Goal: Task Accomplishment & Management: Complete application form

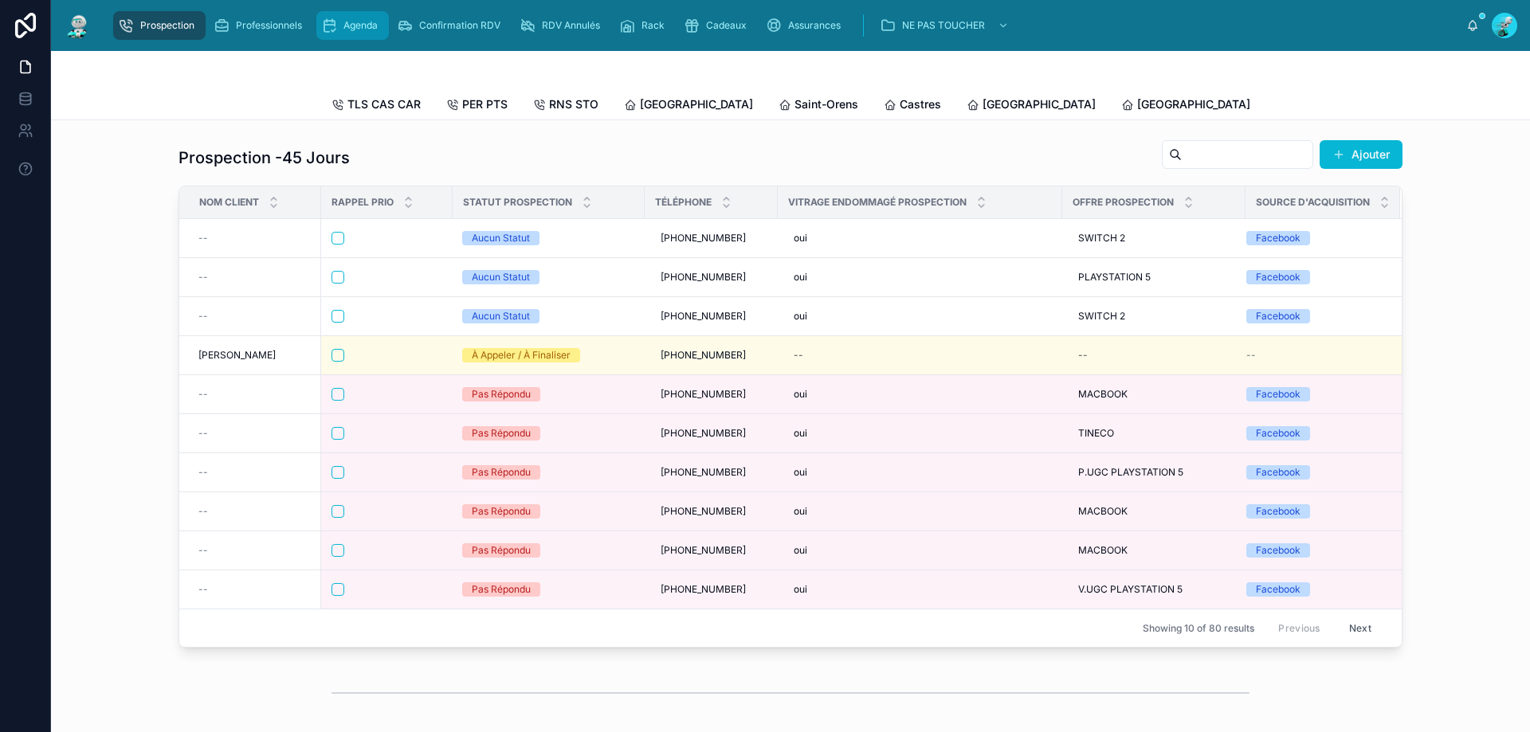
click at [368, 29] on span "Agenda" at bounding box center [360, 25] width 34 height 13
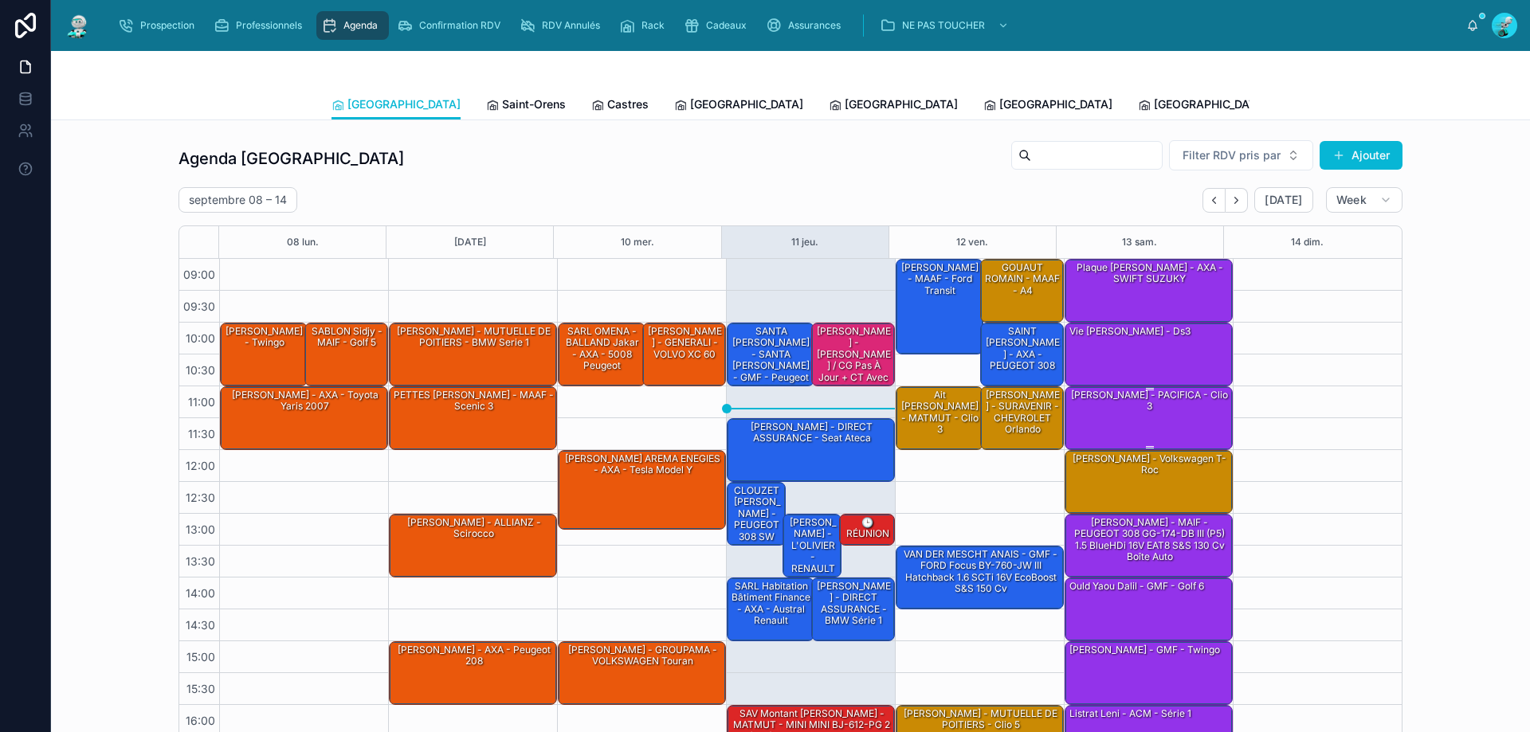
click at [1135, 416] on div "Lucas Chaveron - PACIFICA - clio 3" at bounding box center [1149, 417] width 163 height 61
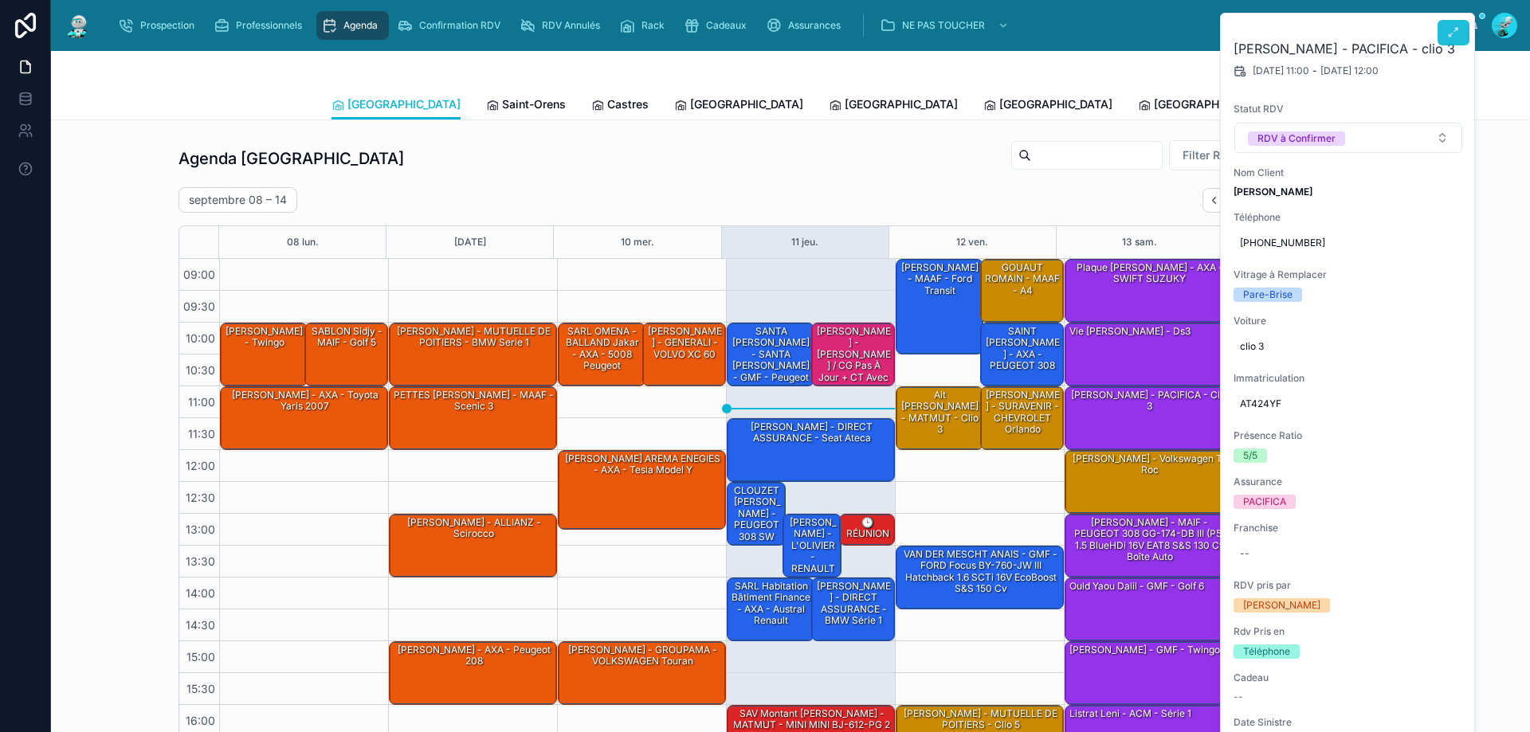
click at [1449, 39] on span at bounding box center [1453, 32] width 13 height 13
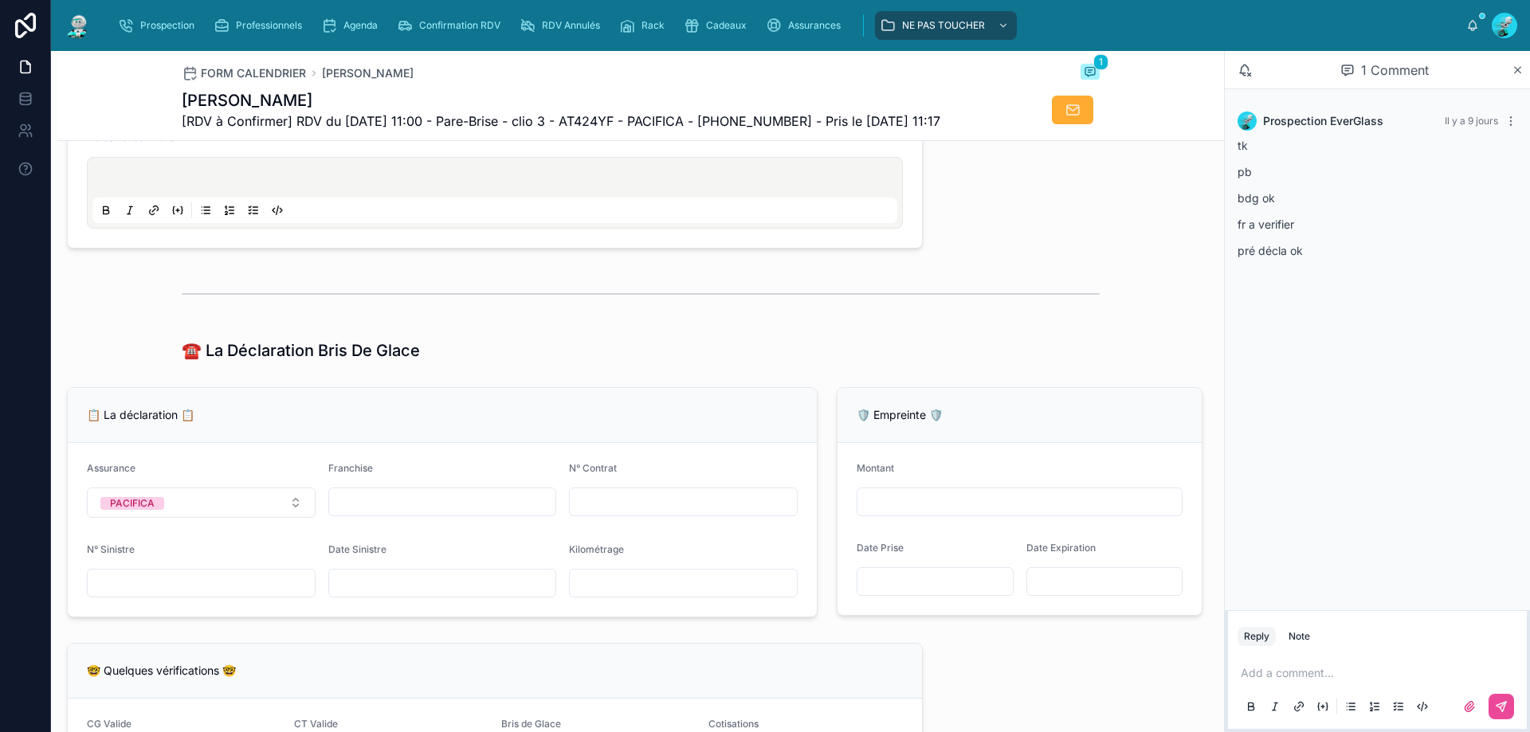
scroll to position [797, 0]
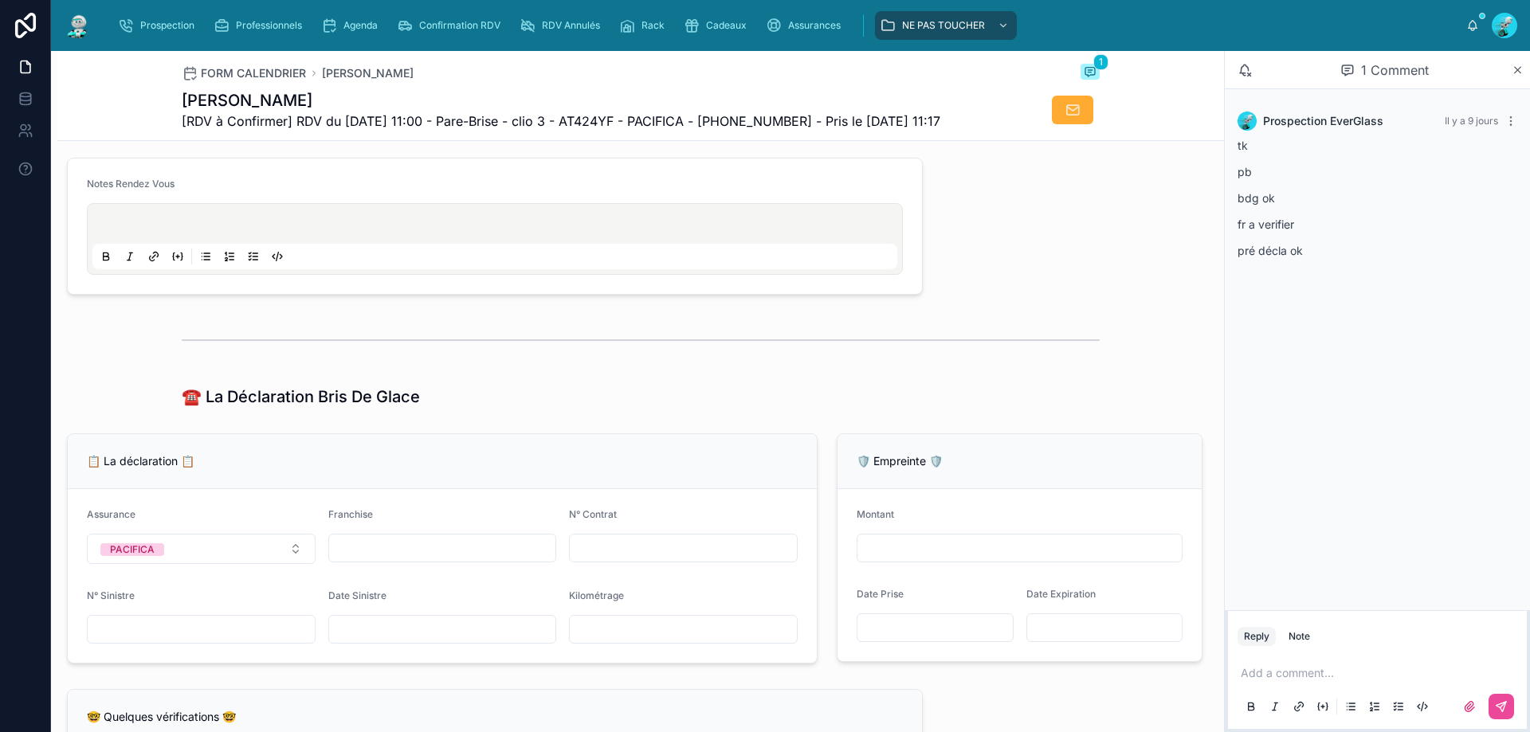
drag, startPoint x: 1302, startPoint y: 681, endPoint x: 1320, endPoint y: 672, distance: 20.7
click at [1320, 672] on p at bounding box center [1380, 673] width 280 height 16
click at [1505, 701] on icon at bounding box center [1501, 706] width 13 height 13
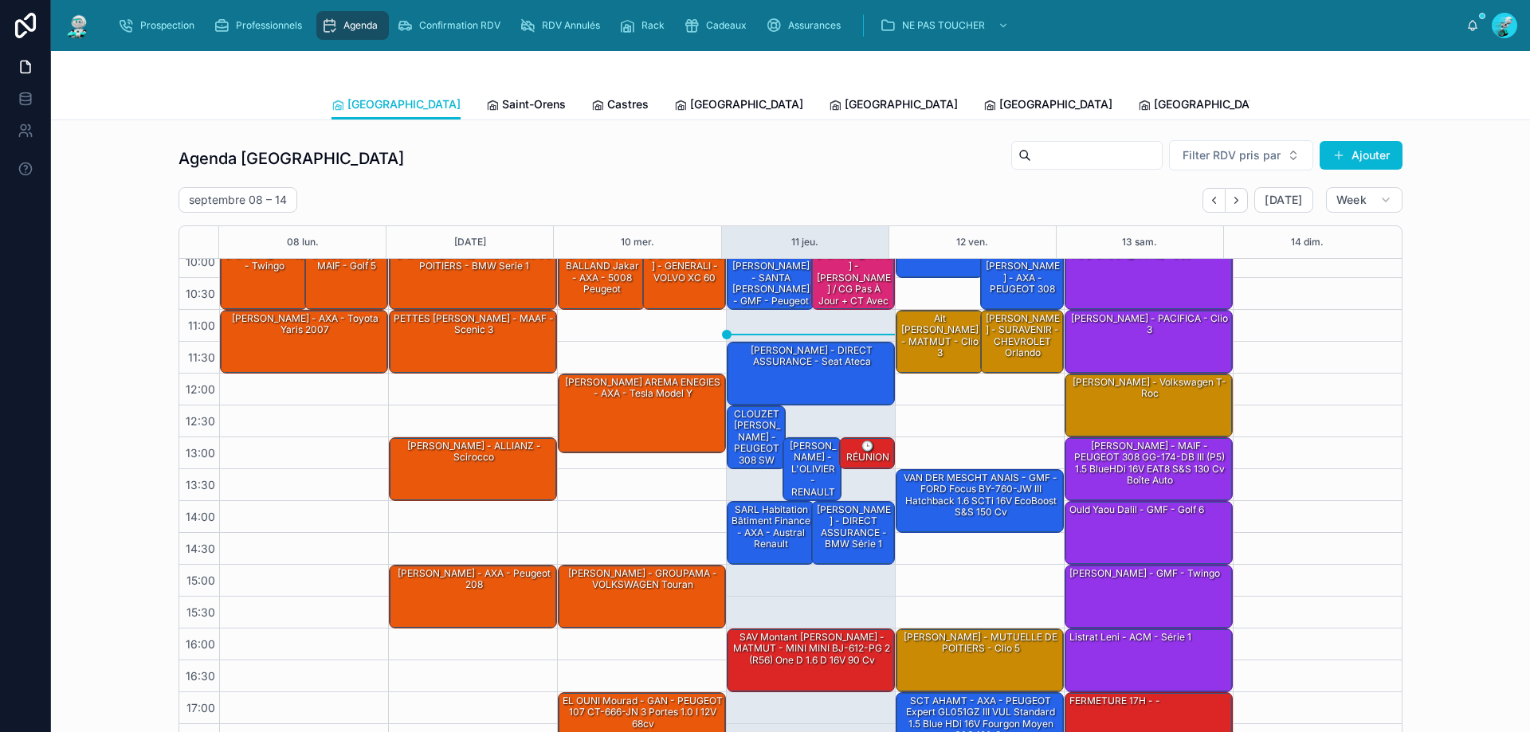
scroll to position [86, 0]
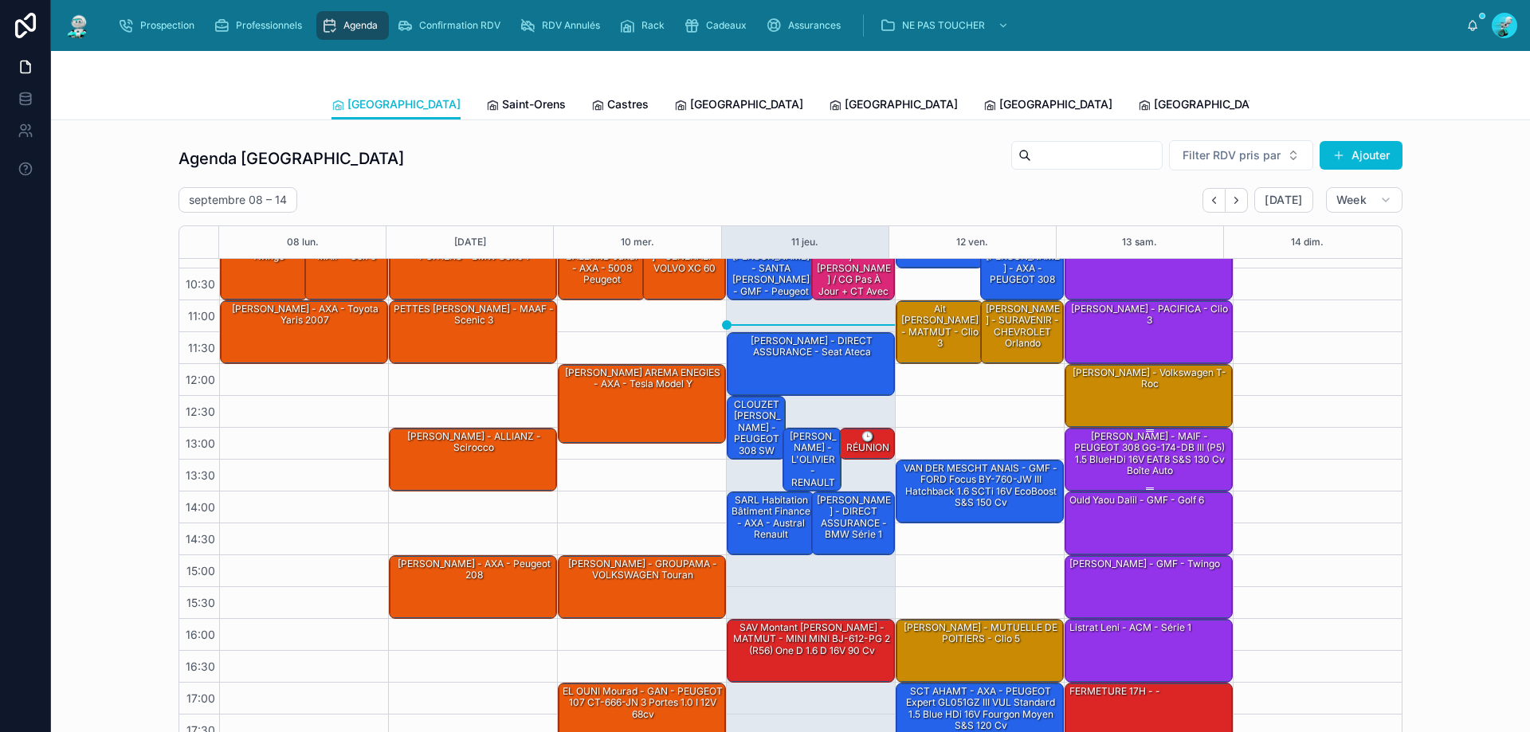
click at [1117, 449] on div "MARSLI MOHAMMED - MAIF - PEUGEOT 308 GG-174-DB III (P5) 1.5 BlueHDi 16V EAT8 S&…" at bounding box center [1149, 453] width 163 height 49
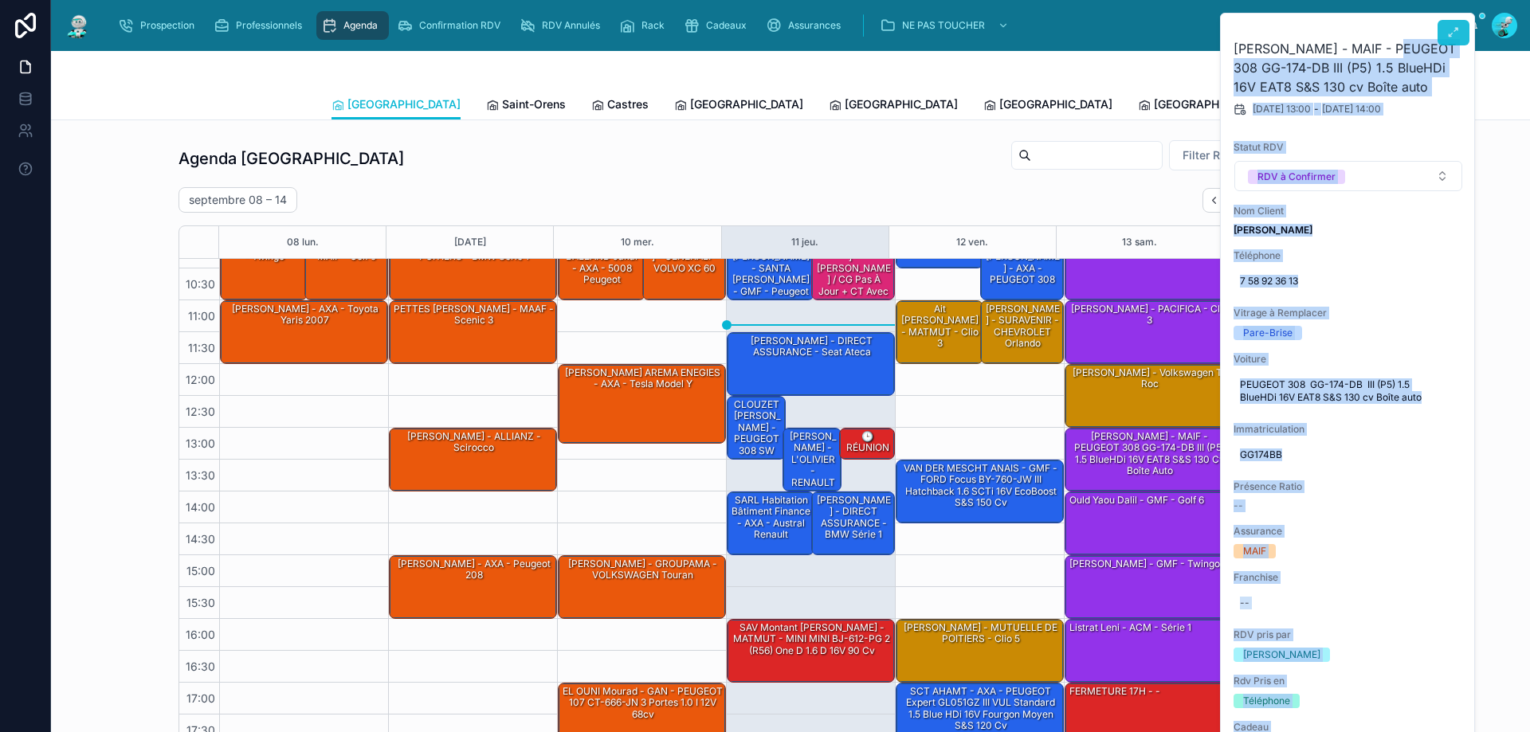
click at [1462, 33] on div "MARSLI MOHAMMED - MAIF - PEUGEOT 308 GG-174-DB III (P5) 1.5 BlueHDi 16V EAT8 S&…" at bounding box center [1348, 704] width 255 height 1380
click at [1453, 36] on icon at bounding box center [1453, 32] width 13 height 13
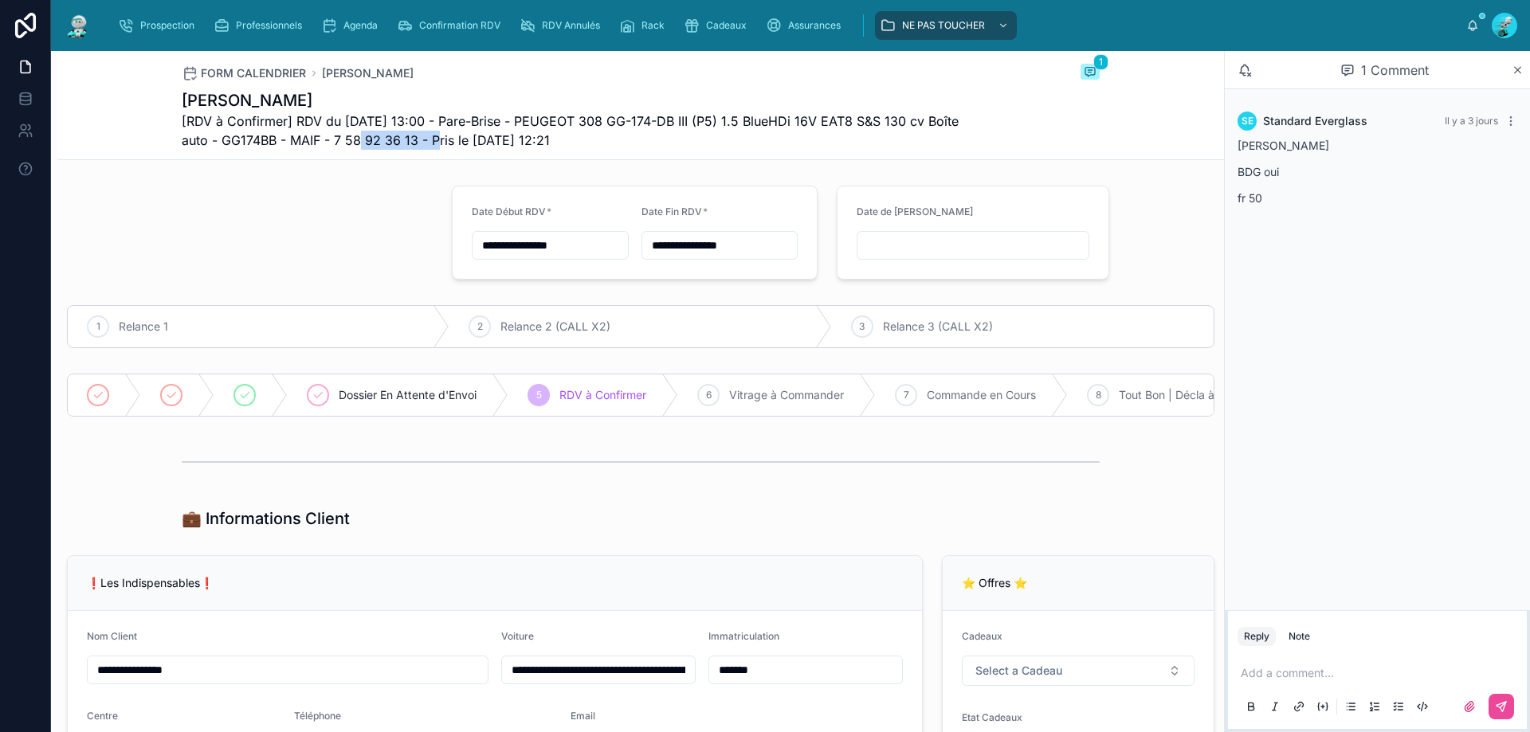
drag, startPoint x: 408, startPoint y: 137, endPoint x: 330, endPoint y: 143, distance: 78.3
click at [330, 143] on span "[RDV à Confirmer] RDV du 13/09/2025 13:00 - Pare-Brise - PEUGEOT 308 GG-174-DB …" at bounding box center [581, 131] width 798 height 38
copy span "7 58 92 36 13"
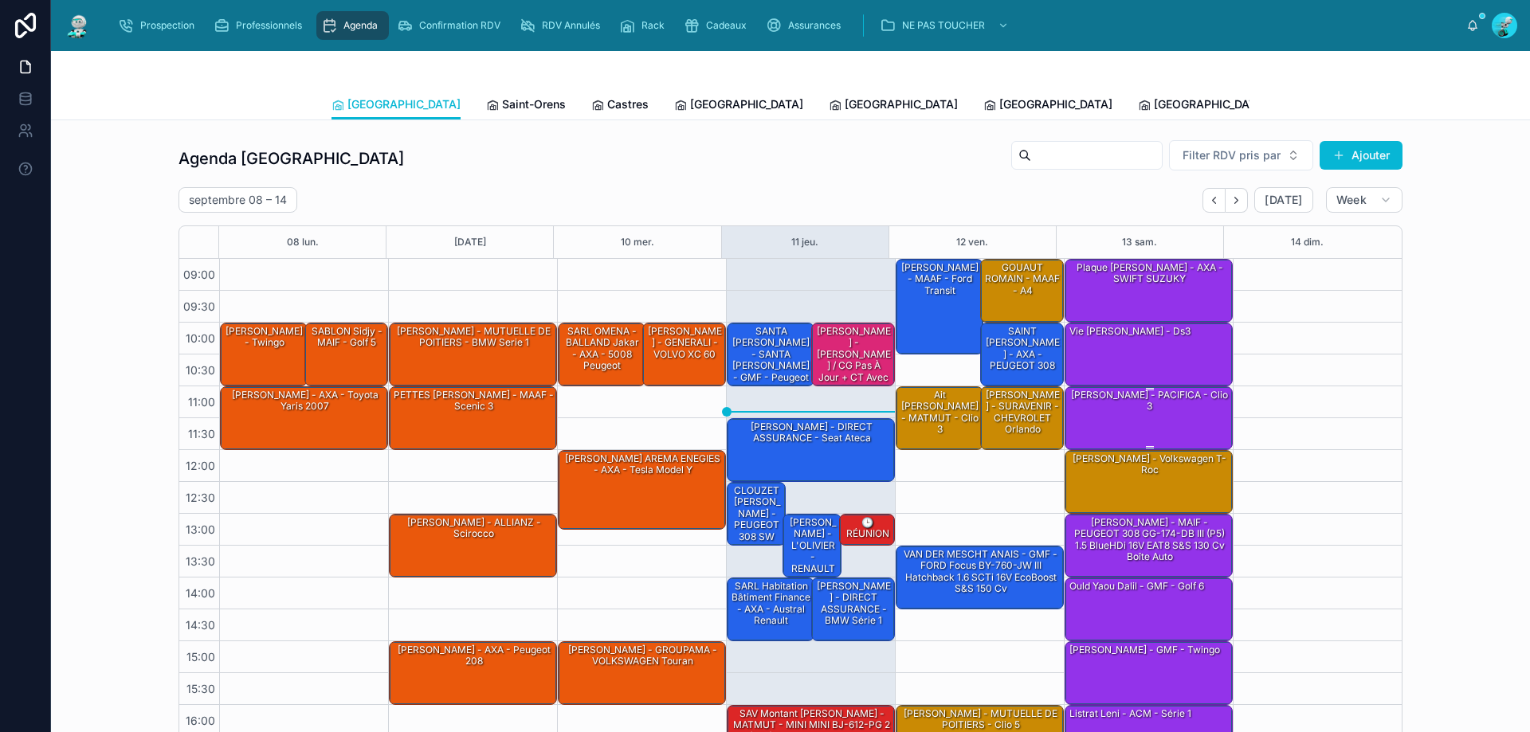
click at [1135, 410] on div "Lucas Chaveron - PACIFICA - clio 3" at bounding box center [1149, 401] width 163 height 26
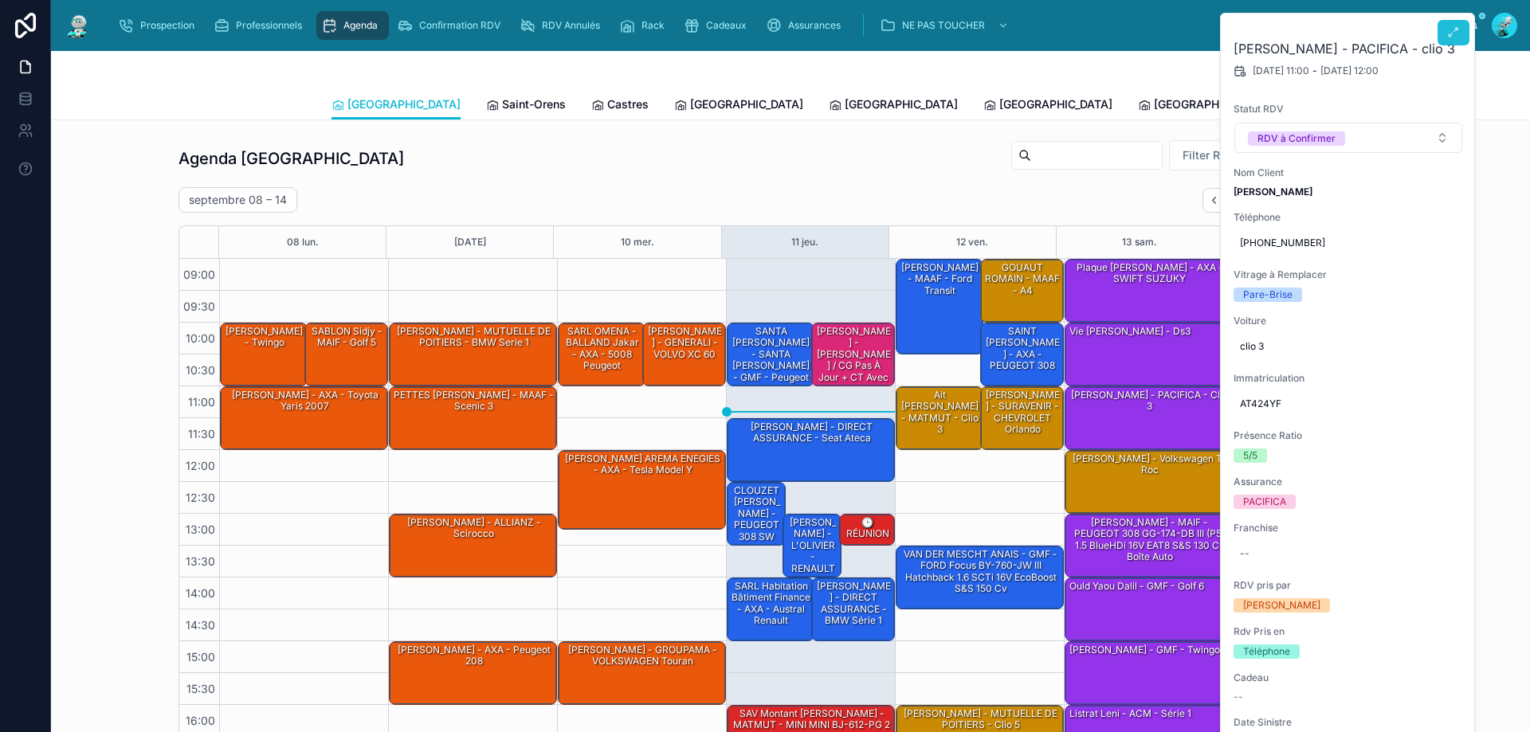
click at [1456, 37] on icon at bounding box center [1453, 32] width 13 height 13
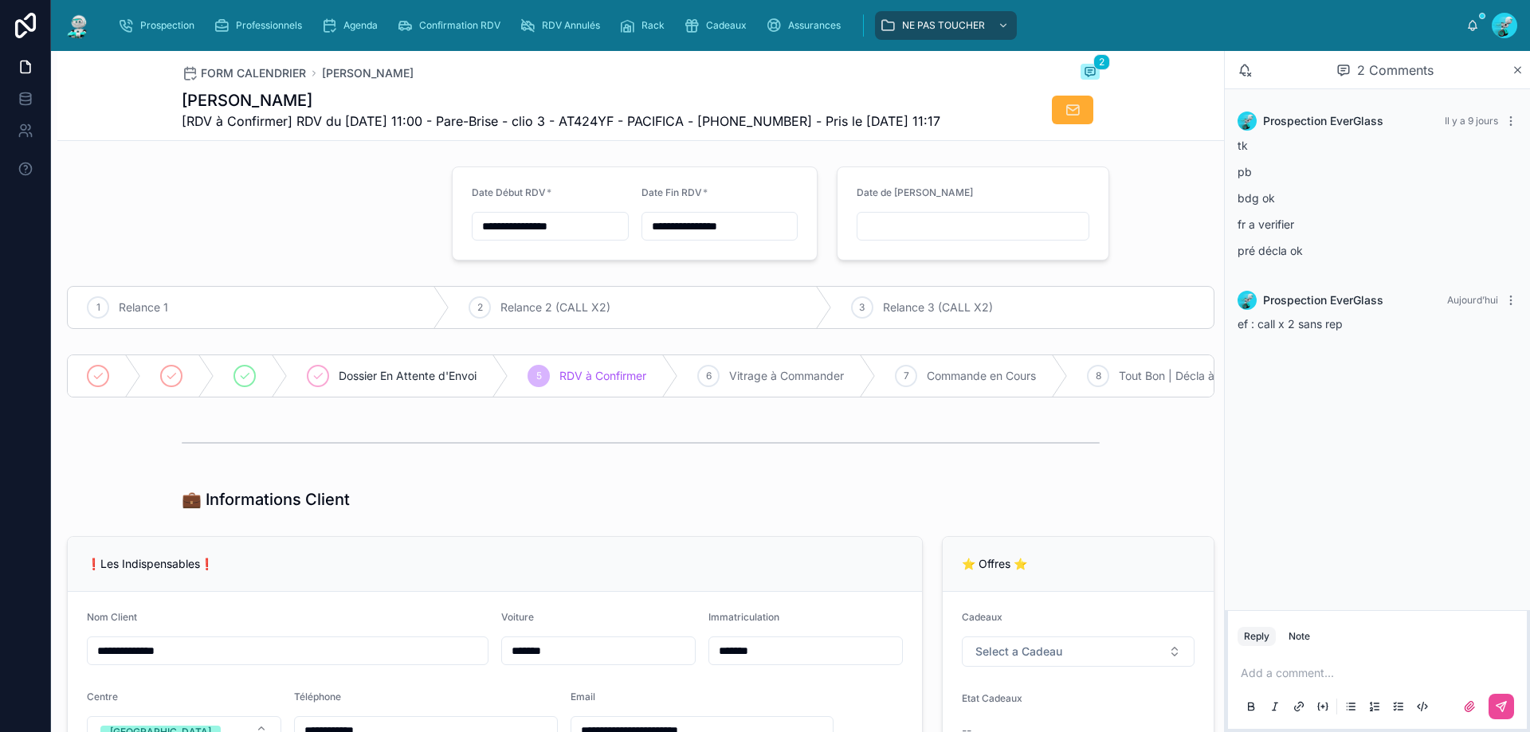
click at [1323, 668] on p at bounding box center [1380, 673] width 280 height 16
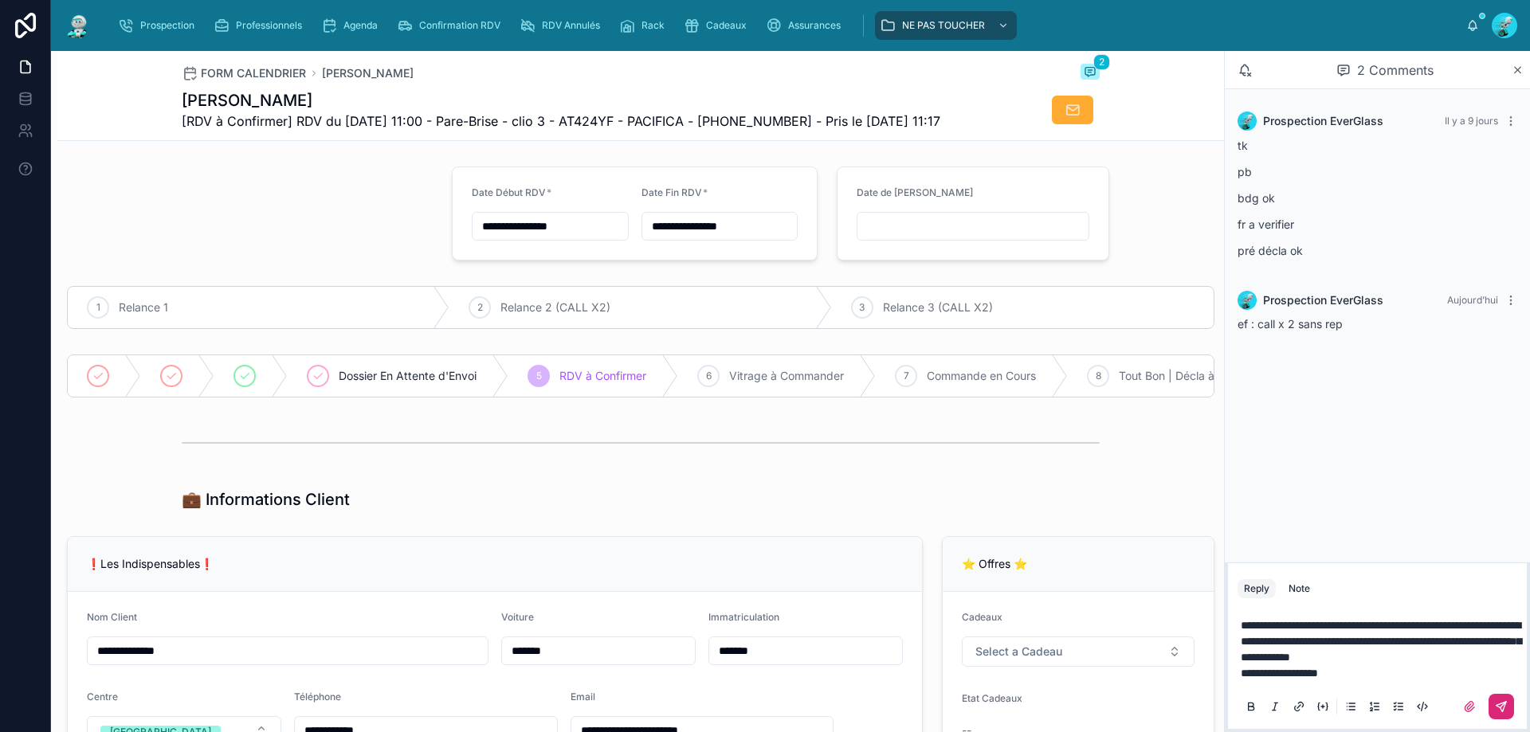
click at [1499, 710] on icon at bounding box center [1501, 706] width 13 height 13
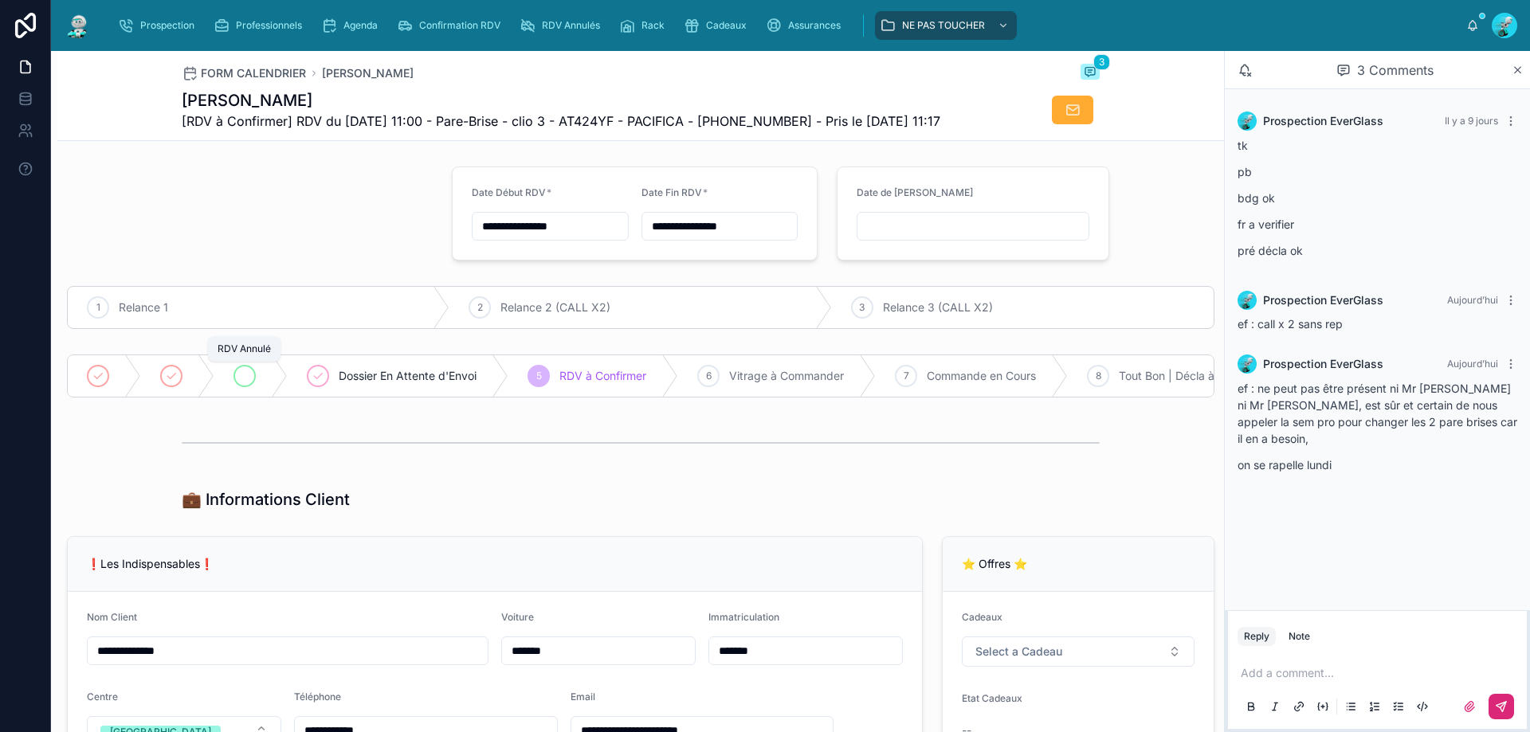
click at [247, 384] on div at bounding box center [244, 376] width 22 height 22
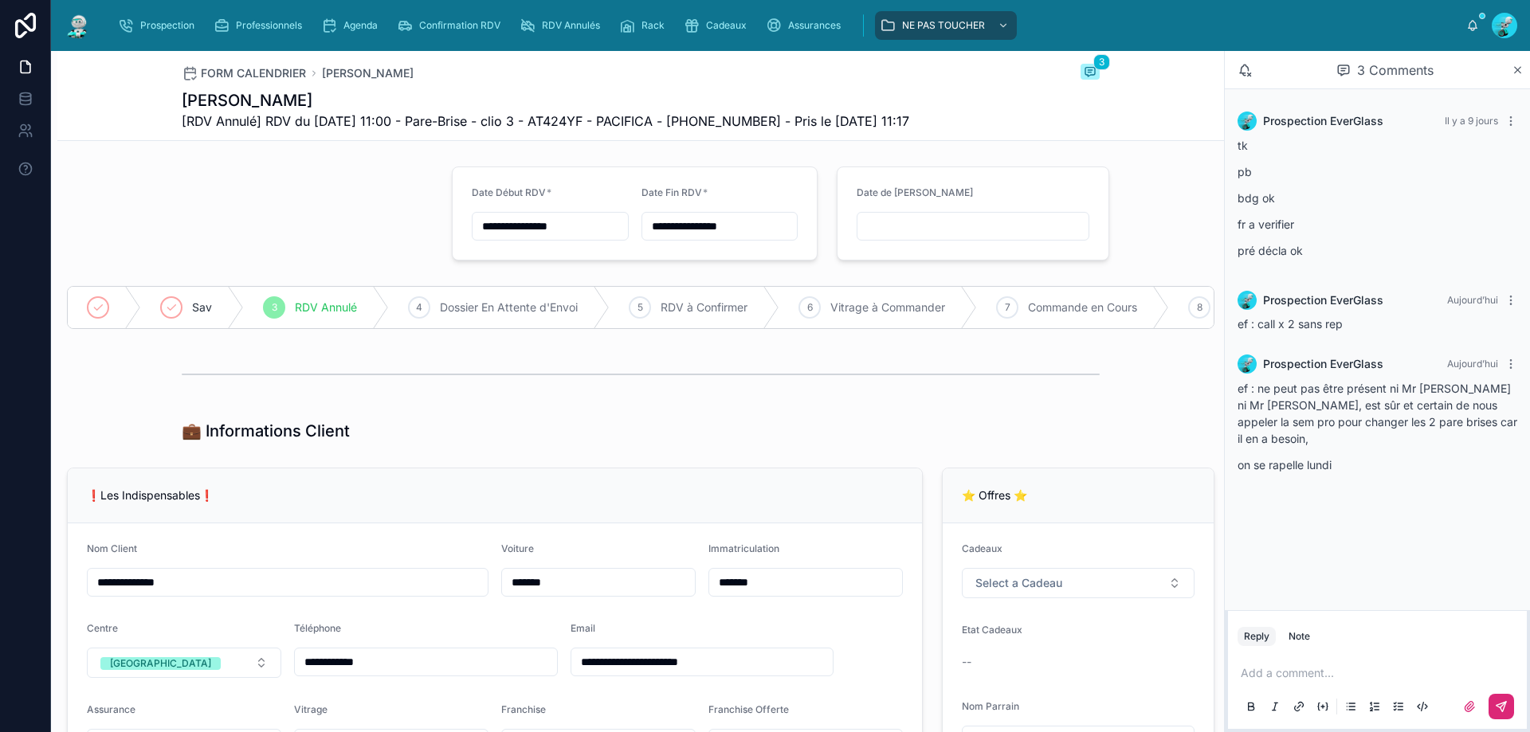
type input "**********"
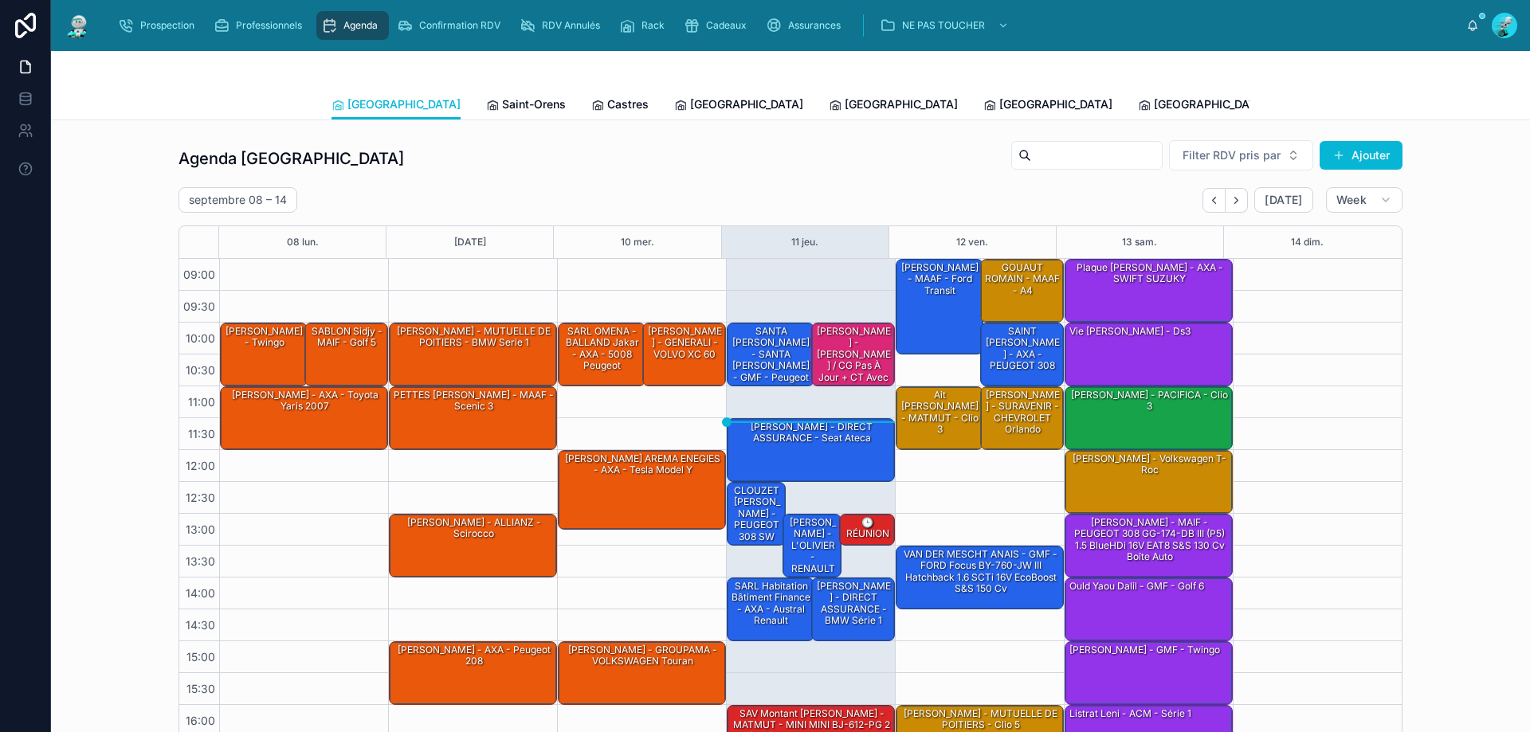
scroll to position [86, 0]
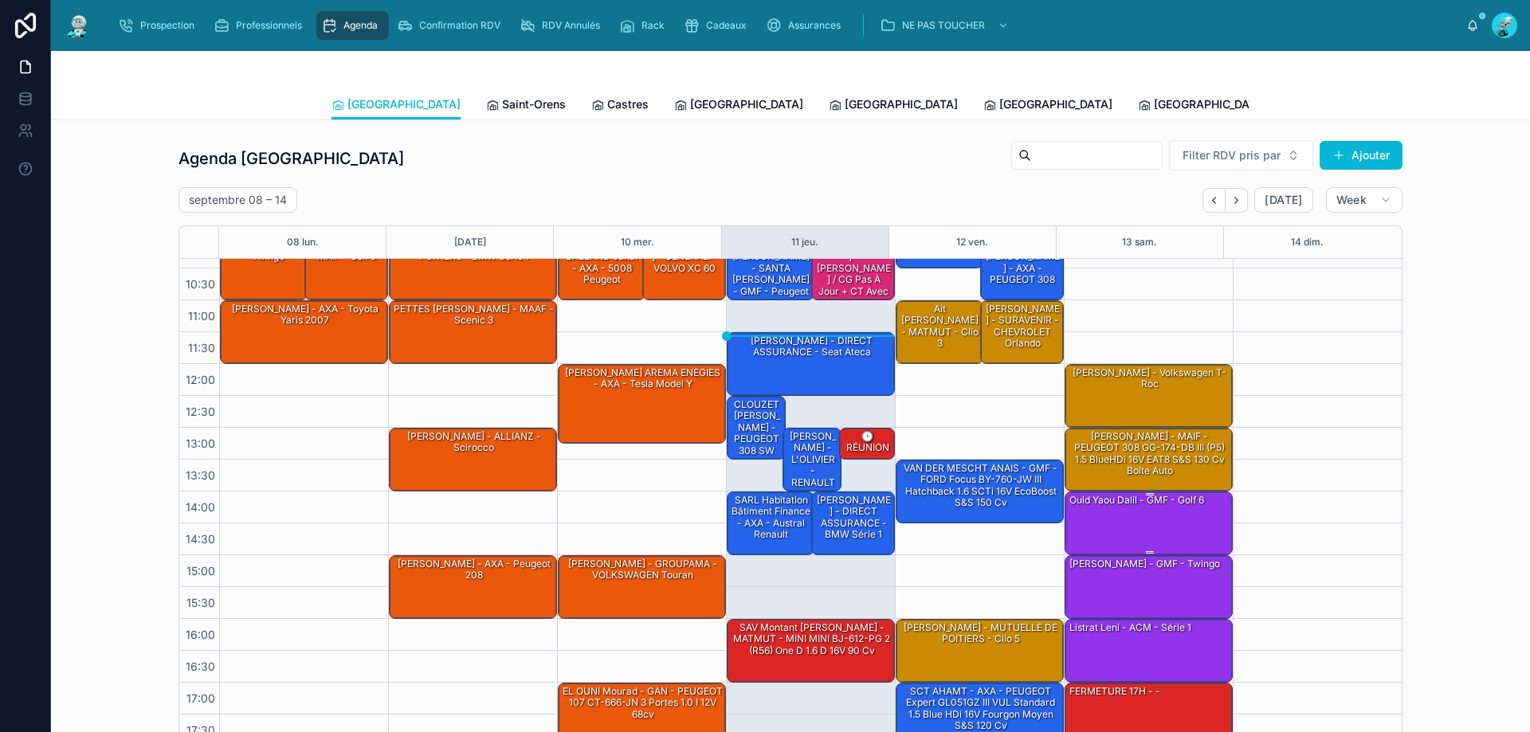
click at [1163, 500] on div "ould yaou dalil - GMF - golf 6" at bounding box center [1137, 500] width 138 height 14
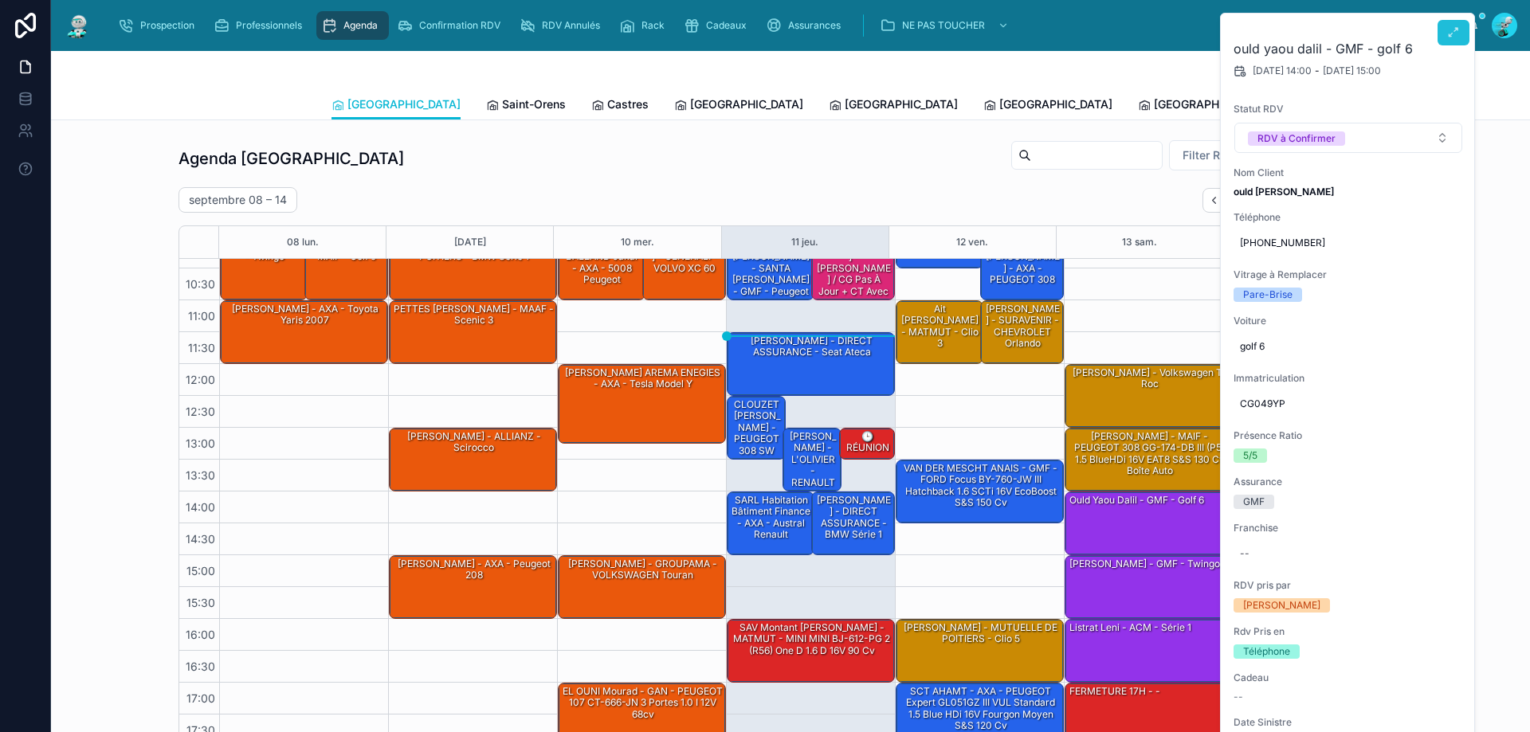
click at [1463, 45] on button at bounding box center [1453, 32] width 32 height 25
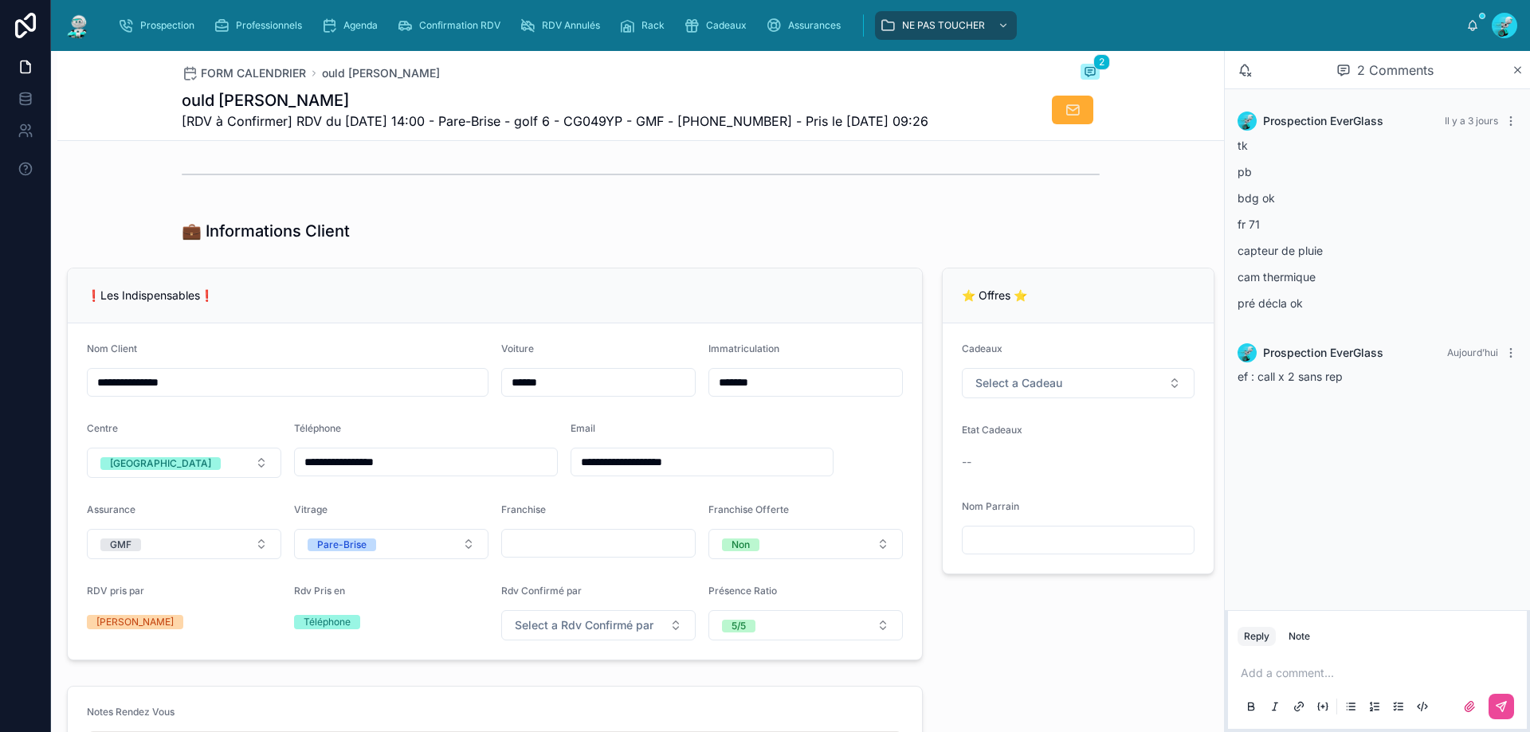
scroll to position [319, 0]
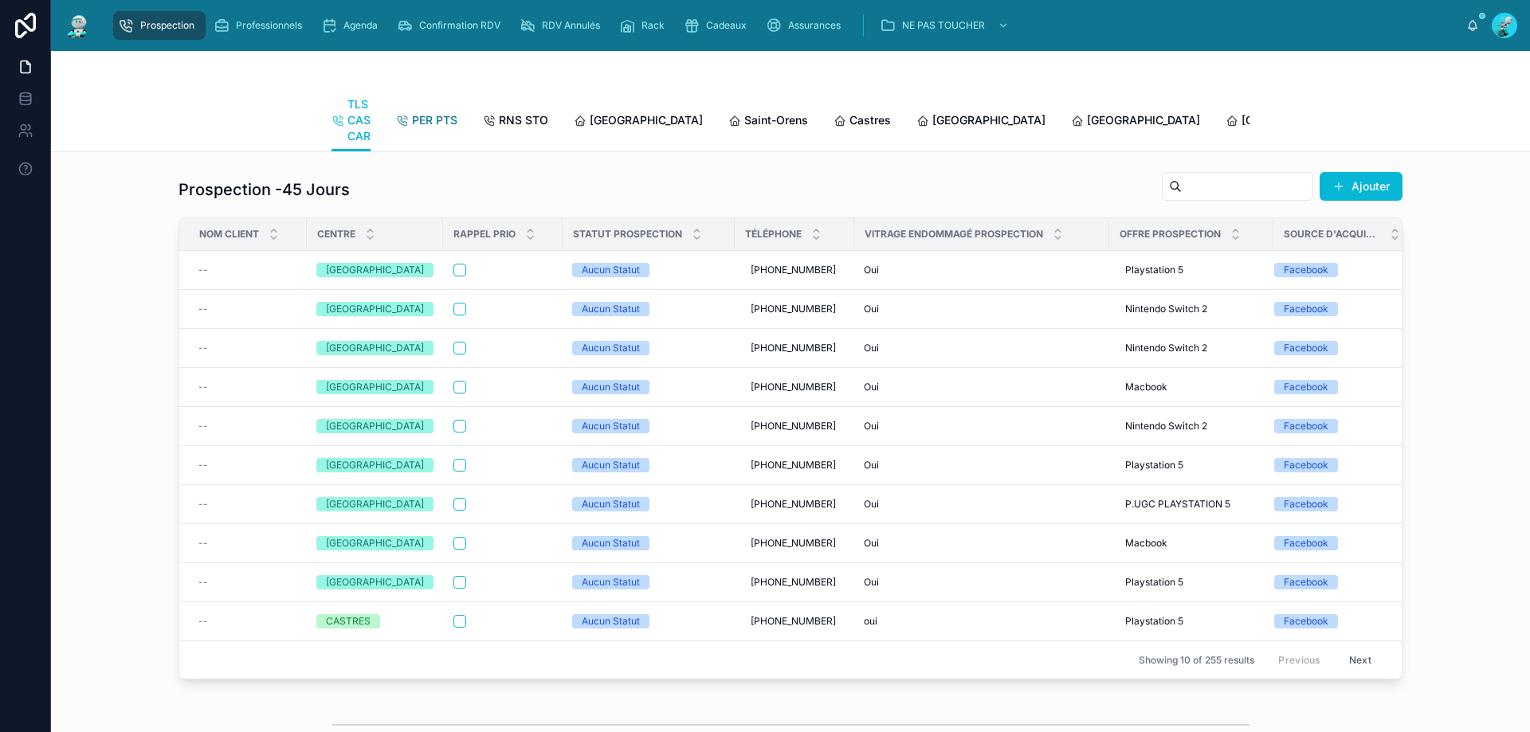
scroll to position [1830, 0]
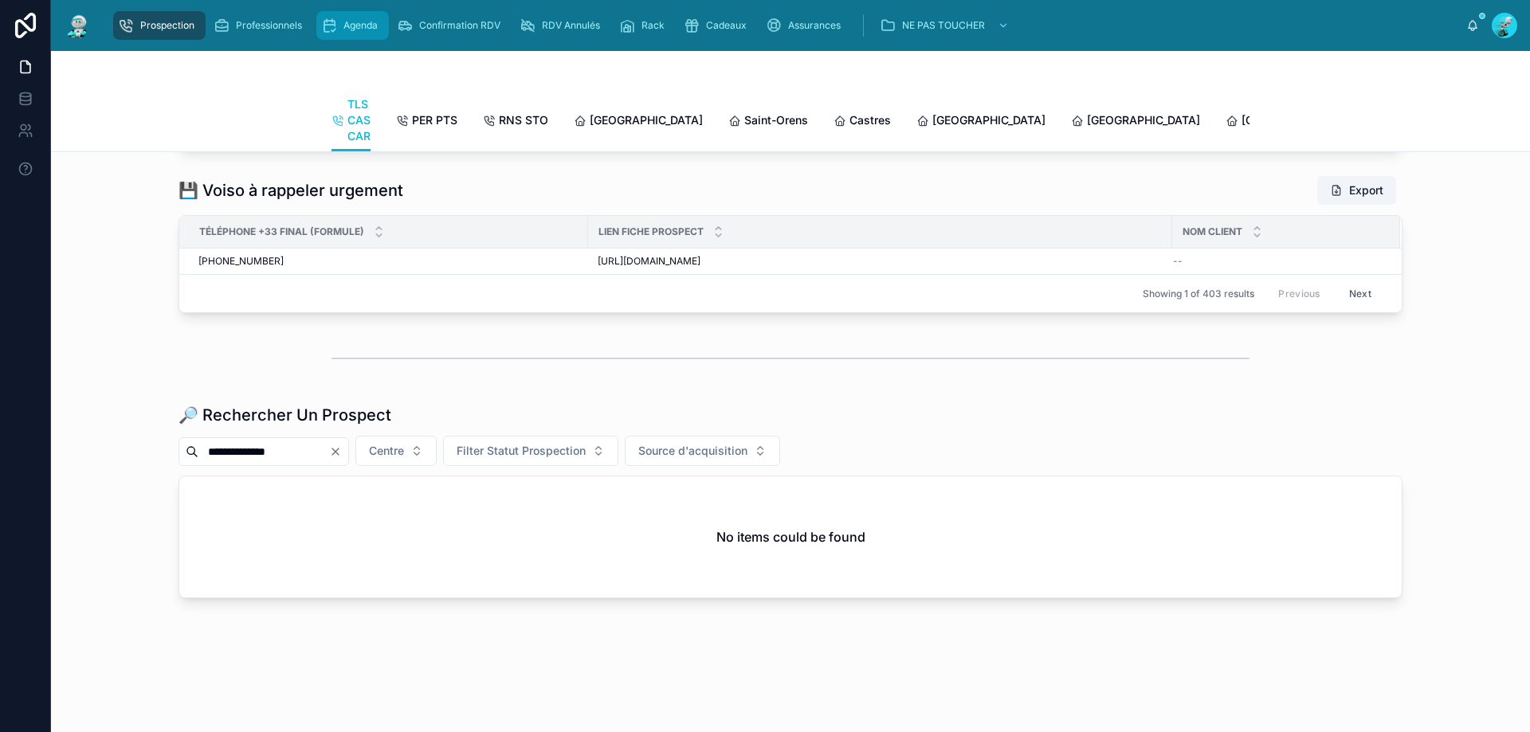
click at [338, 20] on div "Agenda" at bounding box center [352, 25] width 63 height 25
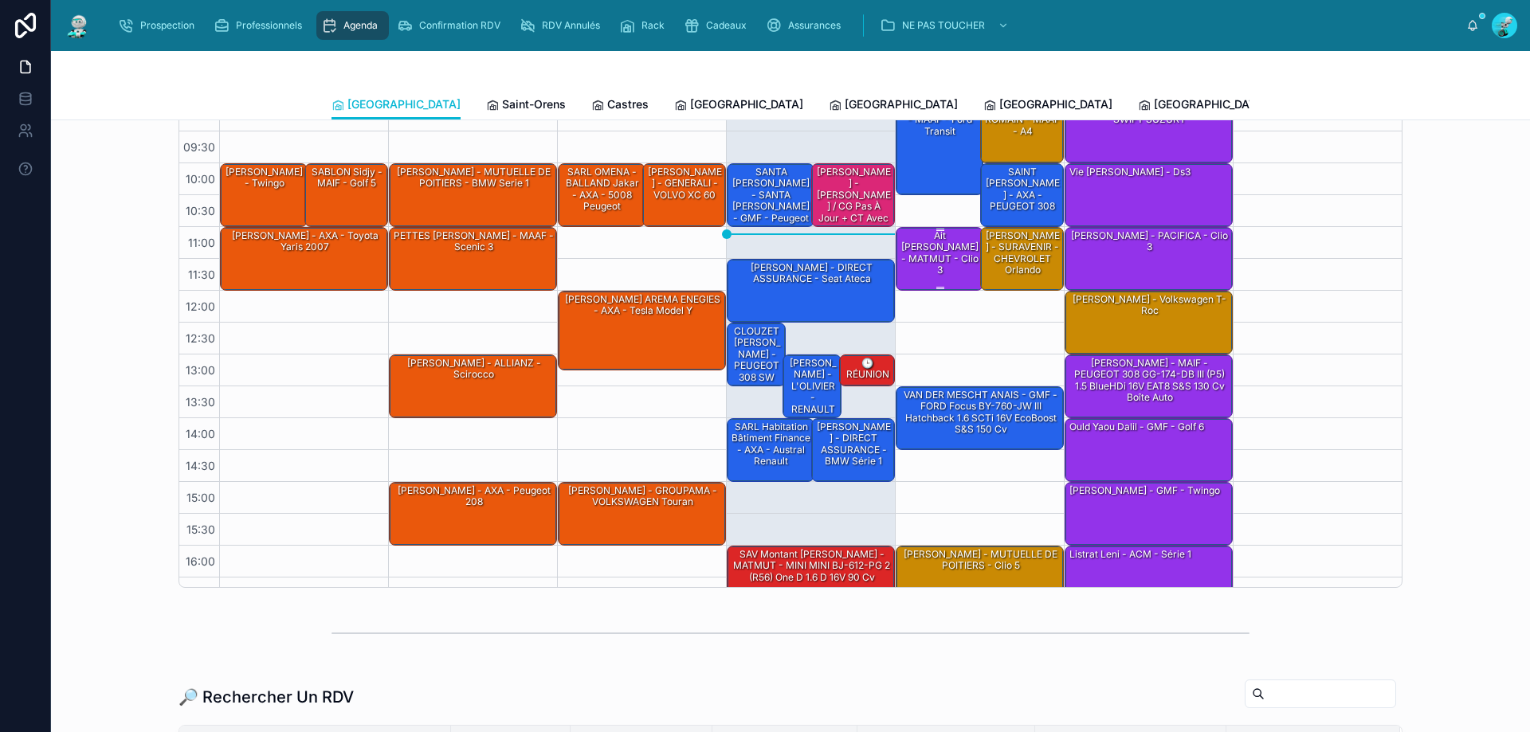
click at [912, 240] on div "Ait [PERSON_NAME] - MATMUT - clio 3" at bounding box center [940, 253] width 83 height 49
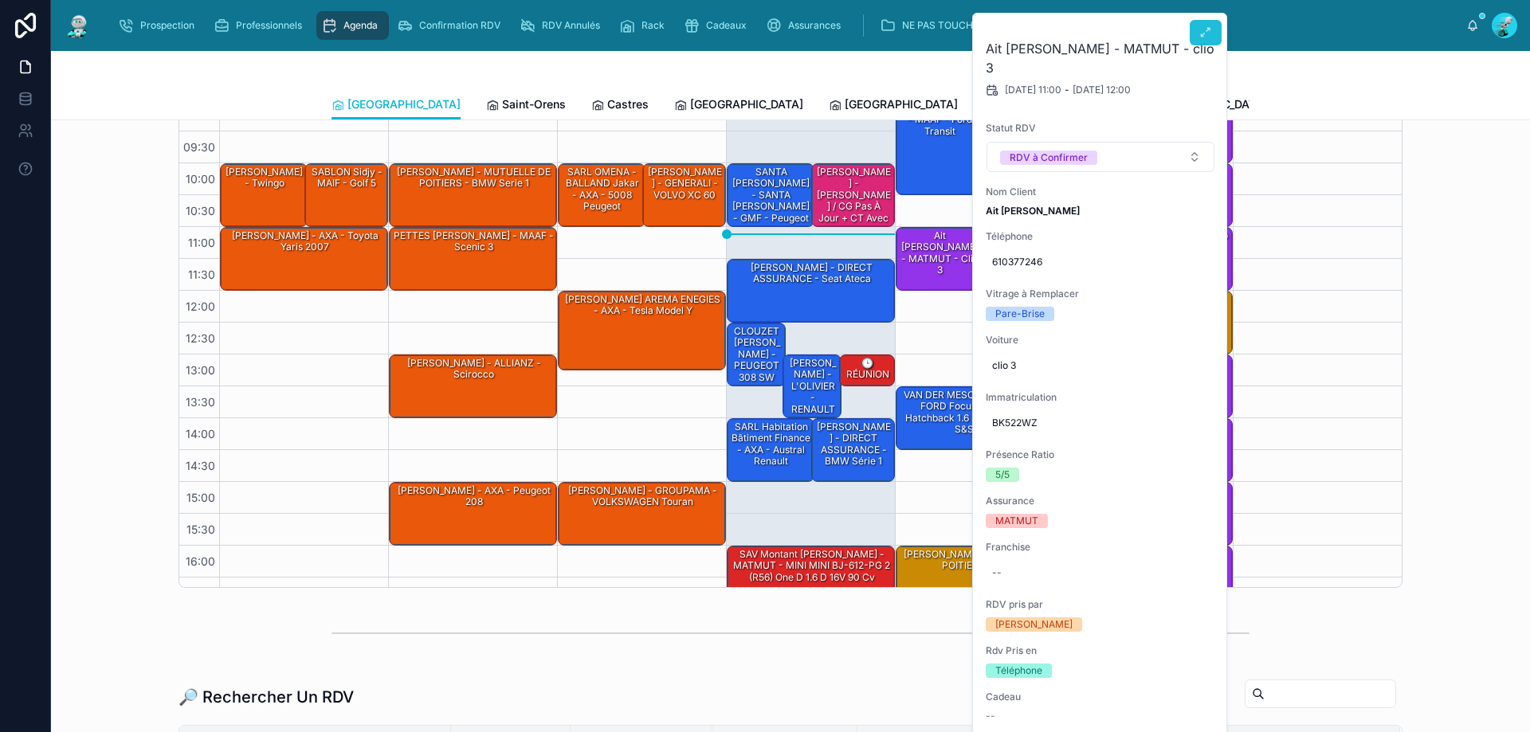
click at [1216, 26] on button at bounding box center [1205, 32] width 32 height 25
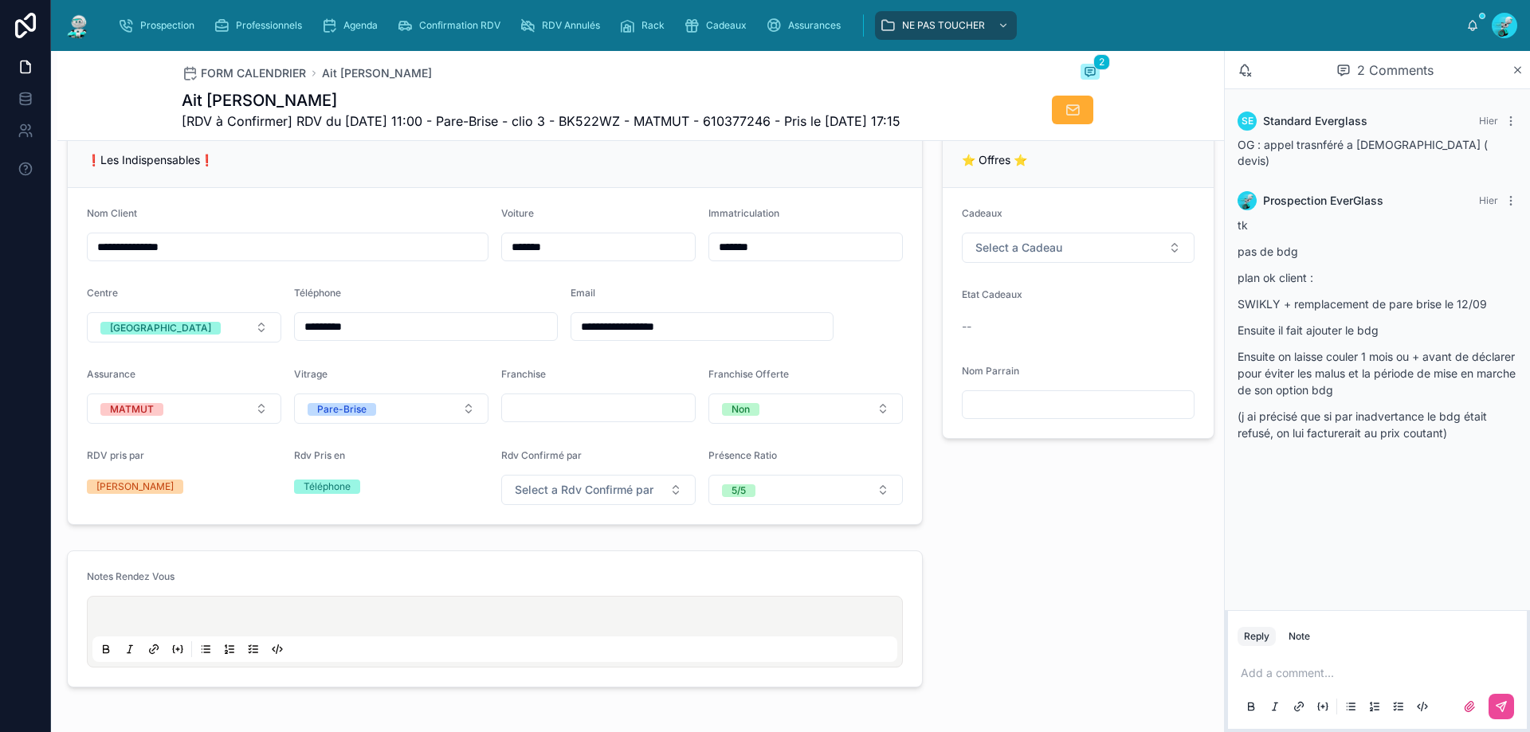
scroll to position [398, 0]
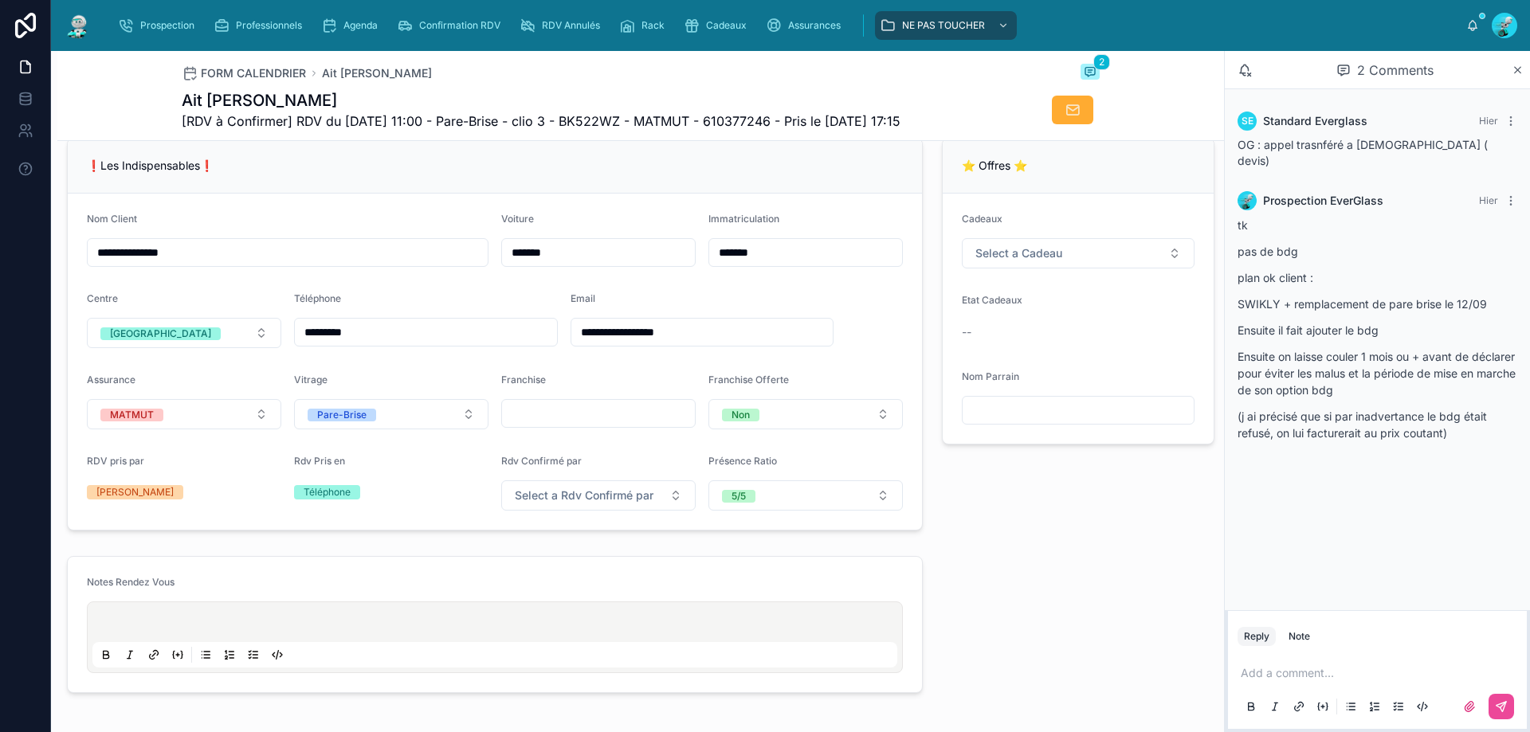
drag, startPoint x: 419, startPoint y: 340, endPoint x: 280, endPoint y: 343, distance: 139.4
click at [280, 343] on form "**********" at bounding box center [495, 362] width 854 height 336
click at [430, 155] on div "❗Les Indispensables❗" at bounding box center [495, 166] width 854 height 55
click at [1322, 678] on p at bounding box center [1380, 673] width 280 height 16
click at [1529, 731] on html "**********" at bounding box center [765, 366] width 1530 height 732
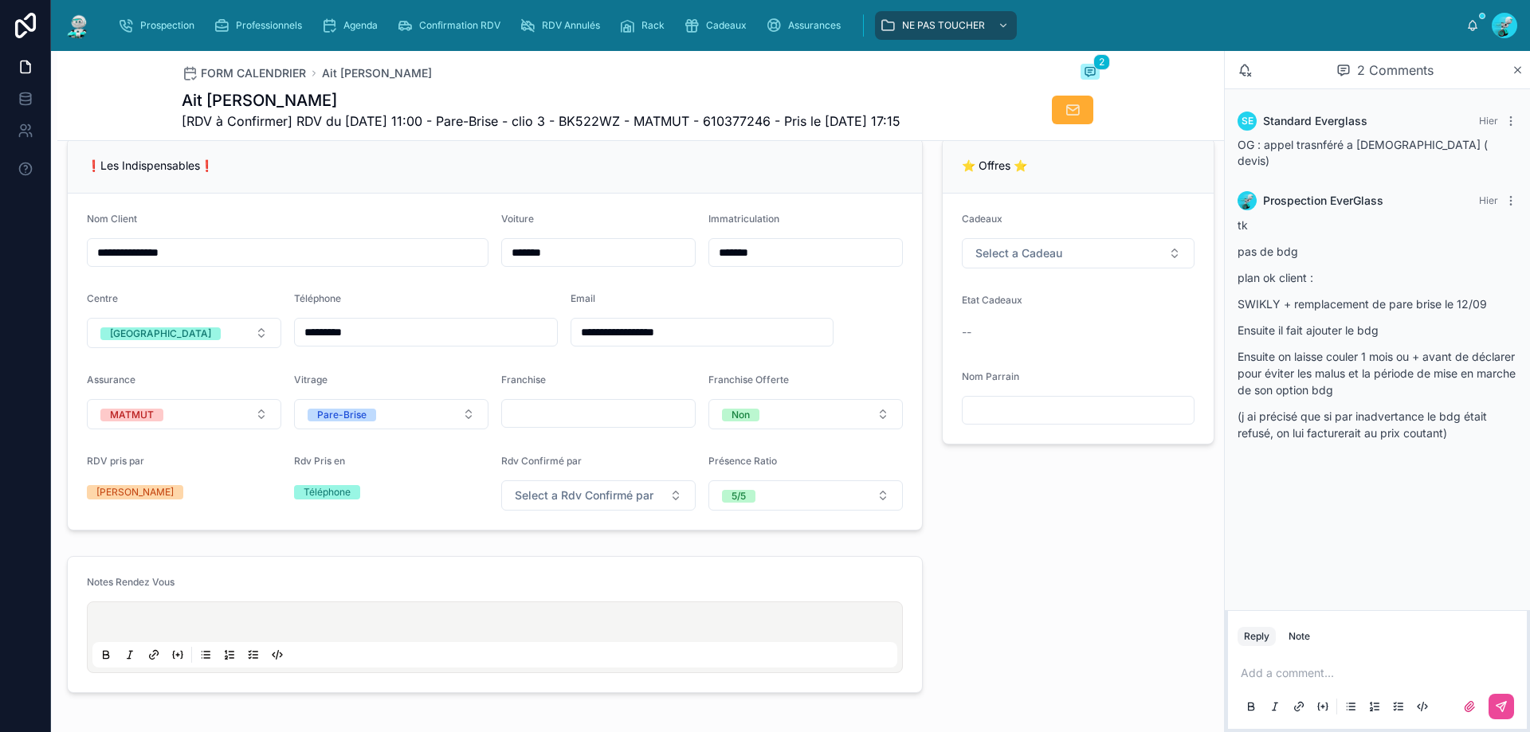
click at [1253, 676] on p at bounding box center [1380, 673] width 280 height 16
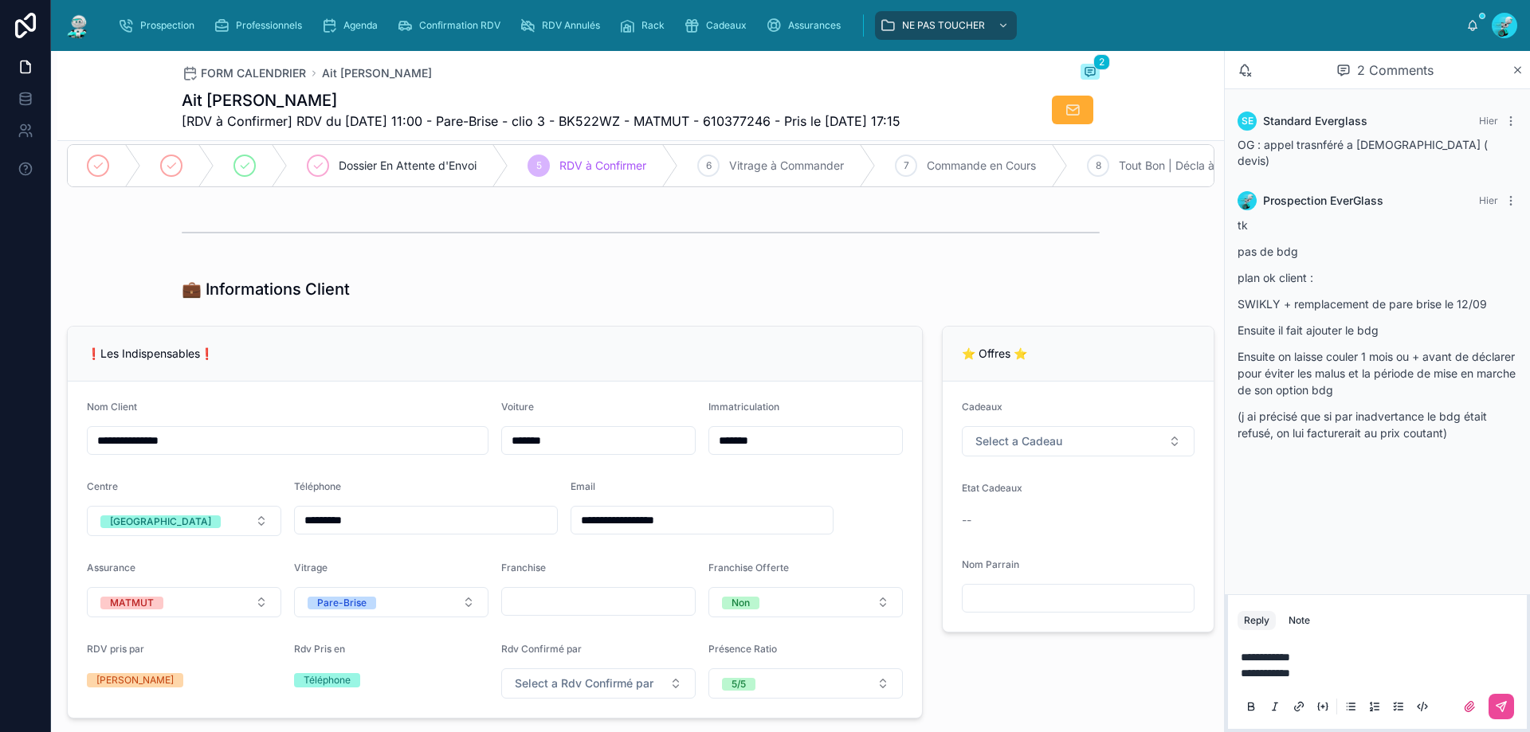
scroll to position [239, 0]
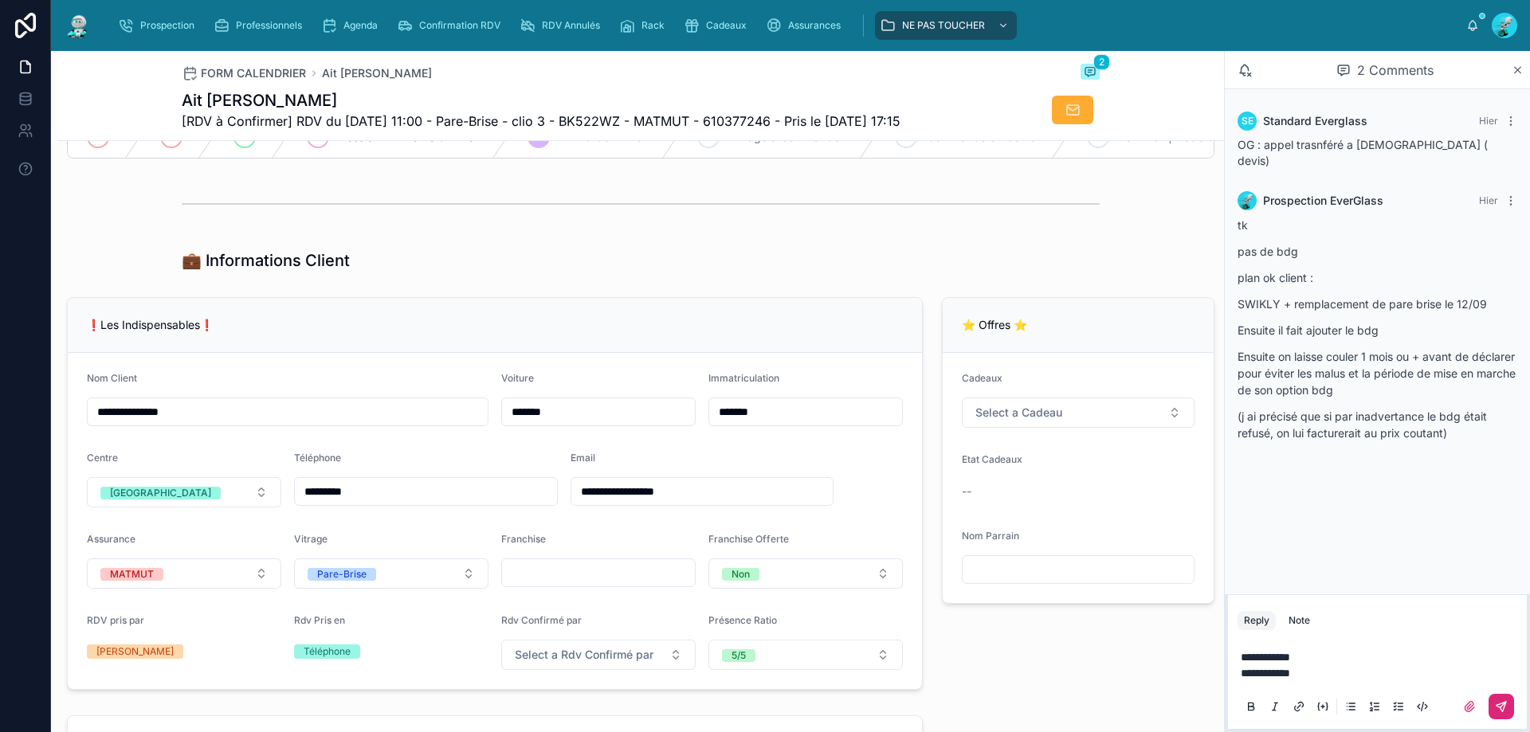
click at [1499, 702] on icon at bounding box center [1501, 706] width 13 height 13
click at [1068, 103] on icon at bounding box center [1072, 110] width 16 height 16
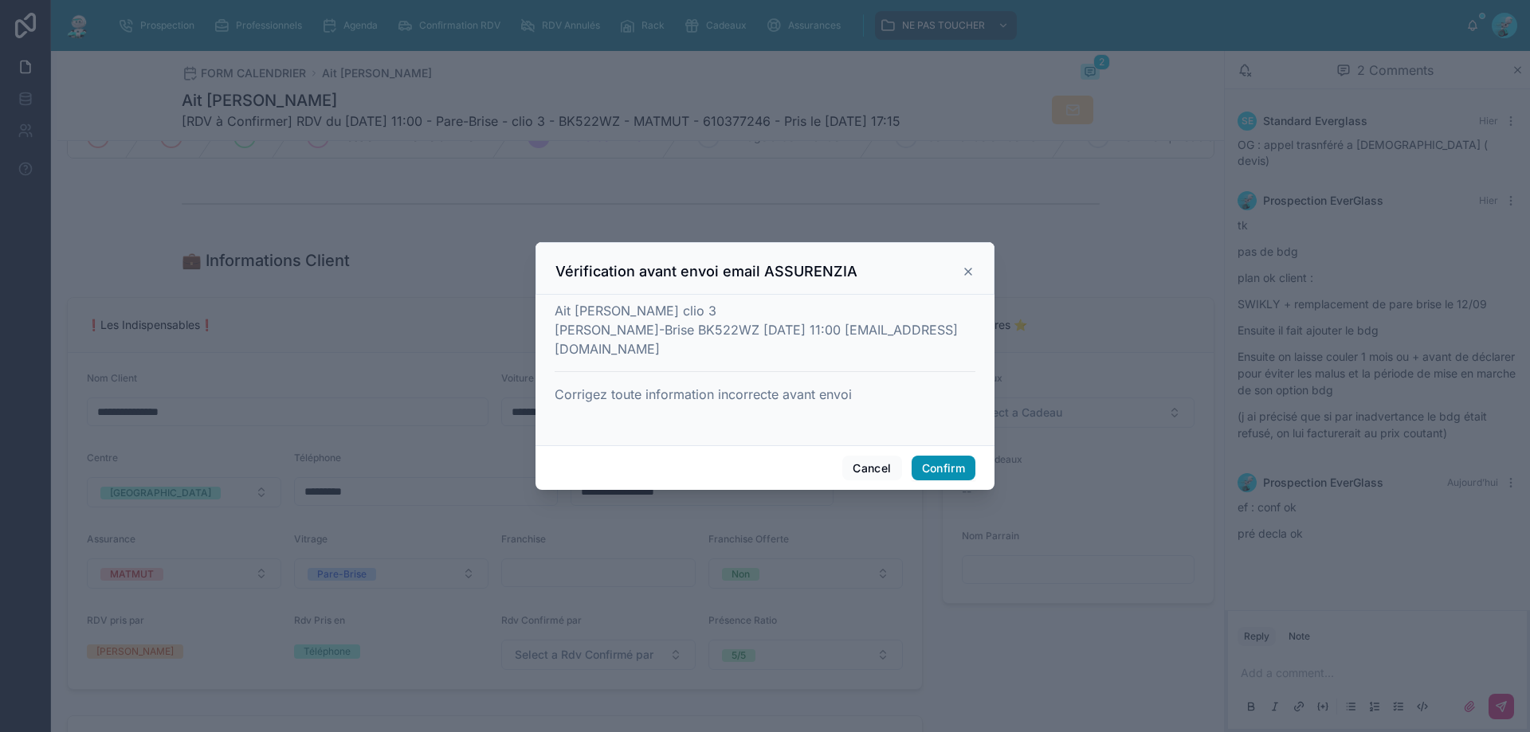
click at [937, 471] on button "Confirm" at bounding box center [943, 468] width 64 height 25
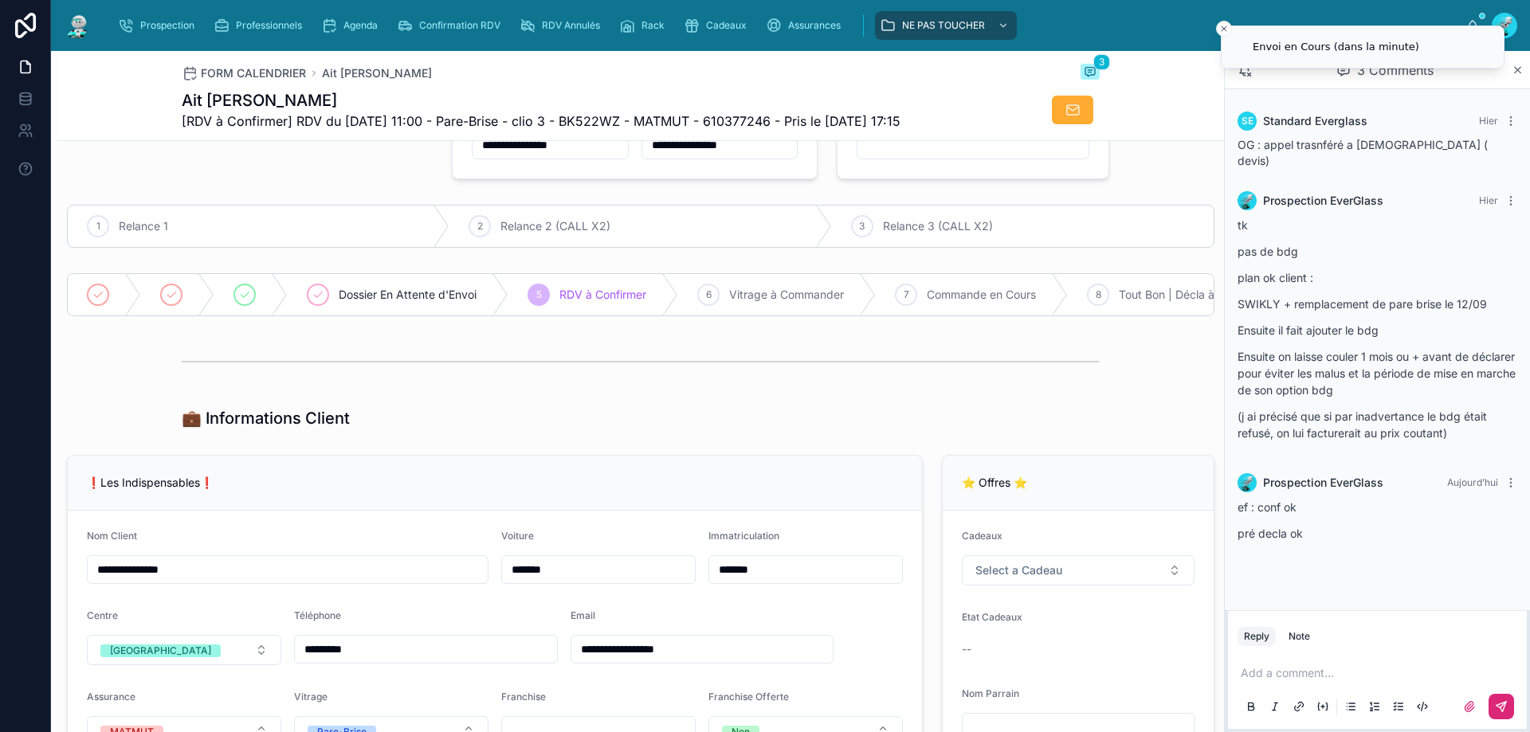
scroll to position [80, 0]
click at [706, 292] on div "6" at bounding box center [708, 296] width 22 height 22
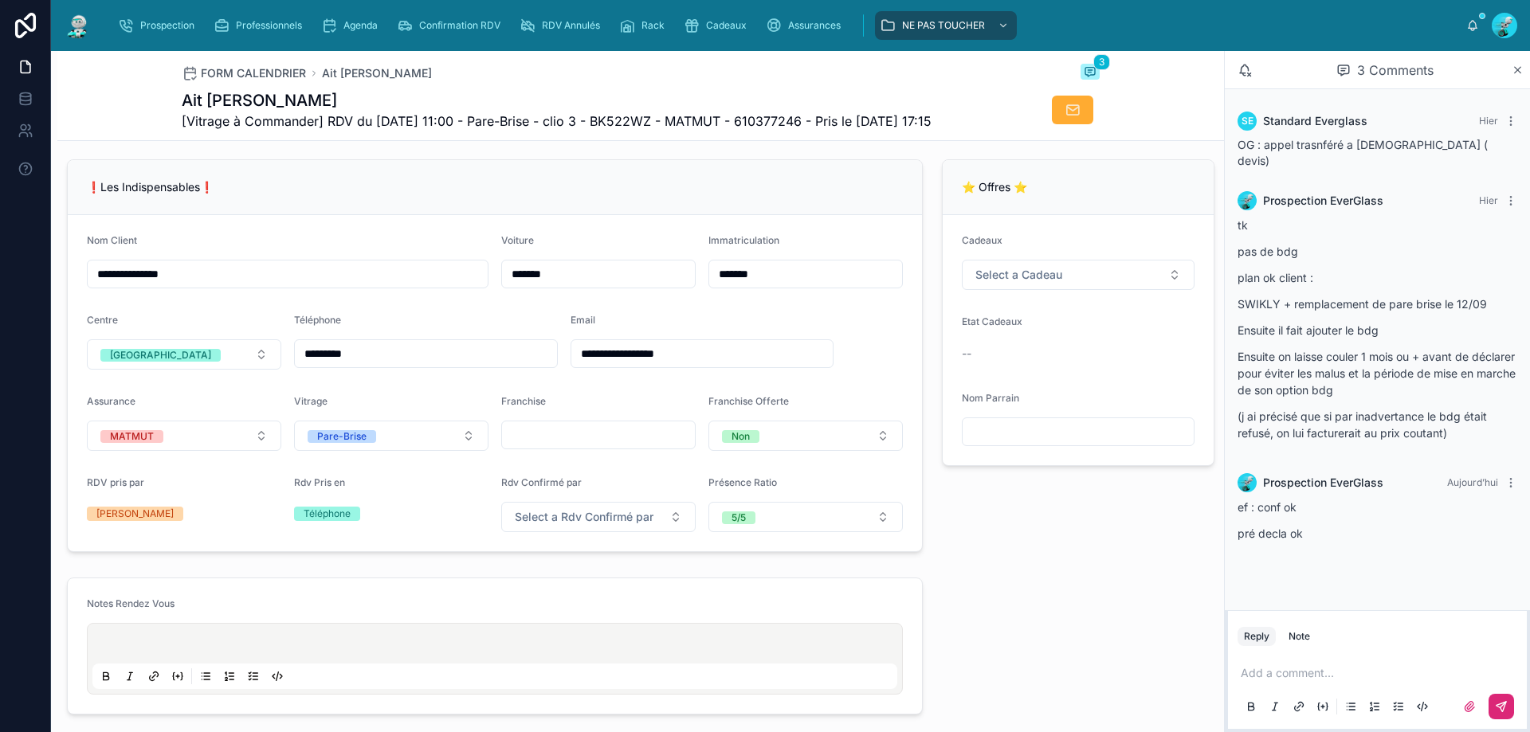
scroll to position [249, 0]
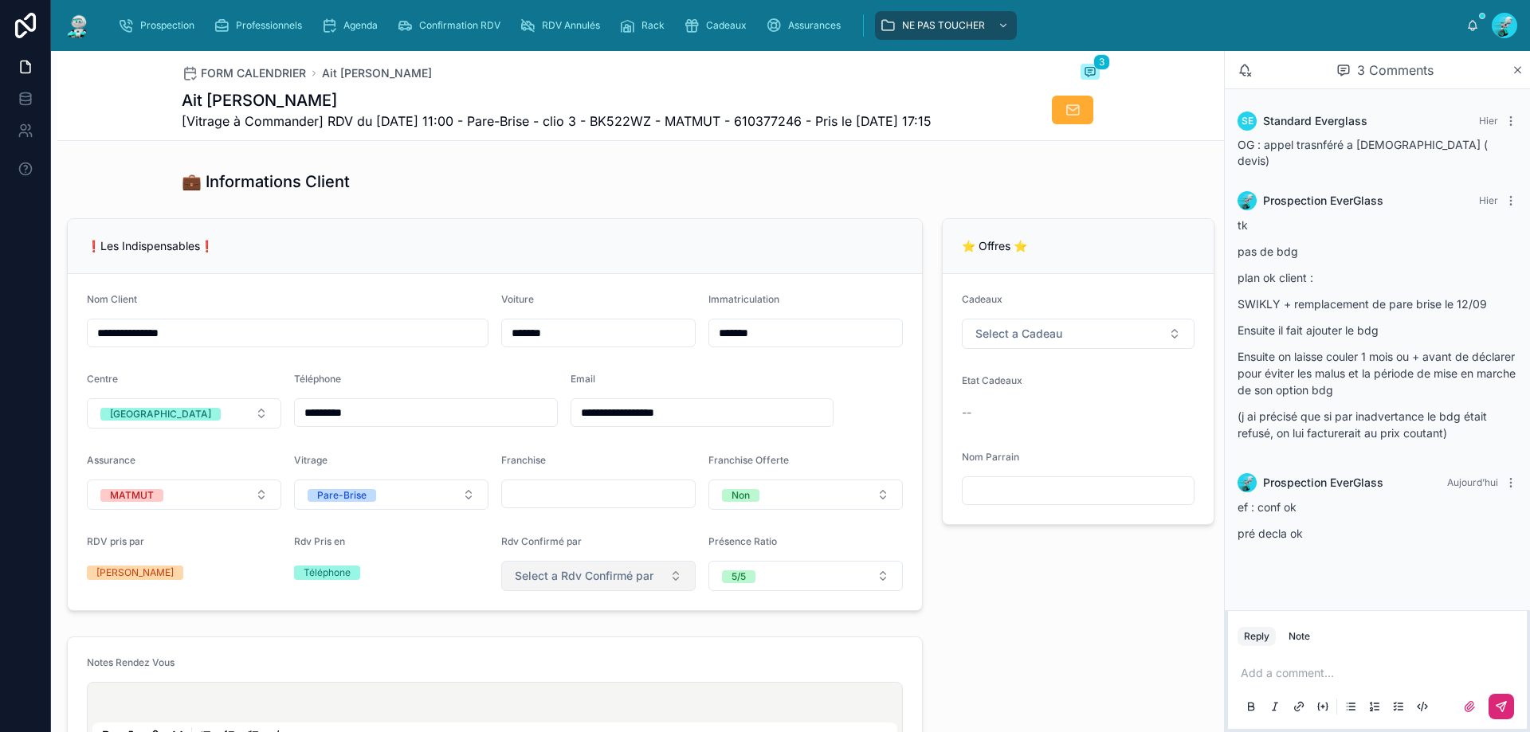
click at [609, 584] on span "Select a Rdv Confirmé par" at bounding box center [584, 576] width 139 height 16
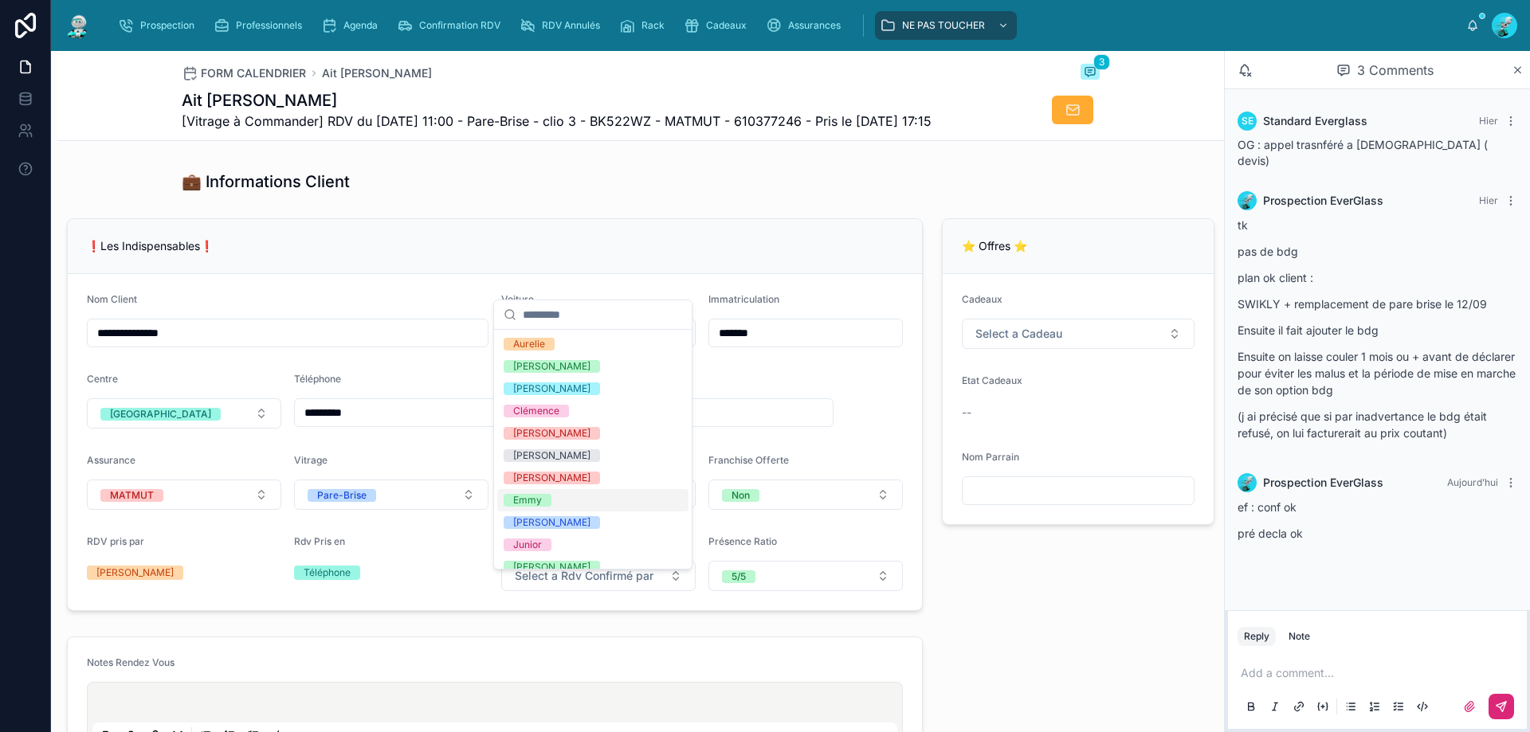
click at [524, 497] on div "Emmy" at bounding box center [527, 500] width 29 height 13
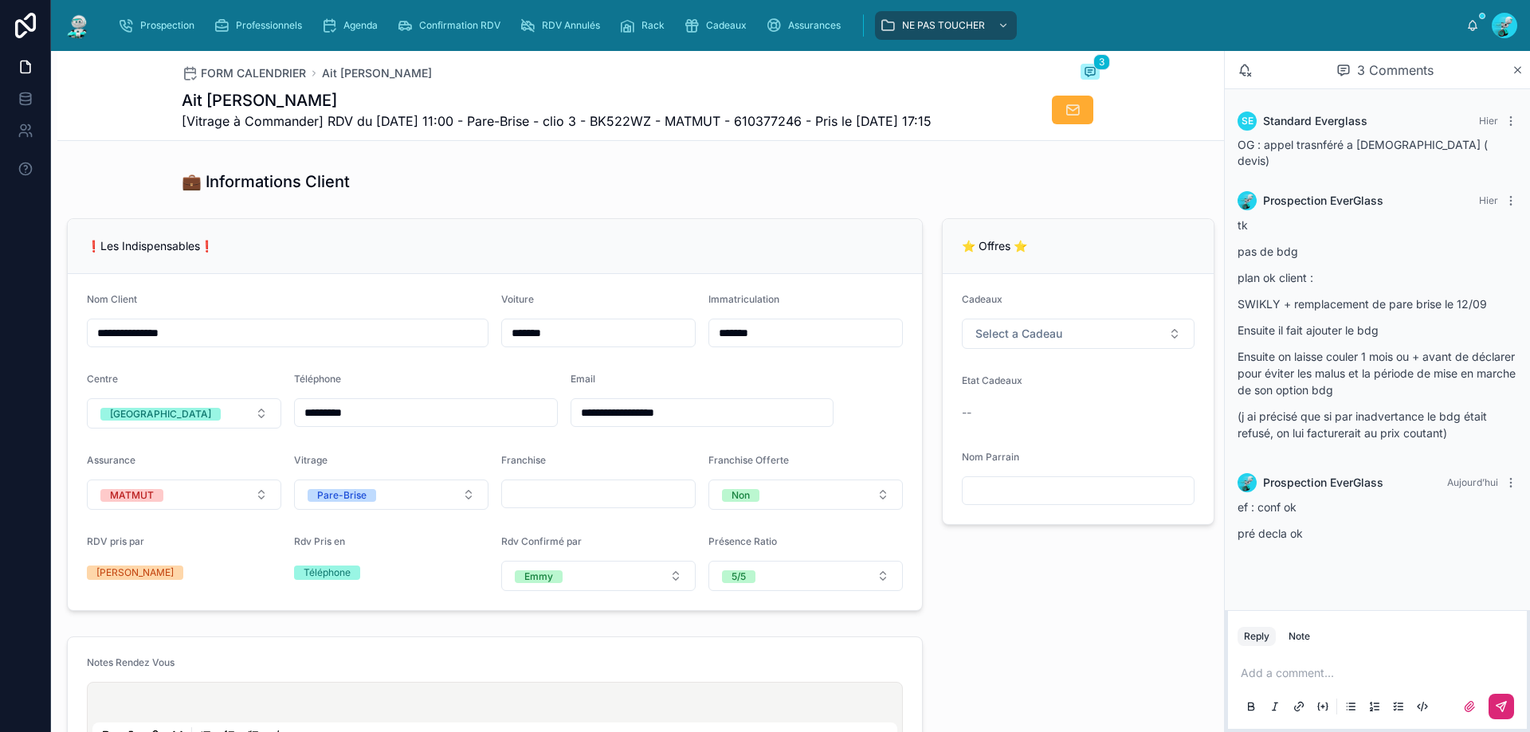
click at [1111, 601] on div "⭐ Offres ⭐ Cadeaux Select a Cadeau Etat Cadeaux -- Nom Parrain" at bounding box center [1078, 415] width 292 height 406
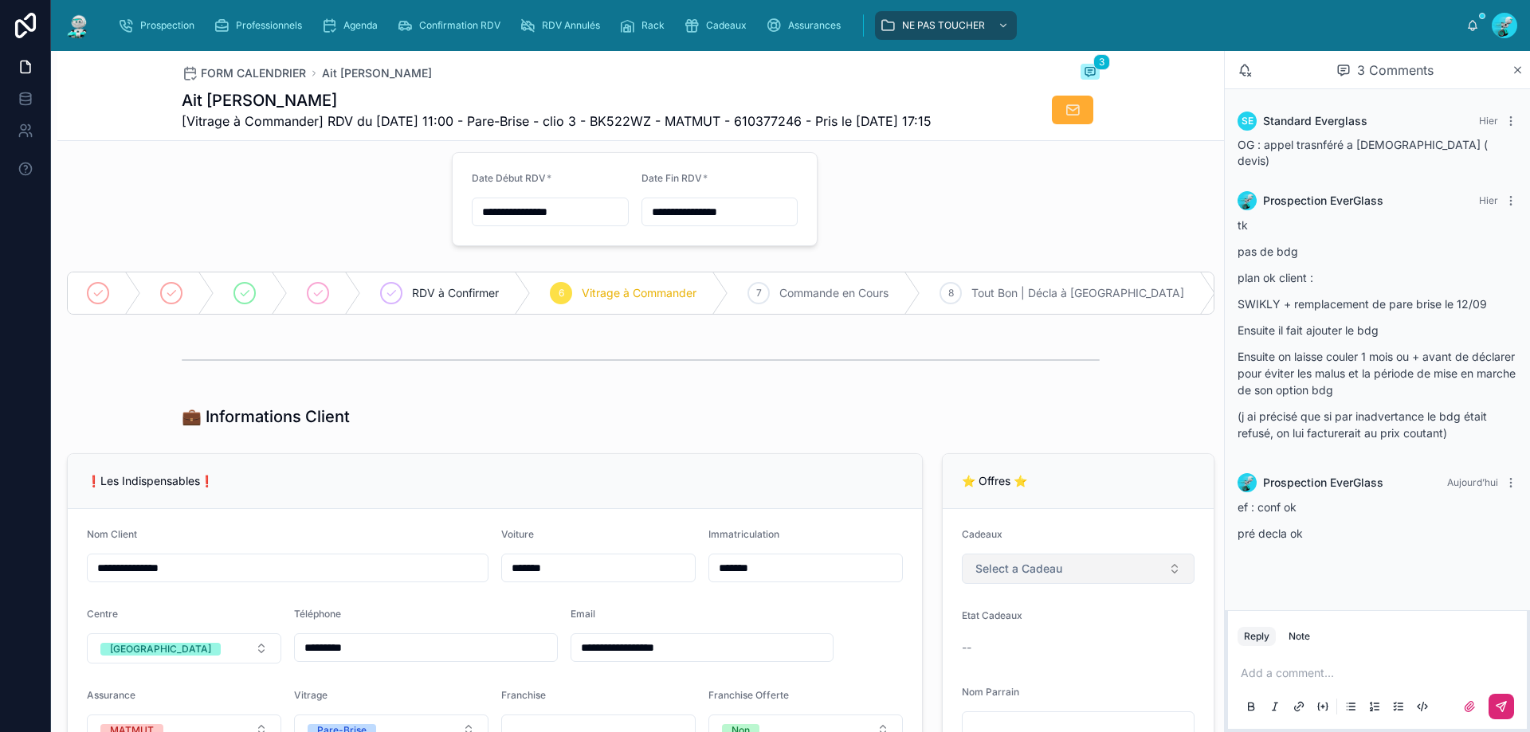
scroll to position [10, 0]
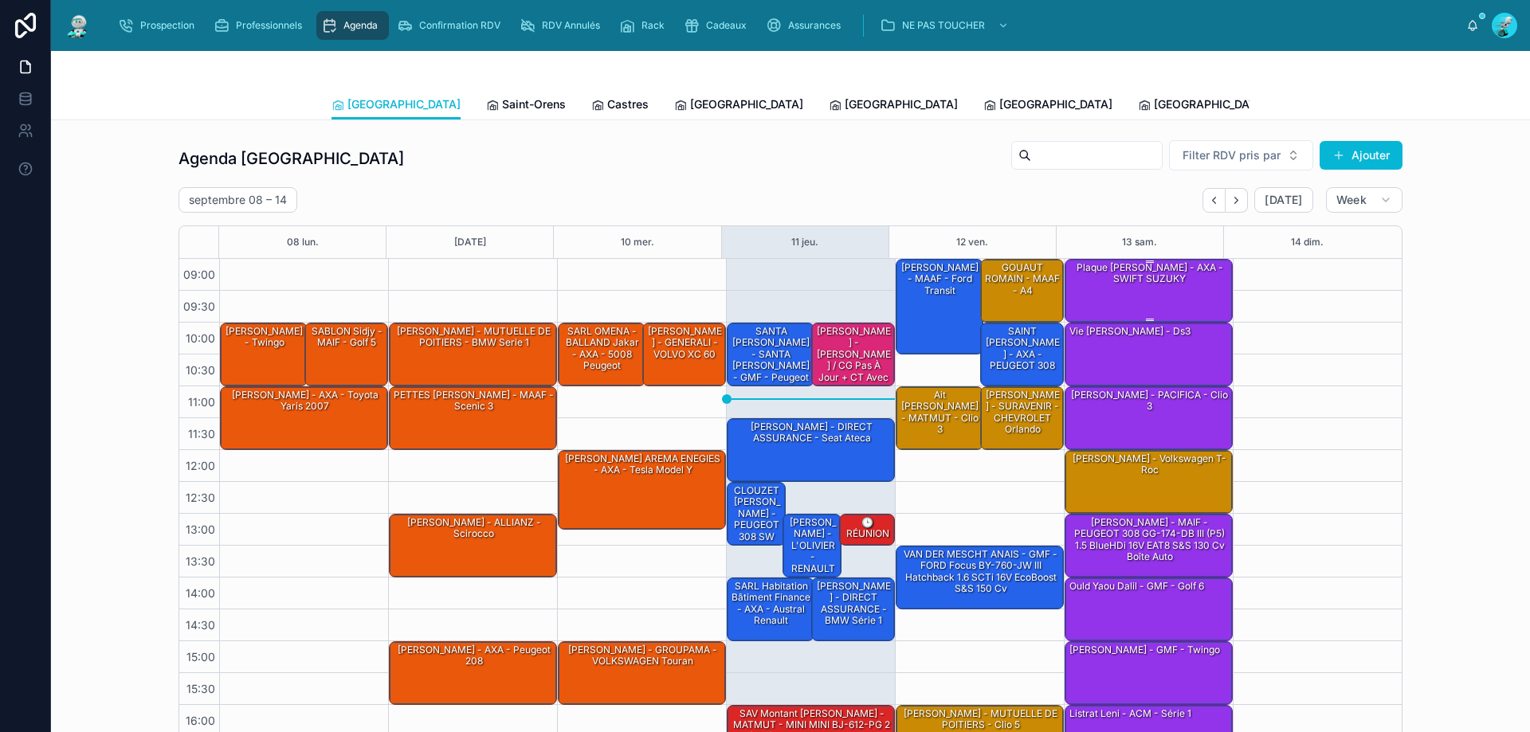
click at [1105, 277] on div "Plaque Lagrave Thomas - AXA - SWIFT SUZUKY" at bounding box center [1149, 274] width 163 height 26
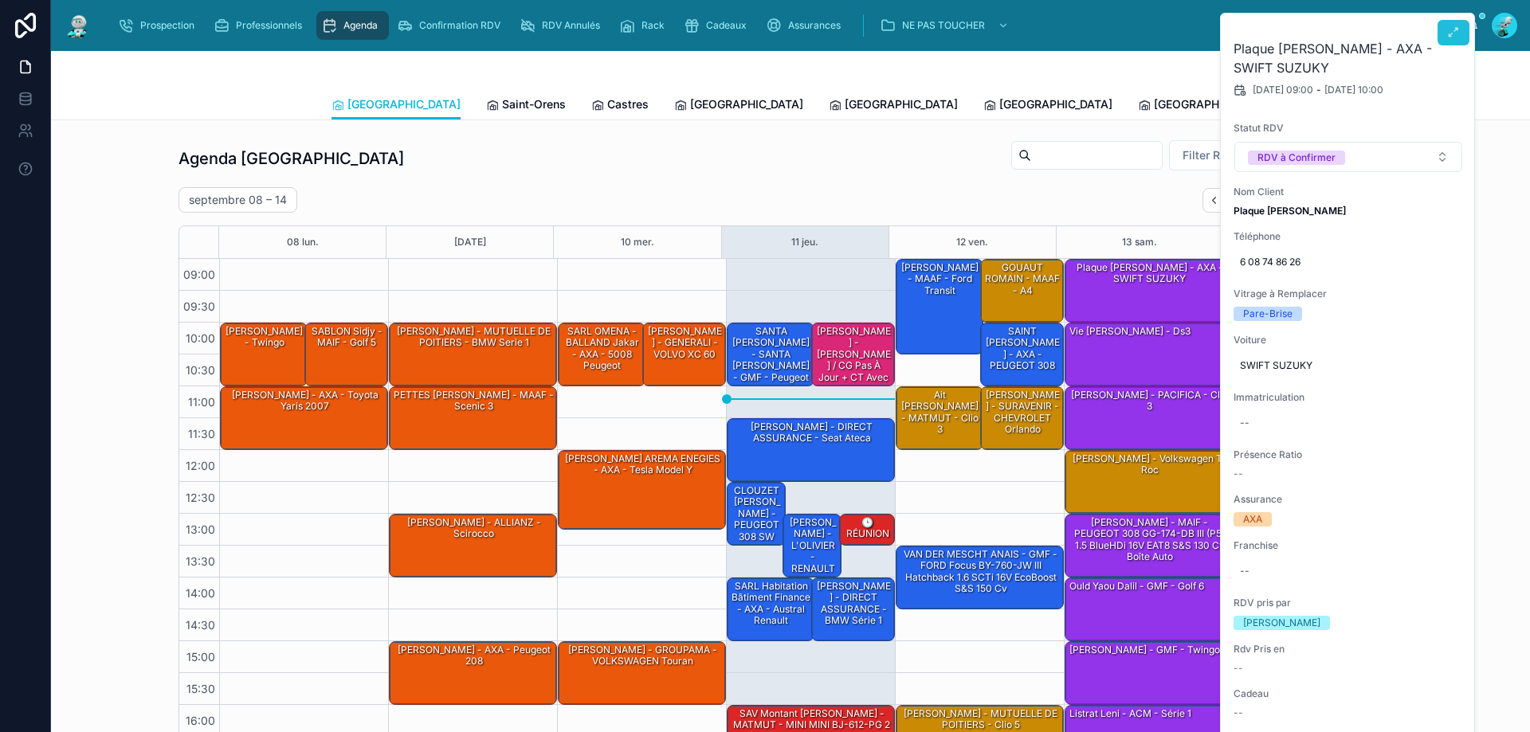
click at [1452, 30] on icon at bounding box center [1453, 32] width 13 height 13
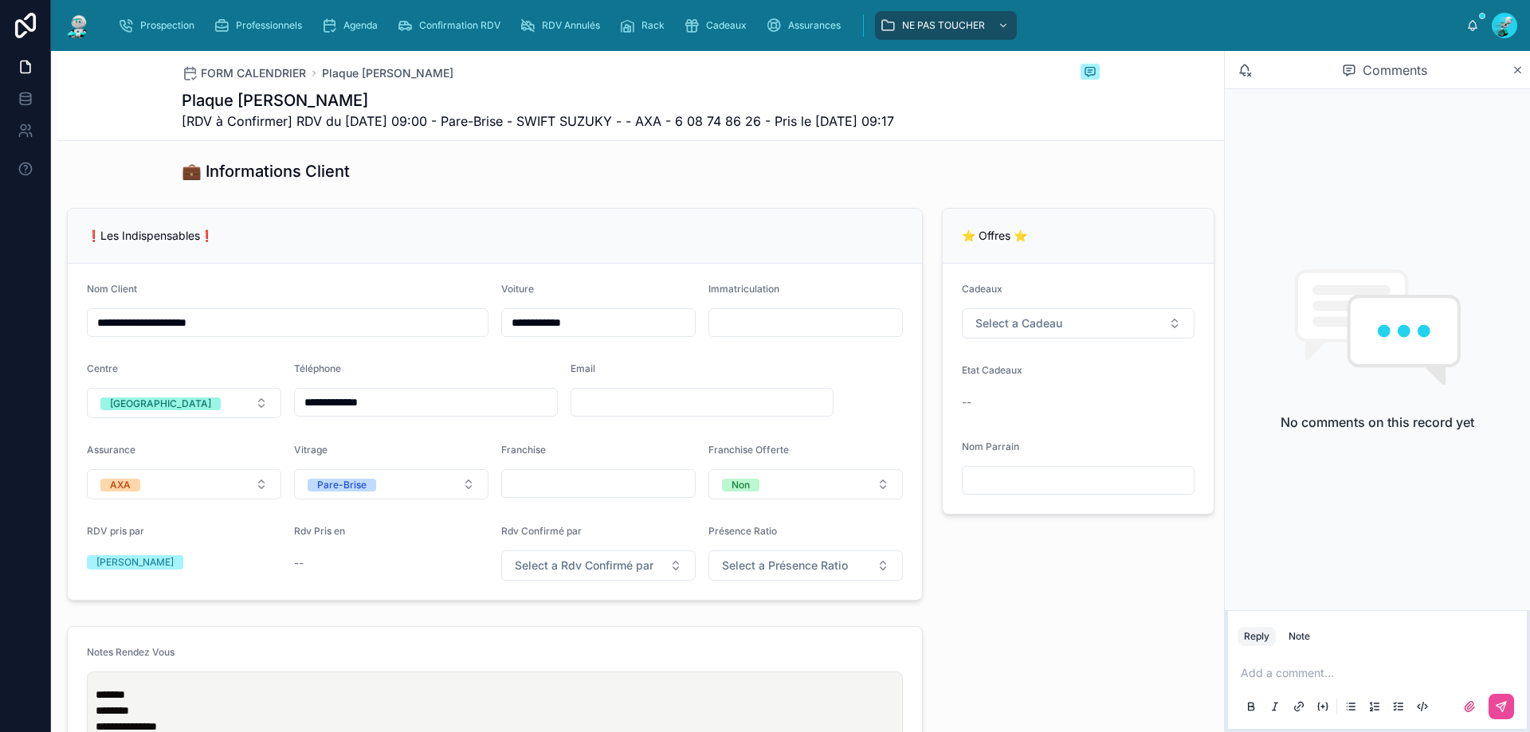
scroll to position [319, 0]
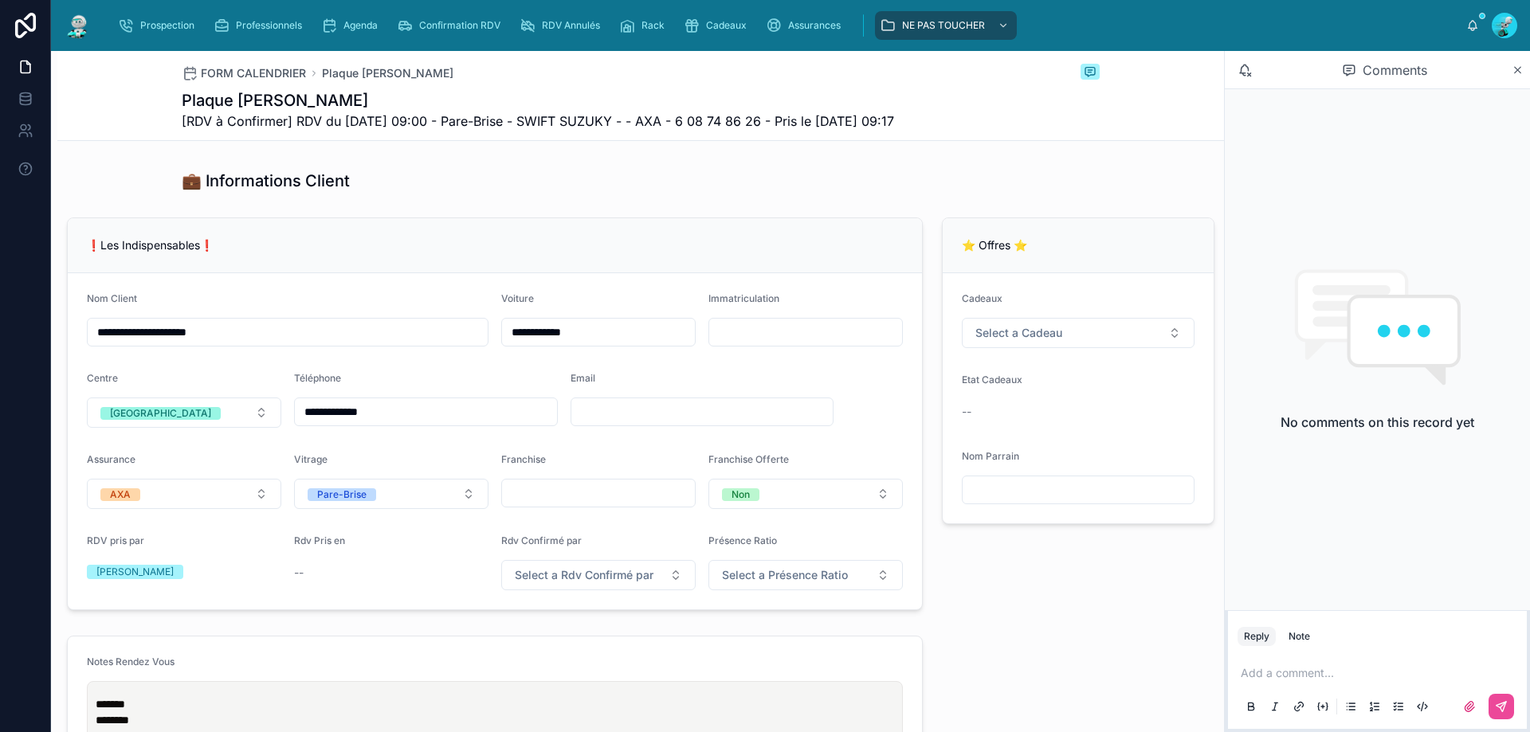
drag, startPoint x: 383, startPoint y: 423, endPoint x: 290, endPoint y: 425, distance: 93.2
click at [290, 425] on form "**********" at bounding box center [495, 441] width 854 height 336
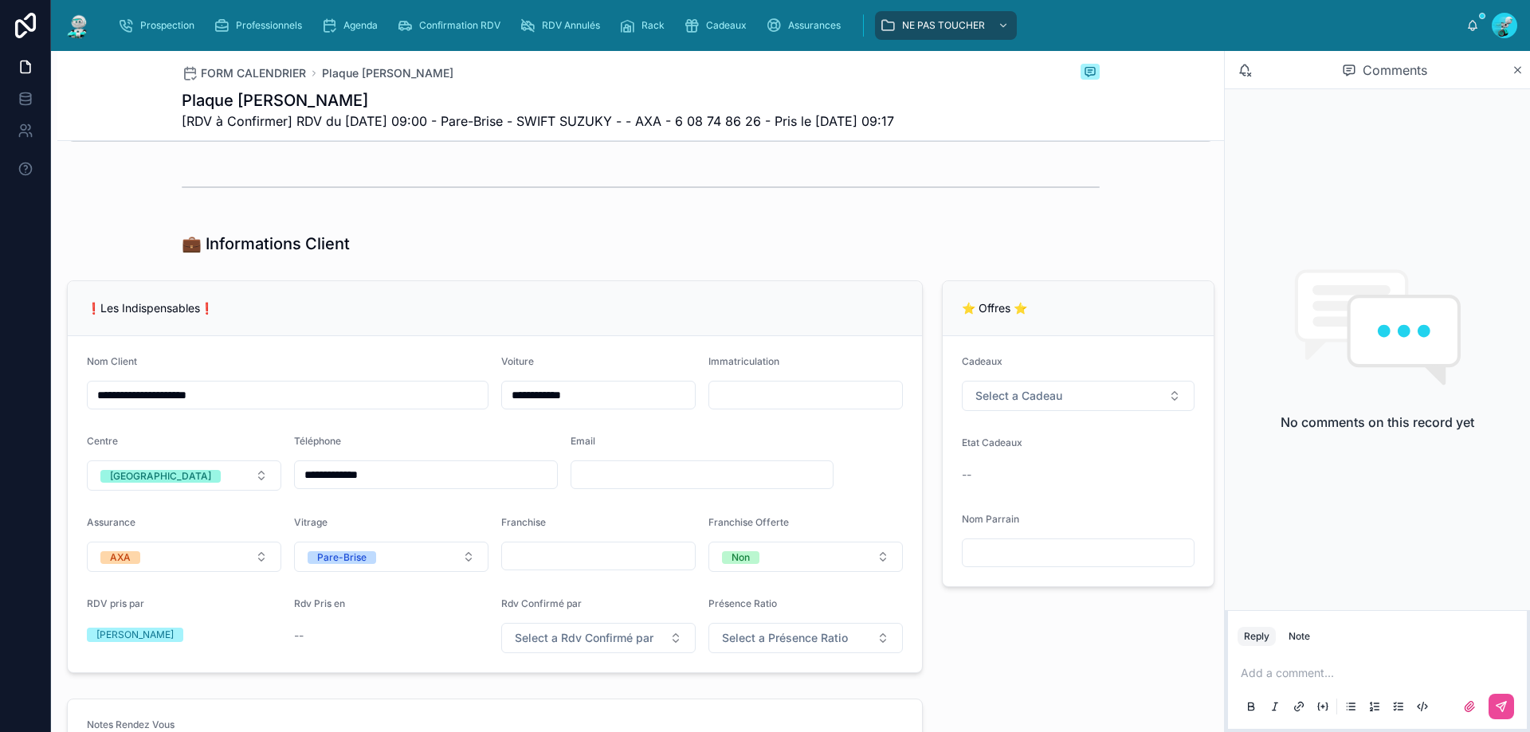
scroll to position [239, 0]
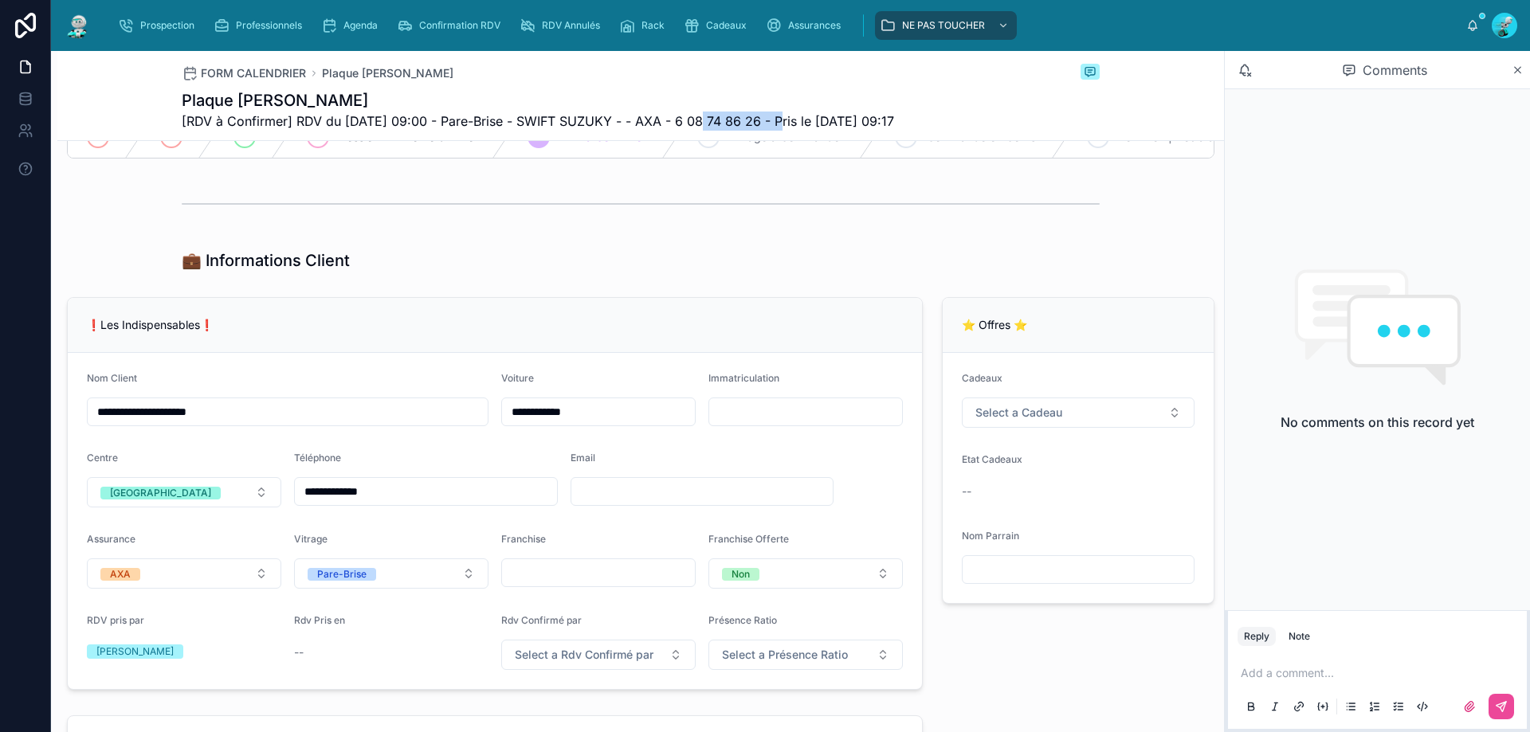
drag, startPoint x: 774, startPoint y: 119, endPoint x: 692, endPoint y: 122, distance: 82.1
click at [692, 122] on span "[RDV à Confirmer] RDV du 13/09/2025 09:00 - Pare-Brise - SWIFT SUZUKY - - AXA -…" at bounding box center [538, 121] width 712 height 19
copy span "6 08 74 86 26"
click at [767, 165] on div "Dossier En Attente d'Envoi 5 RDV à Confirmer 6 Vitrage à Commander 7 Commande e…" at bounding box center [640, 137] width 1166 height 56
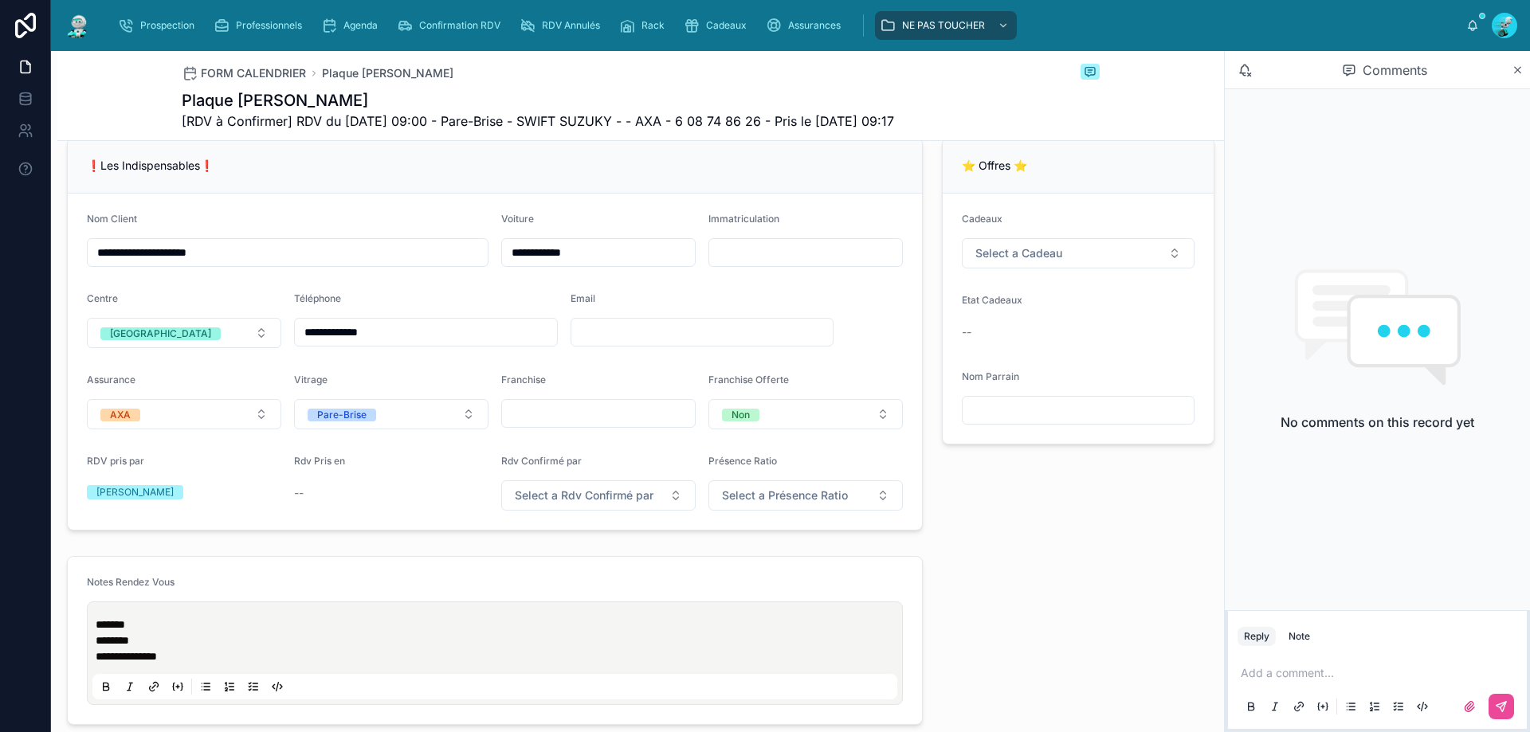
scroll to position [478, 0]
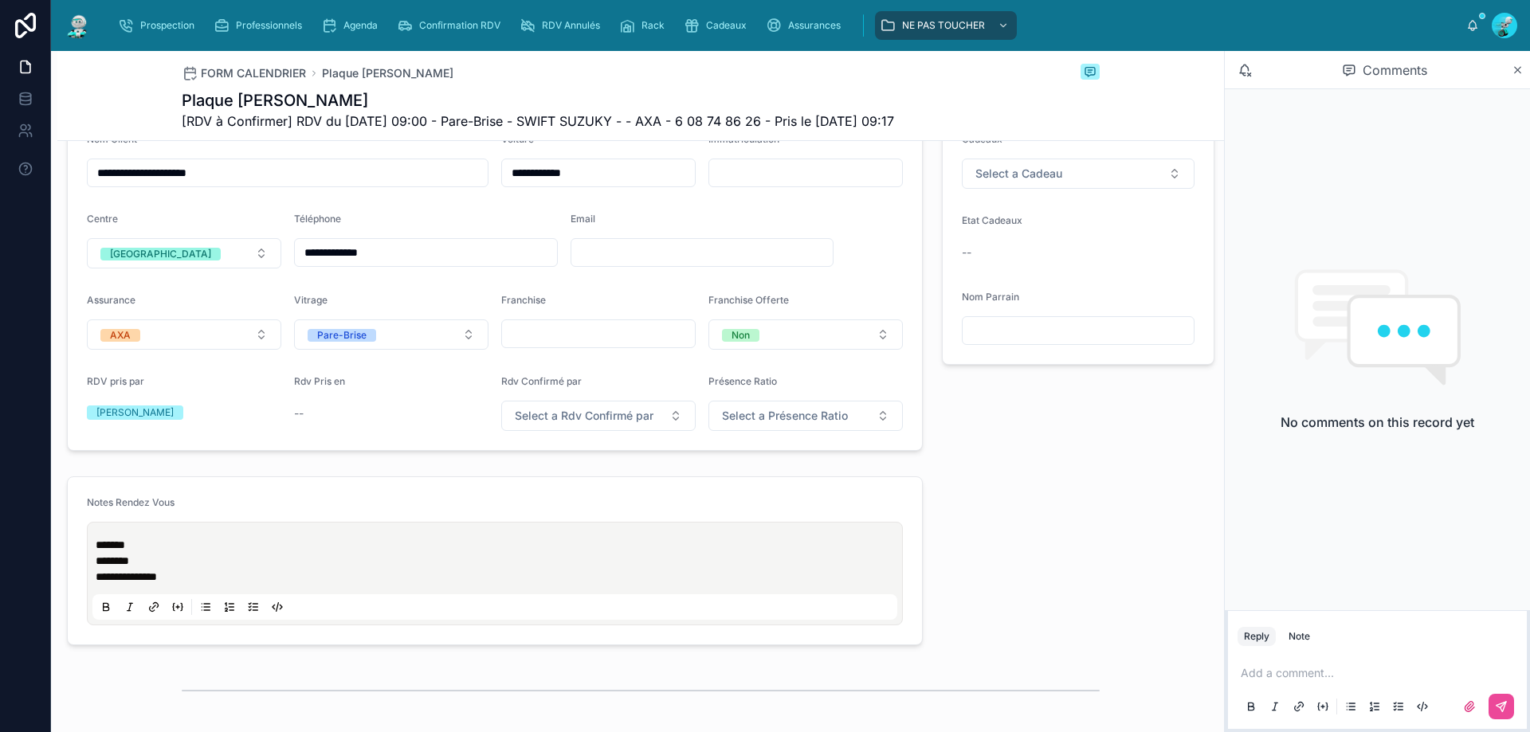
click at [1332, 675] on p at bounding box center [1380, 673] width 280 height 16
drag, startPoint x: 1497, startPoint y: 693, endPoint x: 1507, endPoint y: 696, distance: 10.1
click at [1507, 696] on div "**********" at bounding box center [1377, 689] width 280 height 67
click at [1501, 707] on icon at bounding box center [1501, 706] width 13 height 13
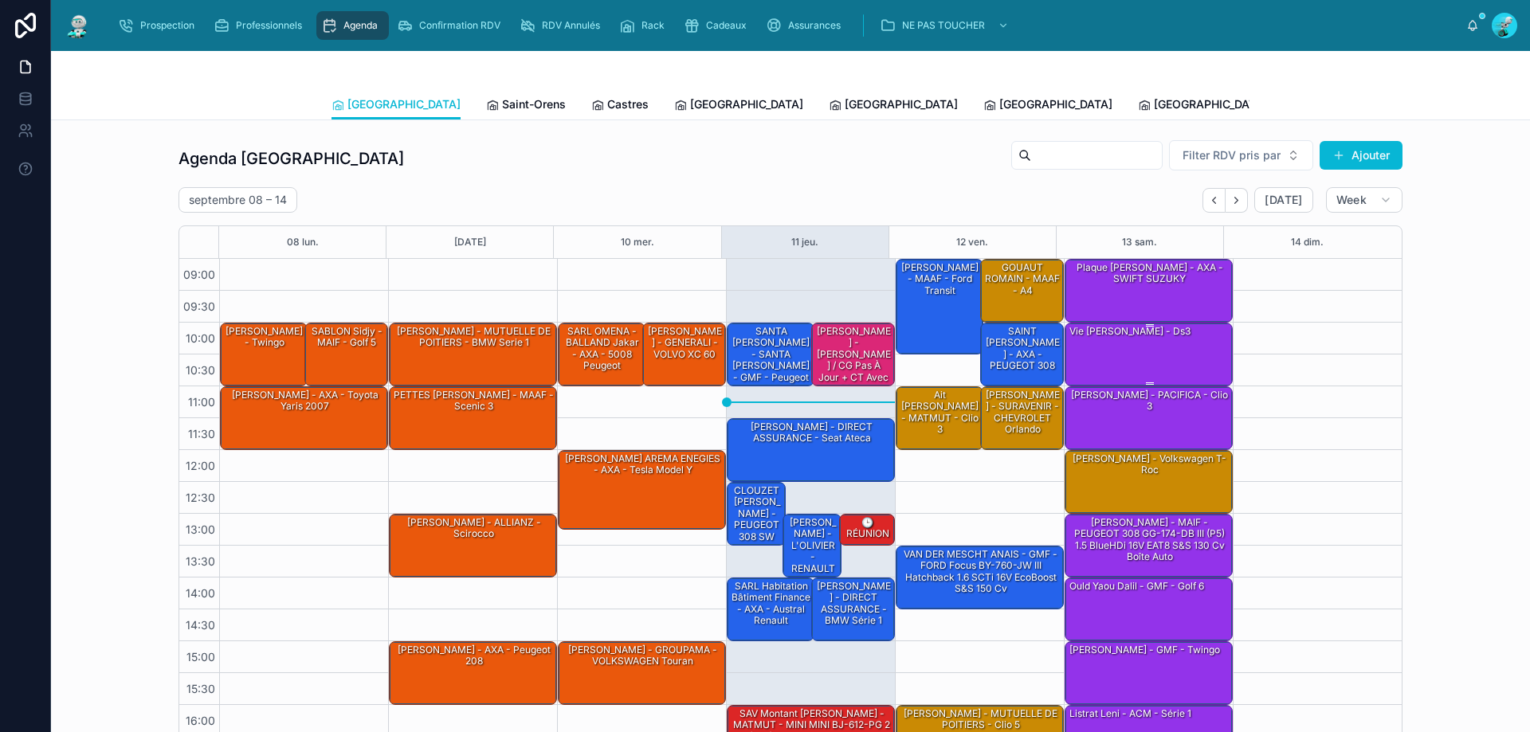
click at [1164, 345] on div "Vie Lucien - ZEPHIR - Ds3" at bounding box center [1149, 353] width 163 height 61
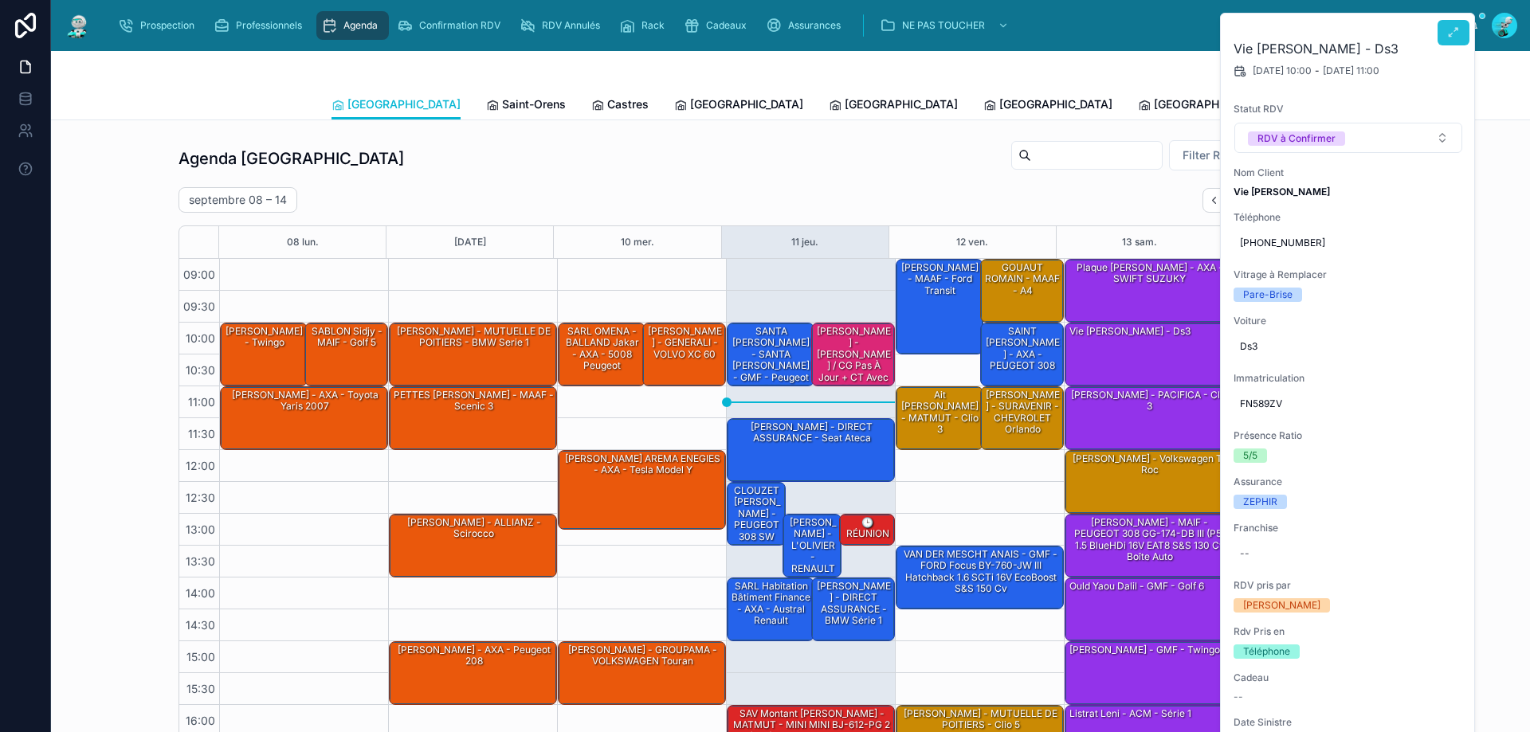
click at [1448, 23] on button at bounding box center [1453, 32] width 32 height 25
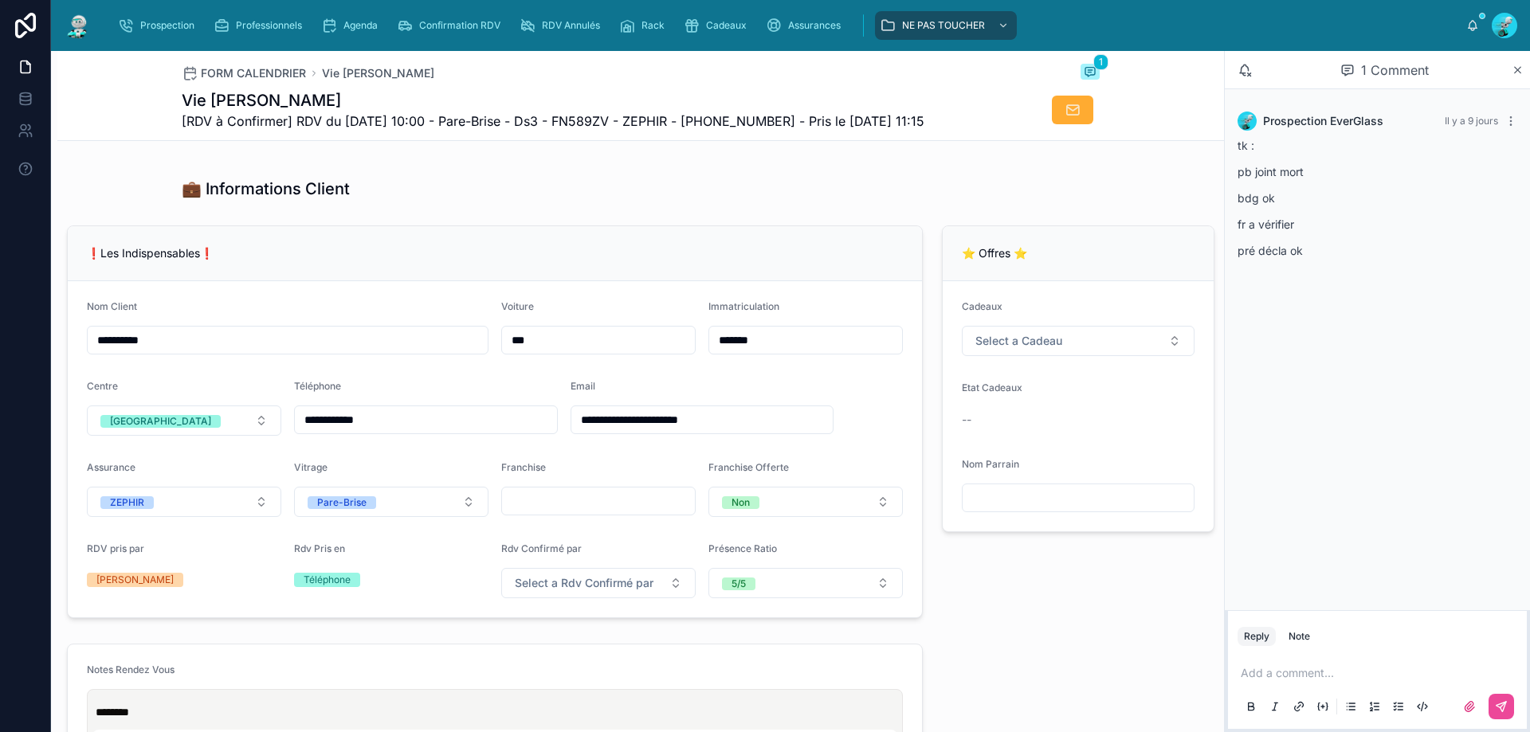
scroll to position [319, 0]
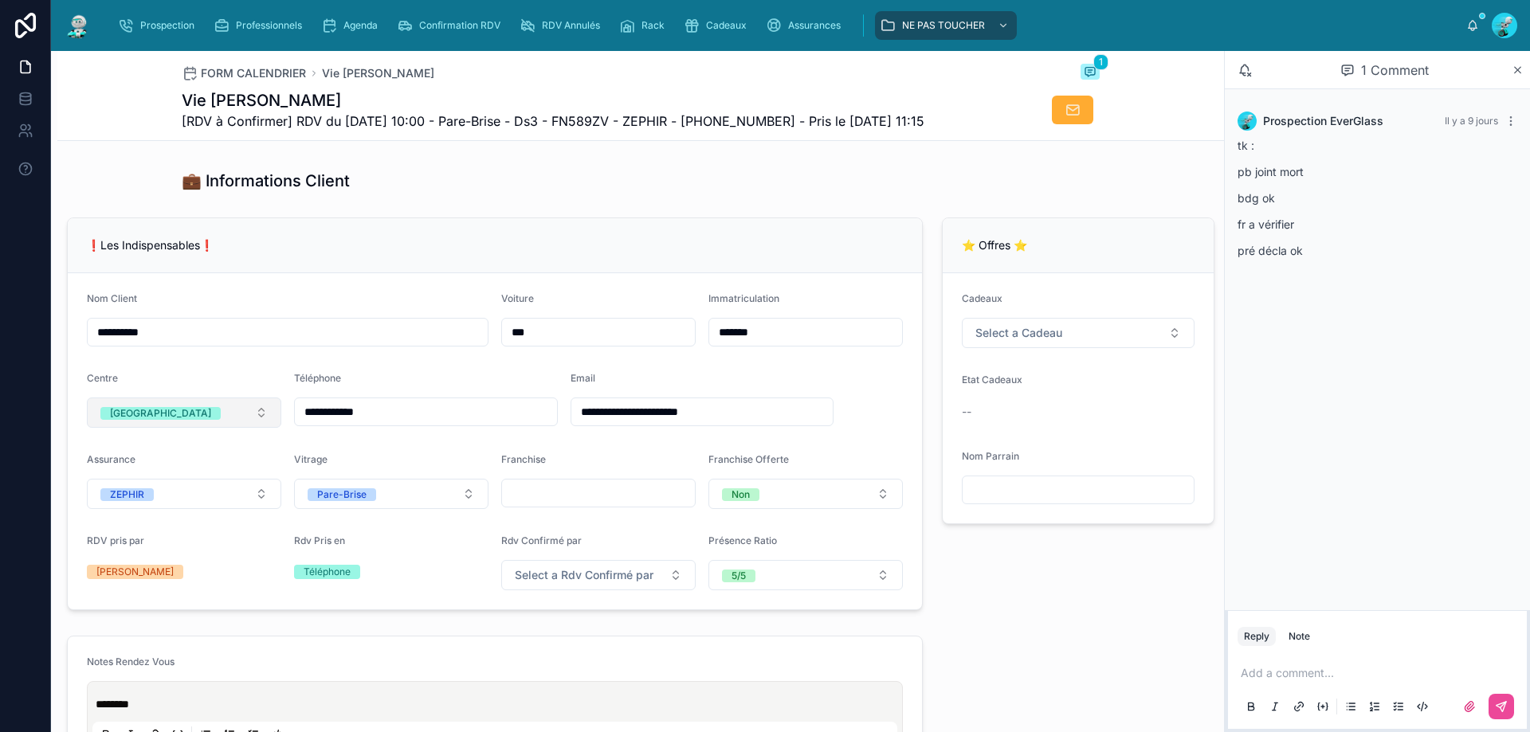
drag, startPoint x: 394, startPoint y: 428, endPoint x: 259, endPoint y: 418, distance: 135.8
click at [259, 418] on form "**********" at bounding box center [495, 441] width 854 height 336
click at [407, 198] on div "💼 Informations Client" at bounding box center [640, 180] width 1166 height 35
click at [1370, 675] on p at bounding box center [1380, 673] width 280 height 16
click at [1515, 707] on div "**********" at bounding box center [1377, 689] width 299 height 80
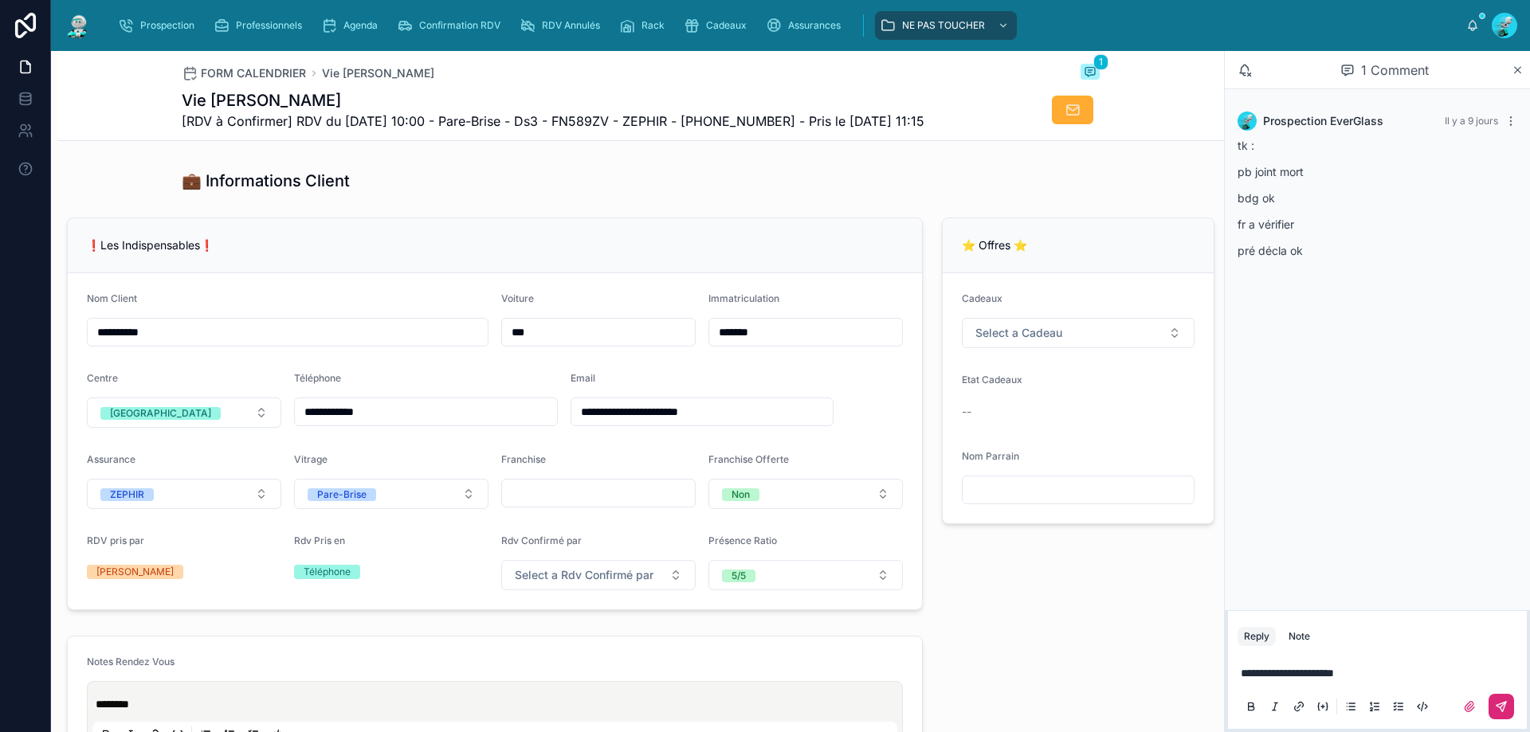
click at [1505, 707] on icon at bounding box center [1501, 706] width 13 height 13
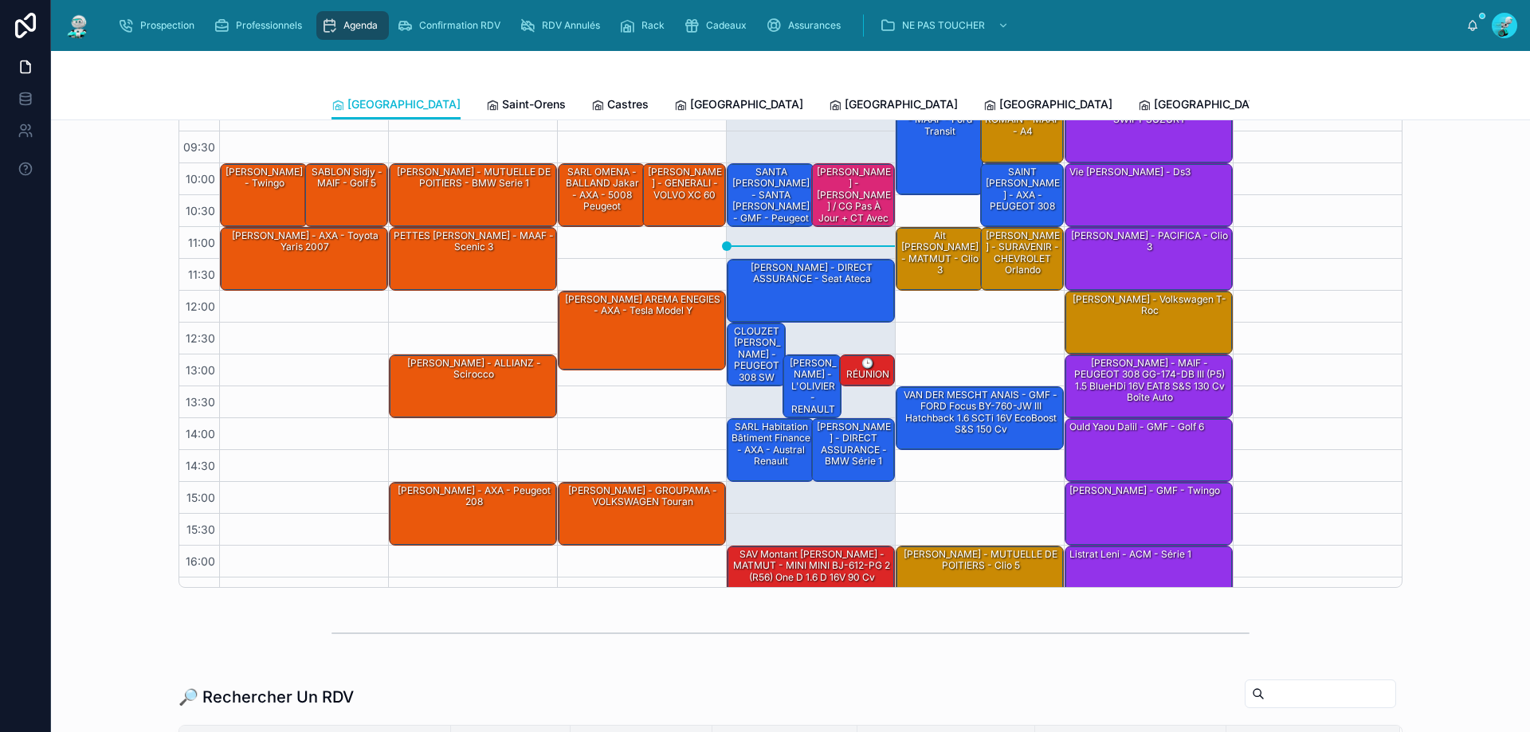
scroll to position [80, 0]
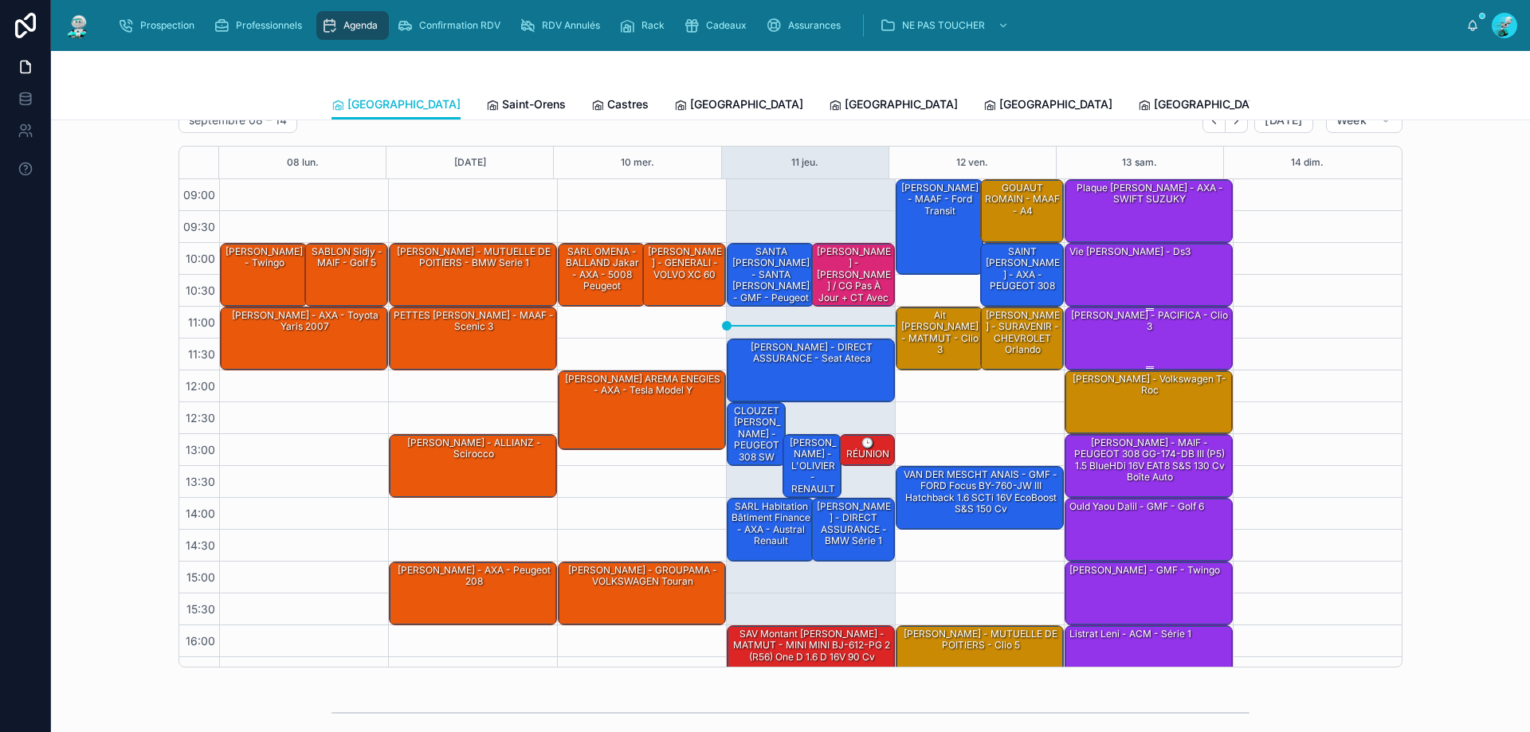
click at [1157, 340] on div "Lucas Chaveron - PACIFICA - clio 3" at bounding box center [1149, 338] width 163 height 61
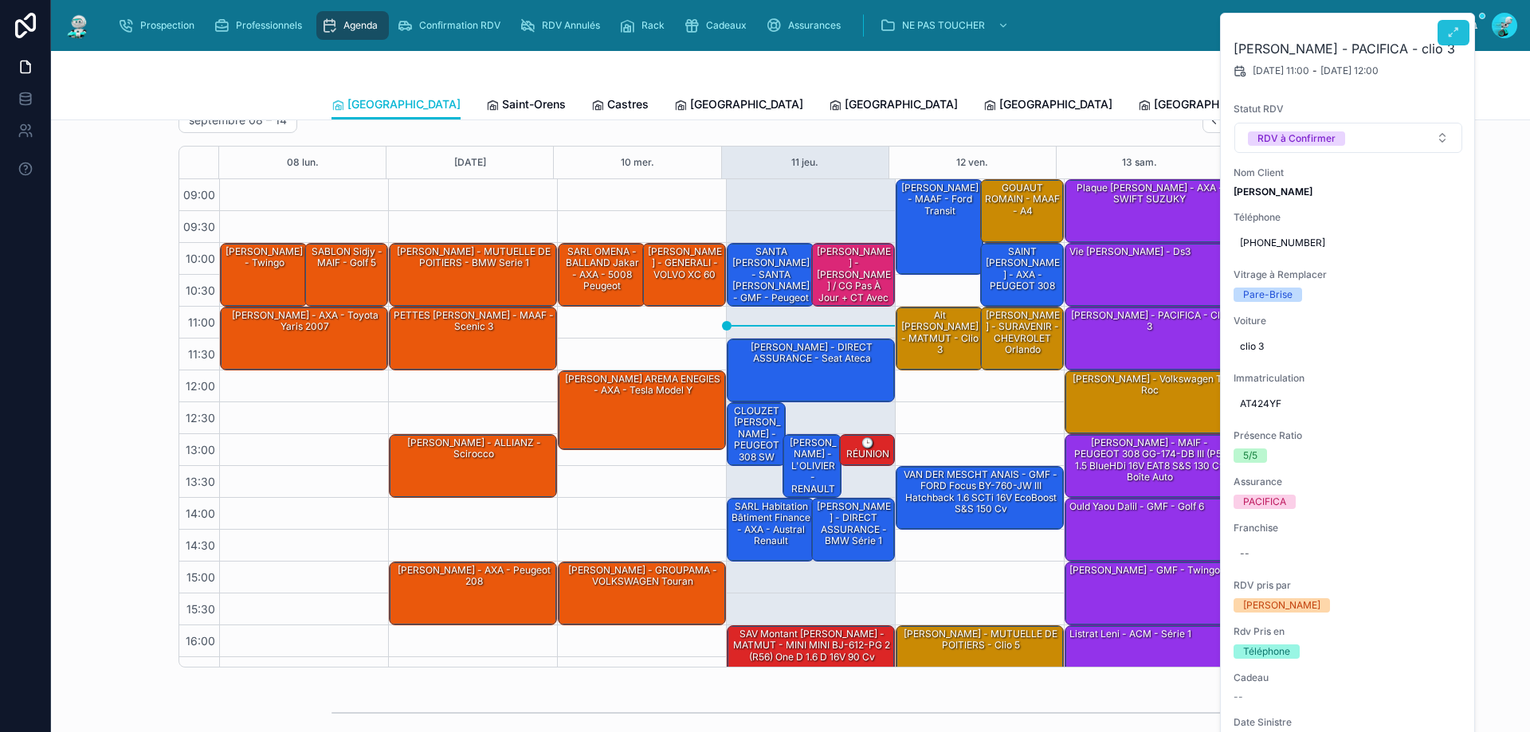
click at [1444, 29] on button at bounding box center [1453, 32] width 32 height 25
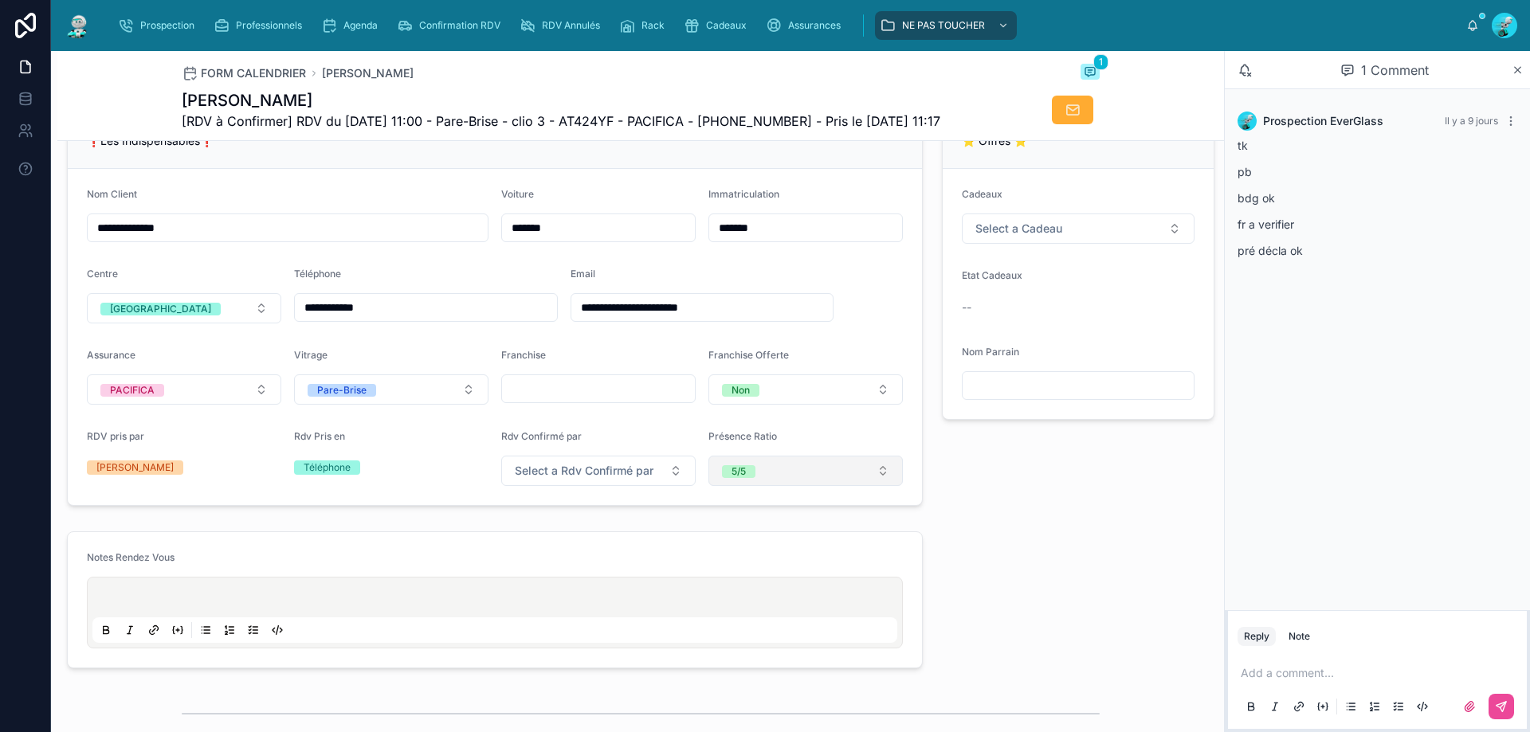
scroll to position [239, 0]
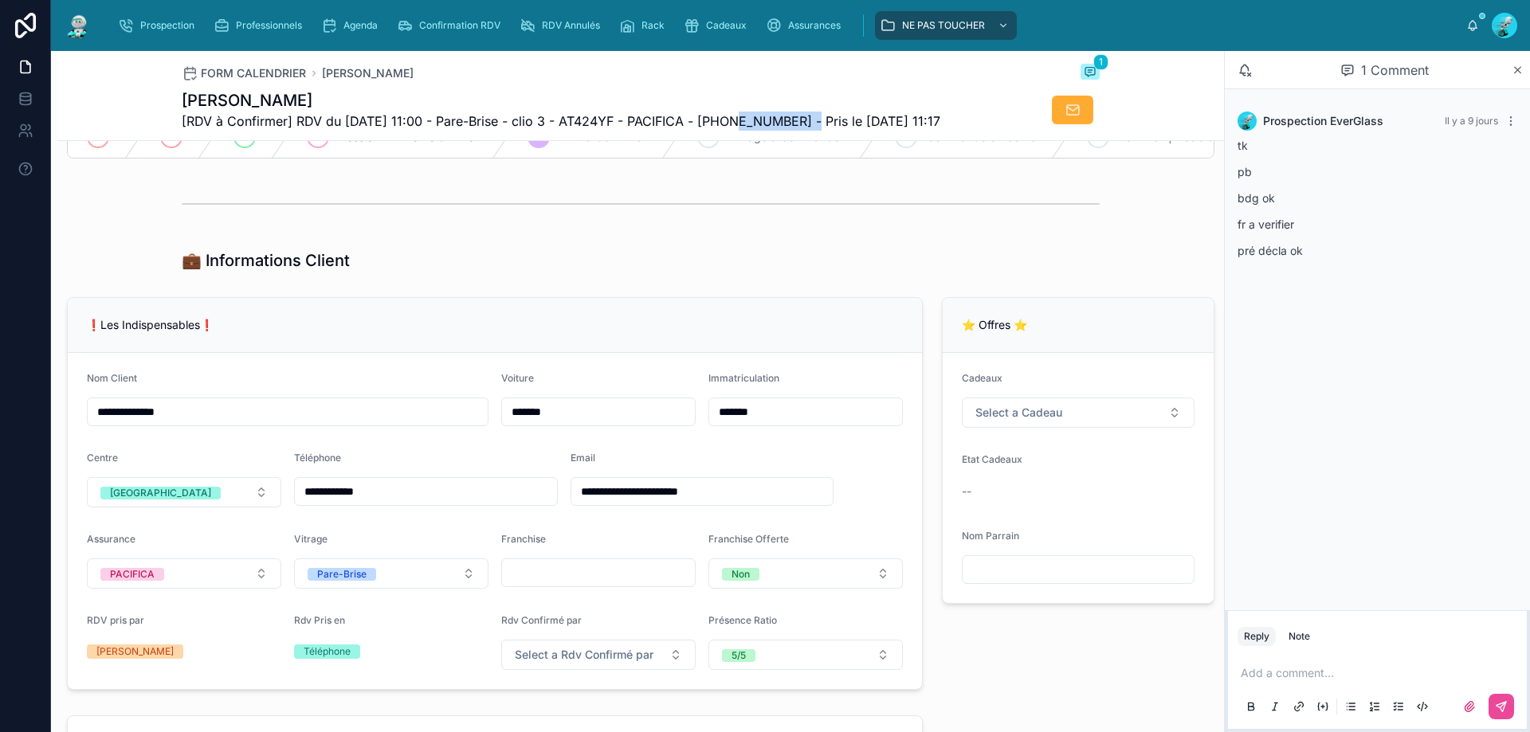
drag, startPoint x: 805, startPoint y: 123, endPoint x: 726, endPoint y: 135, distance: 80.4
click at [726, 135] on div "FORM CALENDRIER Lucas Chaveron 1 Lucas Chaveron [RDV à Confirmer] RDV du 13/09/…" at bounding box center [641, 95] width 918 height 89
copy span "33695088085"
click at [564, 165] on div "Dossier En Attente d'Envoi 5 RDV à Confirmer 6 Vitrage à Commander 7 Commande e…" at bounding box center [640, 137] width 1166 height 56
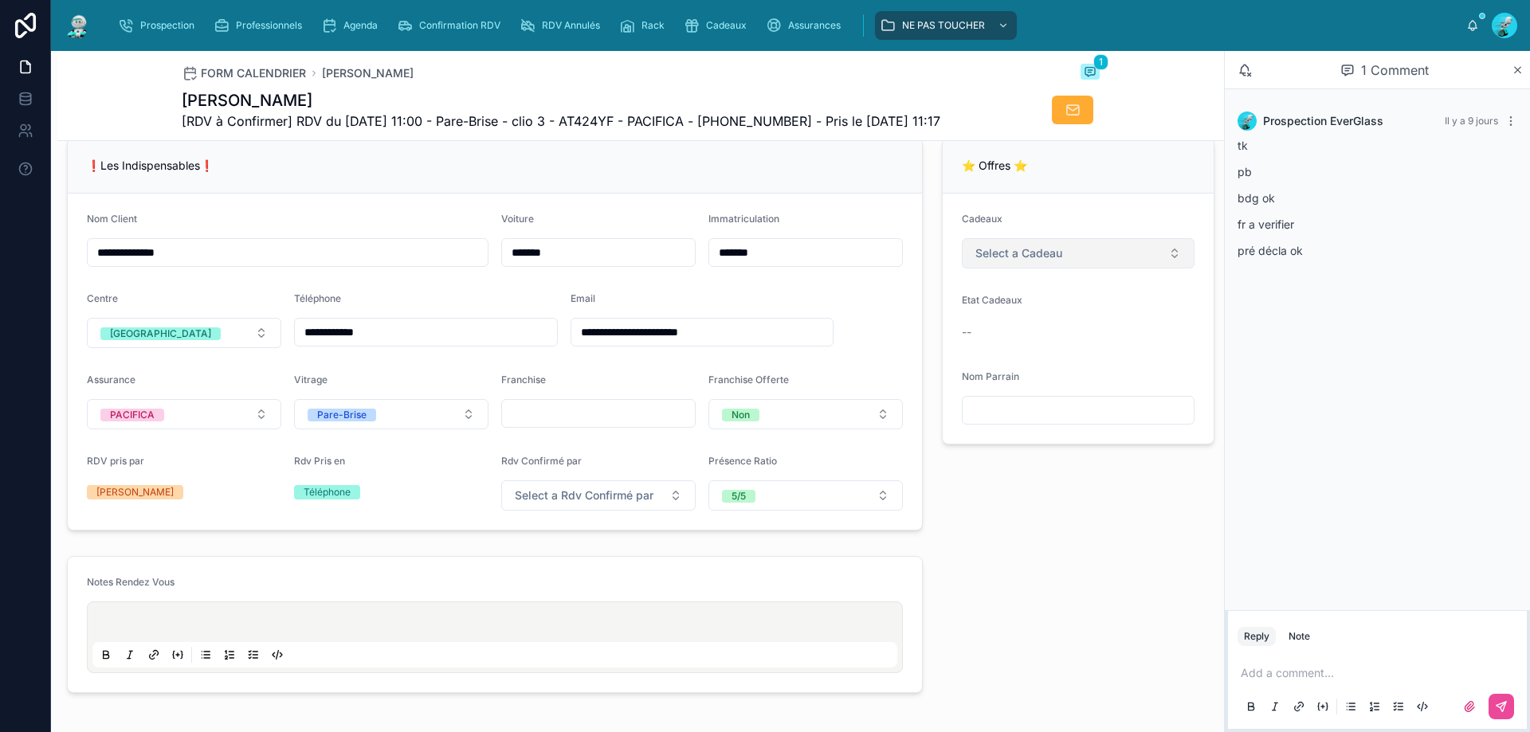
scroll to position [319, 0]
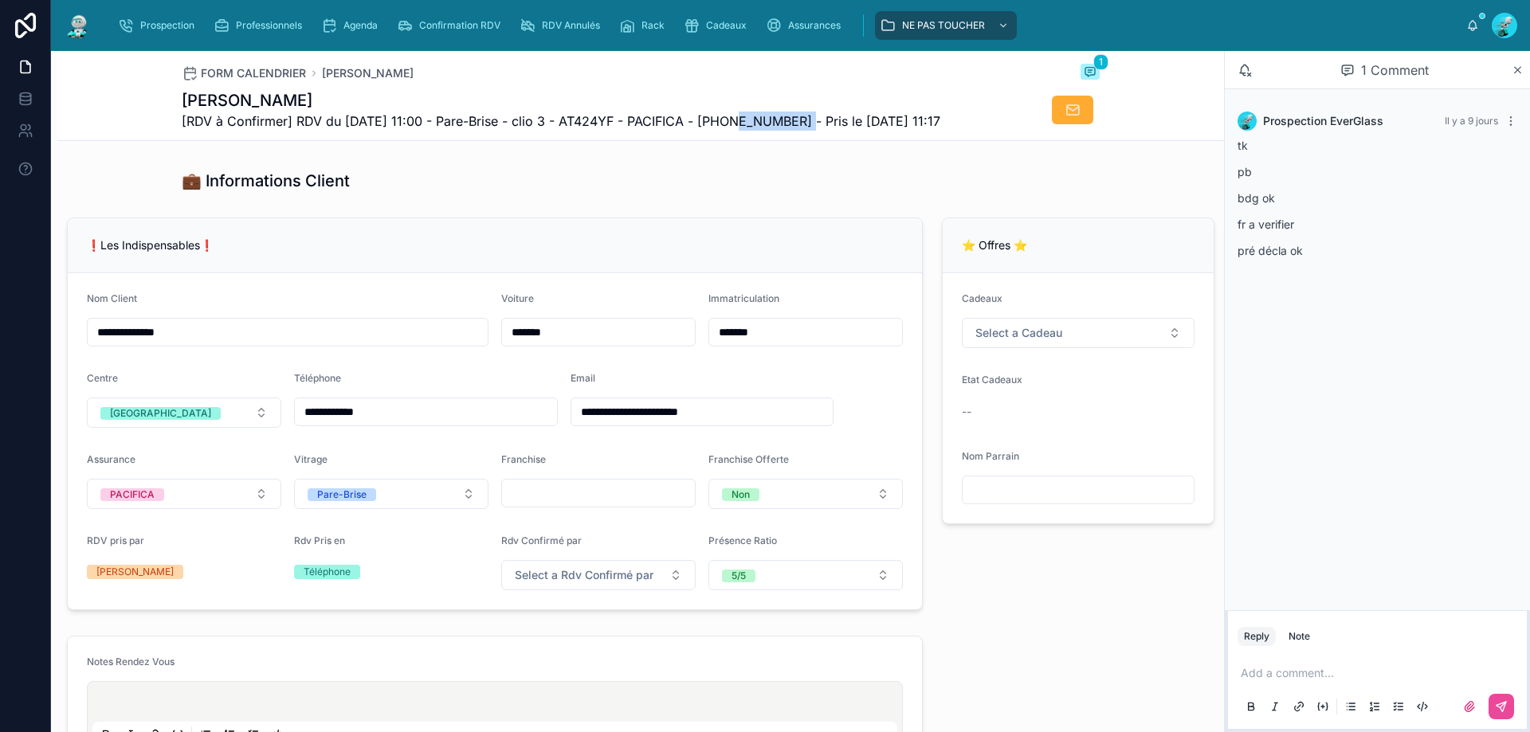
drag, startPoint x: 798, startPoint y: 121, endPoint x: 721, endPoint y: 121, distance: 77.3
click at [721, 121] on span "[RDV à Confirmer] RDV du 13/09/2025 11:00 - Pare-Brise - clio 3 - AT424YF - PAC…" at bounding box center [561, 121] width 758 height 19
drag, startPoint x: 777, startPoint y: 98, endPoint x: 693, endPoint y: 84, distance: 84.9
click at [777, 96] on h1 "Lucas Chaveron" at bounding box center [561, 100] width 758 height 22
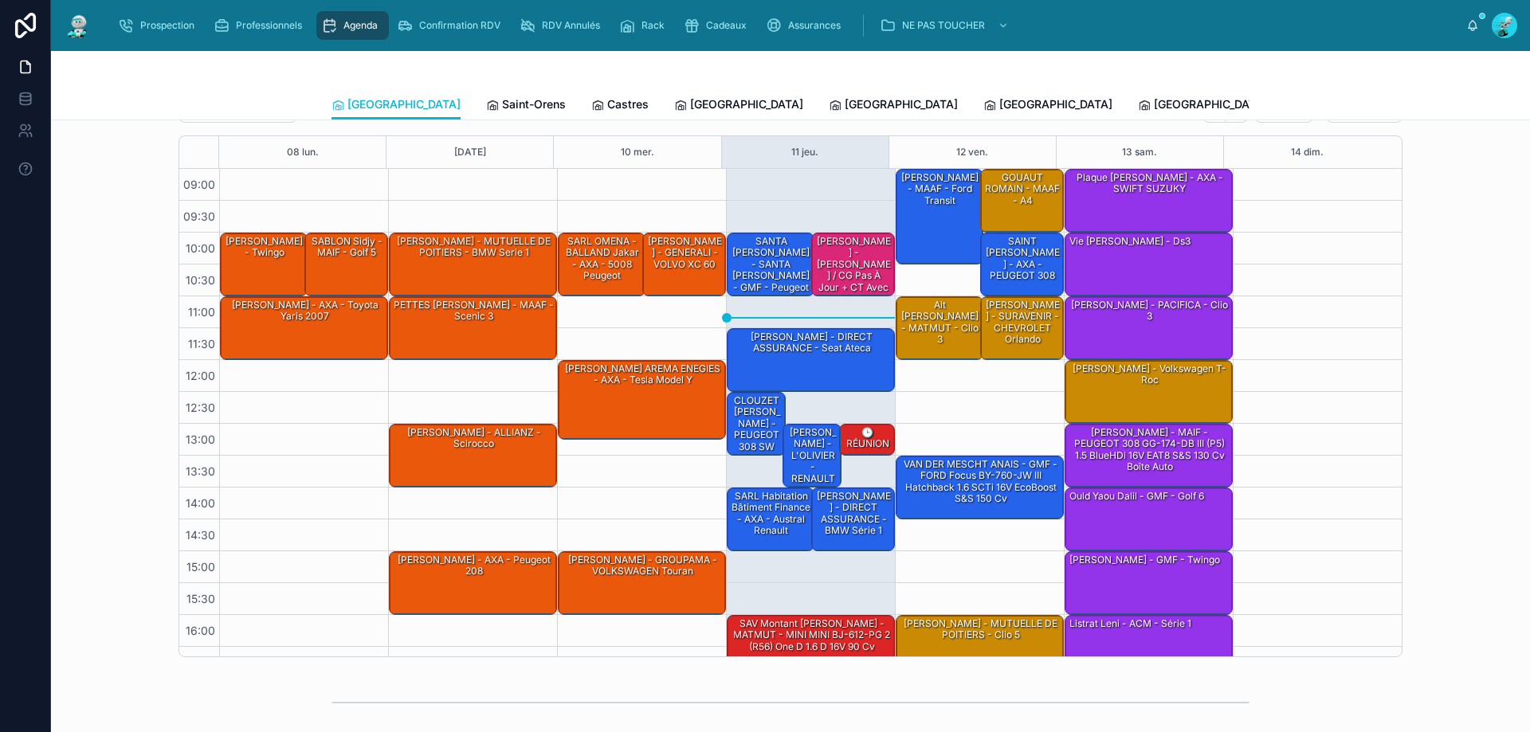
scroll to position [80, 0]
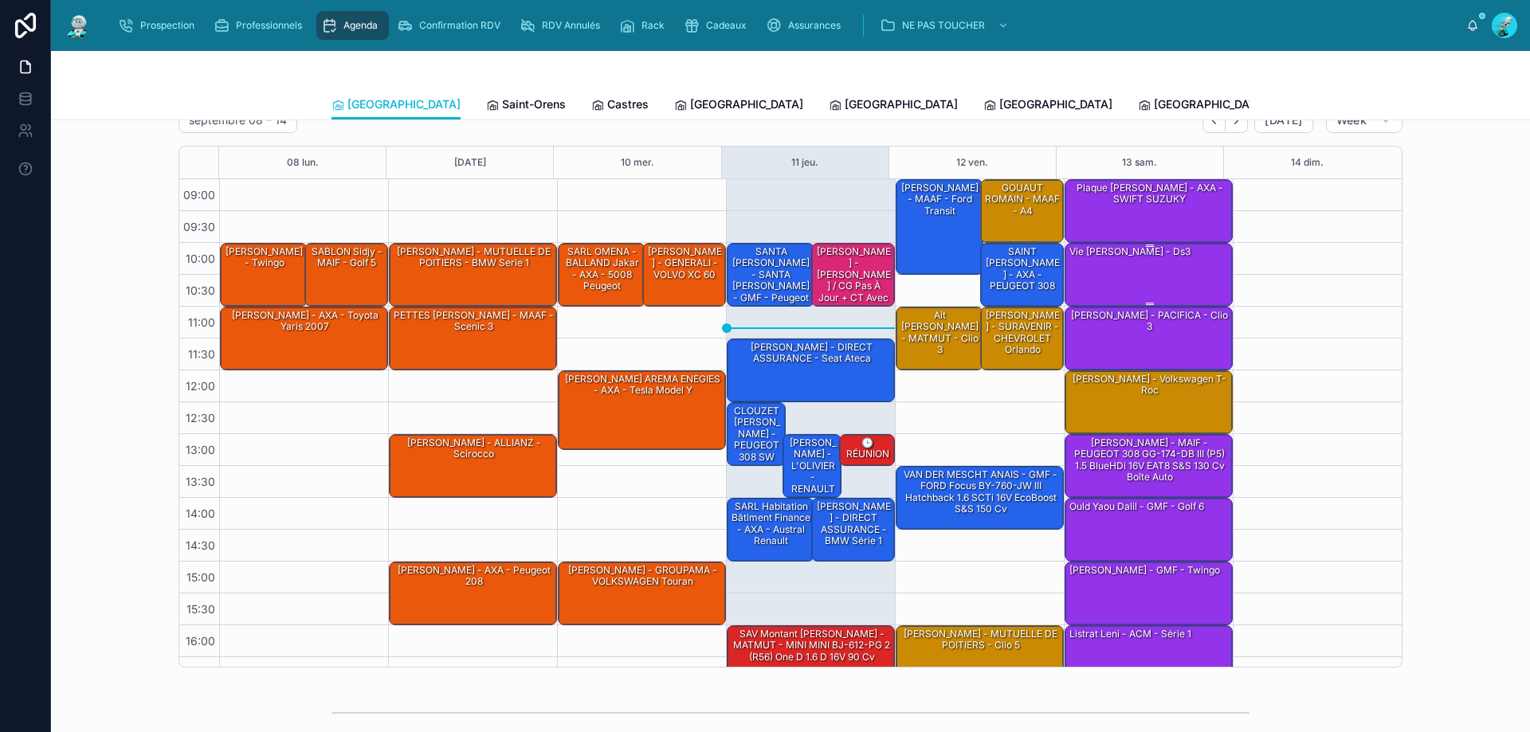
click at [1168, 272] on div "Vie Lucien - ZEPHIR - Ds3" at bounding box center [1149, 274] width 163 height 61
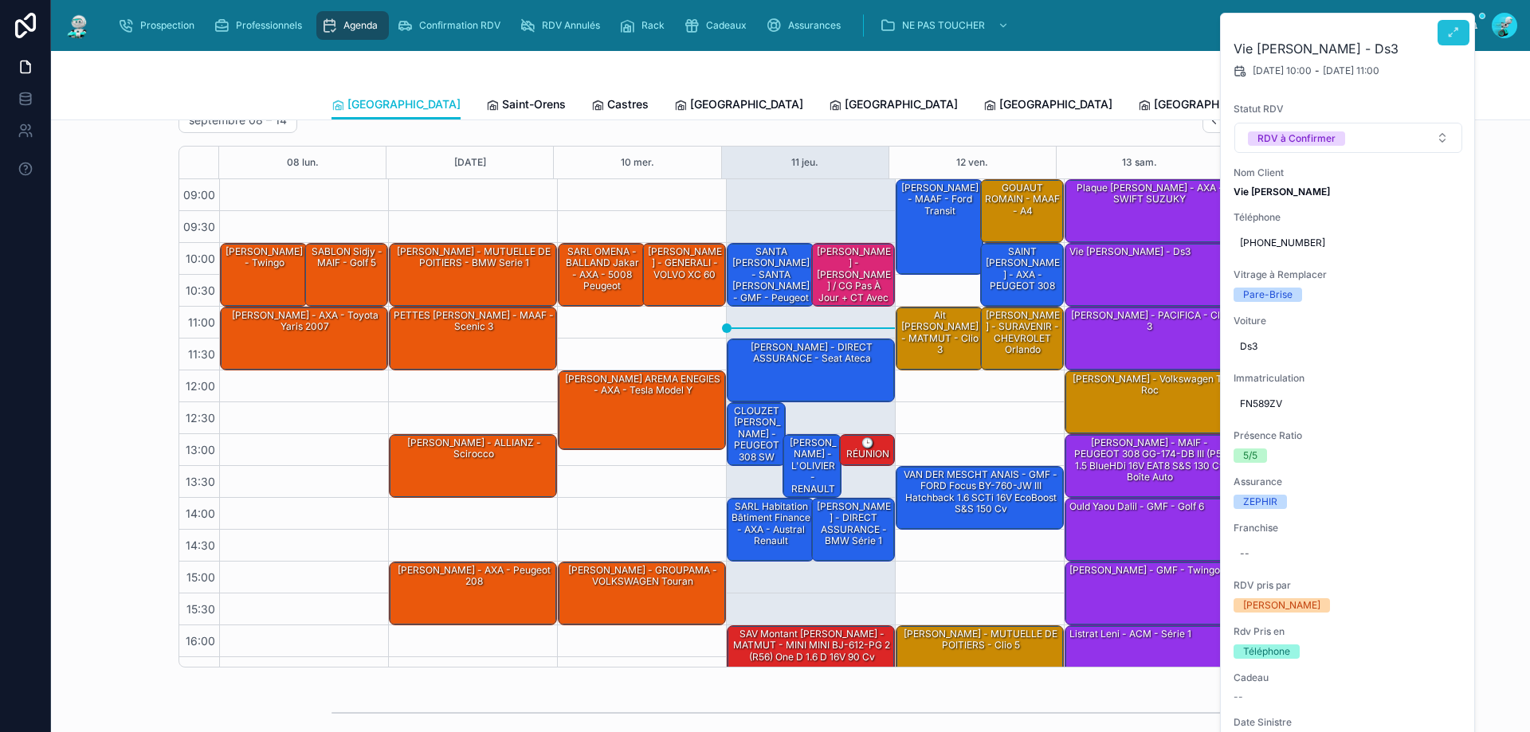
click at [1458, 29] on icon at bounding box center [1453, 32] width 13 height 13
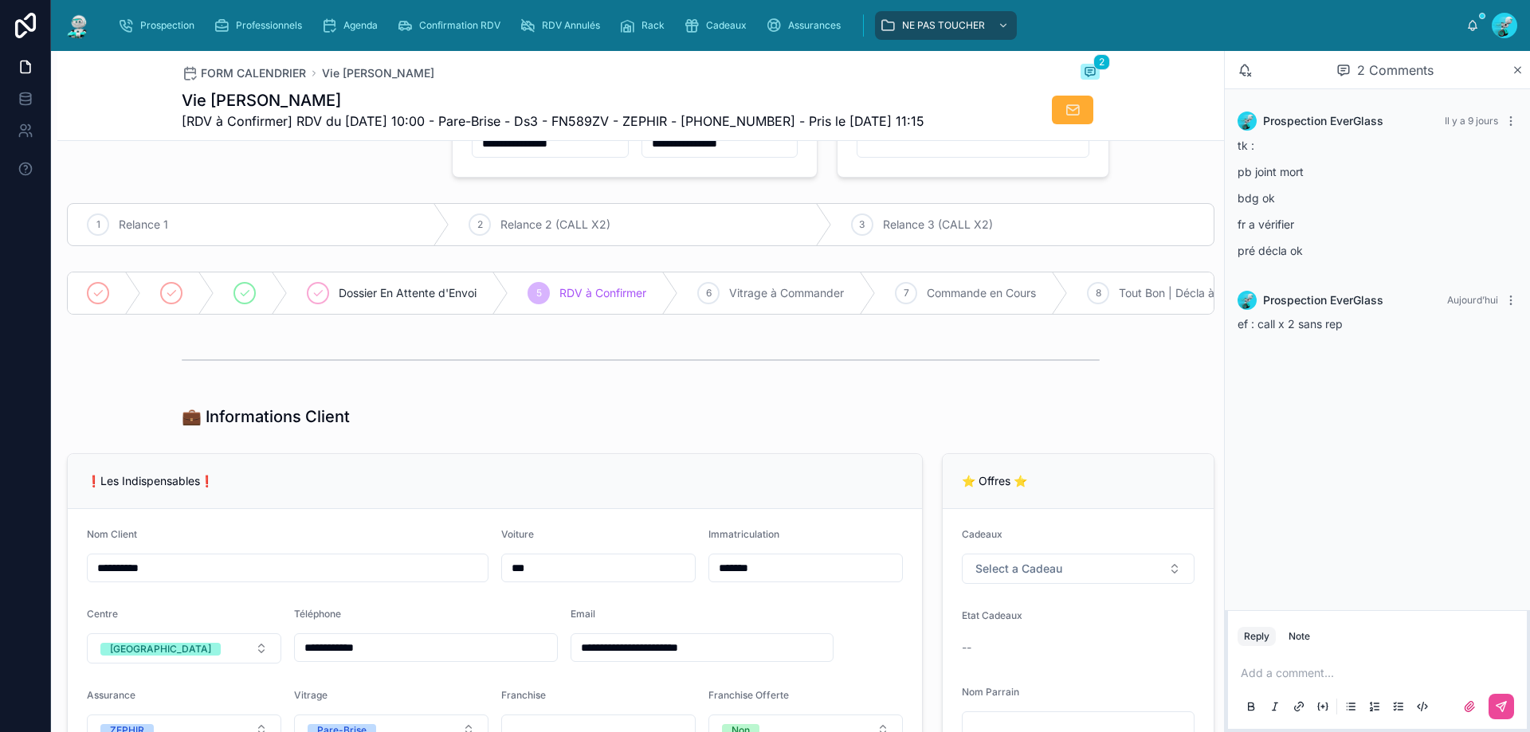
scroll to position [398, 0]
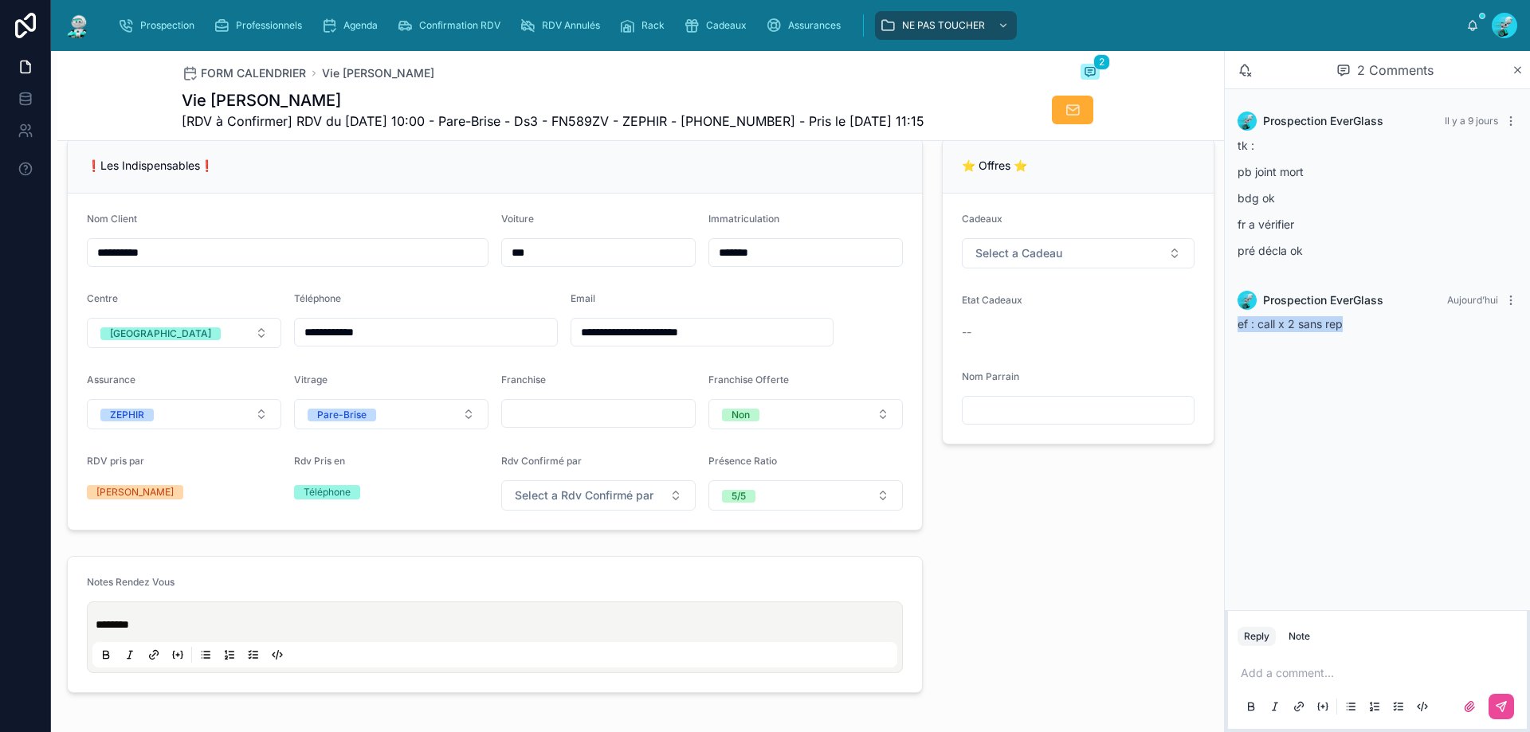
drag, startPoint x: 1350, startPoint y: 319, endPoint x: 1233, endPoint y: 331, distance: 117.7
click at [1233, 331] on div "Prospection EverGlass Aujourd’hui ef : call x 2 sans rep" at bounding box center [1377, 311] width 299 height 61
copy span "ef : call x 2 sans rep"
drag, startPoint x: 1302, startPoint y: 671, endPoint x: 1072, endPoint y: 666, distance: 230.3
click at [1072, 666] on div "**********" at bounding box center [790, 391] width 1479 height 681
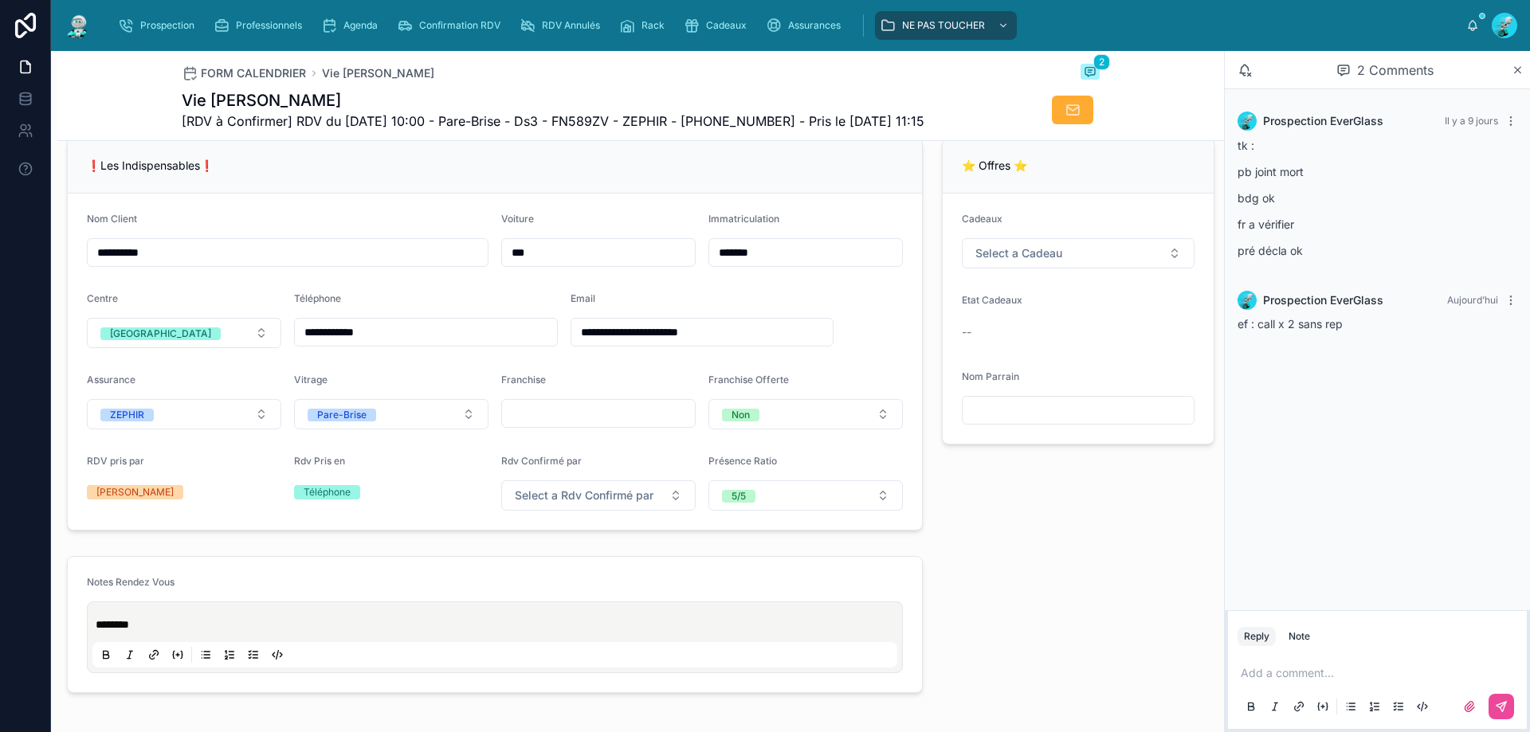
click at [1303, 672] on p at bounding box center [1380, 673] width 280 height 16
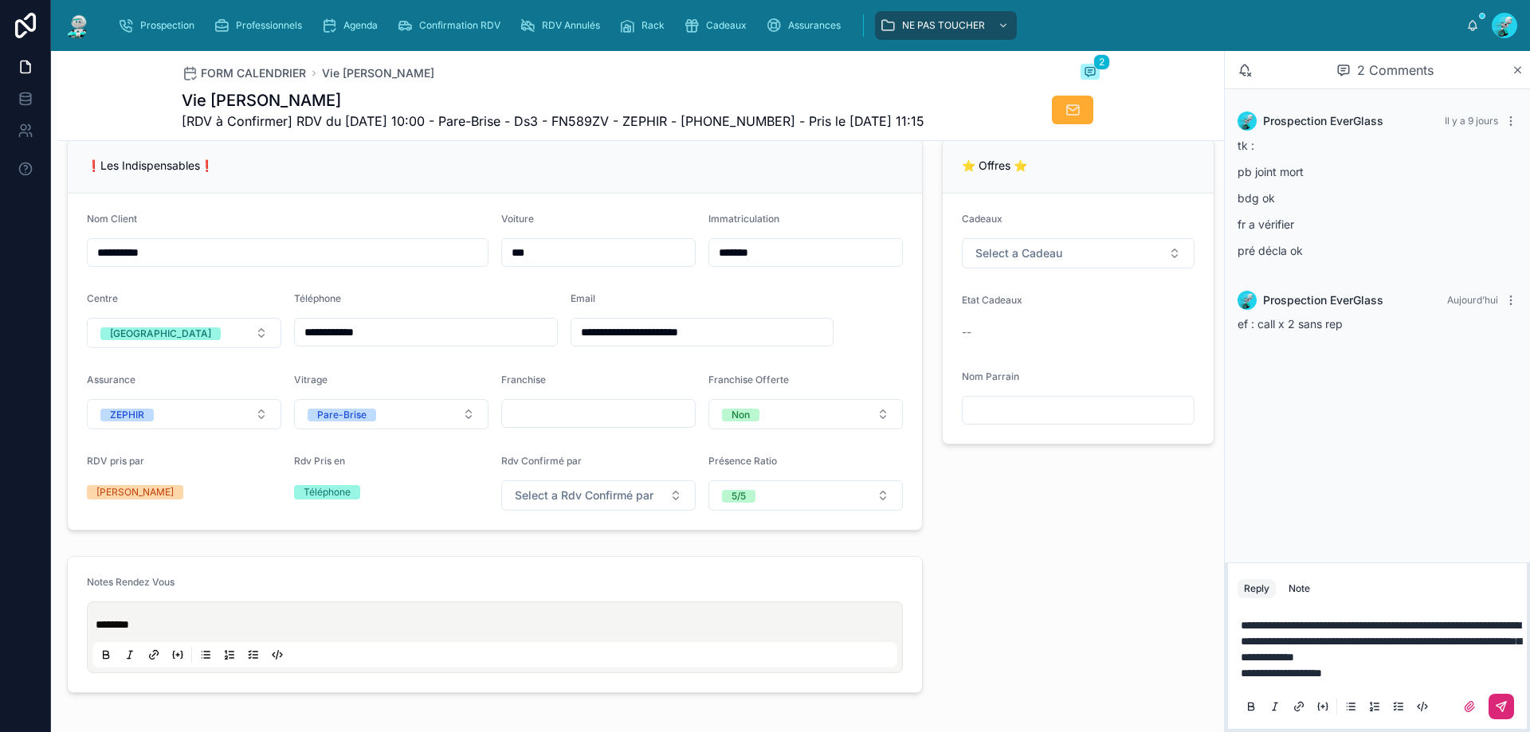
click at [1503, 700] on button at bounding box center [1500, 706] width 25 height 25
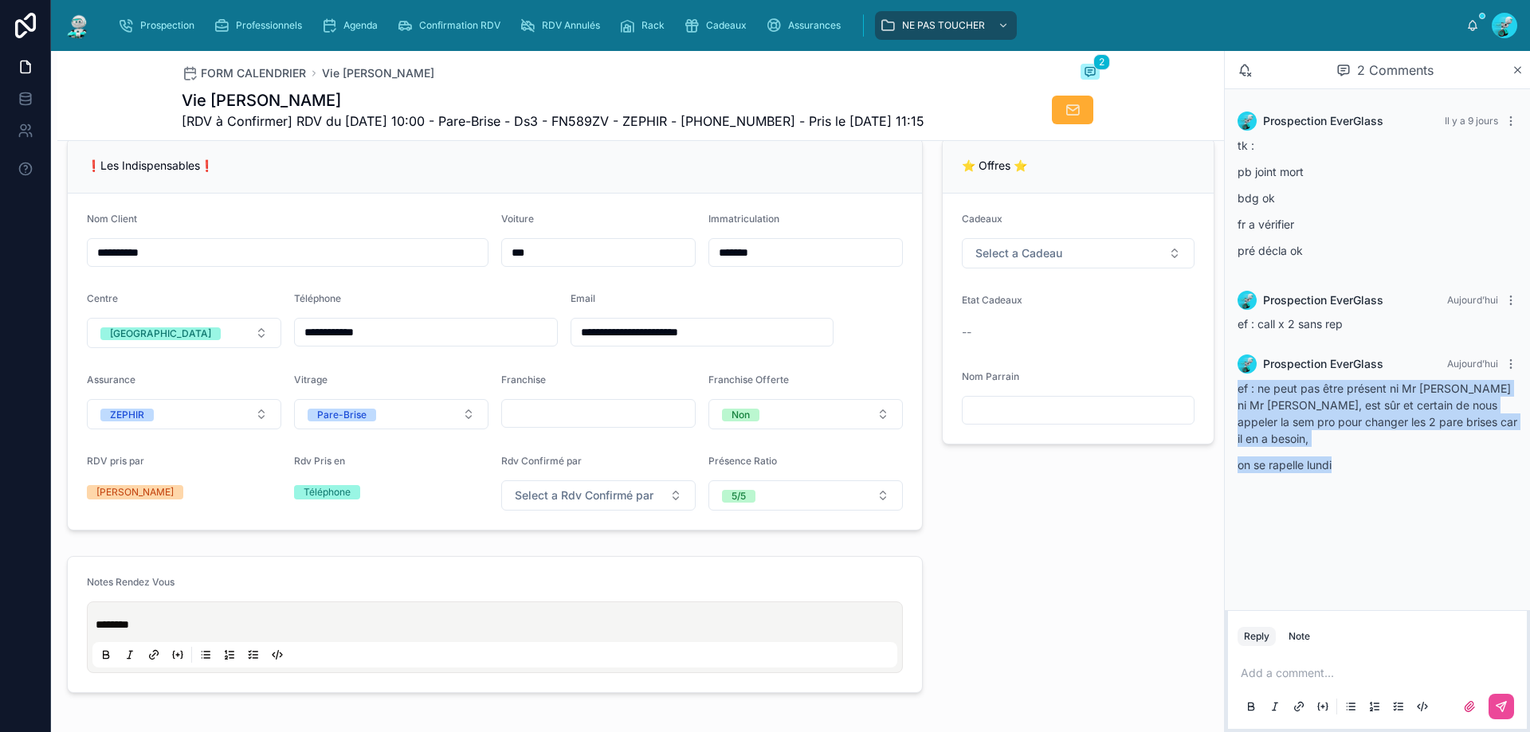
drag, startPoint x: 1239, startPoint y: 386, endPoint x: 1376, endPoint y: 449, distance: 151.1
click at [1376, 449] on div "ef : ne peut pas être présent ni Mr Vie ni Mr Chaveron, est sûr et certain de n…" at bounding box center [1377, 426] width 280 height 93
copy div "ef : ne peut pas être présent ni Mr Vie ni Mr Chaveron, est sûr et certain de n…"
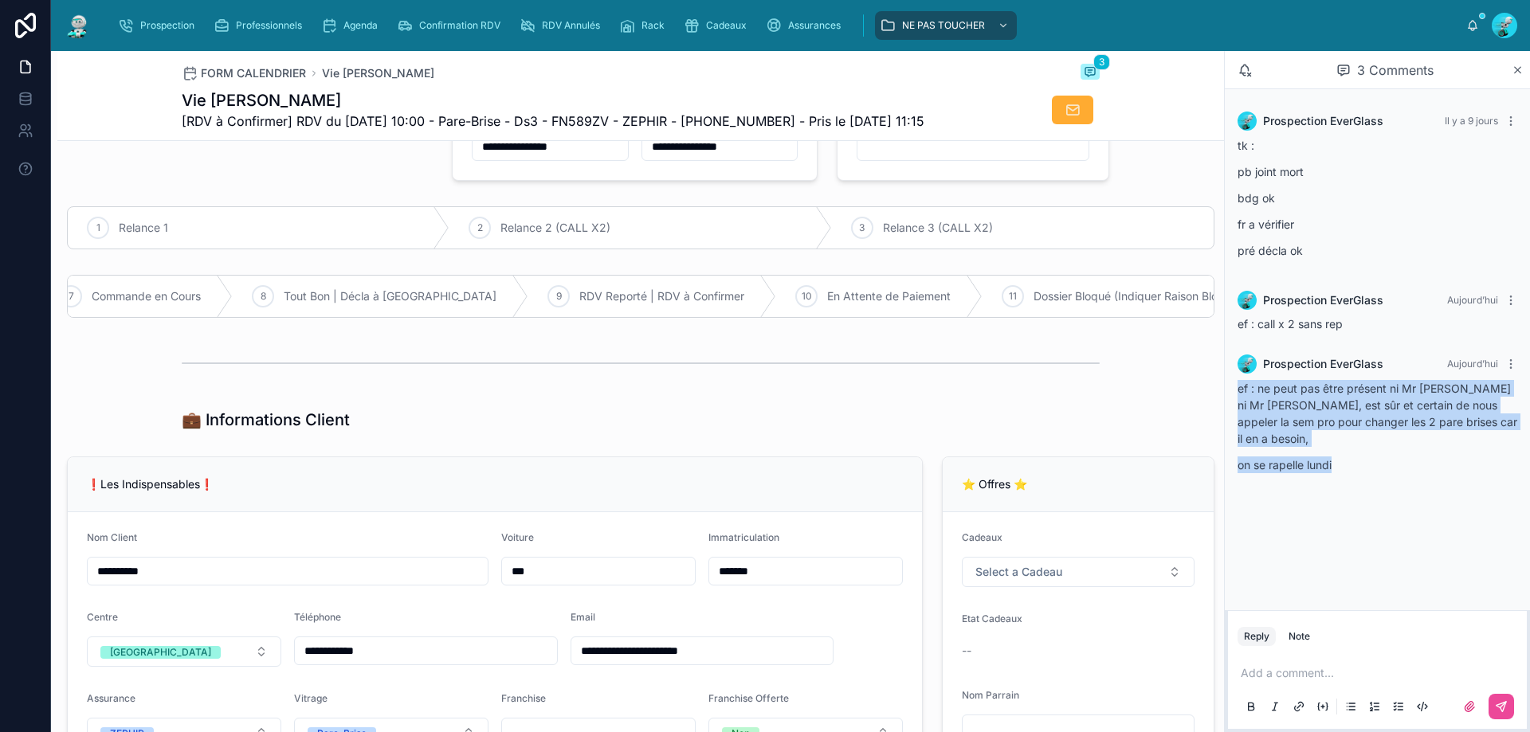
scroll to position [0, 0]
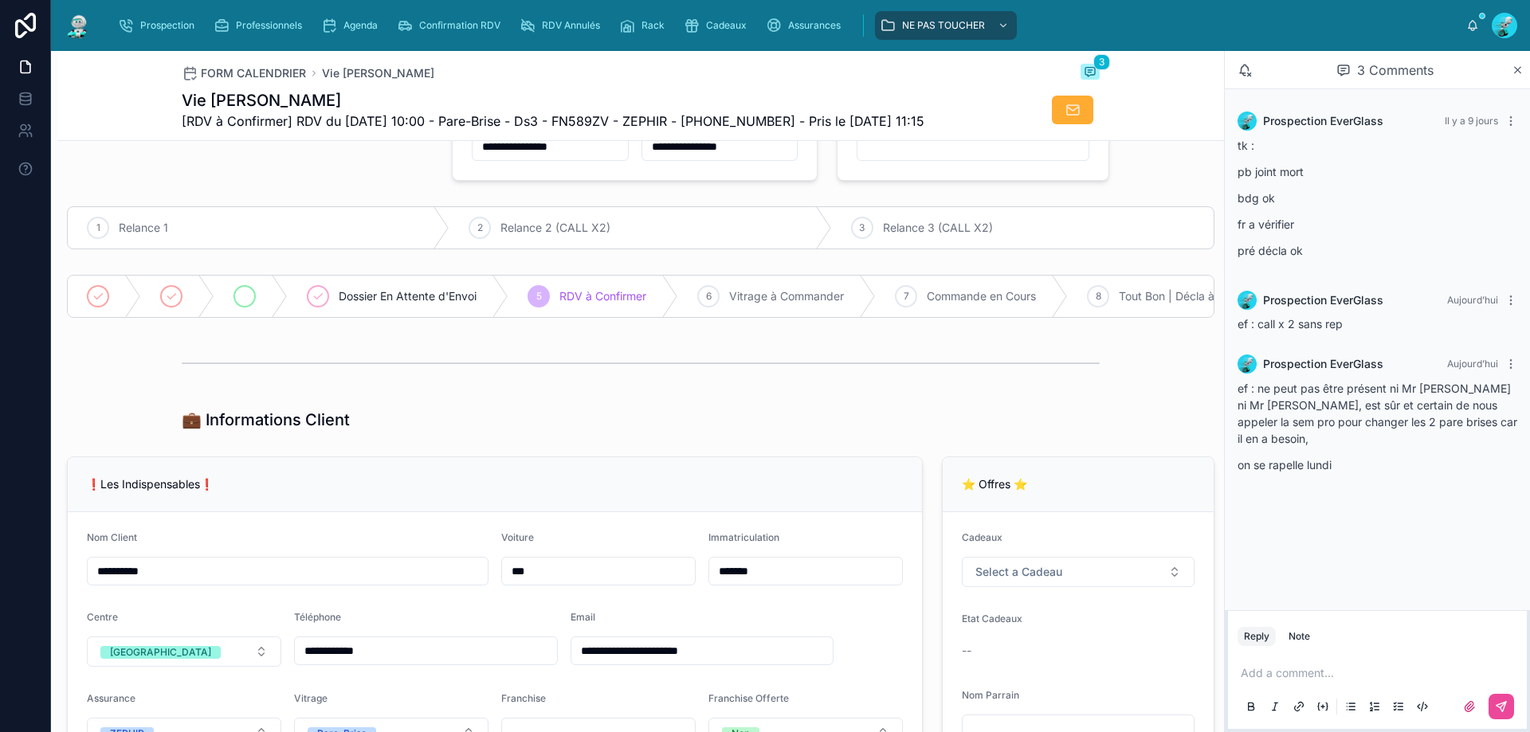
click at [256, 307] on div at bounding box center [250, 296] width 73 height 41
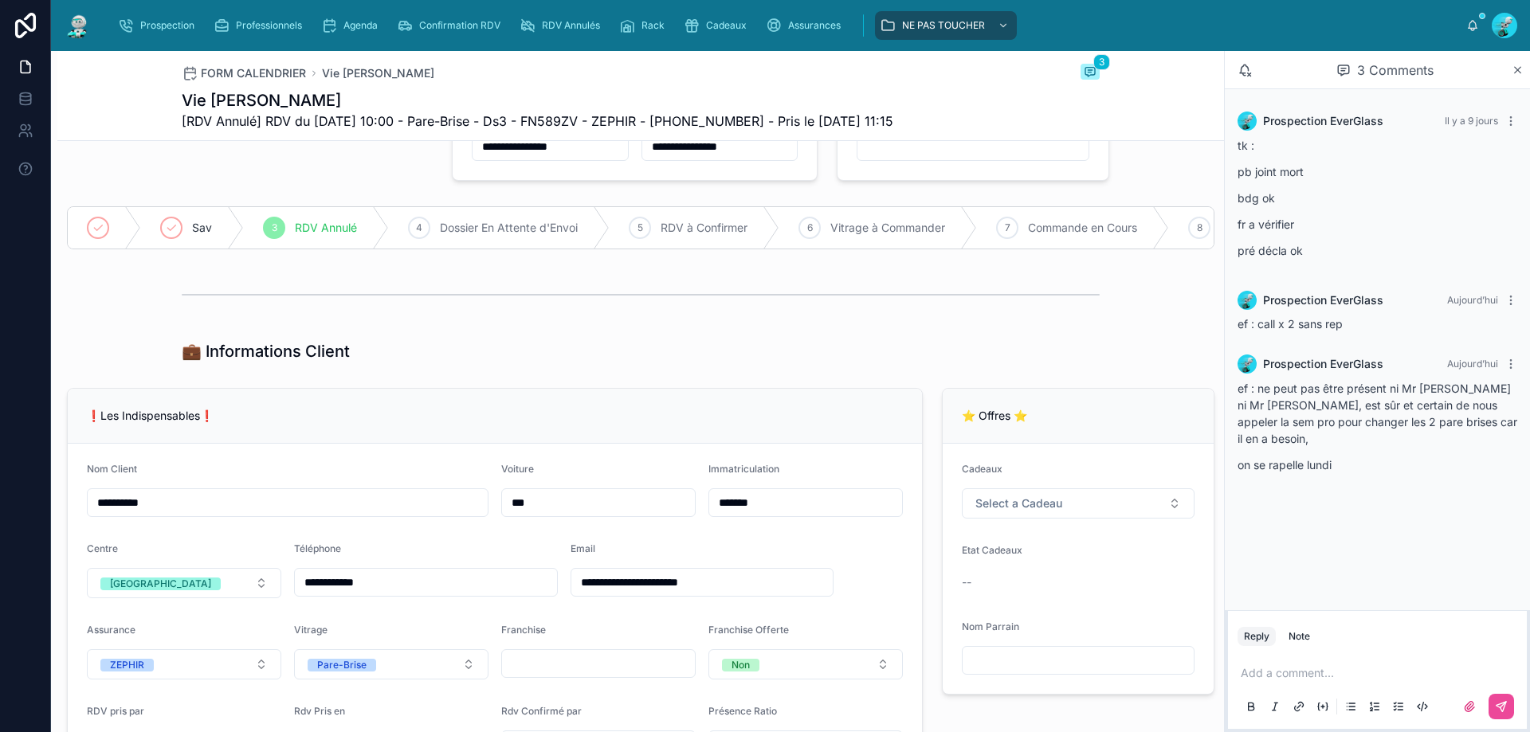
type input "**********"
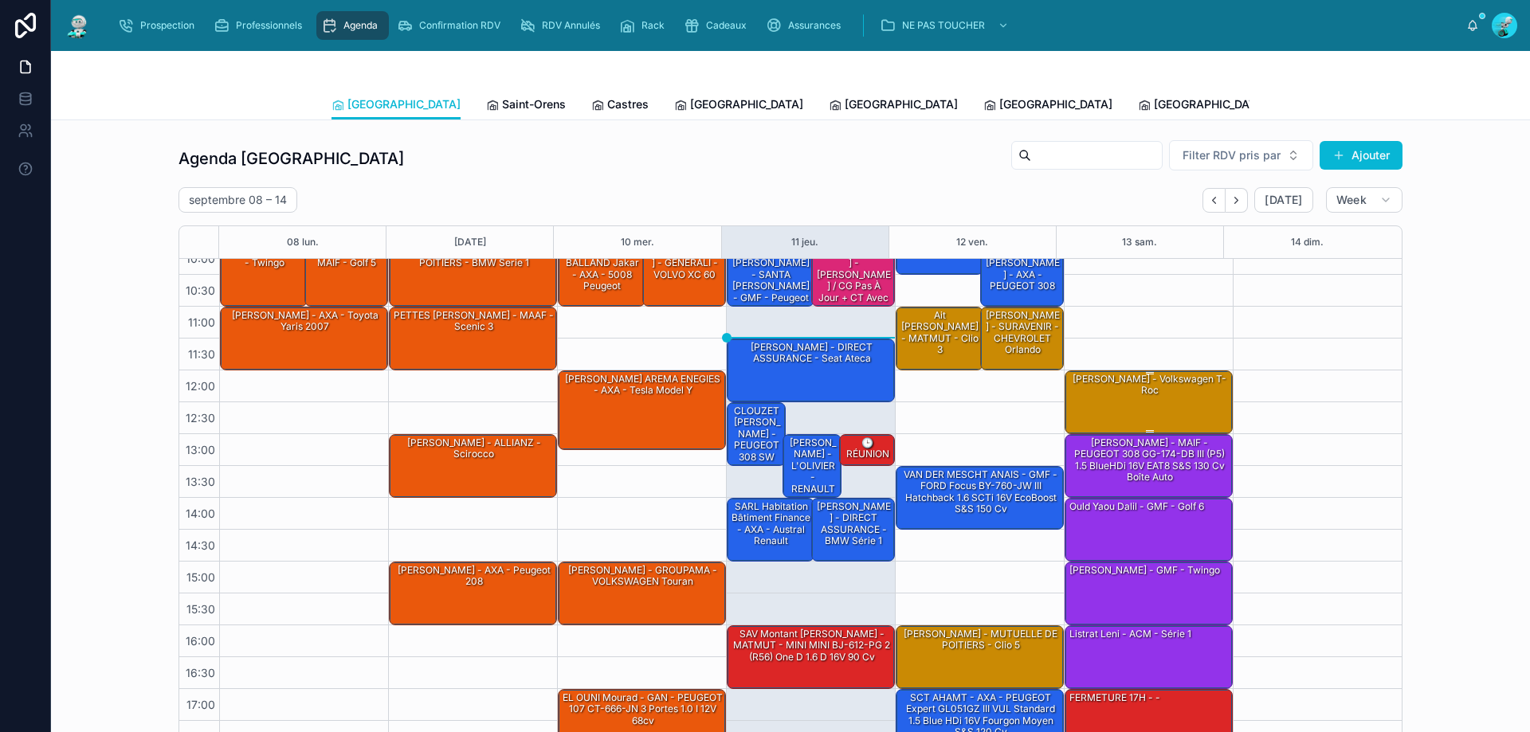
scroll to position [86, 0]
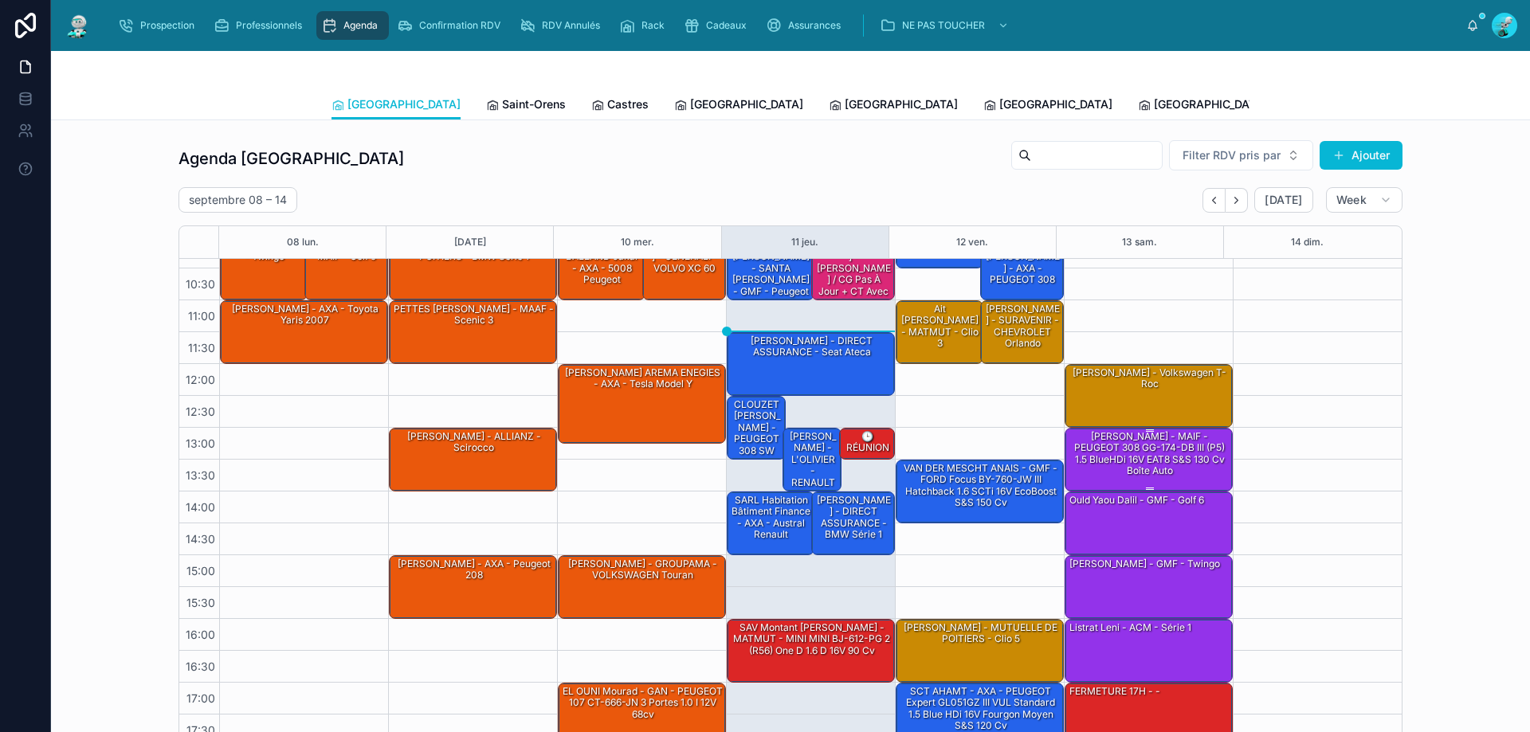
click at [1197, 453] on div "MARSLI MOHAMMED - MAIF - PEUGEOT 308 GG-174-DB III (P5) 1.5 BlueHDi 16V EAT8 S&…" at bounding box center [1149, 453] width 163 height 49
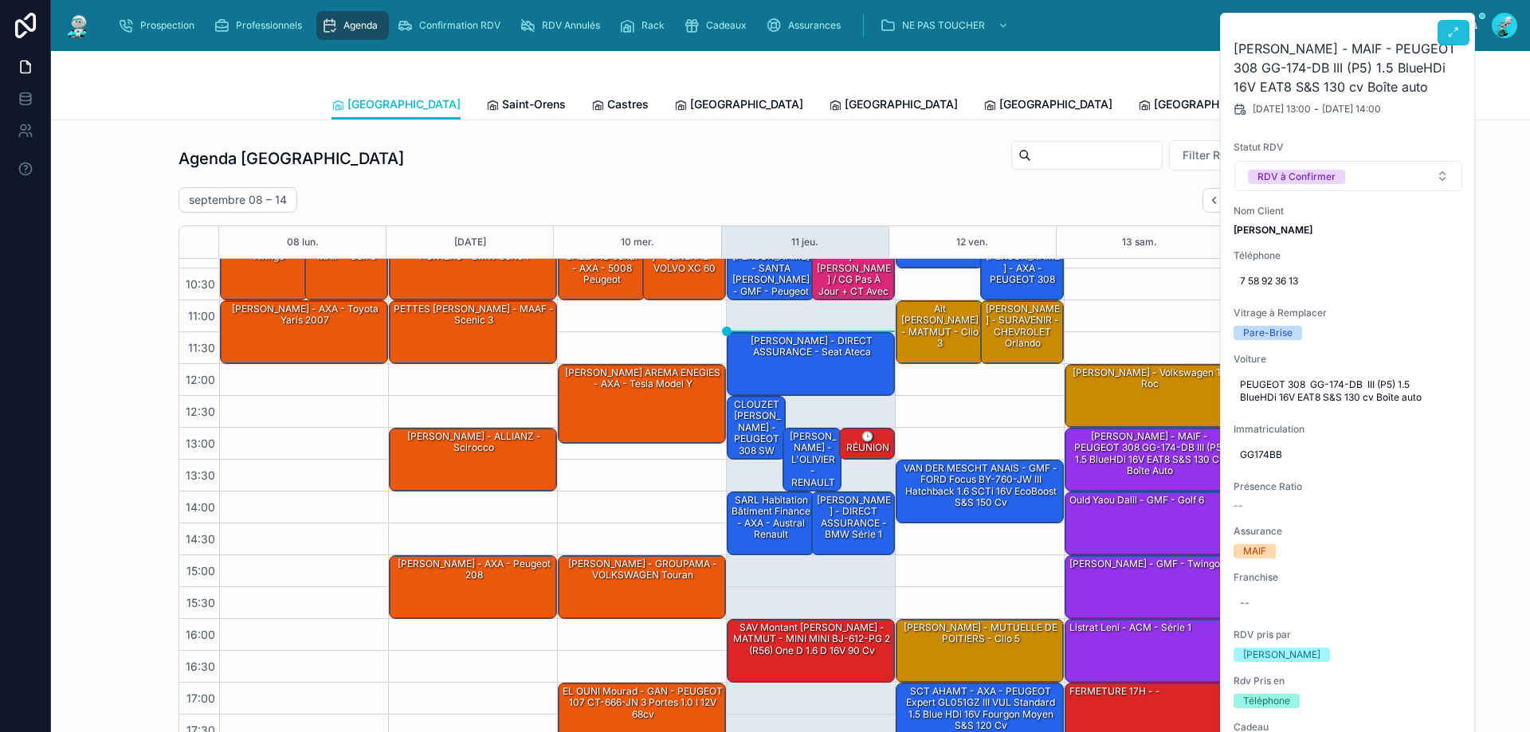
click at [1445, 42] on button at bounding box center [1453, 32] width 32 height 25
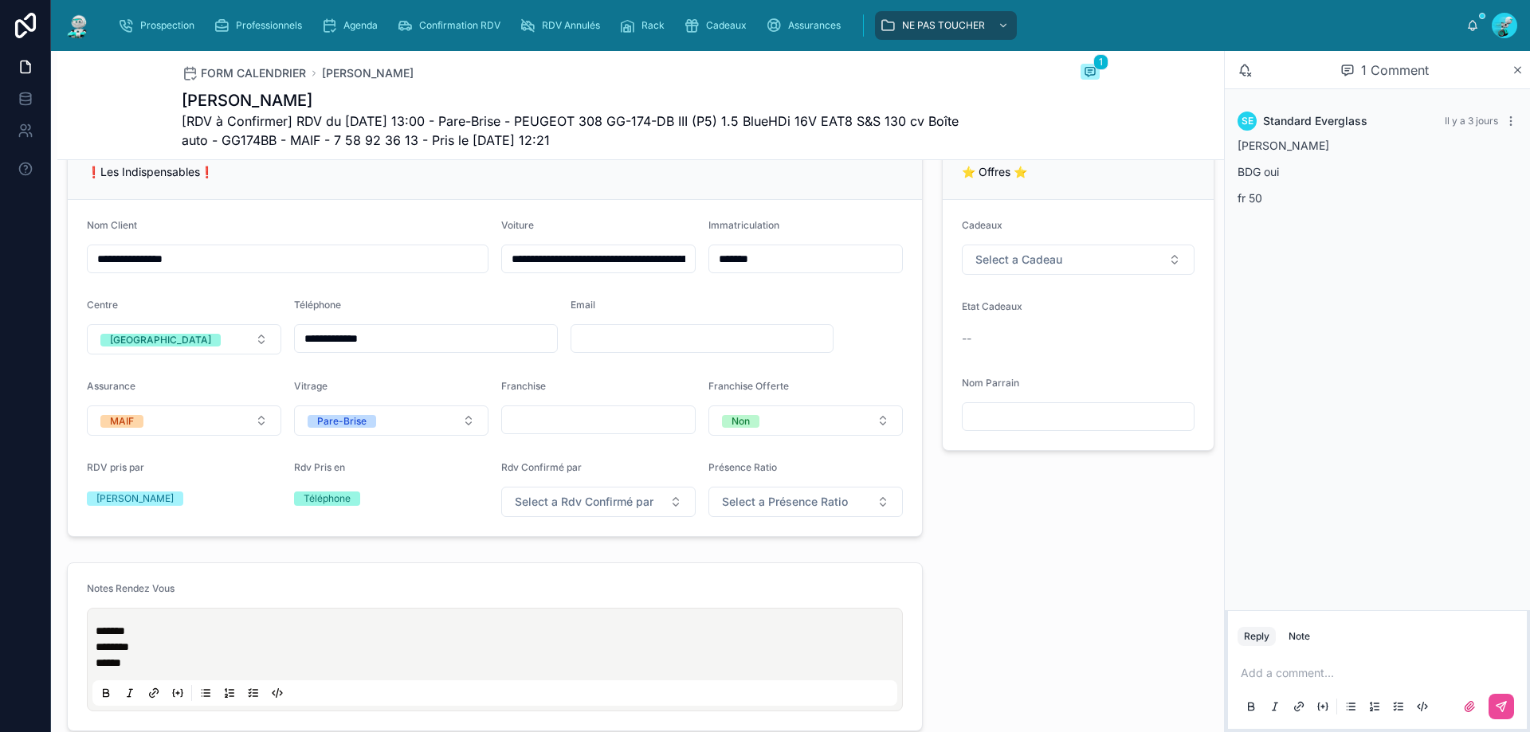
scroll to position [398, 0]
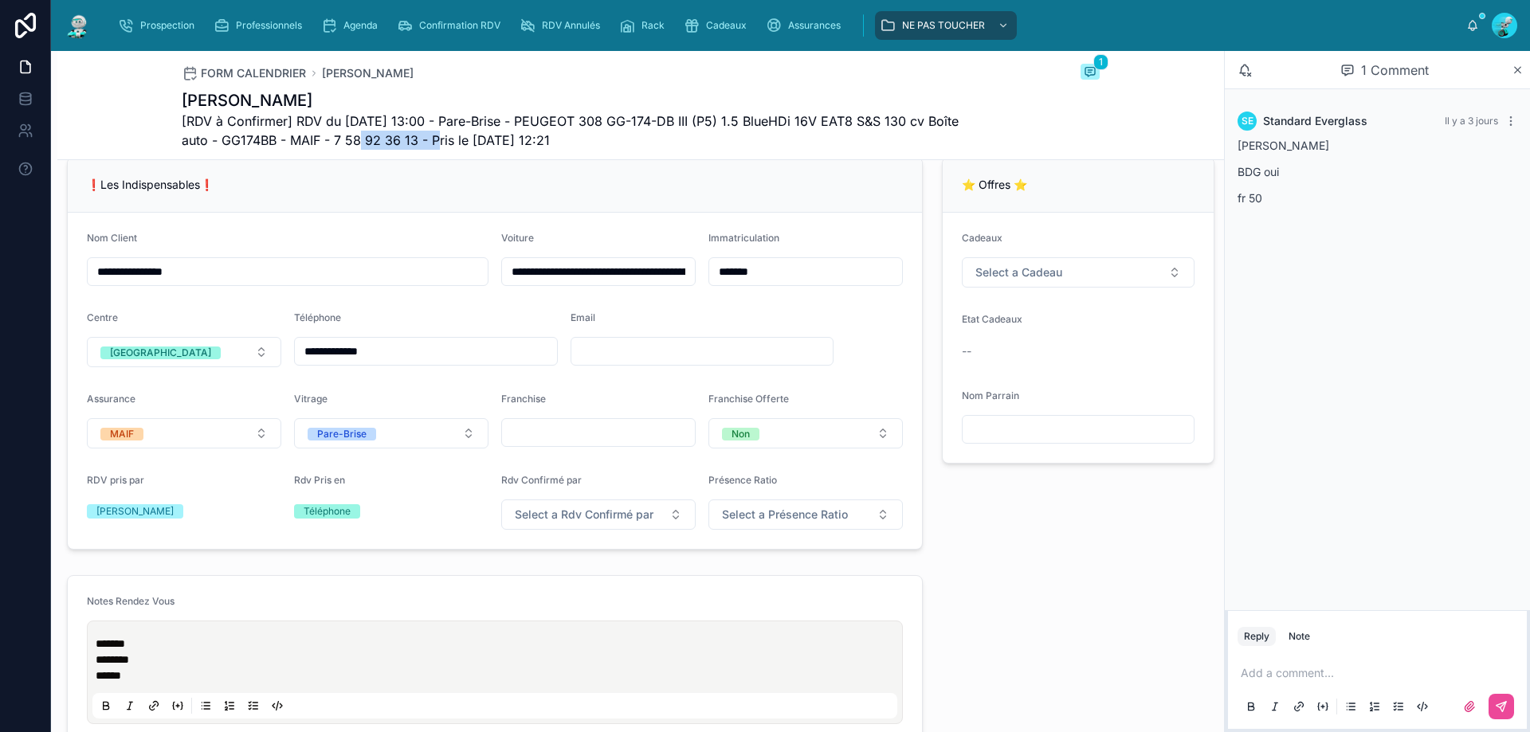
drag, startPoint x: 410, startPoint y: 143, endPoint x: 329, endPoint y: 145, distance: 80.5
click at [329, 145] on span "[RDV à Confirmer] RDV du 13/09/2025 13:00 - Pare-Brise - PEUGEOT 308 GG-174-DB …" at bounding box center [581, 131] width 798 height 38
copy span "7 58 92 36 13"
click at [442, 181] on div "❗Les Indispensables❗" at bounding box center [495, 185] width 854 height 55
click at [609, 363] on input "text" at bounding box center [702, 351] width 262 height 22
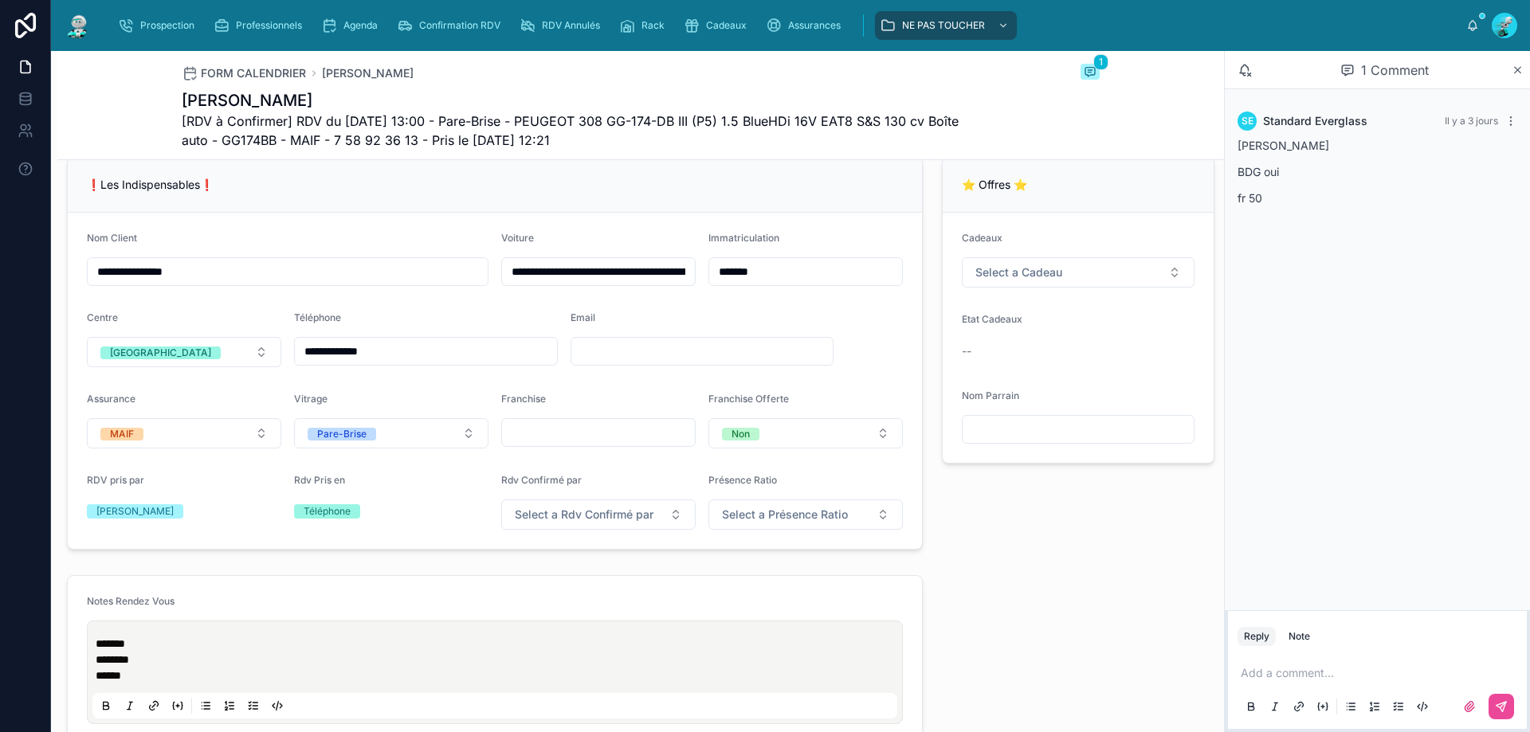
click at [601, 360] on input "text" at bounding box center [702, 351] width 262 height 22
type input "**********"
click at [1315, 700] on div "Add a comment..." at bounding box center [1377, 689] width 280 height 67
click at [1064, 124] on icon at bounding box center [1072, 120] width 16 height 16
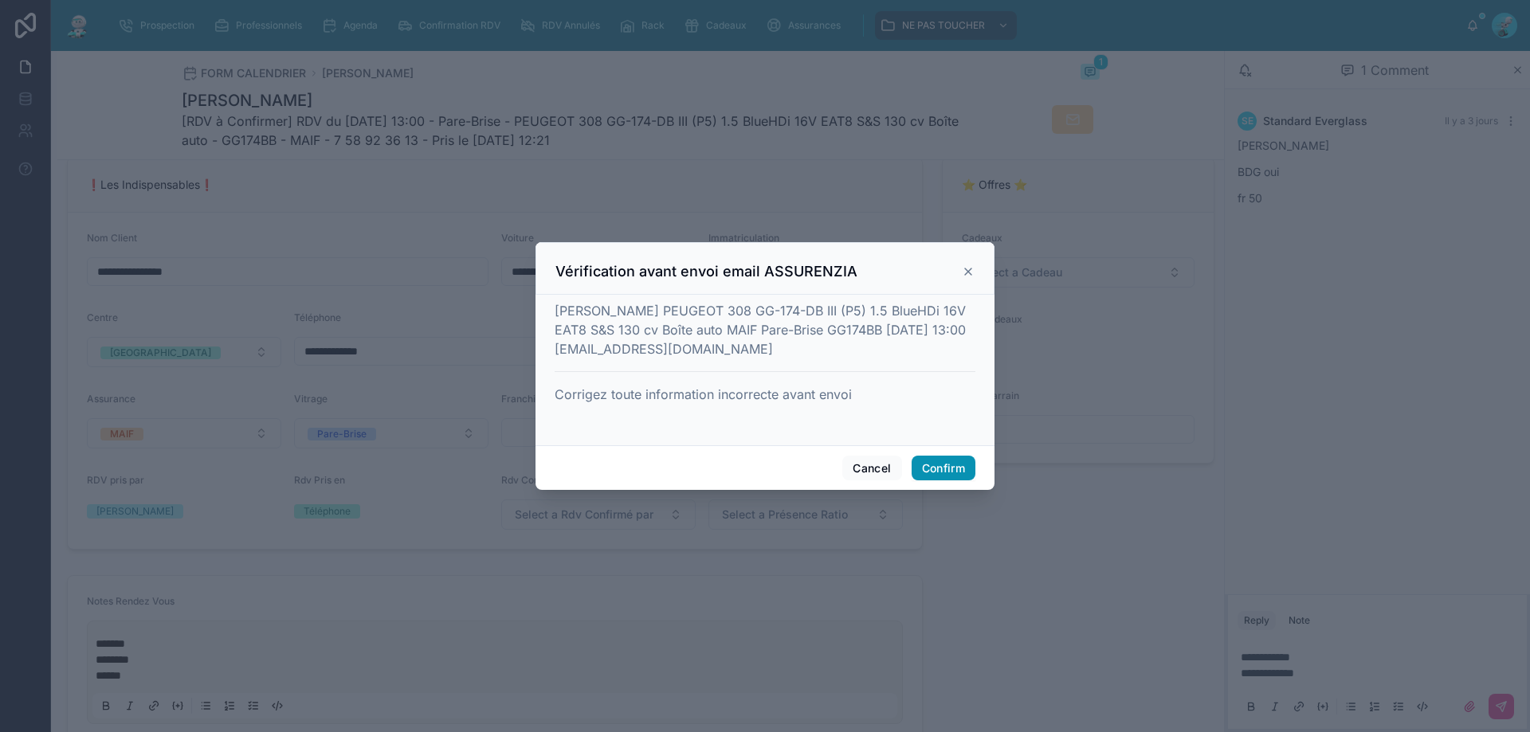
click at [921, 464] on button "Confirm" at bounding box center [943, 468] width 64 height 25
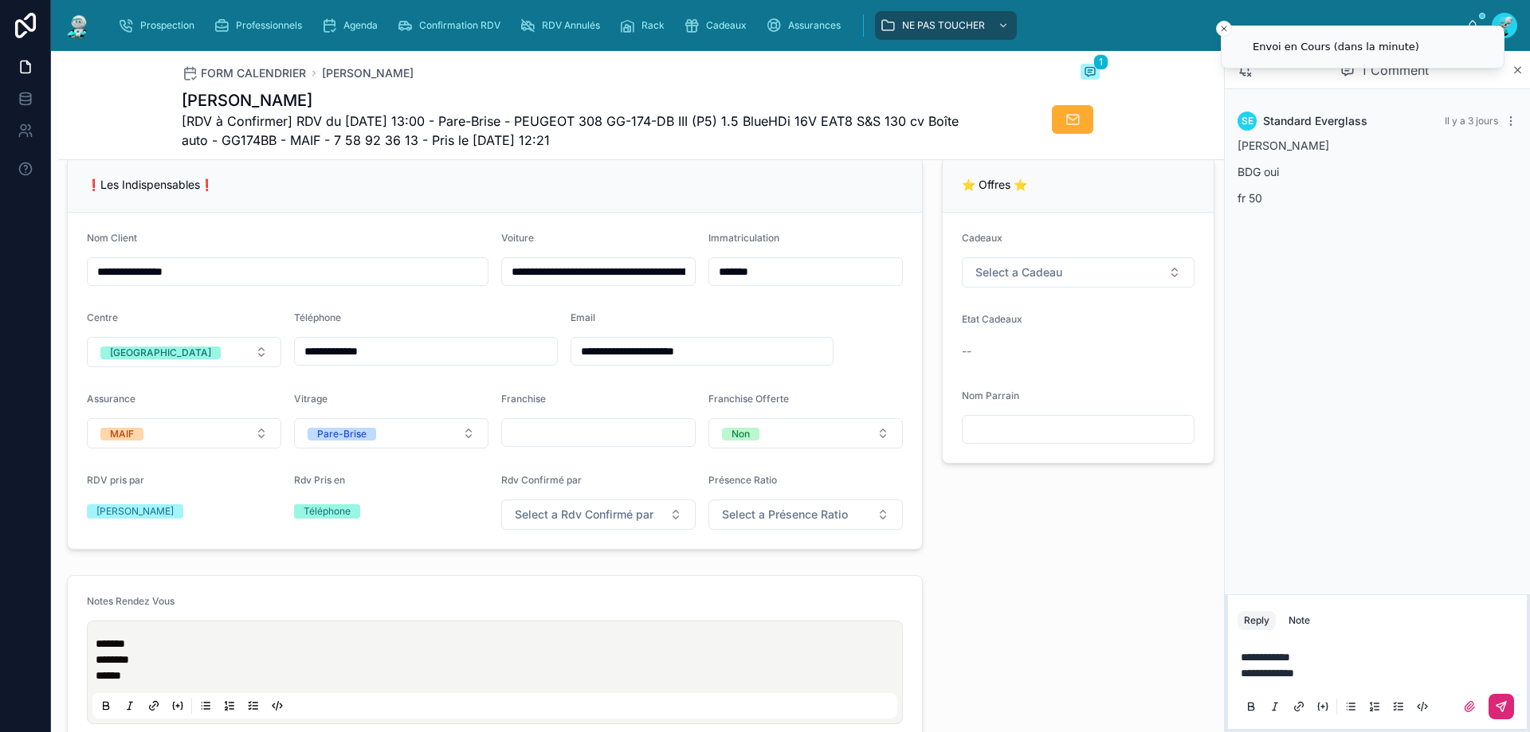
click at [1498, 707] on icon at bounding box center [1501, 706] width 13 height 13
click at [621, 523] on span "Select a Rdv Confirmé par" at bounding box center [584, 515] width 139 height 16
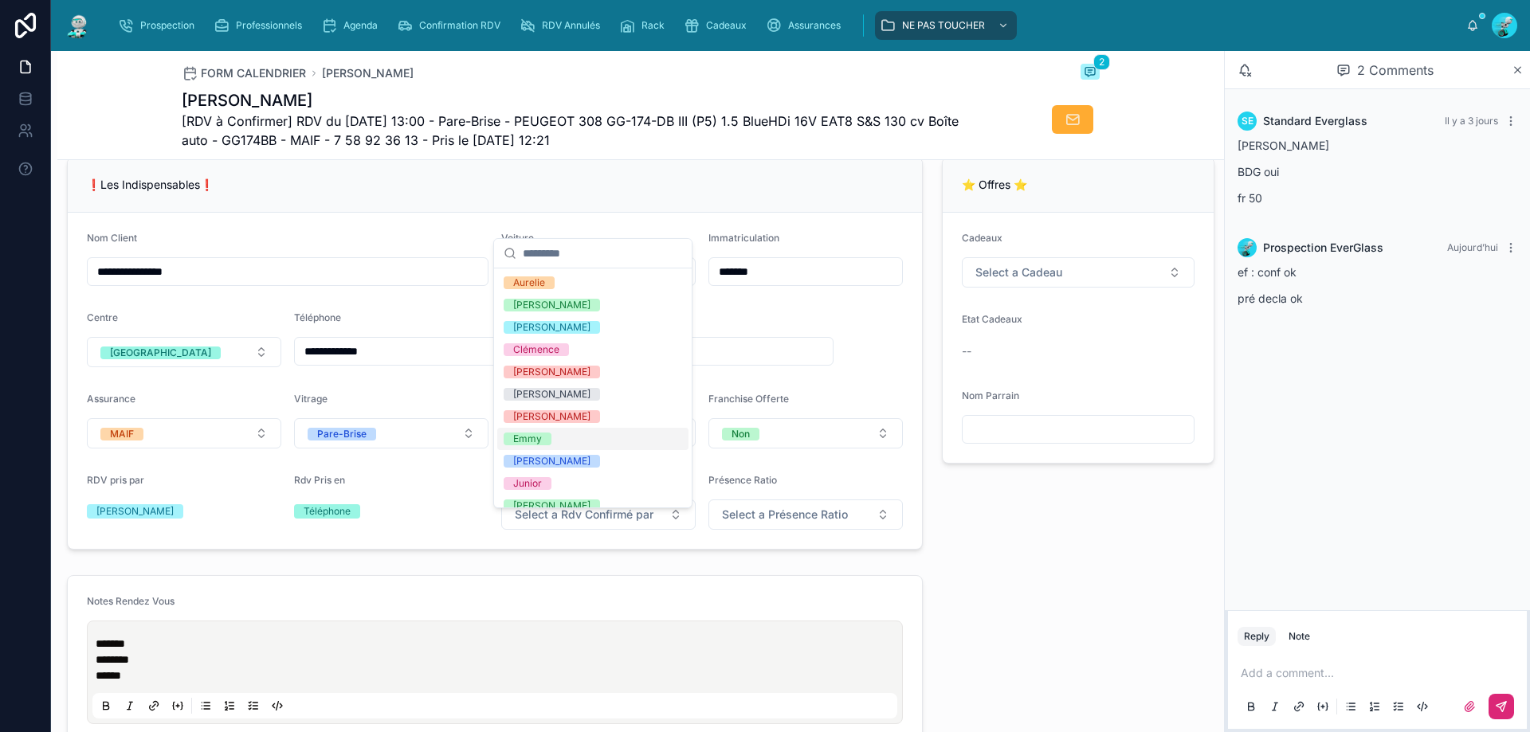
click at [560, 433] on div "Emmy" at bounding box center [592, 439] width 191 height 22
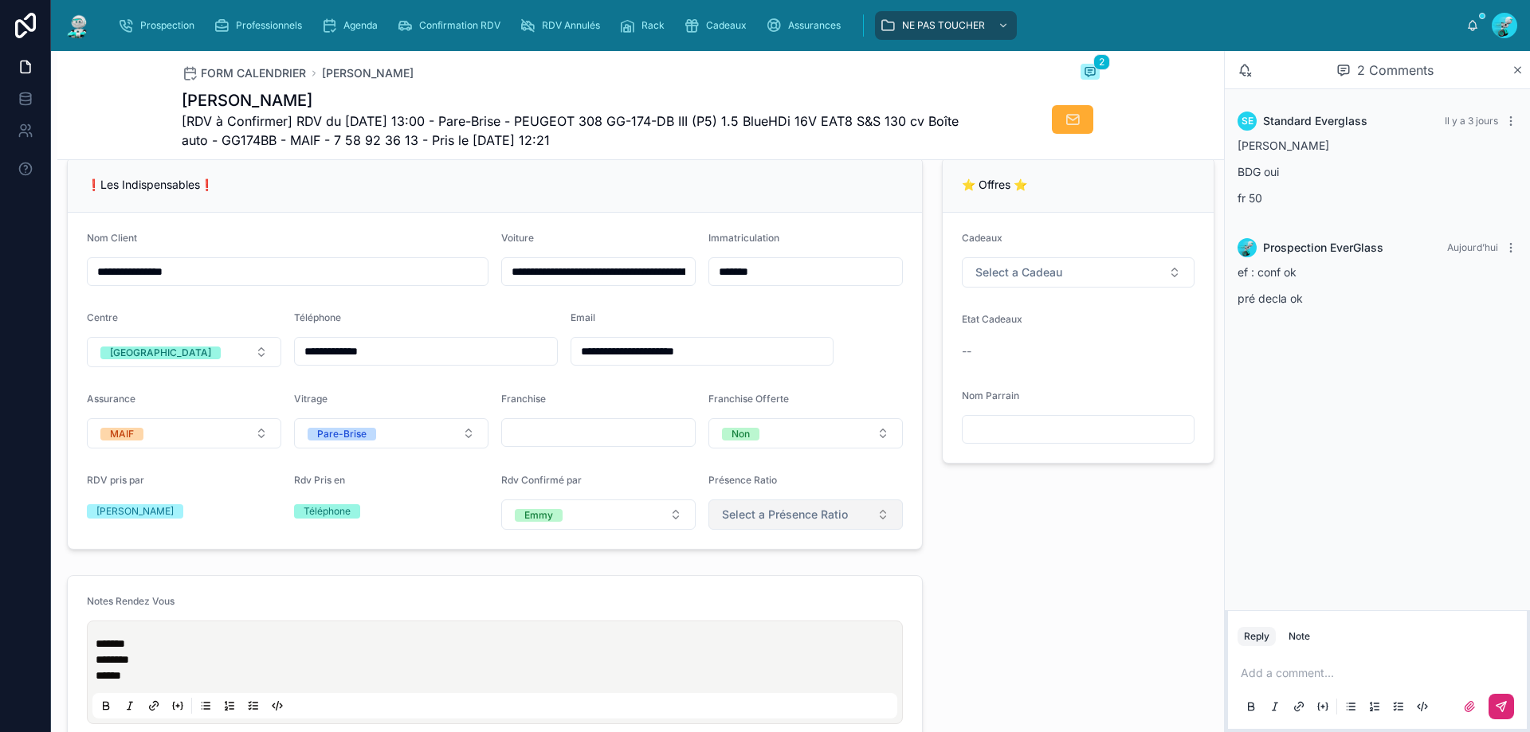
click at [792, 530] on button "Select a Présence Ratio" at bounding box center [805, 515] width 194 height 30
click at [731, 672] on div "5/5" at bounding box center [725, 678] width 14 height 13
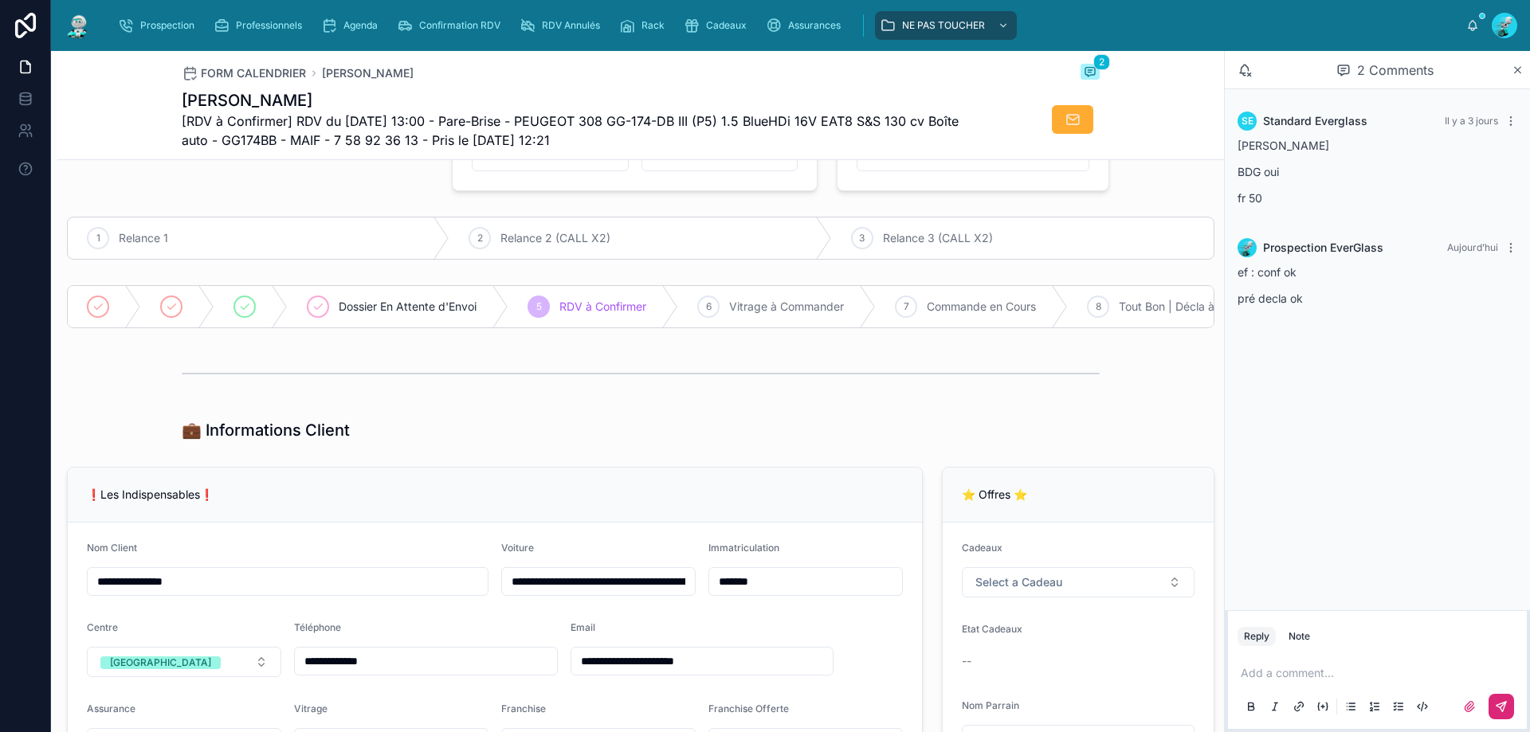
scroll to position [80, 0]
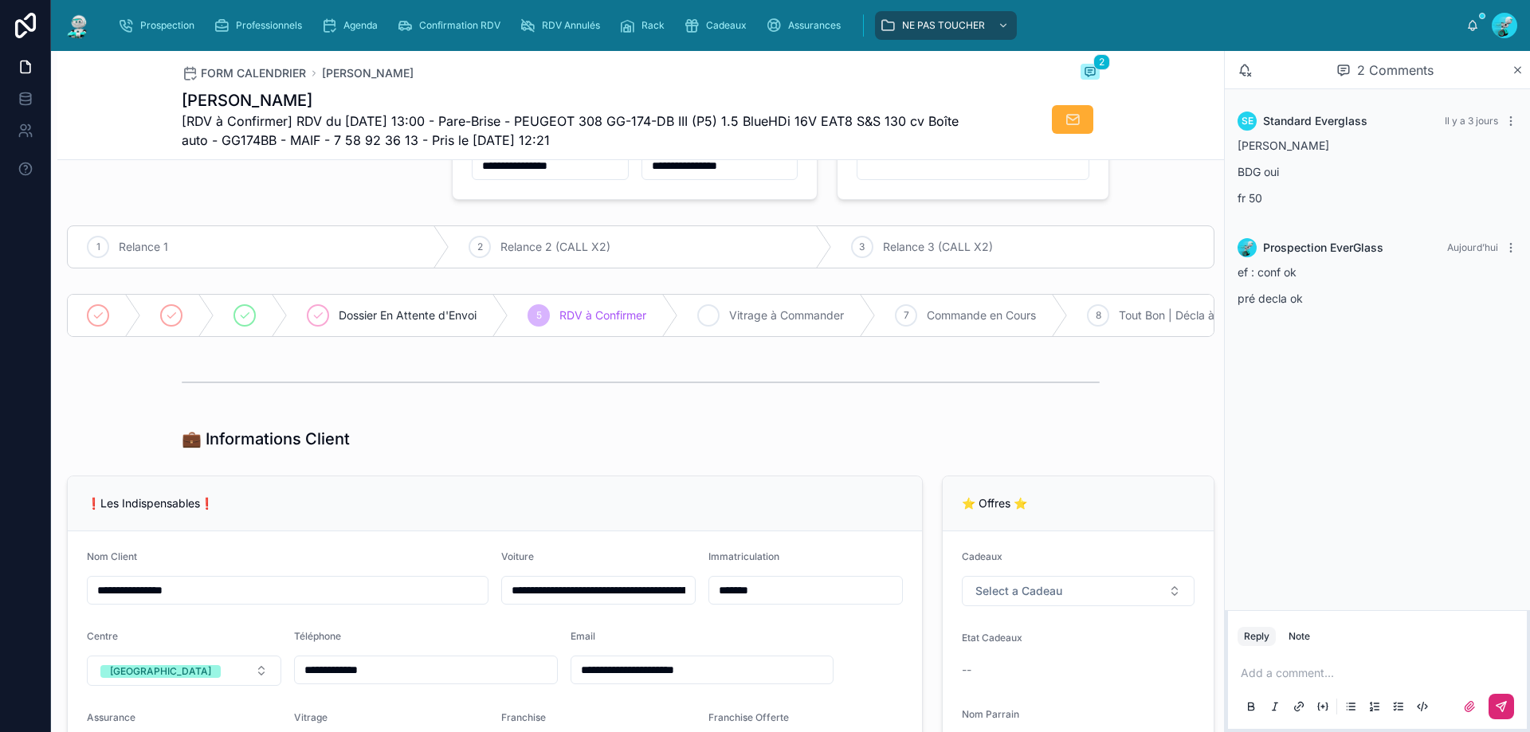
click at [766, 311] on span "Vitrage à Commander" at bounding box center [786, 316] width 115 height 16
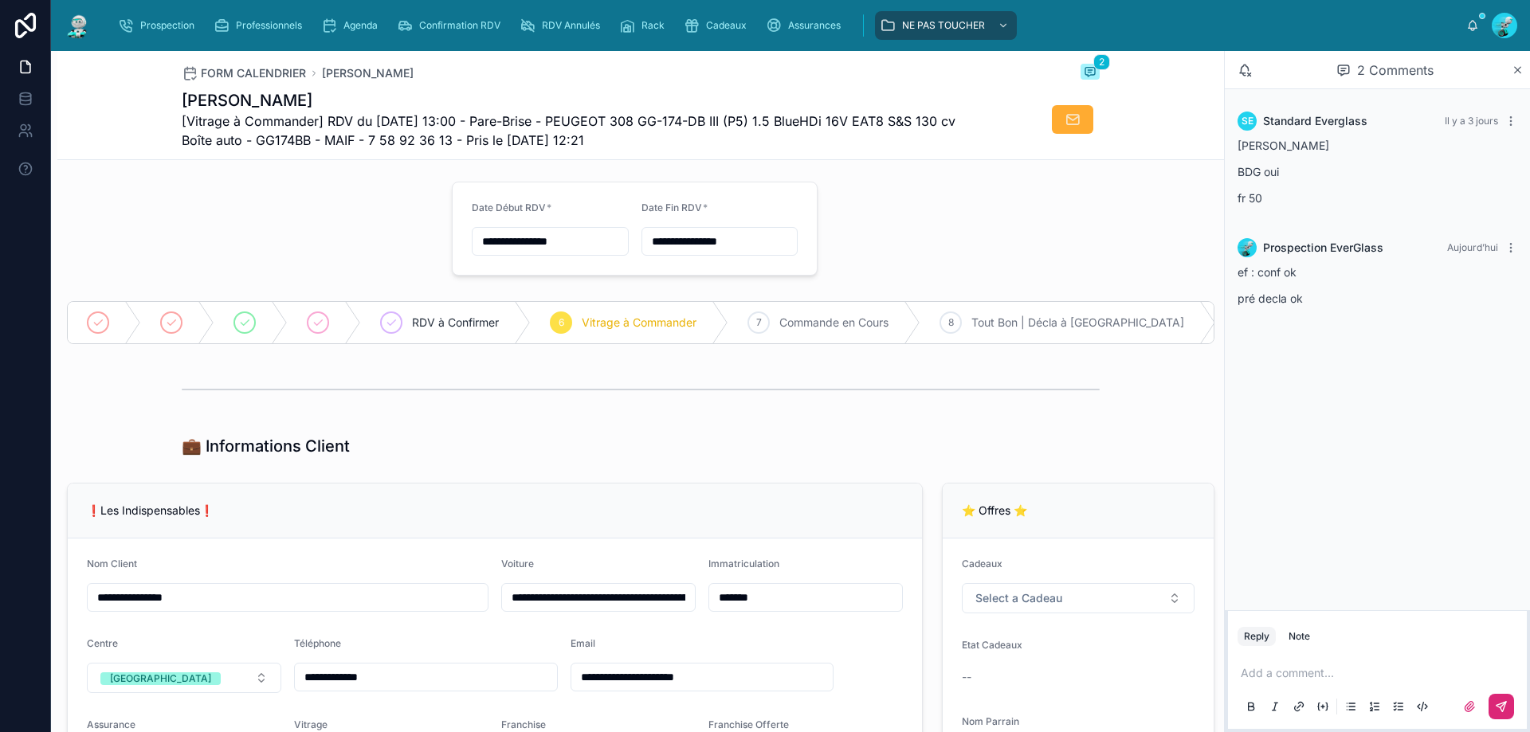
scroll to position [0, 0]
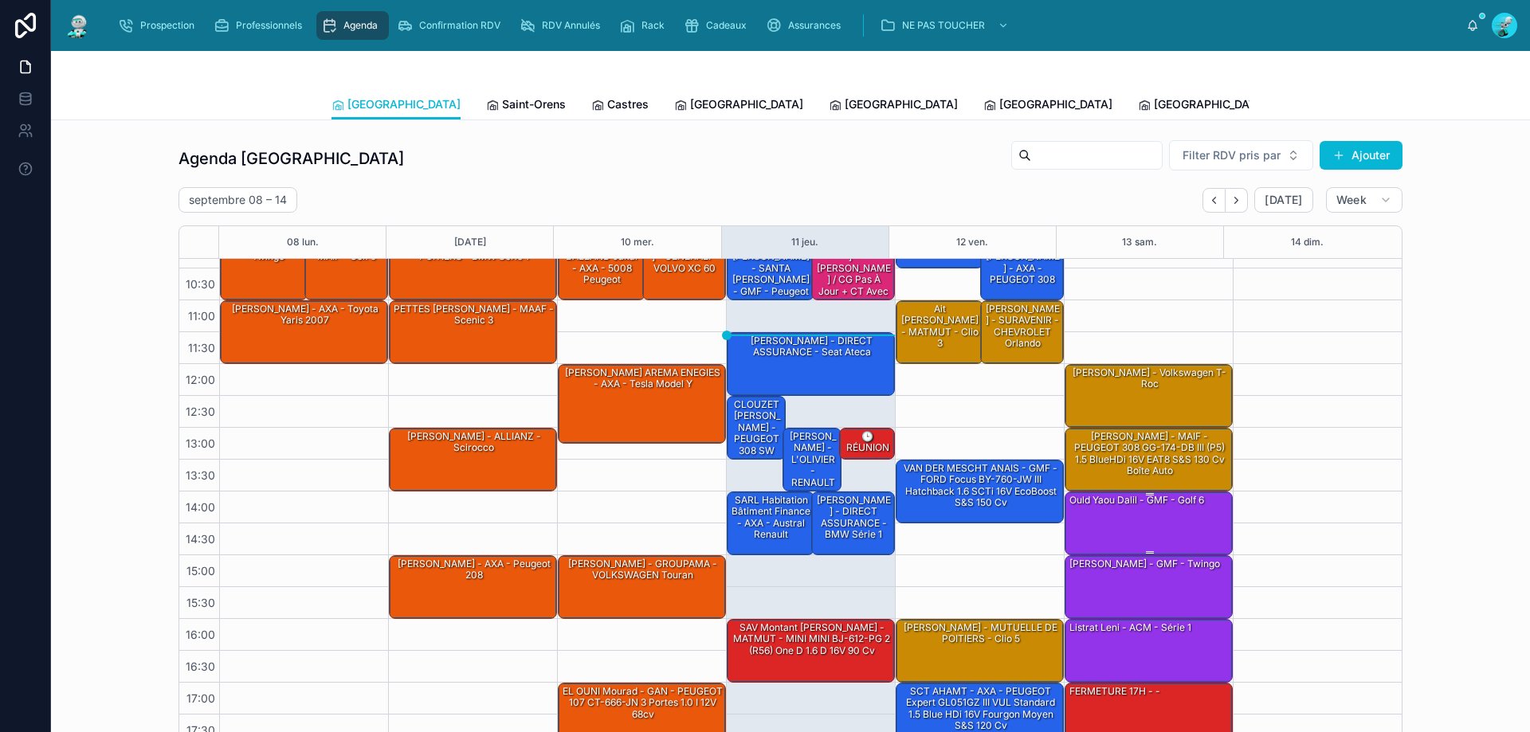
scroll to position [80, 0]
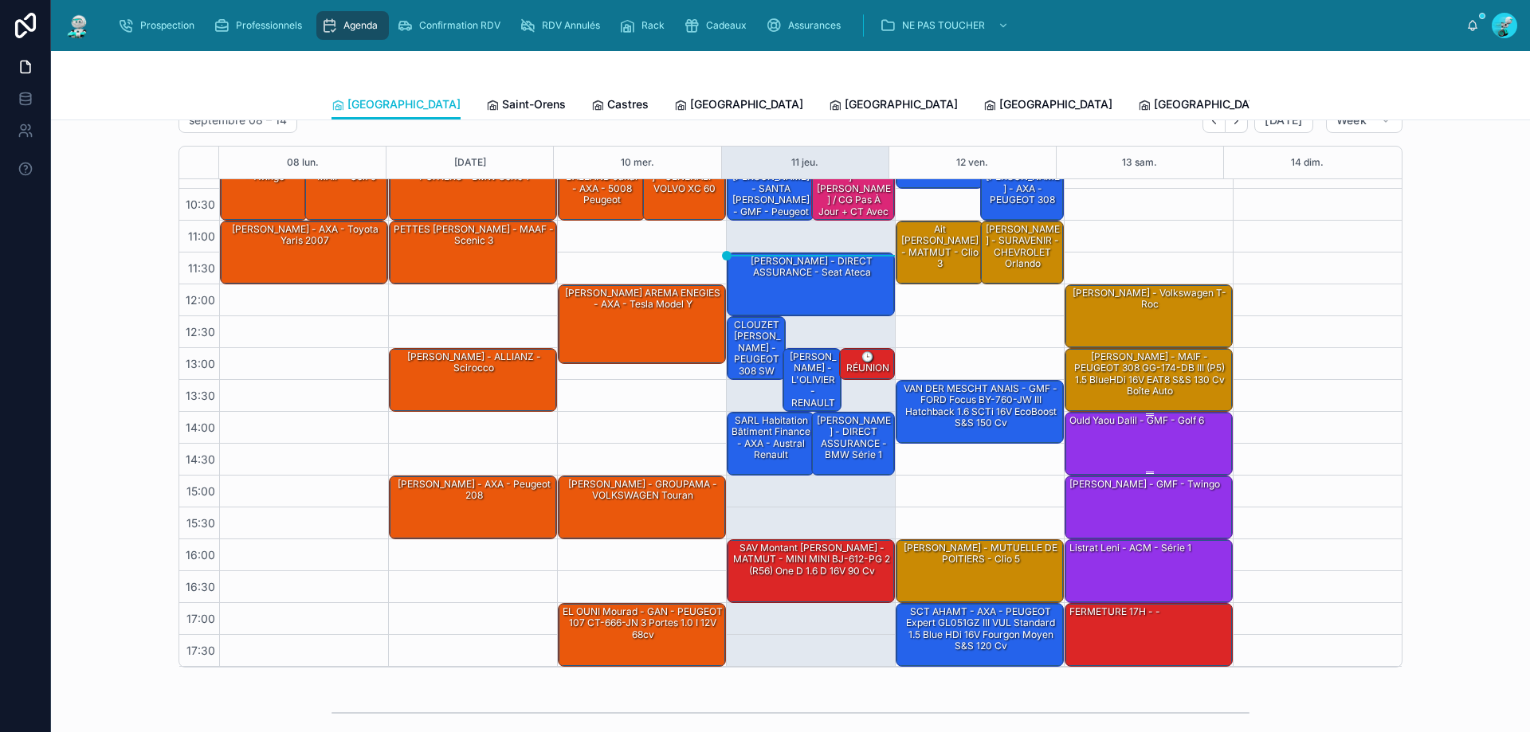
click at [1150, 435] on div "ould yaou dalil - GMF - golf 6" at bounding box center [1149, 443] width 163 height 61
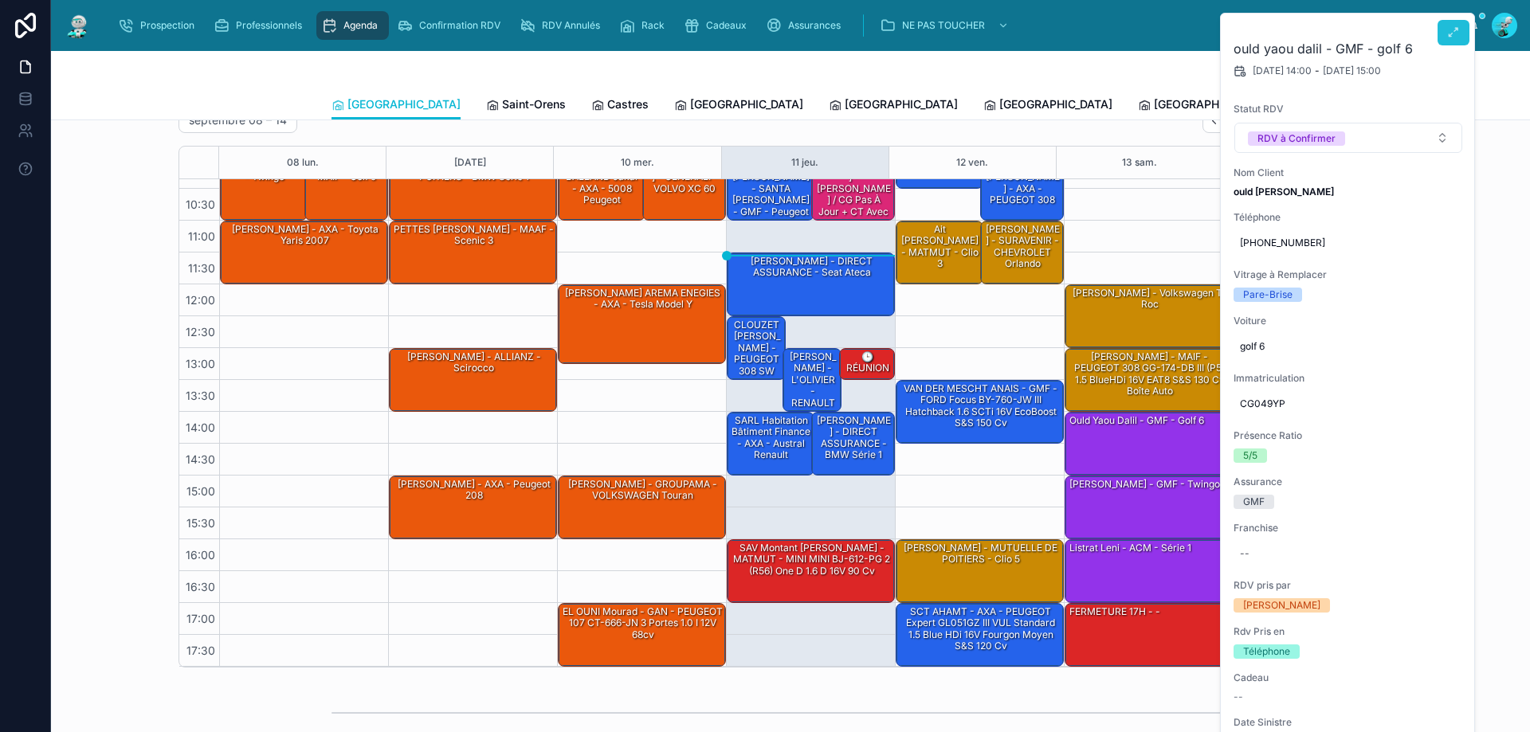
click at [1449, 29] on icon at bounding box center [1453, 32] width 13 height 13
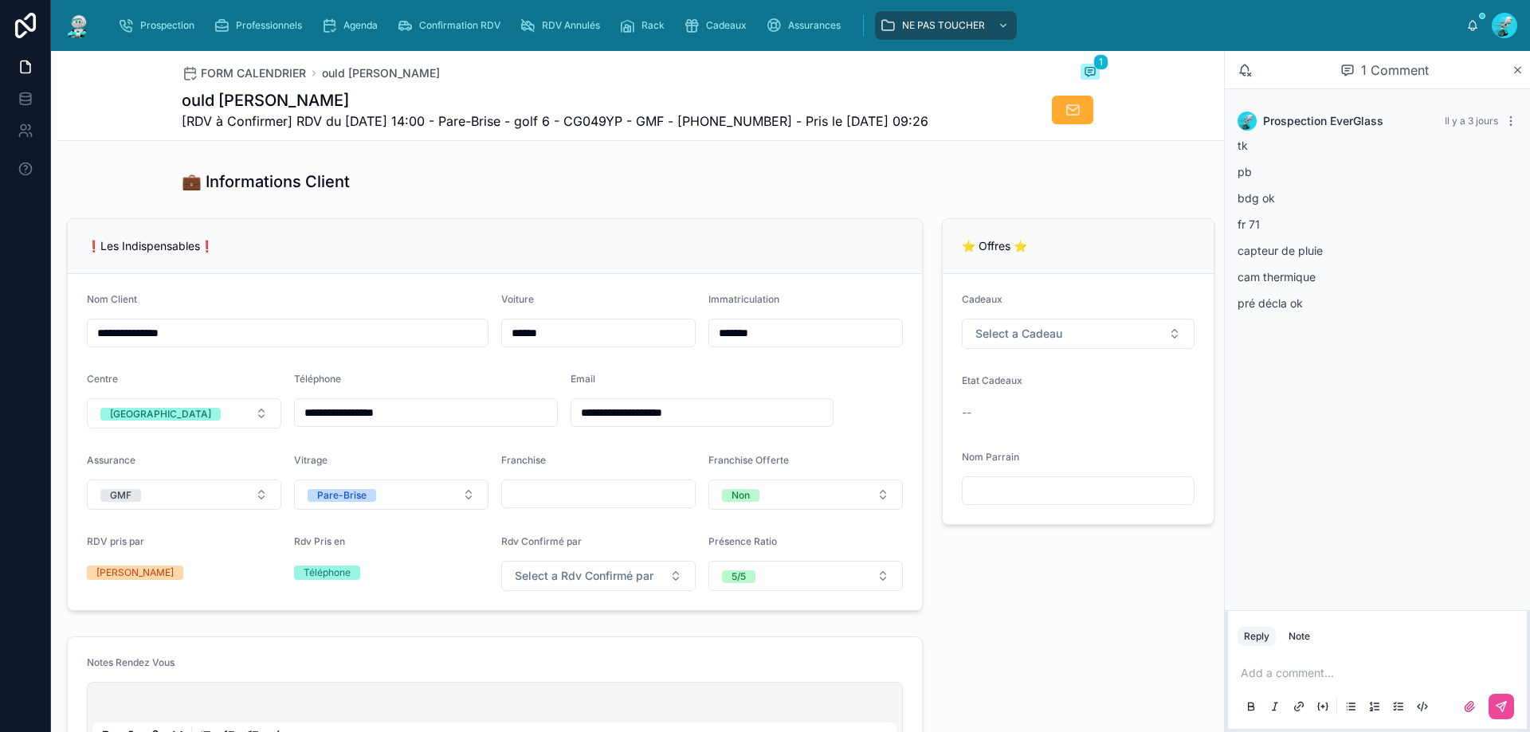
scroll to position [319, 0]
drag, startPoint x: 430, startPoint y: 422, endPoint x: 378, endPoint y: 428, distance: 52.9
click at [378, 423] on input "**********" at bounding box center [426, 412] width 262 height 22
click at [568, 265] on div "❗Les Indispensables❗" at bounding box center [495, 245] width 854 height 55
drag, startPoint x: 809, startPoint y: 119, endPoint x: 706, endPoint y: 124, distance: 103.7
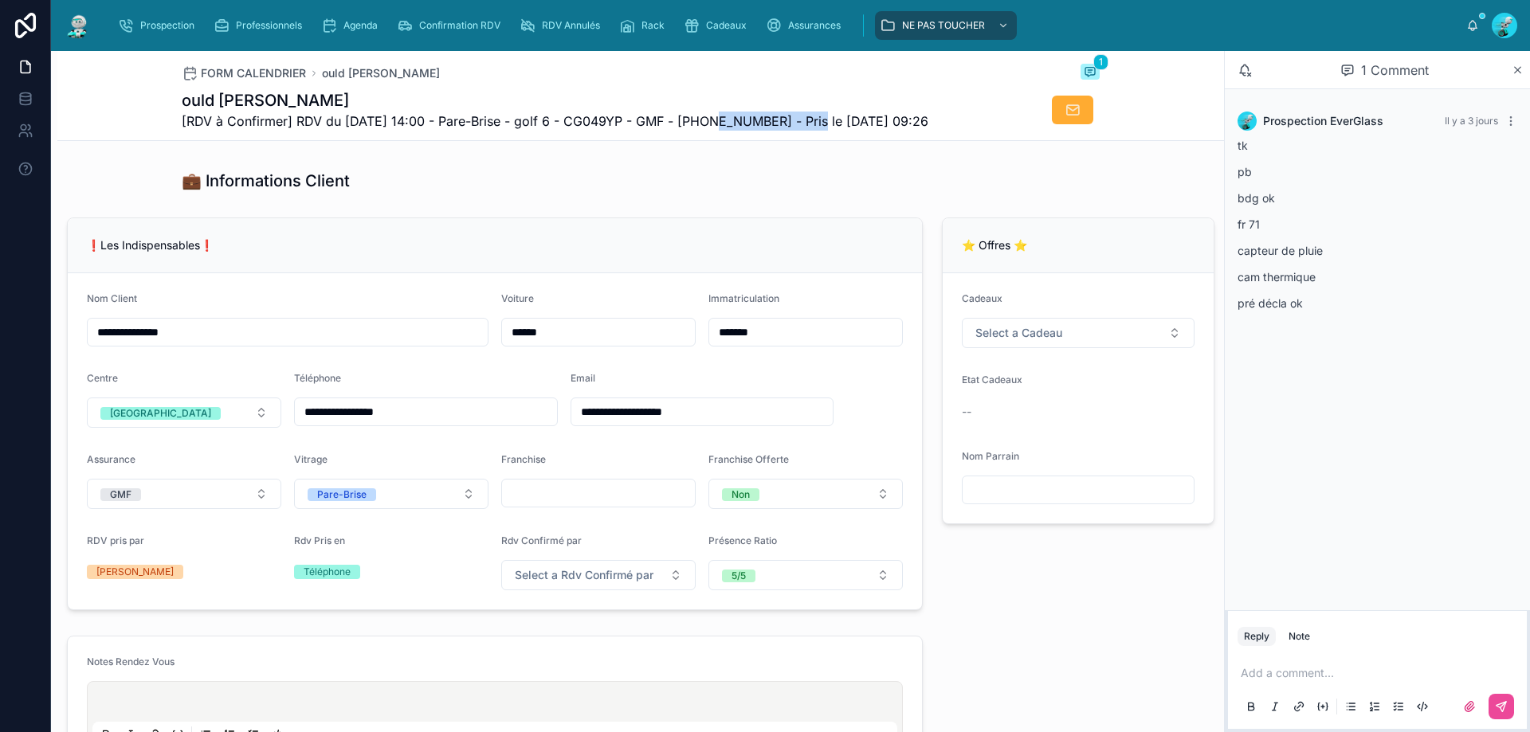
click at [706, 124] on span "[RDV à Confirmer] RDV du 13/09/2025 14:00 - Pare-Brise - golf 6 - CG049YP - GMF…" at bounding box center [555, 121] width 747 height 19
copy span "33 6 09 83 46 02"
click at [649, 176] on div "💼 Informations Client" at bounding box center [640, 180] width 1166 height 35
click at [1350, 668] on p at bounding box center [1380, 673] width 280 height 16
click at [1507, 715] on button at bounding box center [1500, 706] width 25 height 25
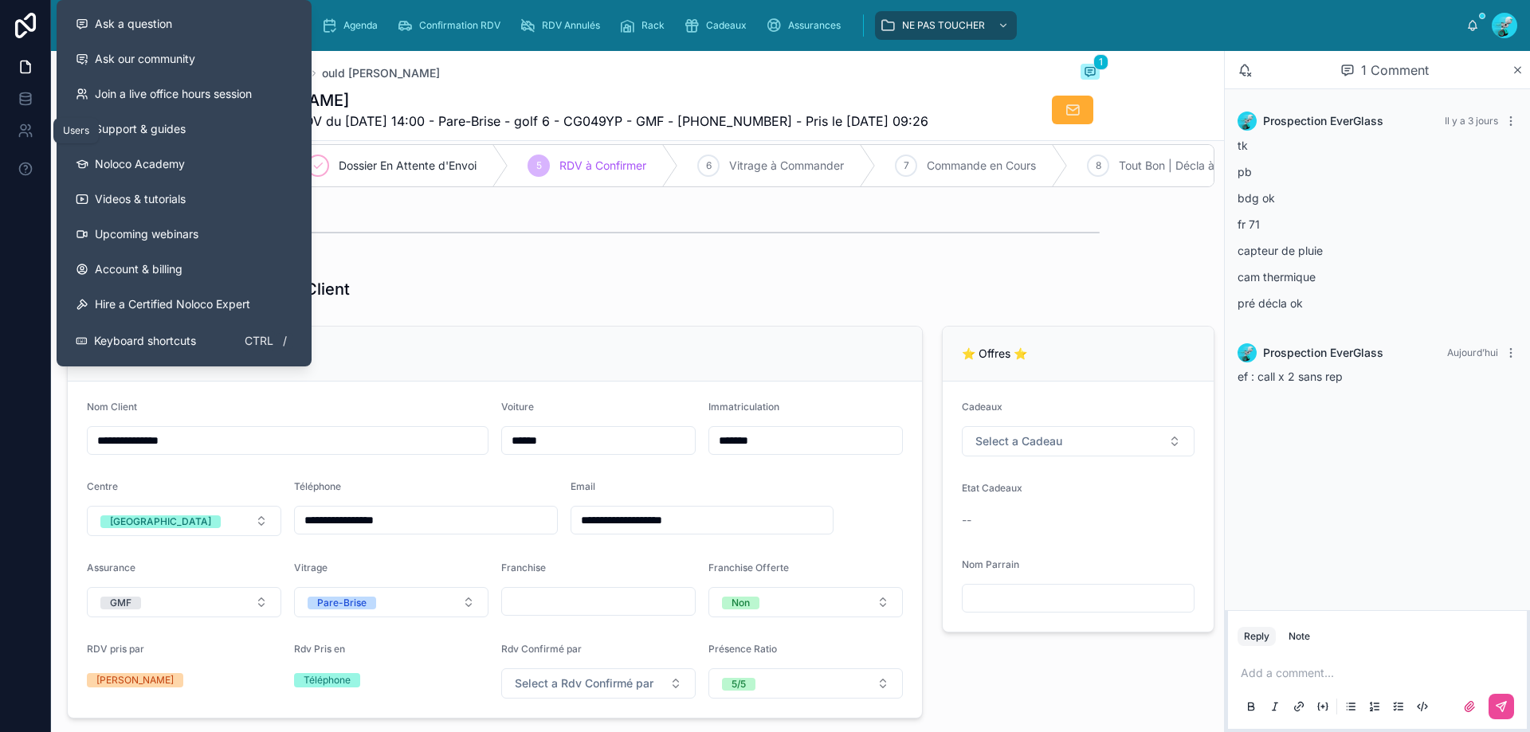
scroll to position [80, 0]
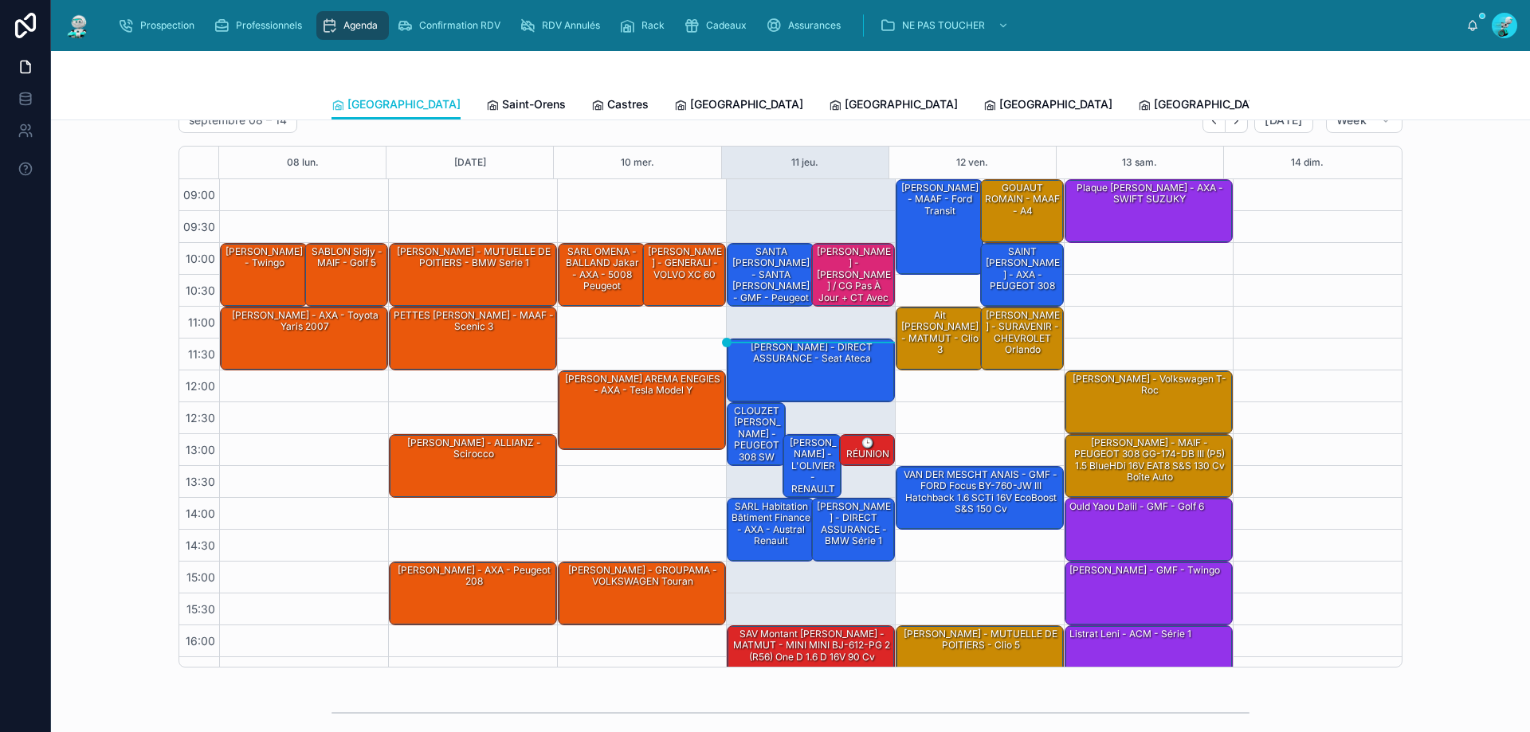
scroll to position [86, 0]
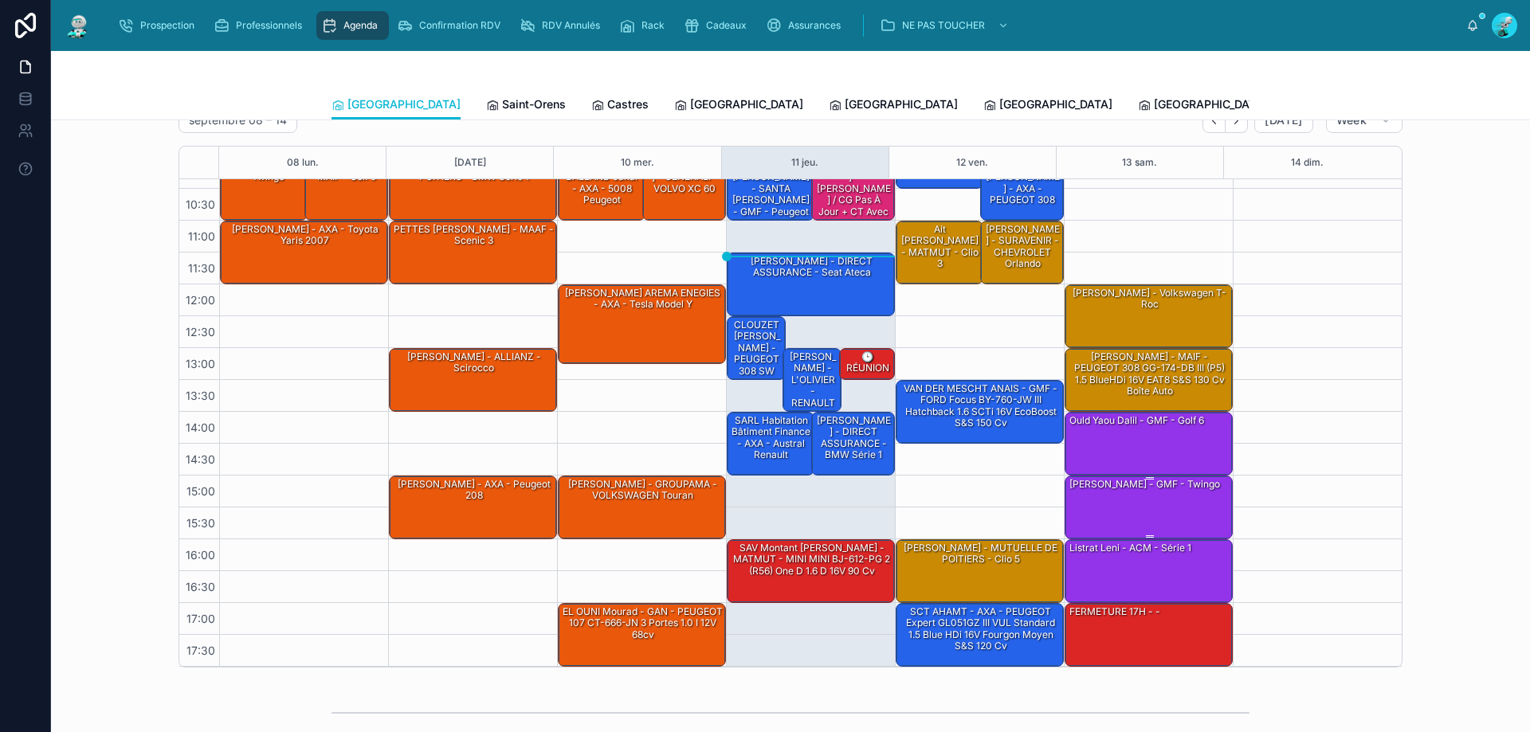
click at [1189, 492] on div "OULD YAOU Hamid - GMF - twingo" at bounding box center [1145, 484] width 154 height 14
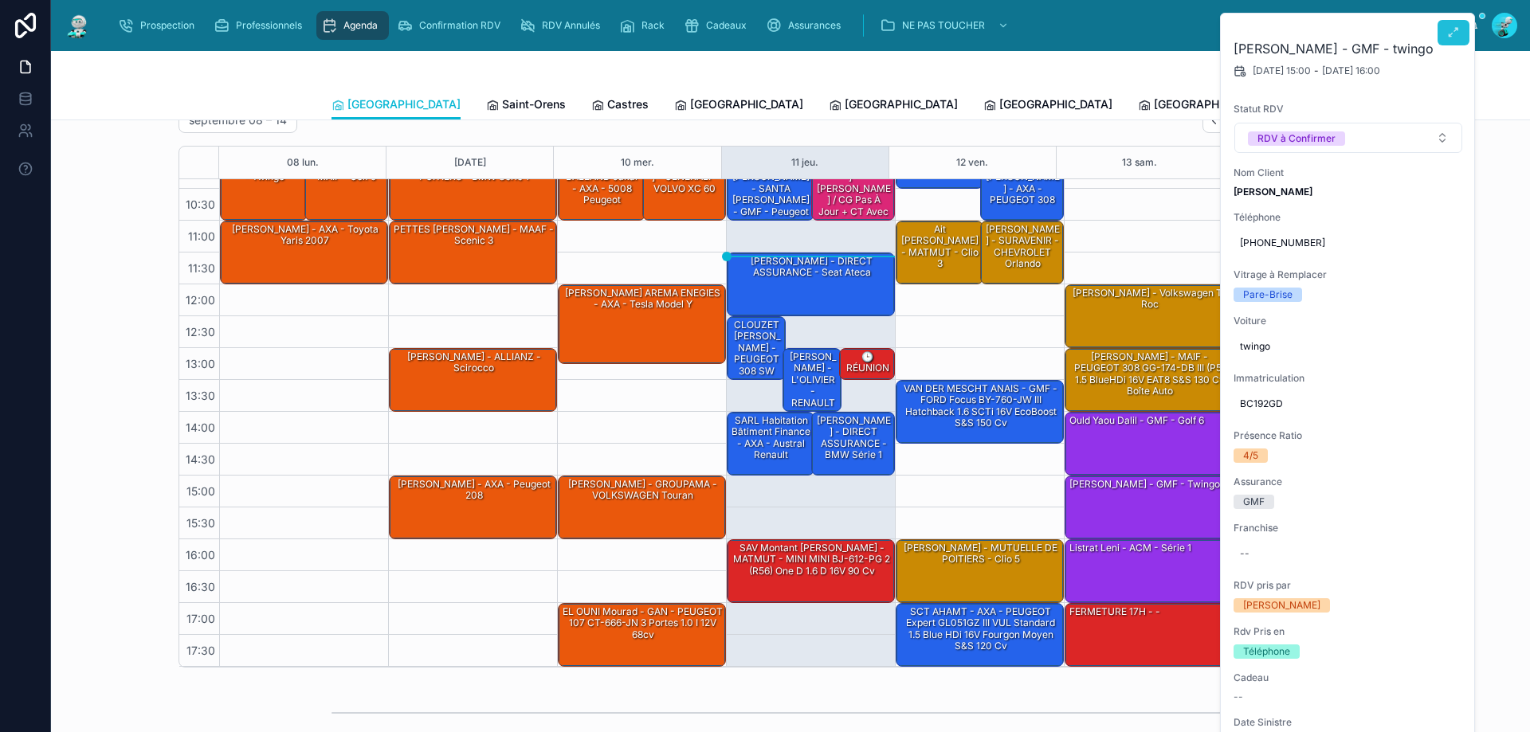
click at [1460, 36] on button at bounding box center [1453, 32] width 32 height 25
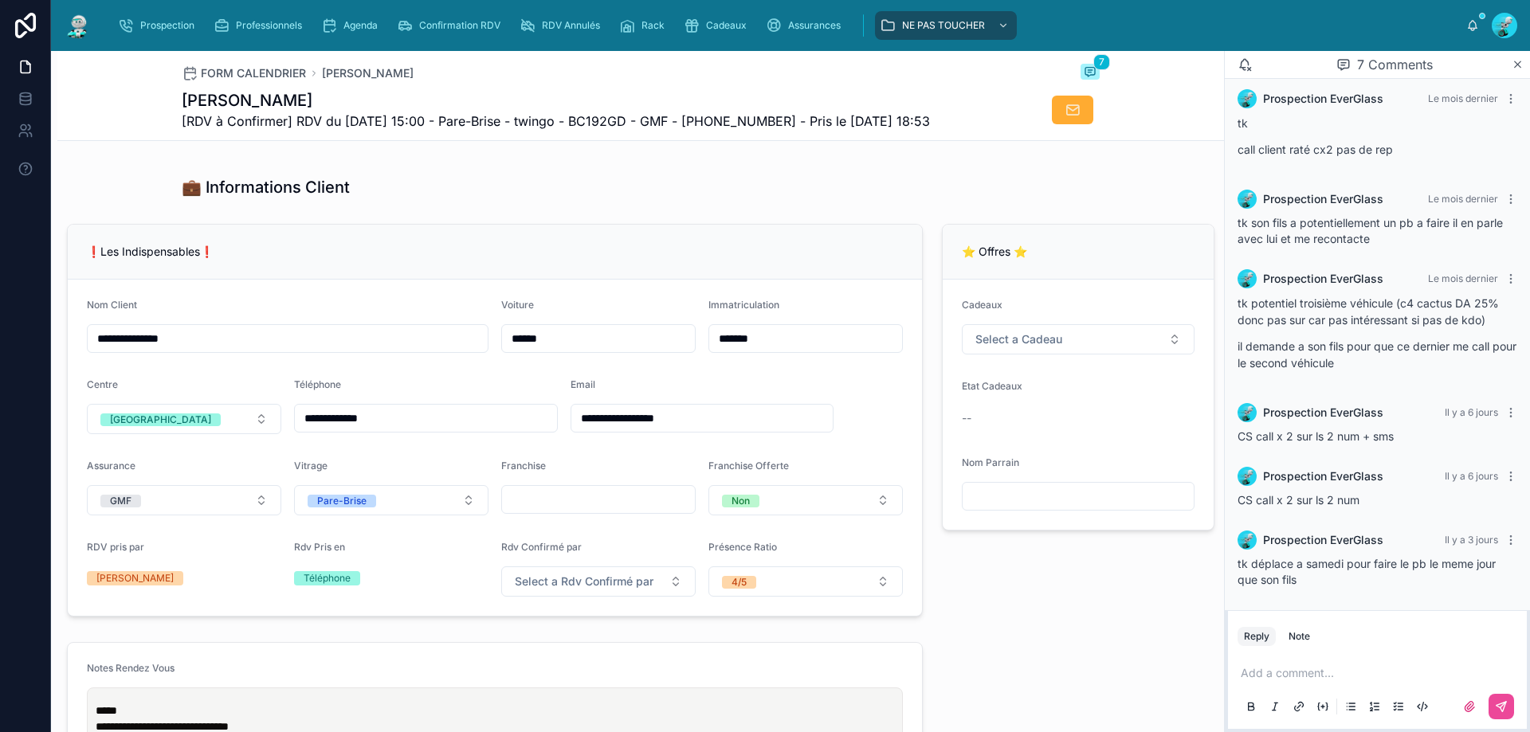
scroll to position [319, 0]
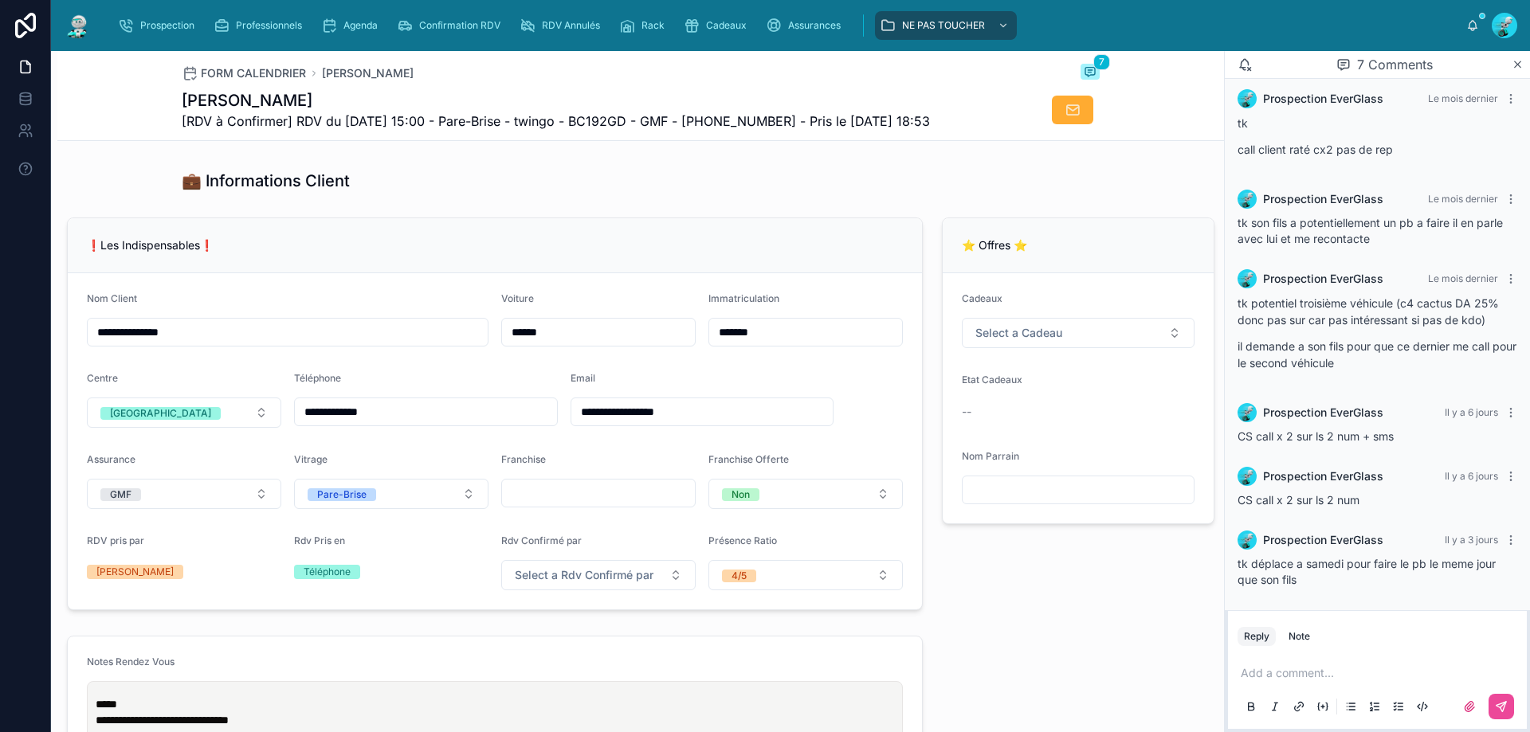
click at [1311, 675] on p at bounding box center [1380, 673] width 280 height 16
drag, startPoint x: 309, startPoint y: 418, endPoint x: 245, endPoint y: 417, distance: 63.7
click at [245, 417] on form "**********" at bounding box center [495, 441] width 854 height 336
click at [428, 288] on form "**********" at bounding box center [495, 441] width 854 height 336
drag, startPoint x: 790, startPoint y: 116, endPoint x: 711, endPoint y: 134, distance: 81.8
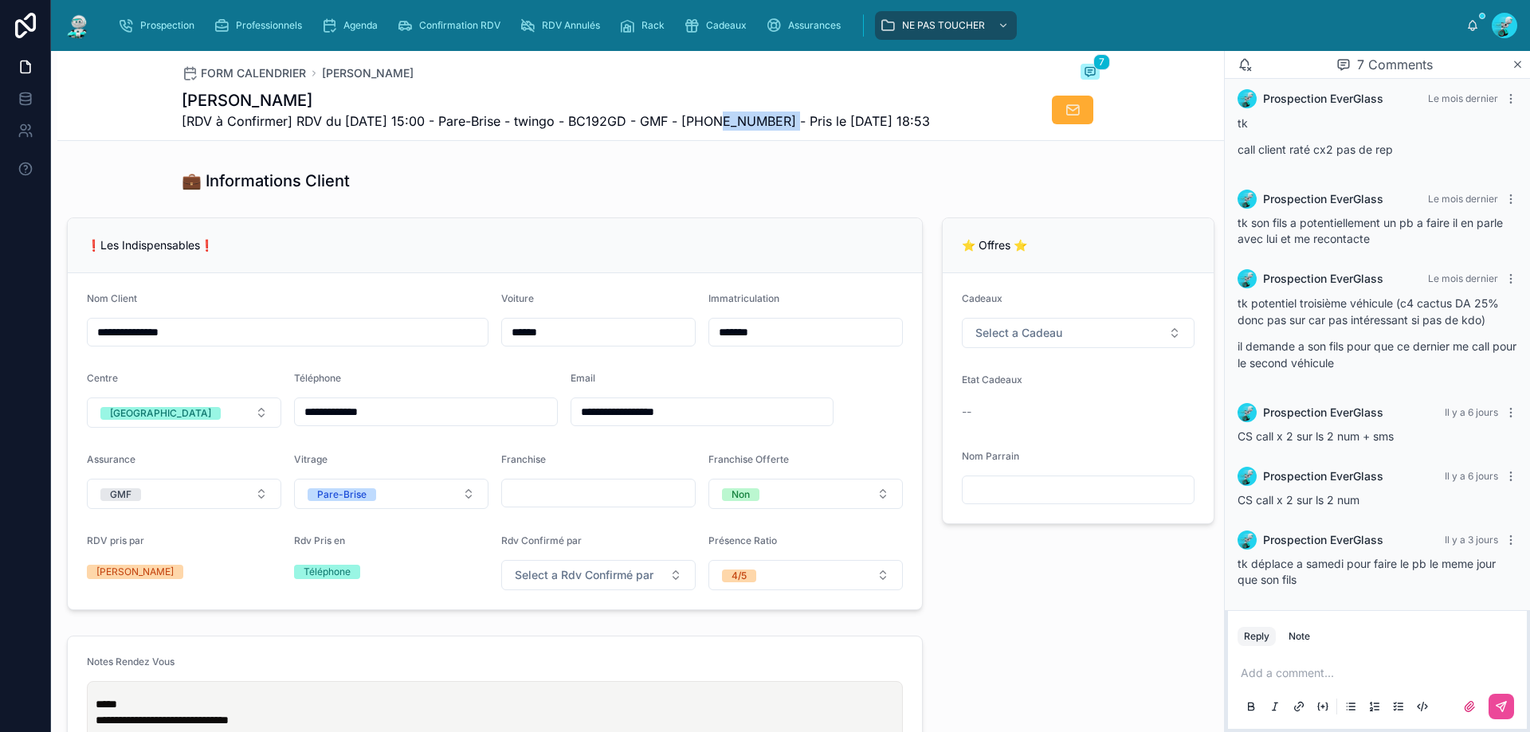
click at [711, 134] on div "FORM CALENDRIER OULD YAOU Hamid 7 OULD YAOU Hamid [RDV à Confirmer] RDV du 13/0…" at bounding box center [641, 95] width 918 height 89
drag, startPoint x: 790, startPoint y: 117, endPoint x: 709, endPoint y: 116, distance: 81.3
click at [709, 116] on span "[RDV à Confirmer] RDV du 13/09/2025 15:00 - Pare-Brise - twingo - BC192GD - GMF…" at bounding box center [556, 121] width 748 height 19
copy span "33626852278"
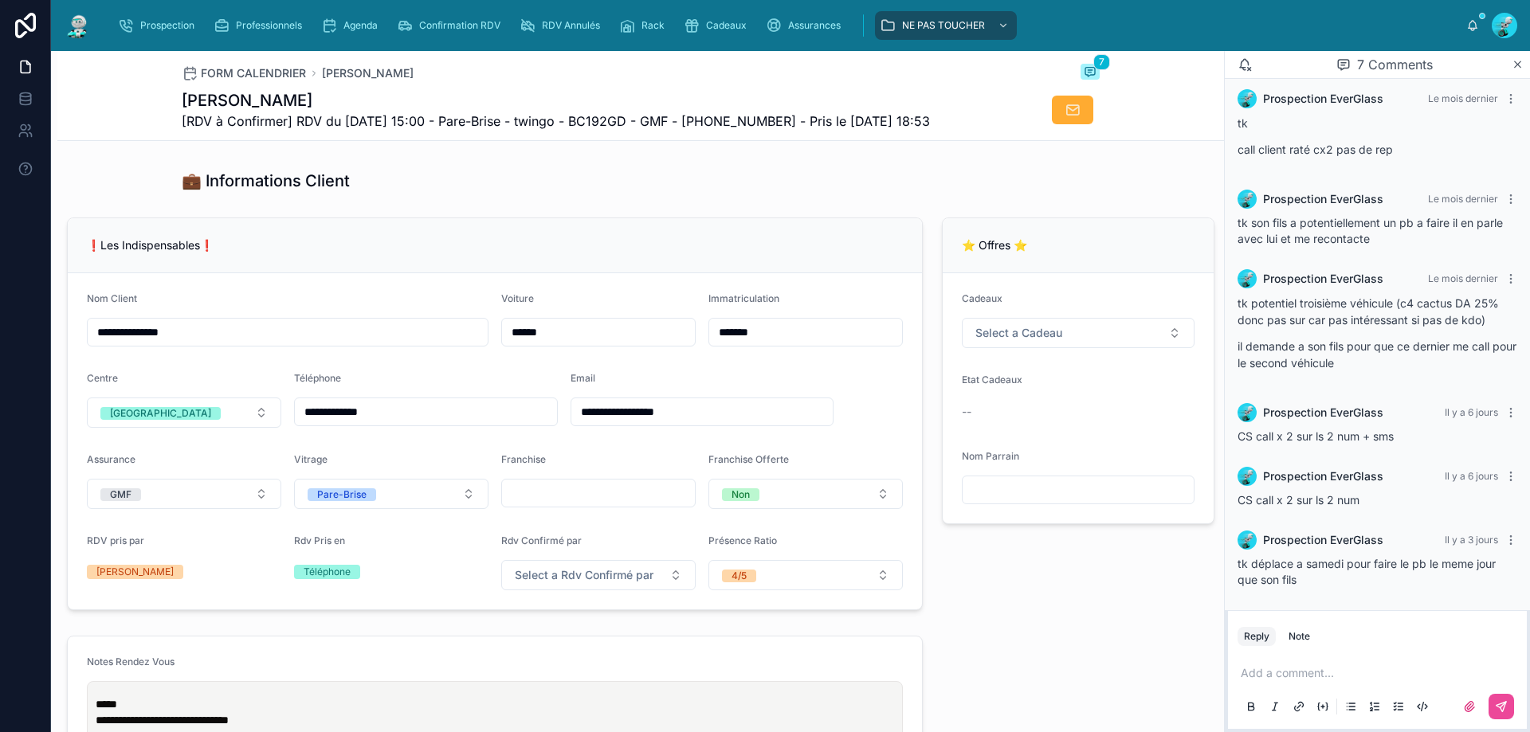
click at [1284, 676] on p at bounding box center [1380, 673] width 280 height 16
click at [1501, 701] on icon at bounding box center [1501, 706] width 13 height 13
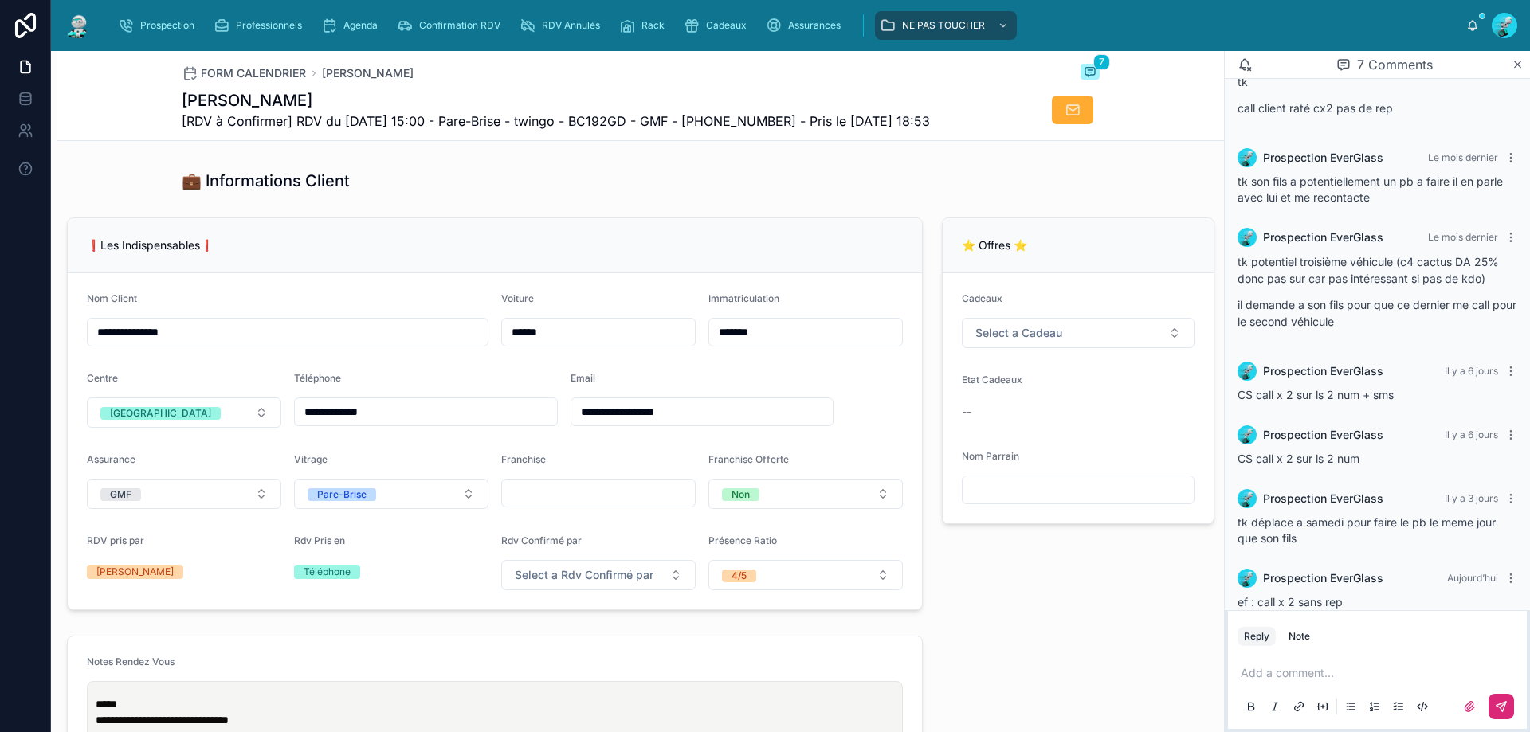
scroll to position [308, 0]
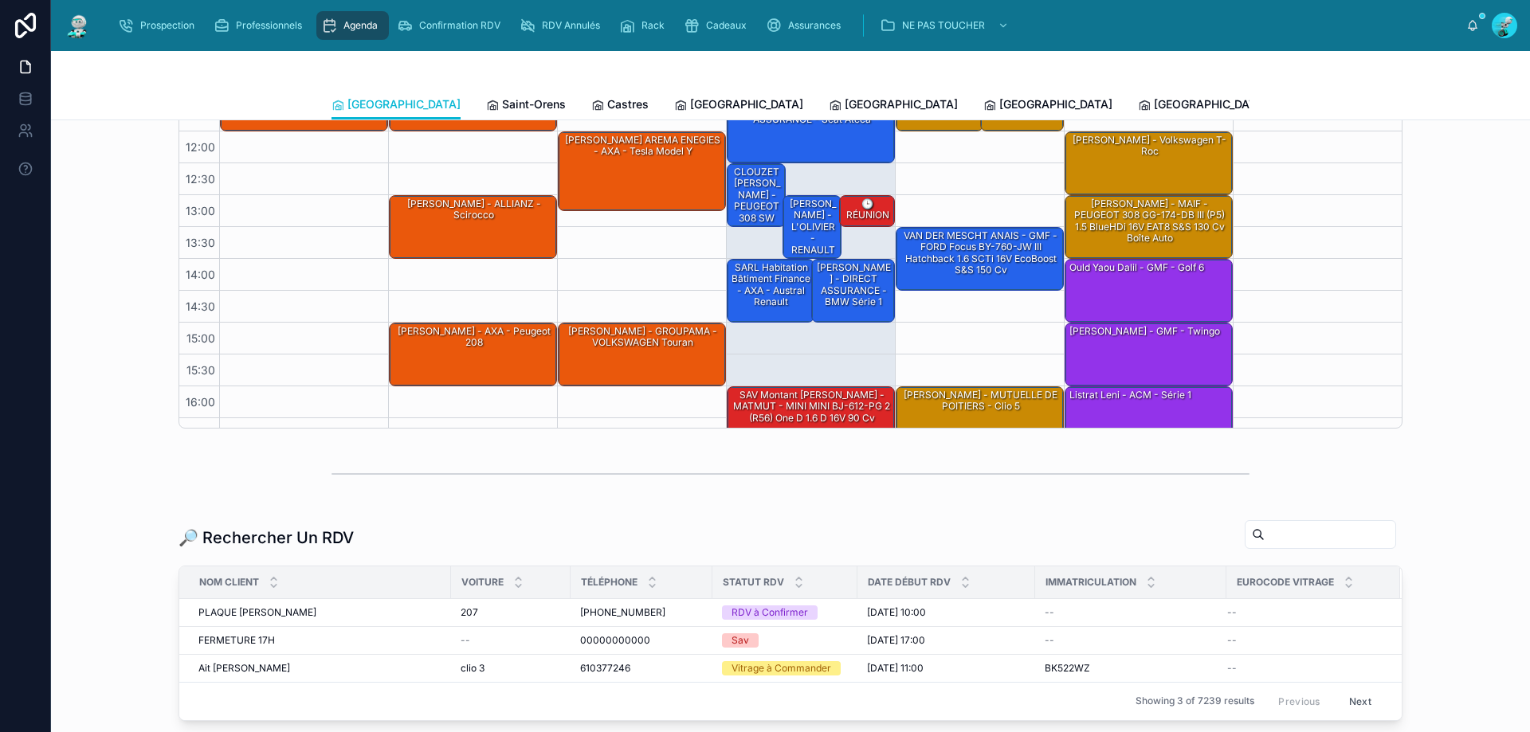
scroll to position [86, 0]
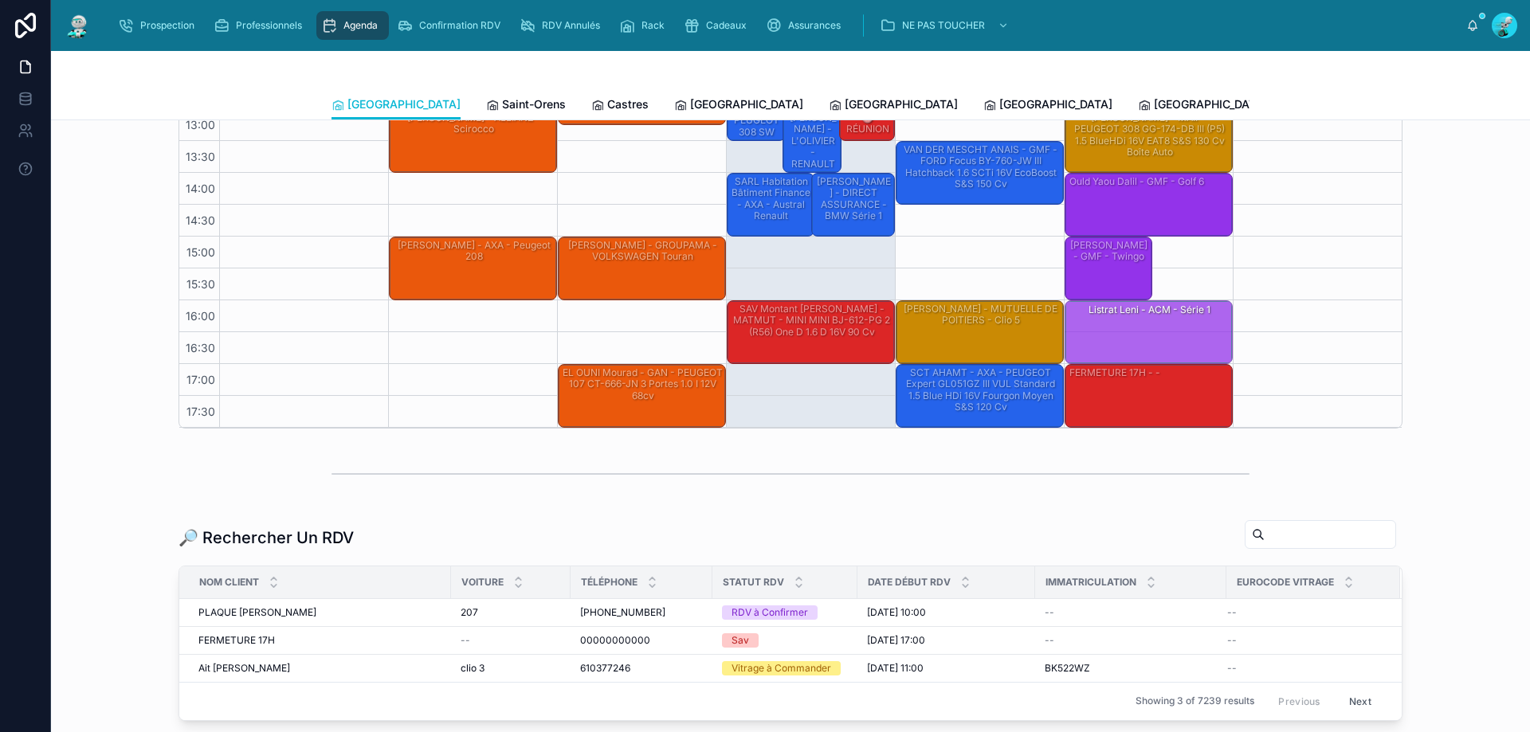
drag, startPoint x: 1166, startPoint y: 300, endPoint x: 1170, endPoint y: 323, distance: 23.4
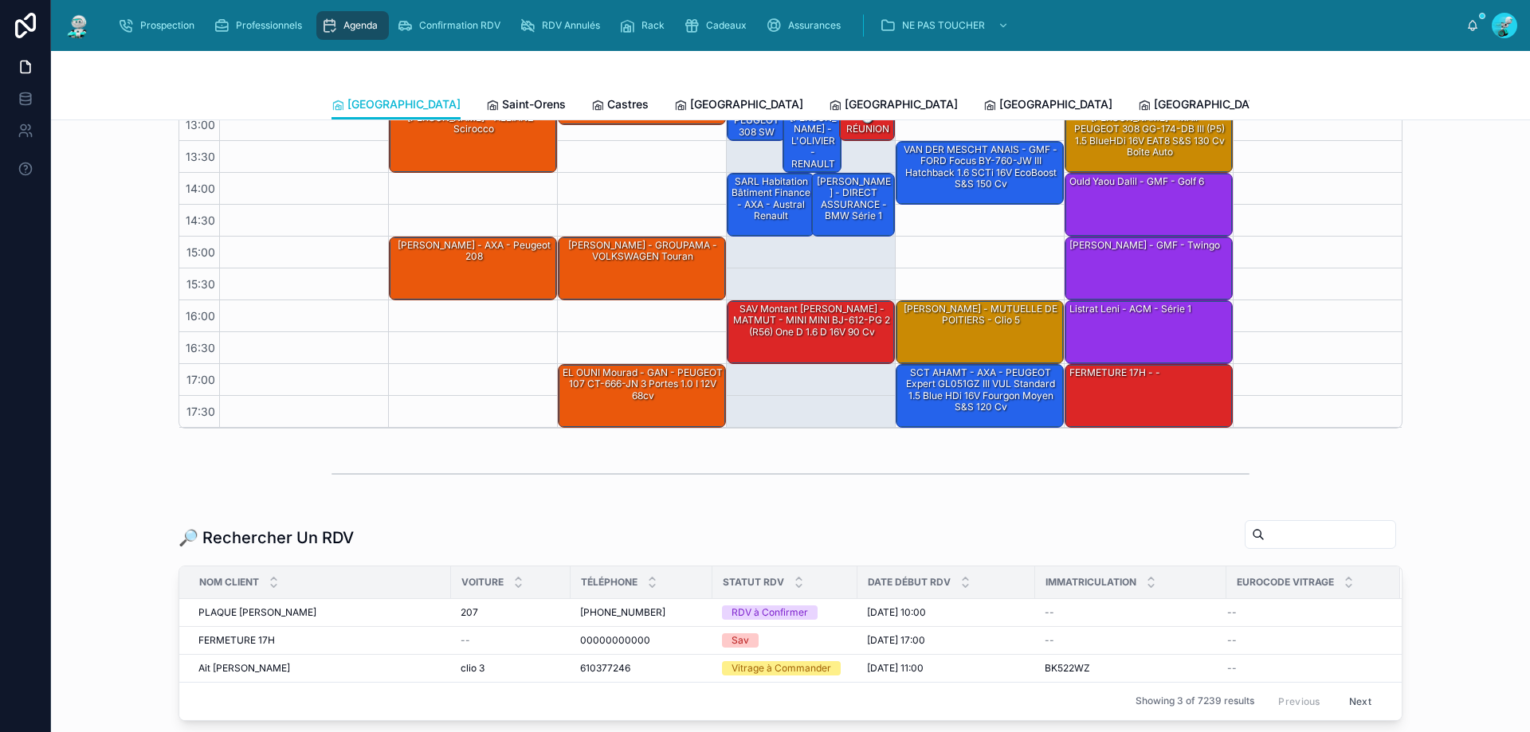
click at [1460, 359] on div "Agenda Toulouse Filter RDV pris par Ajouter septembre 08 – 14 Today Week 08 lun…" at bounding box center [790, 124] width 1453 height 621
click at [1153, 320] on div "Listrat Leni - ACM - Série 1" at bounding box center [1149, 331] width 163 height 61
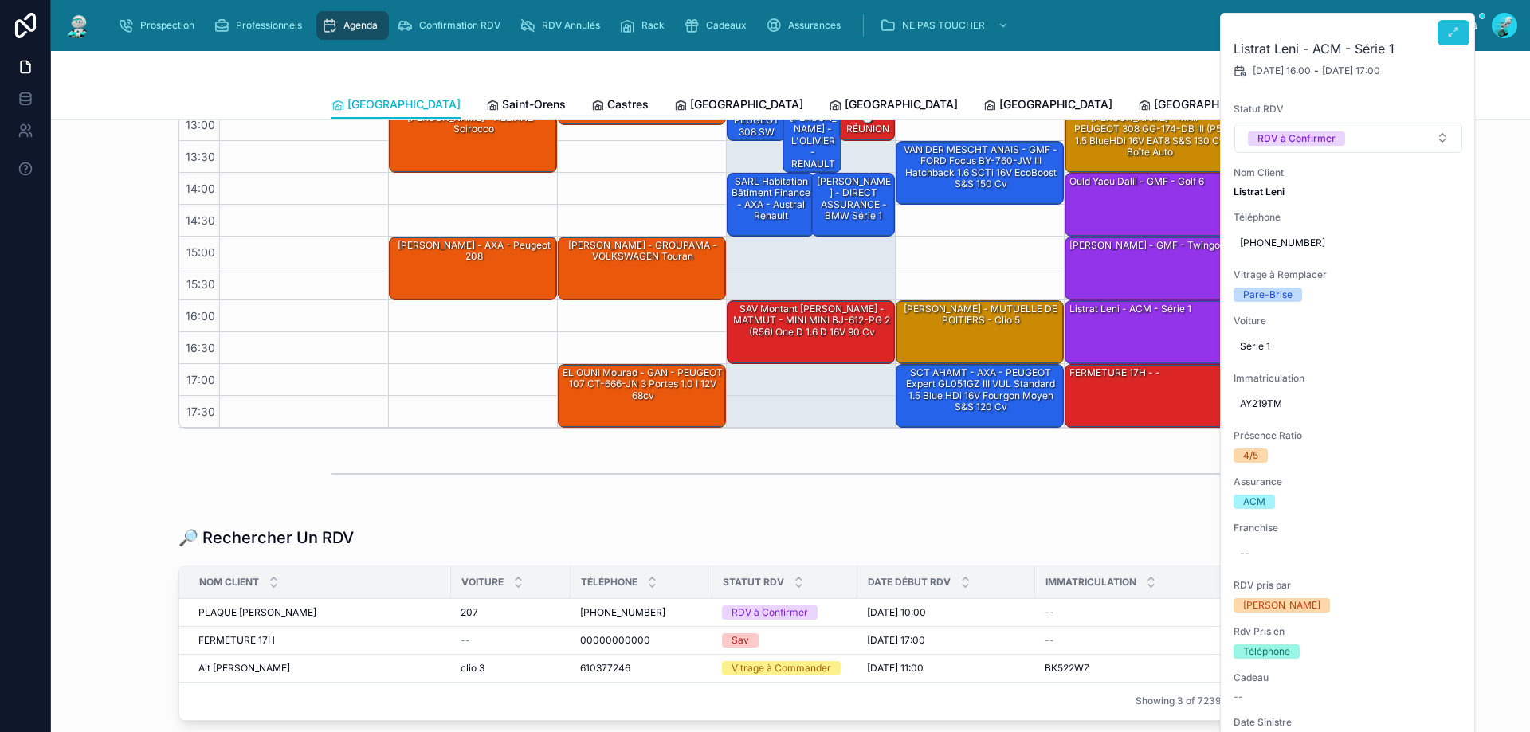
click at [1456, 41] on button at bounding box center [1453, 32] width 32 height 25
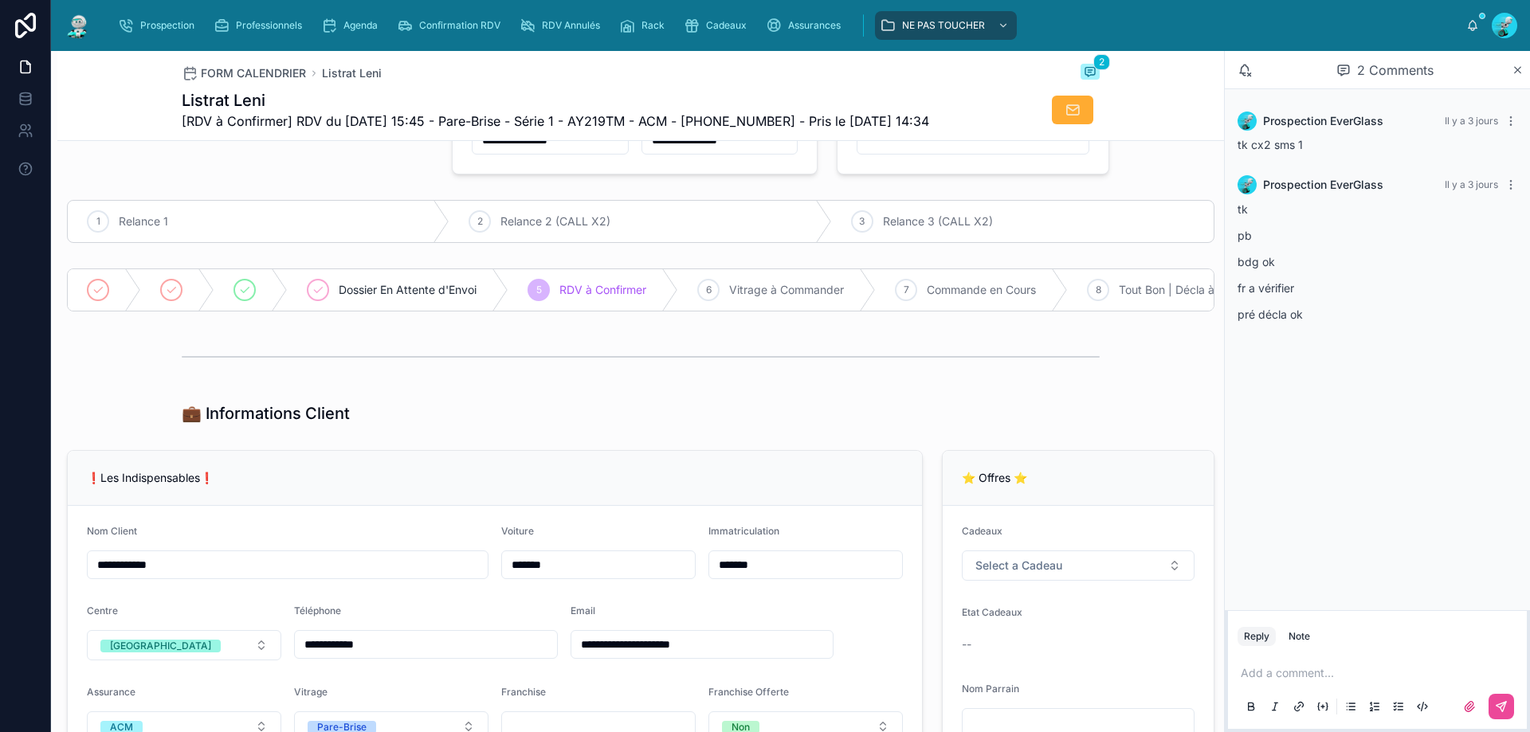
scroll to position [319, 0]
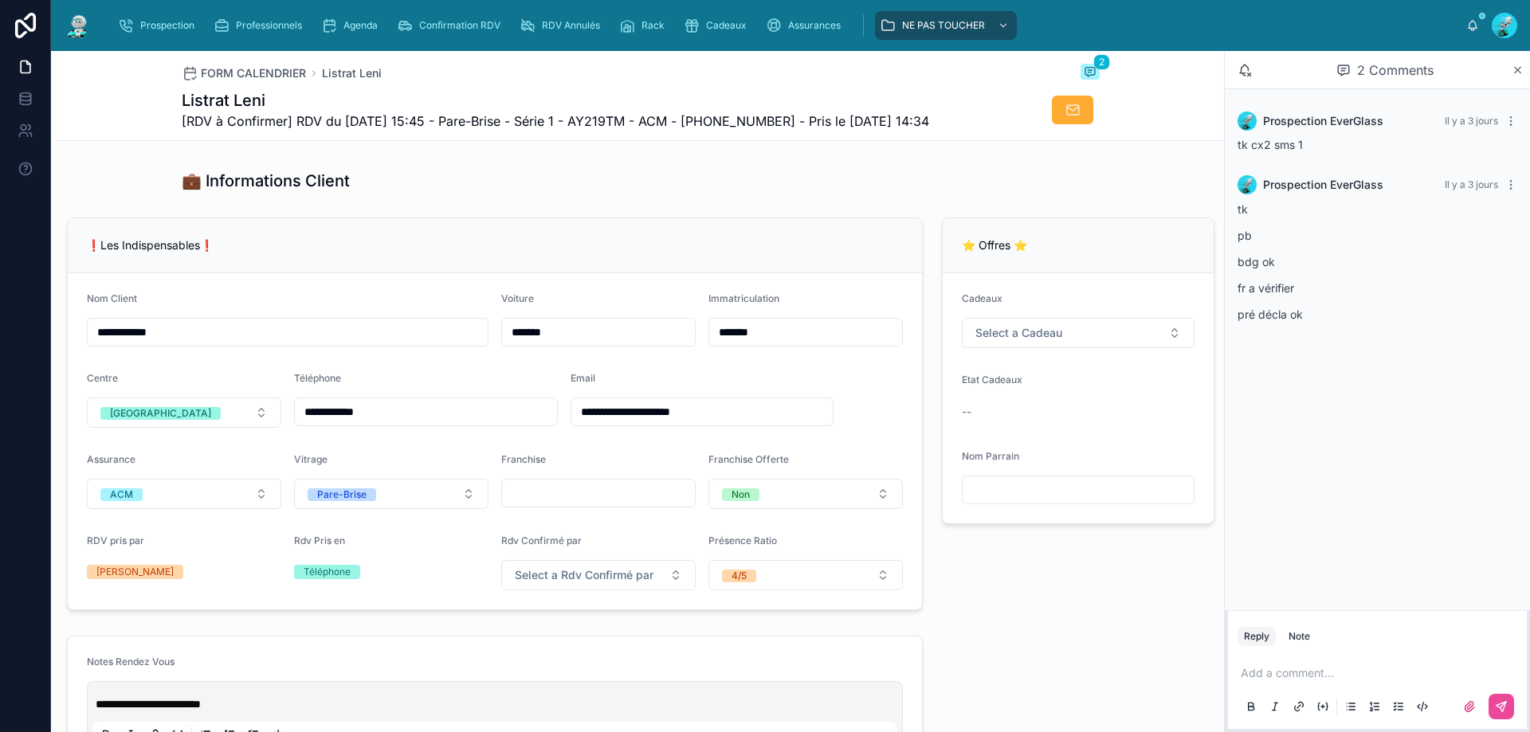
type input "**********"
drag, startPoint x: 789, startPoint y: 120, endPoint x: 708, endPoint y: 134, distance: 81.7
click at [708, 134] on div "FORM CALENDRIER Listrat Leni 2 Listrat Leni [RDV à Confirmer] RDV du 13/09/2025…" at bounding box center [641, 95] width 918 height 89
copy span "33627896500"
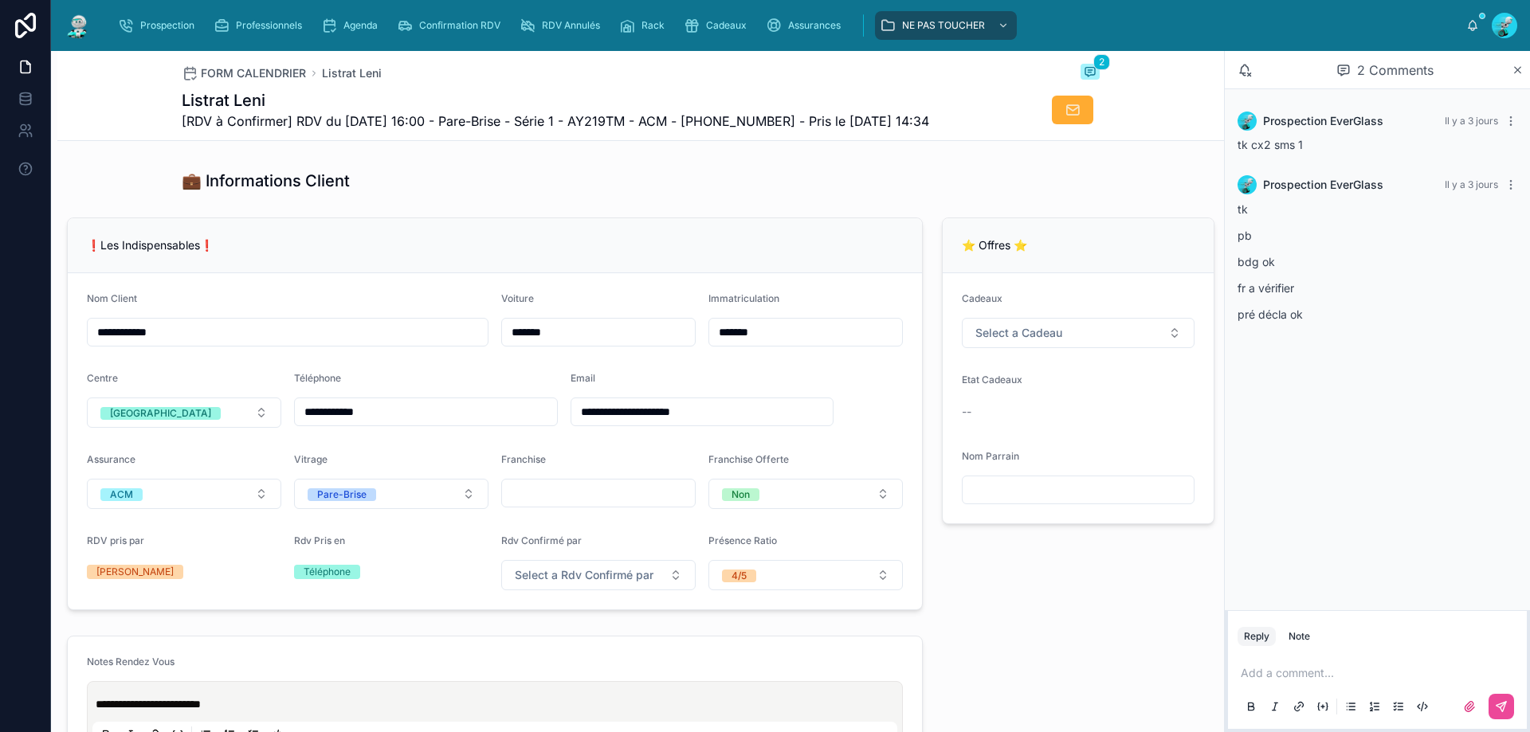
click at [1332, 680] on p at bounding box center [1380, 673] width 280 height 16
click at [600, 583] on span "Select a Rdv Confirmé par" at bounding box center [584, 575] width 139 height 16
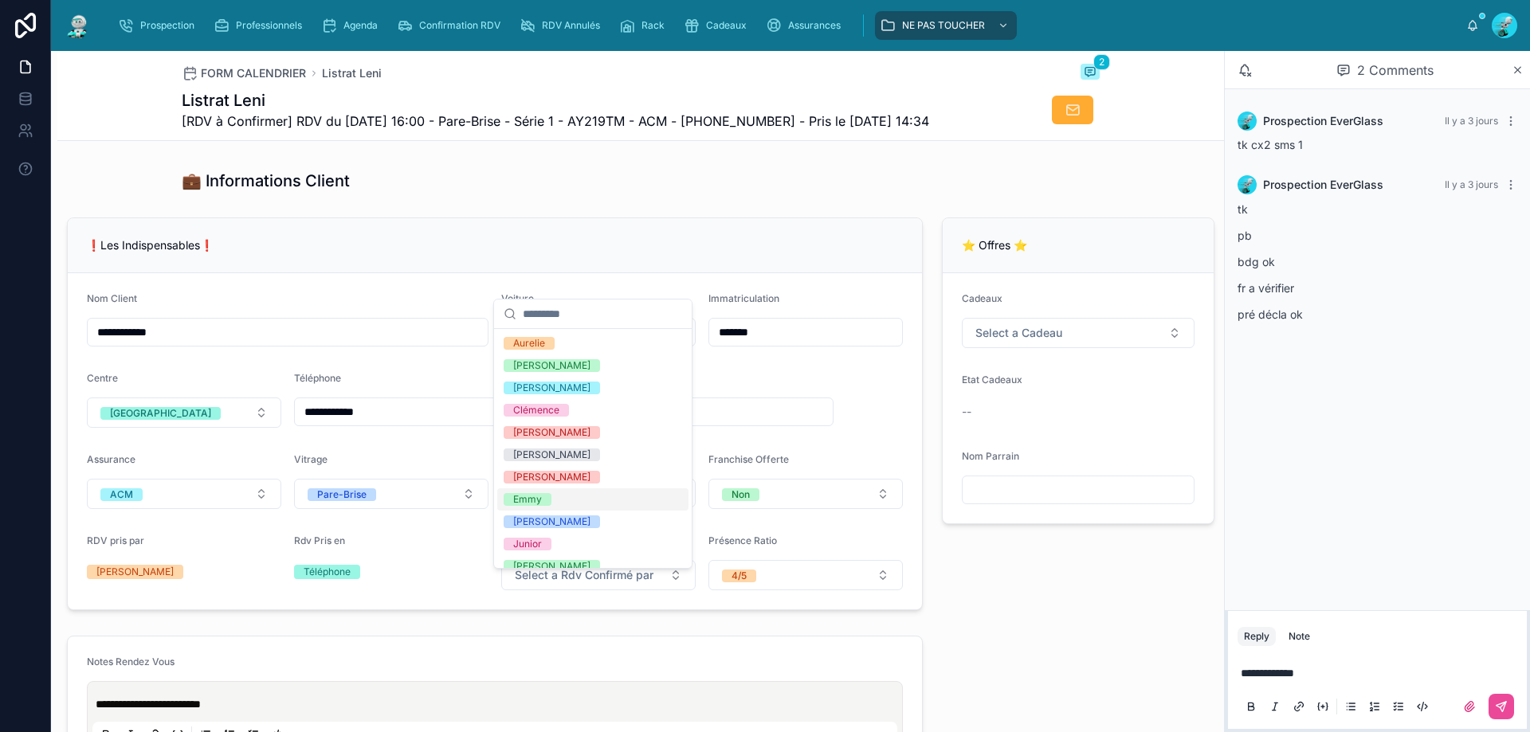
click at [528, 503] on div "Emmy" at bounding box center [527, 499] width 29 height 13
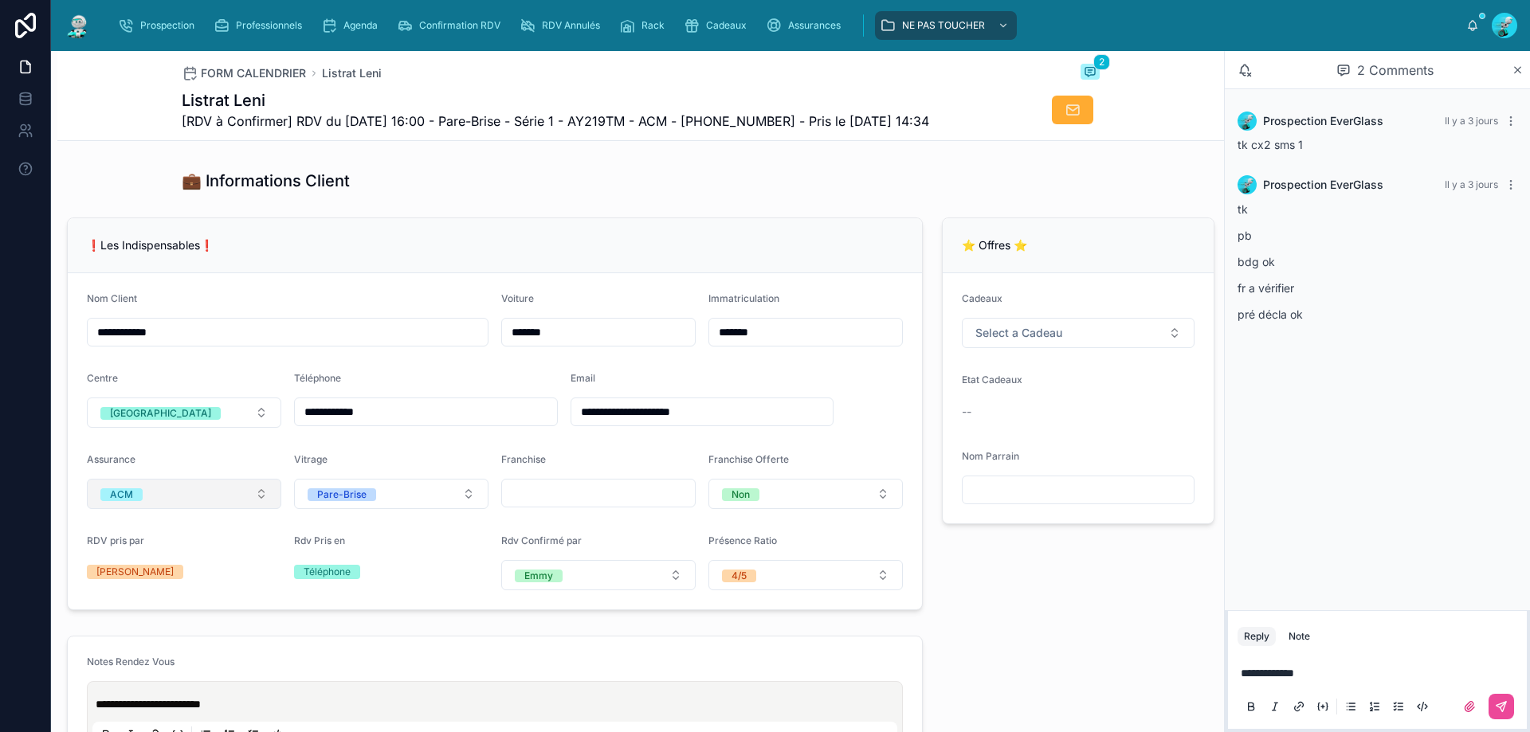
click at [226, 504] on button "ACM" at bounding box center [184, 494] width 194 height 30
type input "**"
click at [249, 506] on button "ACM" at bounding box center [184, 494] width 194 height 30
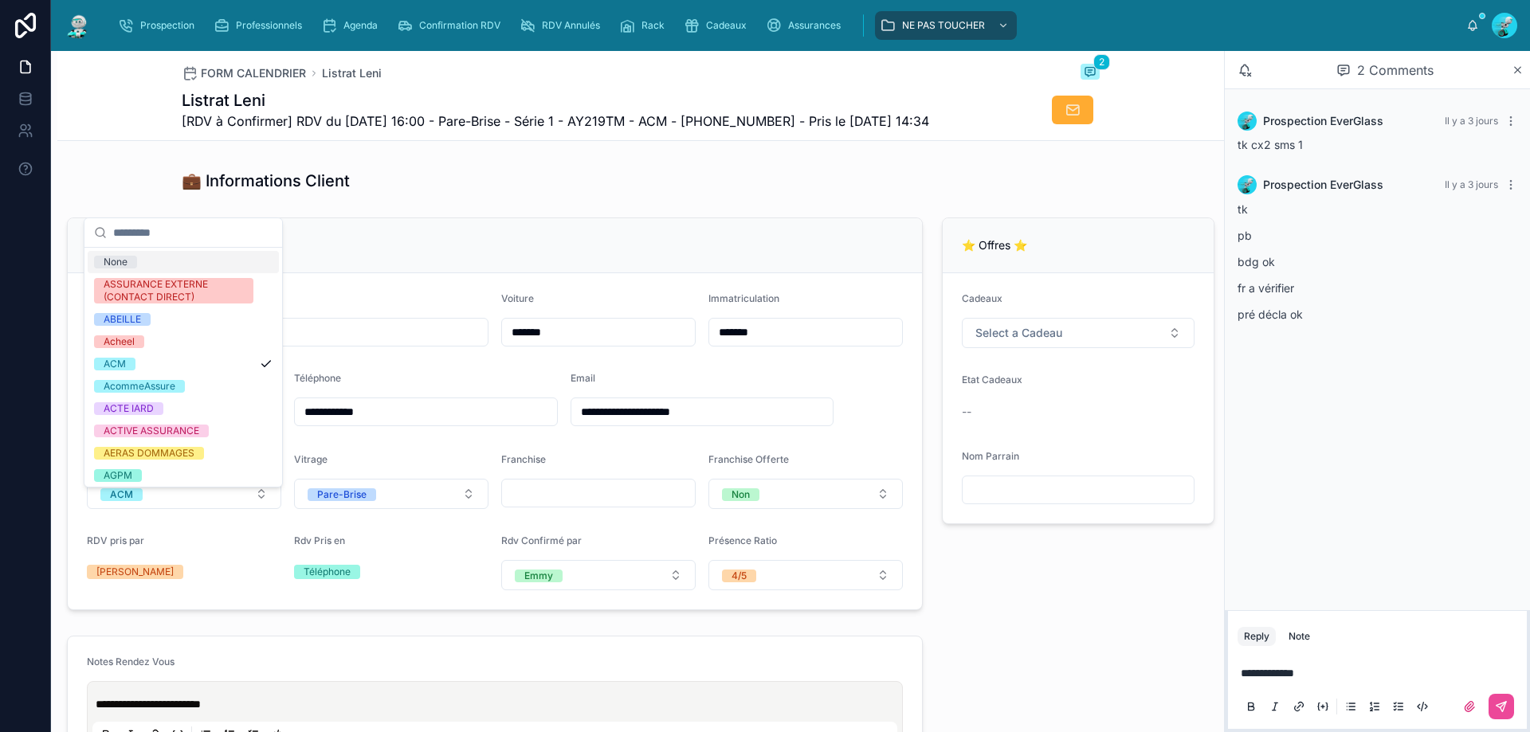
click at [218, 242] on input "text" at bounding box center [192, 232] width 159 height 29
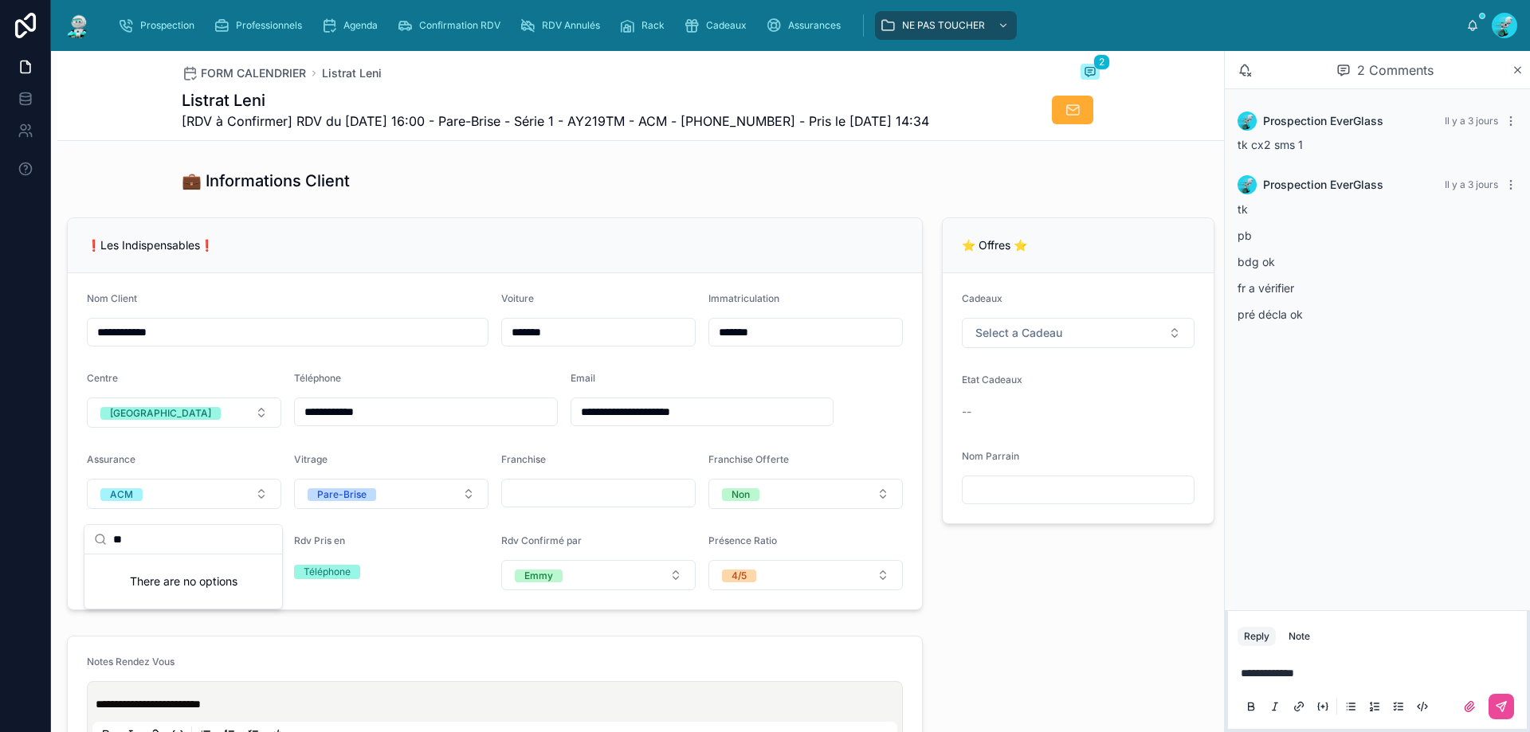
type input "*"
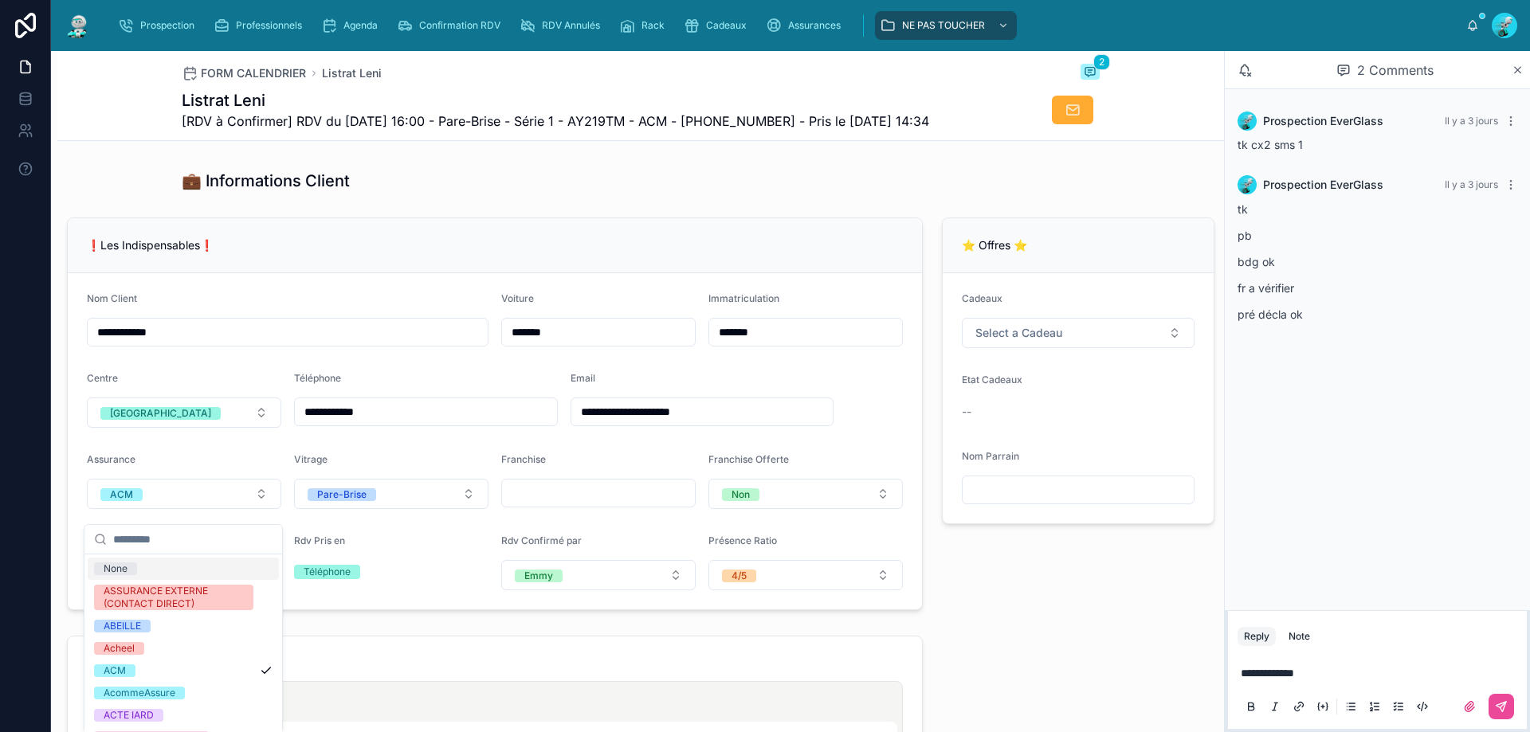
click at [972, 572] on div "⭐ Offres ⭐ Cadeaux Select a Cadeau Etat Cadeaux -- Nom Parrain" at bounding box center [1078, 414] width 292 height 406
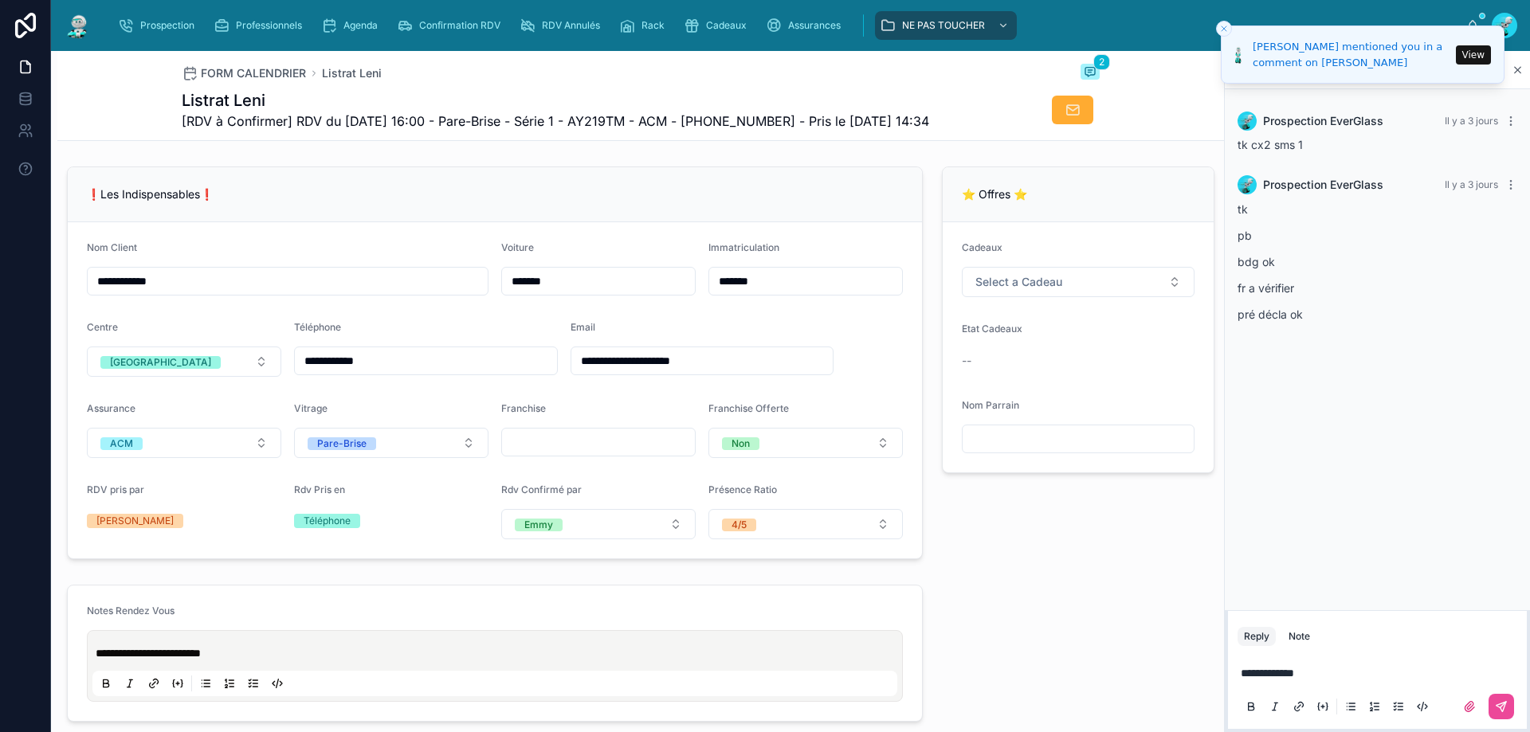
scroll to position [398, 0]
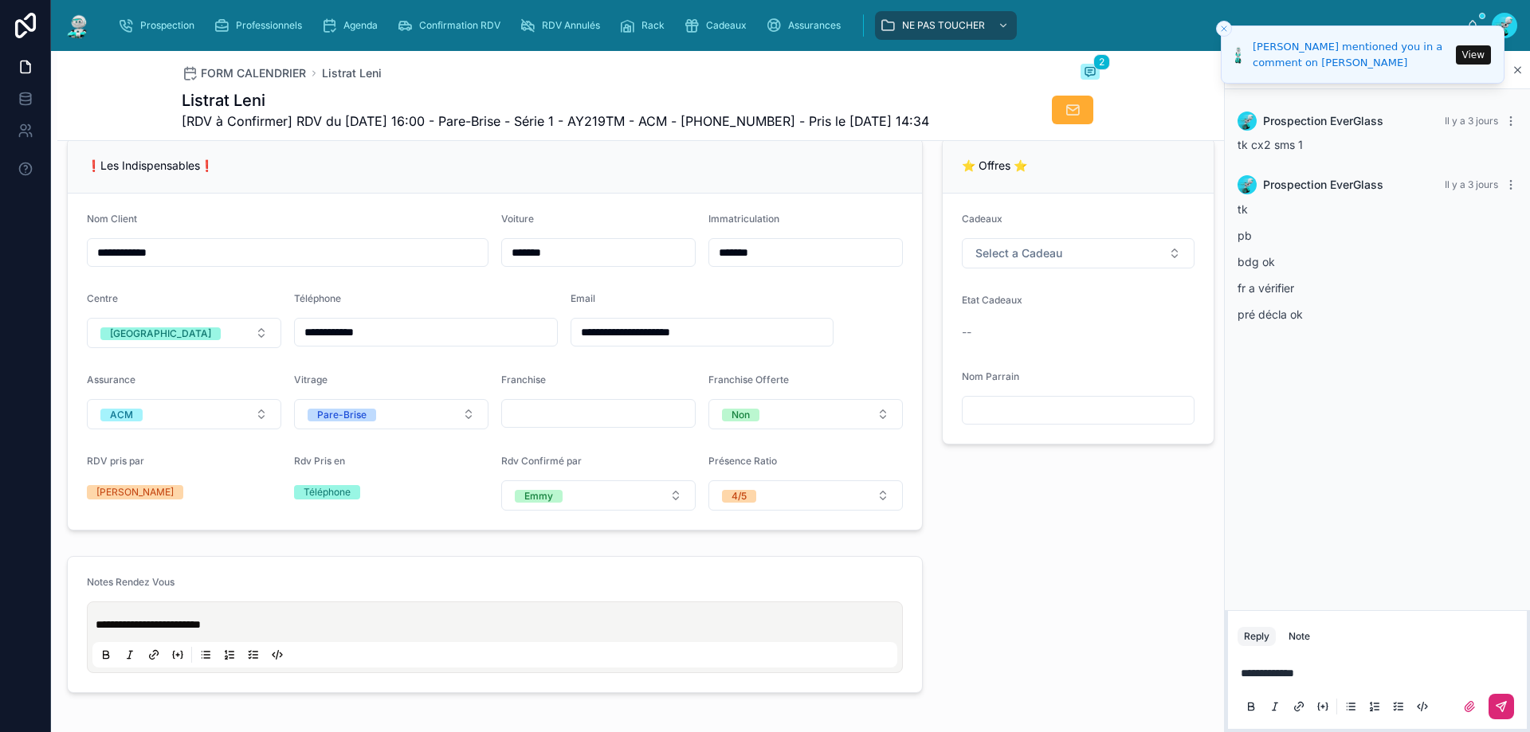
click at [1496, 706] on icon at bounding box center [1501, 707] width 10 height 10
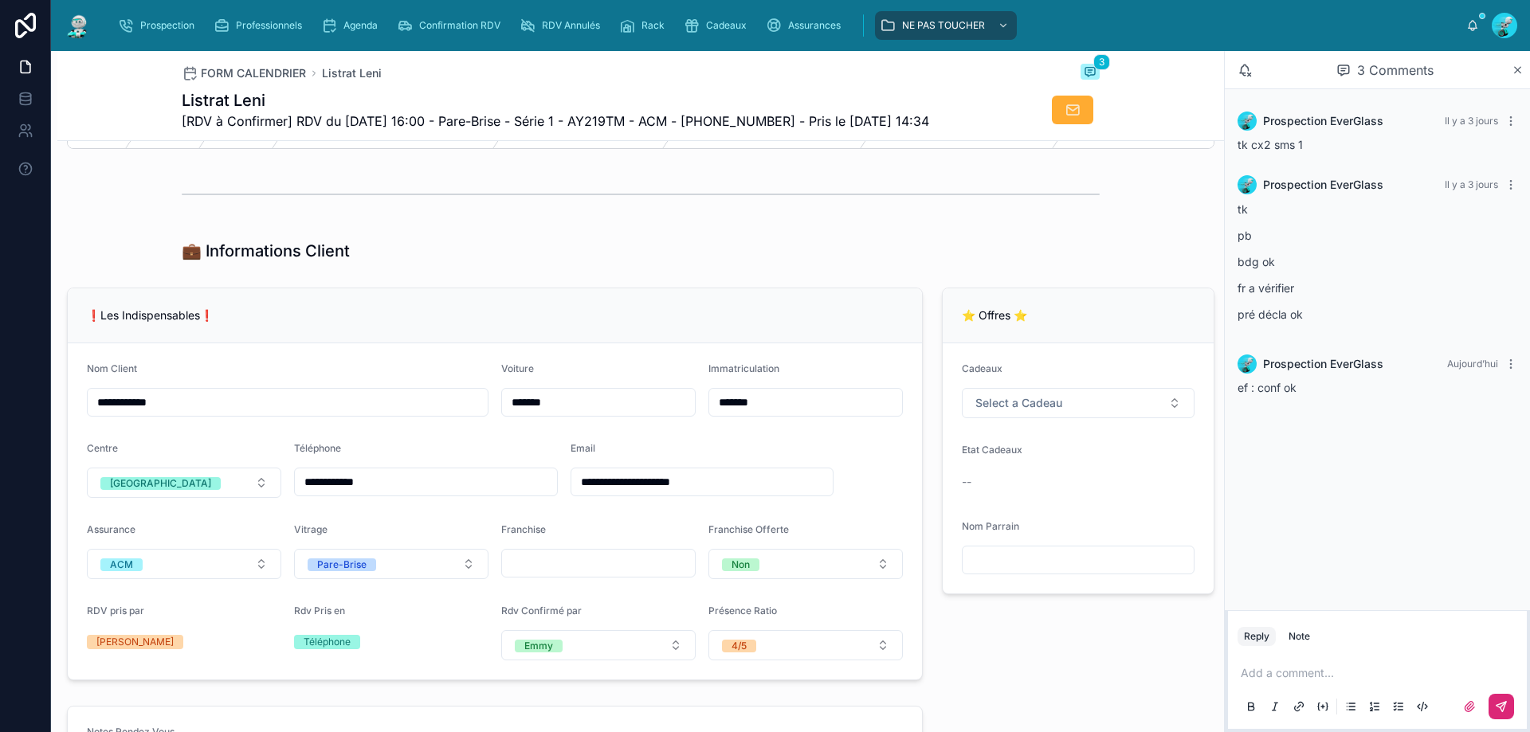
scroll to position [0, 0]
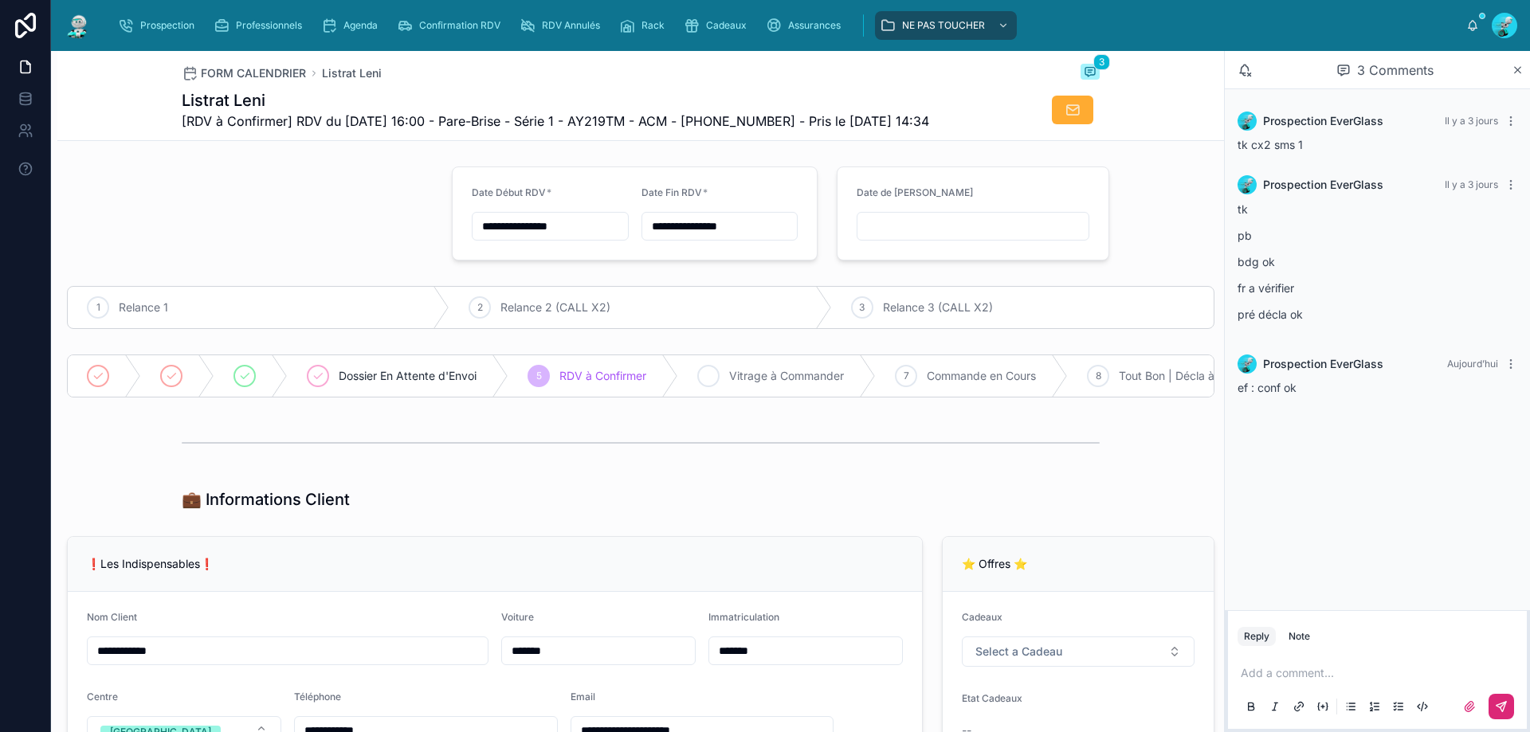
click at [700, 376] on div "6" at bounding box center [708, 376] width 22 height 22
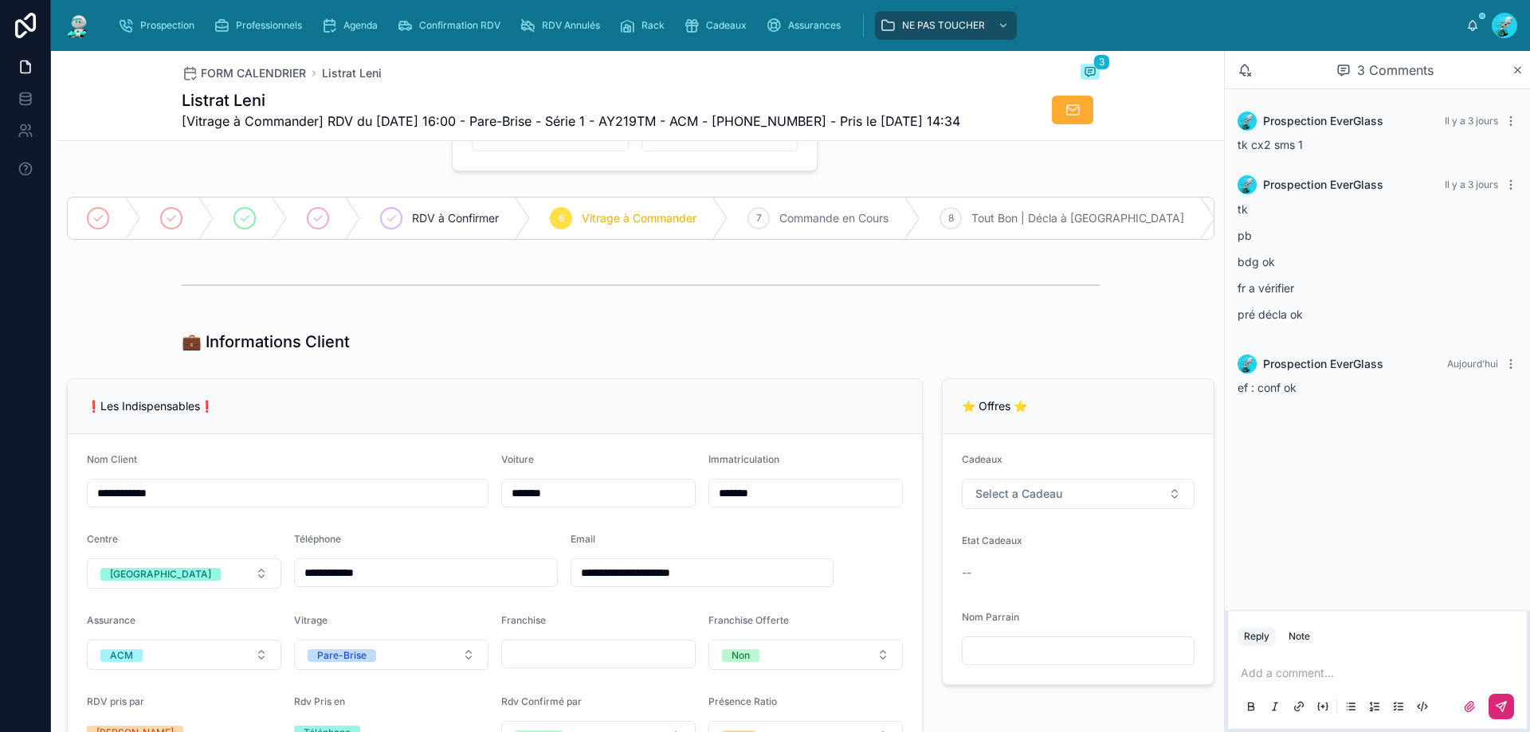
scroll to position [80, 0]
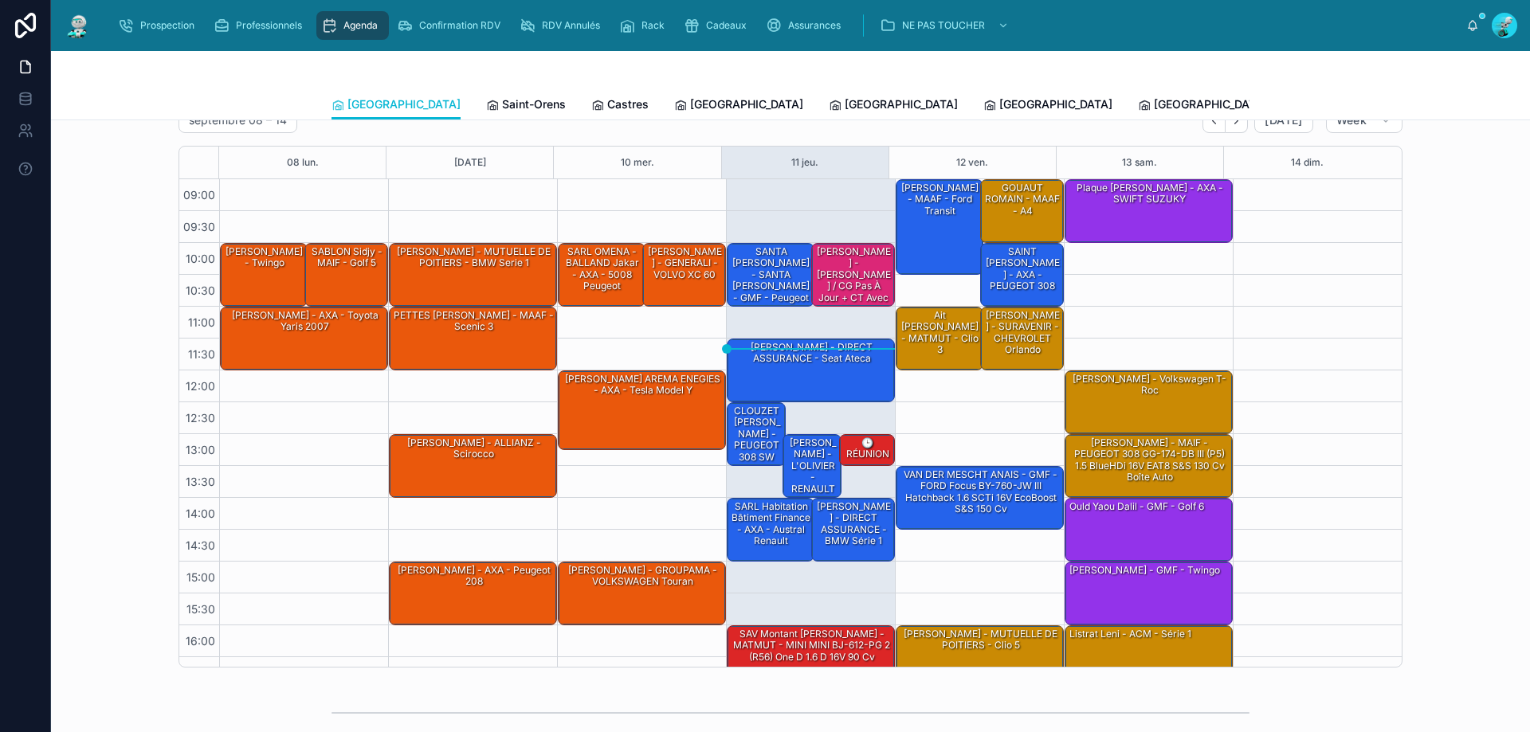
scroll to position [86, 0]
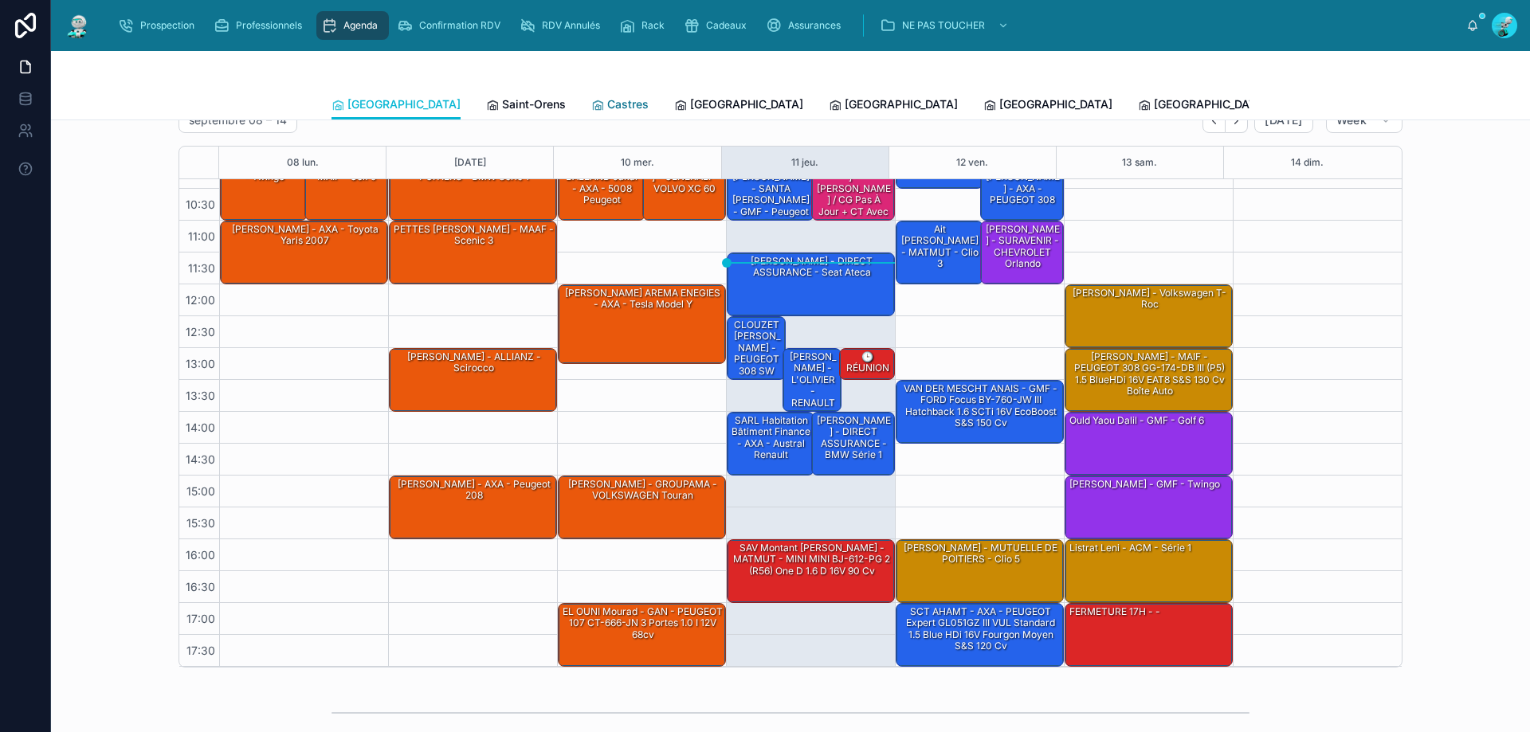
click at [591, 103] on icon at bounding box center [597, 105] width 13 height 13
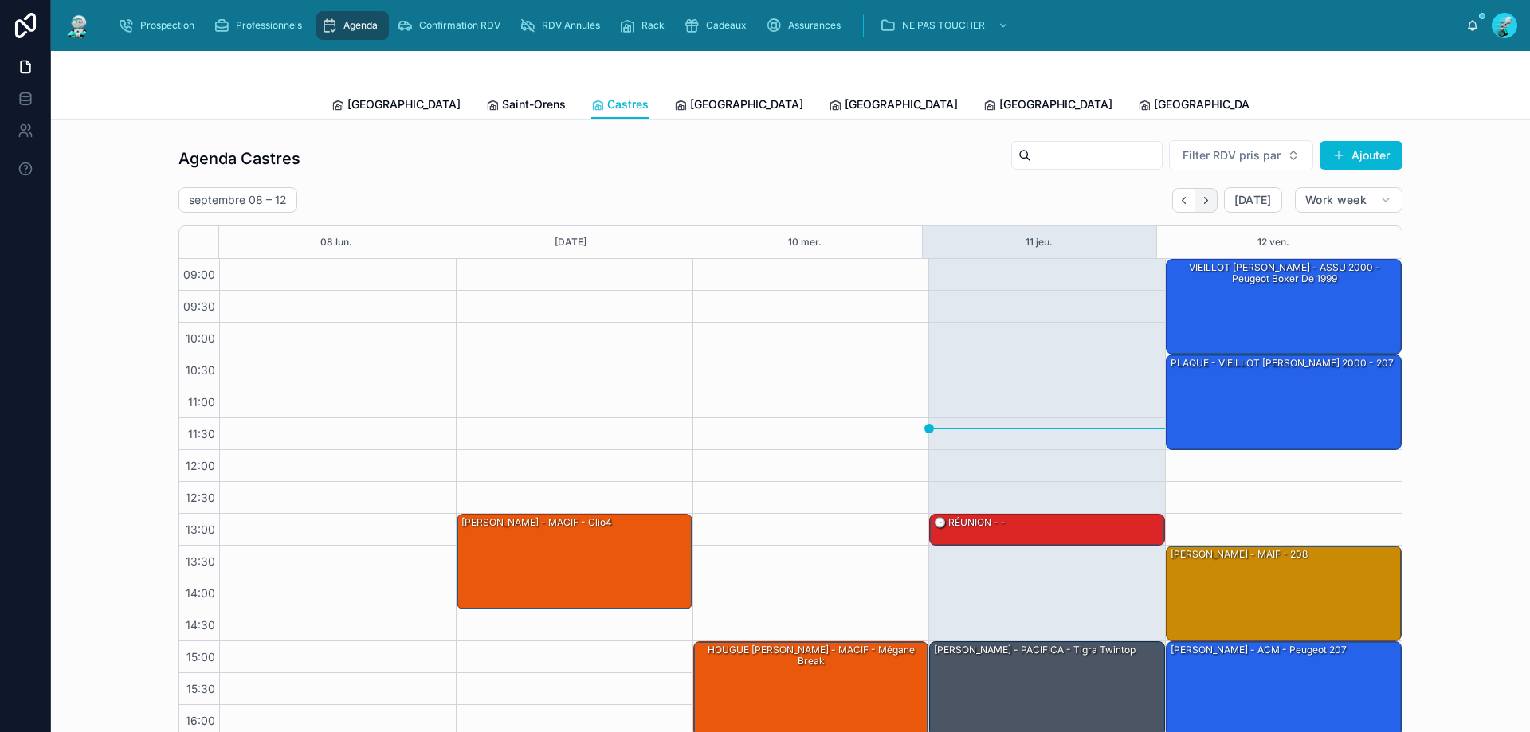
click at [1207, 197] on icon "Next" at bounding box center [1206, 200] width 12 height 12
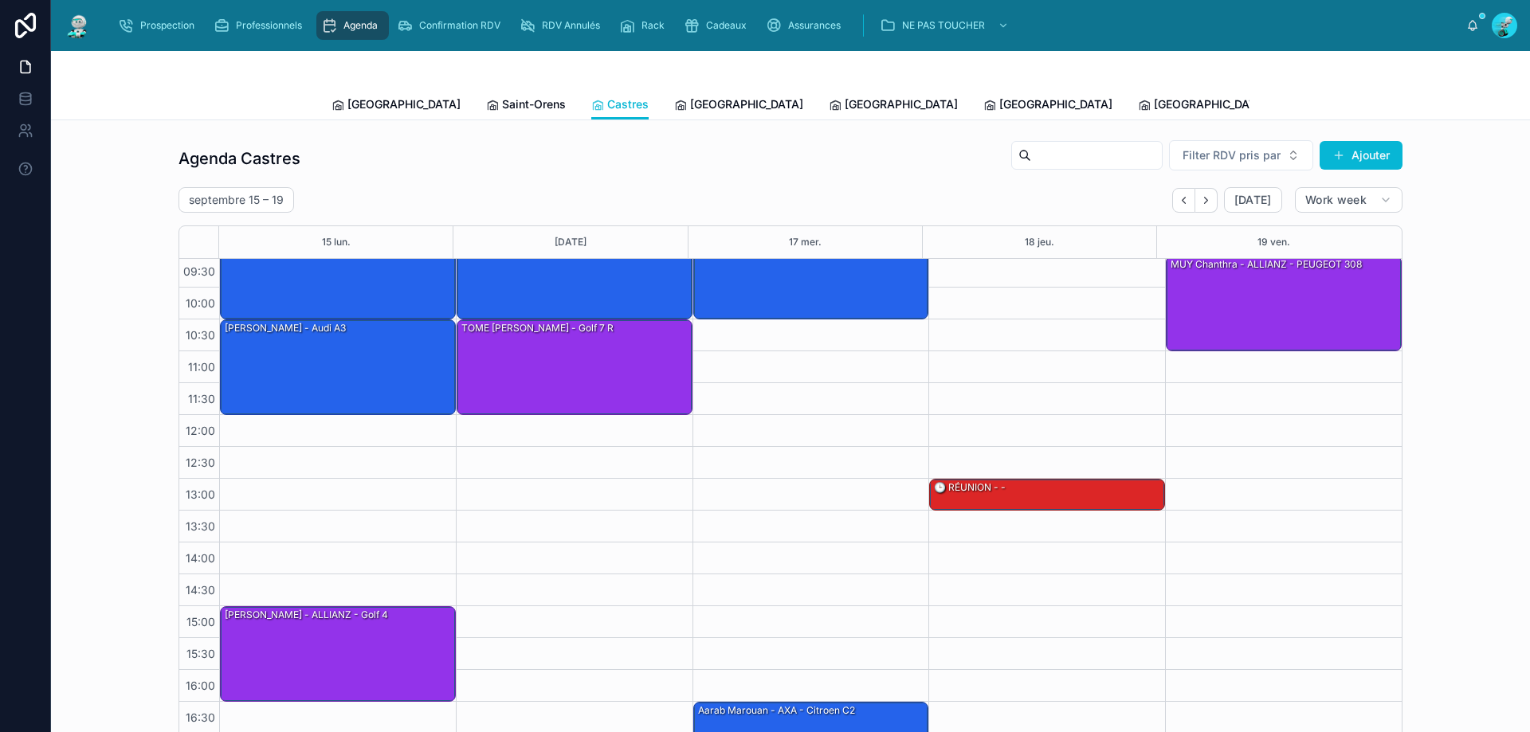
scroll to position [86, 0]
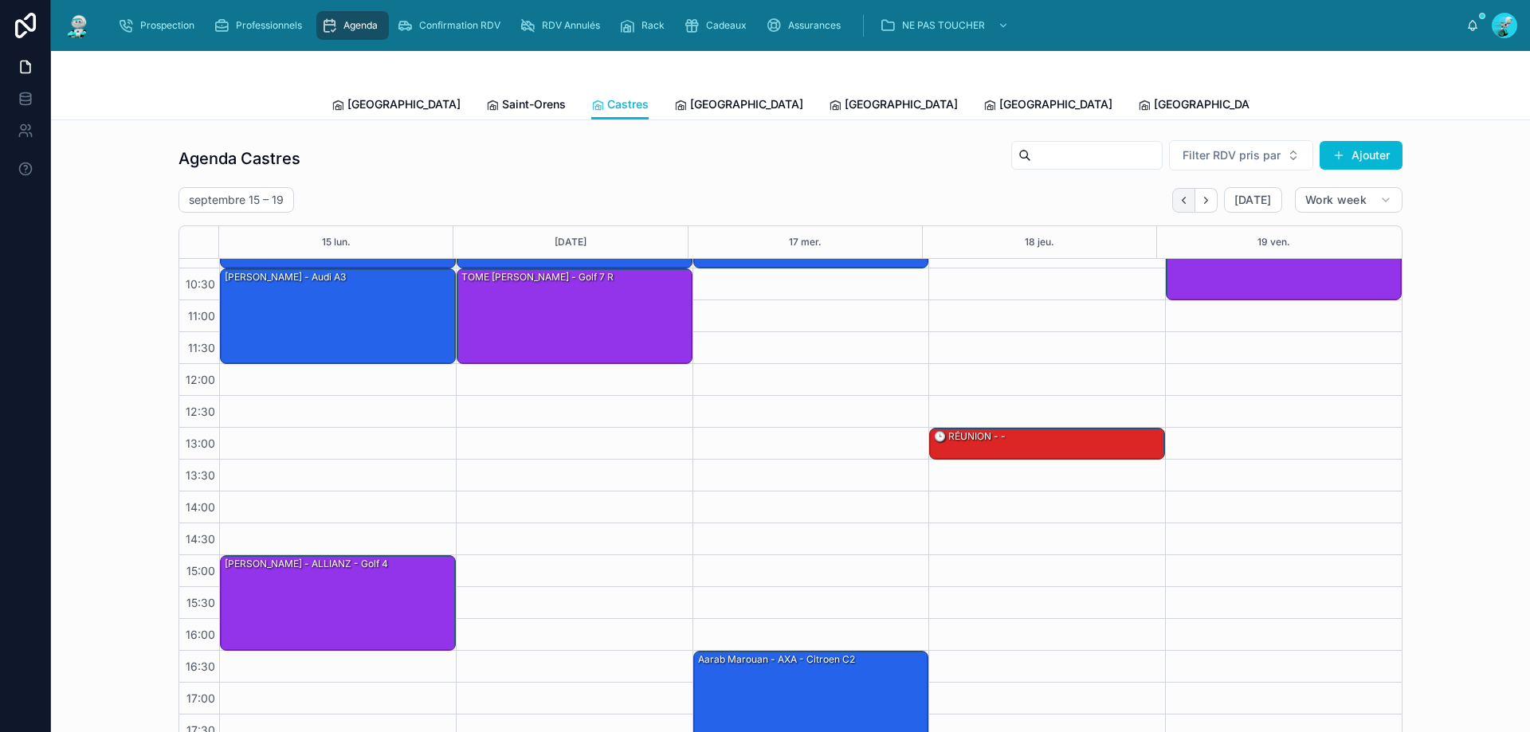
click at [1172, 195] on button "Back" at bounding box center [1183, 200] width 23 height 25
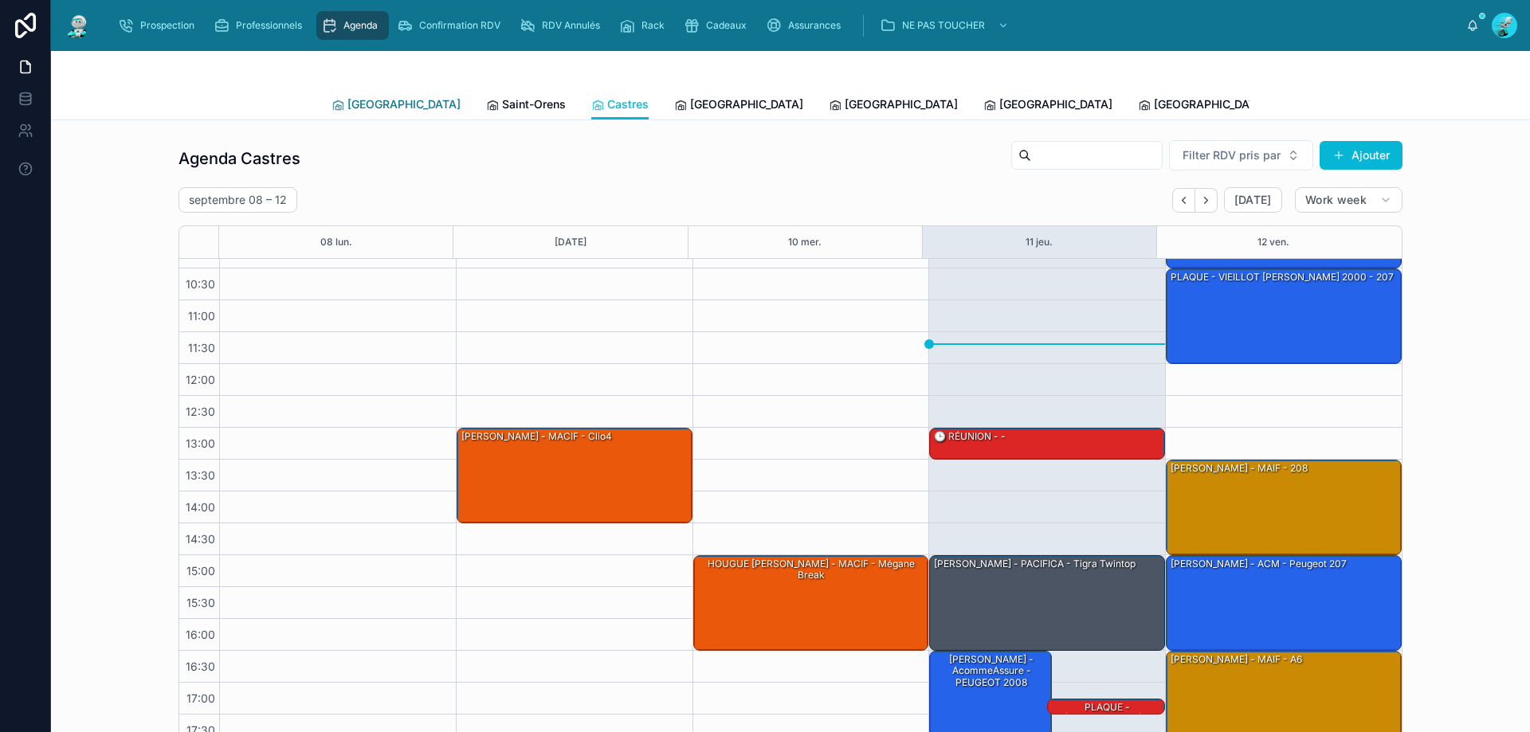
click at [352, 94] on link "[GEOGRAPHIC_DATA]" at bounding box center [395, 106] width 129 height 32
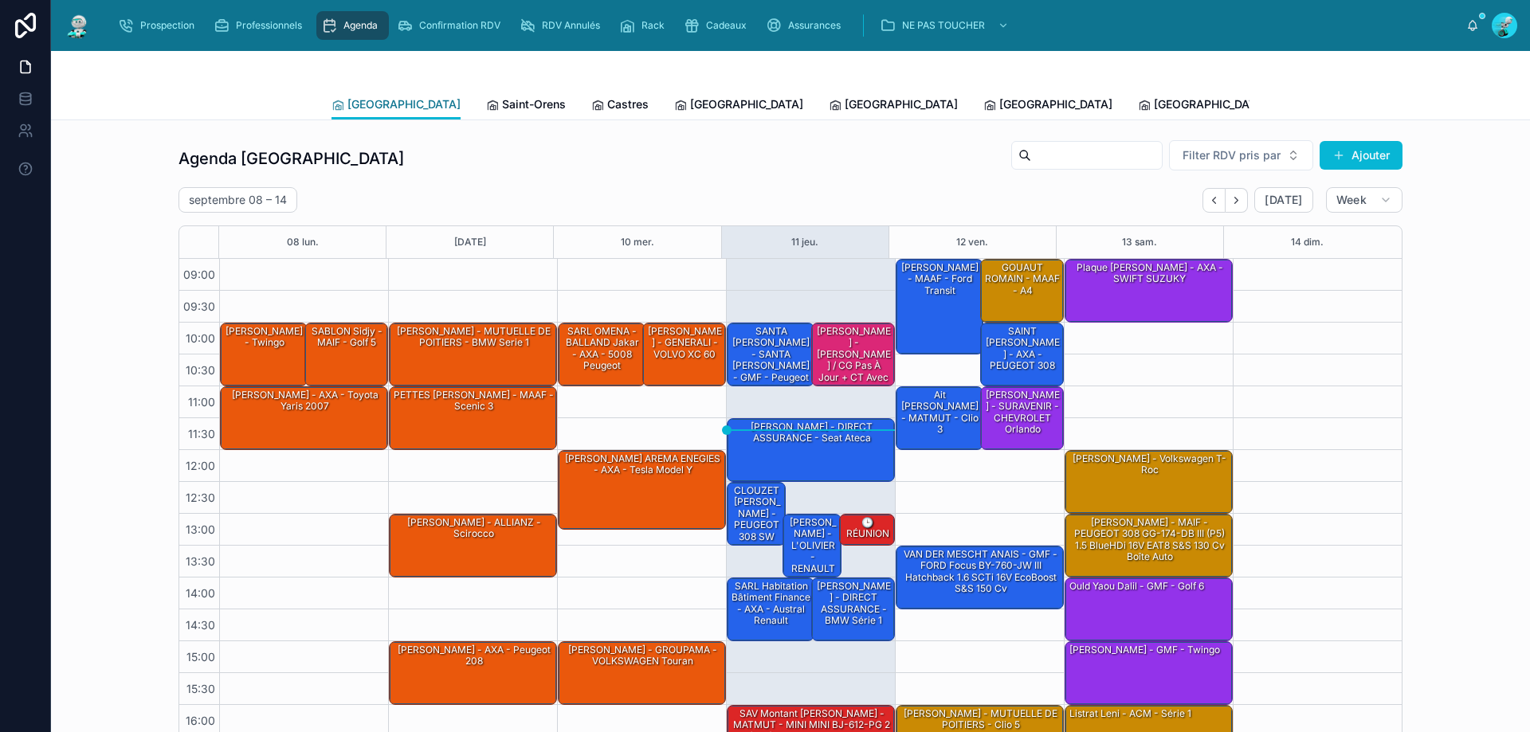
scroll to position [86, 0]
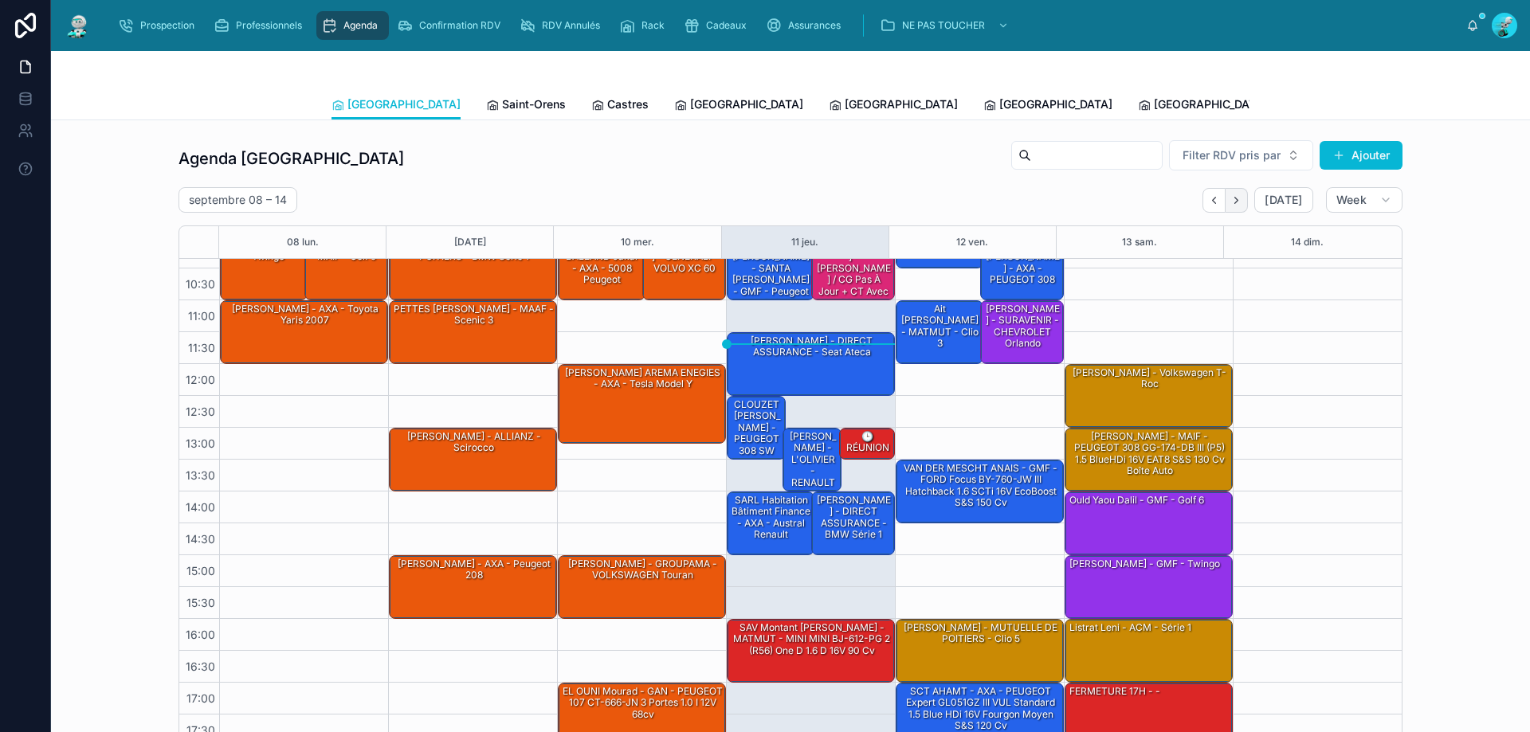
click at [1230, 202] on icon "Next" at bounding box center [1236, 200] width 12 height 12
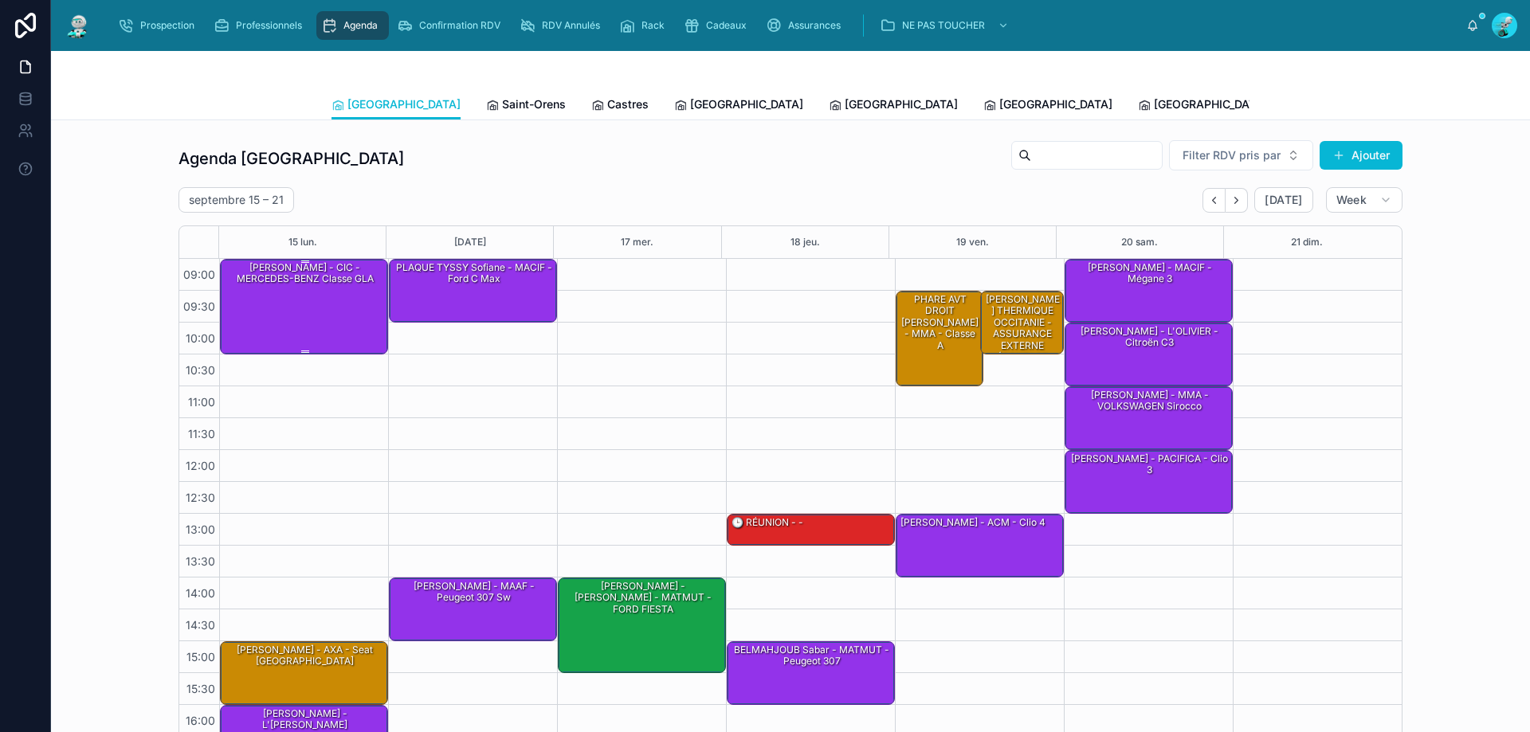
click at [278, 295] on div "Morand William - CIC - MERCEDES-BENZ Classe GLA" at bounding box center [304, 306] width 163 height 92
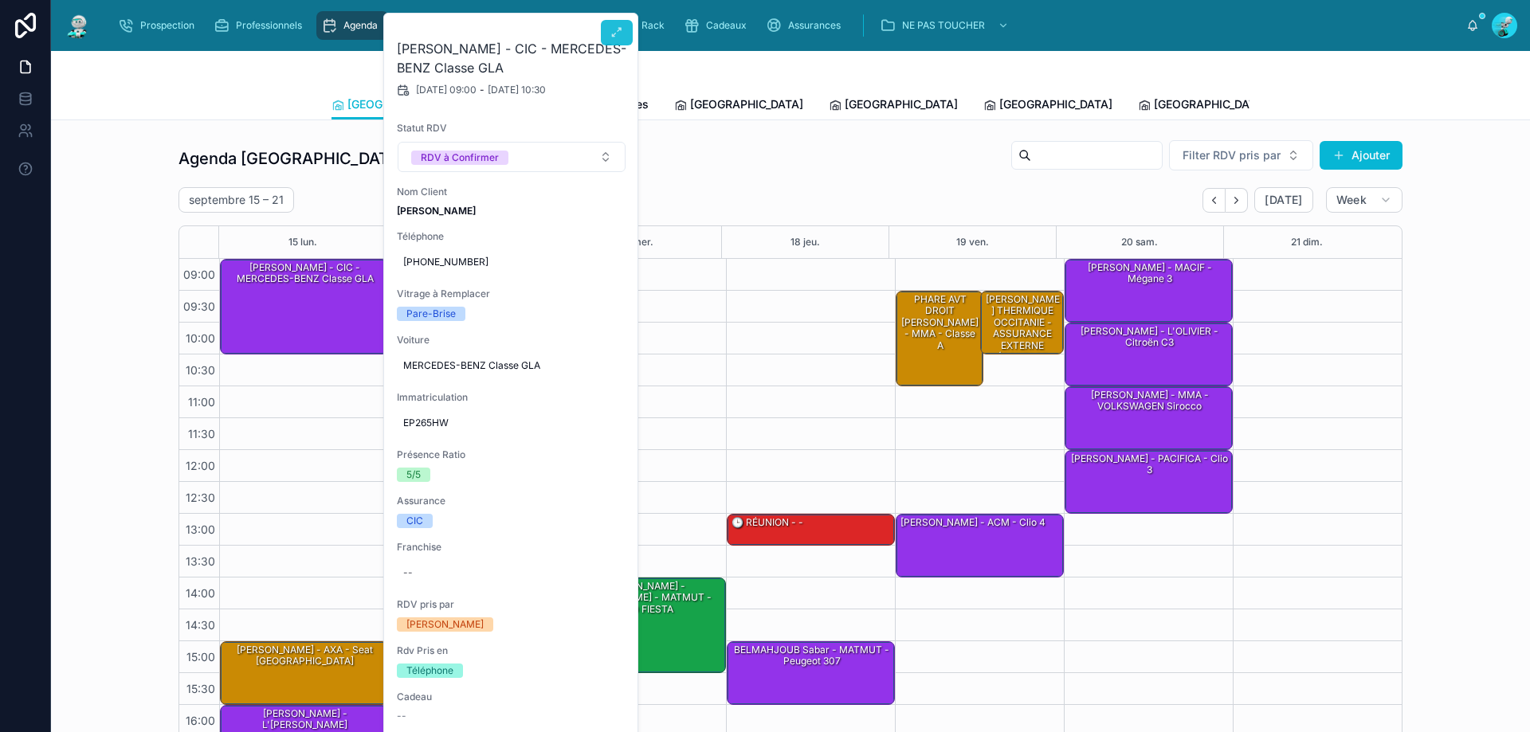
click at [618, 26] on button at bounding box center [617, 32] width 32 height 25
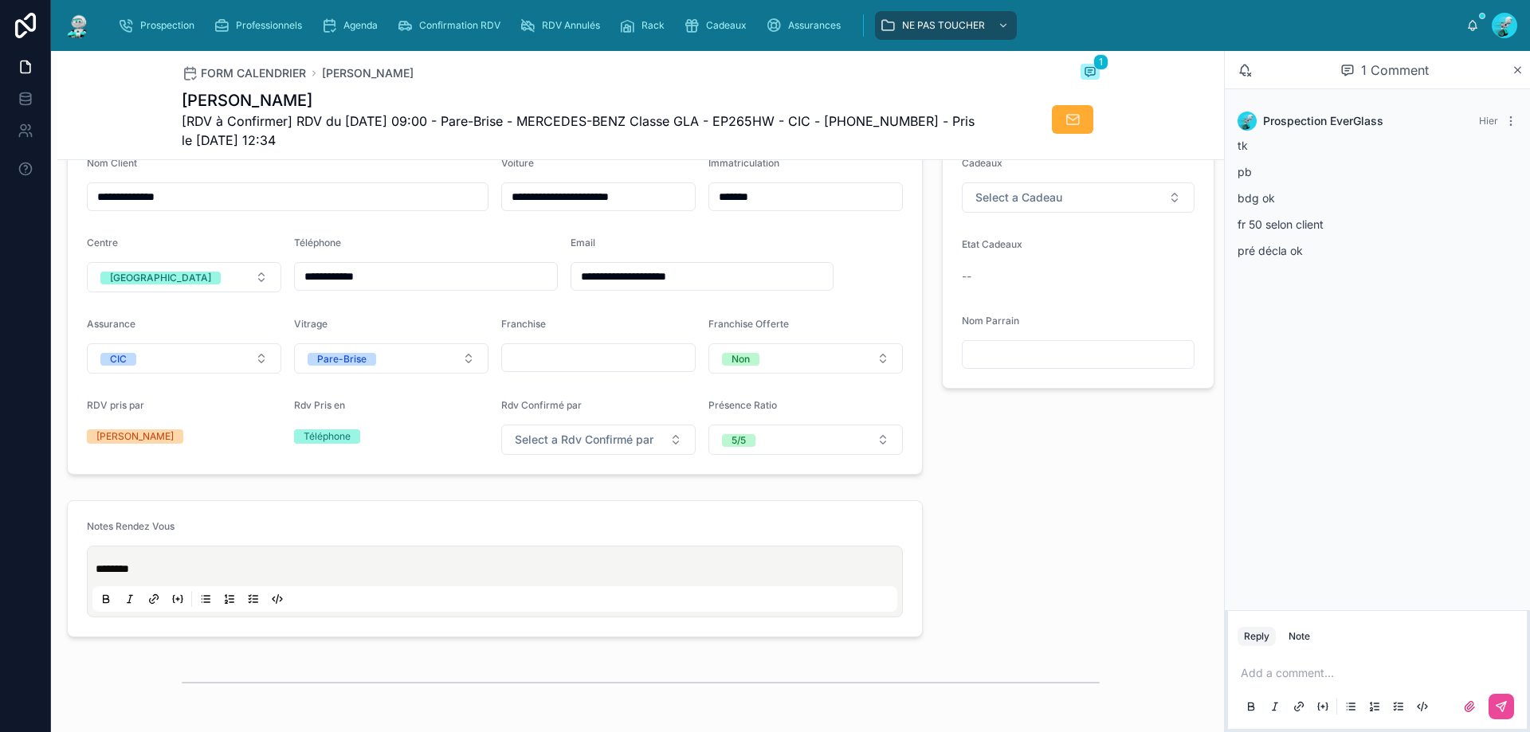
scroll to position [478, 0]
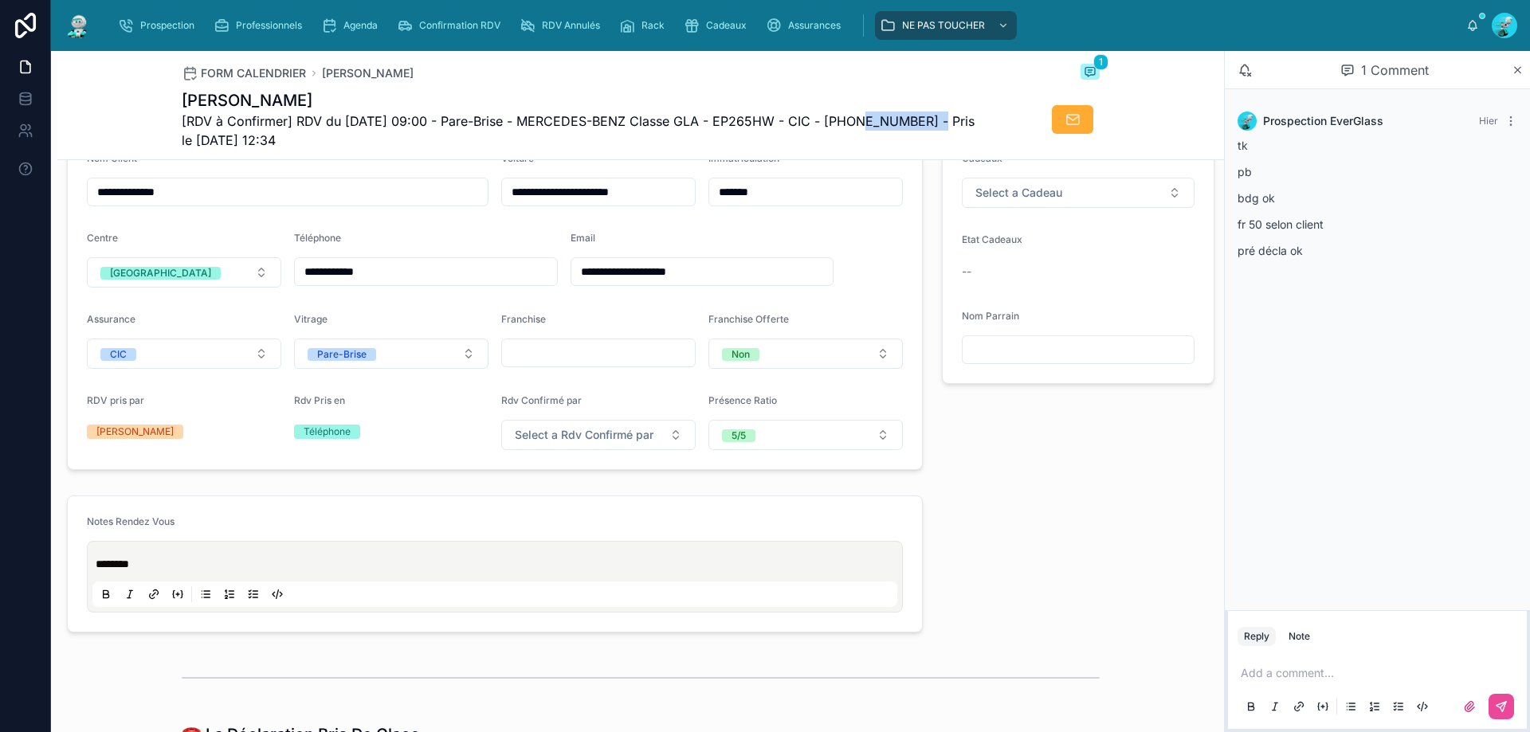
drag, startPoint x: 933, startPoint y: 118, endPoint x: 848, endPoint y: 117, distance: 85.3
click at [848, 117] on span "[RDV à Confirmer] RDV du 15/09/2025 09:00 - Pare-Brise - MERCEDES-BENZ Classe G…" at bounding box center [581, 131] width 798 height 38
copy span "33789983085"
click at [980, 111] on div at bounding box center [1040, 119] width 120 height 30
click at [896, 114] on span "[RDV à Confirmer] RDV du 15/09/2025 09:00 - Pare-Brise - MERCEDES-BENZ Classe G…" at bounding box center [581, 131] width 798 height 38
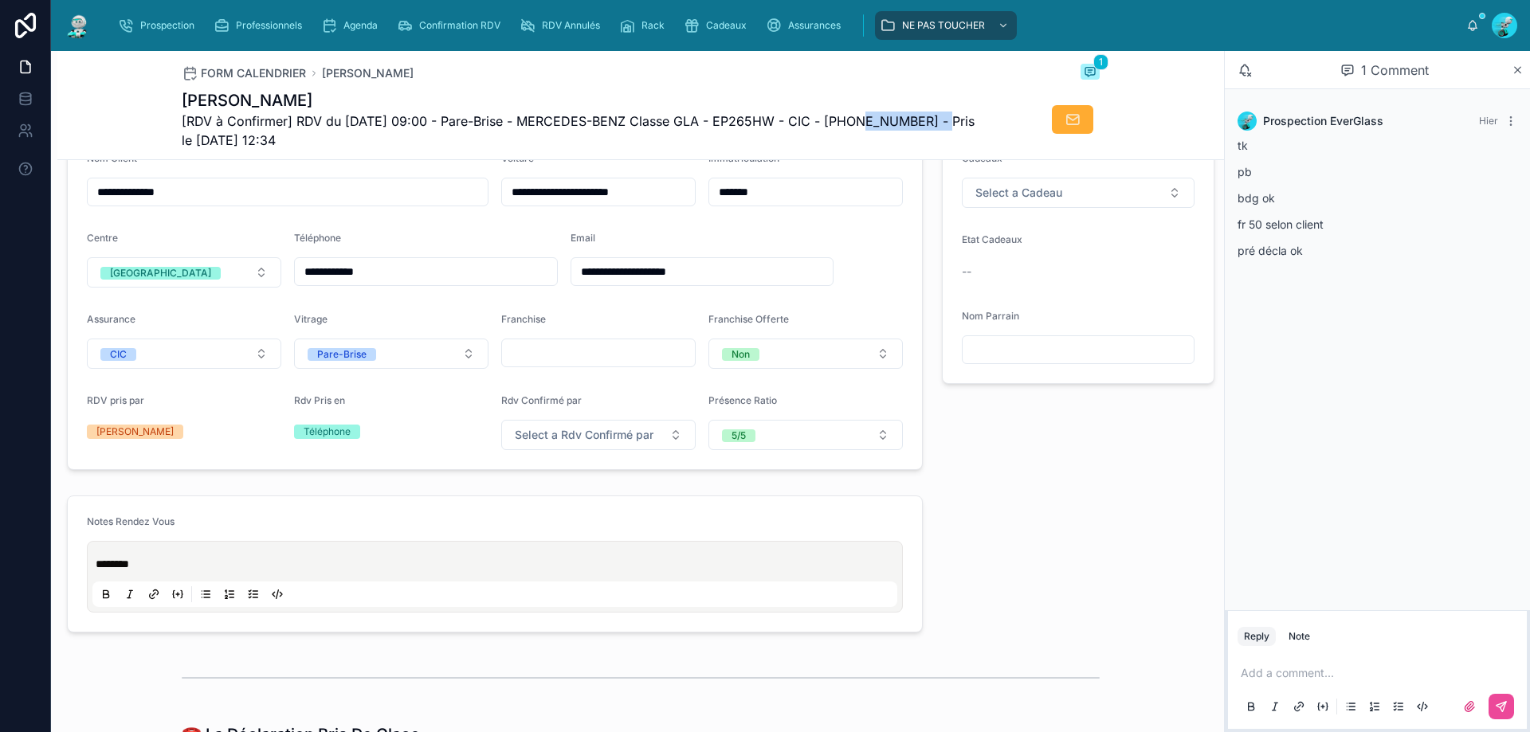
click at [895, 114] on span "[RDV à Confirmer] RDV du 15/09/2025 09:00 - Pare-Brise - MERCEDES-BENZ Classe G…" at bounding box center [581, 131] width 798 height 38
drag, startPoint x: 896, startPoint y: 131, endPoint x: 894, endPoint y: 119, distance: 13.0
click at [894, 119] on span "[RDV à Confirmer] RDV du 15/09/2025 09:00 - Pare-Brise - MERCEDES-BENZ Classe G…" at bounding box center [581, 131] width 798 height 38
copy span "33789983085"
click at [946, 460] on div "⭐ Offres ⭐ Cadeaux Select a Cadeau Etat Cadeaux -- Nom Parrain" at bounding box center [1078, 274] width 292 height 406
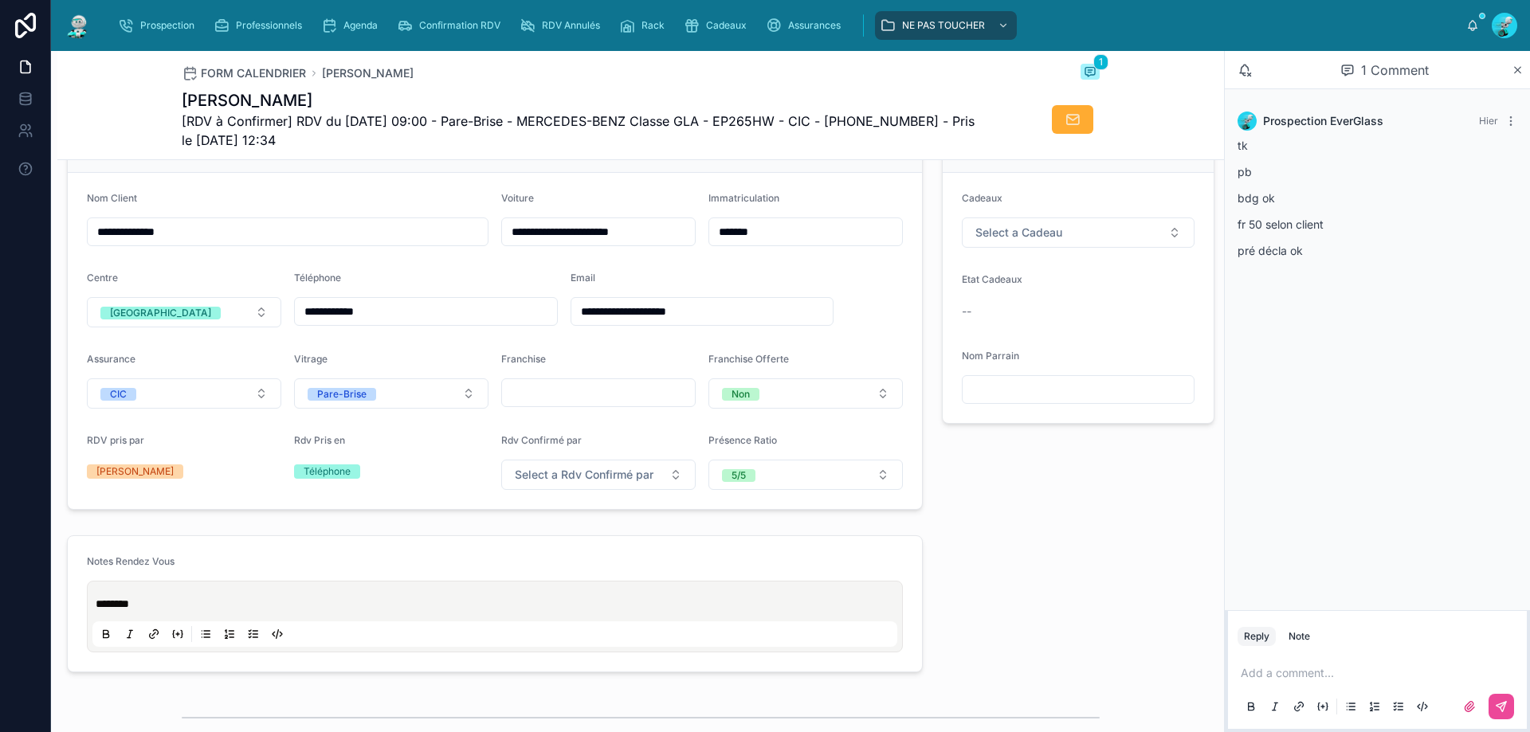
scroll to position [637, 0]
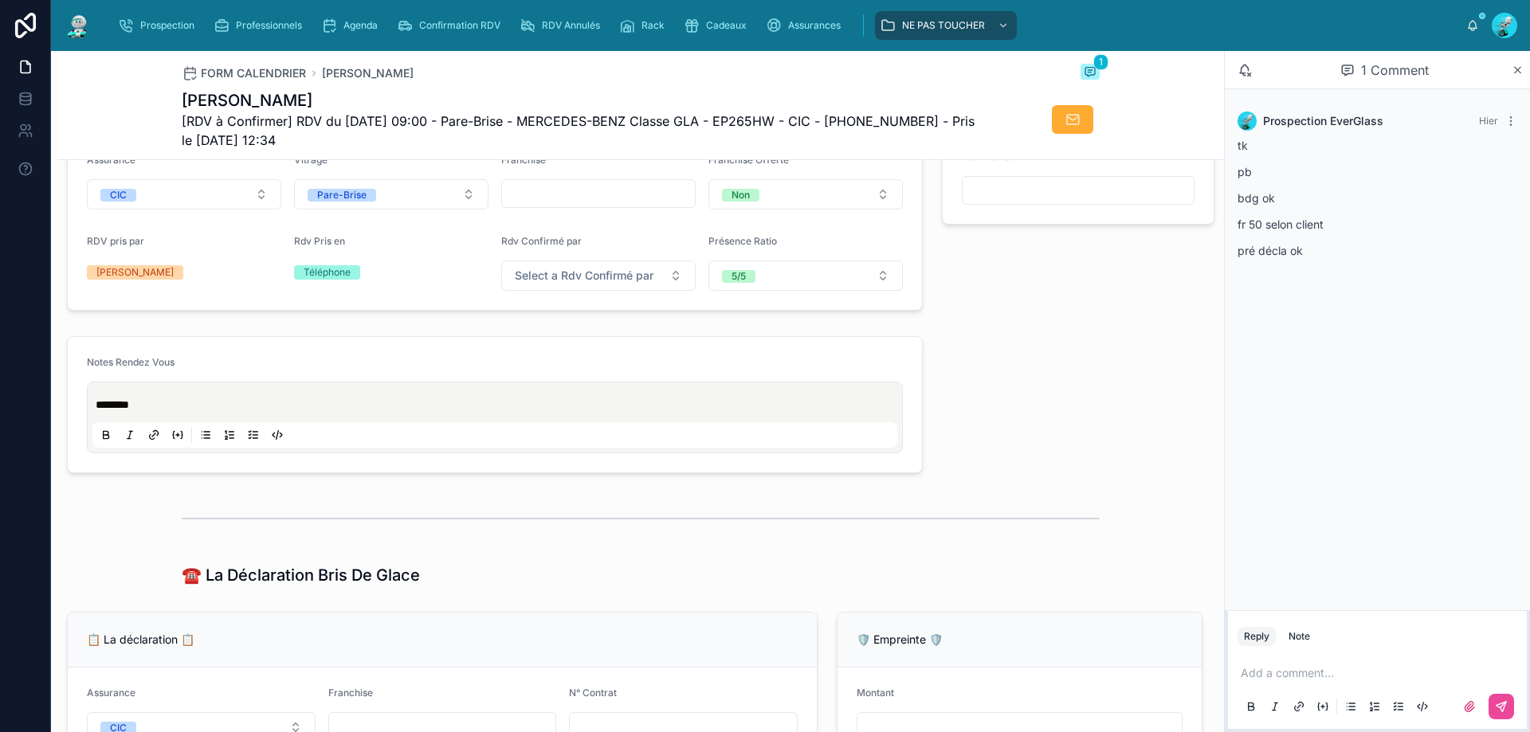
drag, startPoint x: 596, startPoint y: 168, endPoint x: 934, endPoint y: 230, distance: 343.5
click at [940, 241] on div "⭐ Offres ⭐ Cadeaux Select a Cadeau Etat Cadeaux -- Nom Parrain" at bounding box center [1078, 115] width 292 height 406
click at [899, 123] on span "[RDV à Confirmer] RDV du 15/09/2025 09:00 - Pare-Brise - MERCEDES-BENZ Classe G…" at bounding box center [581, 131] width 798 height 38
click at [917, 257] on div "**********" at bounding box center [494, 115] width 875 height 406
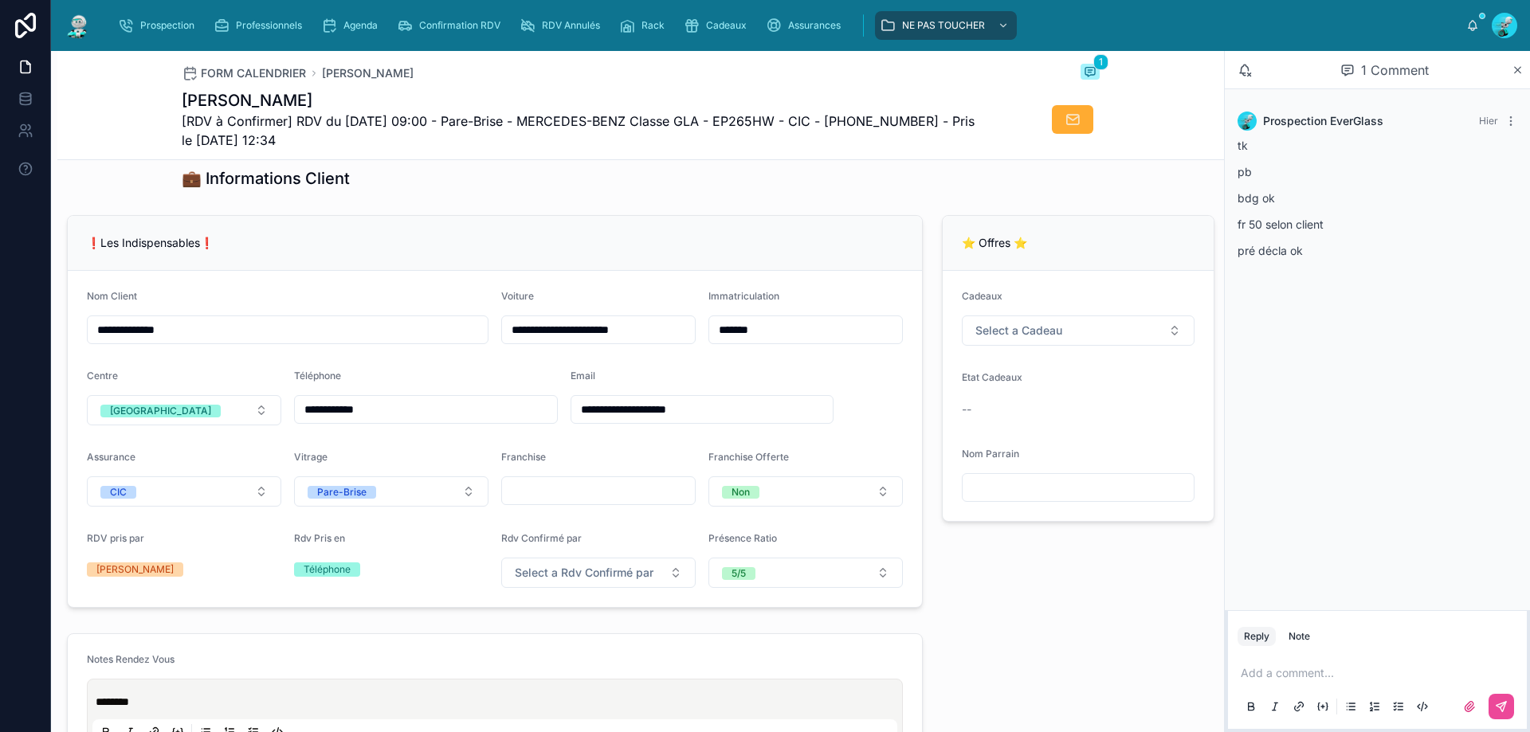
scroll to position [319, 0]
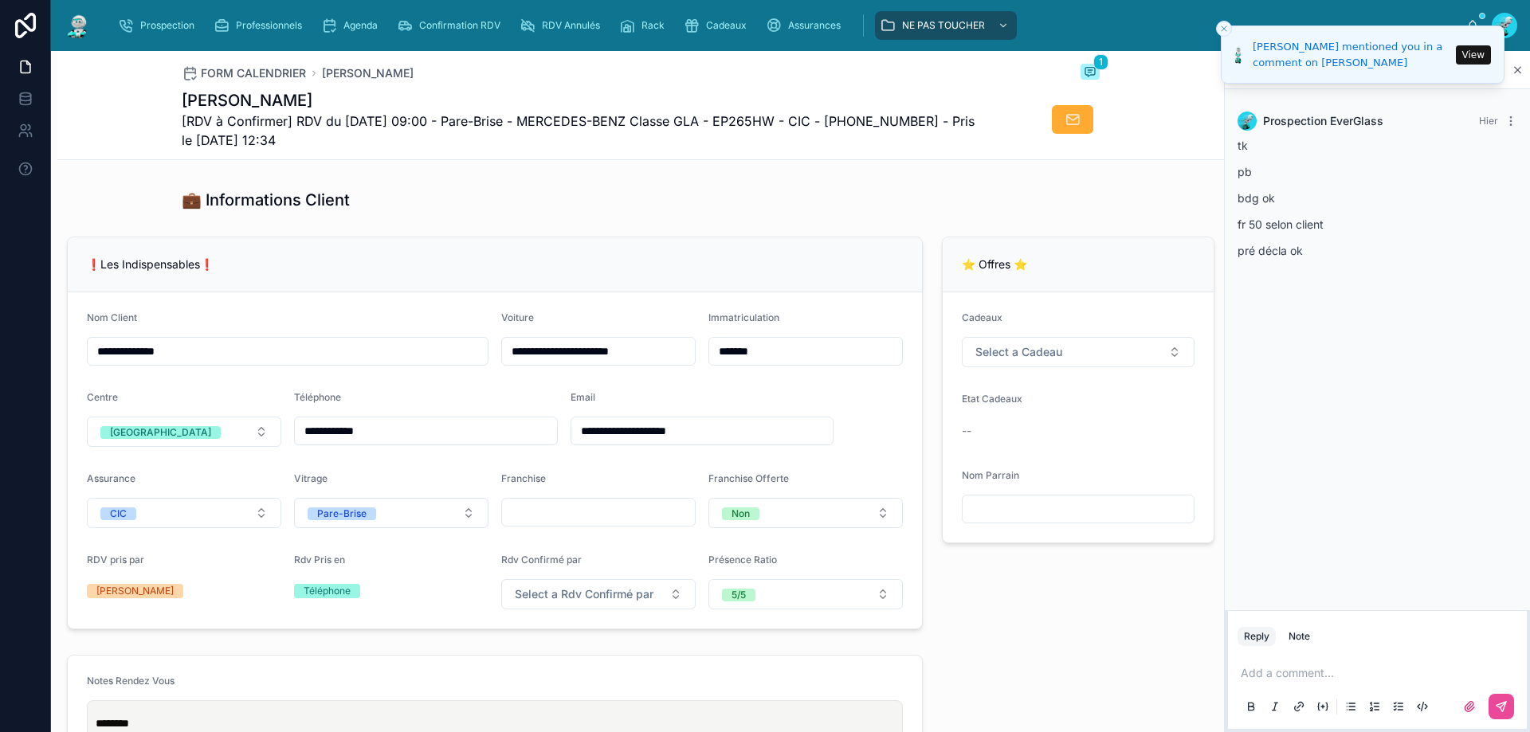
click at [1287, 680] on p at bounding box center [1380, 673] width 280 height 16
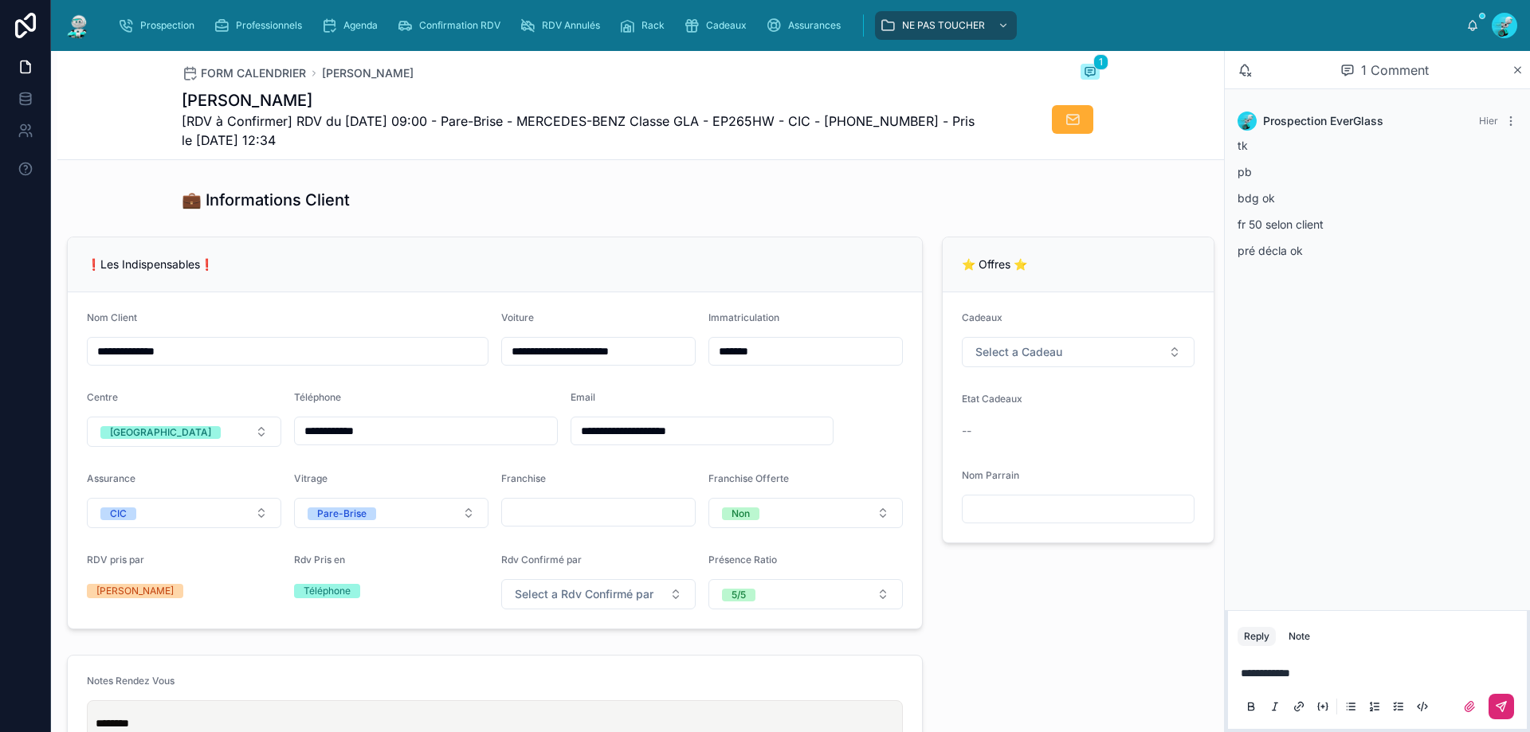
click at [1498, 703] on icon at bounding box center [1501, 706] width 13 height 13
click at [633, 599] on span "Select a Rdv Confirmé par" at bounding box center [584, 594] width 139 height 16
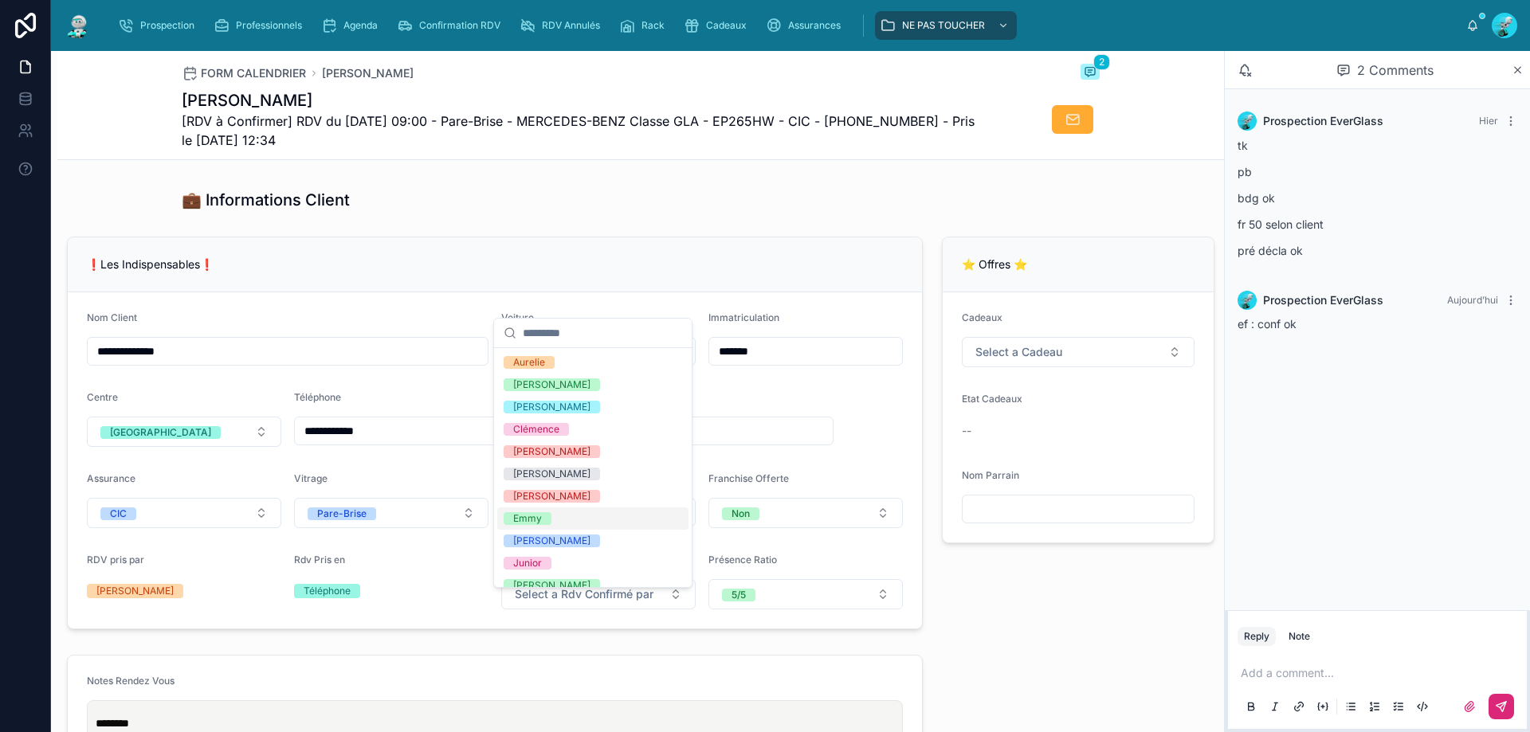
click at [581, 515] on div "Emmy" at bounding box center [592, 519] width 191 height 22
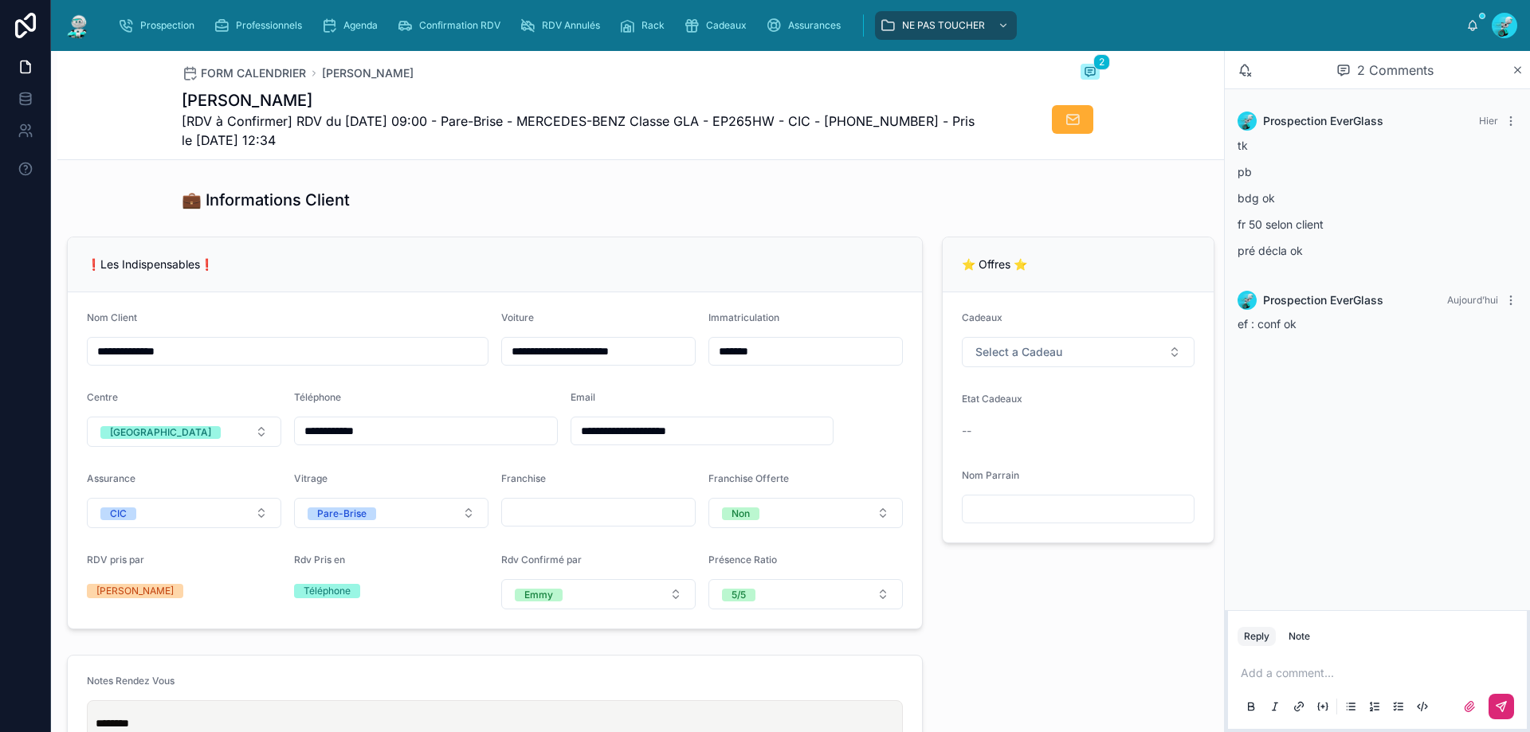
click at [1034, 636] on div "⭐ Offres ⭐ Cadeaux Select a Cadeau Etat Cadeaux -- Nom Parrain" at bounding box center [1078, 433] width 292 height 406
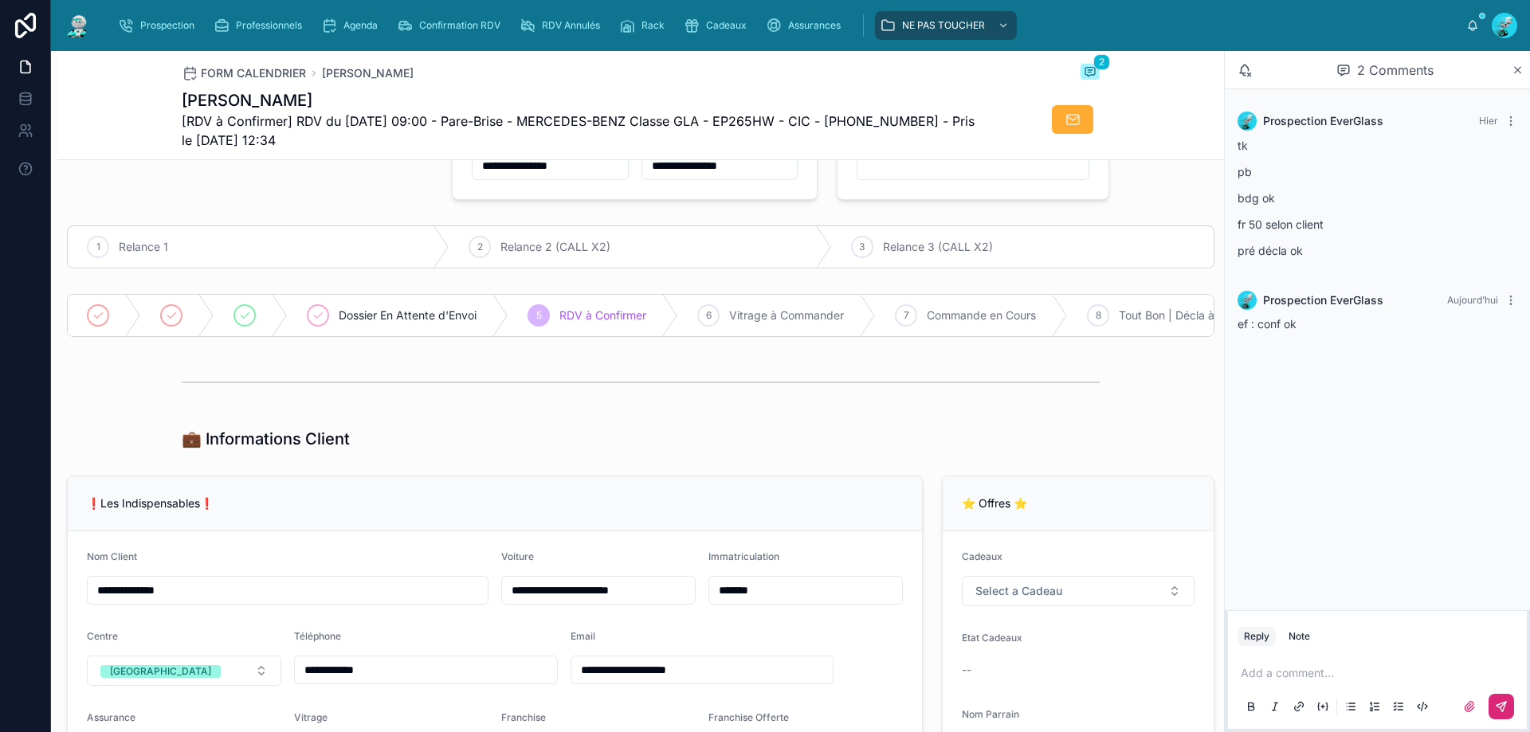
scroll to position [0, 0]
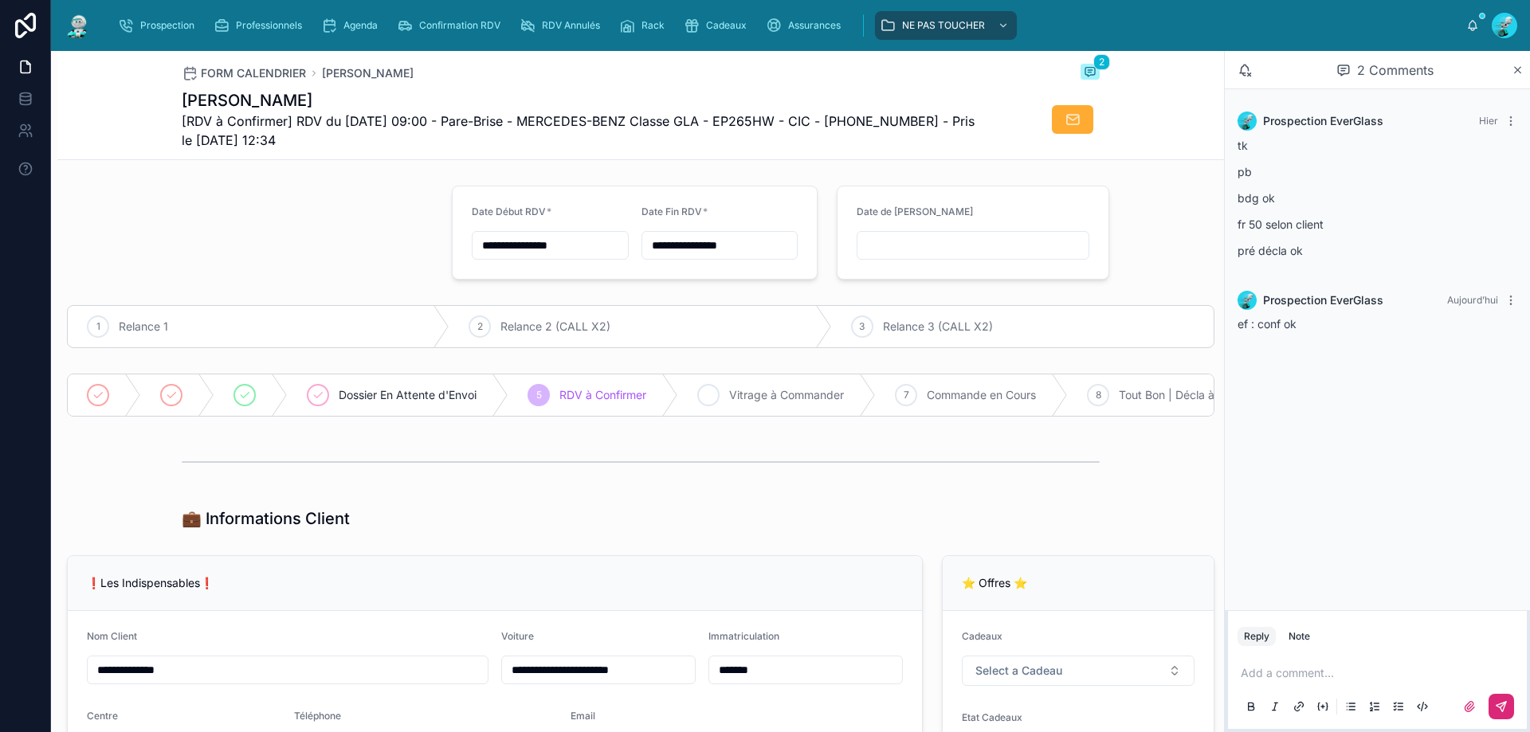
click at [691, 386] on div "6 Vitrage à Commander" at bounding box center [777, 394] width 198 height 41
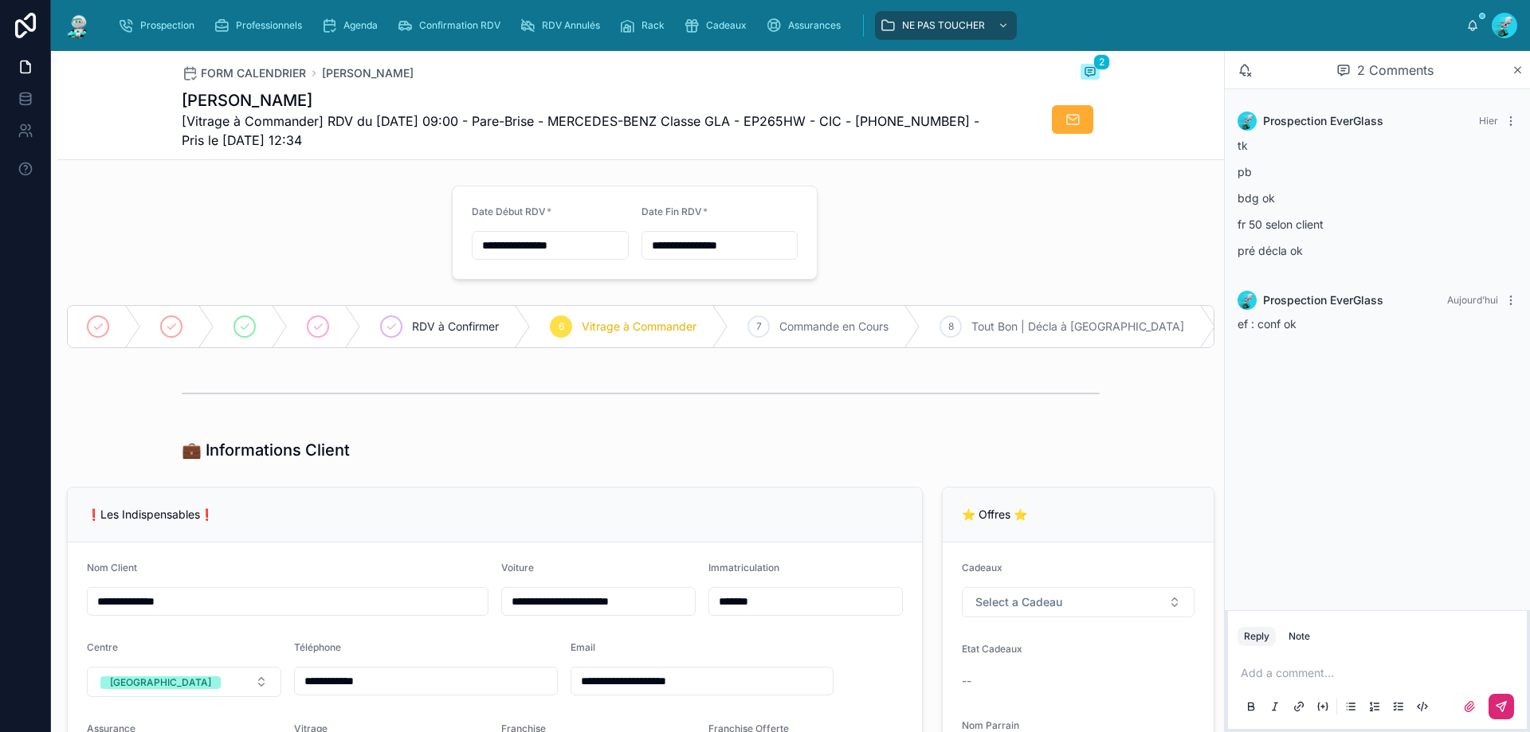
scroll to position [239, 0]
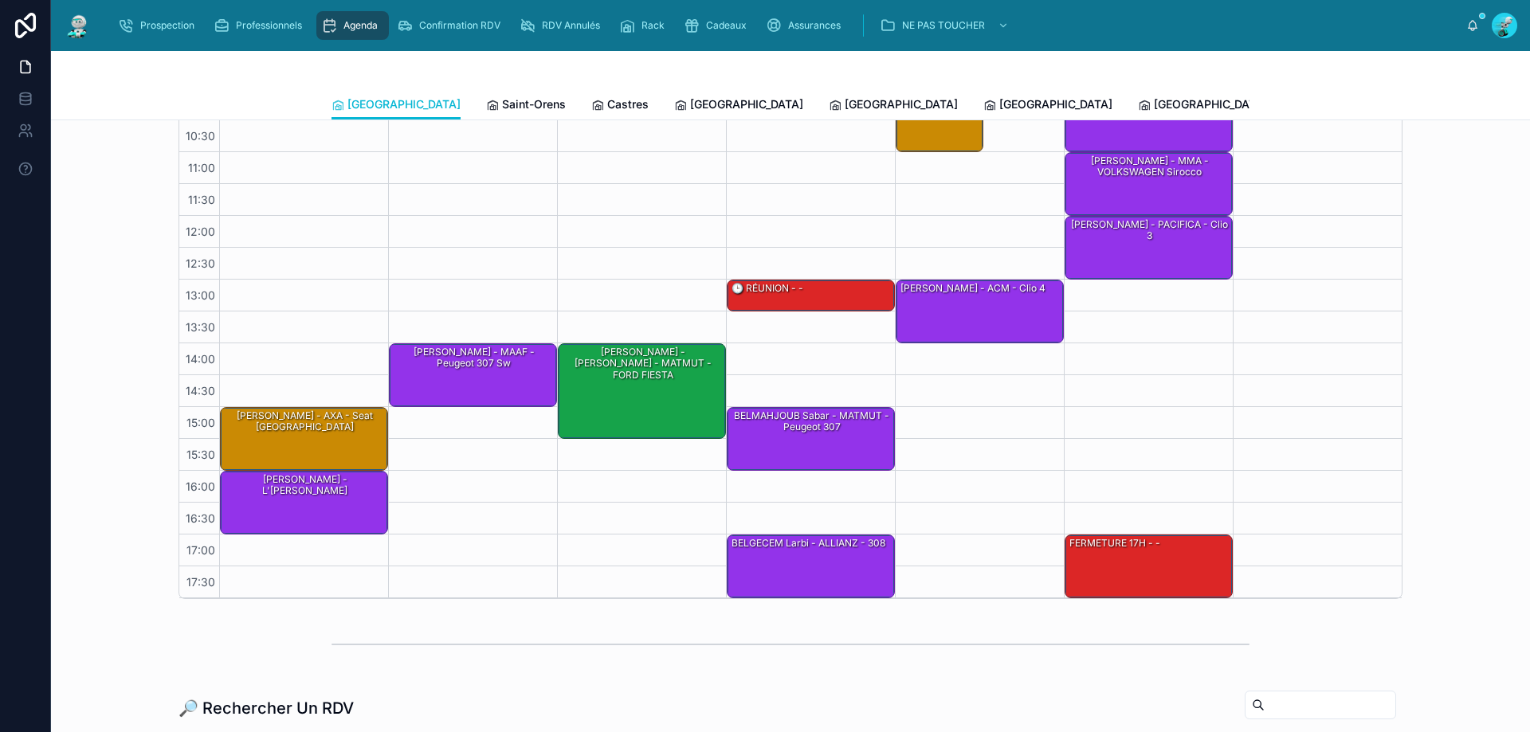
scroll to position [239, 0]
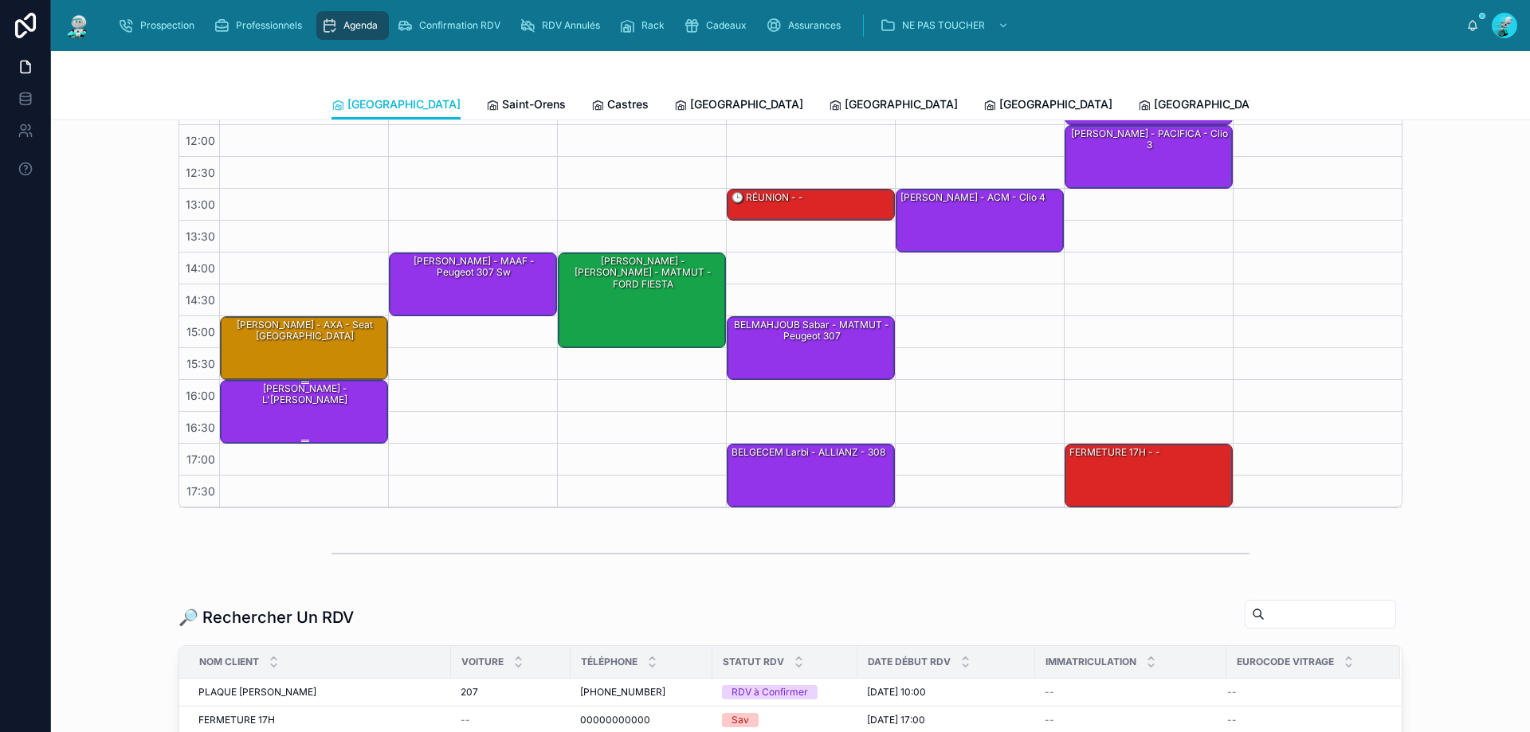
click at [322, 414] on div "LAMIDI Nagib - L'OLIVIER - SMART Forfour" at bounding box center [304, 411] width 163 height 61
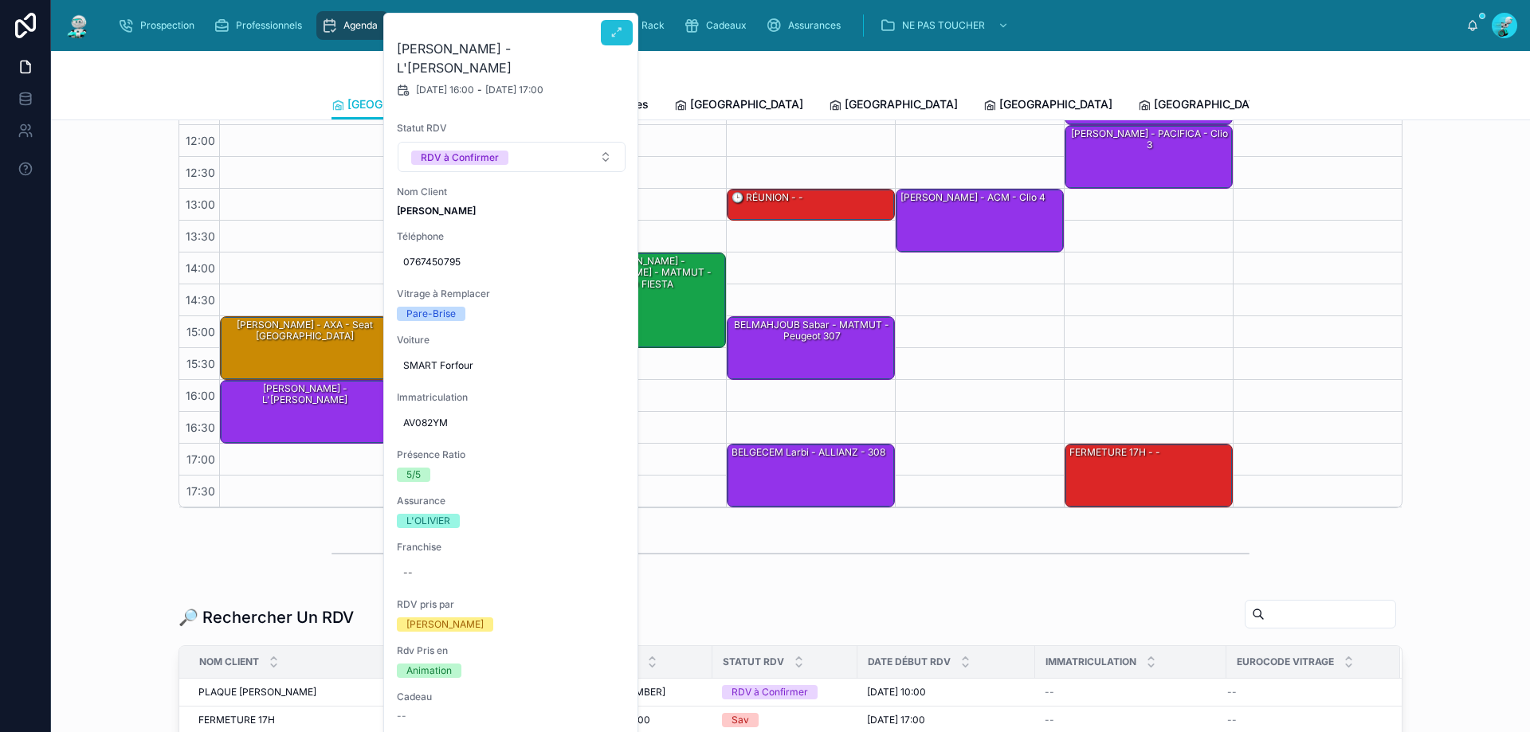
click at [619, 30] on icon at bounding box center [616, 32] width 13 height 13
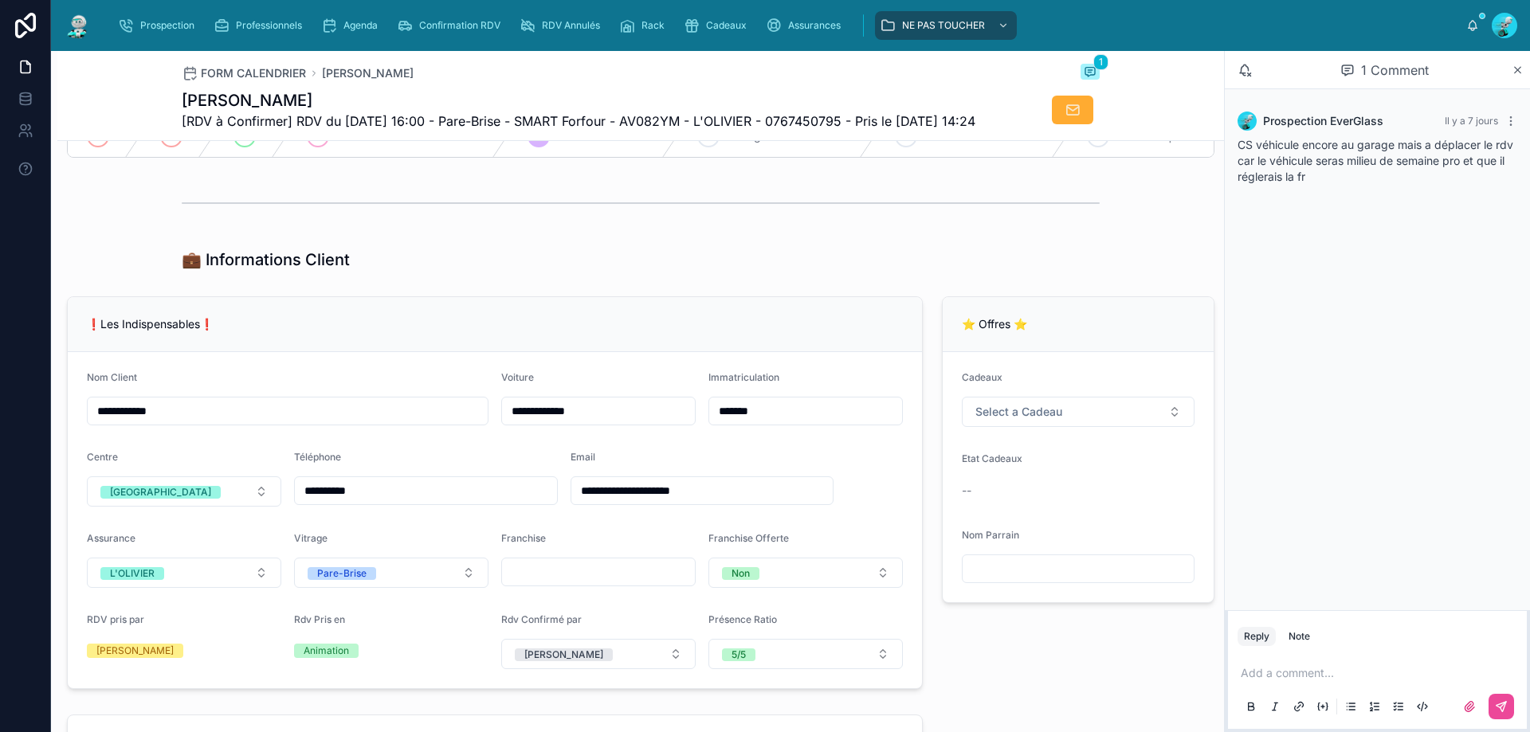
scroll to position [239, 0]
drag, startPoint x: 854, startPoint y: 115, endPoint x: 777, endPoint y: 128, distance: 78.5
click at [777, 128] on span "[RDV à Confirmer] RDV du 15/09/2025 16:00 - Pare-Brise - SMART Forfour - AV082Y…" at bounding box center [579, 121] width 794 height 19
click at [847, 116] on span "[RDV à Confirmer] RDV du 15/09/2025 16:00 - Pare-Brise - SMART Forfour - AV082Y…" at bounding box center [579, 121] width 794 height 19
click at [859, 118] on span "[RDV à Confirmer] RDV du 15/09/2025 16:00 - Pare-Brise - SMART Forfour - AV082Y…" at bounding box center [579, 121] width 794 height 19
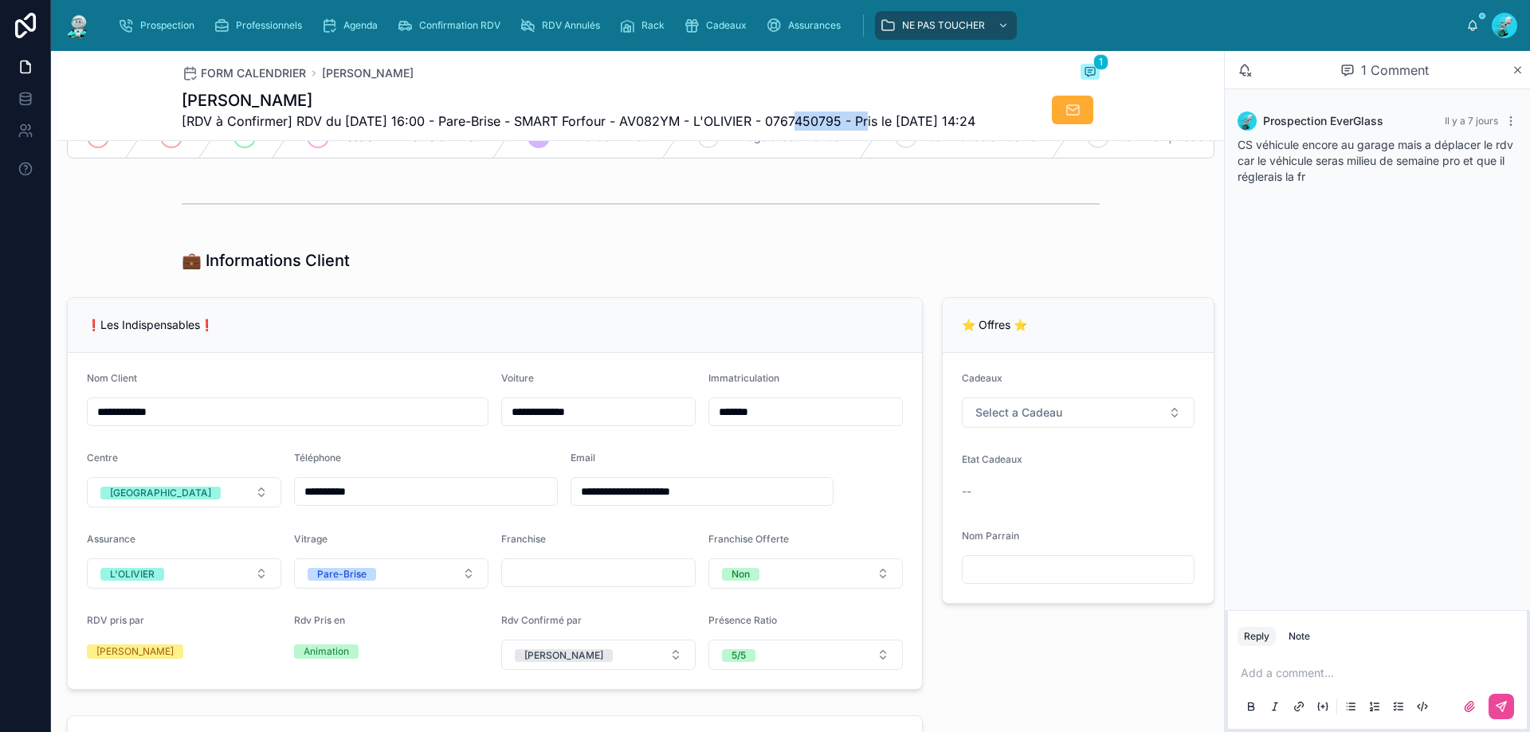
drag, startPoint x: 859, startPoint y: 118, endPoint x: 790, endPoint y: 126, distance: 69.8
click at [790, 126] on span "[RDV à Confirmer] RDV du 15/09/2025 16:00 - Pare-Brise - SMART Forfour - AV082Y…" at bounding box center [579, 121] width 794 height 19
click at [532, 224] on div at bounding box center [641, 204] width 918 height 40
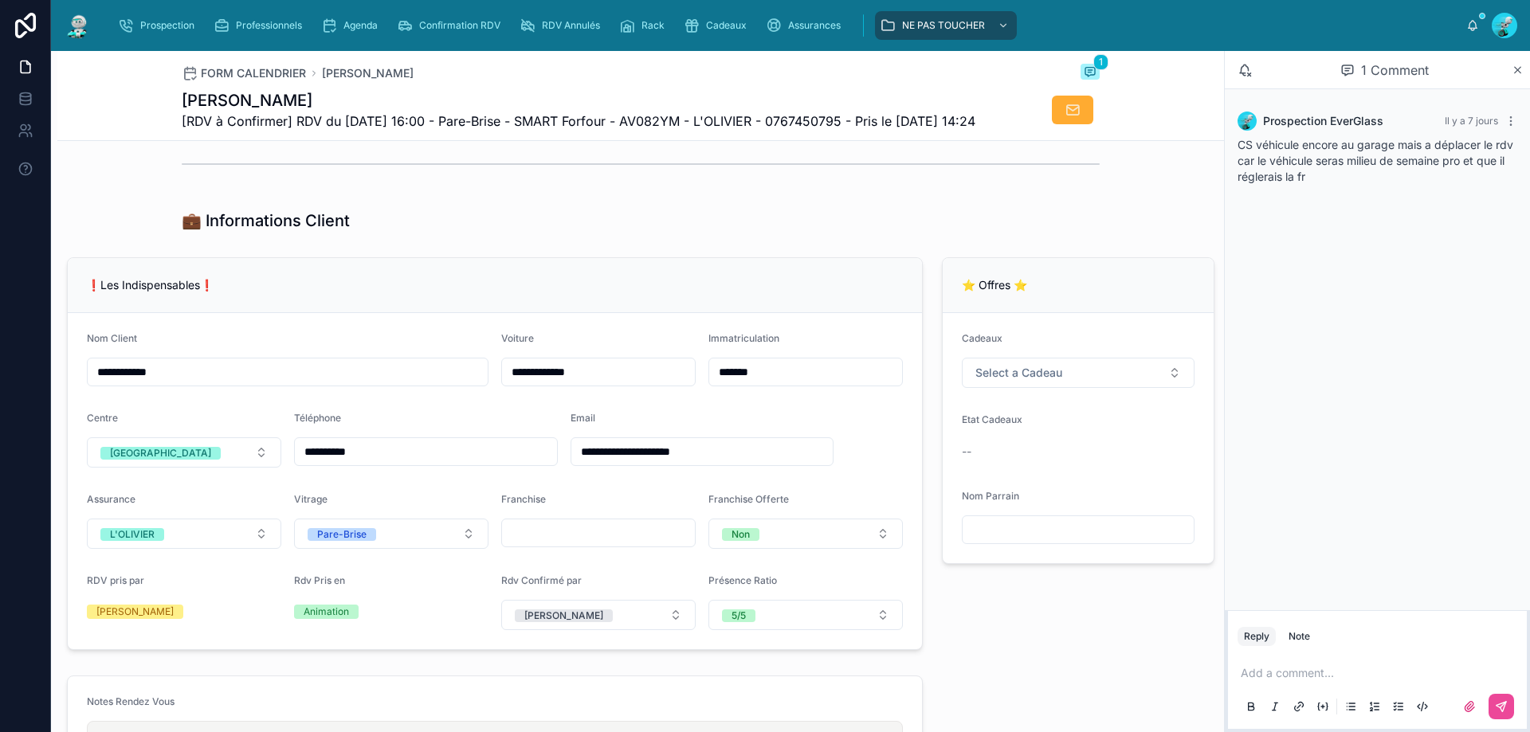
scroll to position [319, 0]
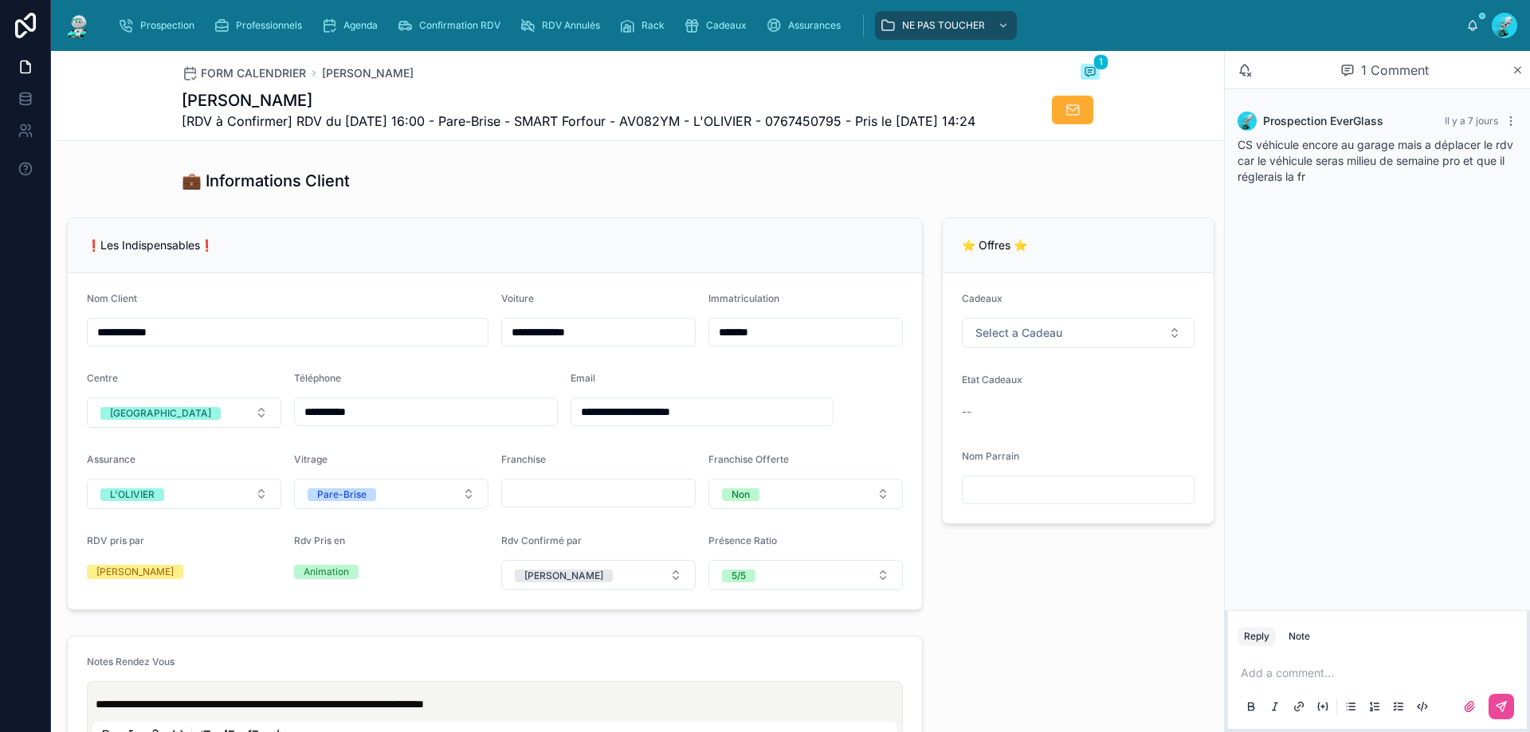
click at [1342, 667] on p at bounding box center [1380, 673] width 280 height 16
click at [1255, 672] on span "**********" at bounding box center [1270, 673] width 61 height 11
click at [1350, 671] on p "**********" at bounding box center [1380, 673] width 280 height 16
click at [1497, 704] on icon at bounding box center [1501, 706] width 13 height 13
click at [591, 590] on button "Clément Alt" at bounding box center [598, 575] width 194 height 30
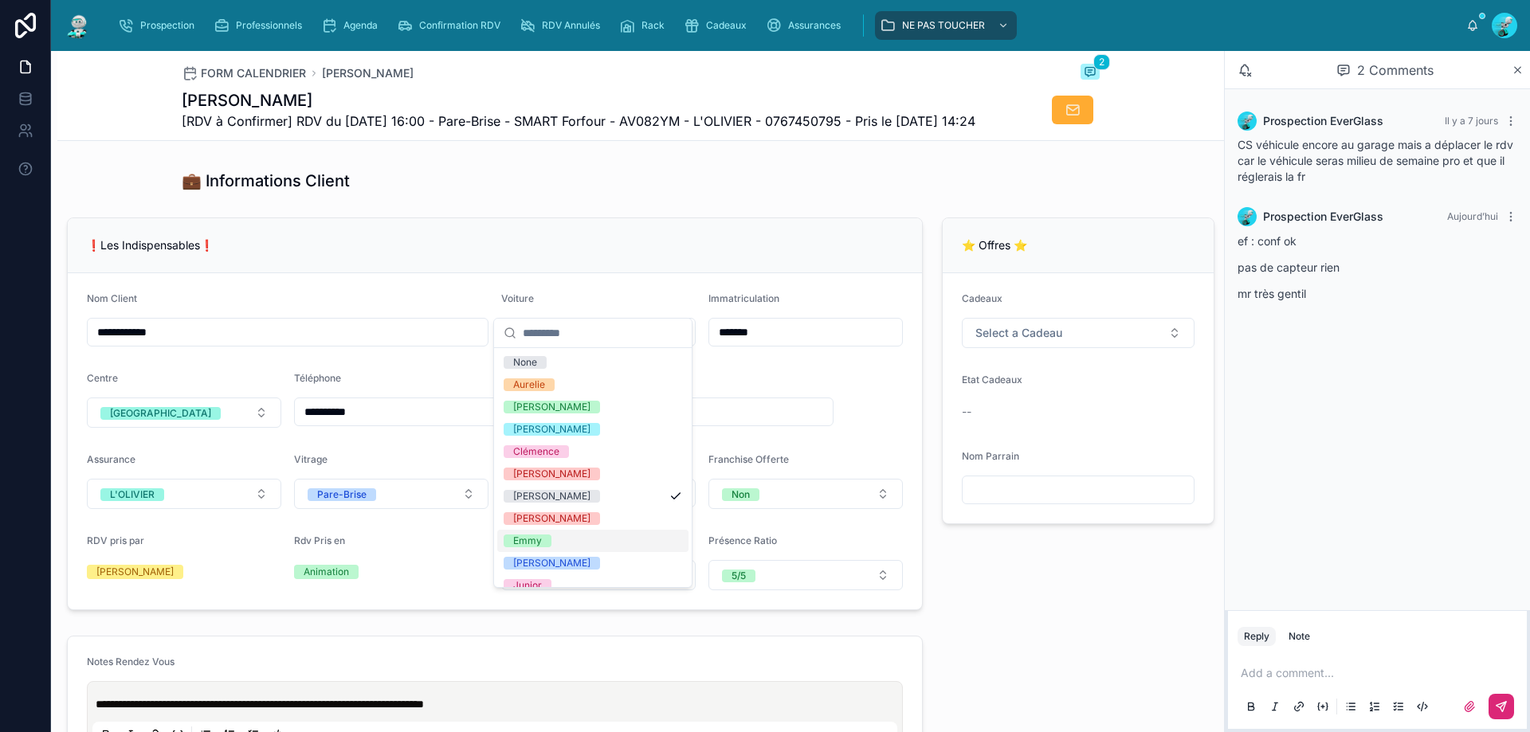
click at [546, 535] on span "Emmy" at bounding box center [528, 541] width 48 height 13
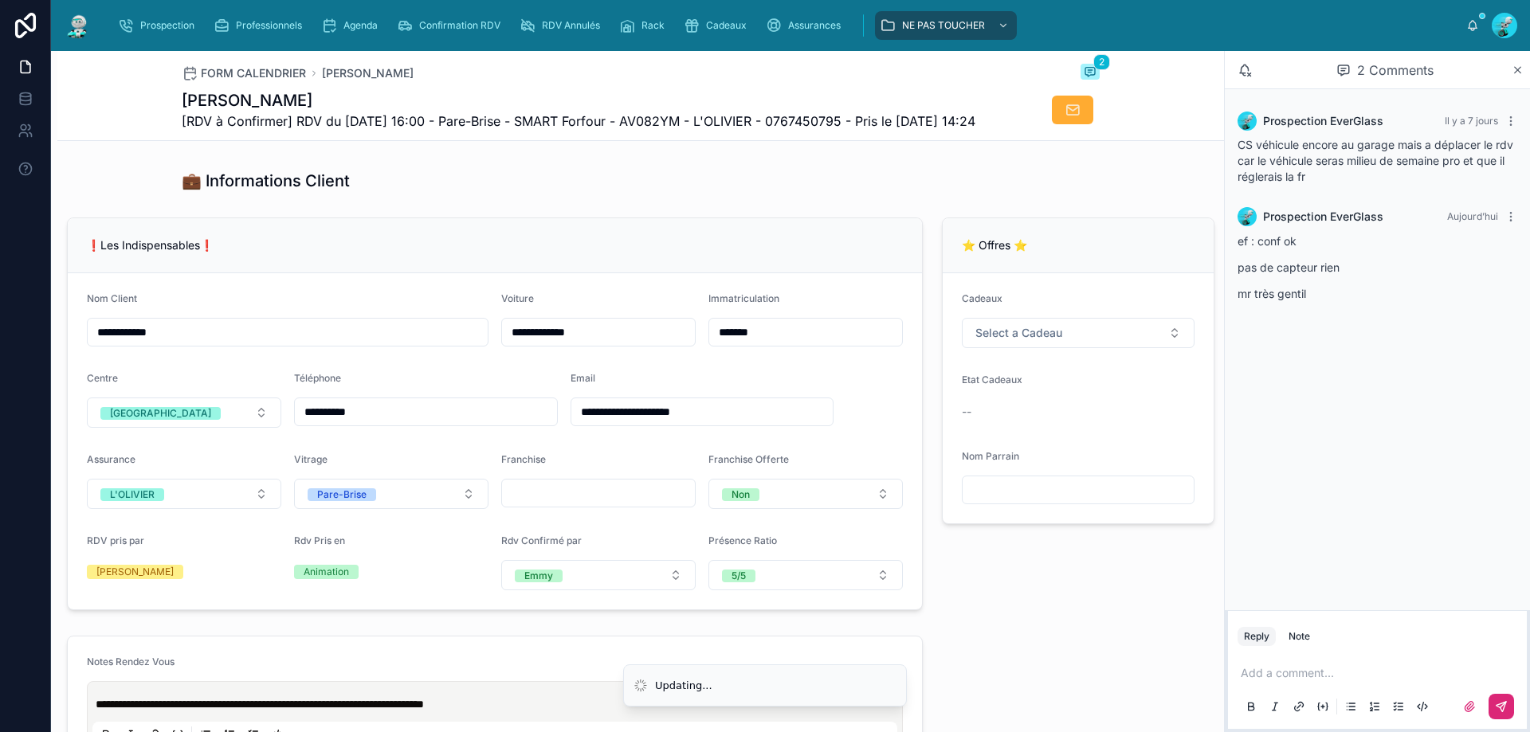
click at [667, 197] on div "💼 Informations Client" at bounding box center [640, 180] width 1166 height 35
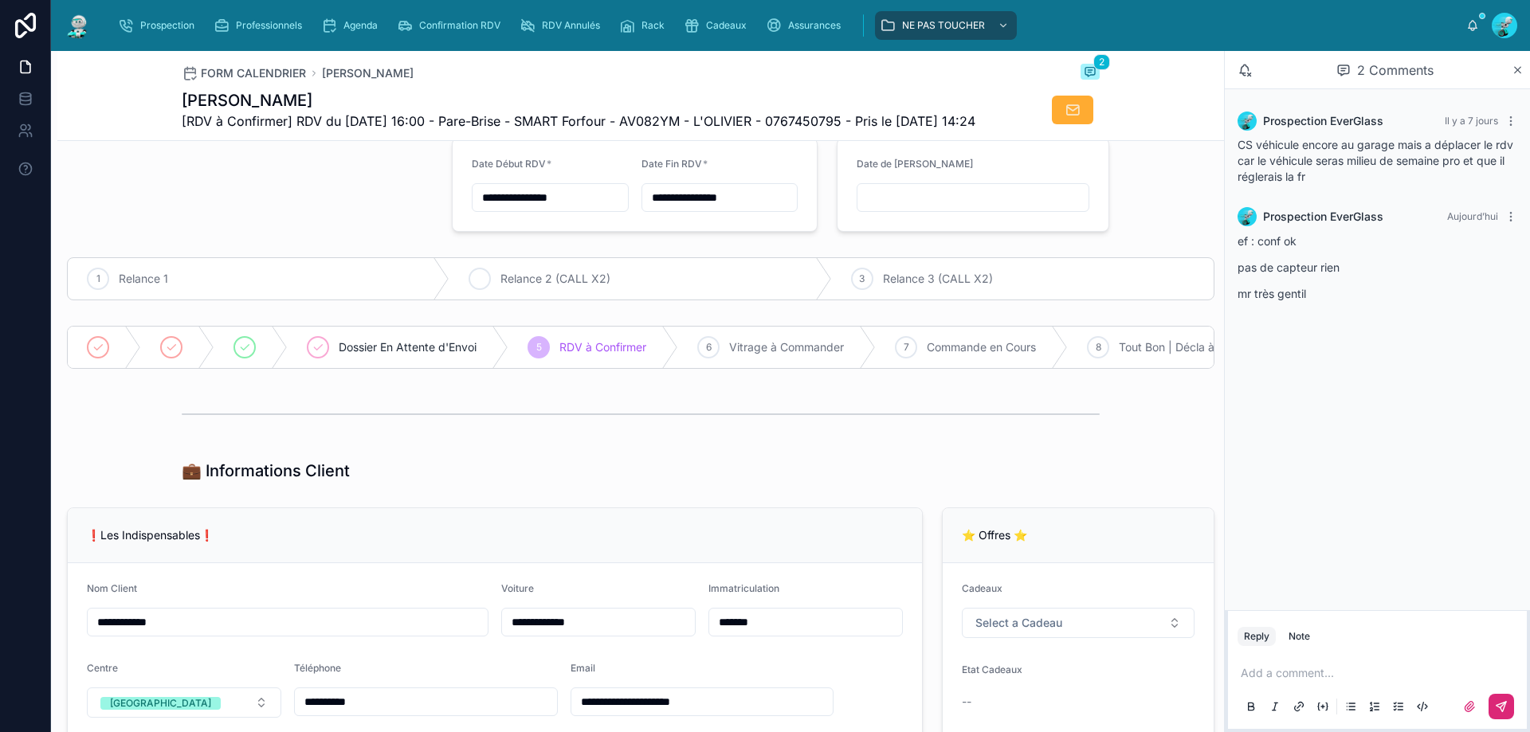
scroll to position [0, 0]
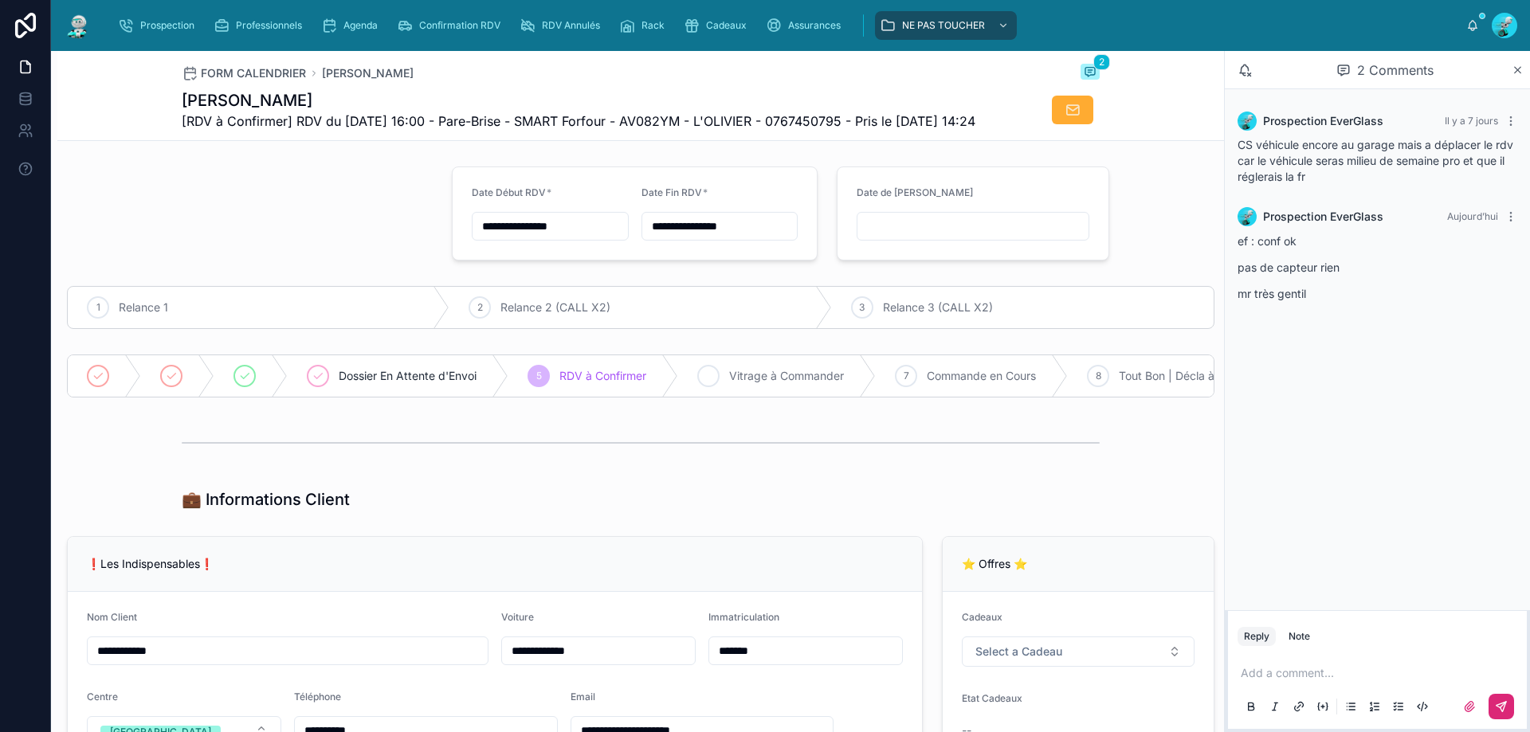
click at [705, 382] on icon at bounding box center [708, 376] width 13 height 13
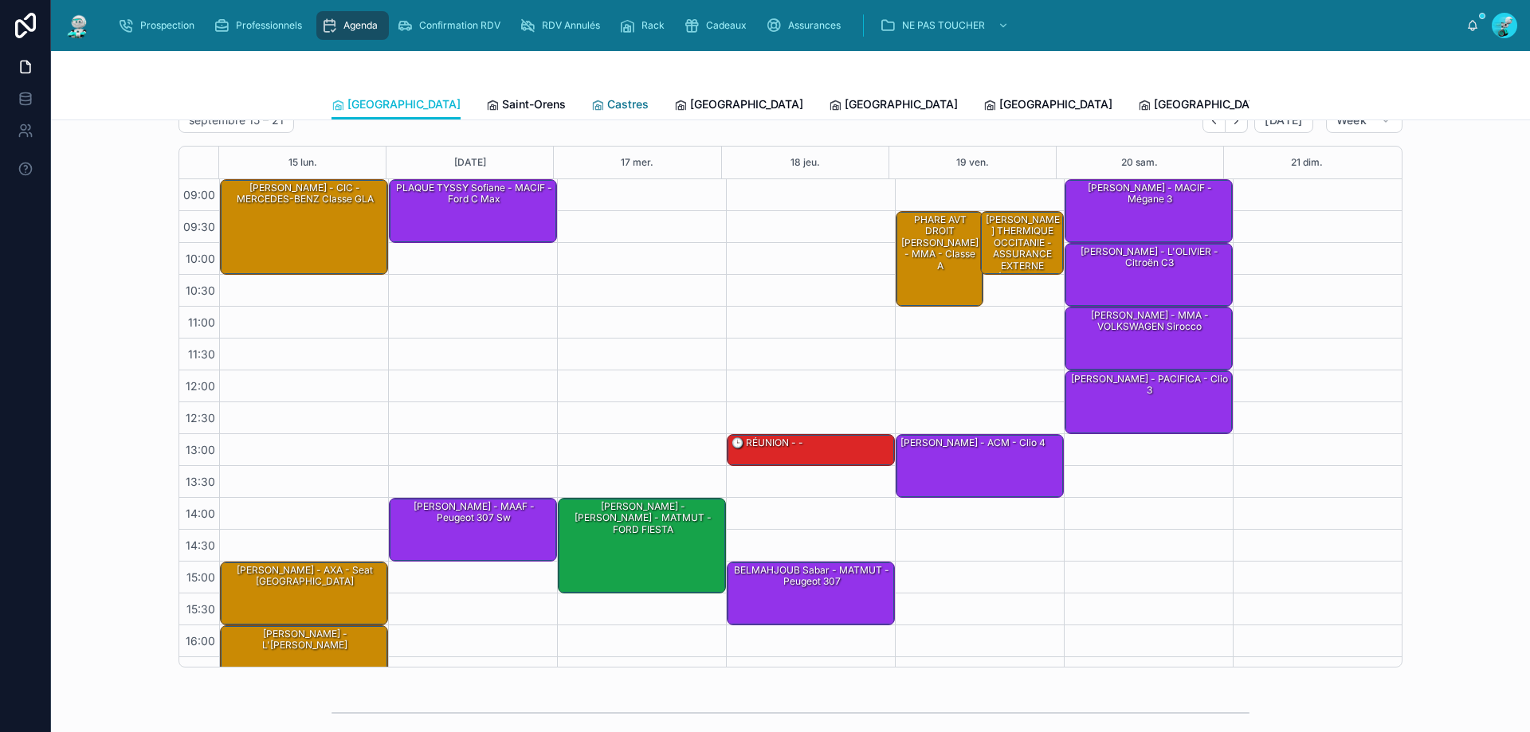
click at [591, 116] on link "Castres" at bounding box center [619, 106] width 57 height 32
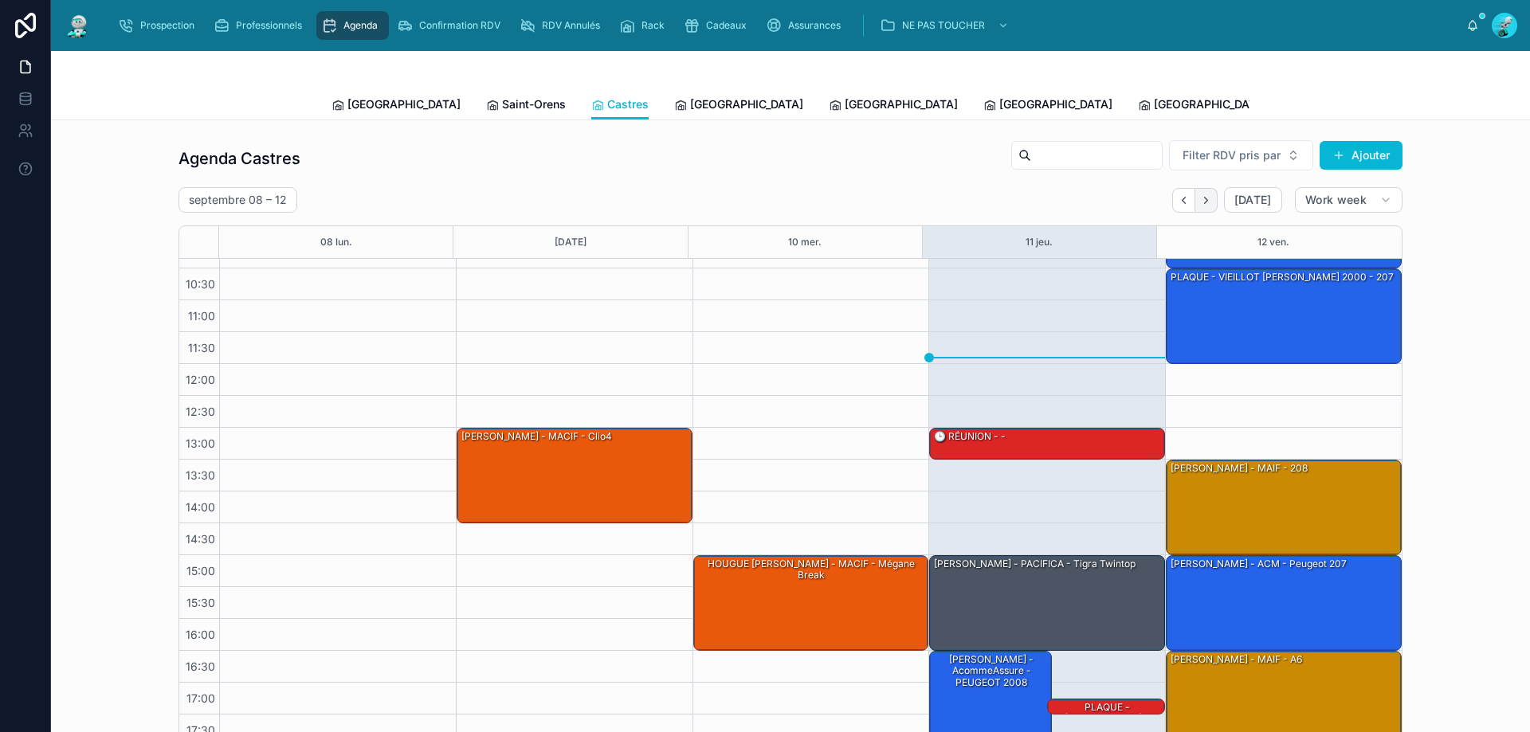
click at [1205, 207] on button "Next" at bounding box center [1206, 200] width 22 height 25
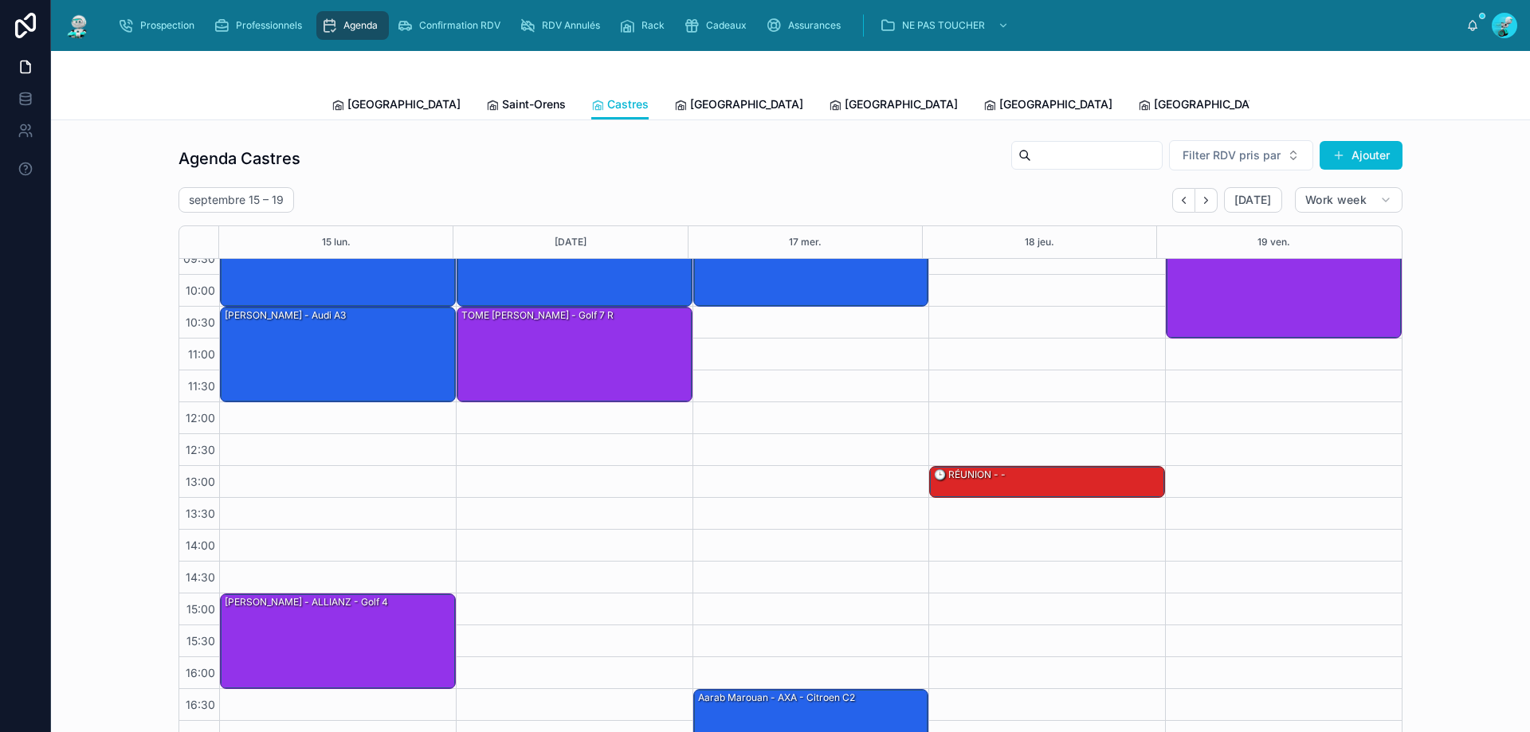
scroll to position [86, 0]
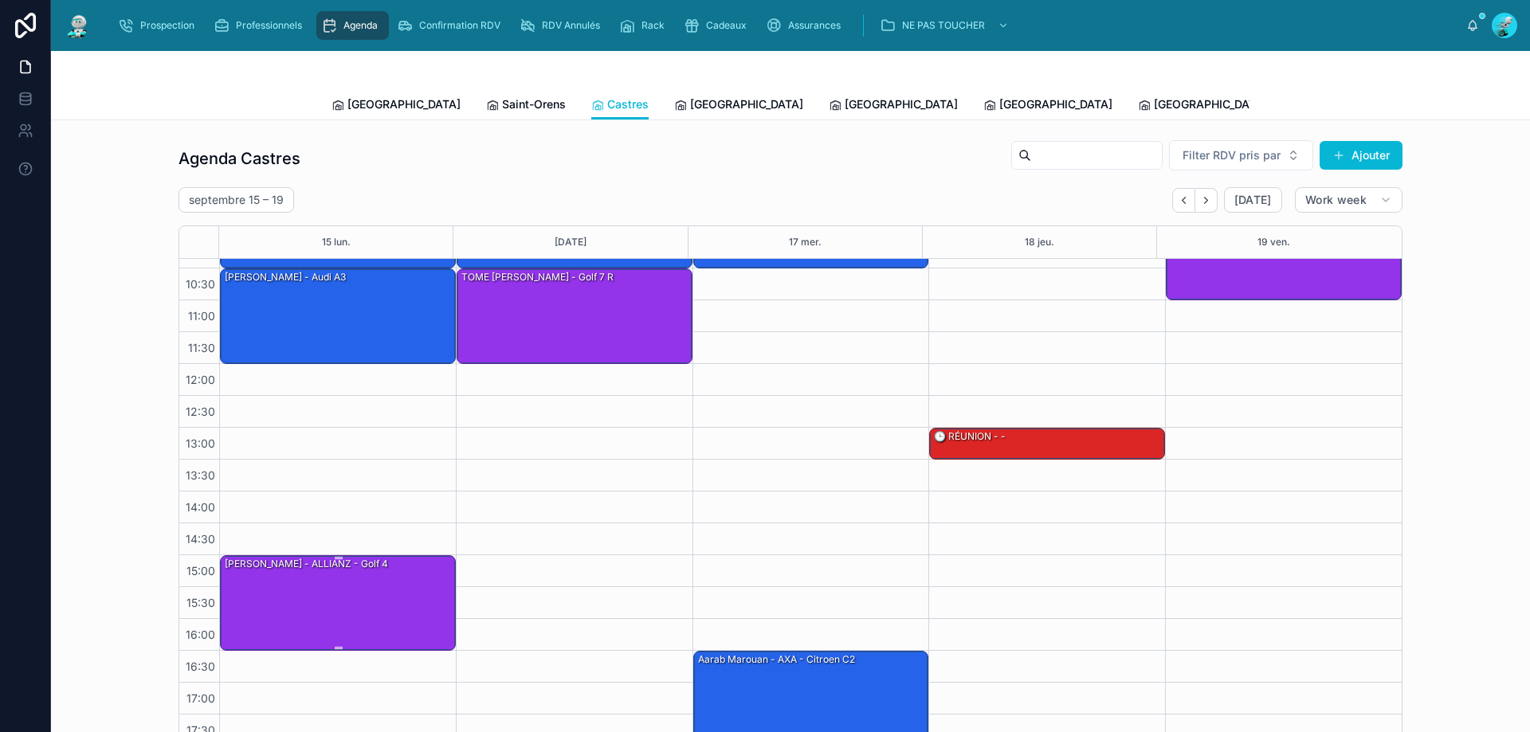
click at [353, 612] on div "Ruiz Elodie - ALLIANZ - golf 4" at bounding box center [338, 602] width 231 height 92
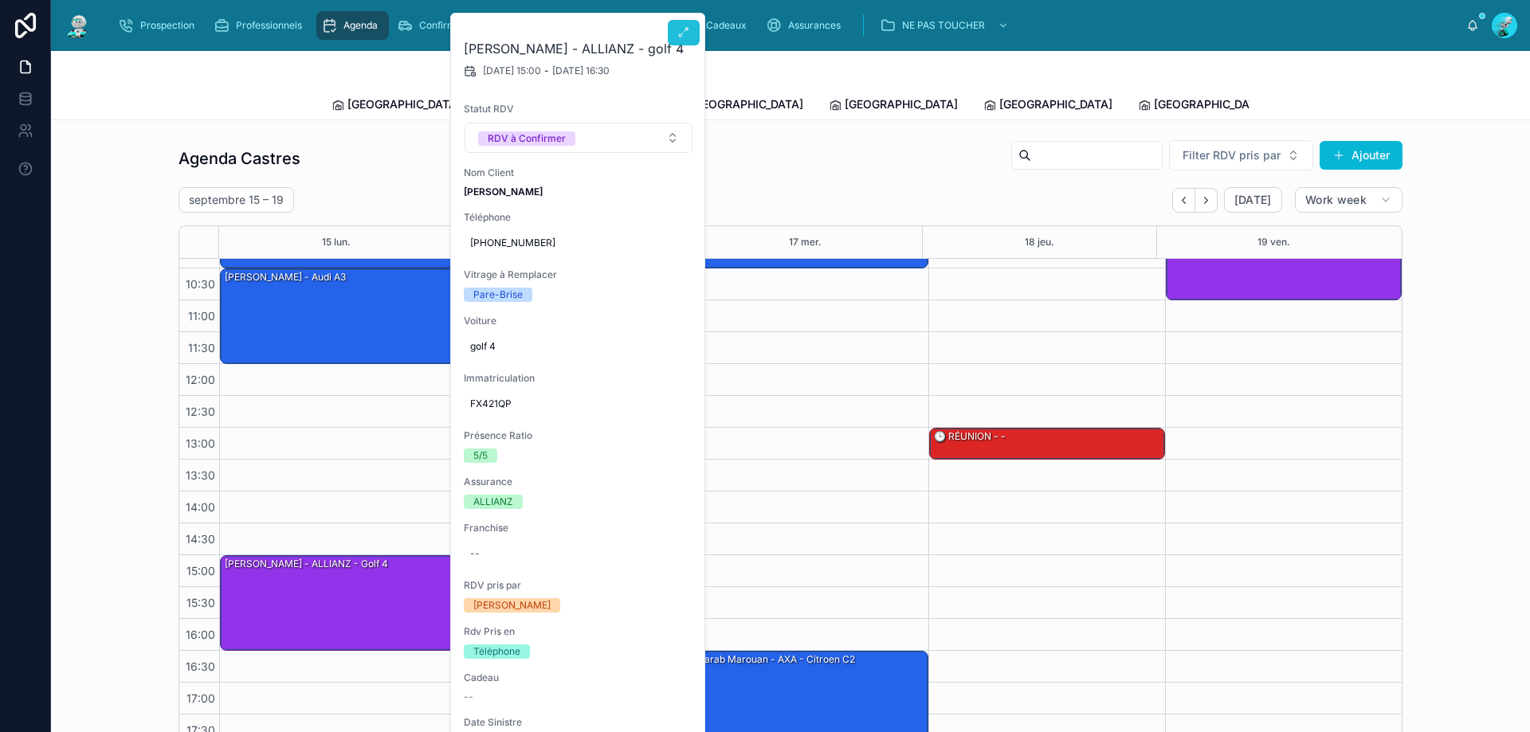
click at [672, 29] on button at bounding box center [684, 32] width 32 height 25
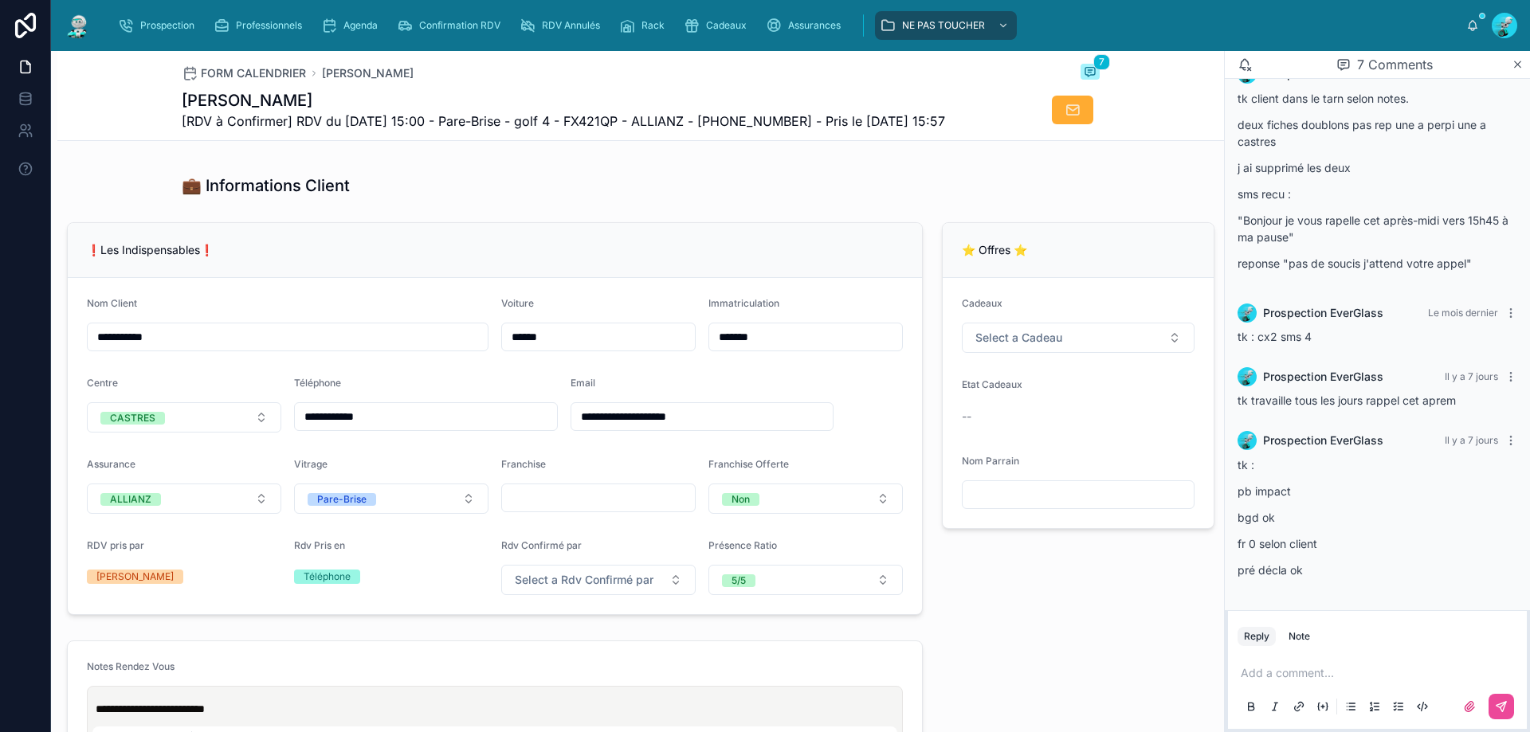
scroll to position [319, 0]
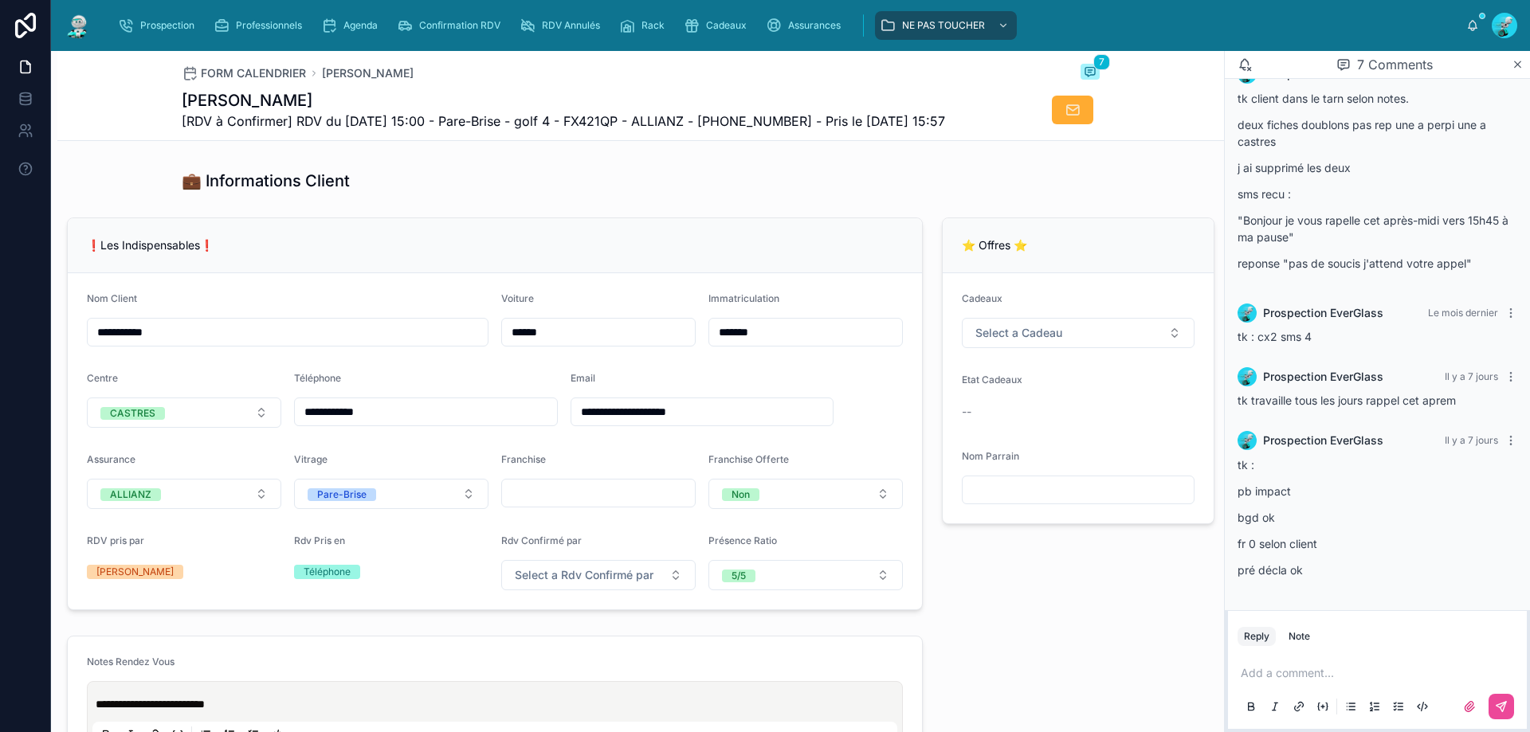
click at [752, 120] on span "[RDV à Confirmer] RDV du 15/09/2025 15:00 - Pare-Brise - golf 4 - FX421QP - ALL…" at bounding box center [563, 121] width 763 height 19
click at [574, 240] on div "❗Les Indispensables❗" at bounding box center [495, 245] width 854 height 55
drag, startPoint x: 801, startPoint y: 118, endPoint x: 724, endPoint y: 123, distance: 77.5
click at [724, 123] on span "[RDV à Confirmer] RDV du 15/09/2025 15:00 - Pare-Brise - golf 4 - FX421QP - ALL…" at bounding box center [563, 121] width 763 height 19
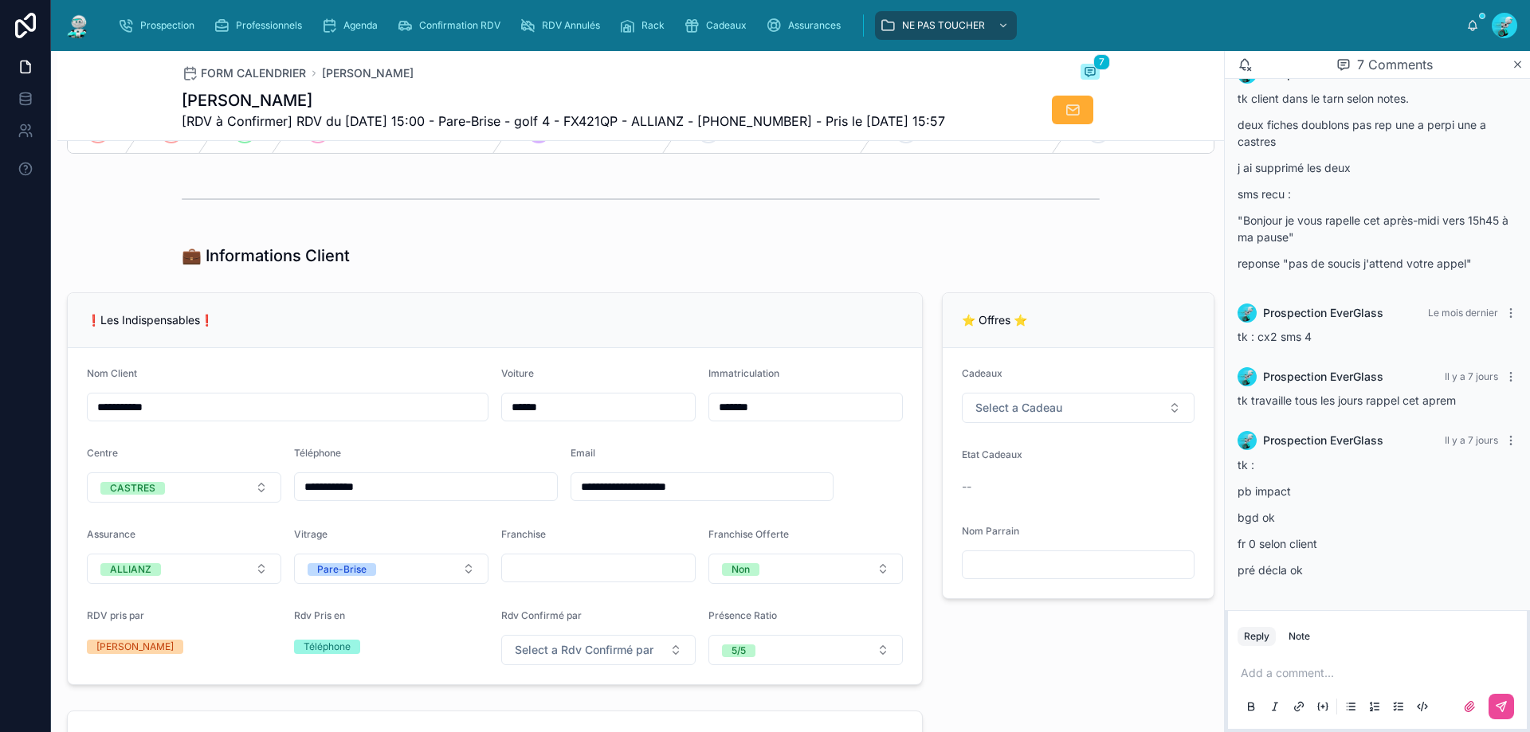
scroll to position [239, 0]
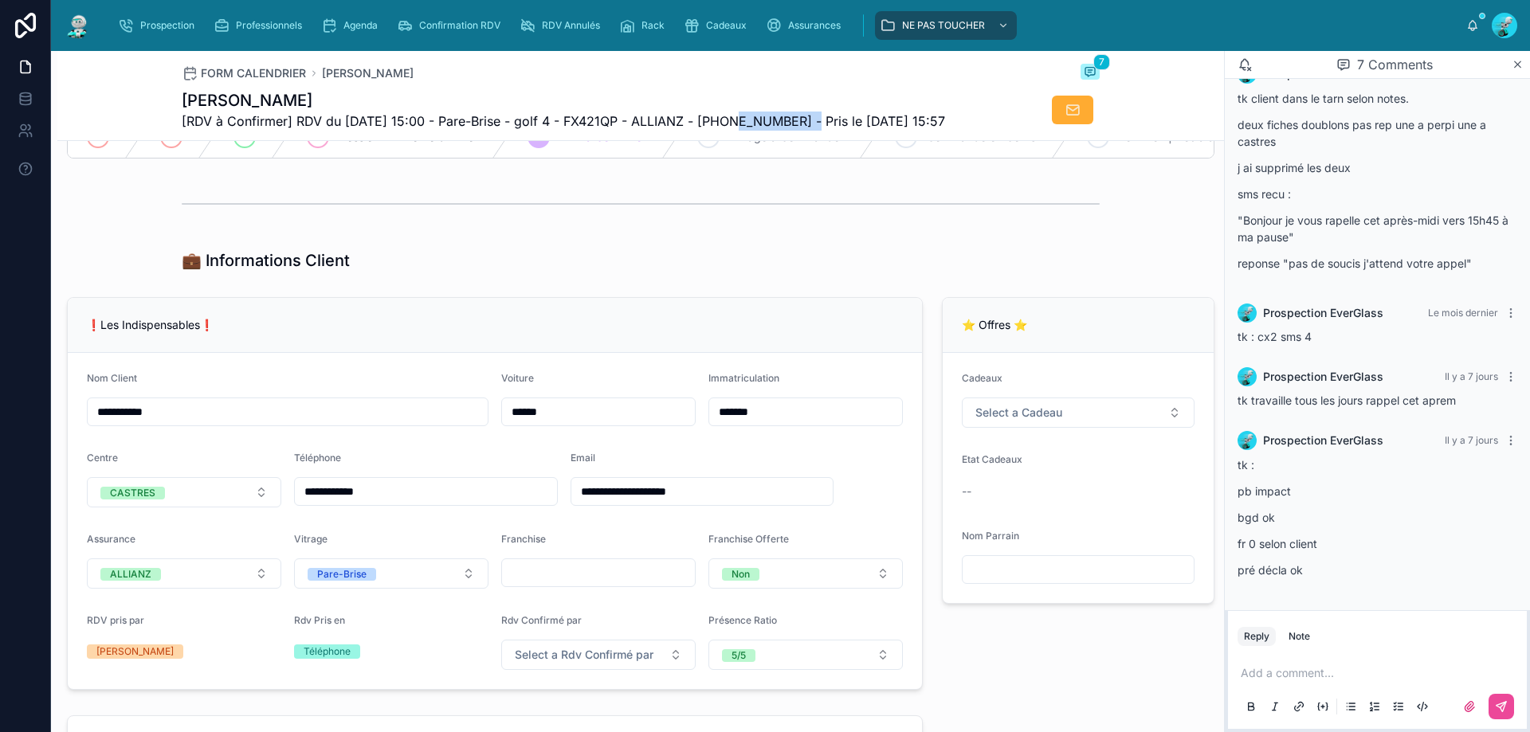
drag, startPoint x: 801, startPoint y: 119, endPoint x: 725, endPoint y: 121, distance: 76.5
click at [725, 121] on span "[RDV à Confirmer] RDV du 15/09/2025 15:00 - Pare-Brise - golf 4 - FX421QP - ALL…" at bounding box center [563, 121] width 763 height 19
drag, startPoint x: 497, startPoint y: 225, endPoint x: 492, endPoint y: 216, distance: 11.1
click at [492, 224] on div at bounding box center [641, 204] width 918 height 40
click at [1282, 668] on p at bounding box center [1380, 673] width 280 height 16
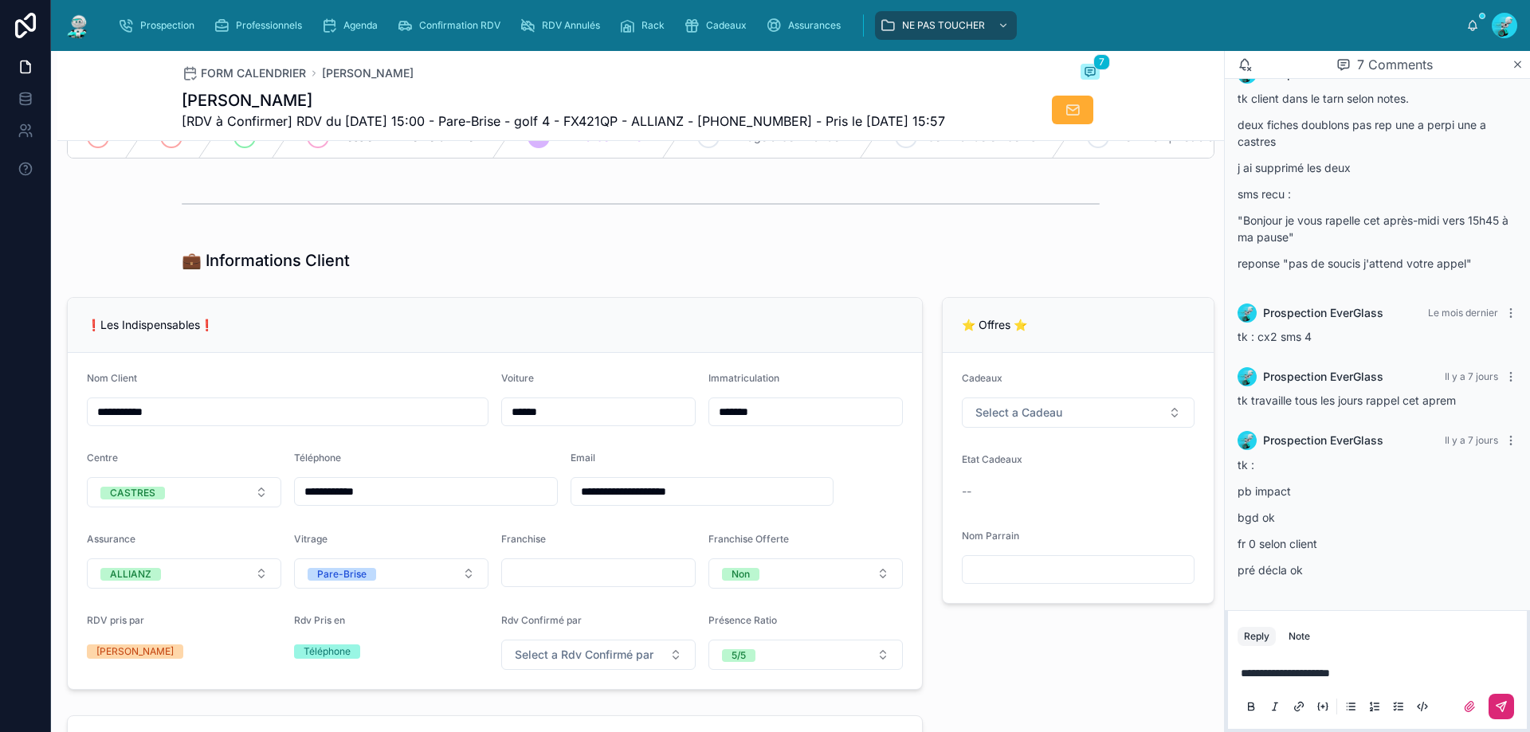
click at [1507, 697] on button at bounding box center [1500, 706] width 25 height 25
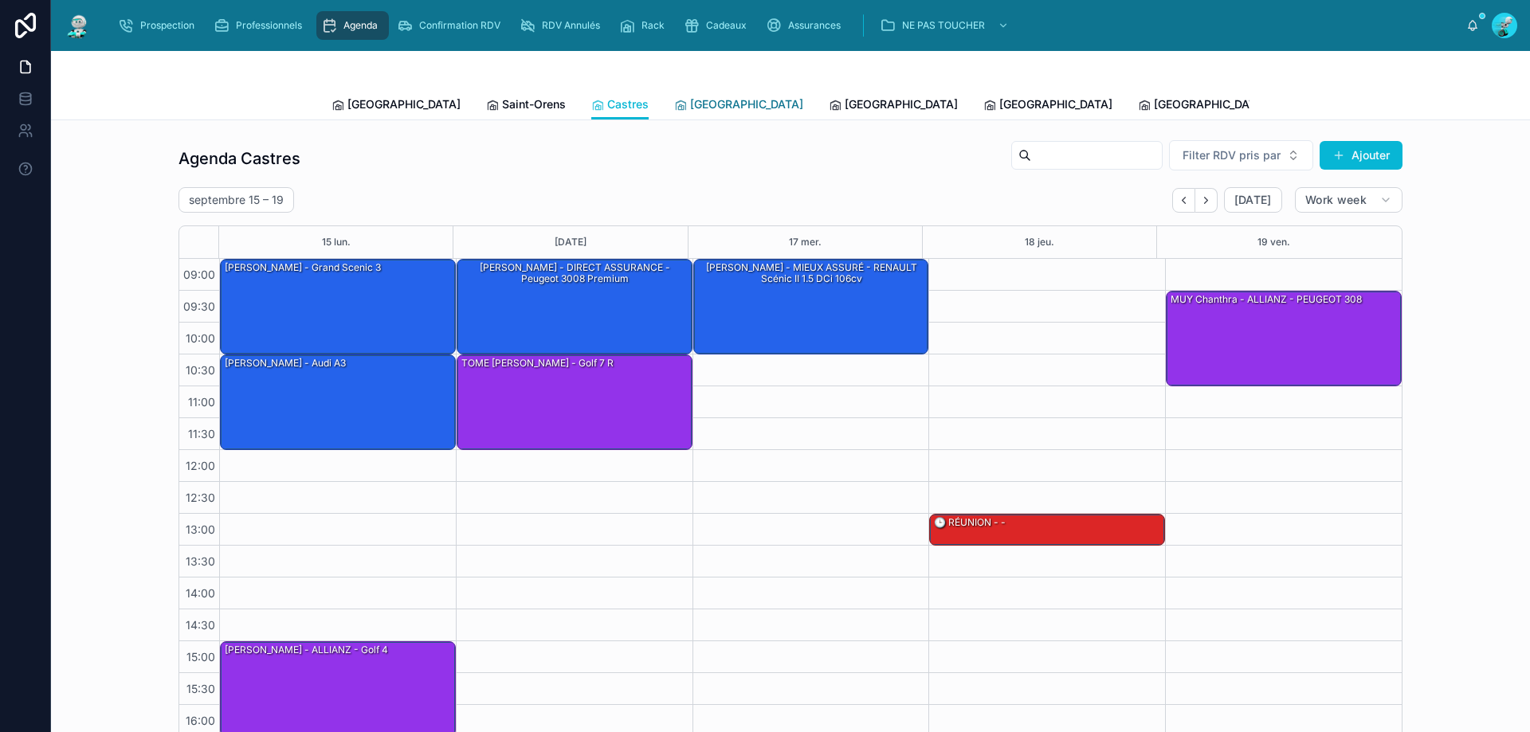
click at [690, 108] on span "[GEOGRAPHIC_DATA]" at bounding box center [746, 104] width 113 height 16
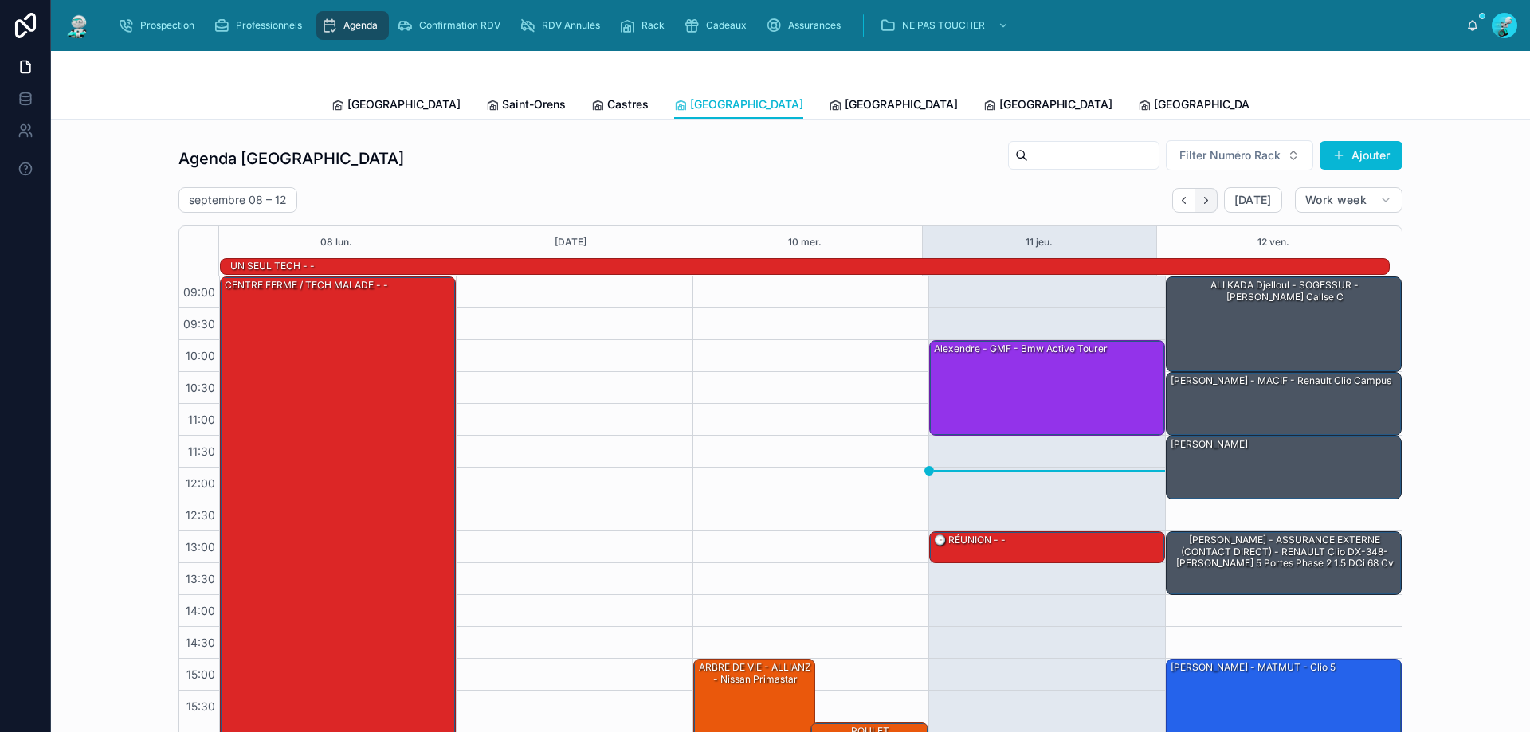
click at [1195, 195] on button "Next" at bounding box center [1206, 200] width 22 height 25
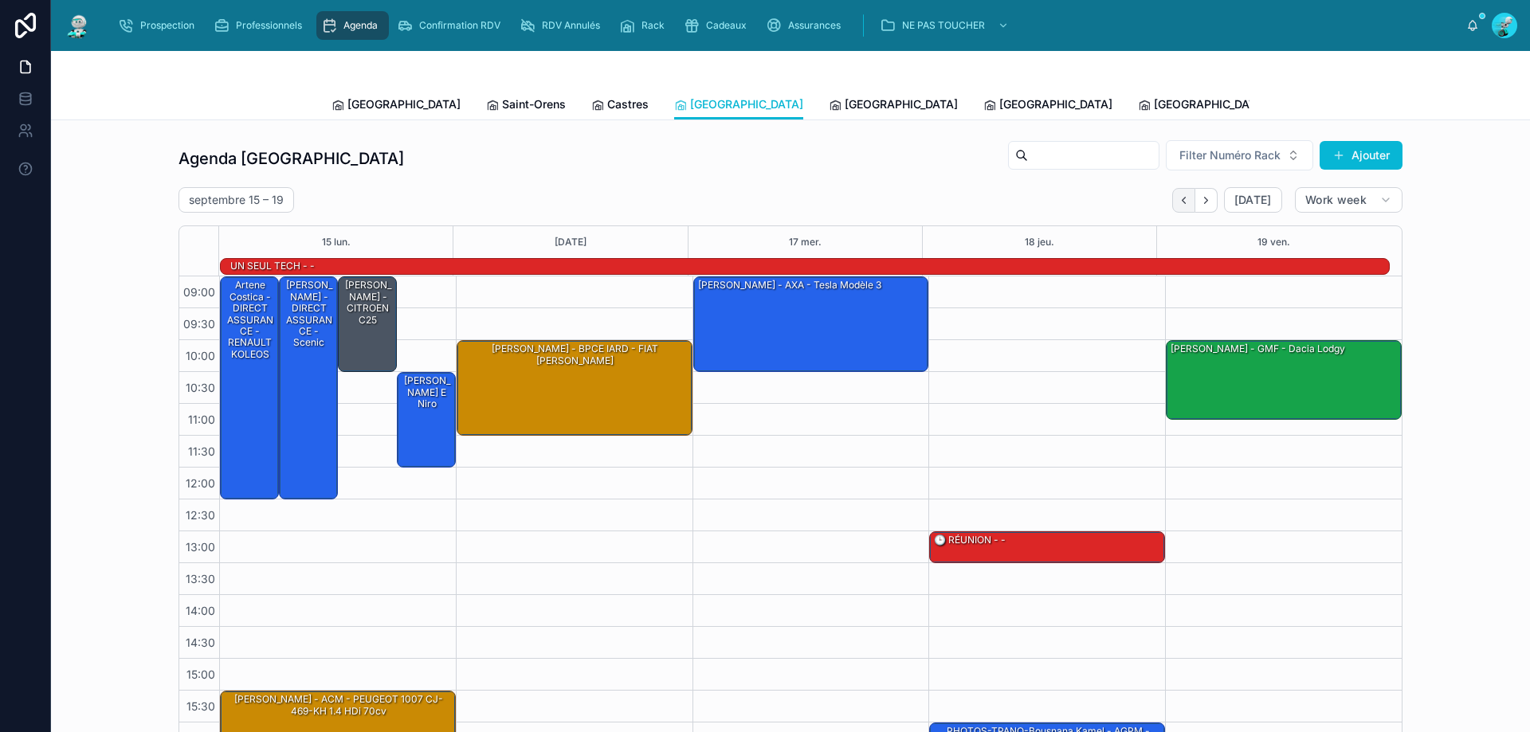
click at [1178, 195] on icon "Back" at bounding box center [1184, 200] width 12 height 12
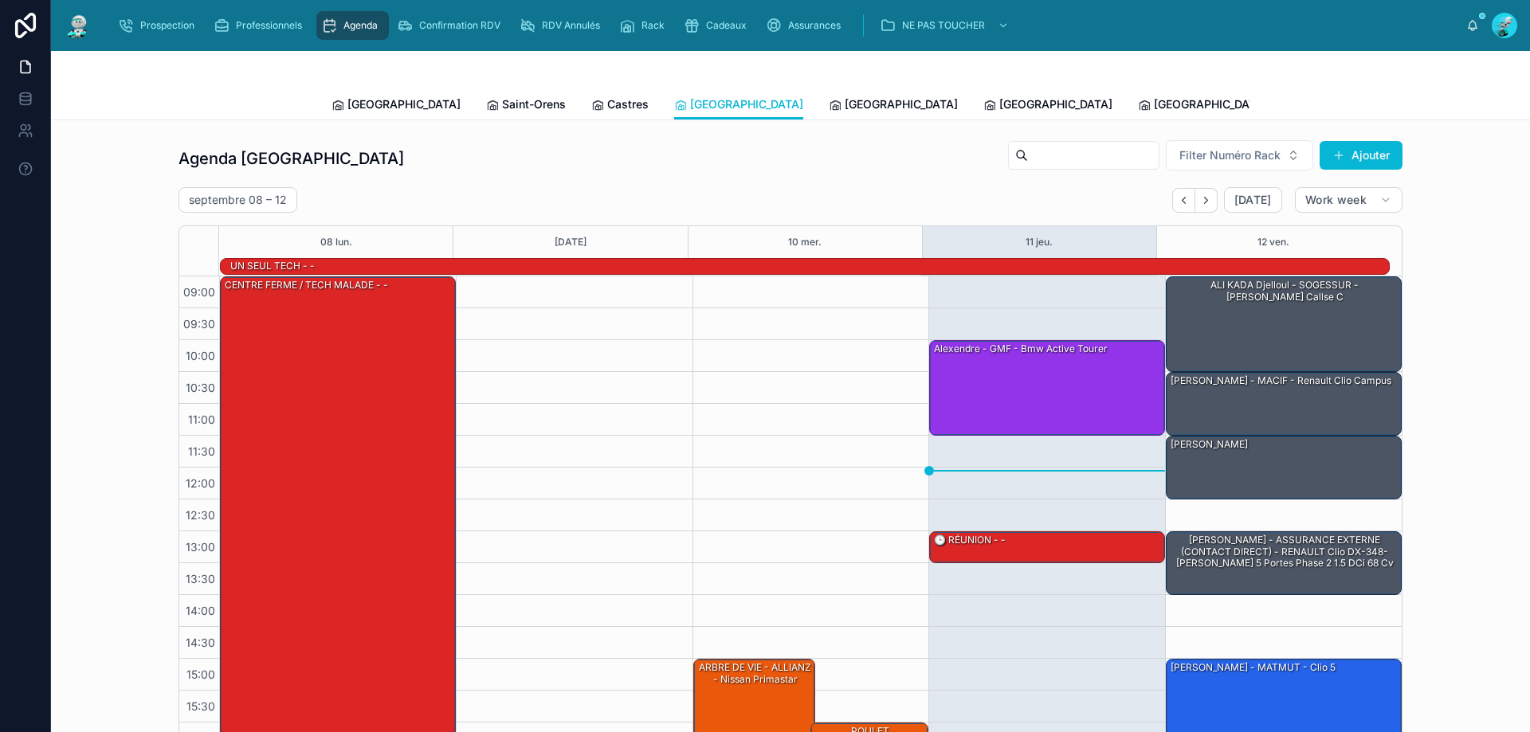
click at [1455, 421] on div "Agenda Carcassonne Filter Numéro Rack Ajouter septembre 08 – 12 Today Work week…" at bounding box center [790, 443] width 1453 height 621
click at [551, 13] on div "RDV Annulés" at bounding box center [562, 25] width 87 height 25
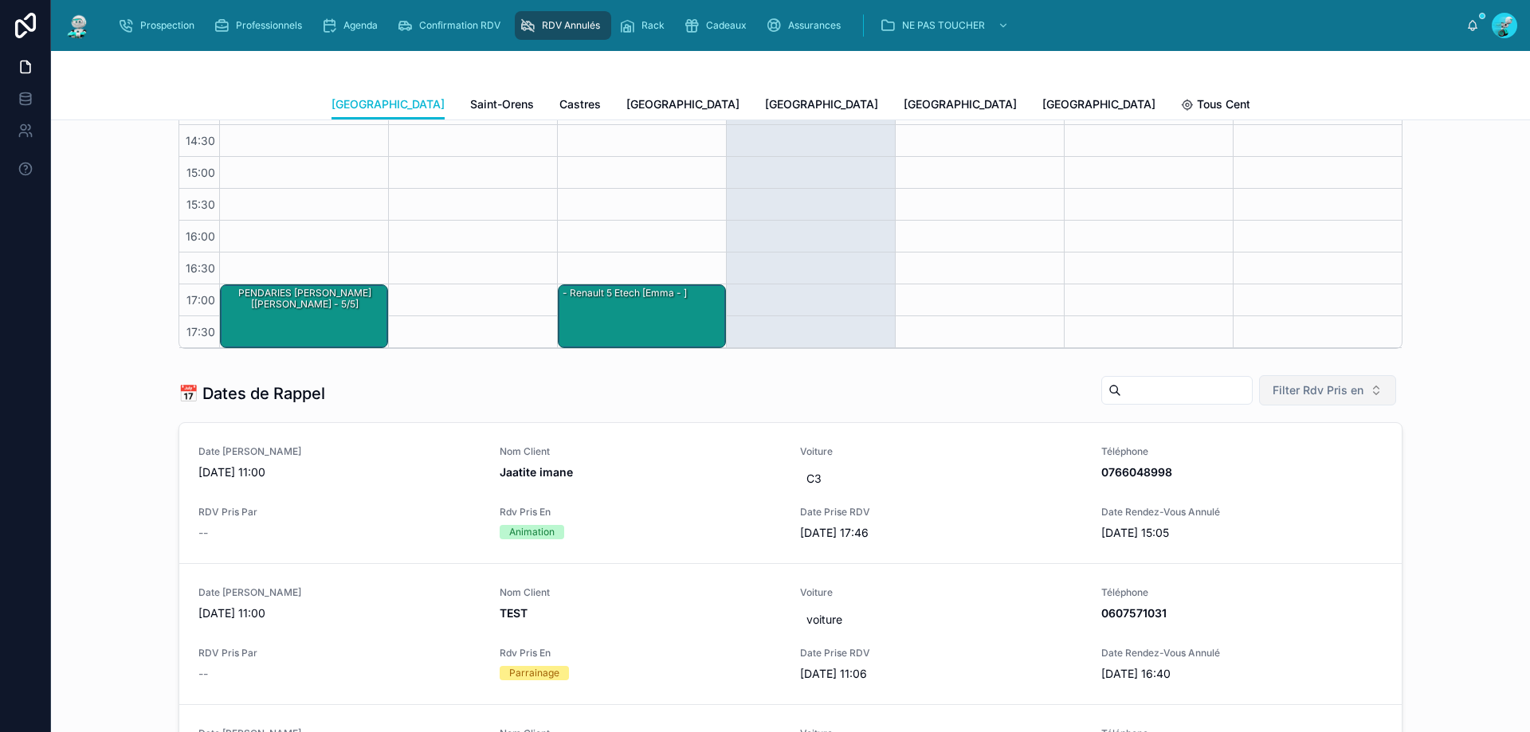
click at [1333, 386] on span "Filter Rdv Pris en" at bounding box center [1317, 390] width 91 height 16
drag, startPoint x: 1256, startPoint y: 473, endPoint x: 1252, endPoint y: 480, distance: 8.2
click at [1256, 474] on div "Téléphone" at bounding box center [1321, 480] width 191 height 25
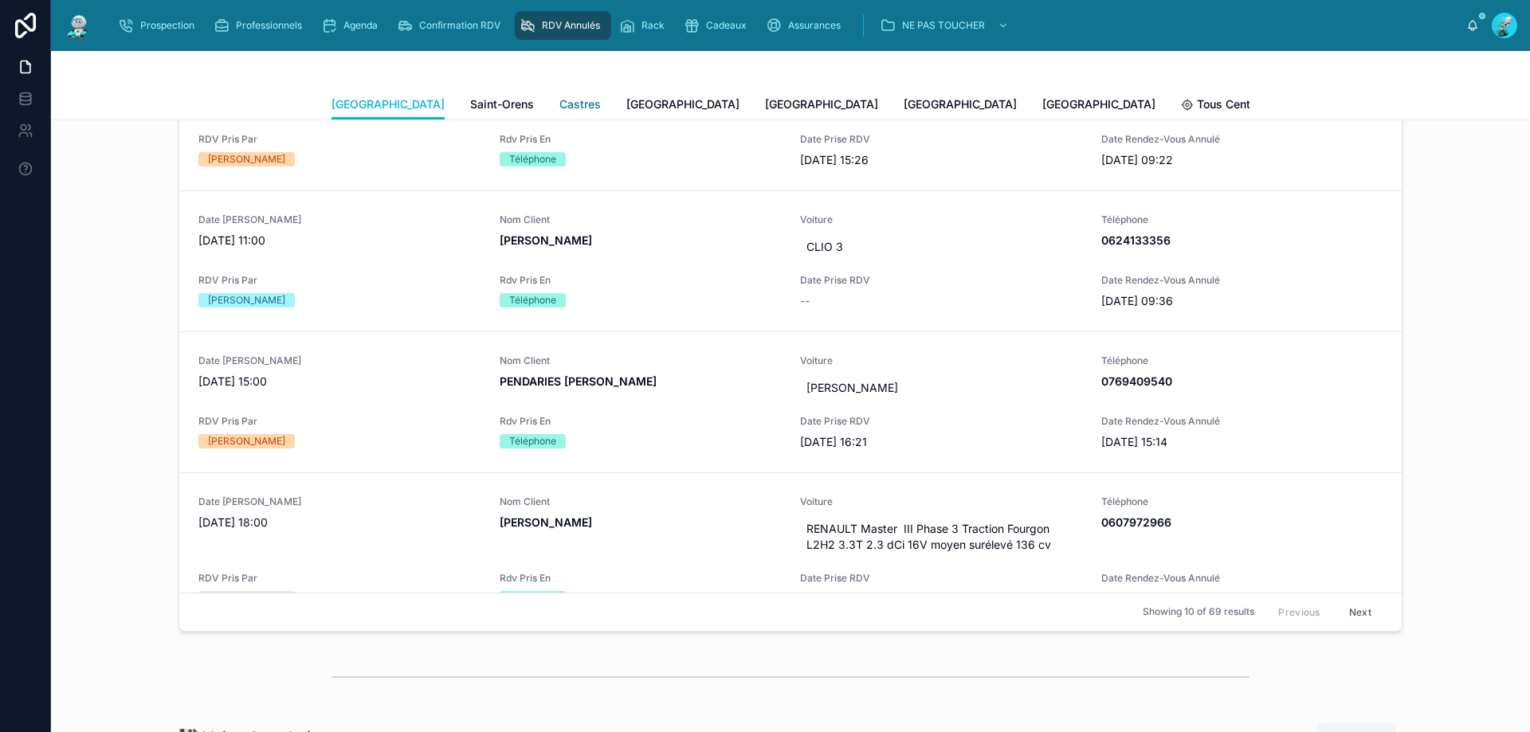
click at [559, 108] on span "Castres" at bounding box center [579, 104] width 41 height 16
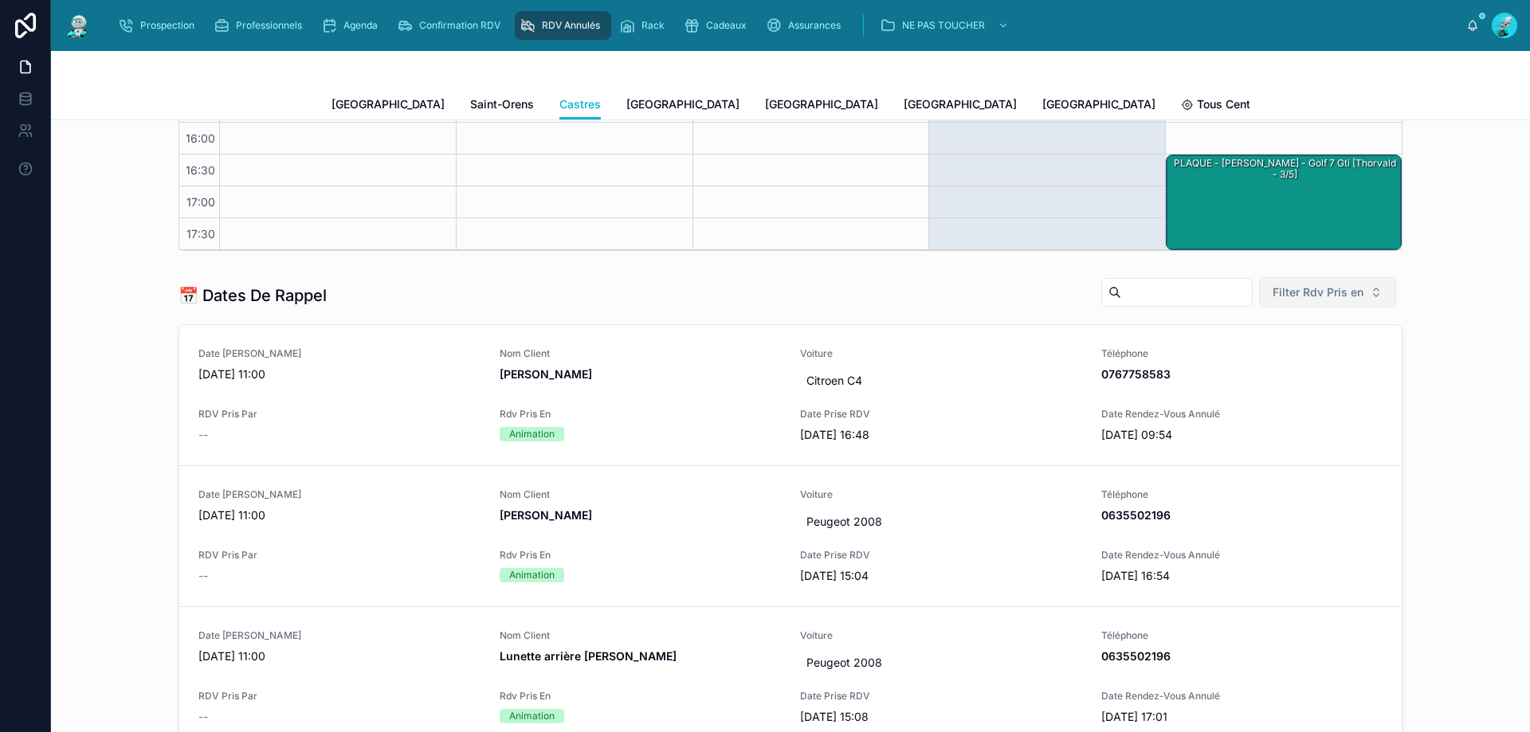
click at [1297, 296] on span "Filter Rdv Pris en" at bounding box center [1317, 292] width 91 height 16
click at [1295, 386] on div "Téléphone" at bounding box center [1321, 382] width 191 height 25
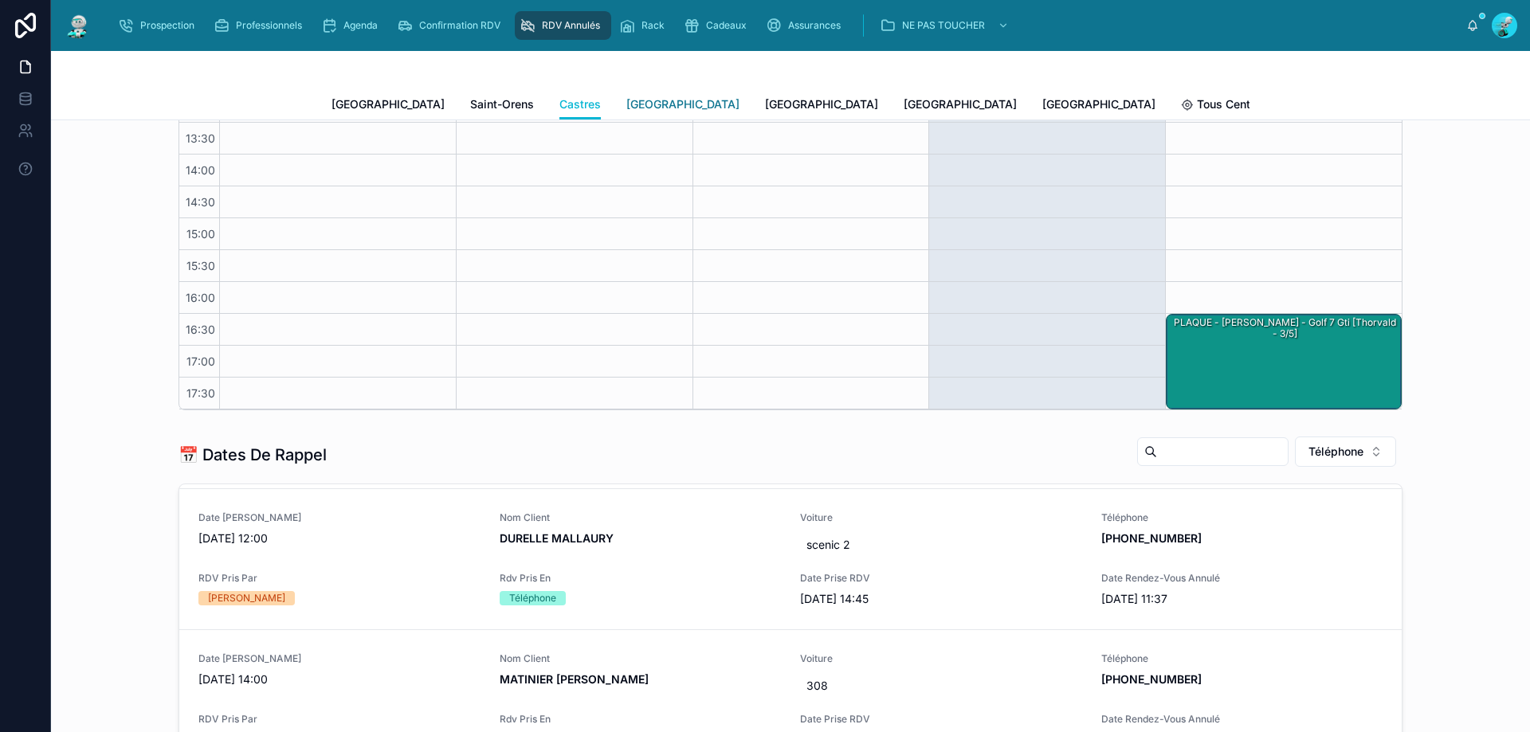
click at [626, 112] on span "[GEOGRAPHIC_DATA]" at bounding box center [682, 104] width 113 height 16
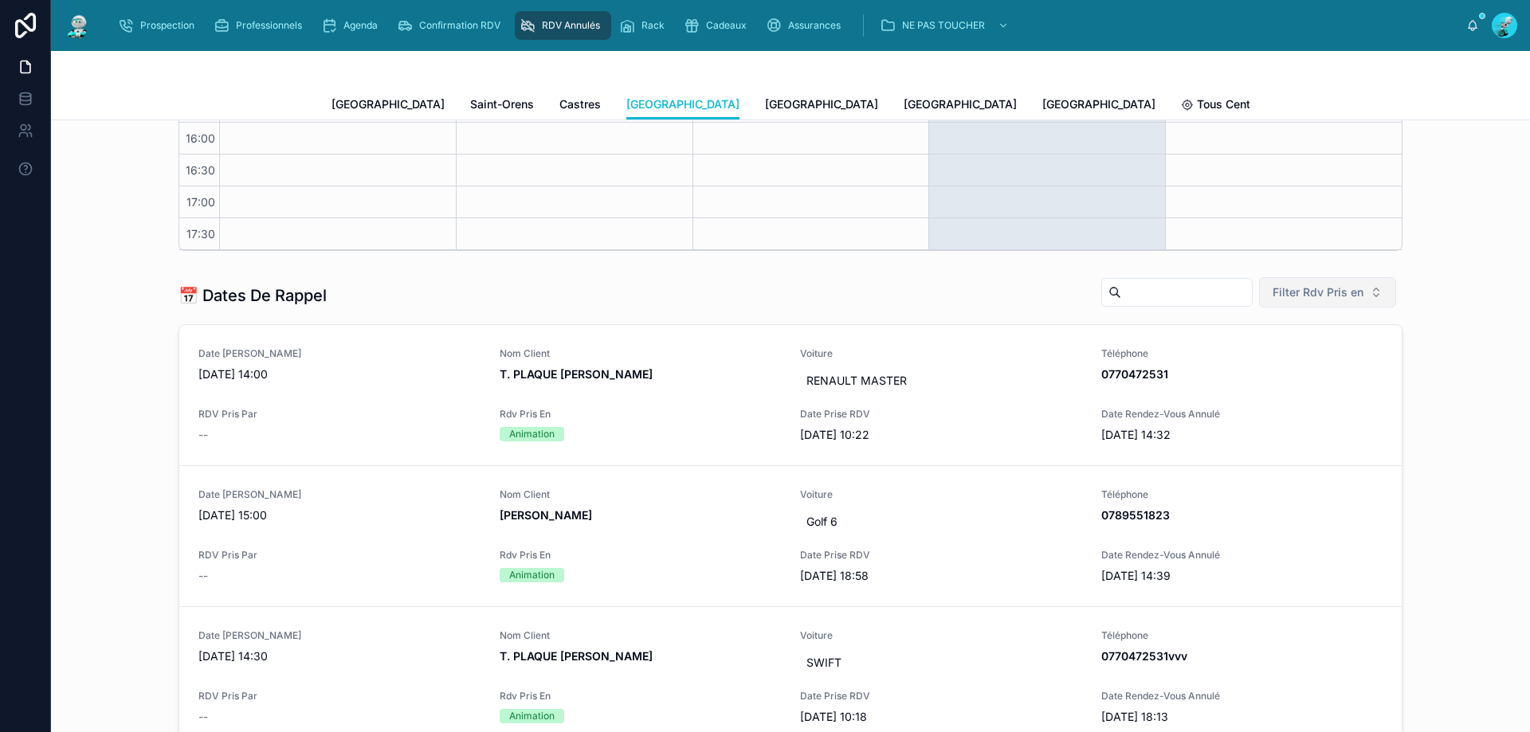
click at [1338, 296] on span "Filter Rdv Pris en" at bounding box center [1317, 292] width 91 height 16
click at [1345, 379] on div "Téléphone" at bounding box center [1321, 382] width 191 height 25
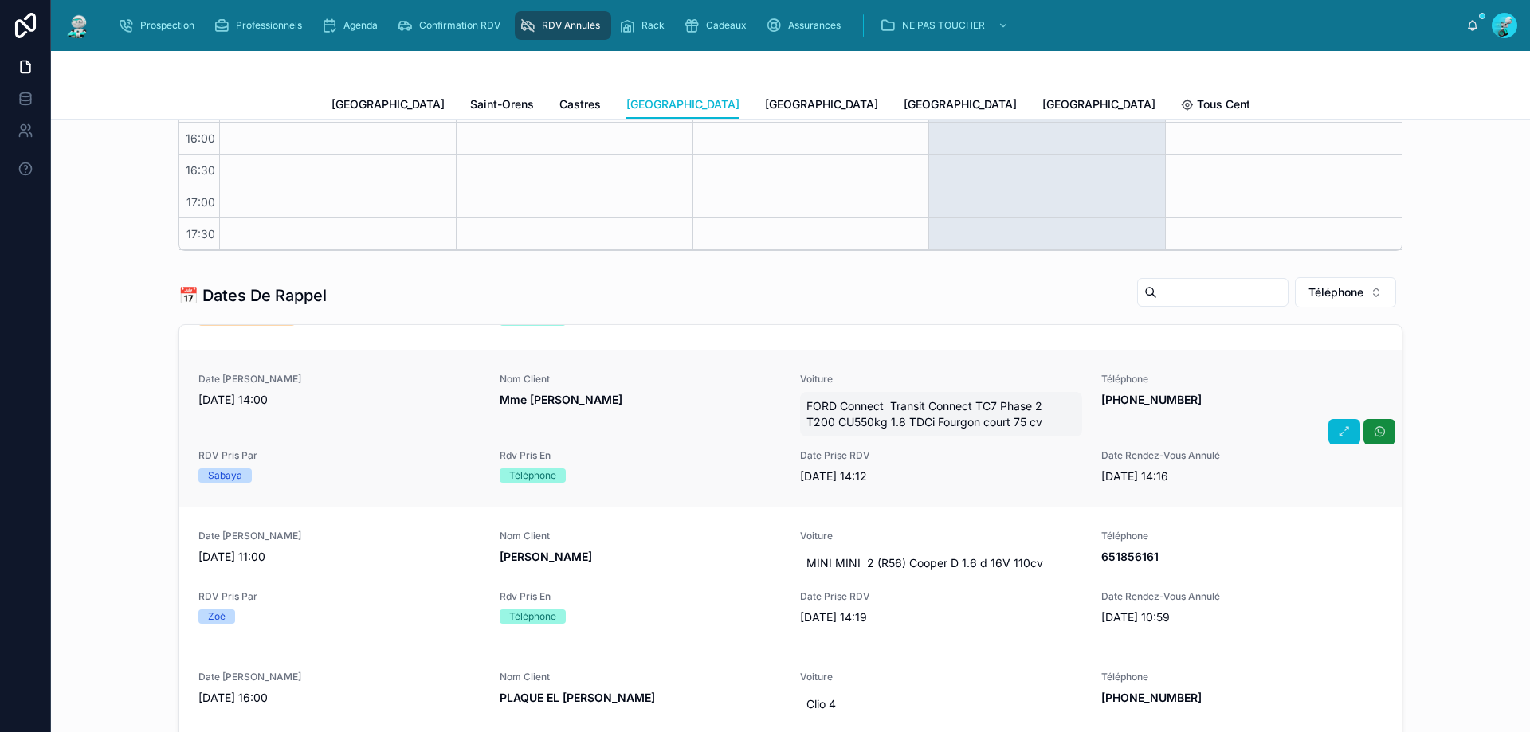
scroll to position [159, 0]
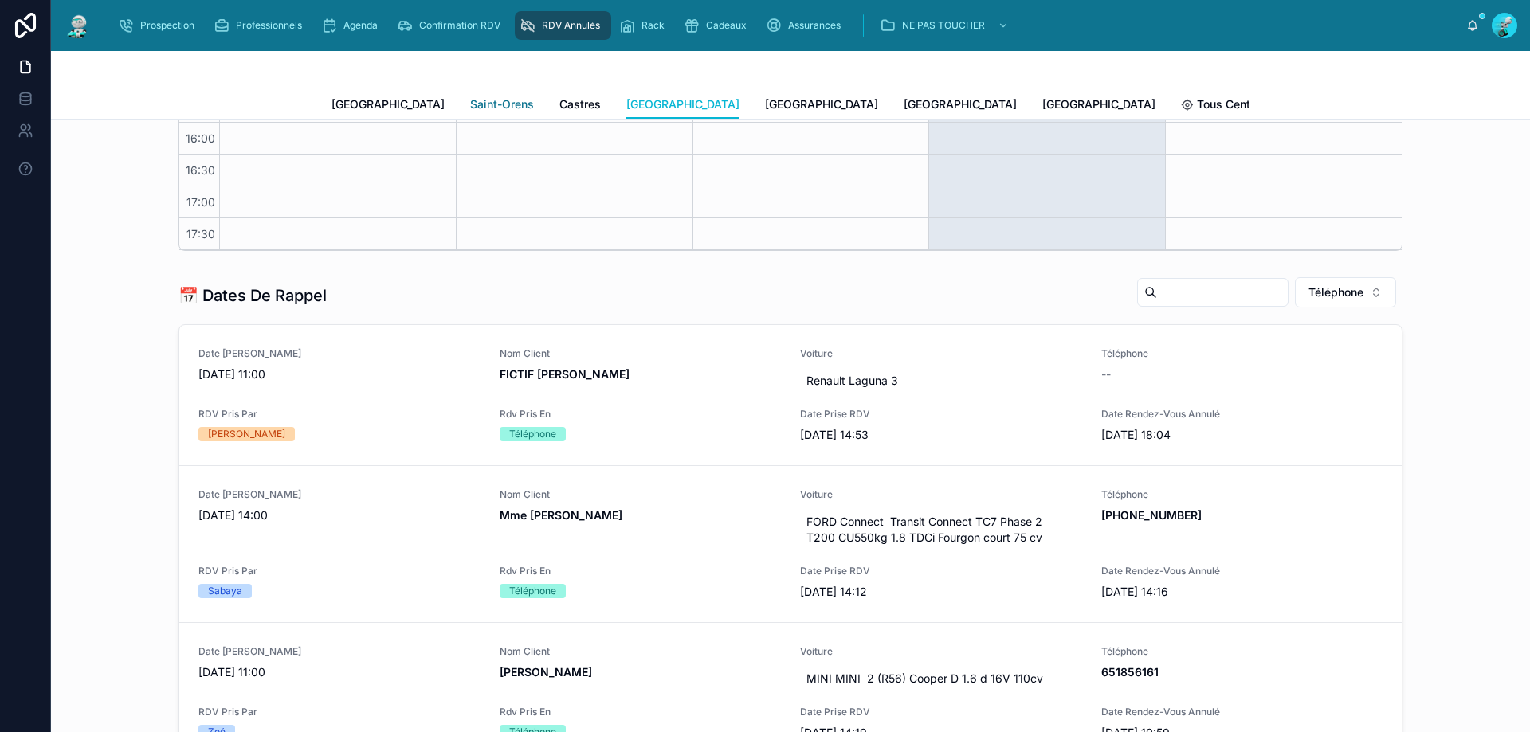
click at [470, 105] on span "Saint-Orens" at bounding box center [502, 104] width 64 height 16
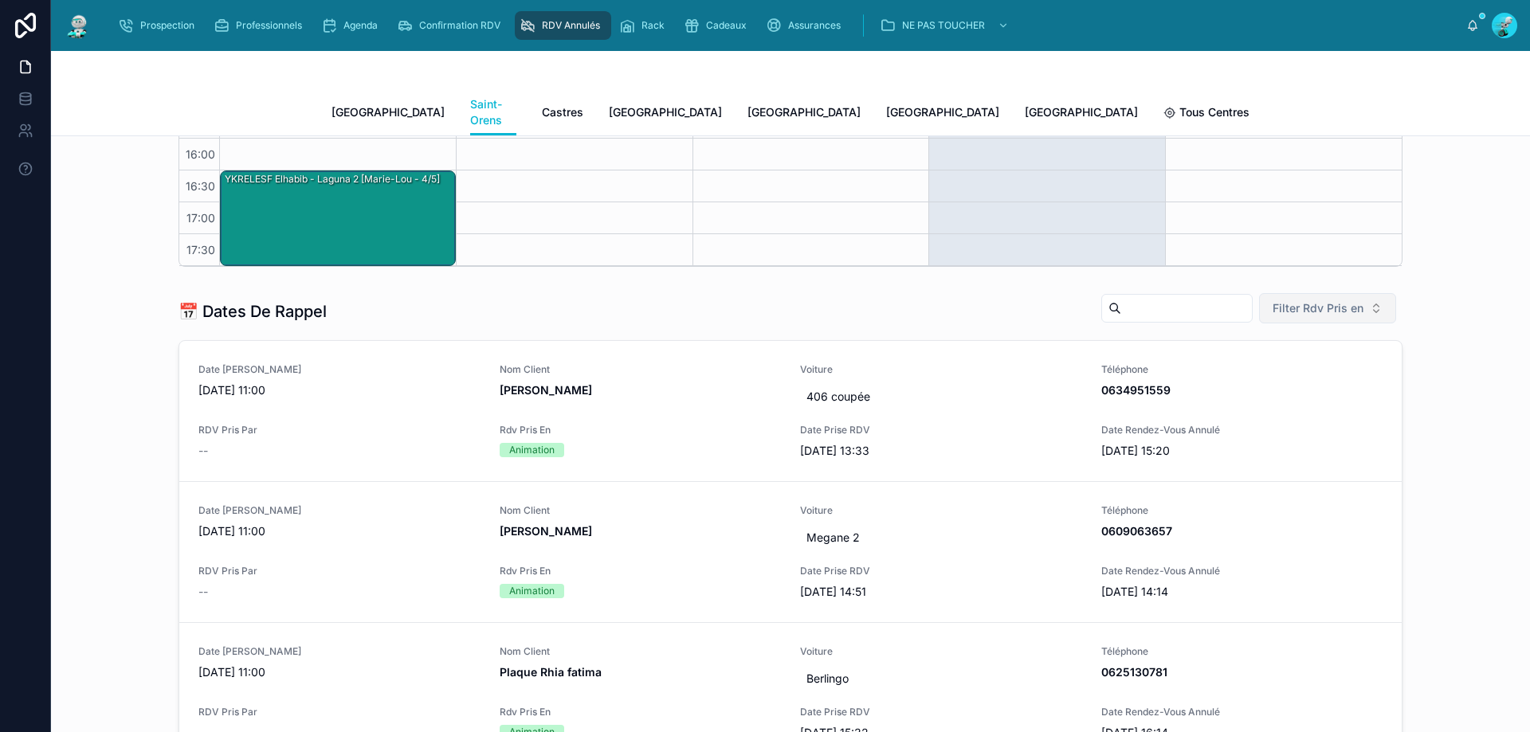
click at [1341, 300] on span "Filter Rdv Pris en" at bounding box center [1317, 308] width 91 height 16
click at [1278, 376] on div "Téléphone" at bounding box center [1321, 382] width 191 height 25
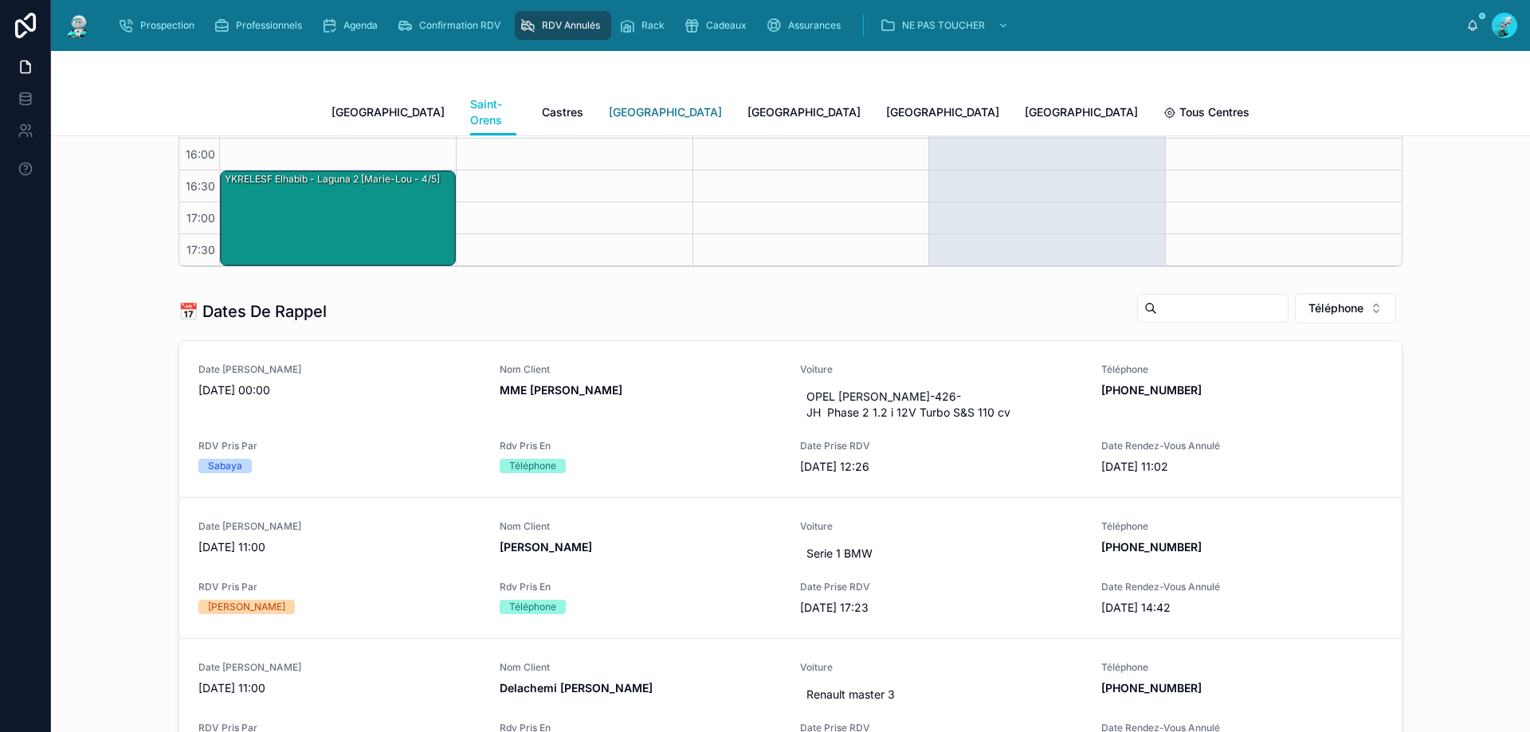
click at [609, 106] on span "[GEOGRAPHIC_DATA]" at bounding box center [665, 112] width 113 height 16
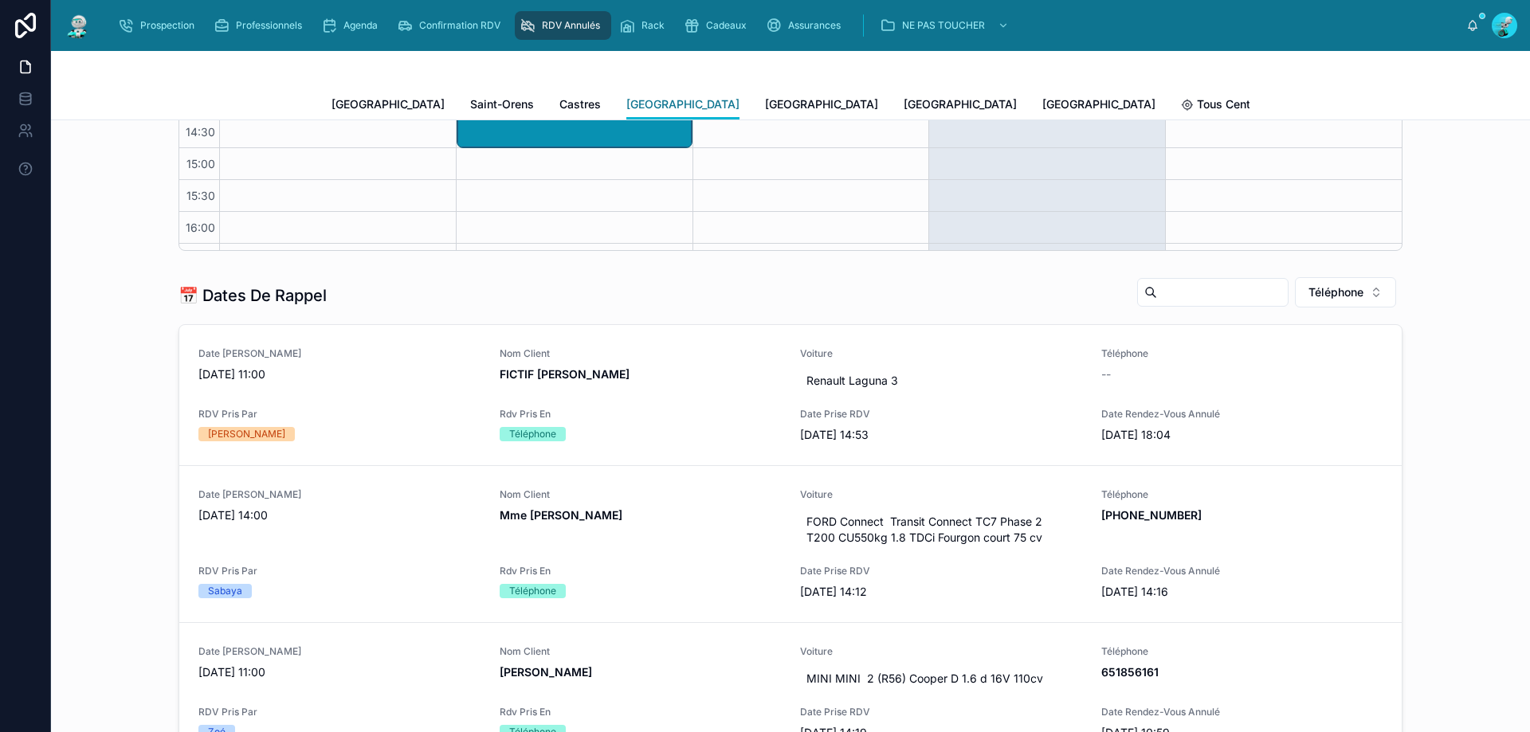
scroll to position [89, 0]
click at [765, 101] on span "[GEOGRAPHIC_DATA]" at bounding box center [821, 104] width 113 height 16
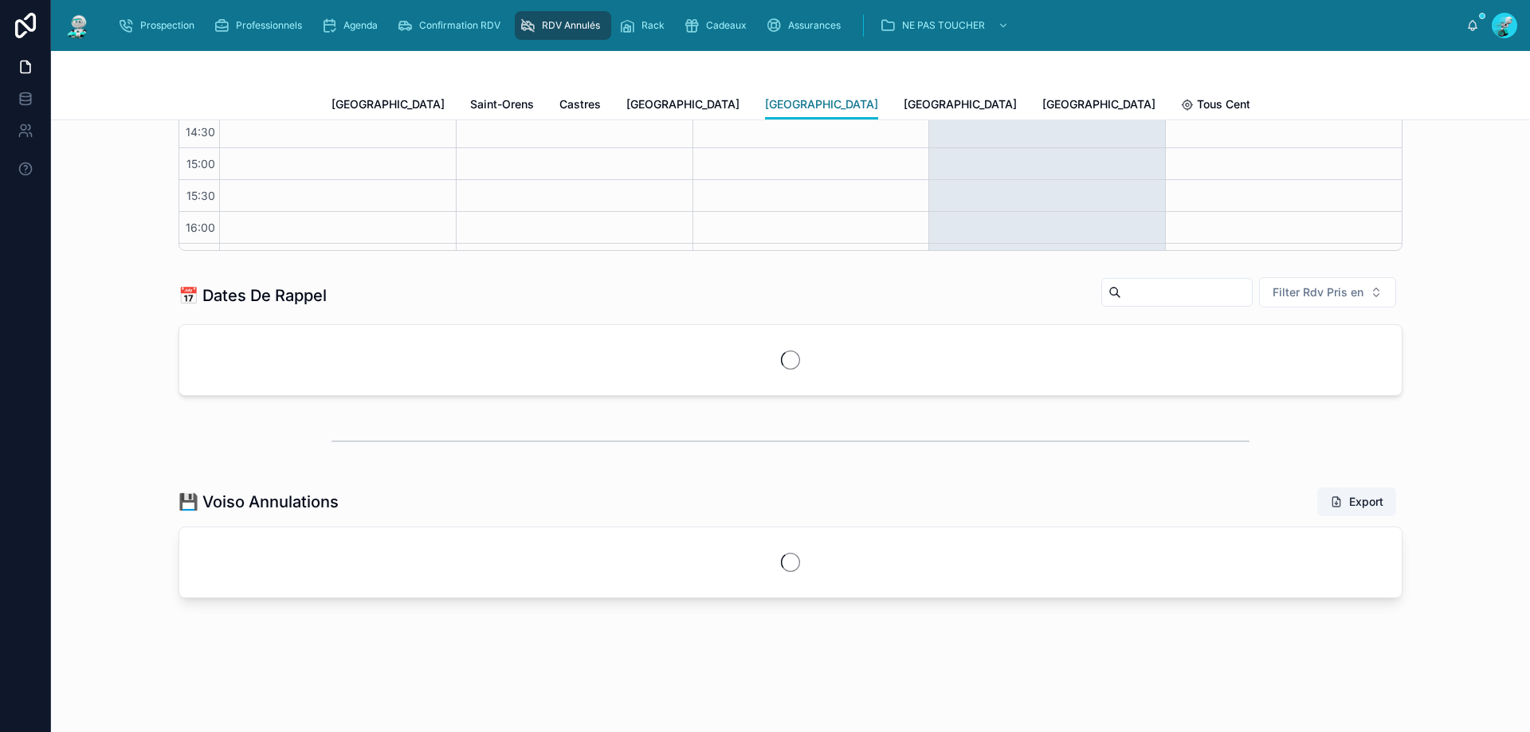
scroll to position [89, 0]
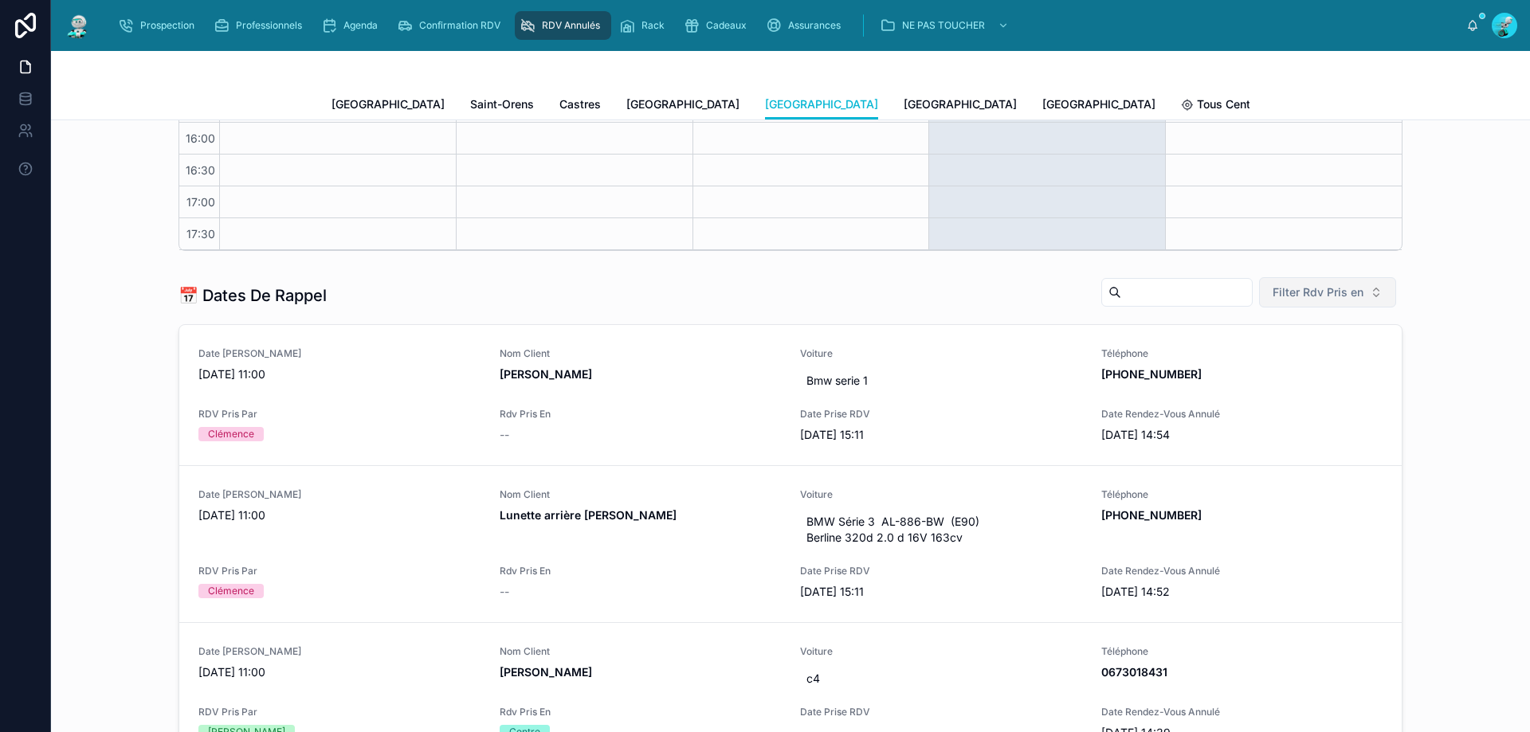
click at [1370, 299] on button "Filter Rdv Pris en" at bounding box center [1327, 292] width 137 height 30
click at [1315, 384] on div "Téléphone" at bounding box center [1321, 382] width 191 height 25
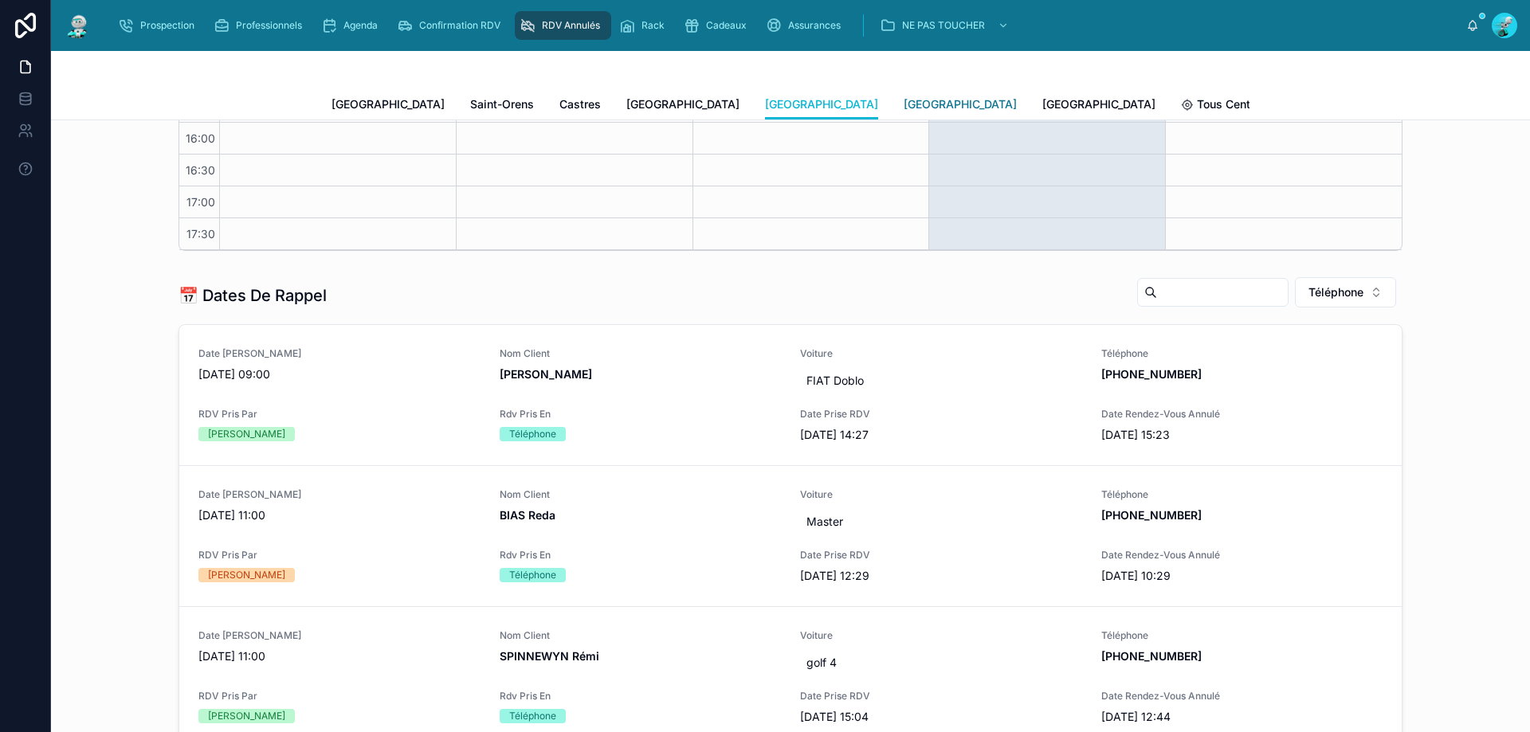
click at [903, 100] on span "[GEOGRAPHIC_DATA]" at bounding box center [959, 104] width 113 height 16
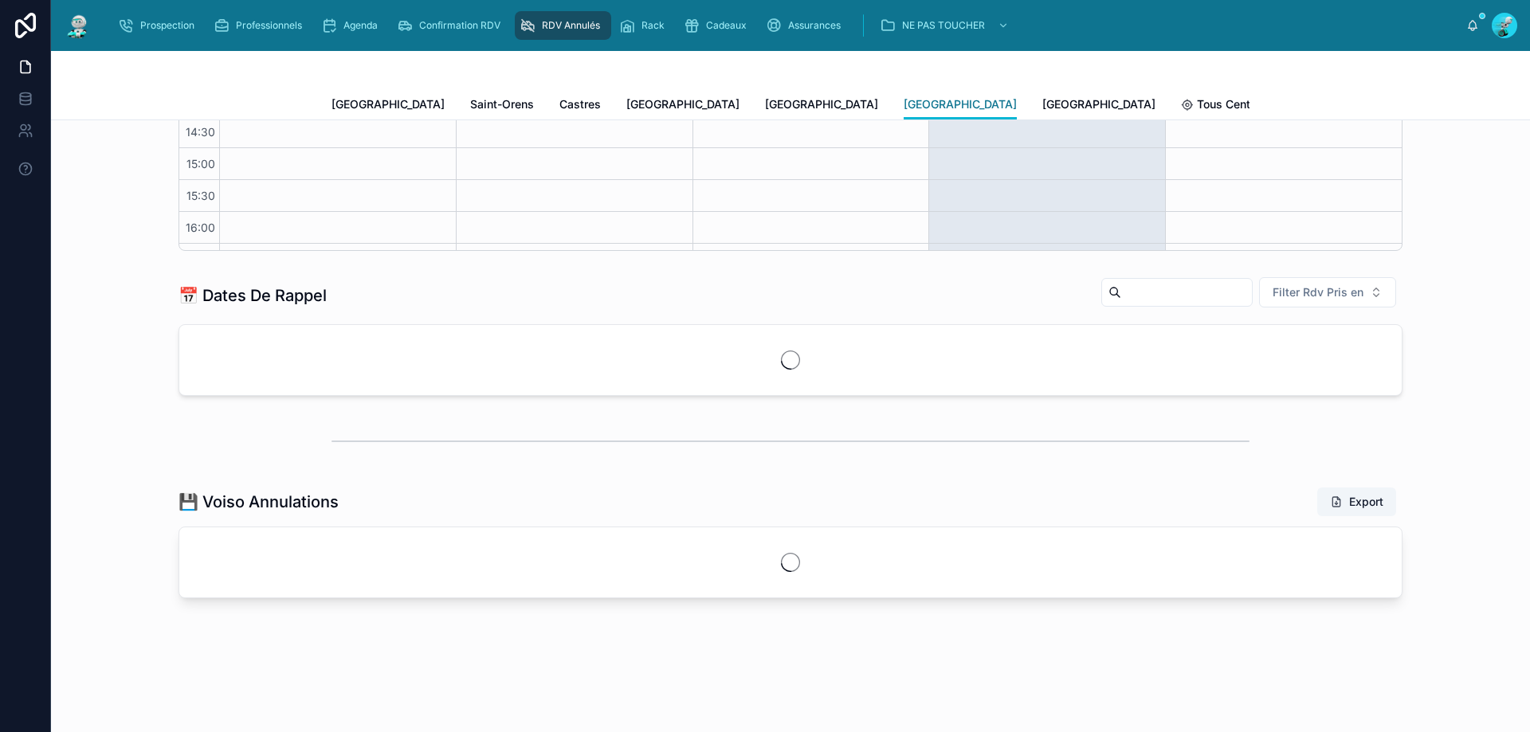
scroll to position [89, 0]
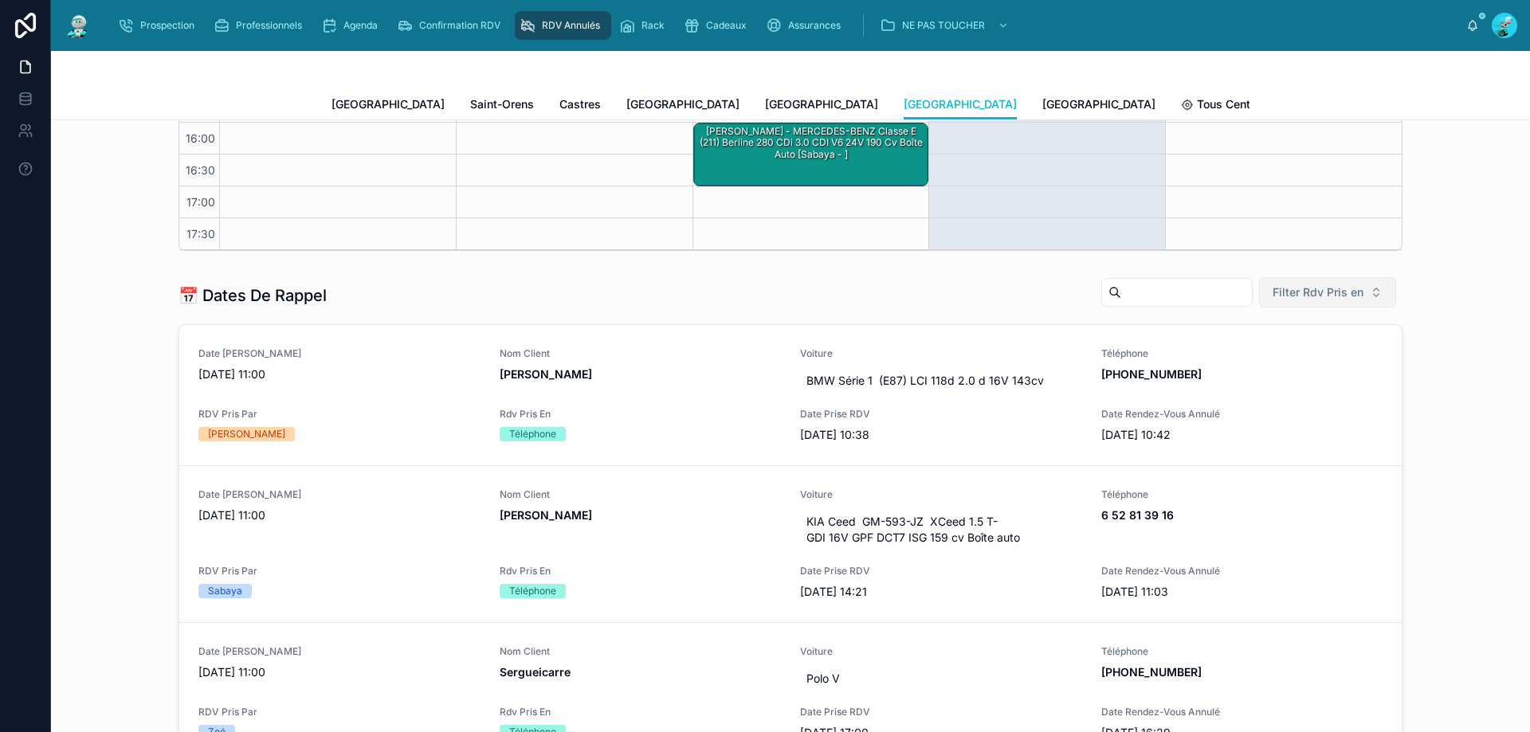
click at [1348, 300] on button "Filter Rdv Pris en" at bounding box center [1327, 292] width 137 height 30
click at [1299, 380] on div "Téléphone" at bounding box center [1321, 382] width 191 height 25
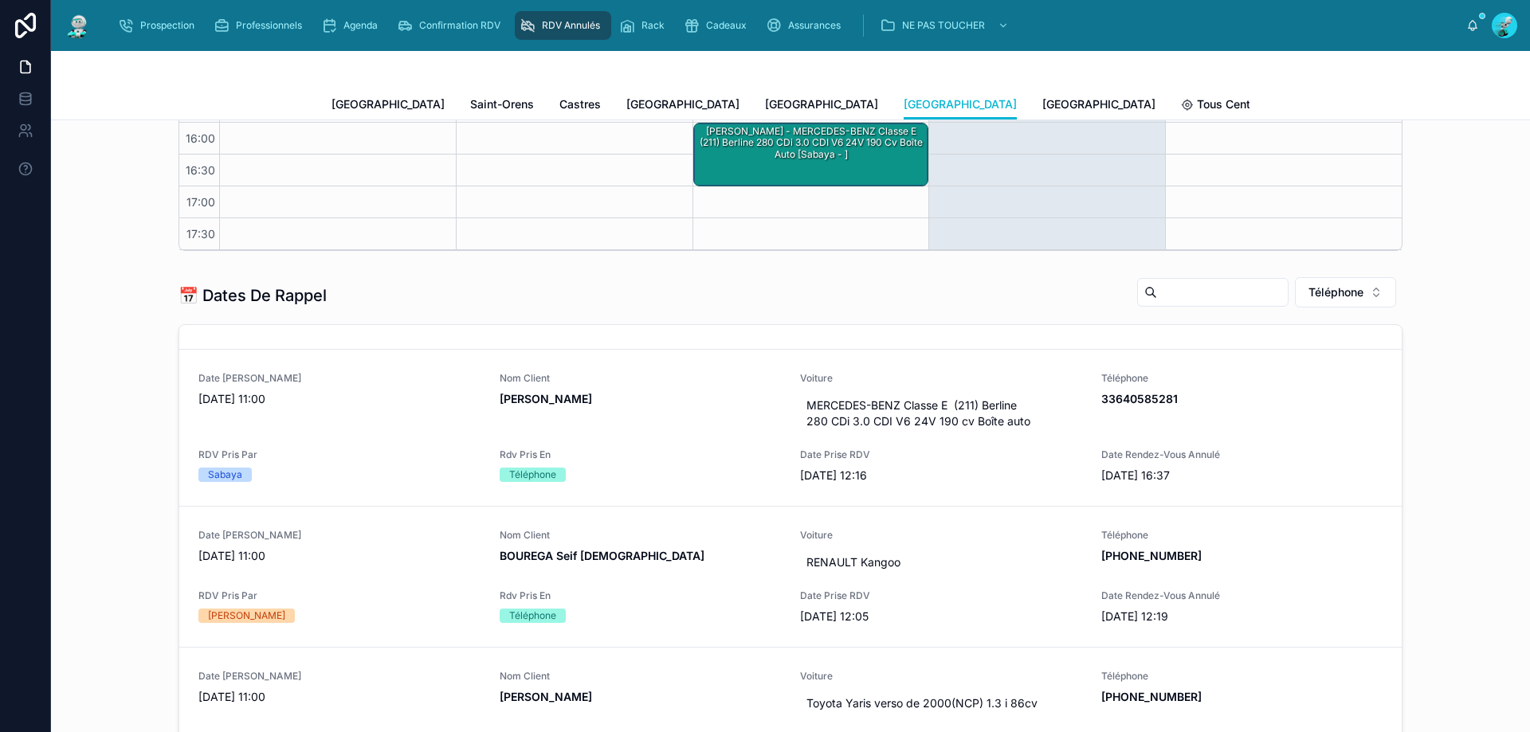
scroll to position [491, 0]
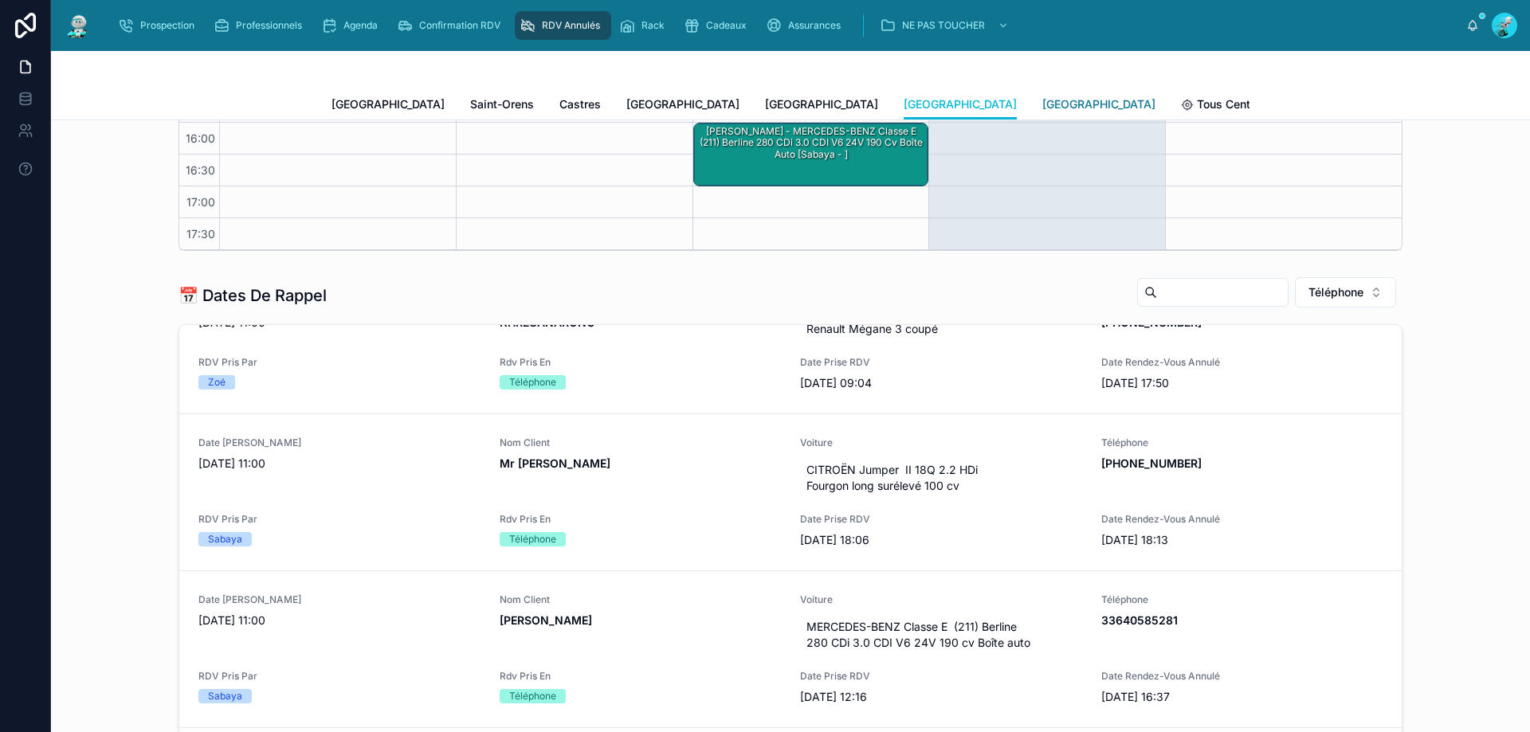
click at [1042, 114] on link "[GEOGRAPHIC_DATA]" at bounding box center [1098, 106] width 113 height 32
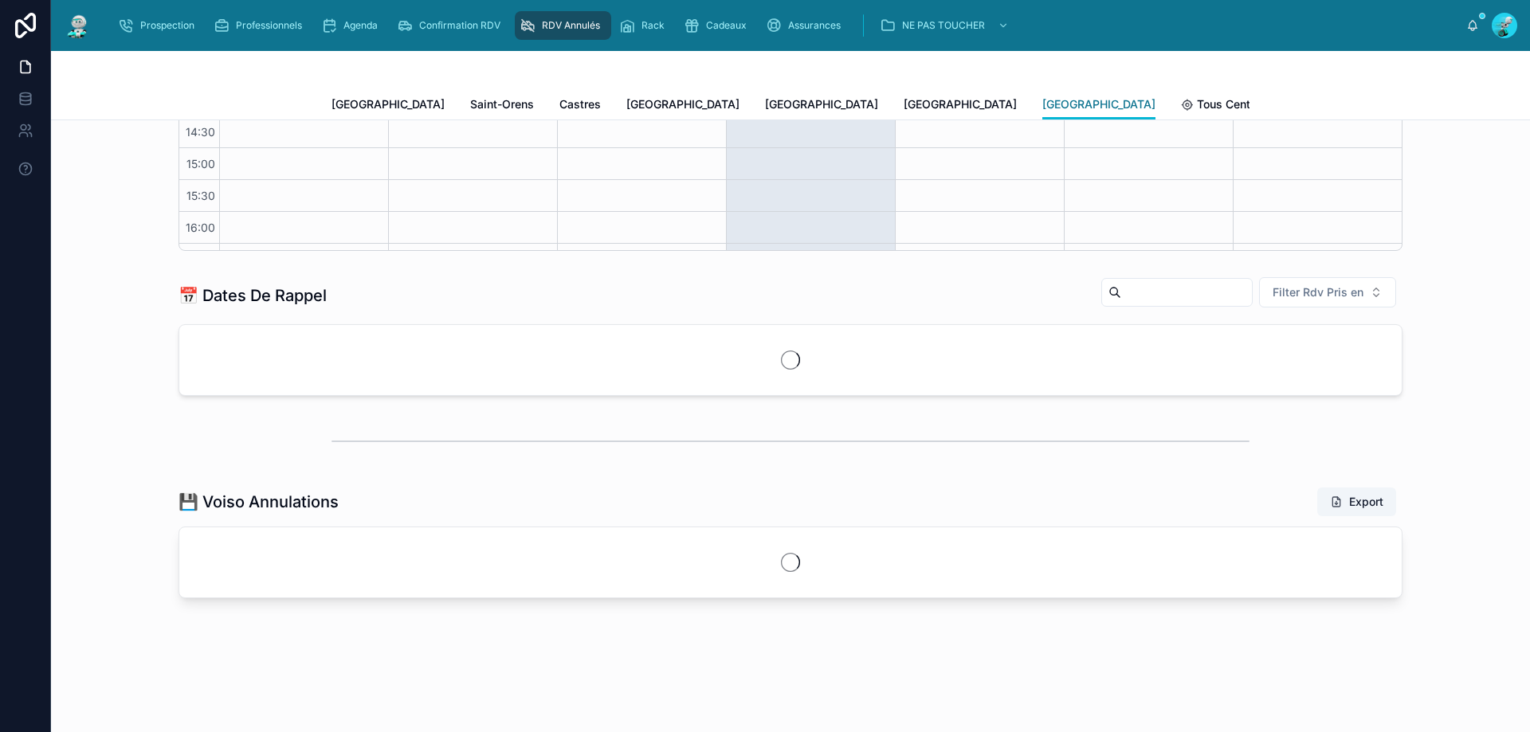
scroll to position [89, 0]
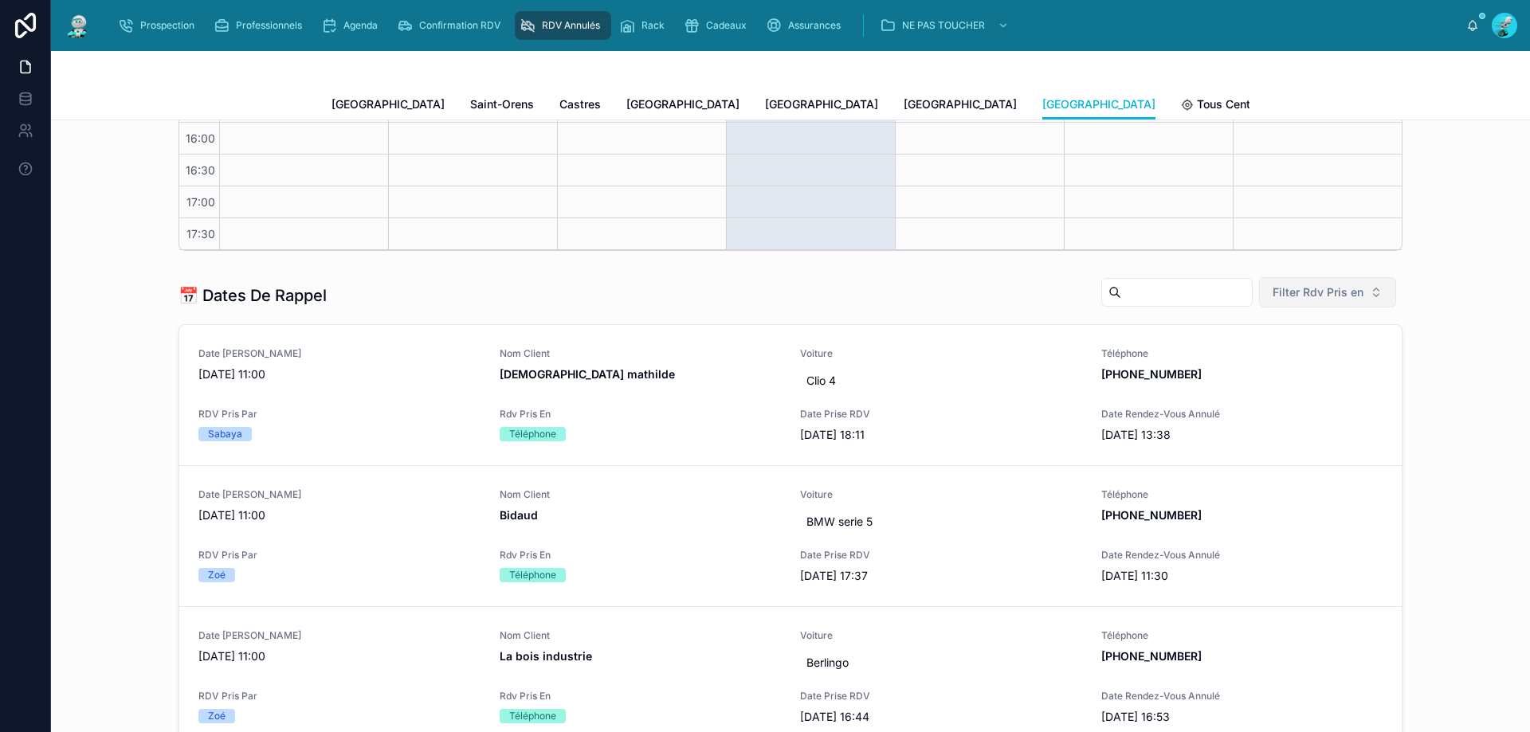
click at [1342, 298] on span "Filter Rdv Pris en" at bounding box center [1317, 292] width 91 height 16
click at [1306, 380] on div "Téléphone" at bounding box center [1321, 382] width 191 height 25
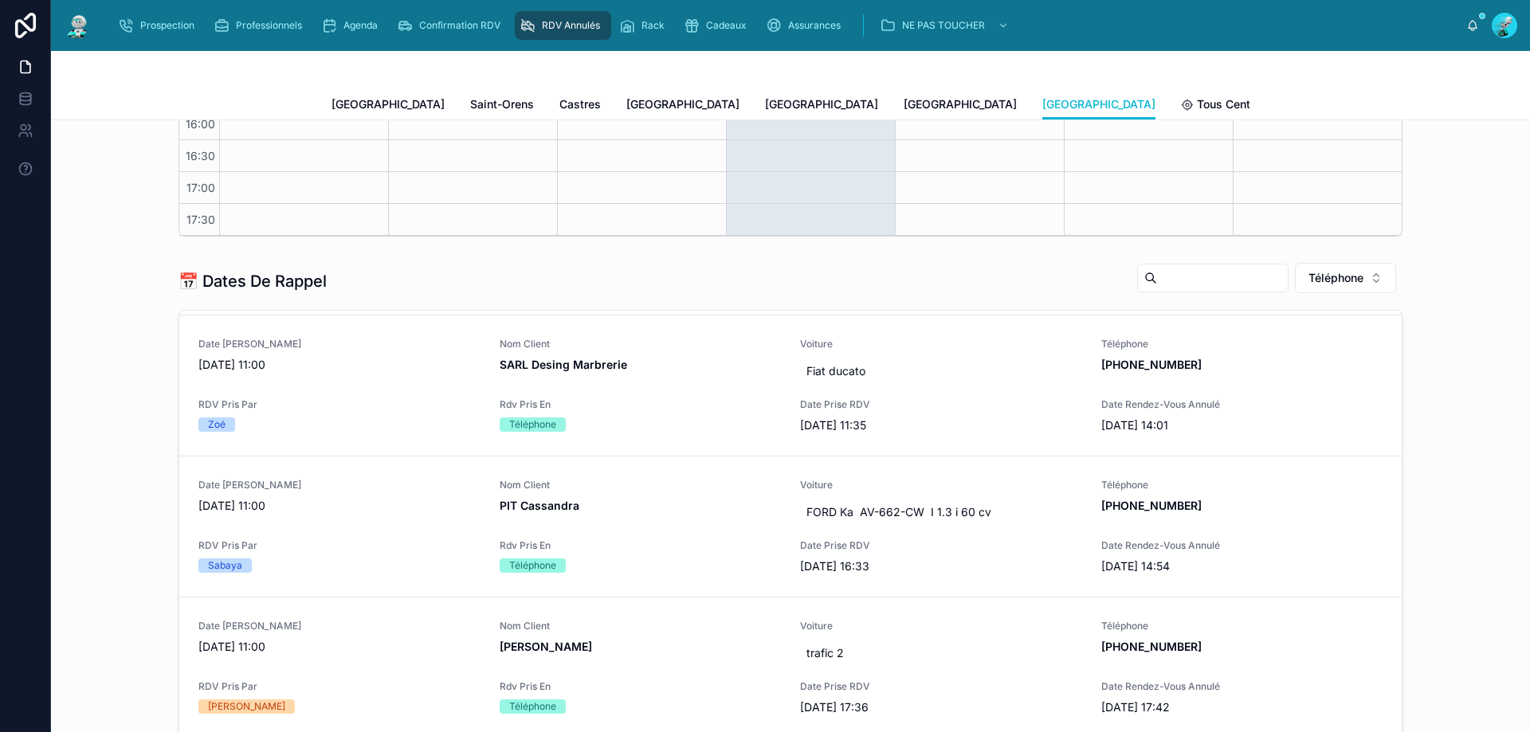
scroll to position [496, 0]
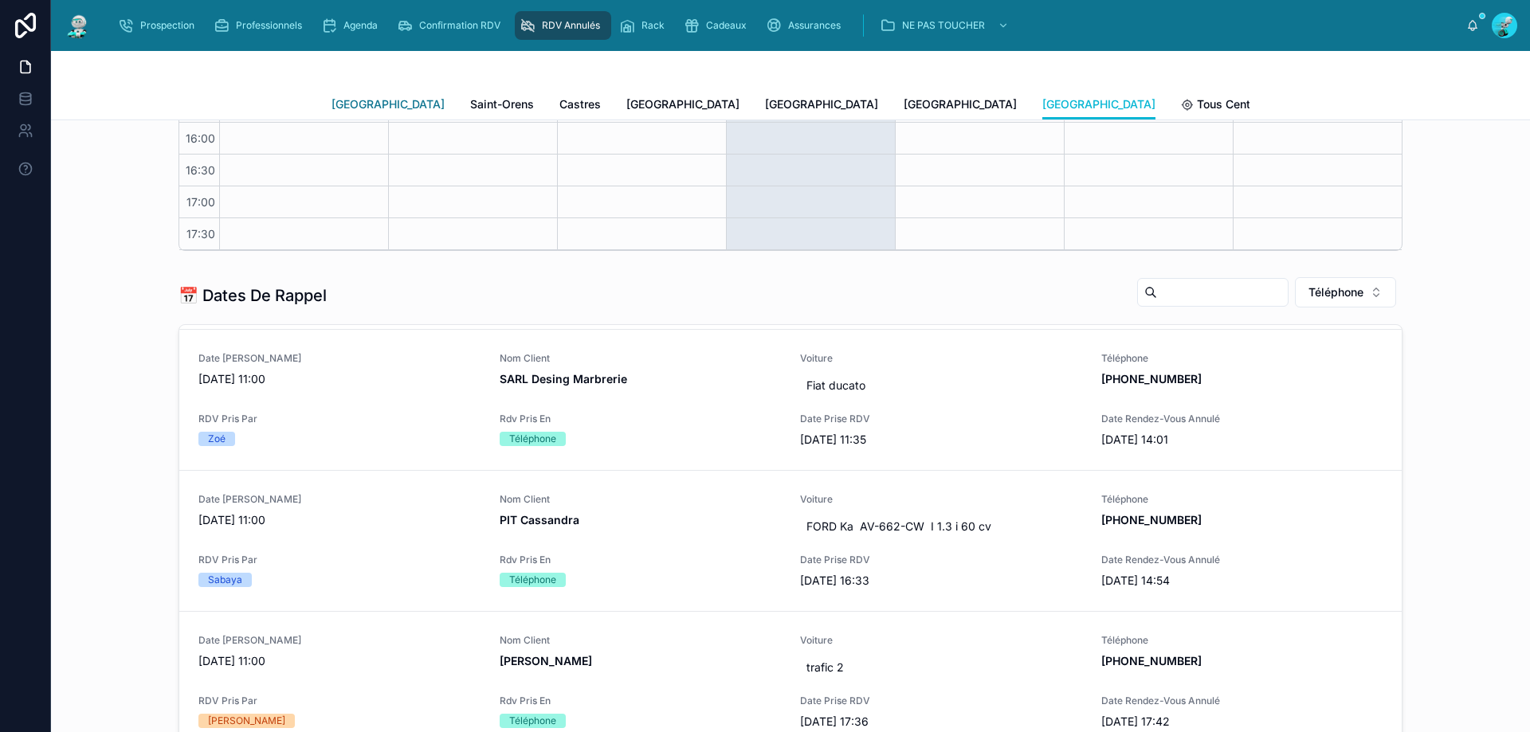
click at [345, 111] on span "[GEOGRAPHIC_DATA]" at bounding box center [387, 104] width 113 height 16
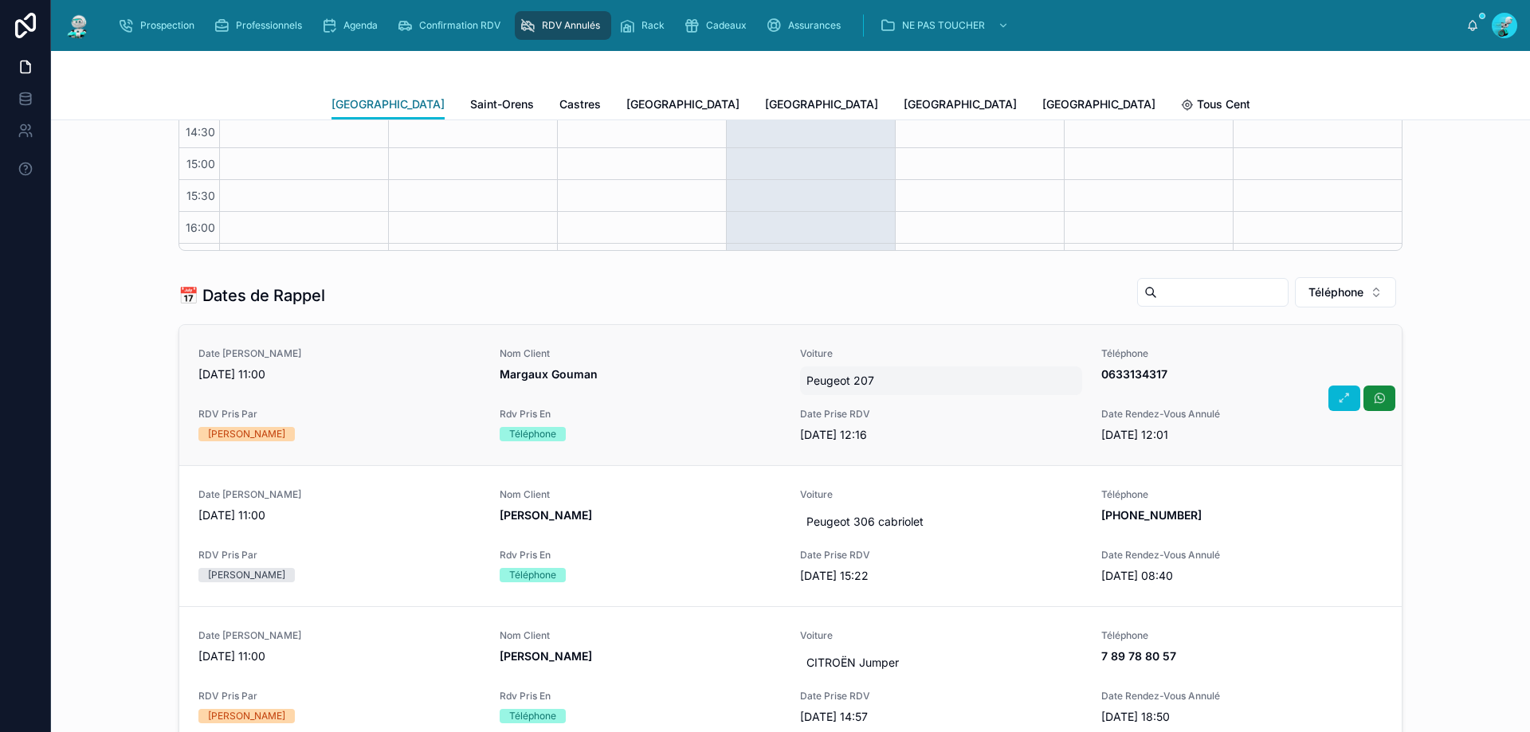
scroll to position [89, 0]
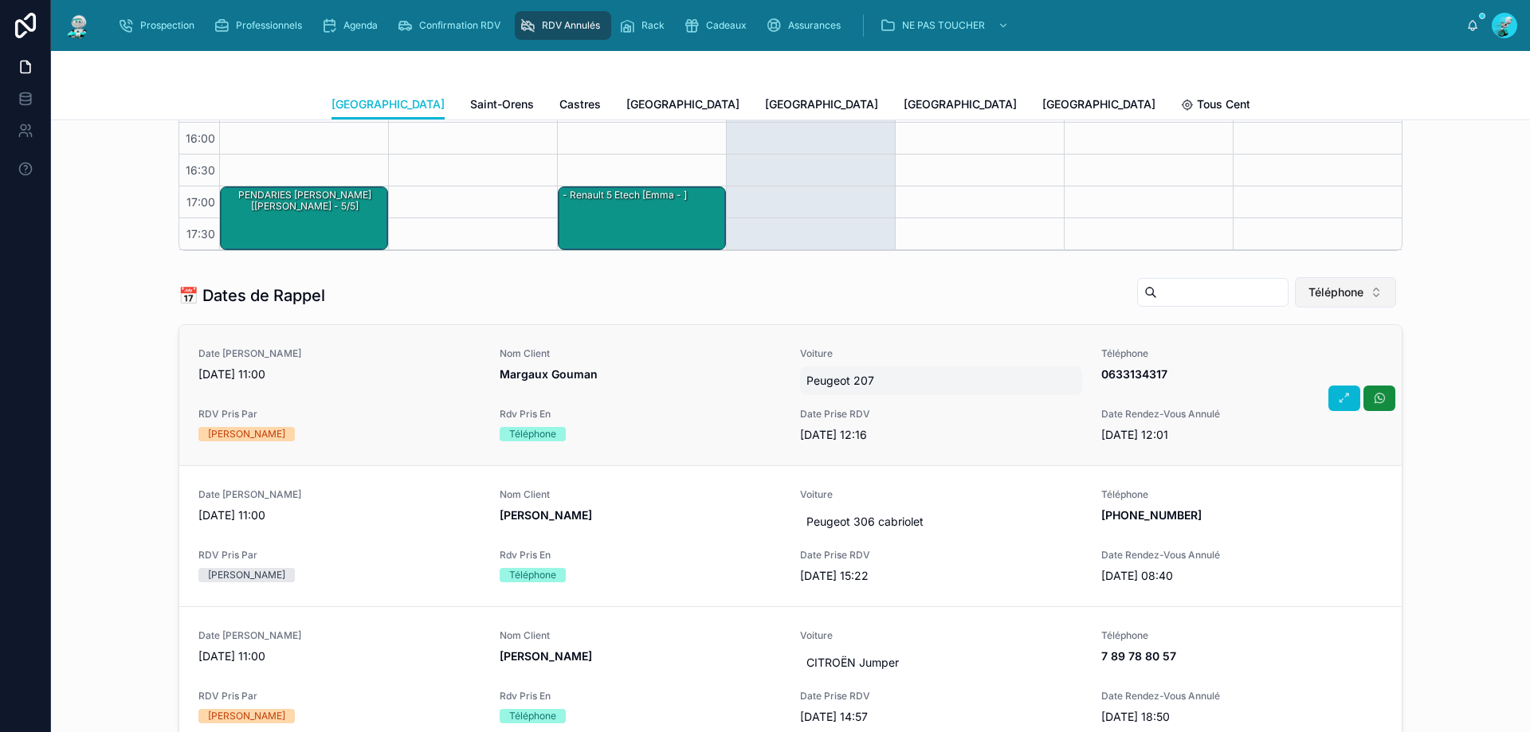
click at [1327, 280] on button "Téléphone" at bounding box center [1345, 292] width 101 height 30
click at [1290, 403] on div "Téléphone" at bounding box center [1338, 407] width 191 height 25
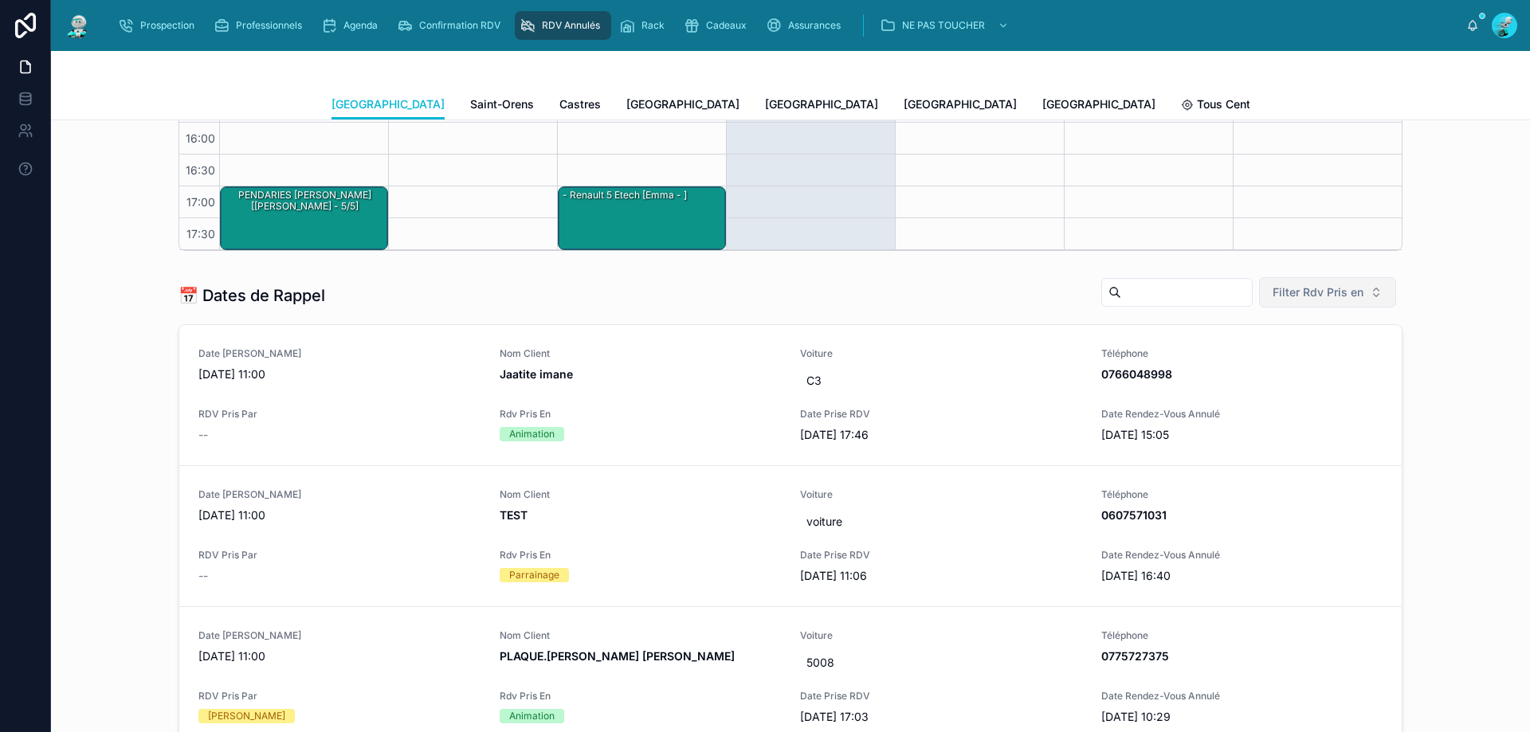
click at [1374, 293] on button "Filter Rdv Pris en" at bounding box center [1327, 292] width 137 height 30
click at [1310, 391] on div "Téléphone" at bounding box center [1321, 382] width 191 height 25
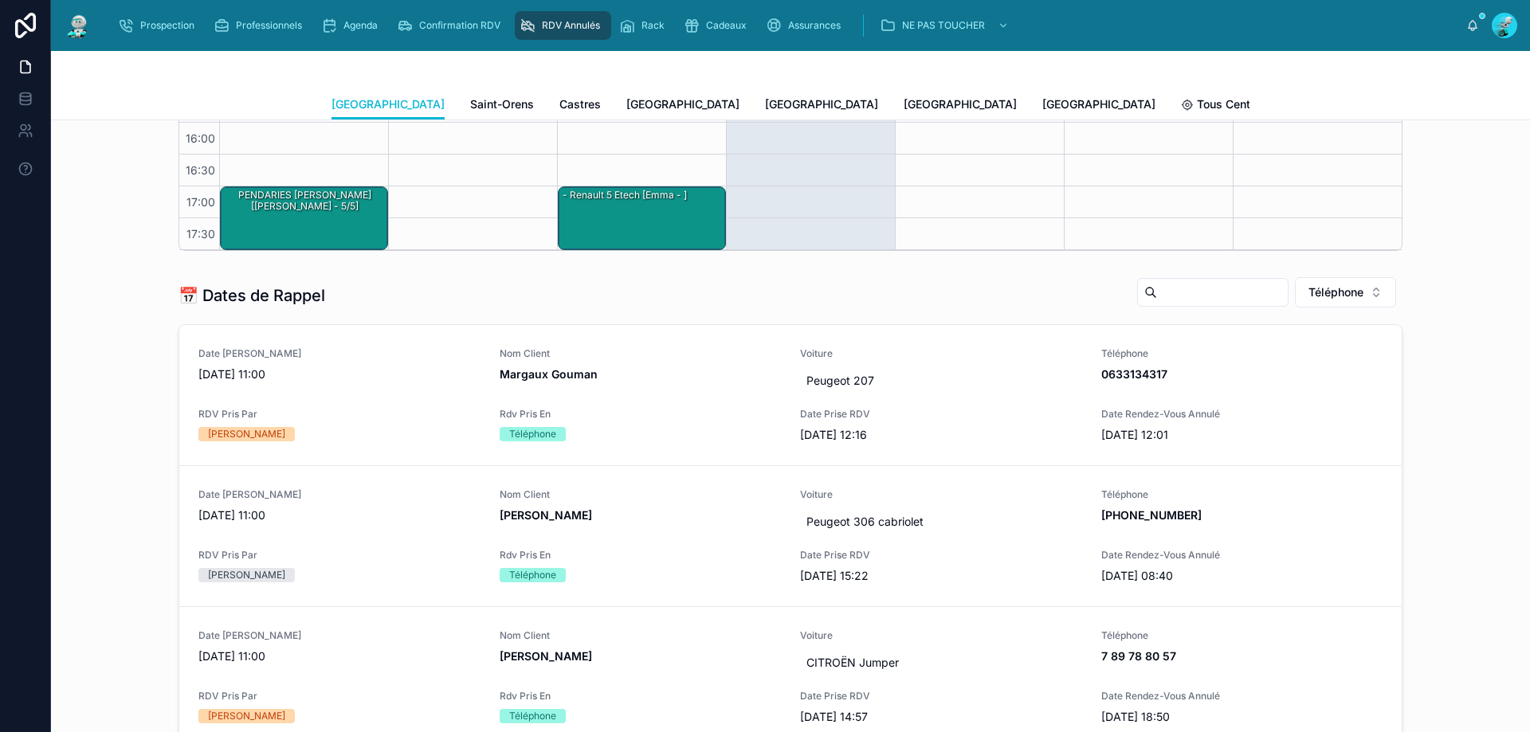
drag, startPoint x: 1468, startPoint y: 336, endPoint x: 1444, endPoint y: 334, distance: 23.2
click at [1467, 335] on div "📅 Dates de Rappel Téléphone Date de Rappel 11/09/2025 11:00 Nom Client Margaux …" at bounding box center [790, 604] width 1453 height 668
click at [676, 389] on div "Nom Client Margaux Gouman" at bounding box center [641, 371] width 282 height 48
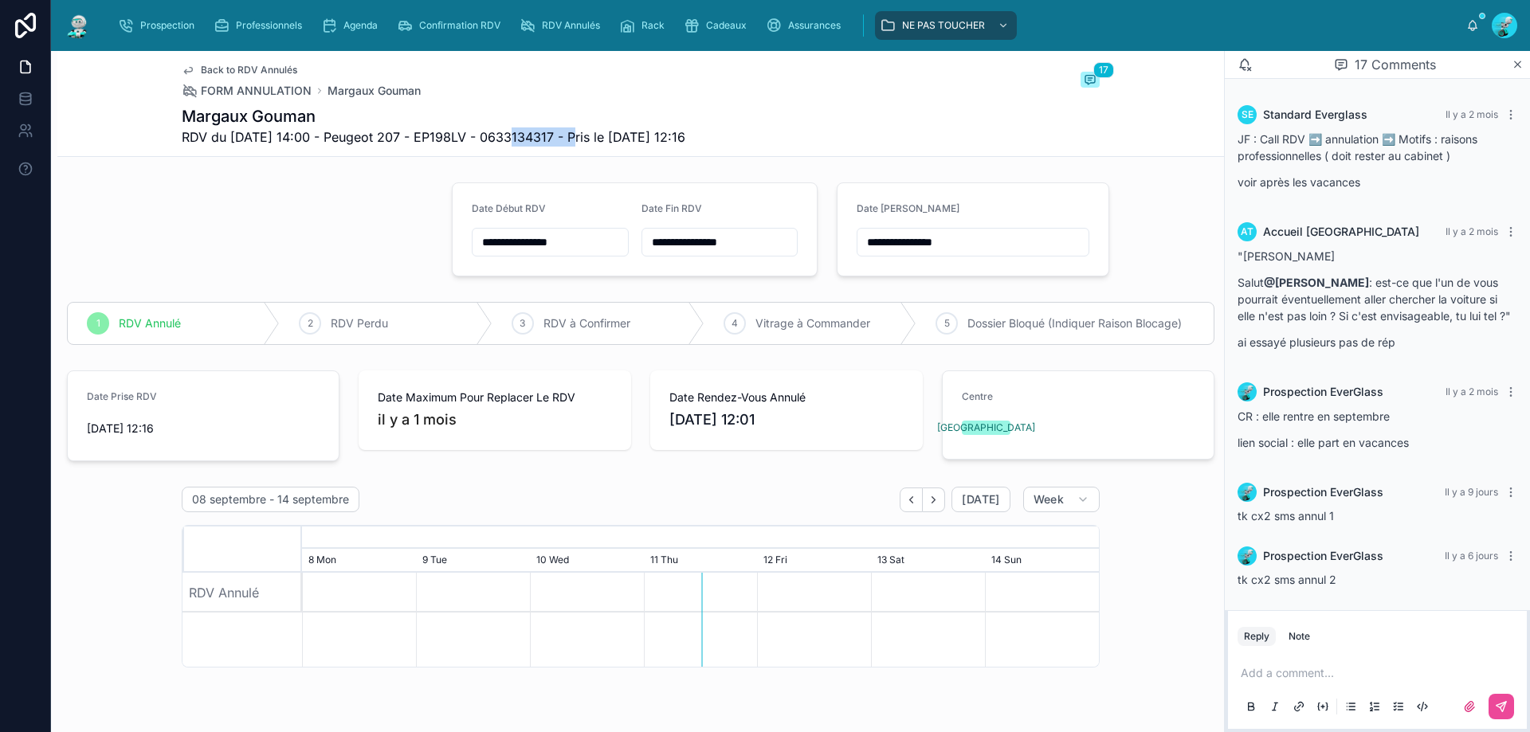
drag, startPoint x: 570, startPoint y: 132, endPoint x: 498, endPoint y: 143, distance: 73.4
click at [498, 143] on span "RDV du 25/07/2025 14:00 - Peugeot 207 - EP198LV - 0633134317 - Pris le 24/07/20…" at bounding box center [434, 136] width 504 height 19
click at [398, 202] on div at bounding box center [249, 229] width 385 height 107
click at [527, 132] on span "RDV du 25/07/2025 14:00 - Peugeot 207 - EP198LV - 0633134317 - Pris le 24/07/20…" at bounding box center [434, 136] width 504 height 19
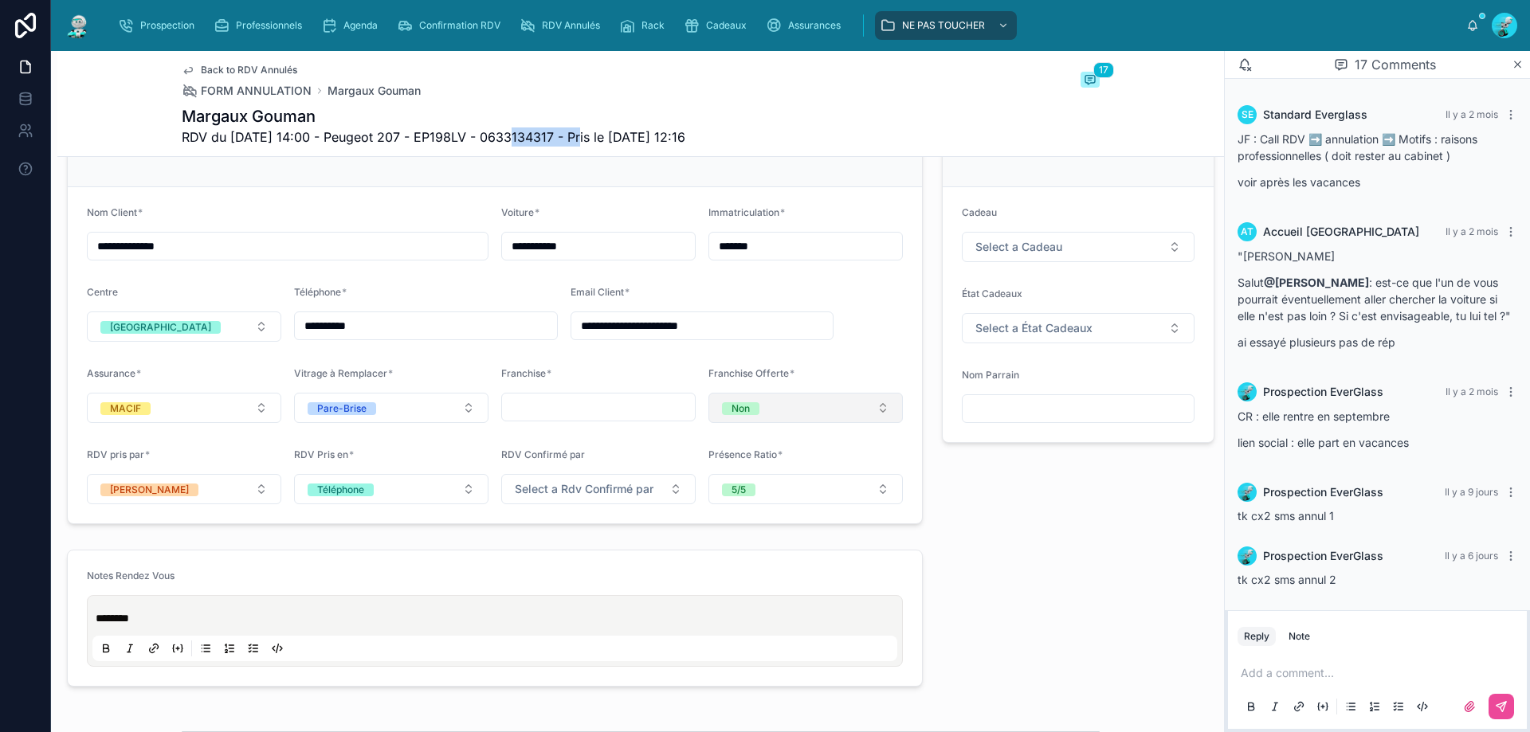
scroll to position [956, 0]
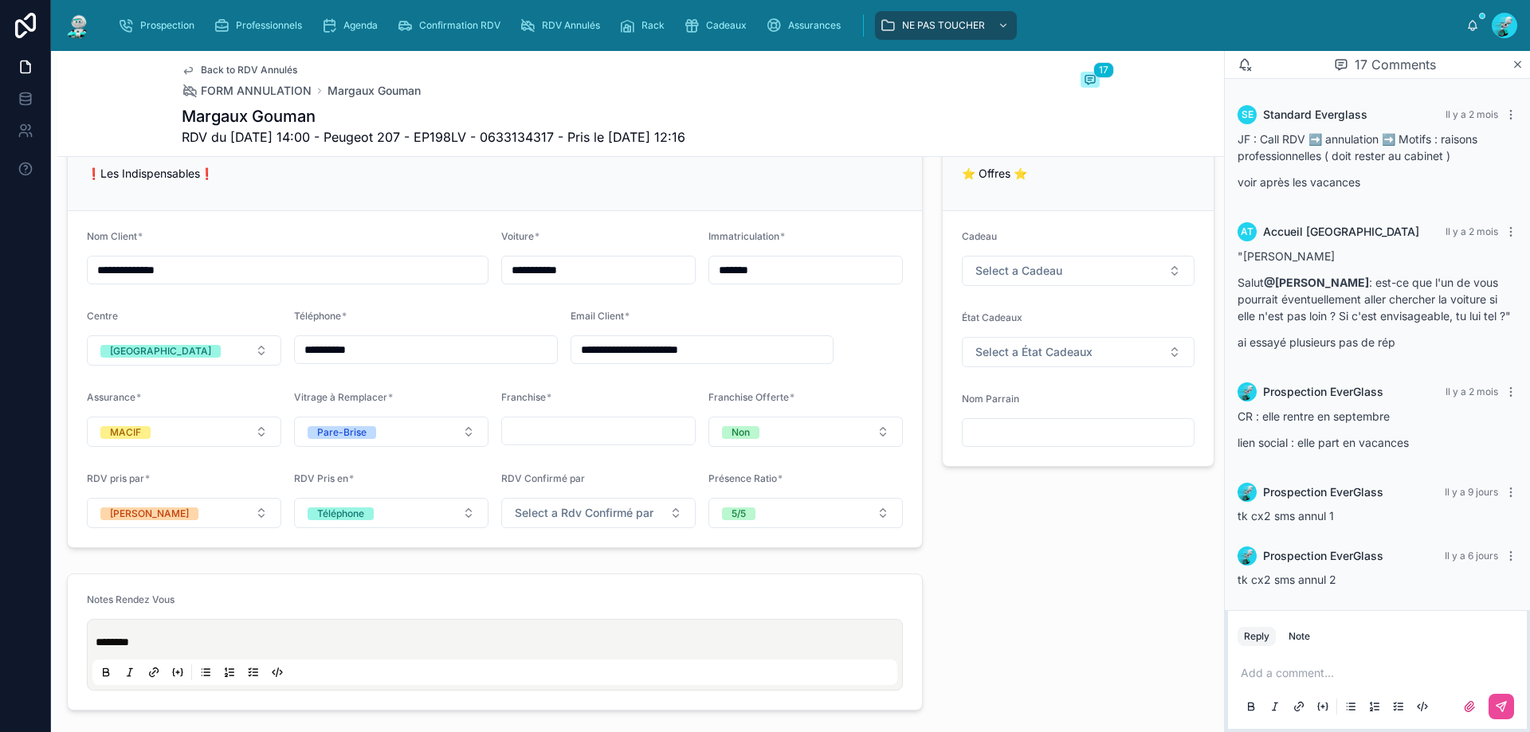
click at [816, 182] on div "❗Les Indispensables❗" at bounding box center [495, 178] width 816 height 26
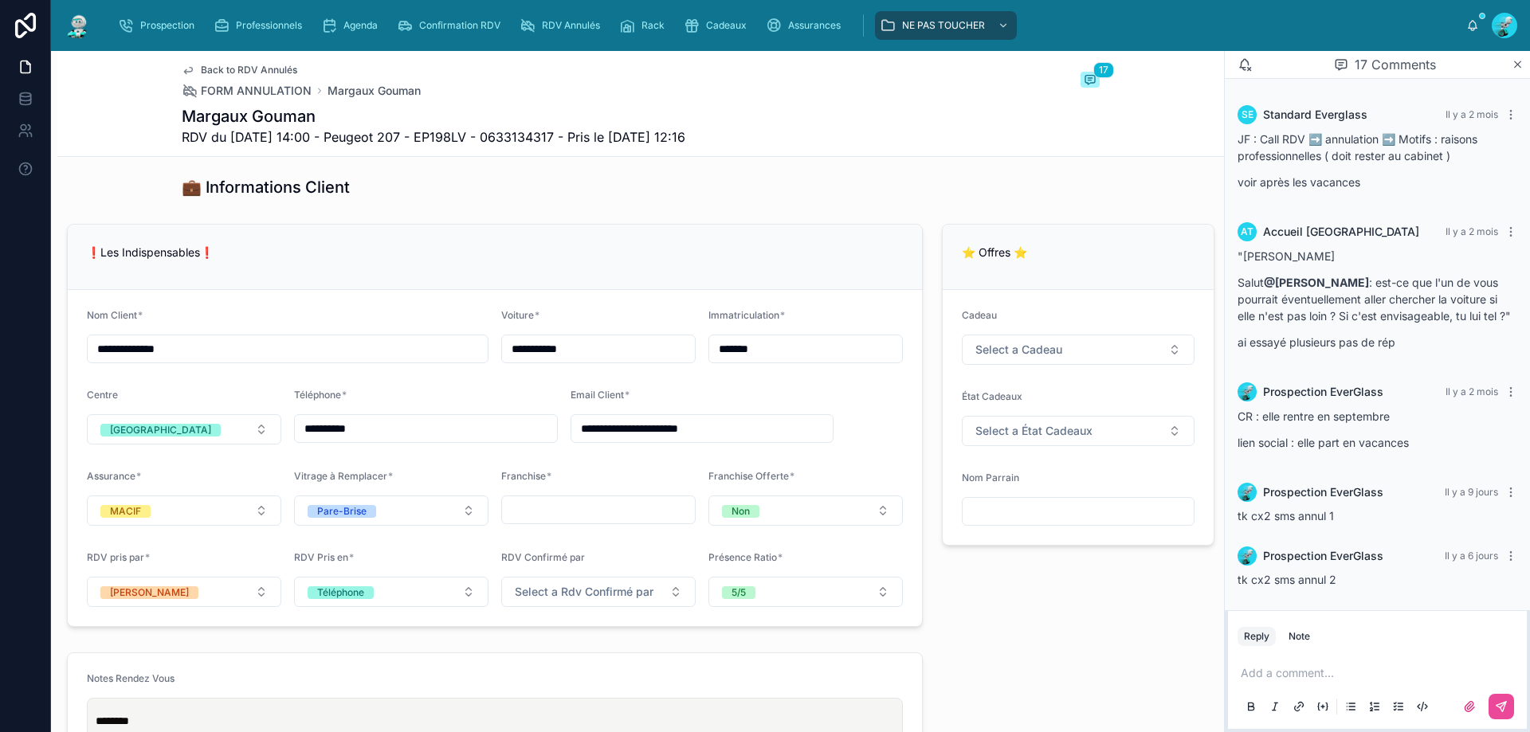
scroll to position [876, 0]
drag, startPoint x: 571, startPoint y: 131, endPoint x: 502, endPoint y: 136, distance: 69.5
click at [502, 136] on span "RDV du 25/07/2025 14:00 - Peugeot 207 - EP198LV - 0633134317 - Pris le 24/07/20…" at bounding box center [434, 136] width 504 height 19
click at [542, 233] on div "❗Les Indispensables❗" at bounding box center [495, 257] width 854 height 65
drag, startPoint x: 1350, startPoint y: 680, endPoint x: 1319, endPoint y: 740, distance: 68.1
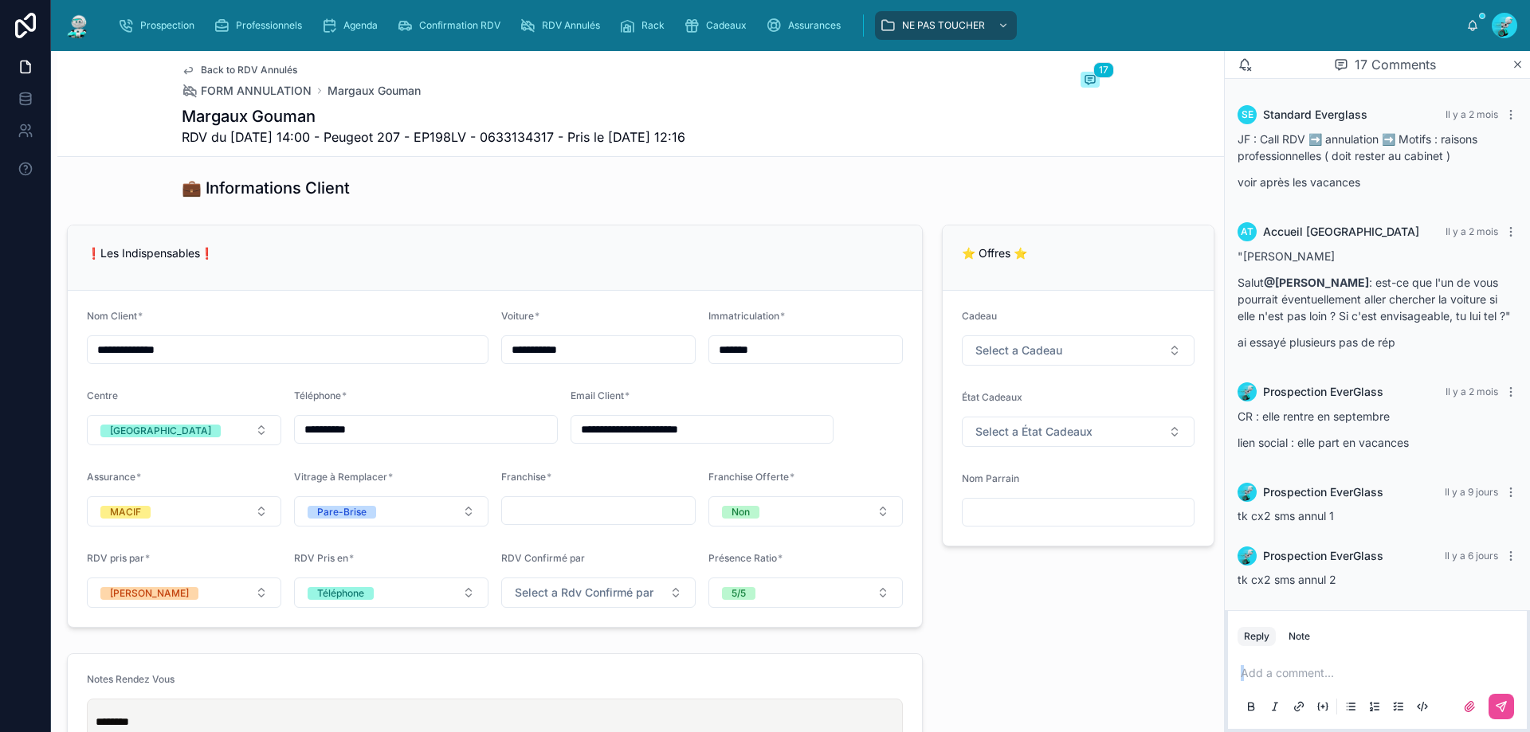
click at [1319, 731] on html "**********" at bounding box center [765, 366] width 1530 height 732
click at [1296, 653] on div "Add a comment..." at bounding box center [1377, 689] width 299 height 80
click at [1306, 664] on div "Add a comment..." at bounding box center [1377, 689] width 280 height 67
click at [1318, 672] on p at bounding box center [1380, 673] width 280 height 16
click at [1320, 667] on p "**********" at bounding box center [1380, 673] width 280 height 16
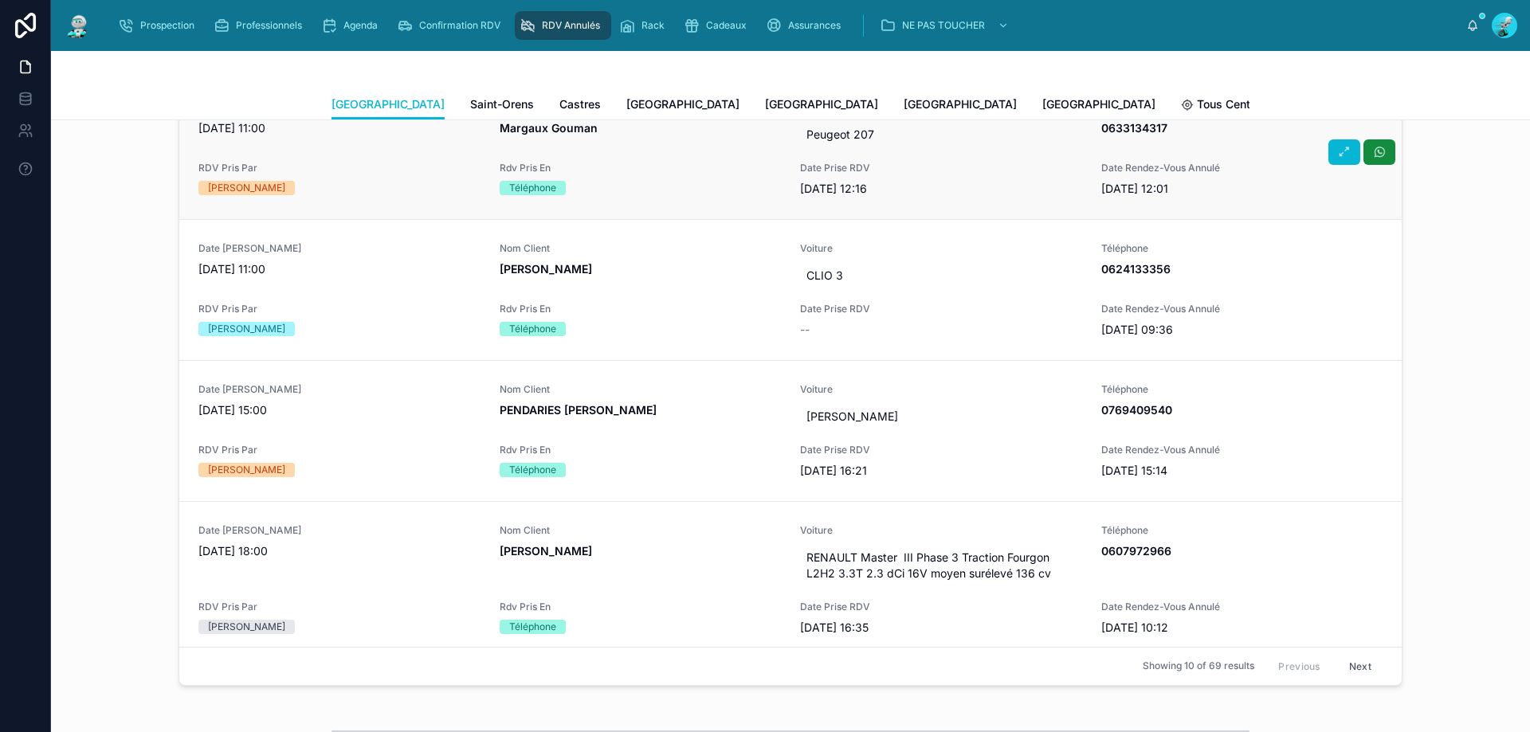
scroll to position [717, 0]
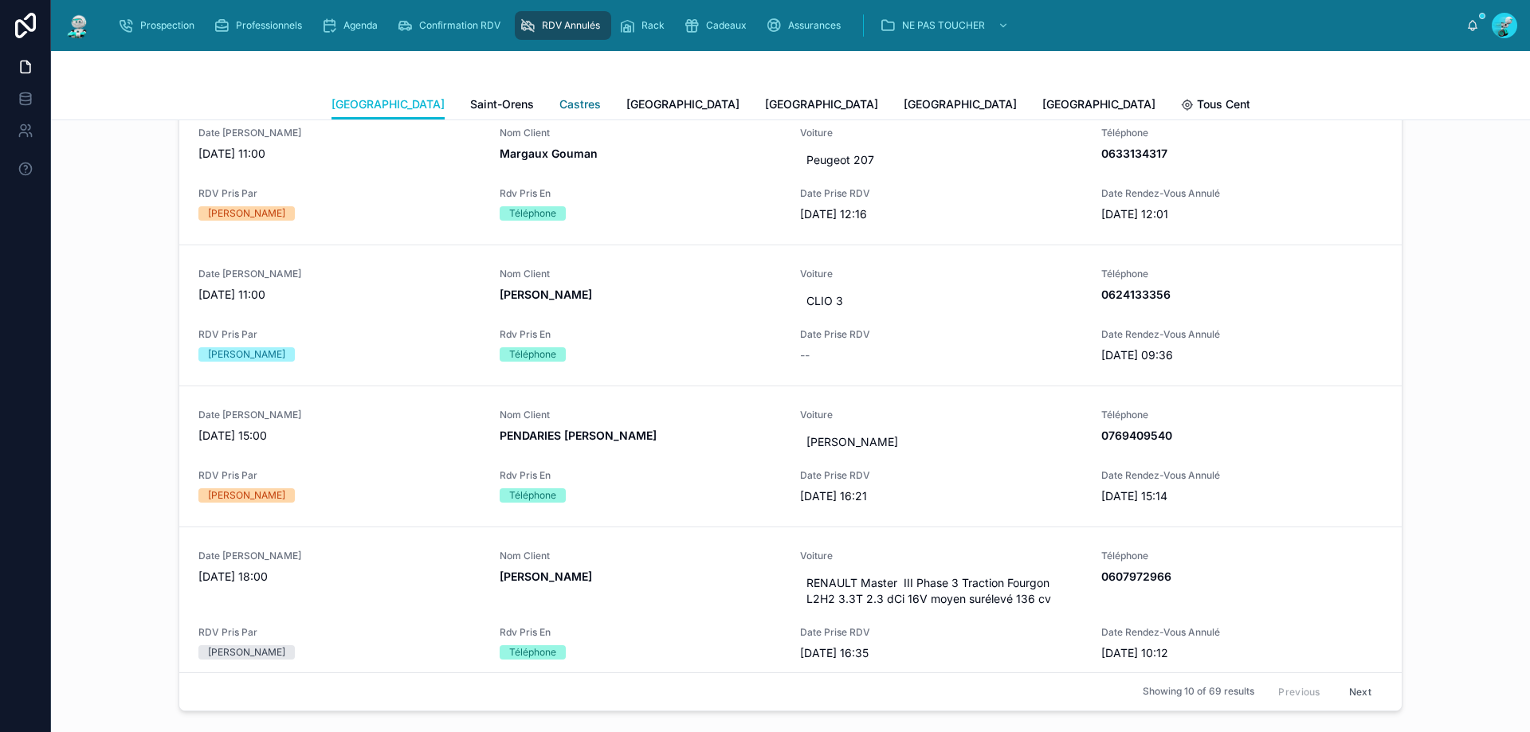
click at [559, 101] on span "Castres" at bounding box center [579, 104] width 41 height 16
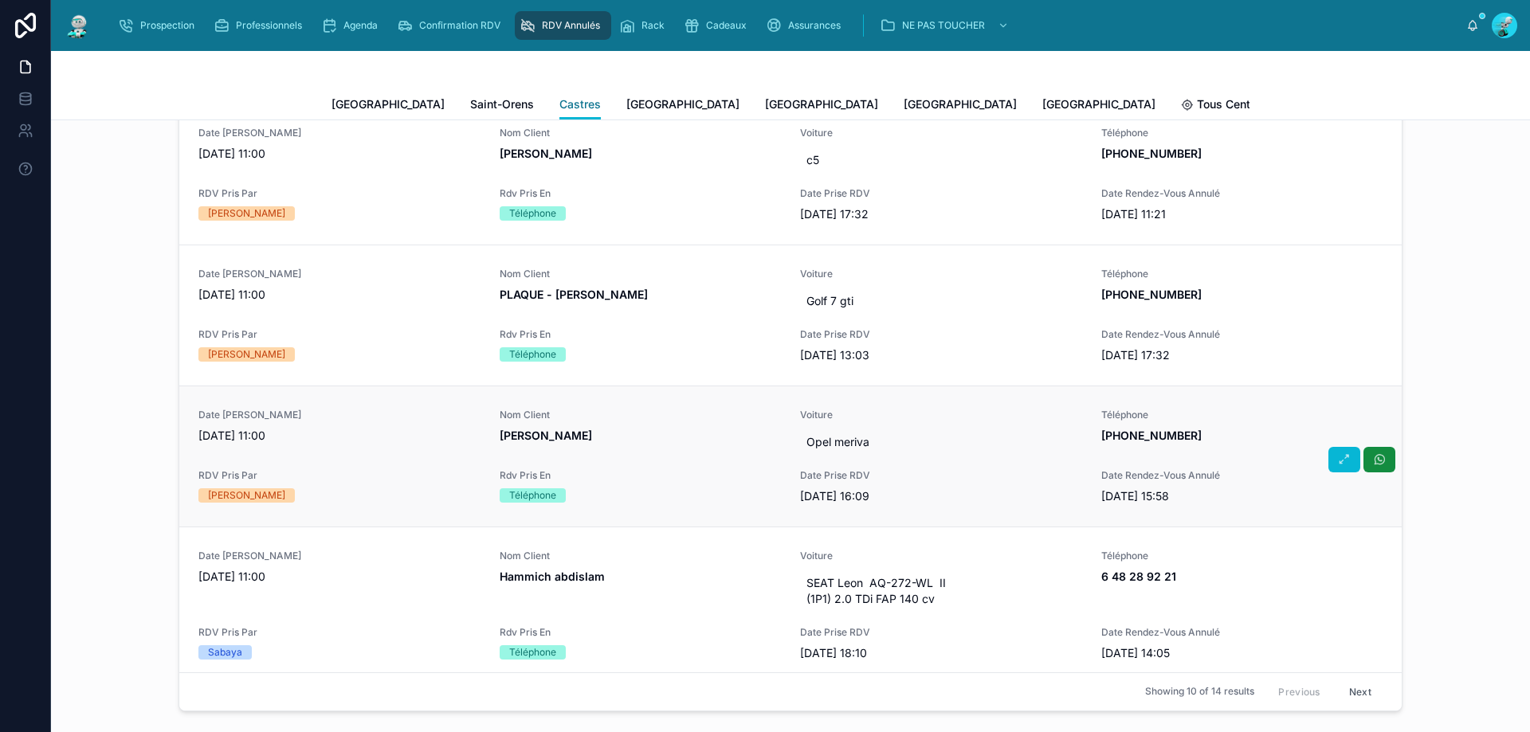
scroll to position [478, 0]
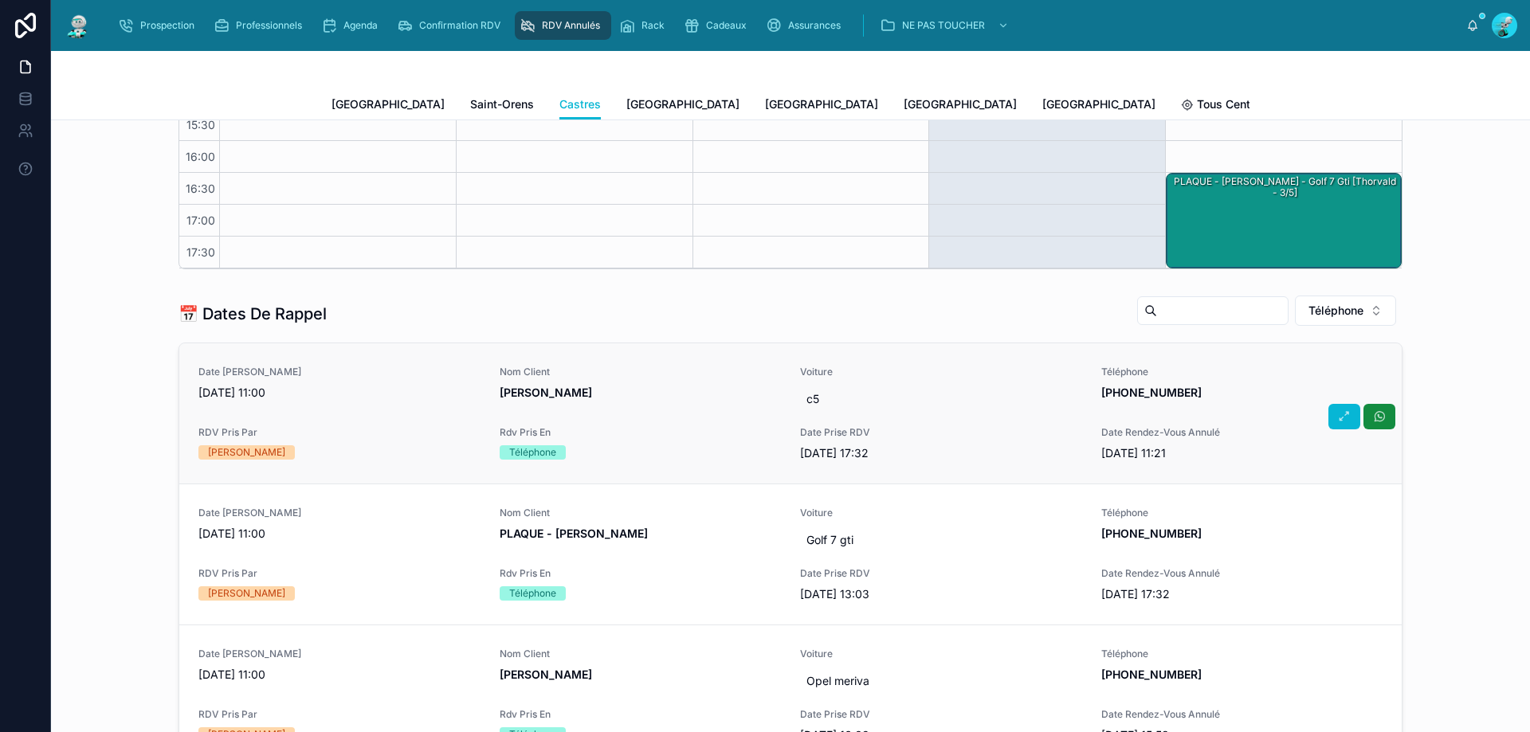
click at [646, 392] on span "Erkhami Mohamed" at bounding box center [641, 393] width 282 height 16
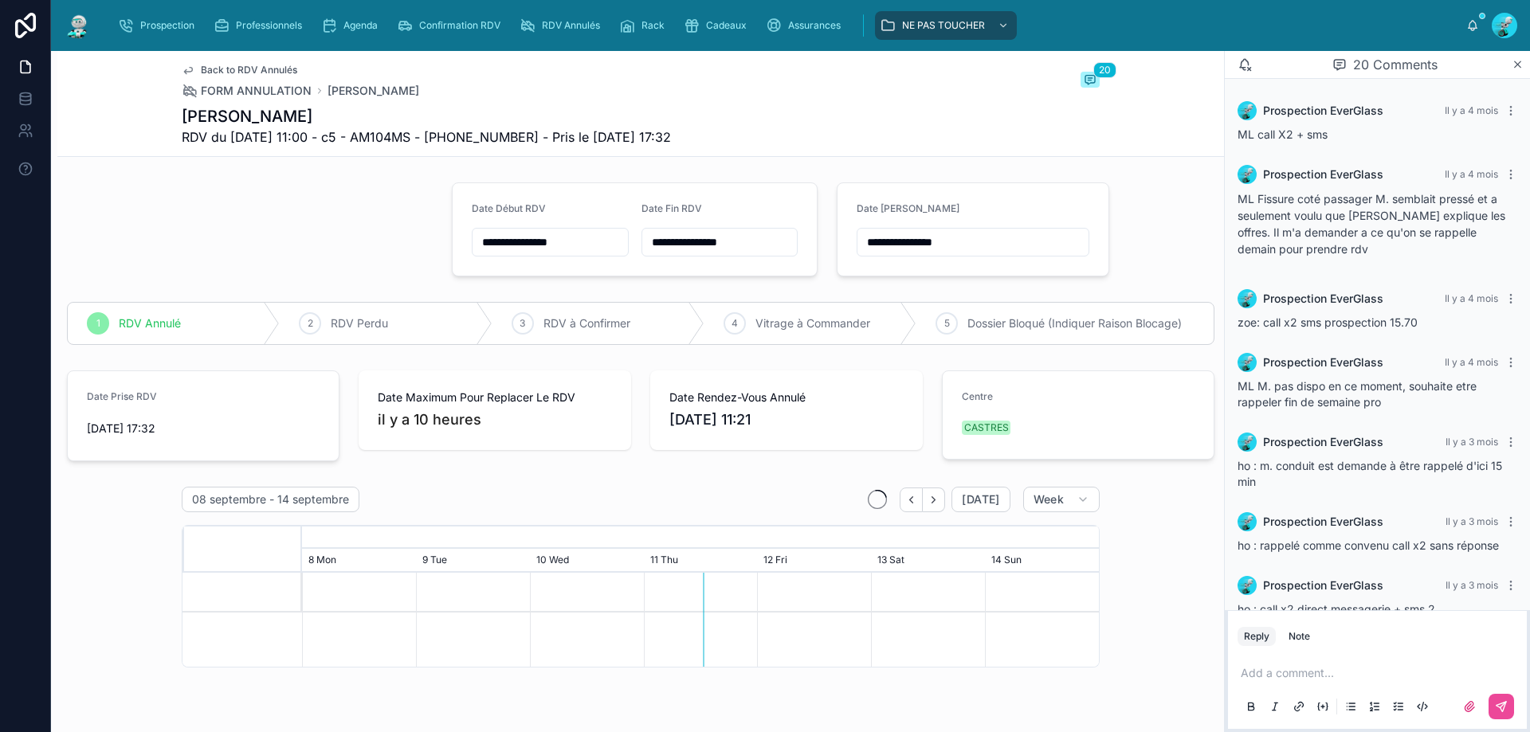
scroll to position [1189, 0]
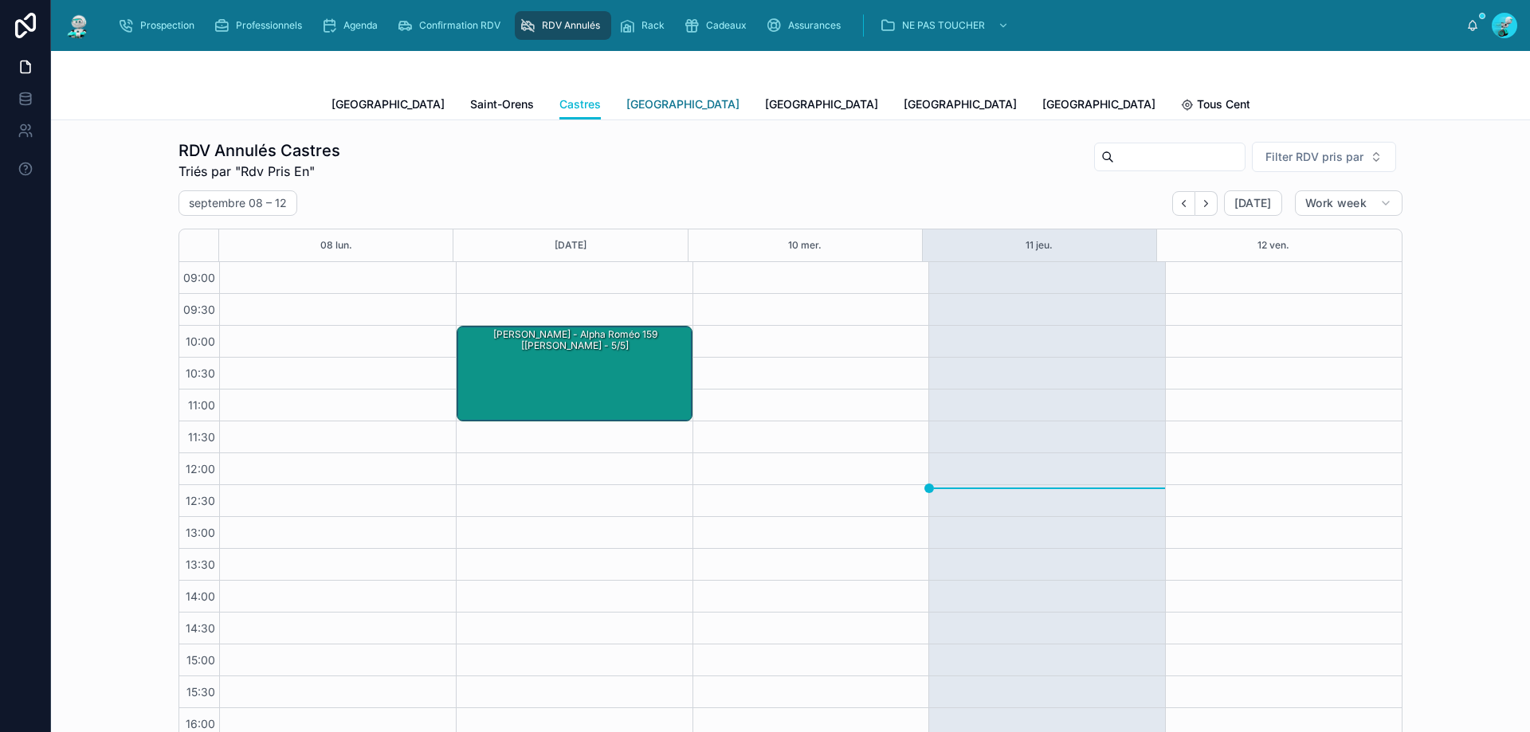
click at [626, 101] on span "[GEOGRAPHIC_DATA]" at bounding box center [682, 104] width 113 height 16
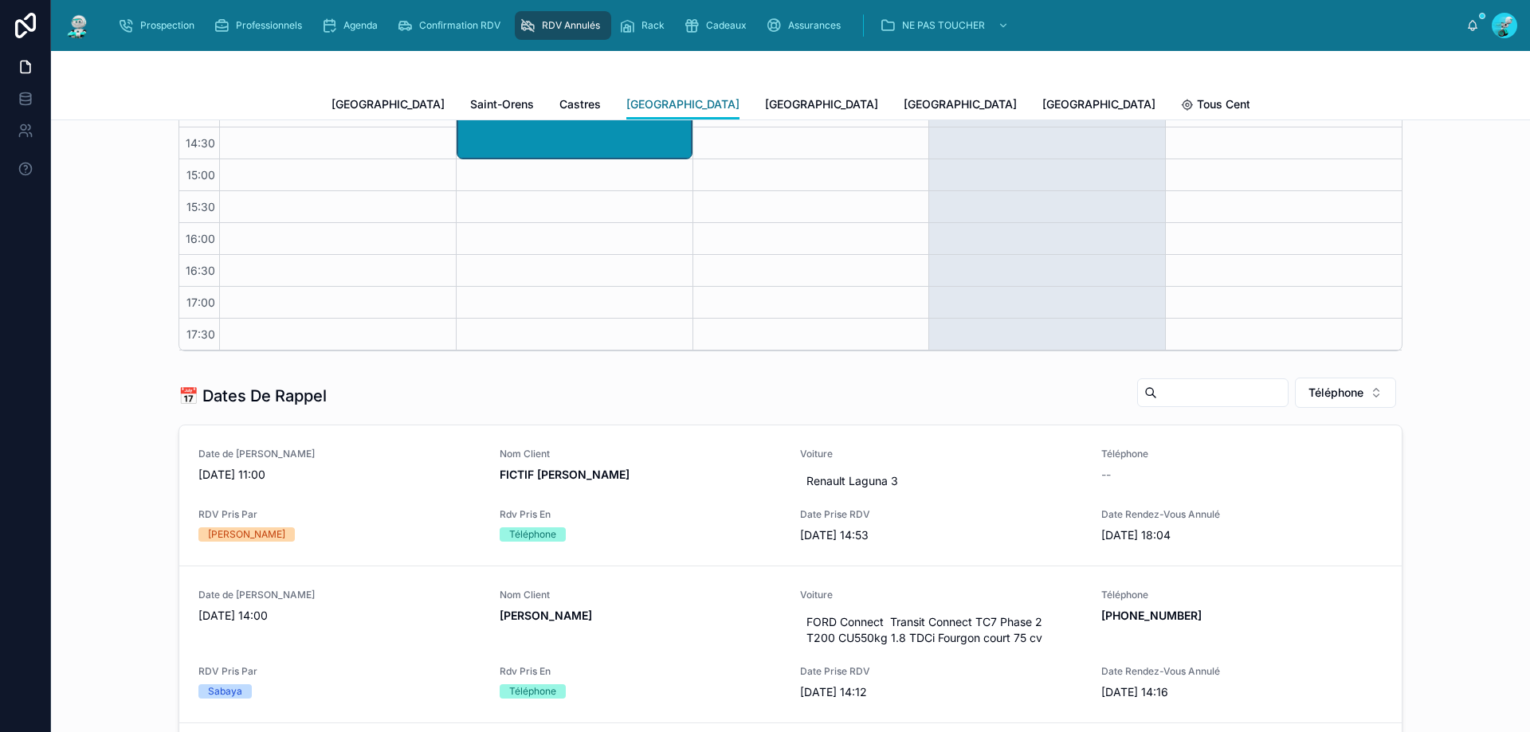
scroll to position [398, 0]
click at [559, 93] on link "Castres" at bounding box center [579, 106] width 41 height 32
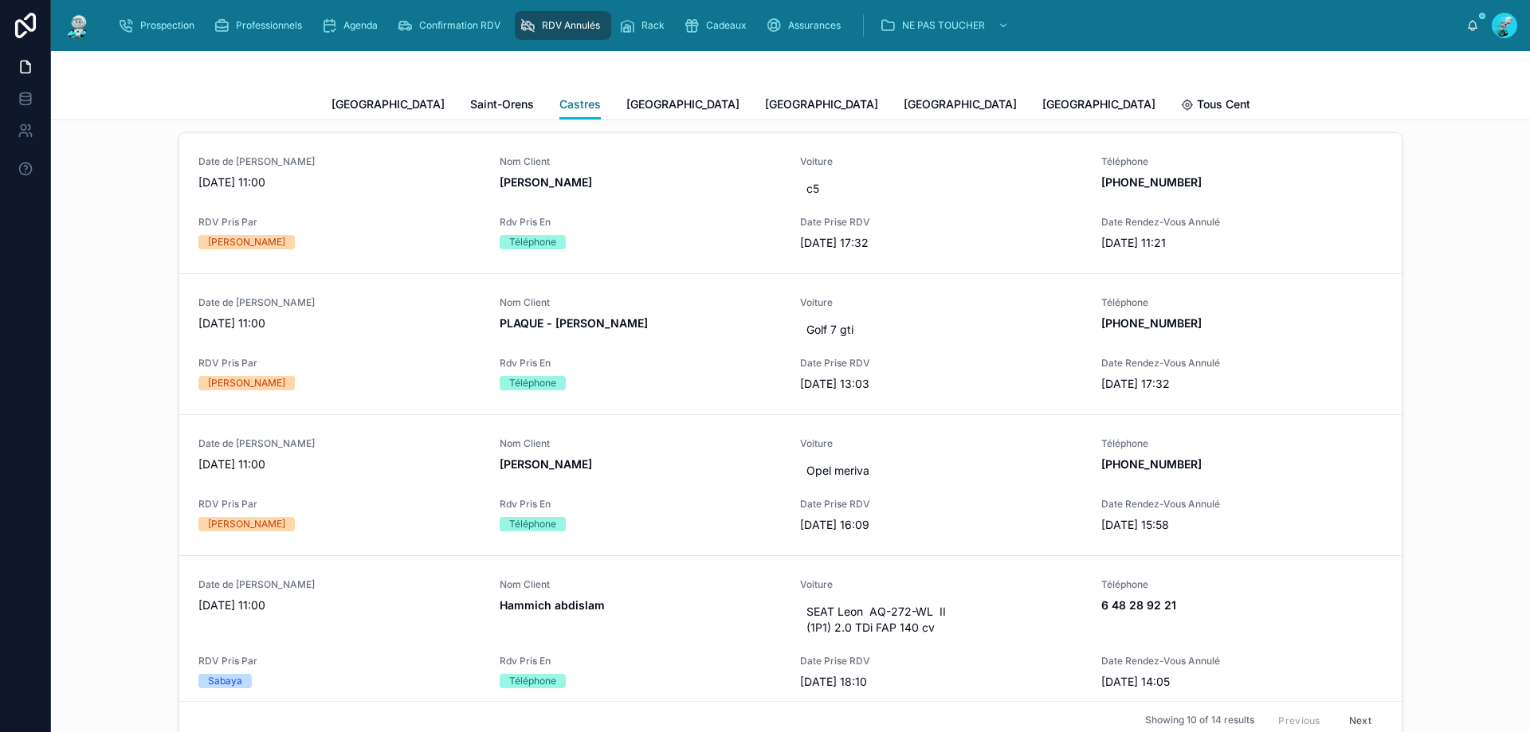
scroll to position [478, 0]
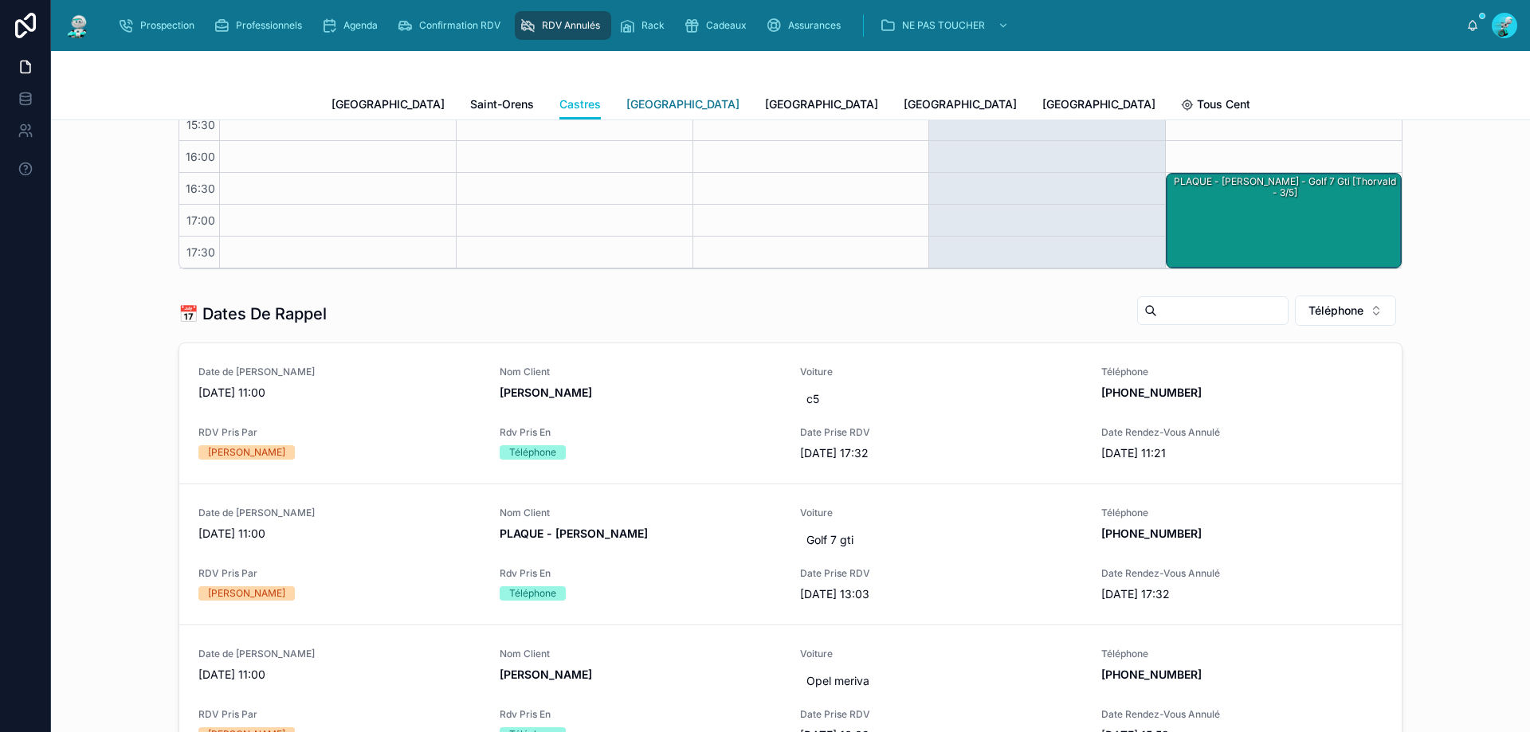
click at [626, 111] on span "[GEOGRAPHIC_DATA]" at bounding box center [682, 104] width 113 height 16
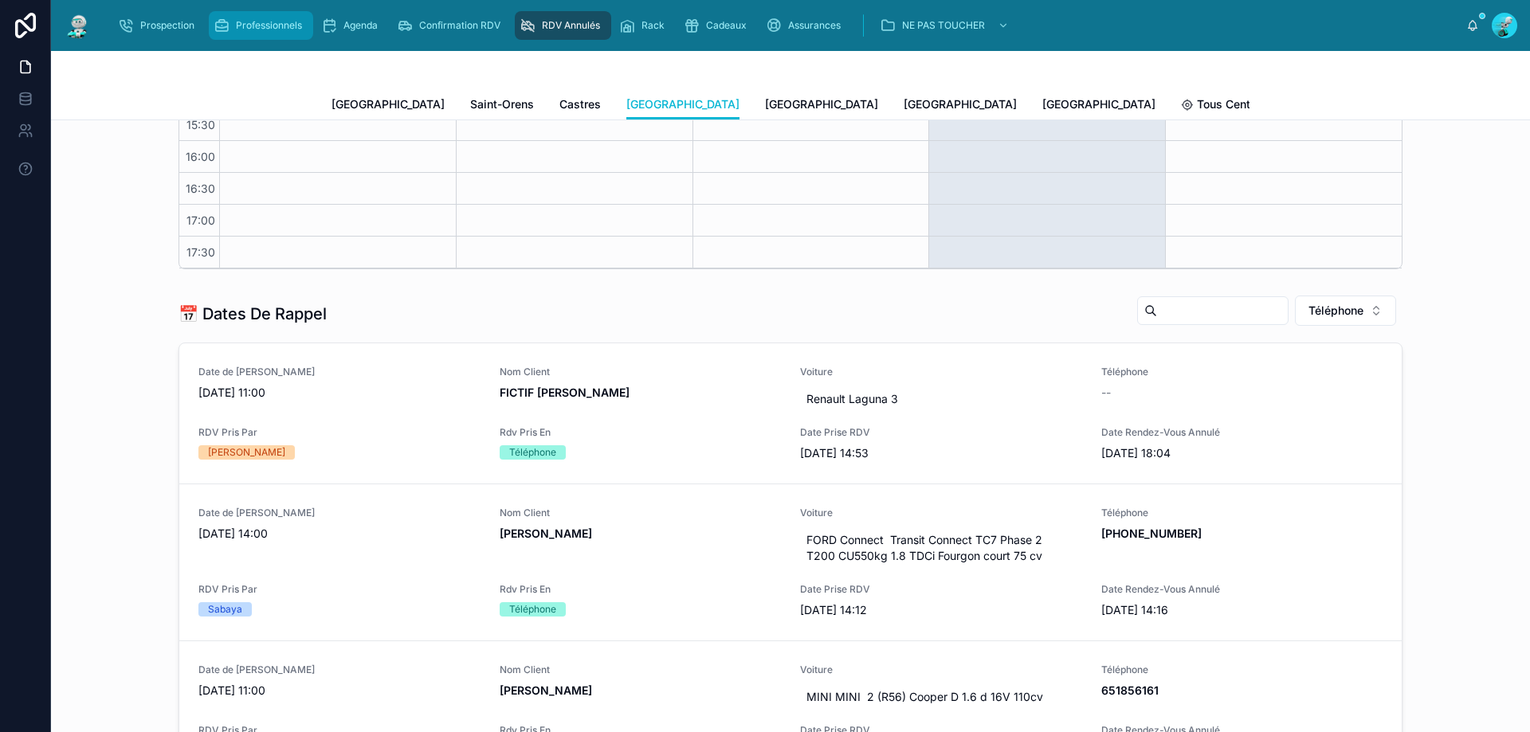
click at [256, 27] on span "Professionnels" at bounding box center [269, 25] width 66 height 13
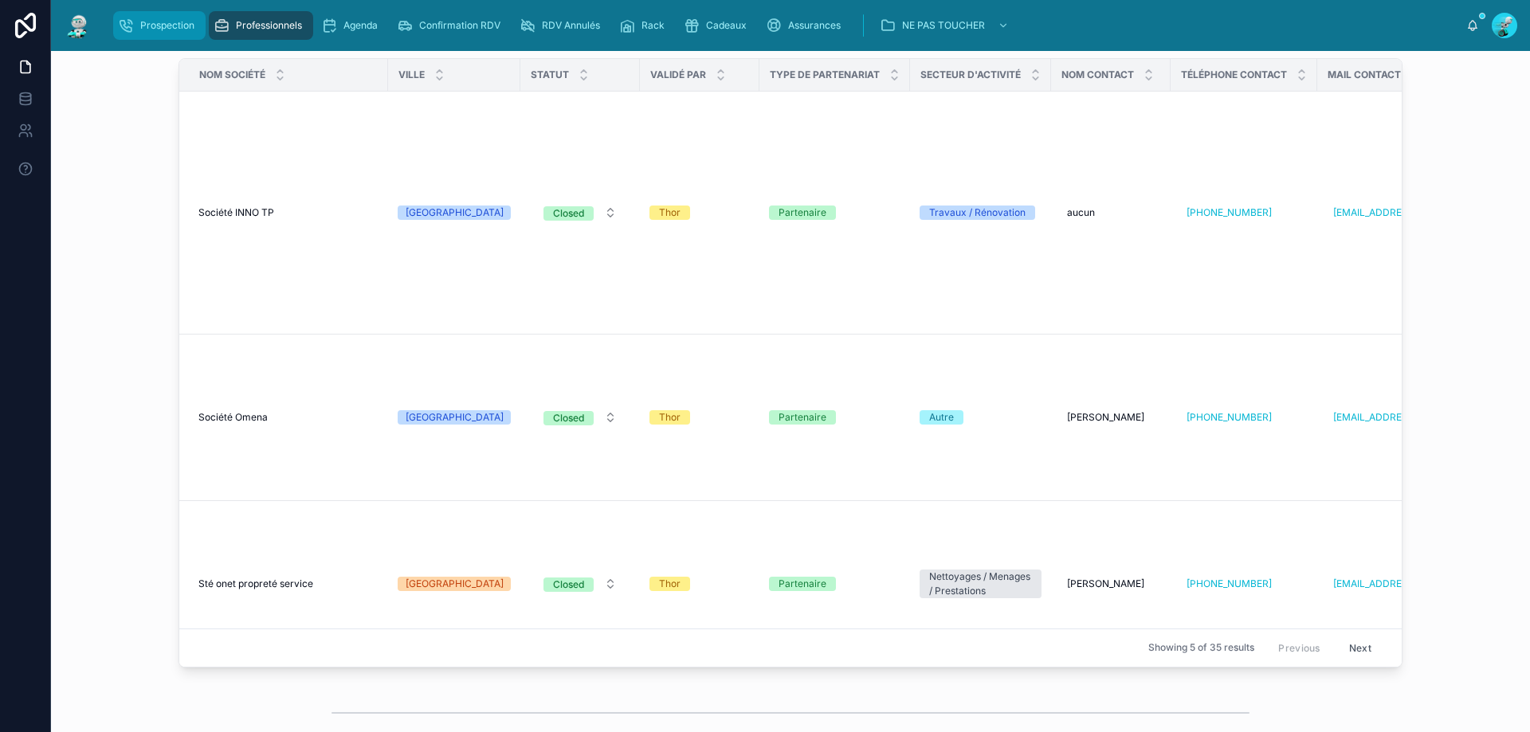
click at [178, 28] on span "Prospection" at bounding box center [167, 25] width 54 height 13
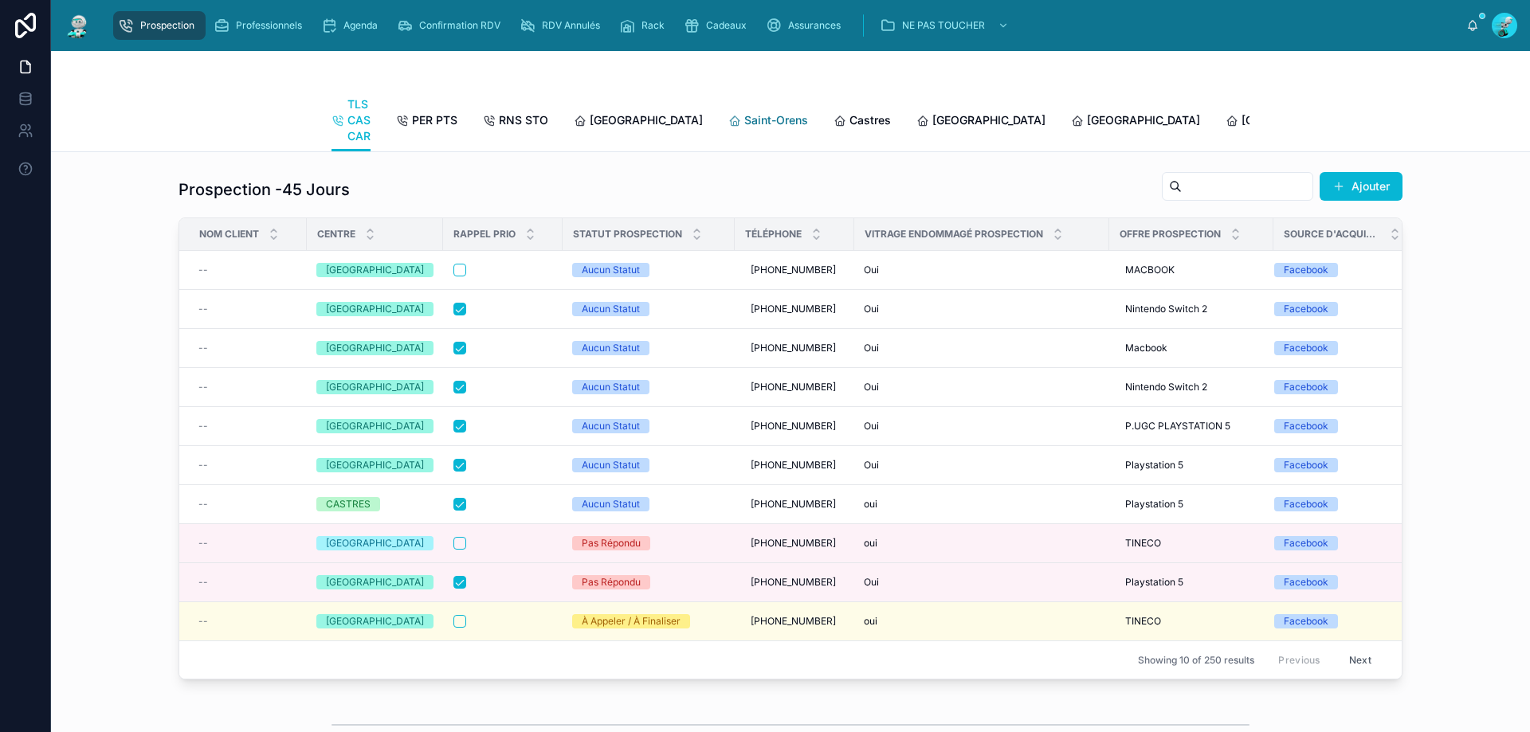
click at [744, 116] on span "Saint-Orens" at bounding box center [776, 120] width 64 height 16
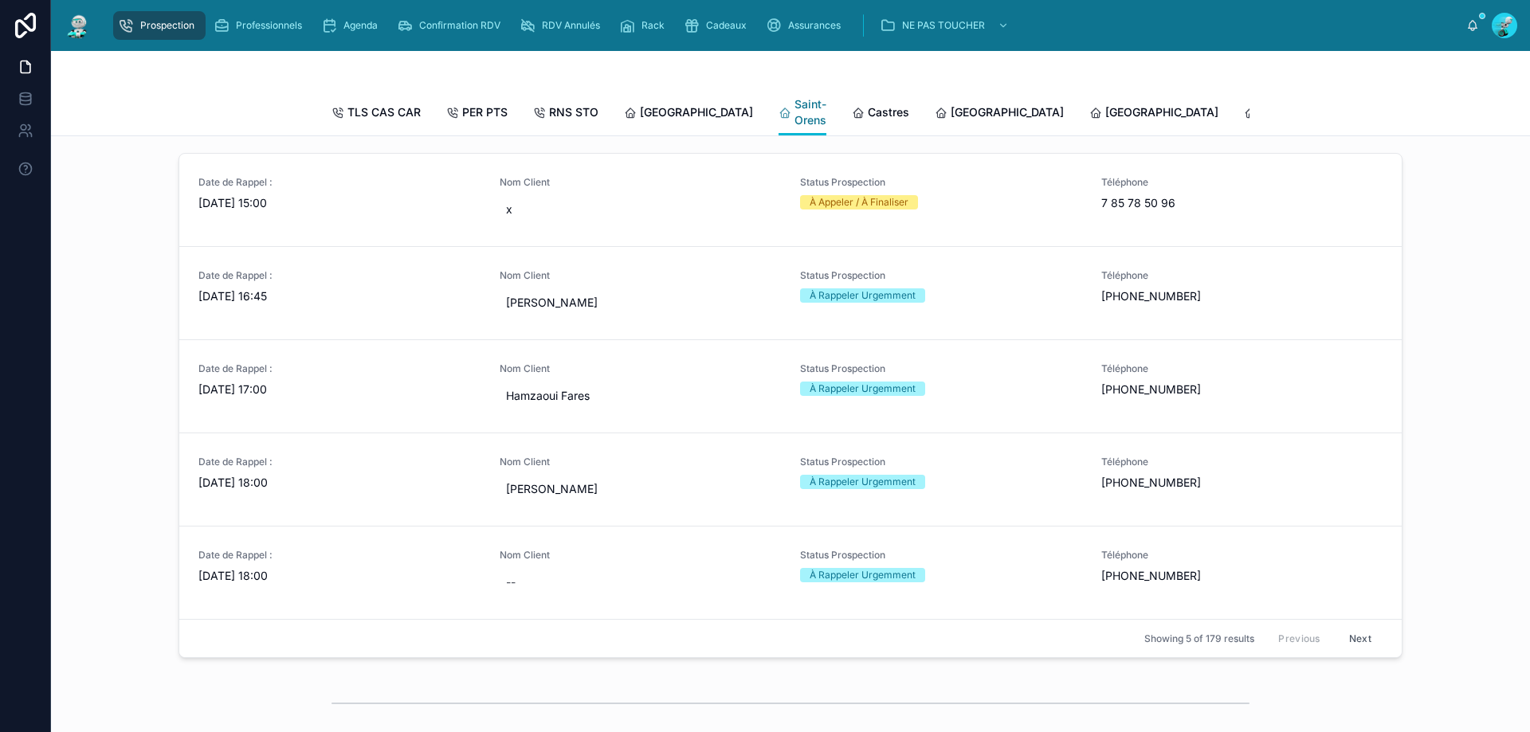
scroll to position [637, 0]
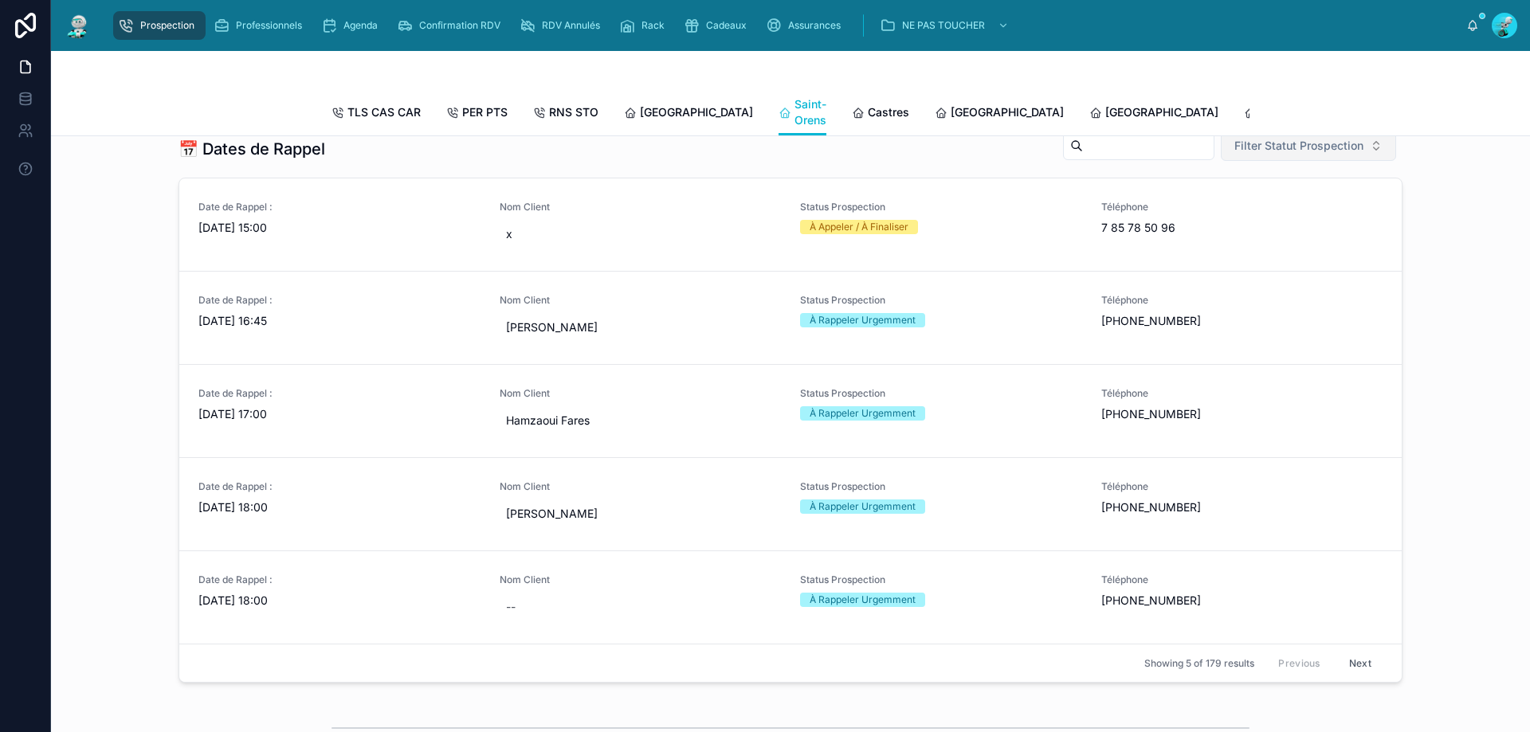
click at [1311, 154] on span "Filter Statut Prospection" at bounding box center [1298, 146] width 129 height 16
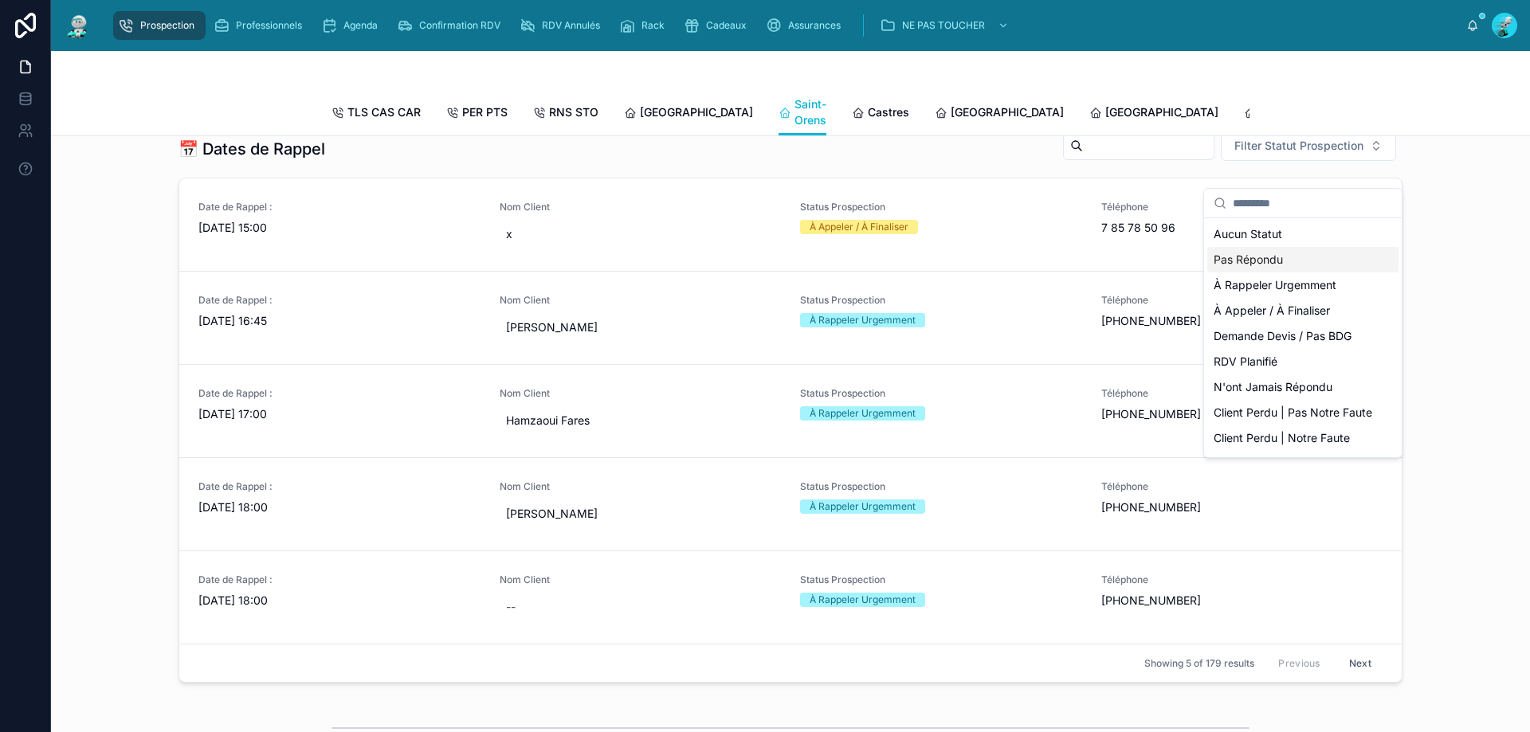
click at [1327, 257] on div "Pas Répondu" at bounding box center [1302, 259] width 191 height 25
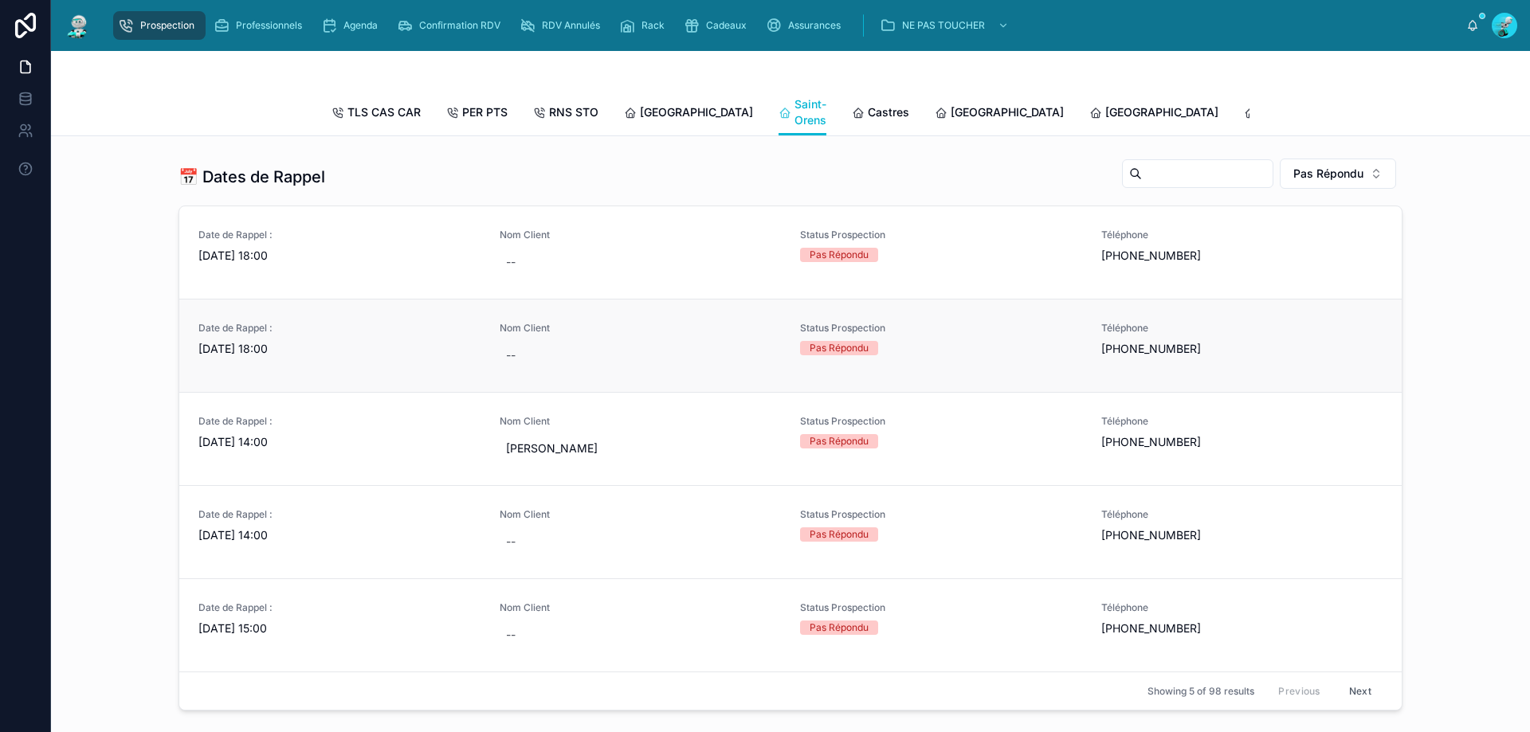
scroll to position [637, 0]
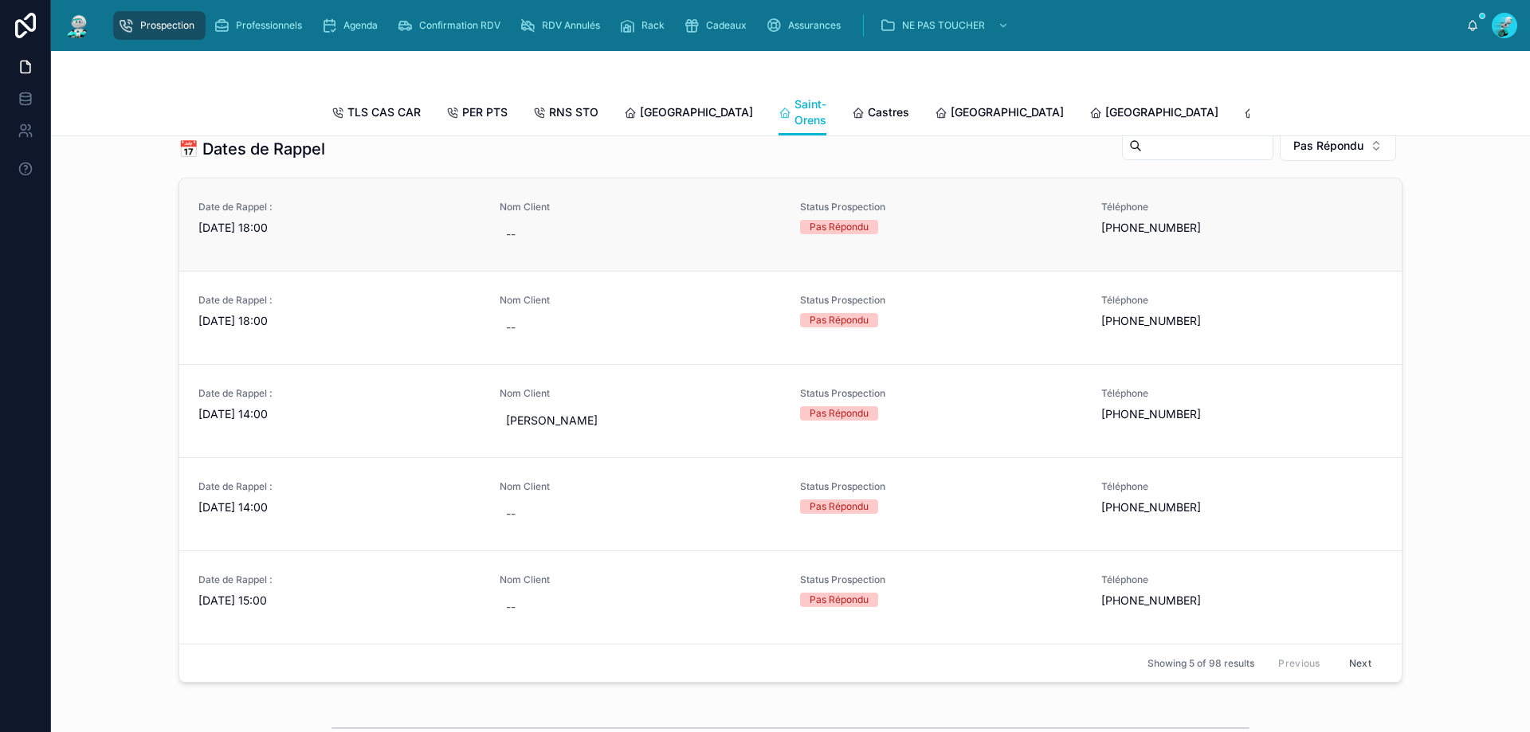
click at [673, 238] on div "Nom Client --" at bounding box center [641, 225] width 282 height 48
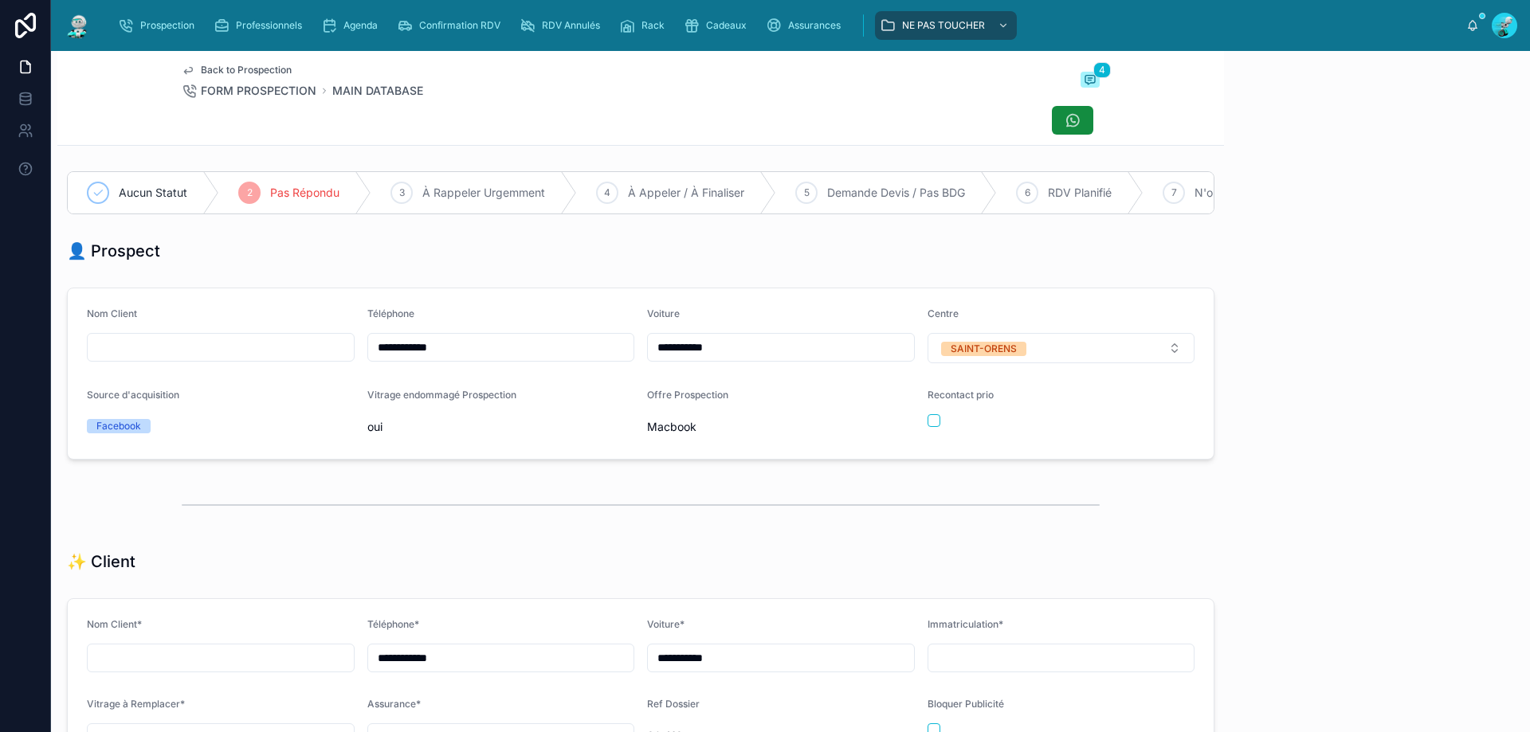
scroll to position [70, 0]
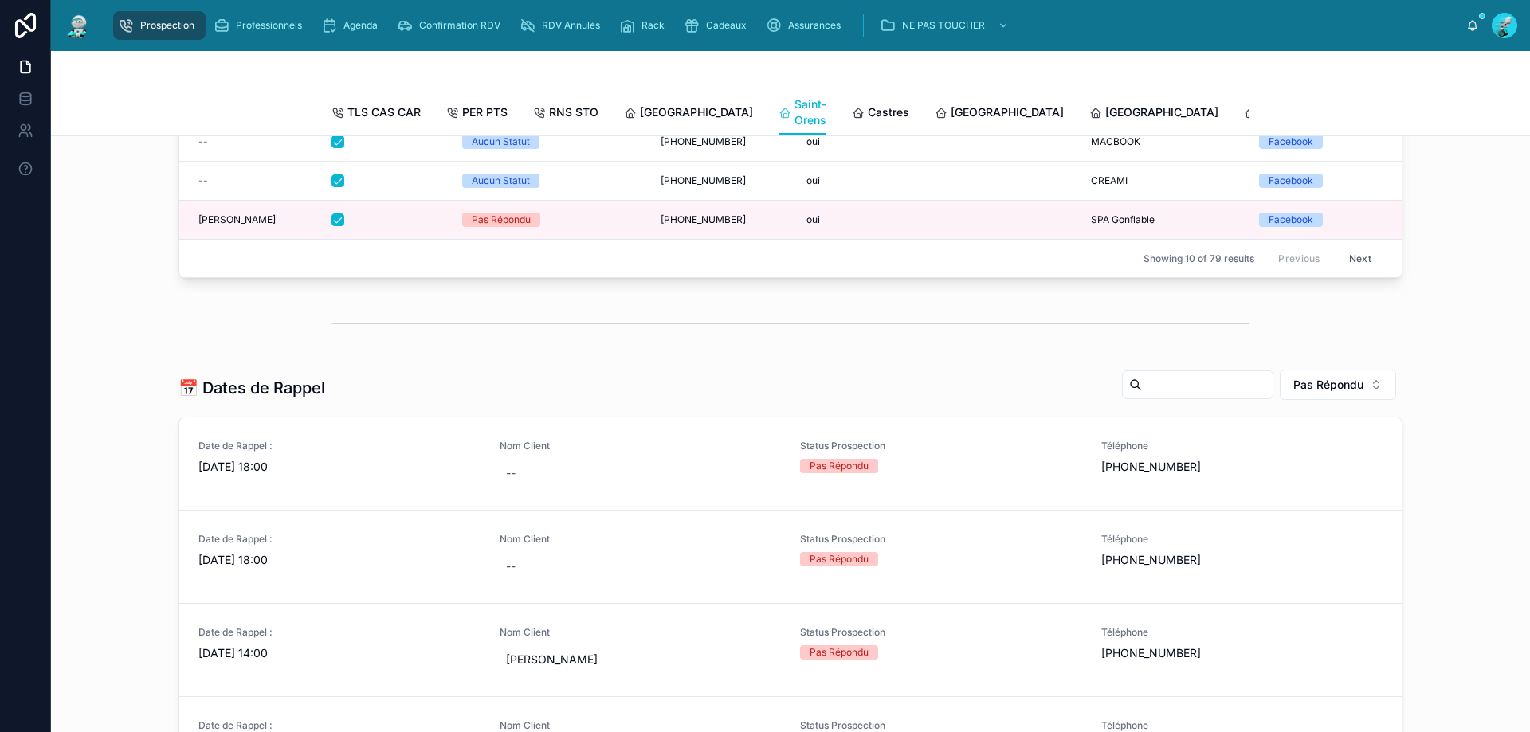
scroll to position [478, 0]
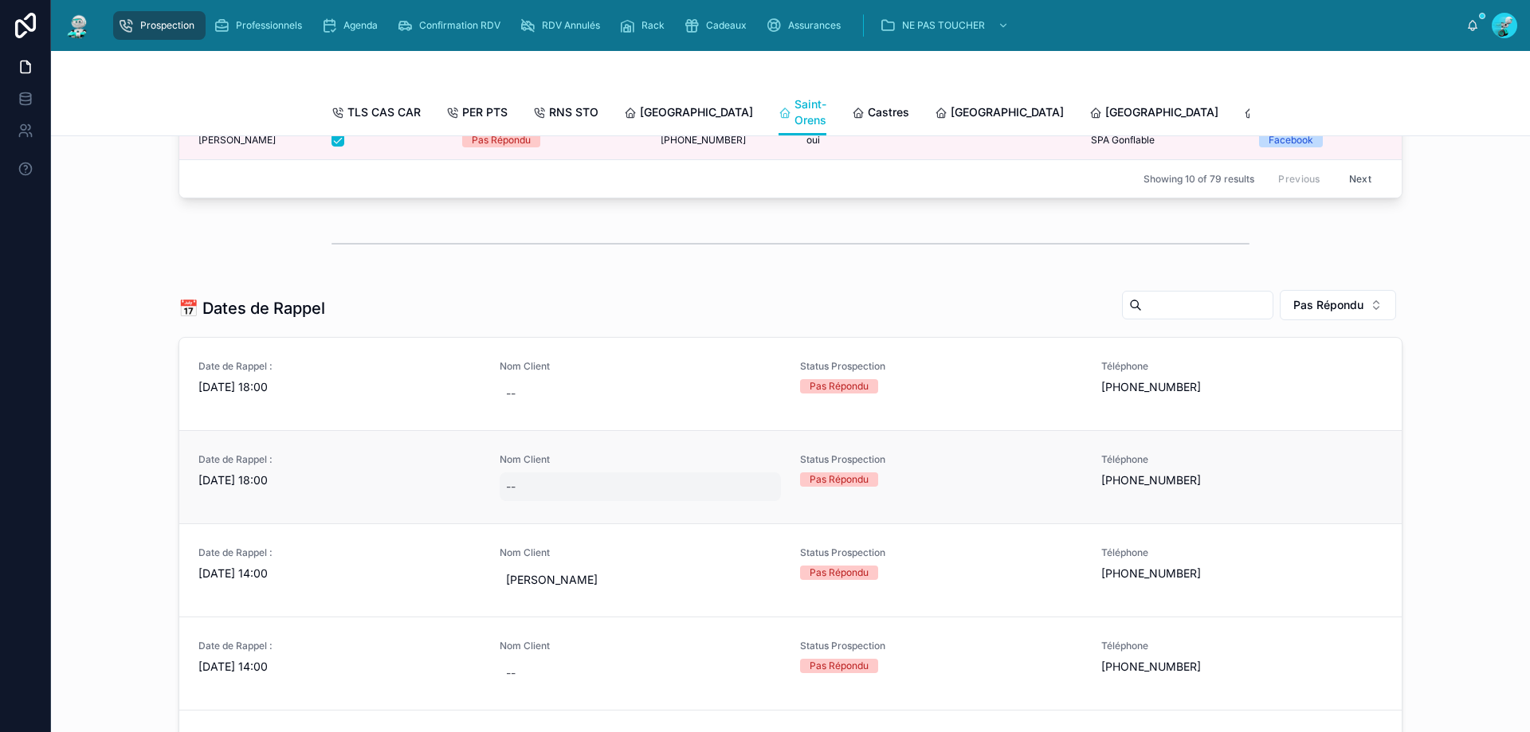
click at [700, 501] on div "--" at bounding box center [641, 486] width 282 height 29
click at [756, 466] on span "Nom Client" at bounding box center [641, 459] width 282 height 13
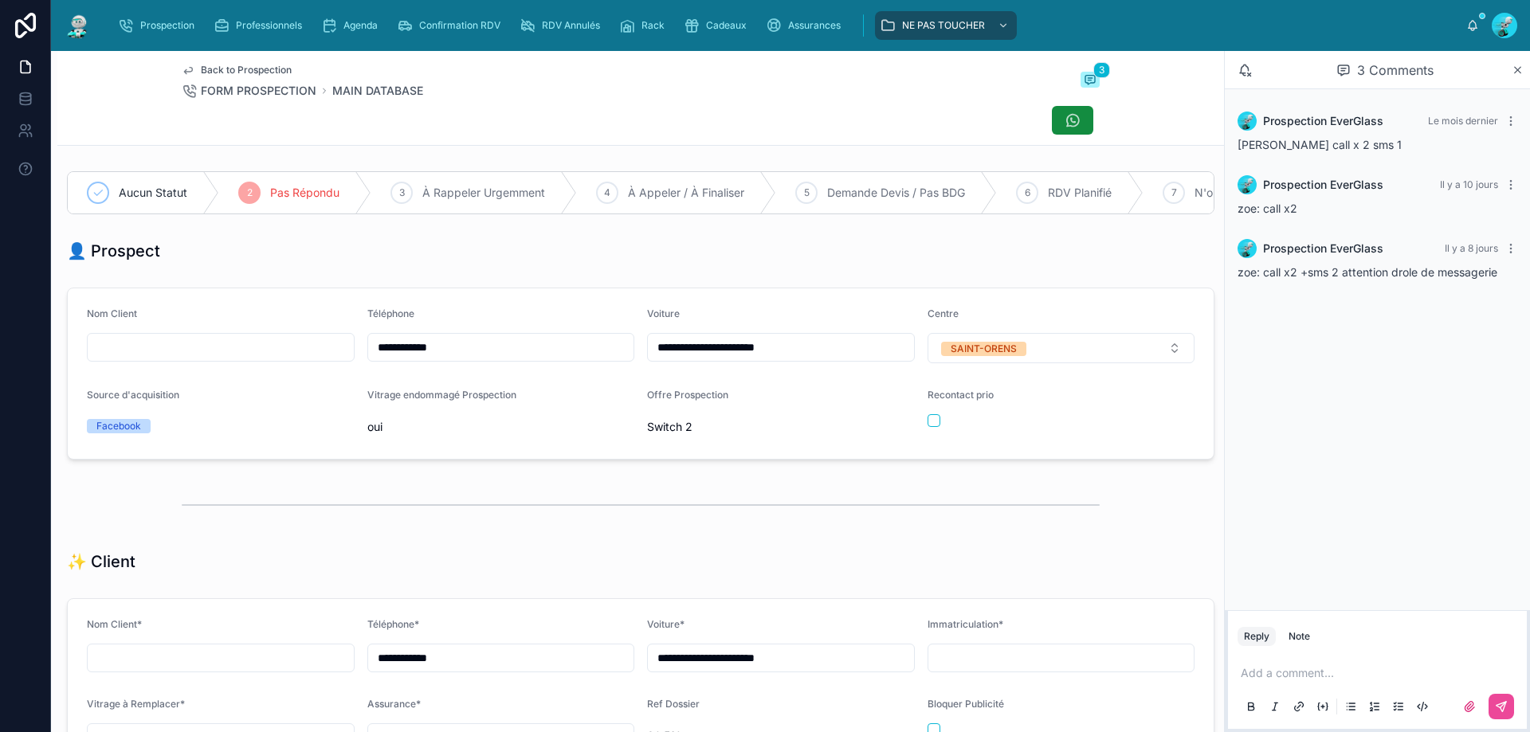
drag, startPoint x: 386, startPoint y: 357, endPoint x: 355, endPoint y: 357, distance: 30.3
click at [351, 357] on form "**********" at bounding box center [641, 373] width 1146 height 170
click at [625, 247] on div "👤 Prospect" at bounding box center [640, 250] width 1166 height 35
drag, startPoint x: 513, startPoint y: 347, endPoint x: 350, endPoint y: 347, distance: 163.3
click at [350, 347] on form "**********" at bounding box center [641, 373] width 1146 height 170
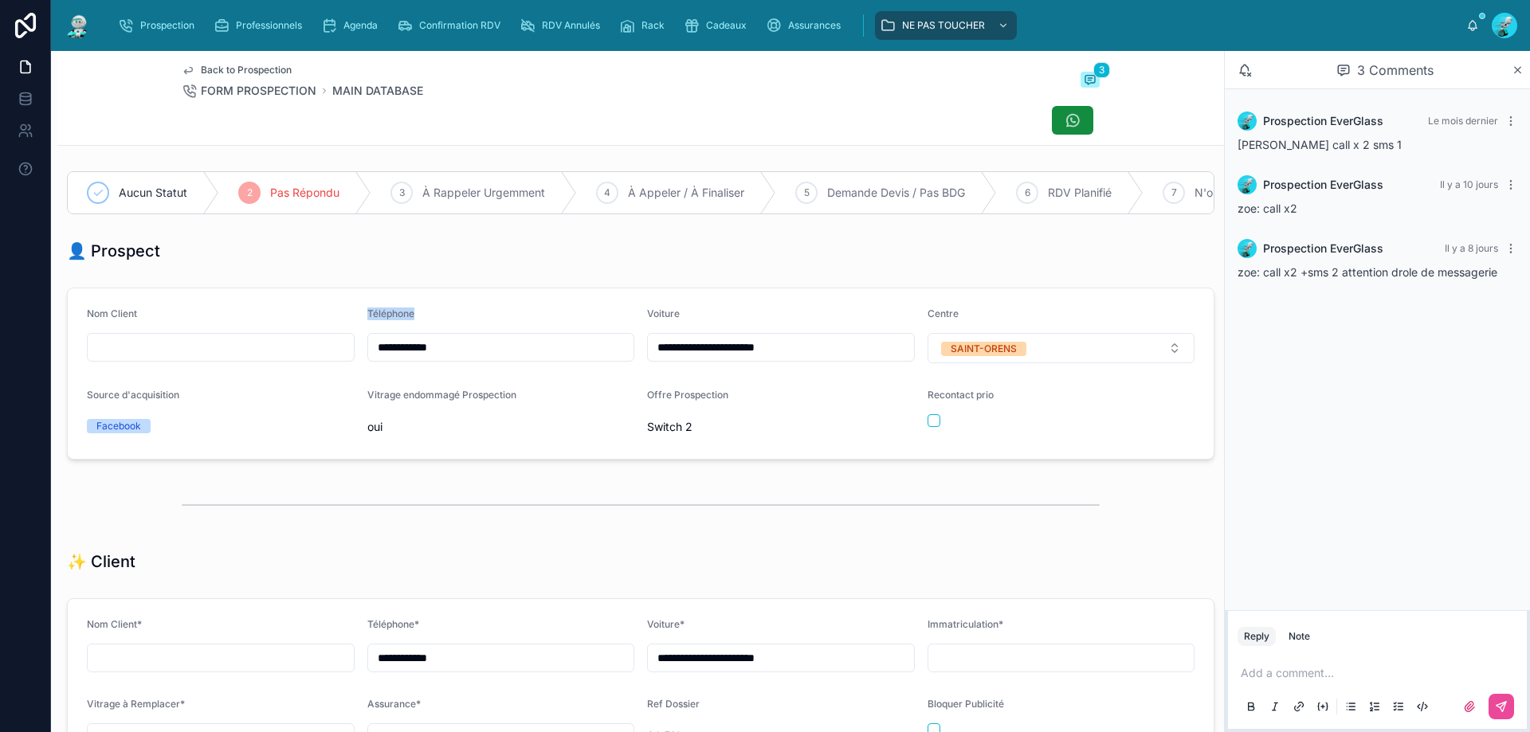
drag, startPoint x: 421, startPoint y: 359, endPoint x: 417, endPoint y: 300, distance: 59.9
click at [417, 300] on div "**********" at bounding box center [640, 374] width 1147 height 172
drag, startPoint x: 476, startPoint y: 360, endPoint x: 282, endPoint y: 361, distance: 193.6
click at [282, 361] on form "**********" at bounding box center [641, 373] width 1146 height 170
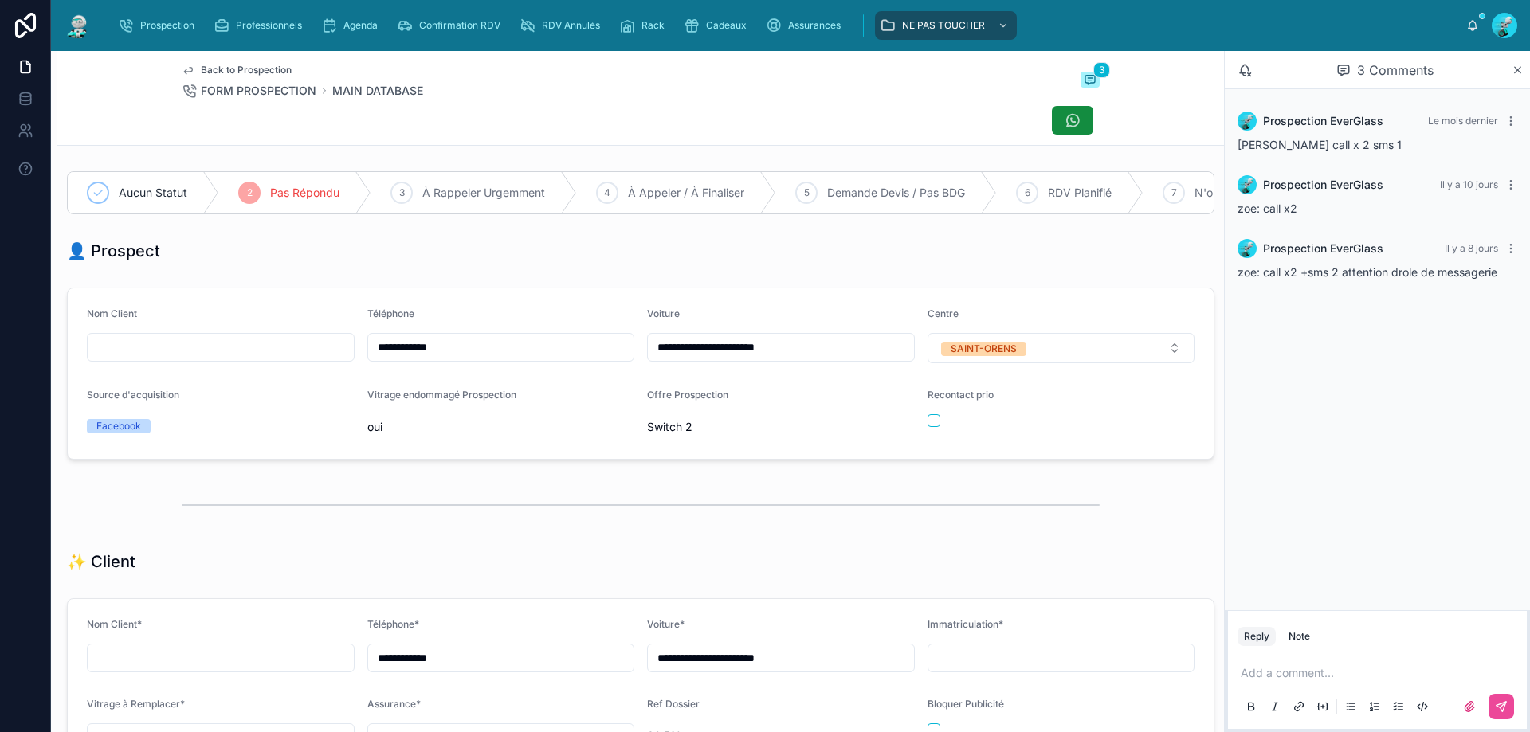
click at [1315, 678] on p at bounding box center [1380, 673] width 280 height 16
click at [1503, 700] on button at bounding box center [1500, 706] width 25 height 25
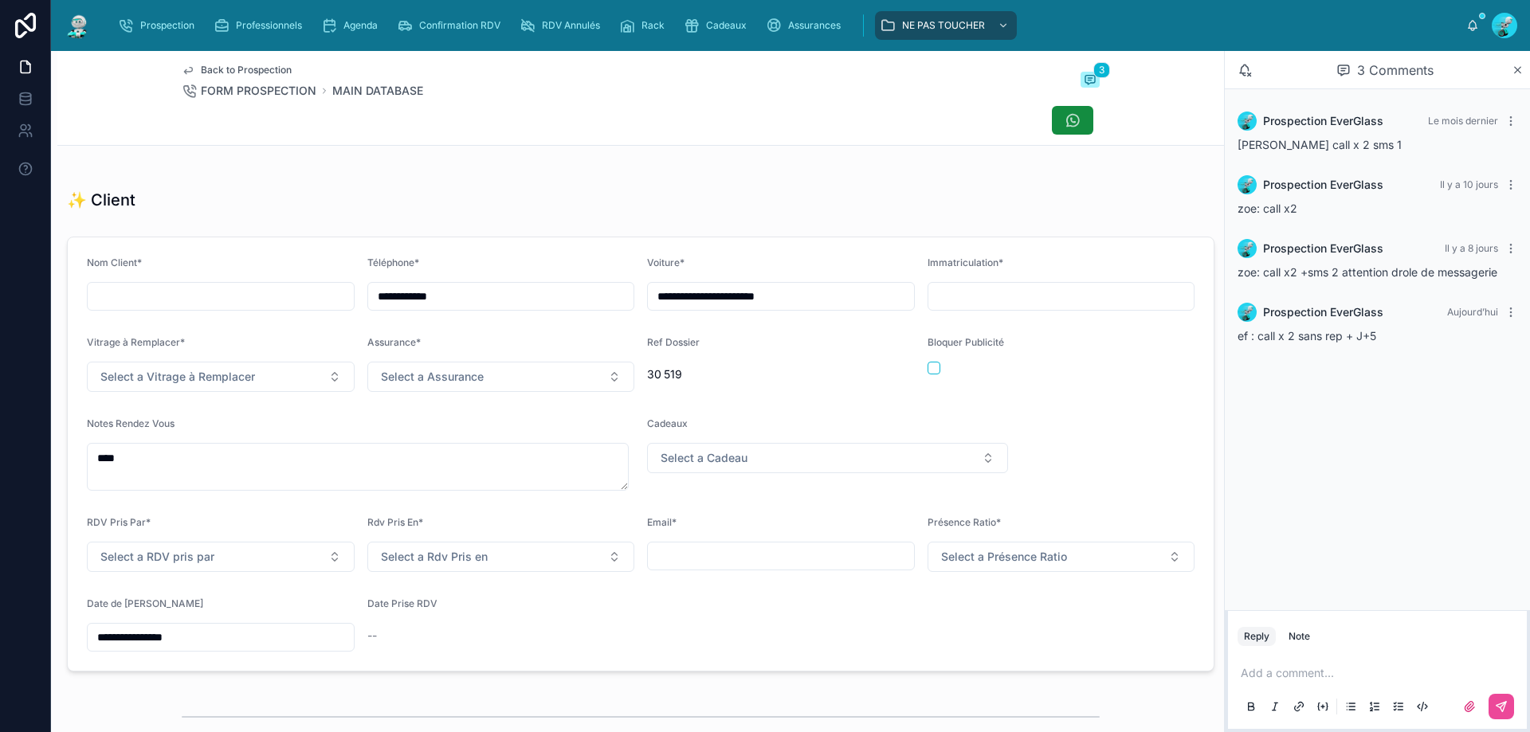
scroll to position [398, 0]
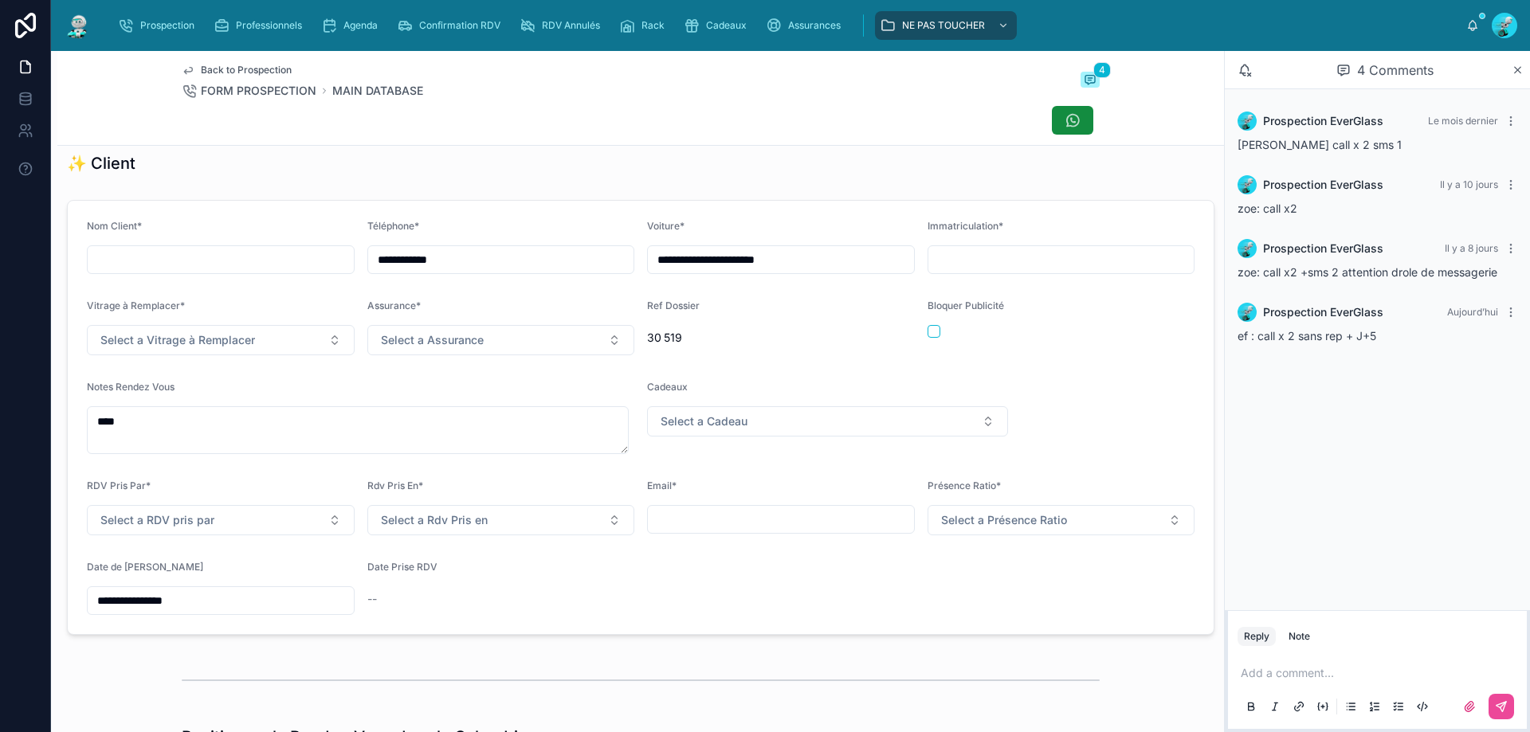
click at [252, 609] on input "**********" at bounding box center [221, 601] width 266 height 22
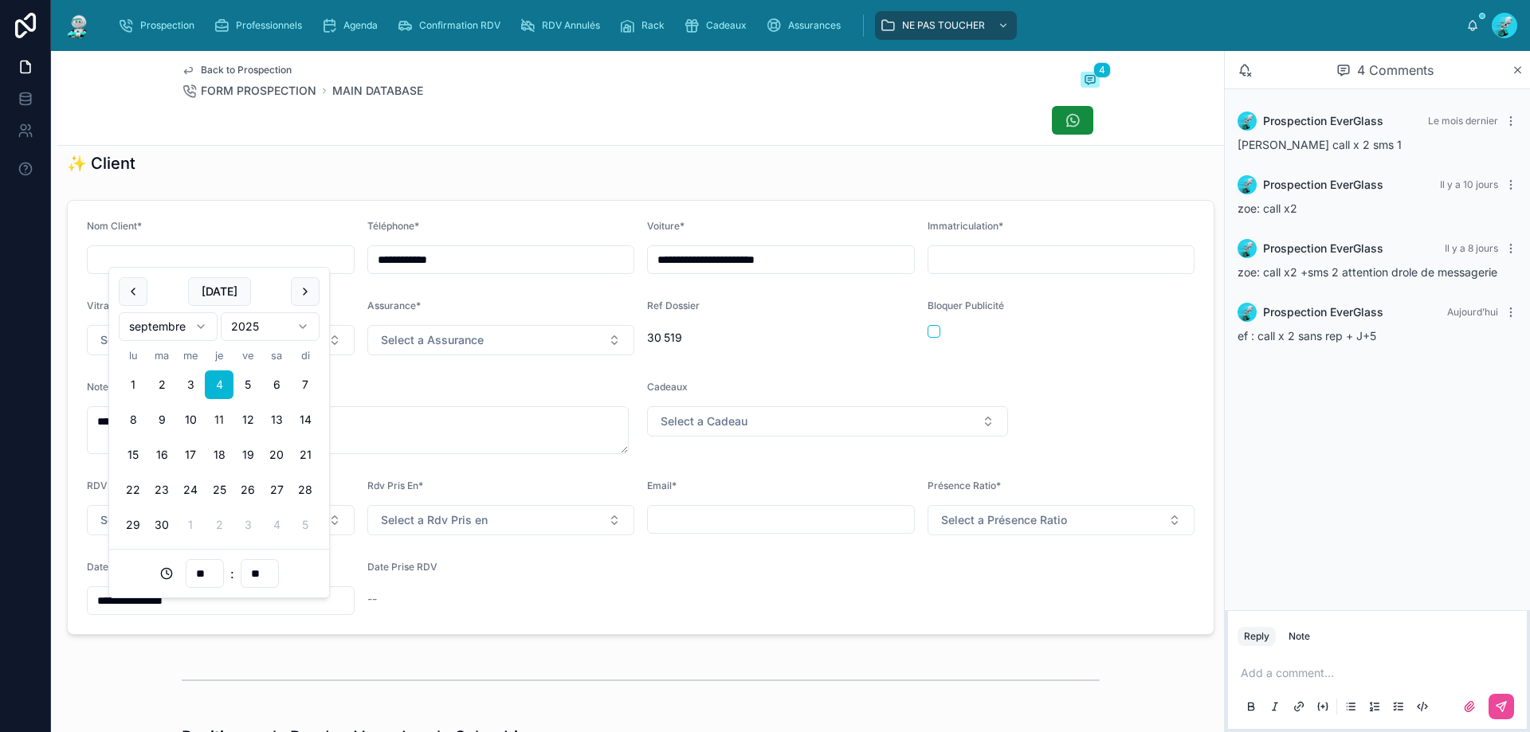
click at [216, 413] on button "11" at bounding box center [219, 420] width 29 height 29
click at [159, 455] on button "16" at bounding box center [161, 455] width 29 height 29
type input "**********"
click at [535, 595] on div "Date Prise RDV --" at bounding box center [501, 588] width 268 height 54
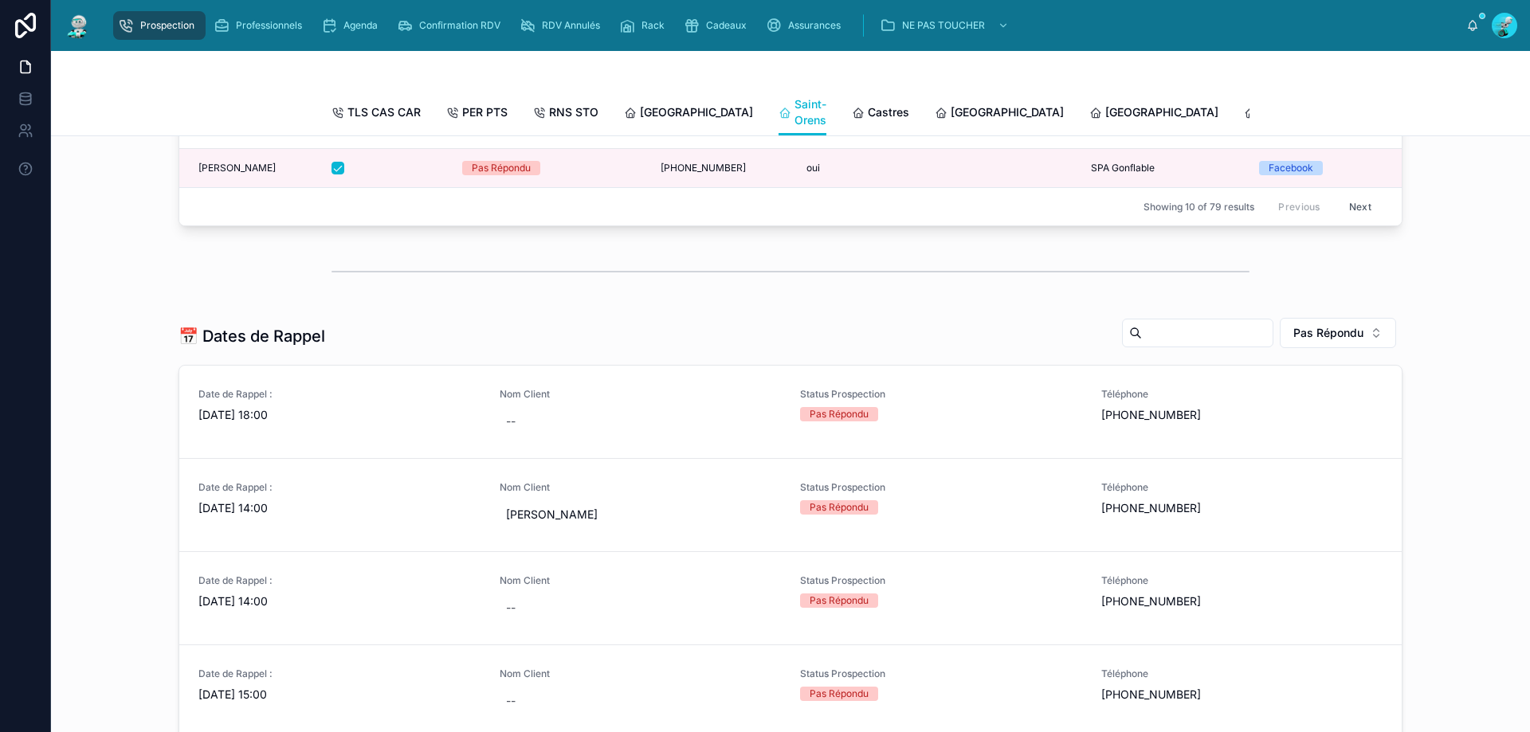
scroll to position [478, 0]
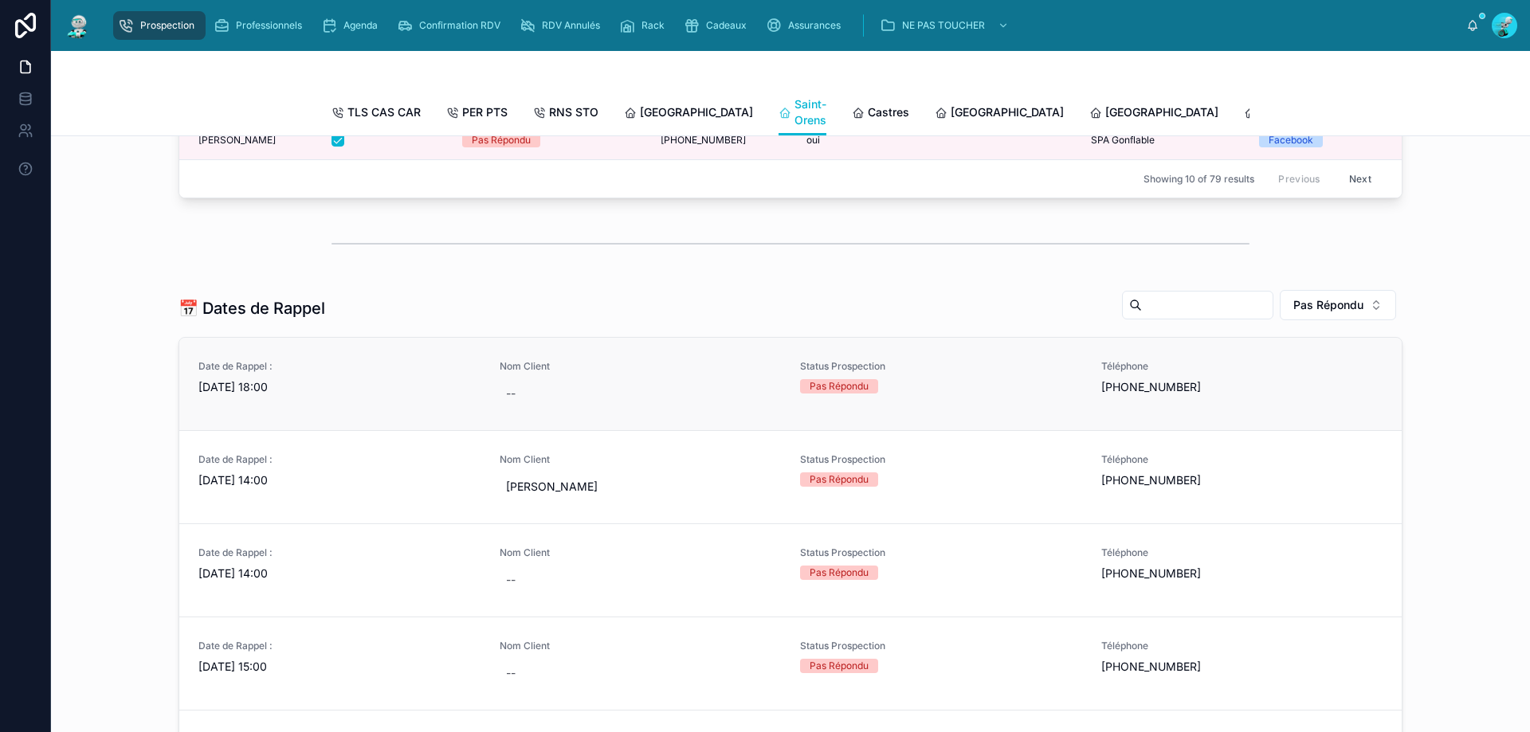
click at [655, 401] on div "Nom Client --" at bounding box center [641, 384] width 282 height 48
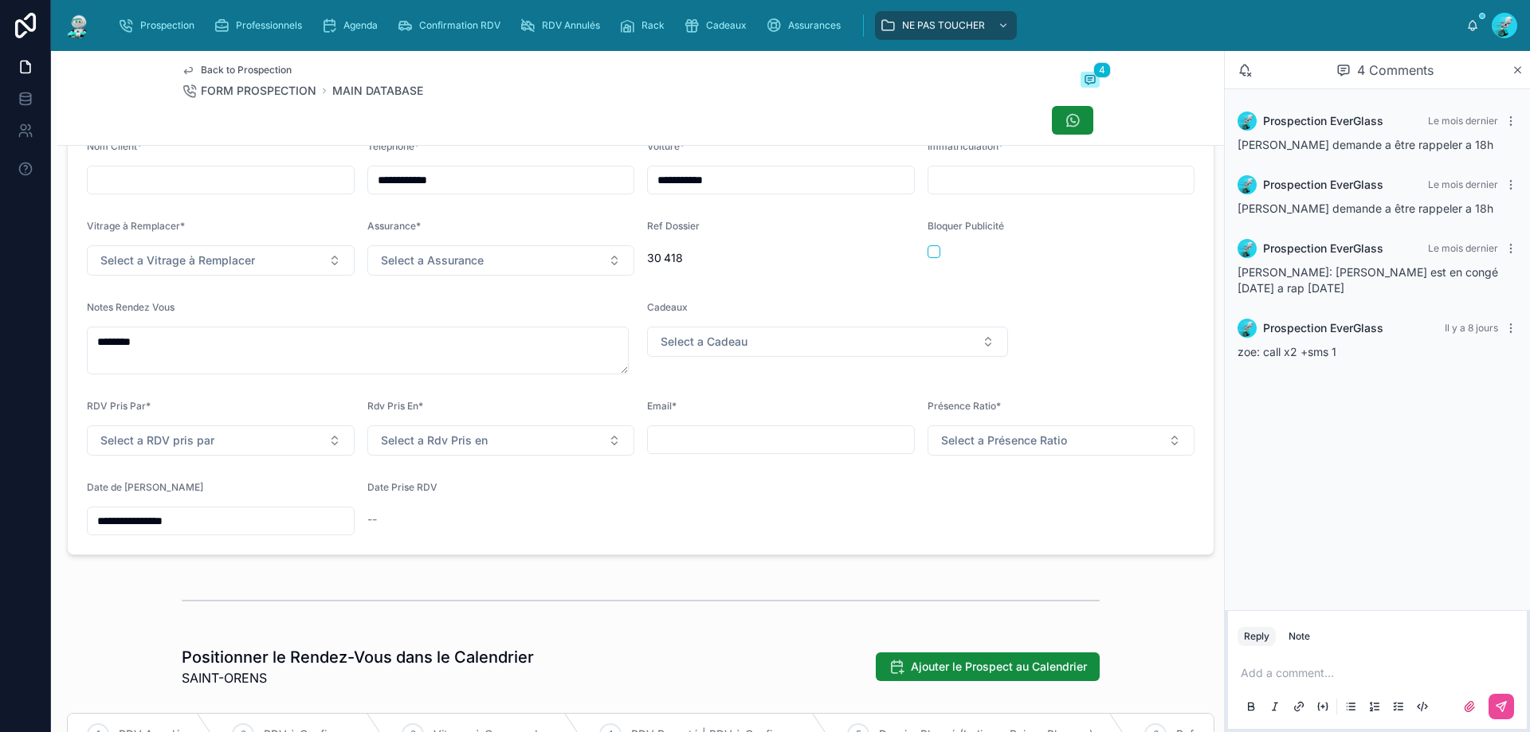
scroll to position [88, 0]
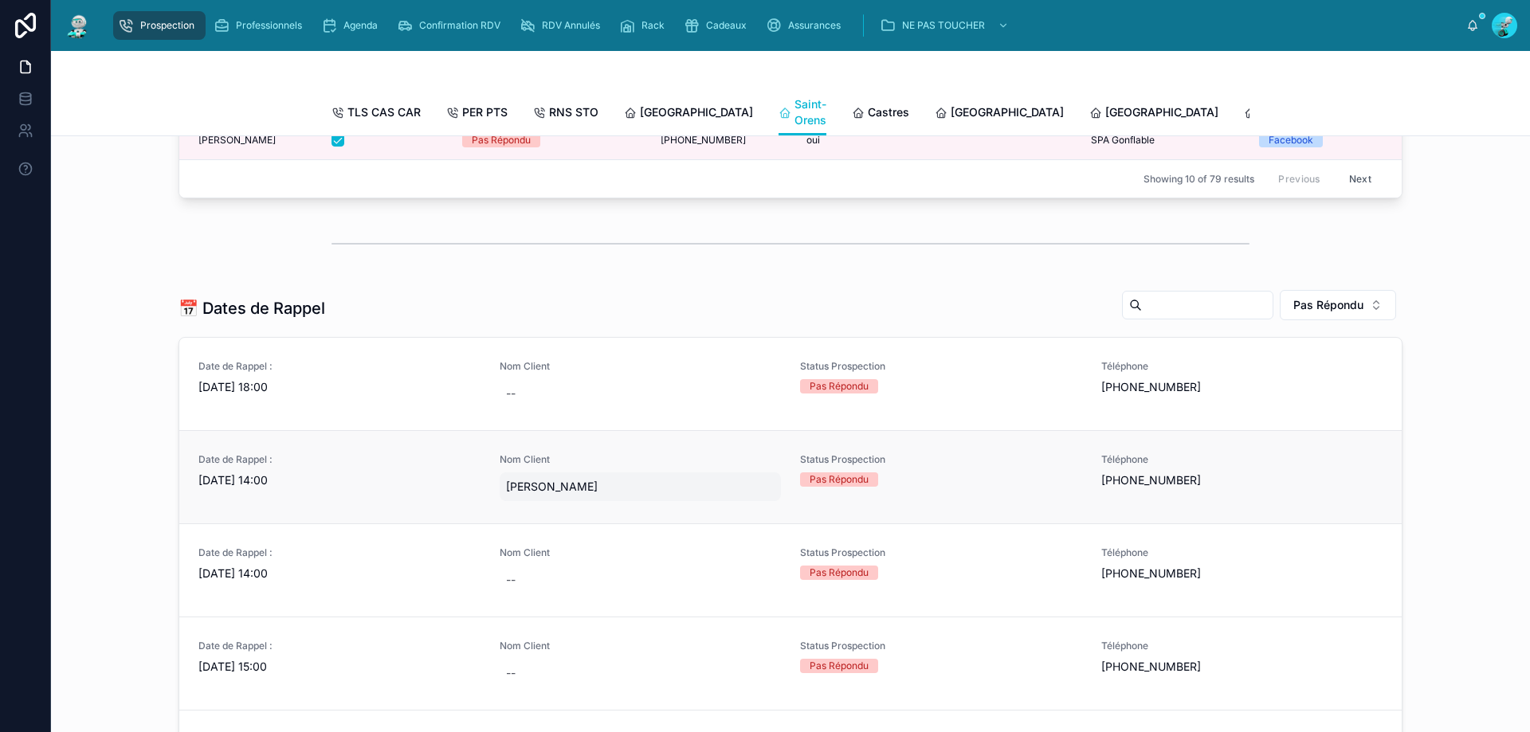
click at [654, 496] on div "[PERSON_NAME]" at bounding box center [641, 486] width 282 height 29
click at [642, 466] on span "Nom Client" at bounding box center [641, 459] width 282 height 13
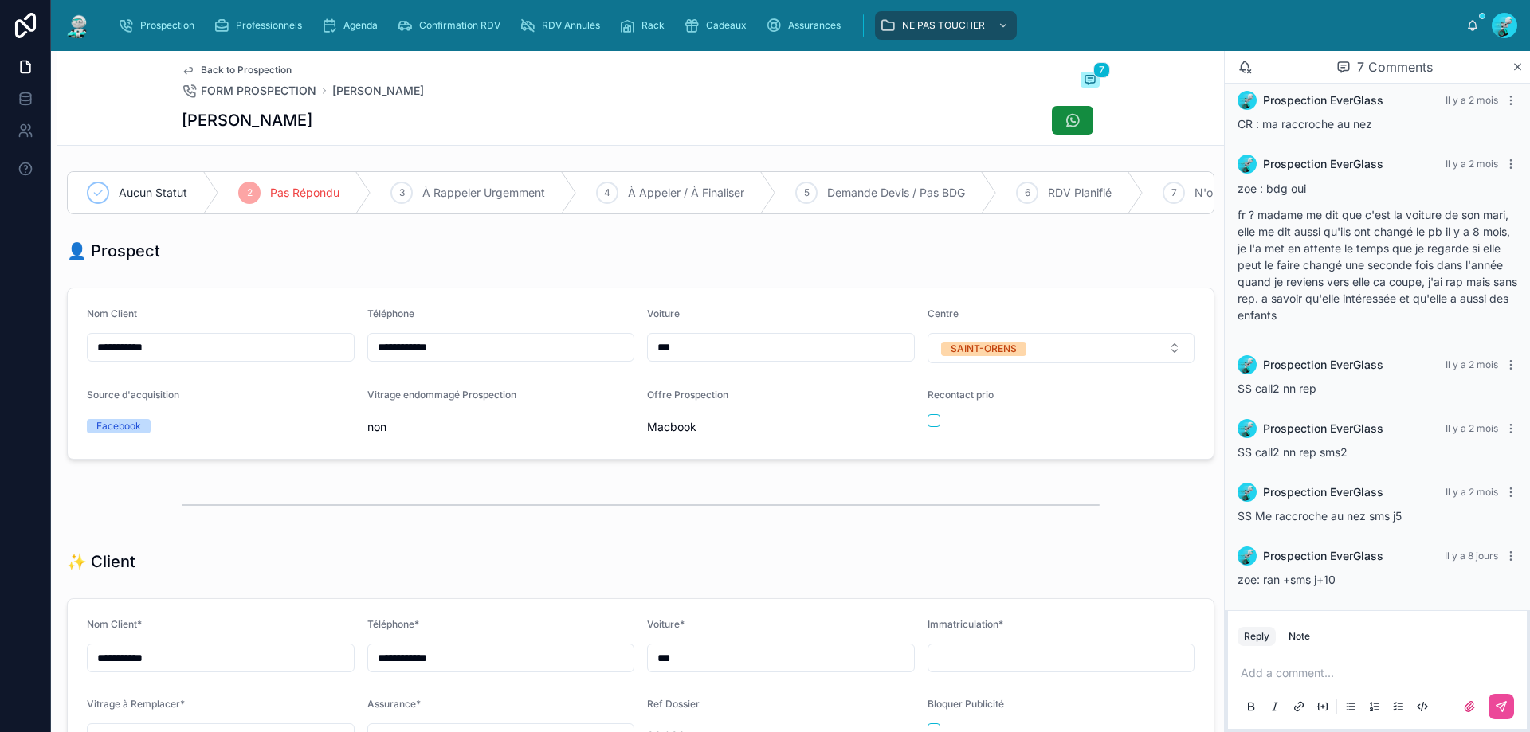
drag, startPoint x: 510, startPoint y: 373, endPoint x: 445, endPoint y: 369, distance: 65.5
click at [445, 363] on div "**********" at bounding box center [501, 336] width 268 height 56
drag, startPoint x: 490, startPoint y: 366, endPoint x: 367, endPoint y: 357, distance: 123.1
click at [368, 357] on input "**********" at bounding box center [501, 347] width 266 height 22
click at [505, 296] on div "**********" at bounding box center [640, 373] width 1166 height 185
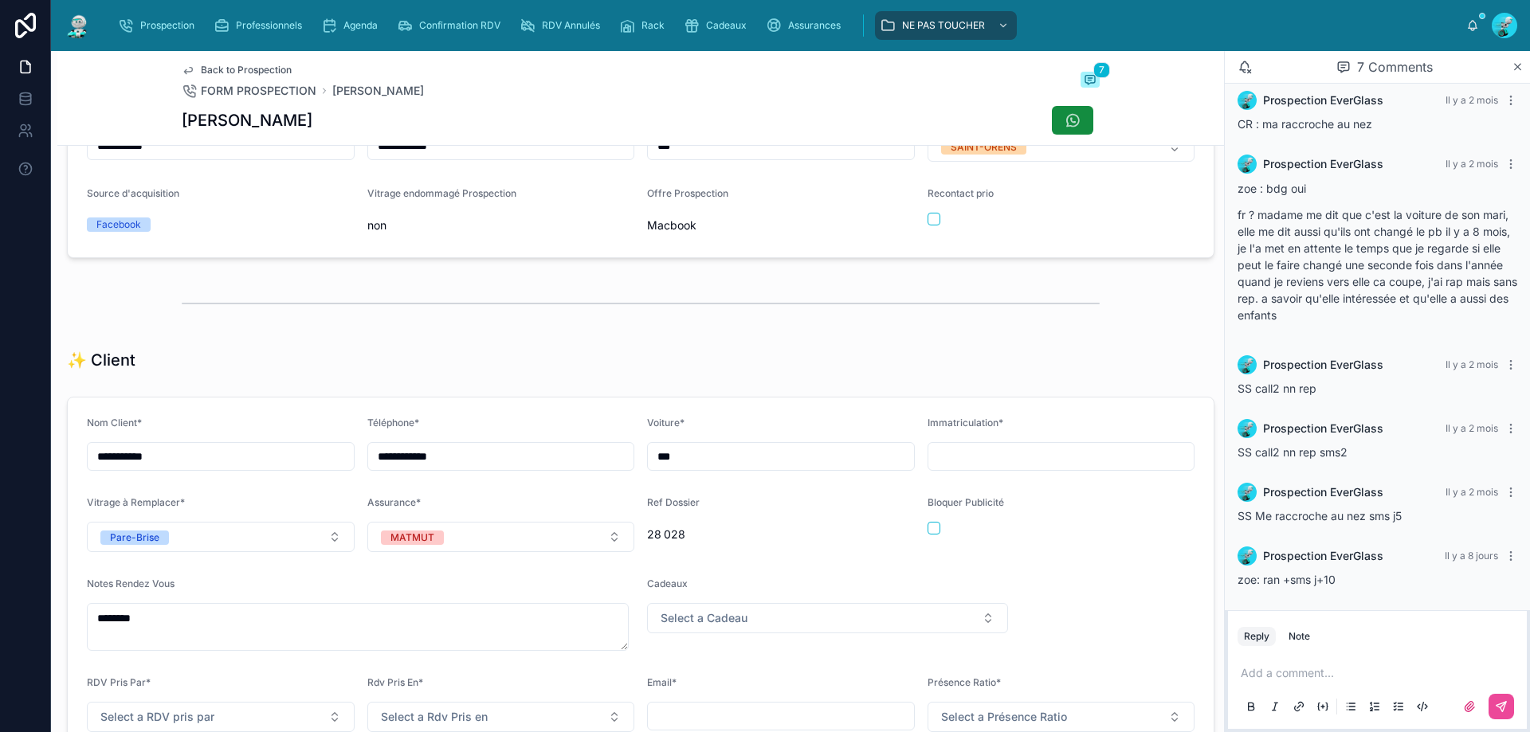
scroll to position [239, 0]
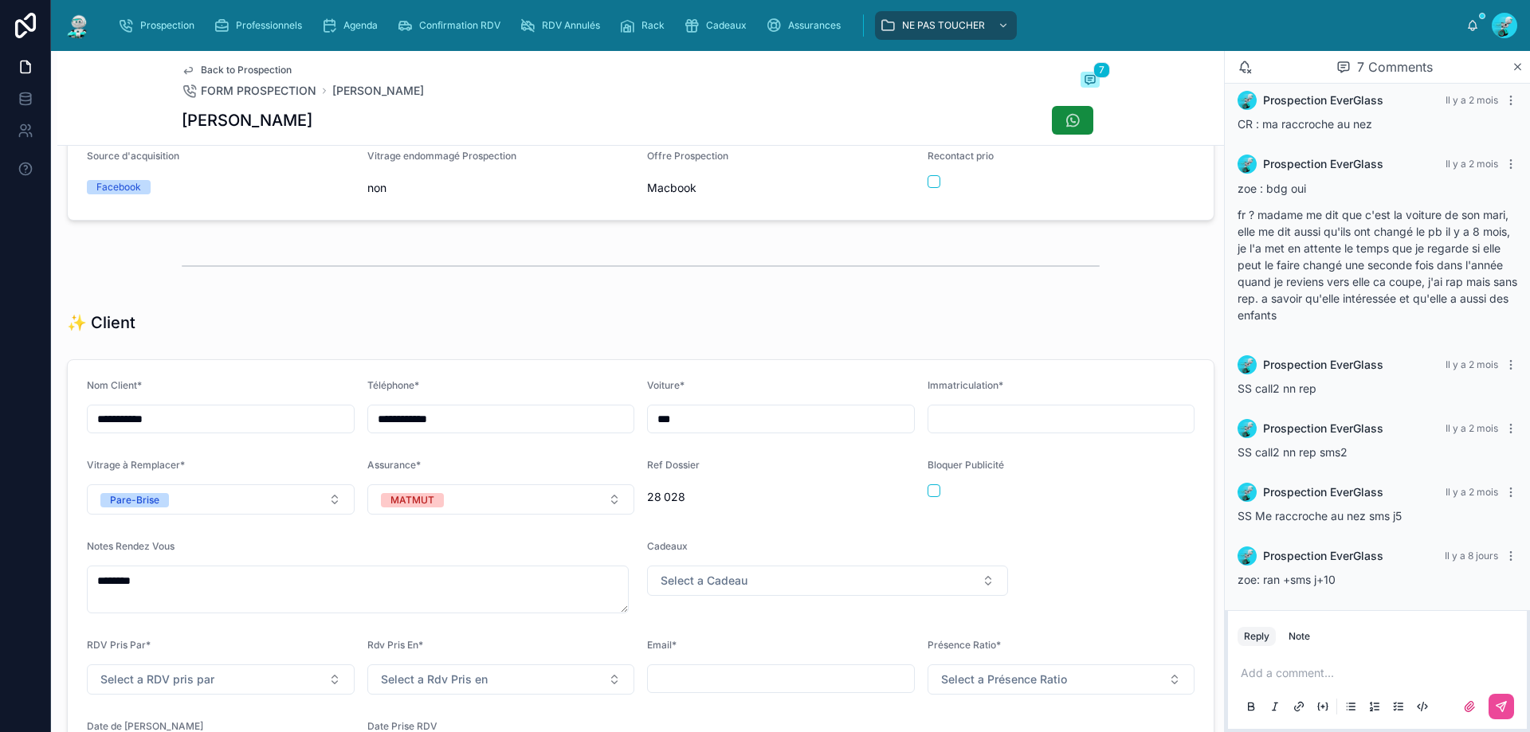
click at [1296, 668] on p at bounding box center [1380, 673] width 280 height 16
click at [1357, 672] on span "**********" at bounding box center [1302, 673] width 125 height 11
click at [1413, 674] on p "**********" at bounding box center [1380, 673] width 280 height 16
click at [1260, 672] on span "**********" at bounding box center [1380, 665] width 280 height 27
click at [1454, 673] on p "**********" at bounding box center [1380, 665] width 280 height 32
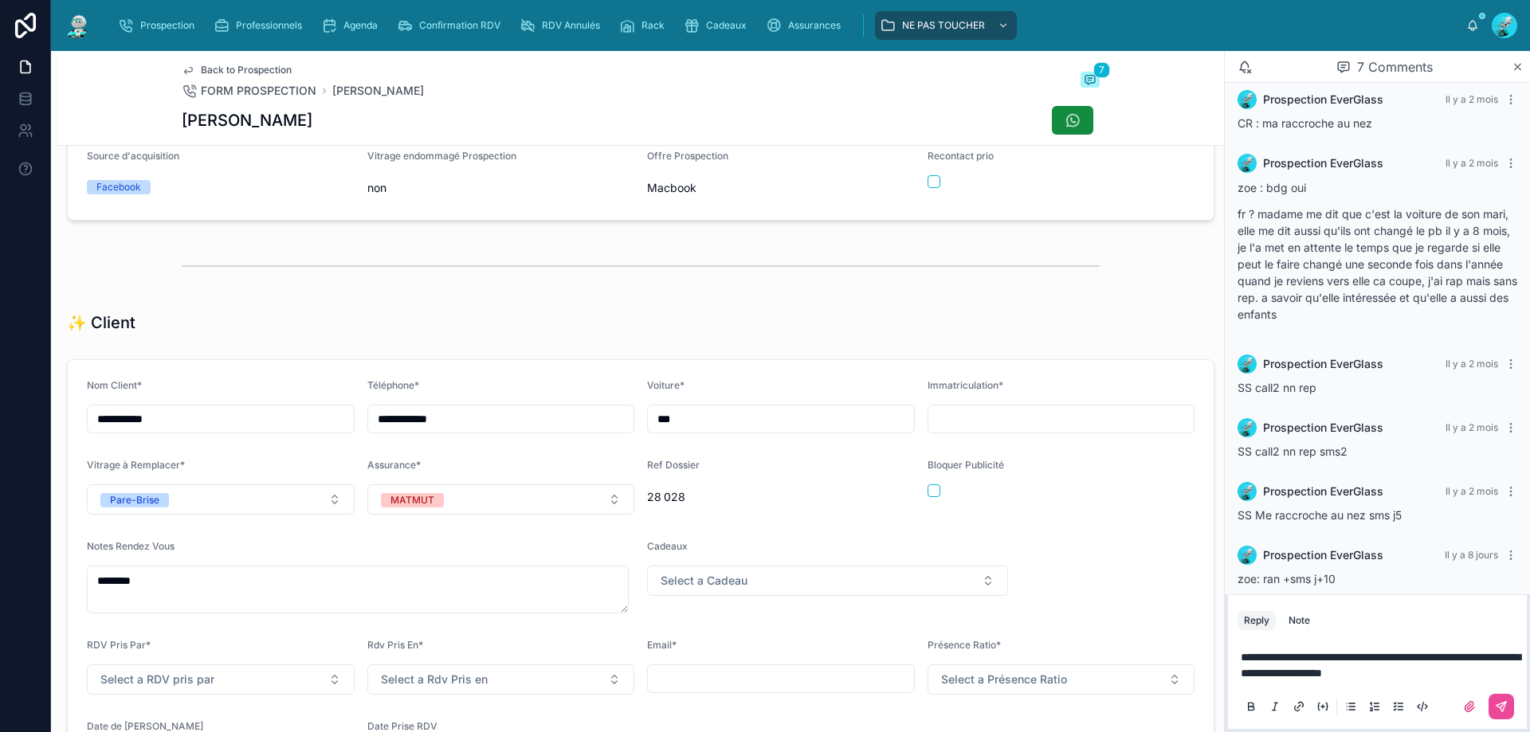
click at [1313, 674] on span "**********" at bounding box center [1380, 665] width 280 height 27
click at [1498, 678] on p "**********" at bounding box center [1380, 665] width 280 height 32
click at [1505, 703] on icon at bounding box center [1501, 707] width 10 height 10
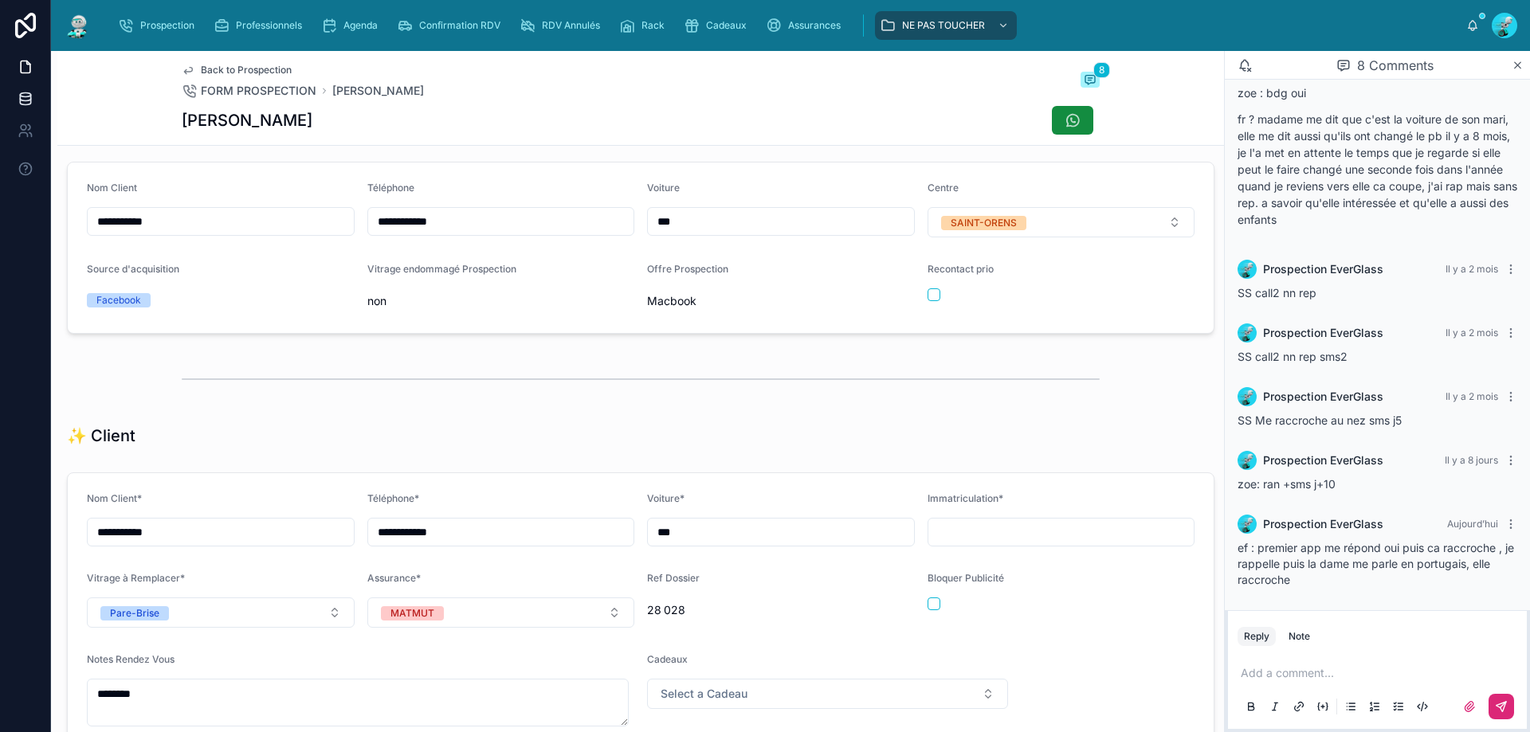
scroll to position [0, 0]
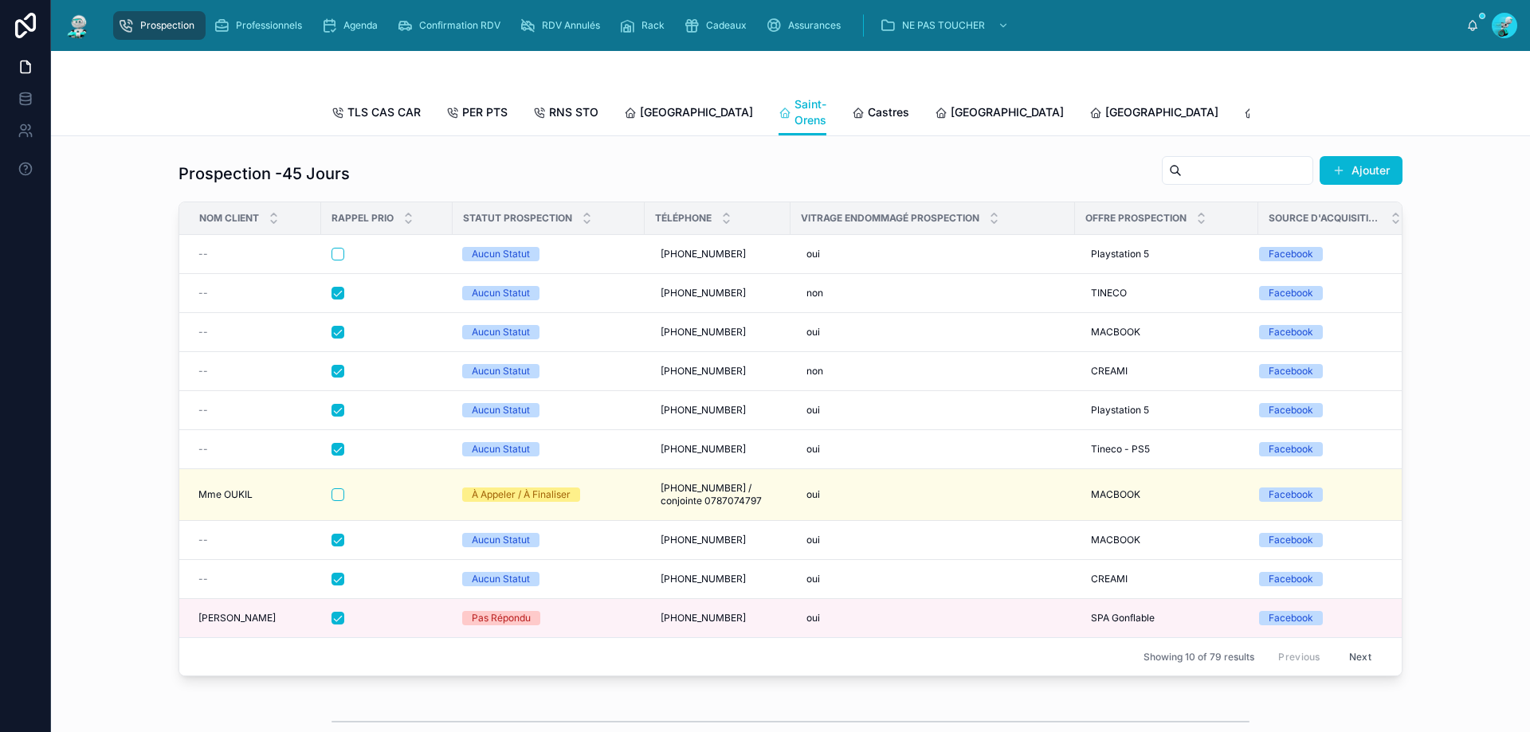
scroll to position [558, 0]
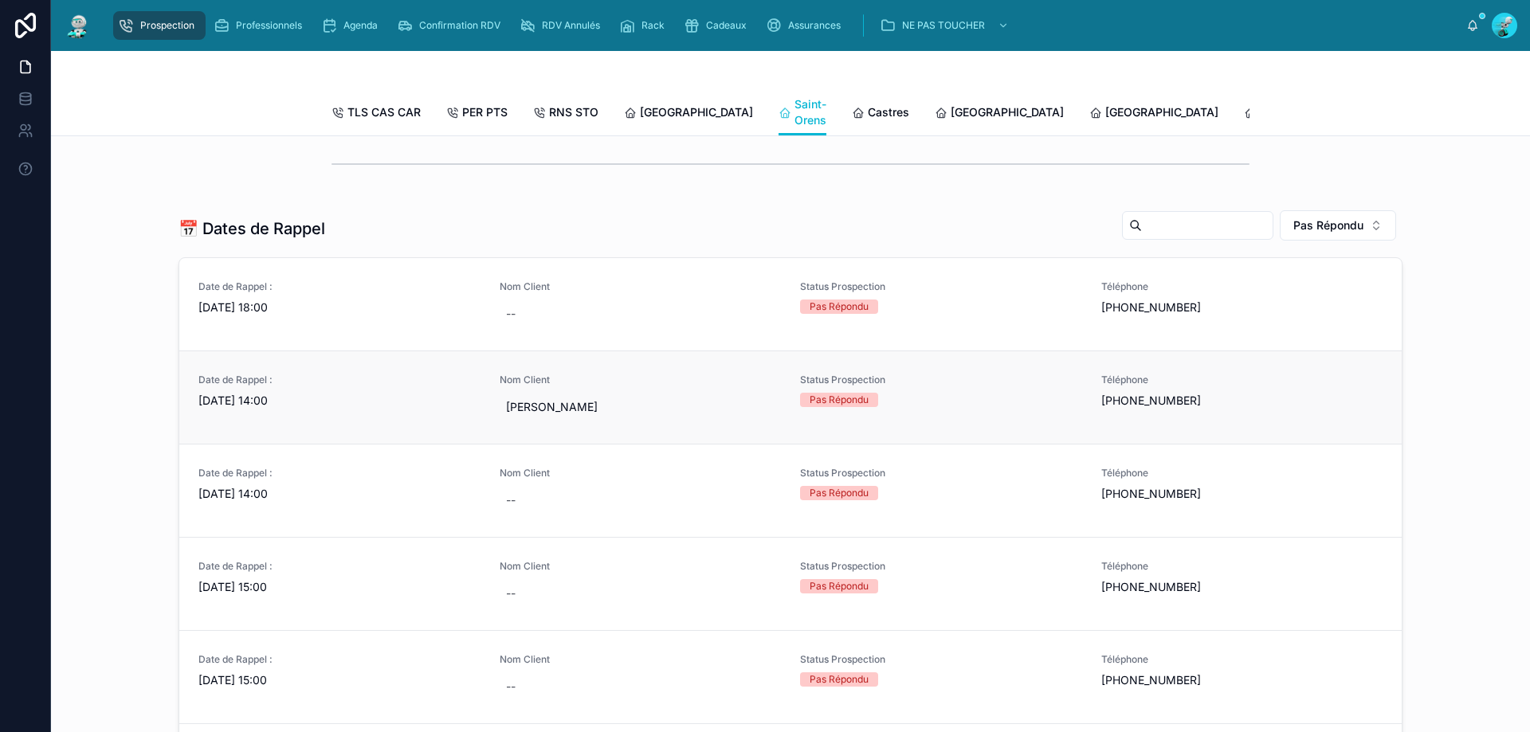
click at [717, 390] on link "Date de Rappel : 05/09/2025 14:00 Nom Client Sonia Sousa Status Prospection Pas…" at bounding box center [790, 397] width 1222 height 93
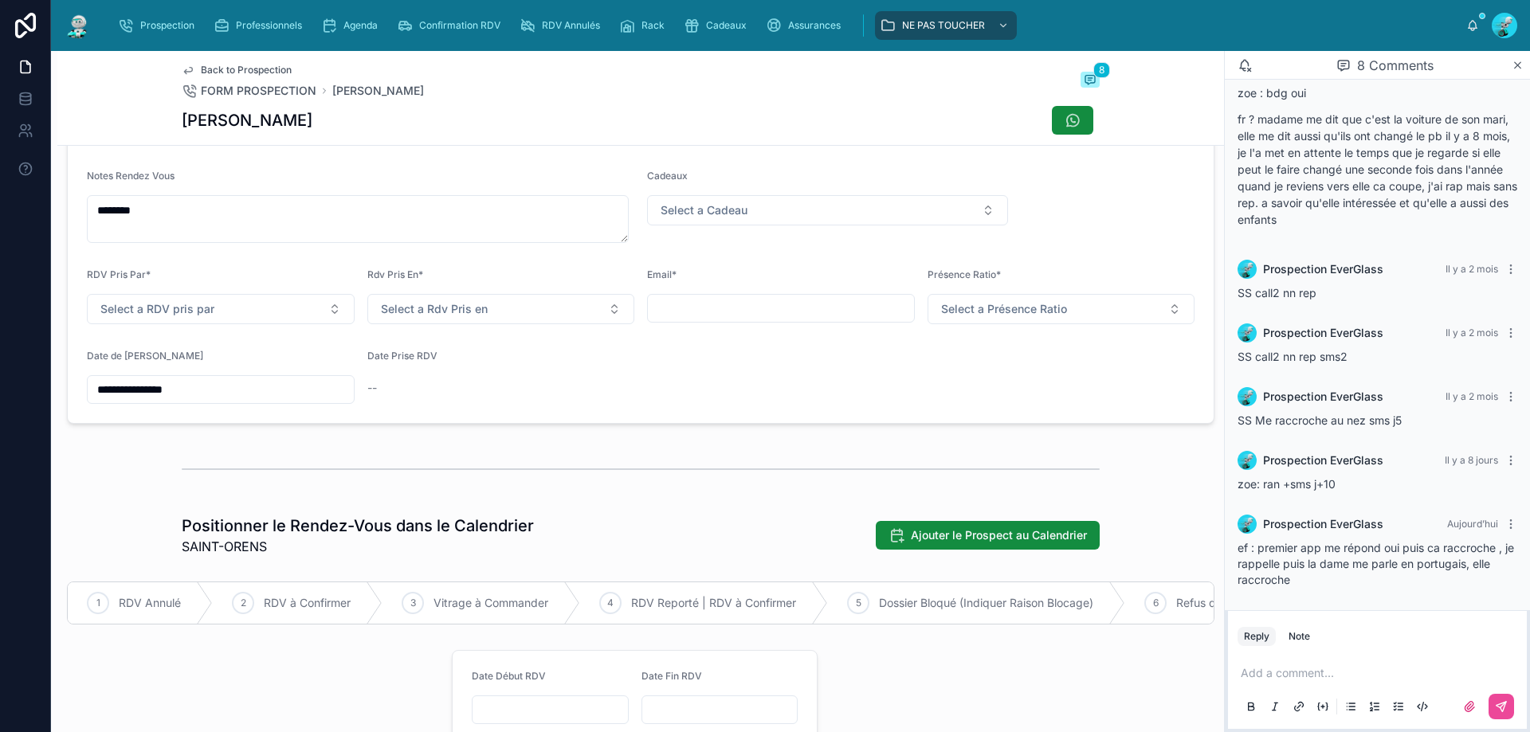
scroll to position [637, 0]
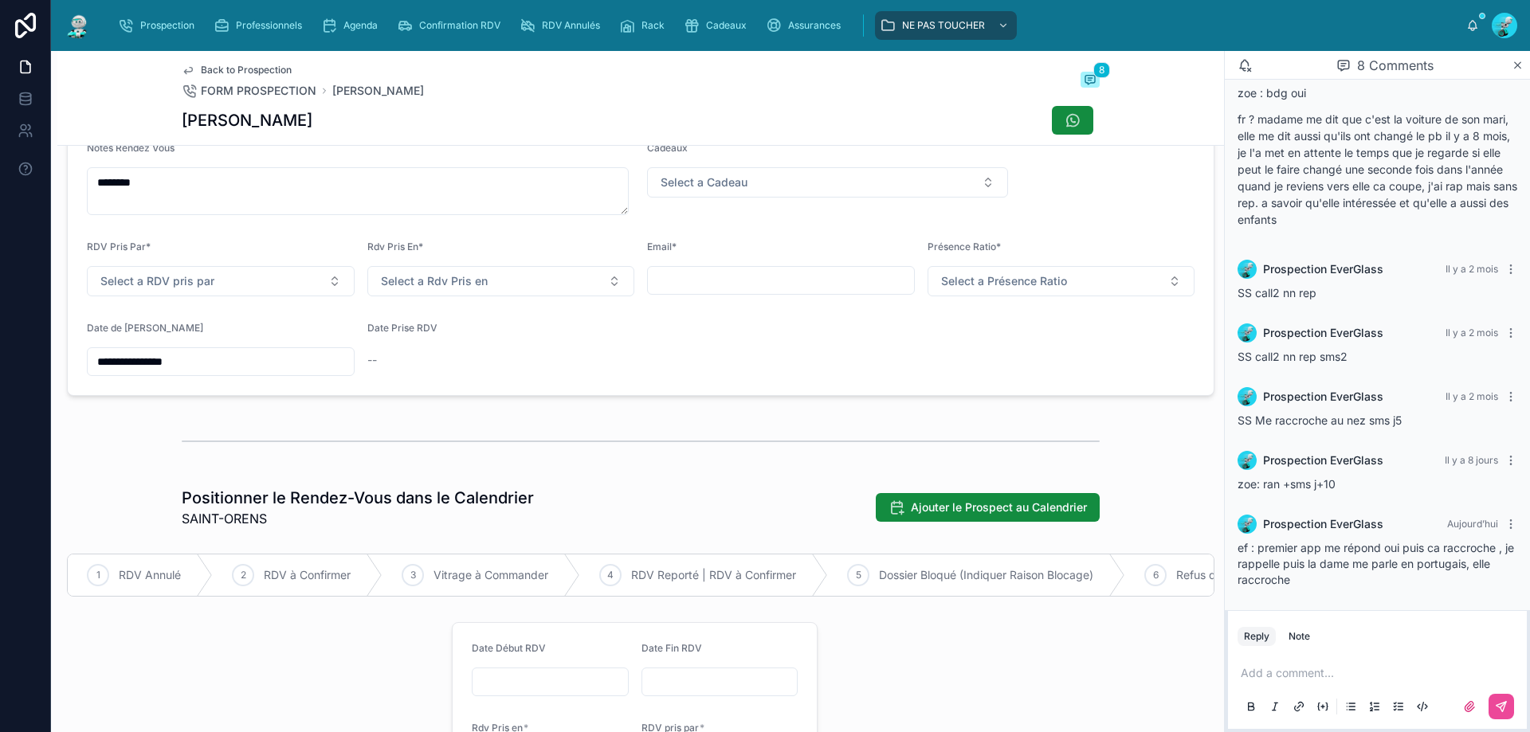
click at [220, 373] on input "**********" at bounding box center [221, 362] width 266 height 22
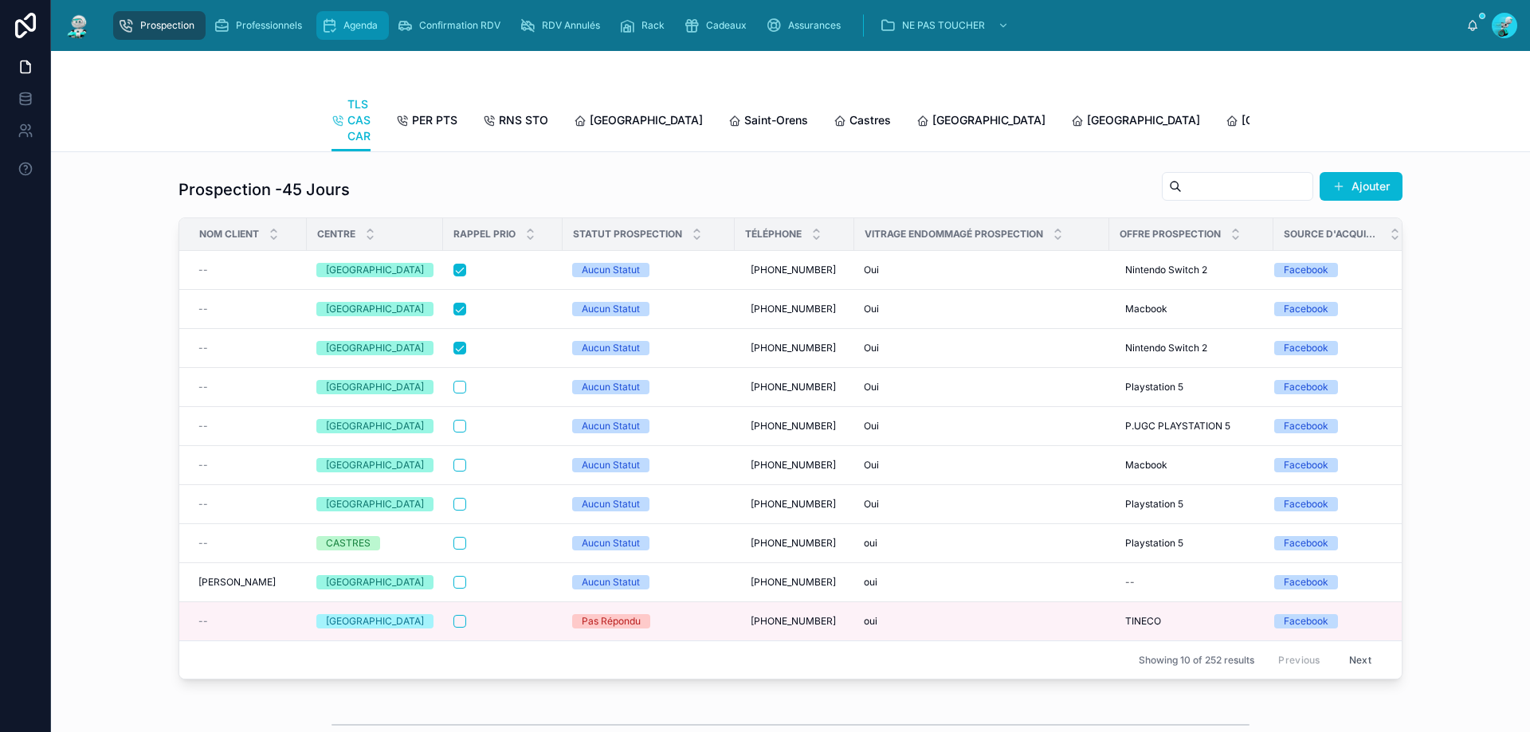
click at [364, 28] on span "Agenda" at bounding box center [360, 25] width 34 height 13
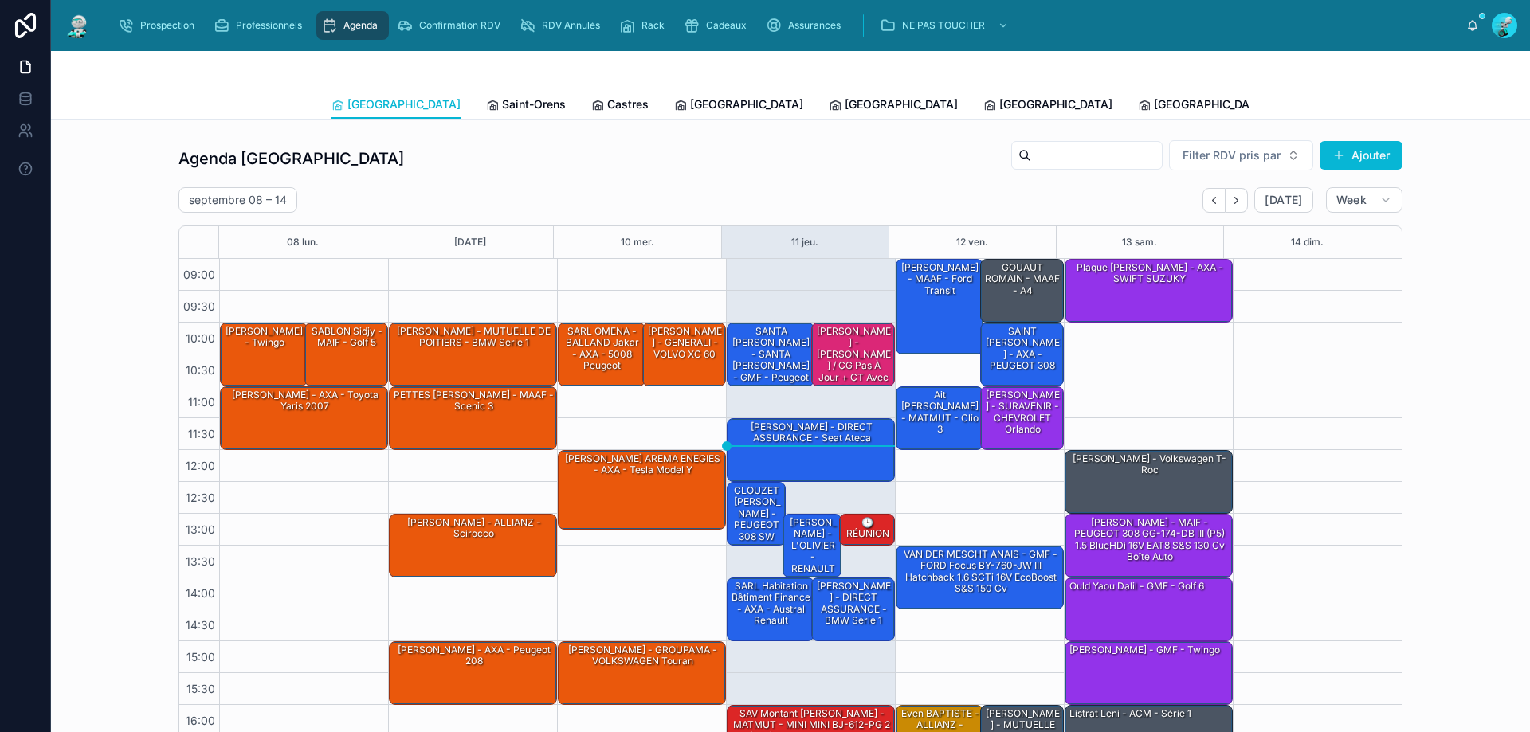
click at [1441, 100] on span "Tous Centres" at bounding box center [1476, 104] width 70 height 16
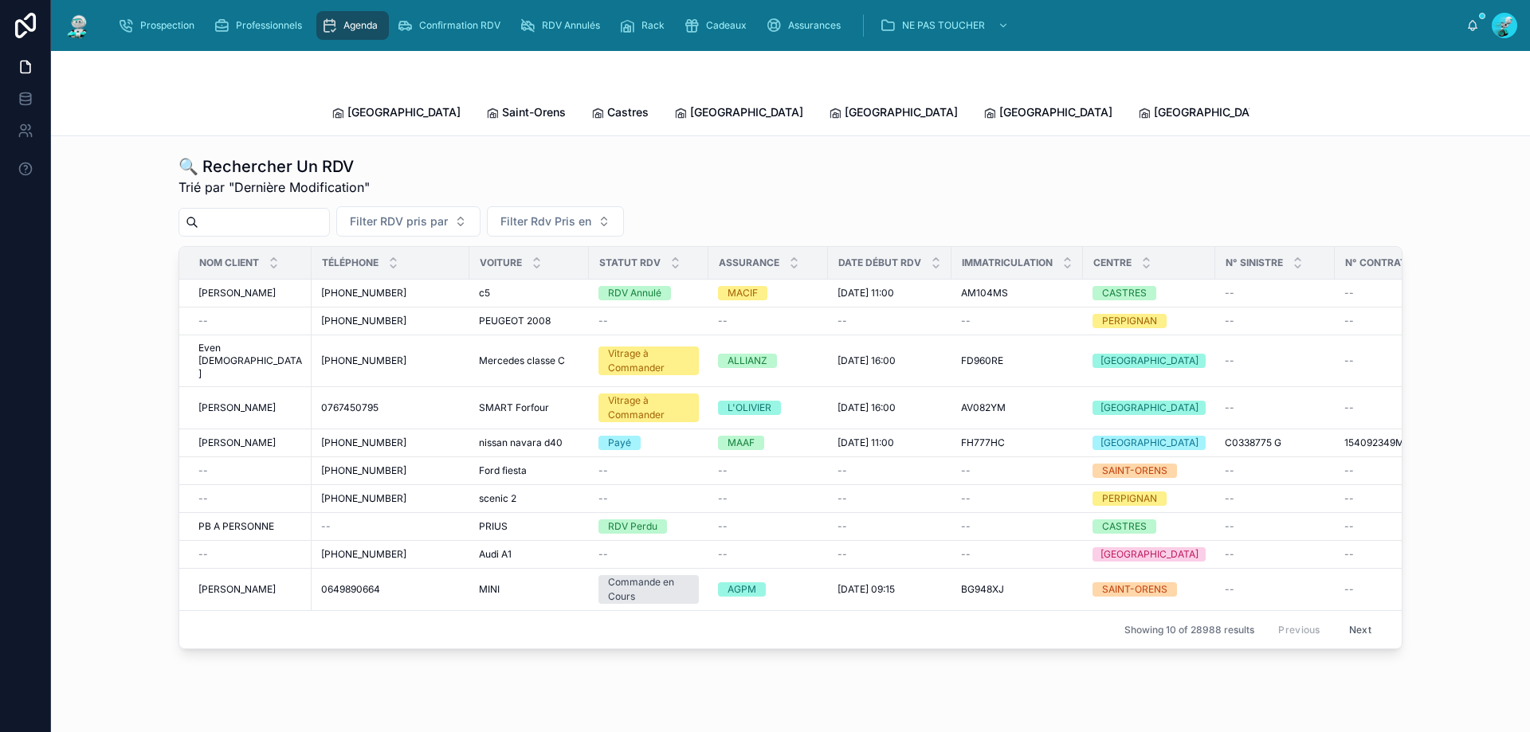
paste input "**********"
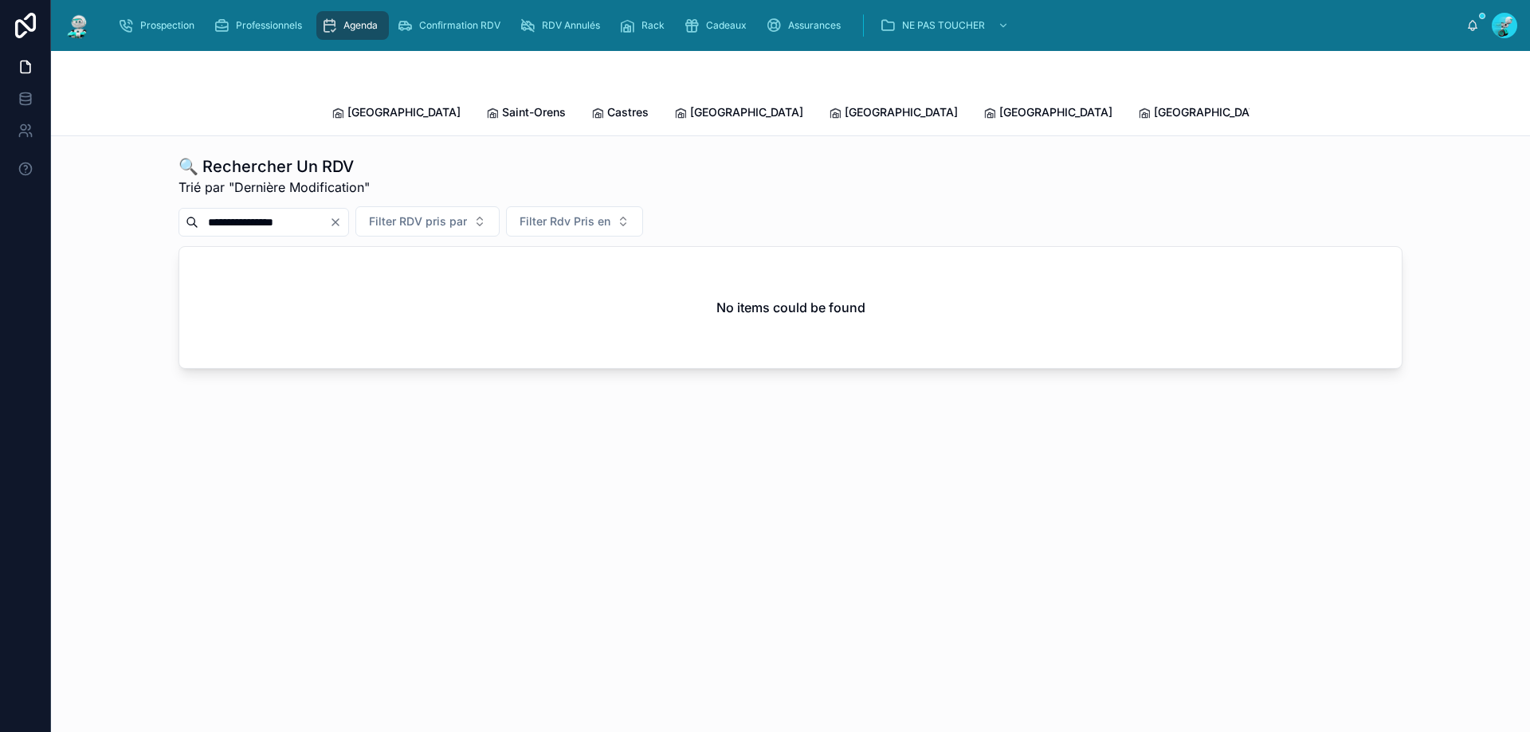
click at [284, 211] on input "**********" at bounding box center [263, 222] width 131 height 22
click at [270, 211] on input "**********" at bounding box center [263, 222] width 131 height 22
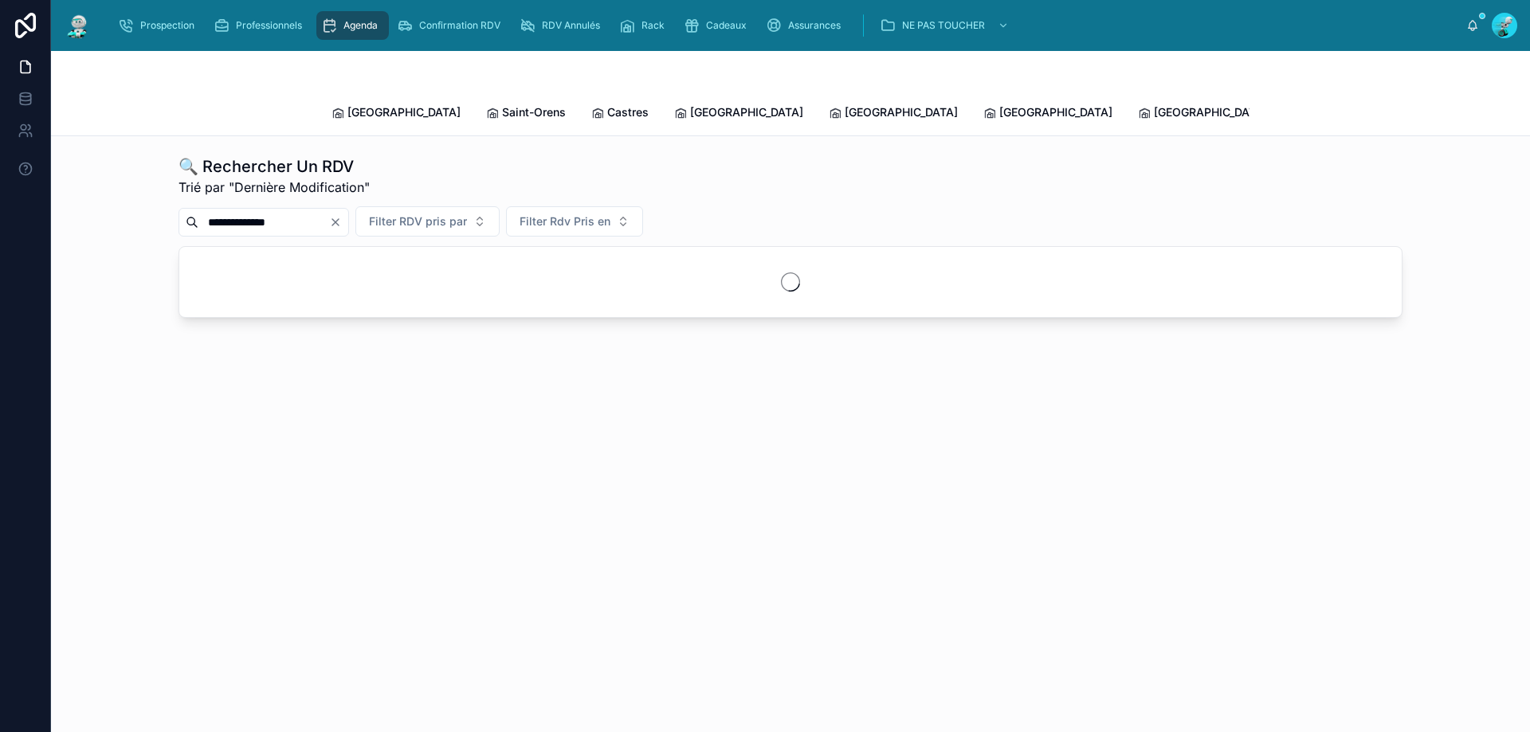
click at [251, 211] on input "**********" at bounding box center [263, 222] width 131 height 22
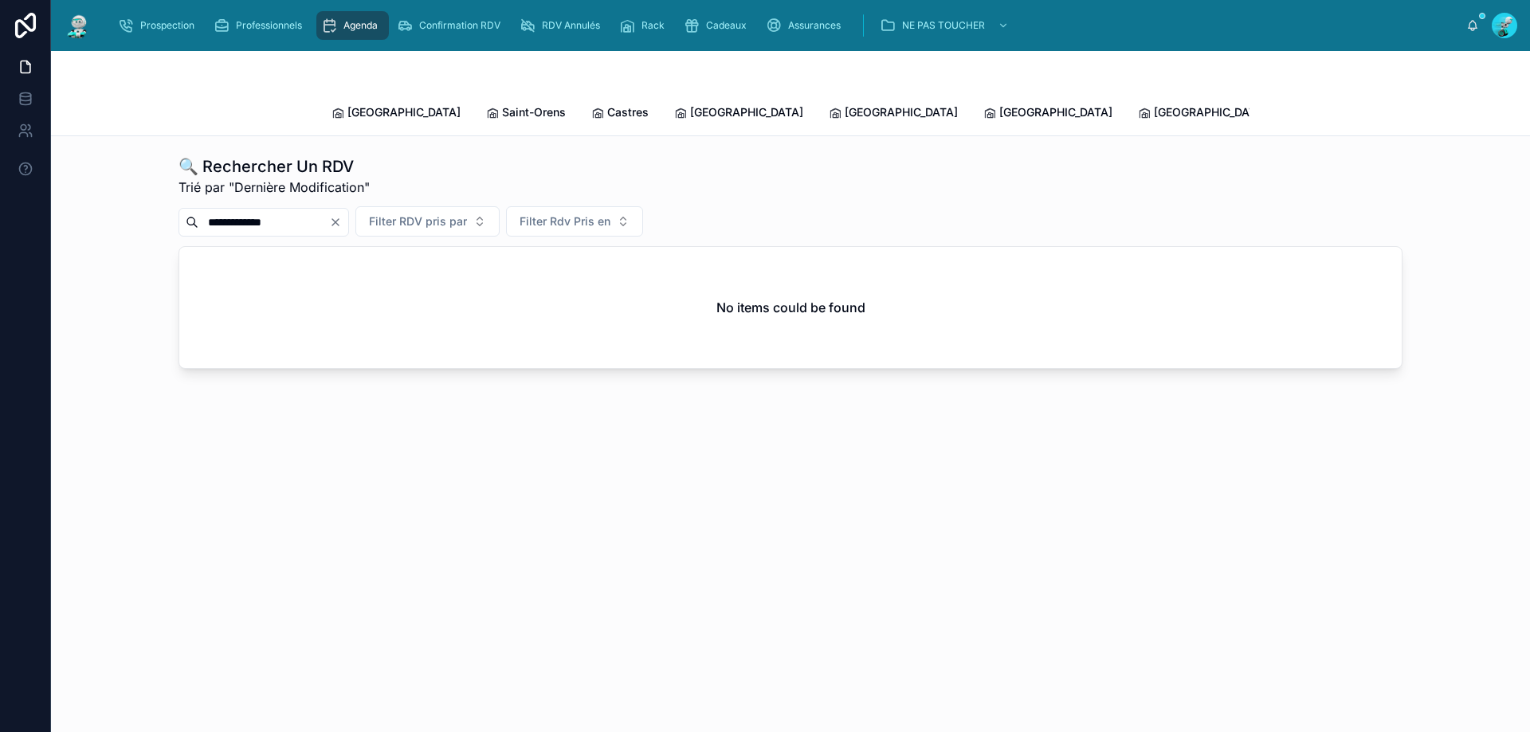
click at [237, 211] on input "**********" at bounding box center [263, 222] width 131 height 22
click at [222, 211] on input "**********" at bounding box center [263, 222] width 131 height 22
click at [216, 211] on input "**********" at bounding box center [263, 222] width 131 height 22
click at [218, 211] on input "**********" at bounding box center [263, 222] width 131 height 22
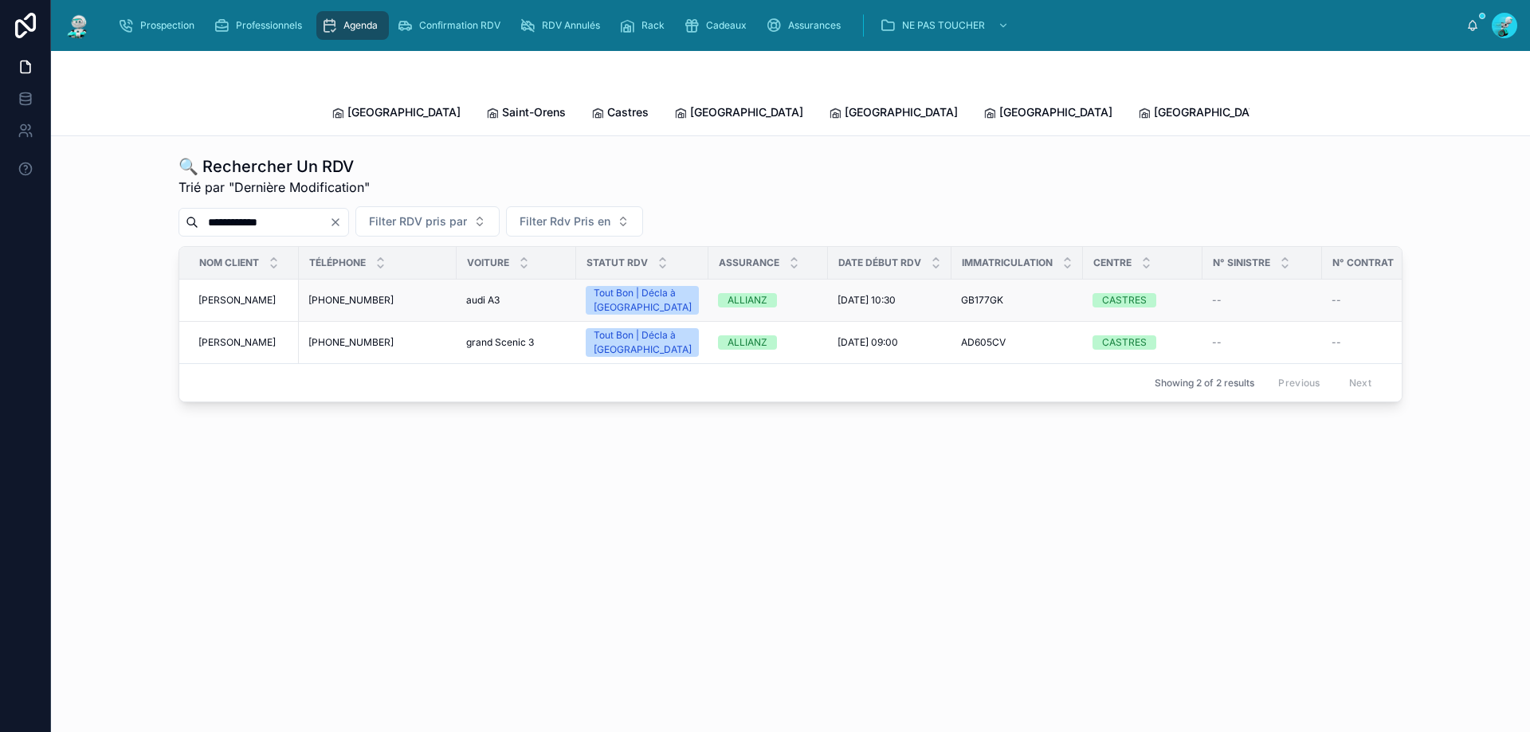
type input "**********"
click at [404, 280] on td "+33624787615 +33624787615" at bounding box center [378, 301] width 158 height 42
click at [426, 294] on div "+33624787615 +33624787615" at bounding box center [377, 300] width 139 height 13
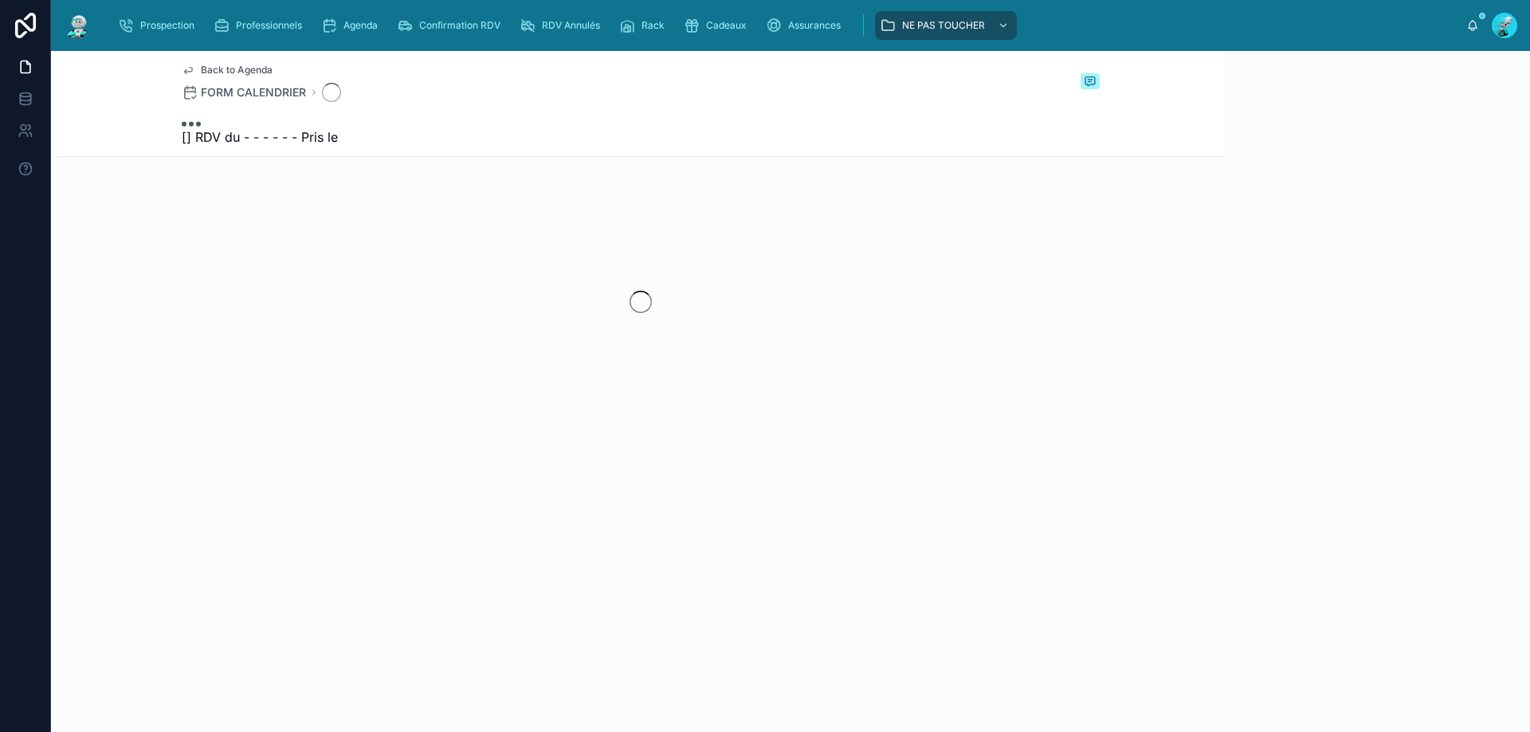
click at [426, 285] on div at bounding box center [640, 302] width 1166 height 252
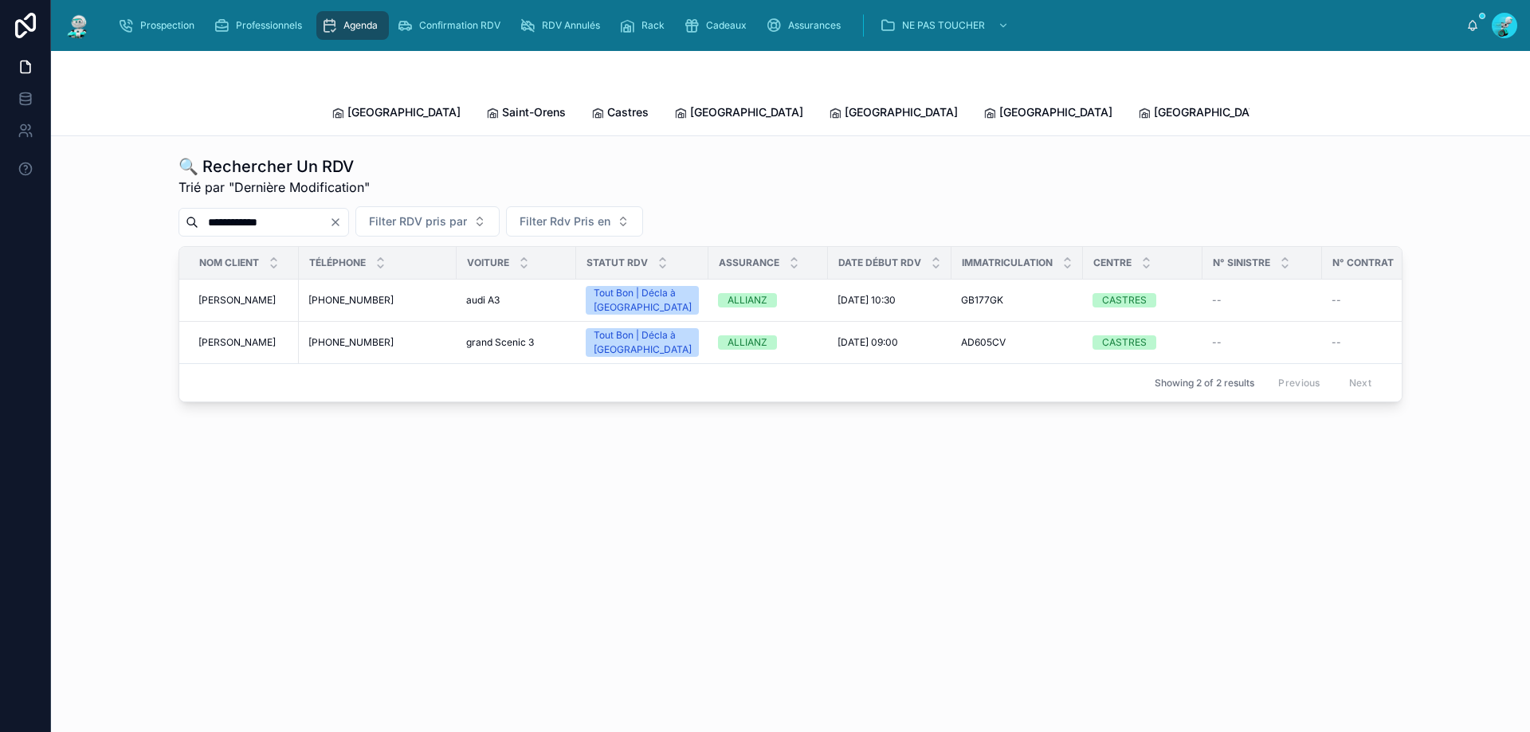
click at [342, 216] on icon "Clear" at bounding box center [335, 222] width 13 height 13
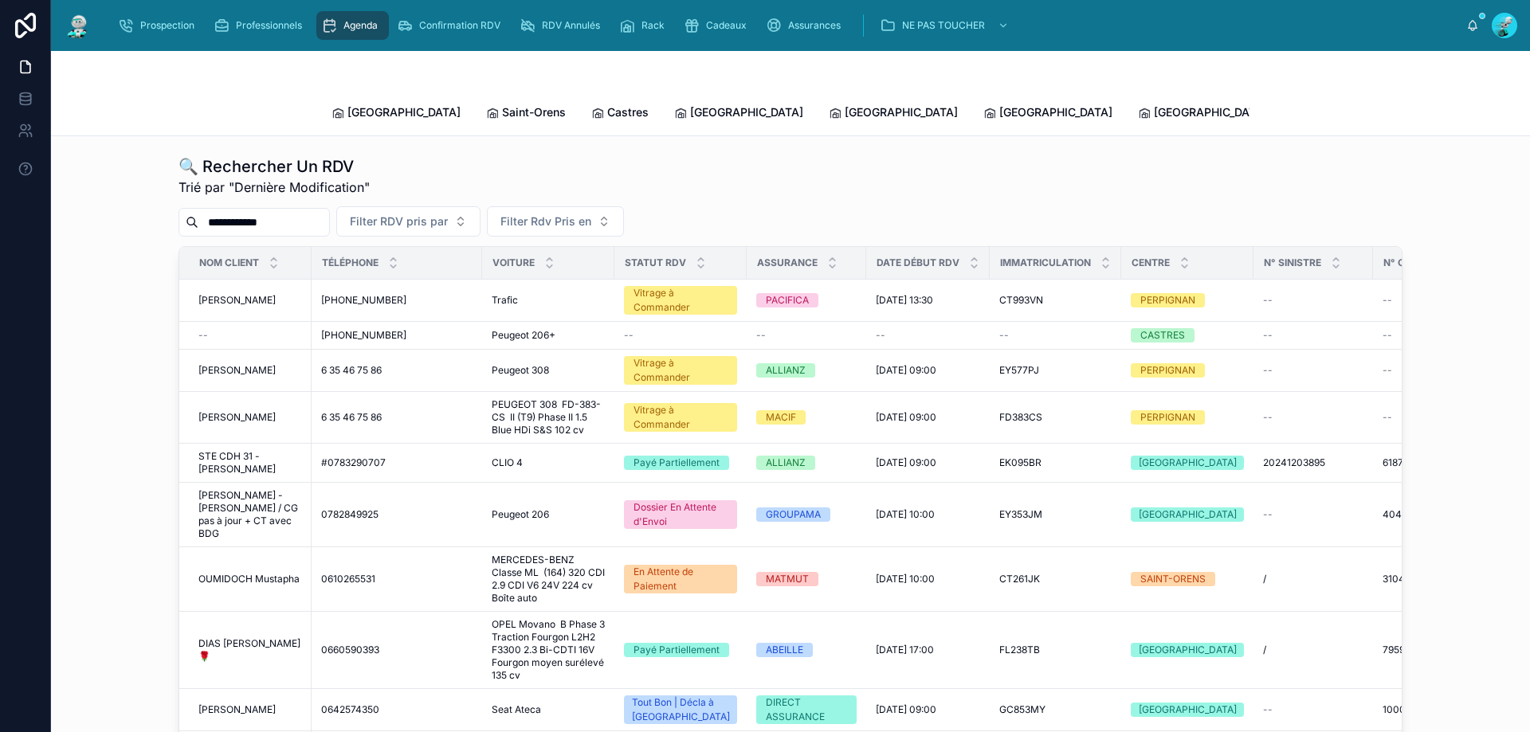
paste input "*****"
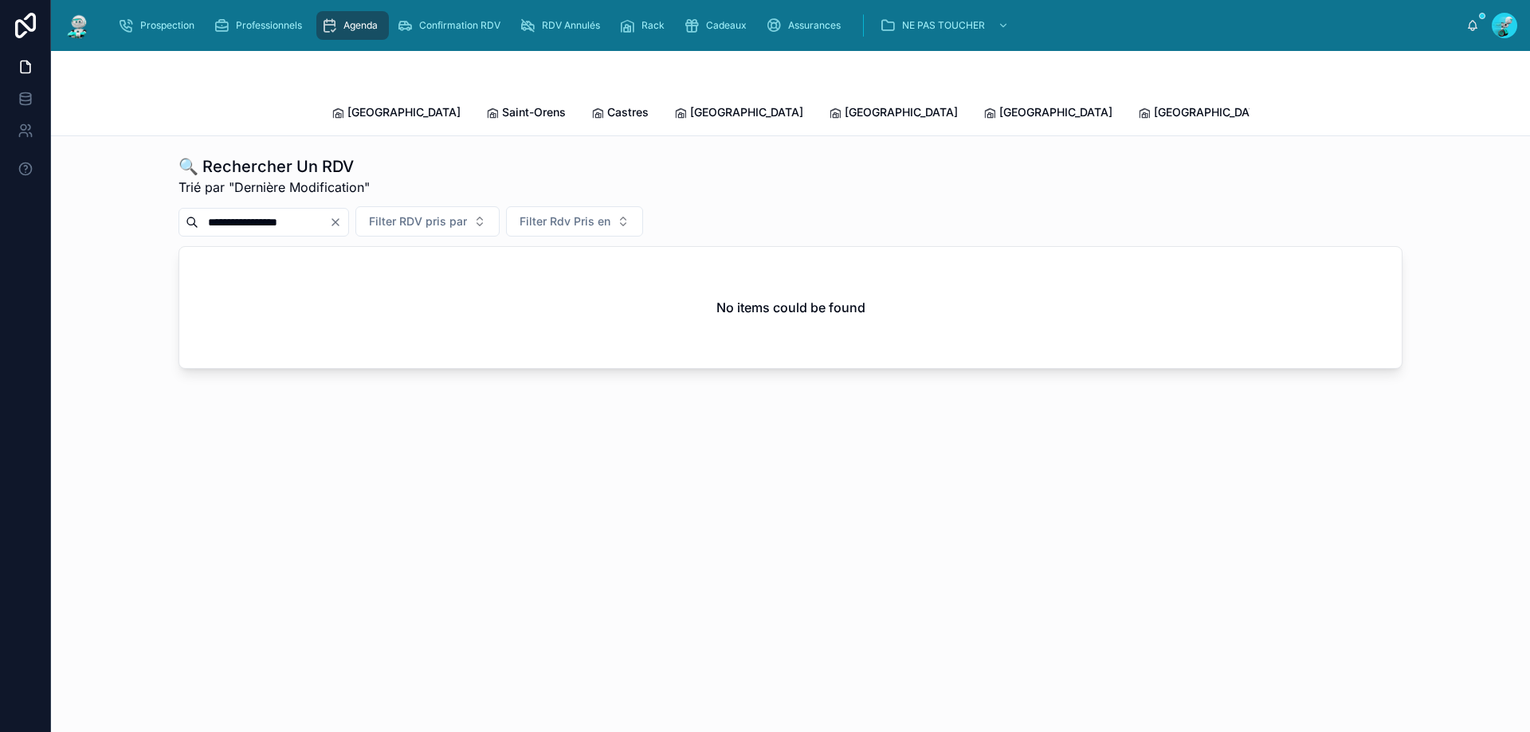
click at [294, 211] on input "**********" at bounding box center [263, 222] width 131 height 22
click at [274, 211] on input "**********" at bounding box center [263, 222] width 131 height 22
click at [261, 211] on input "**********" at bounding box center [263, 222] width 131 height 22
click at [248, 211] on input "**********" at bounding box center [263, 222] width 131 height 22
click at [241, 211] on input "**********" at bounding box center [263, 222] width 131 height 22
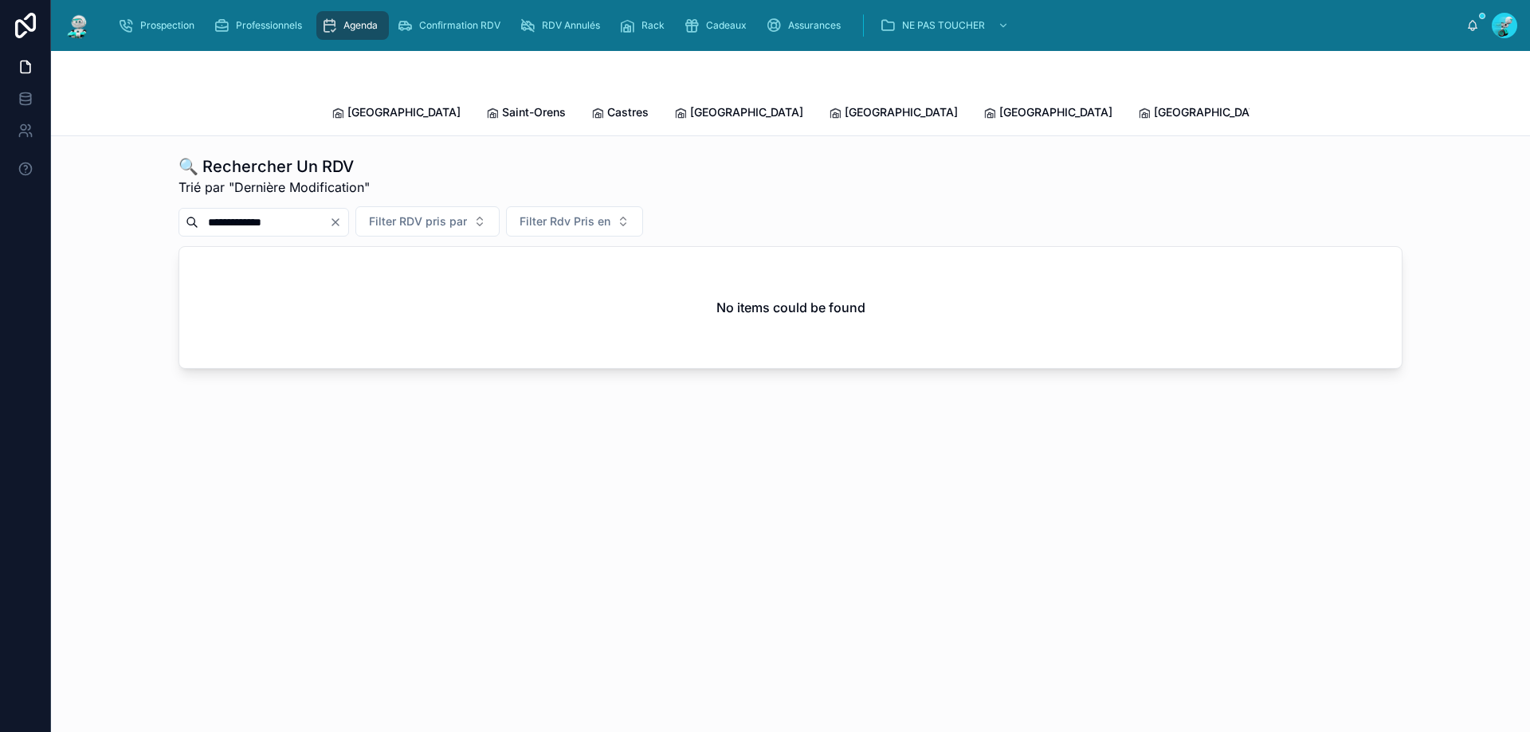
click at [230, 211] on input "**********" at bounding box center [263, 222] width 131 height 22
click at [233, 211] on input "**********" at bounding box center [263, 222] width 131 height 22
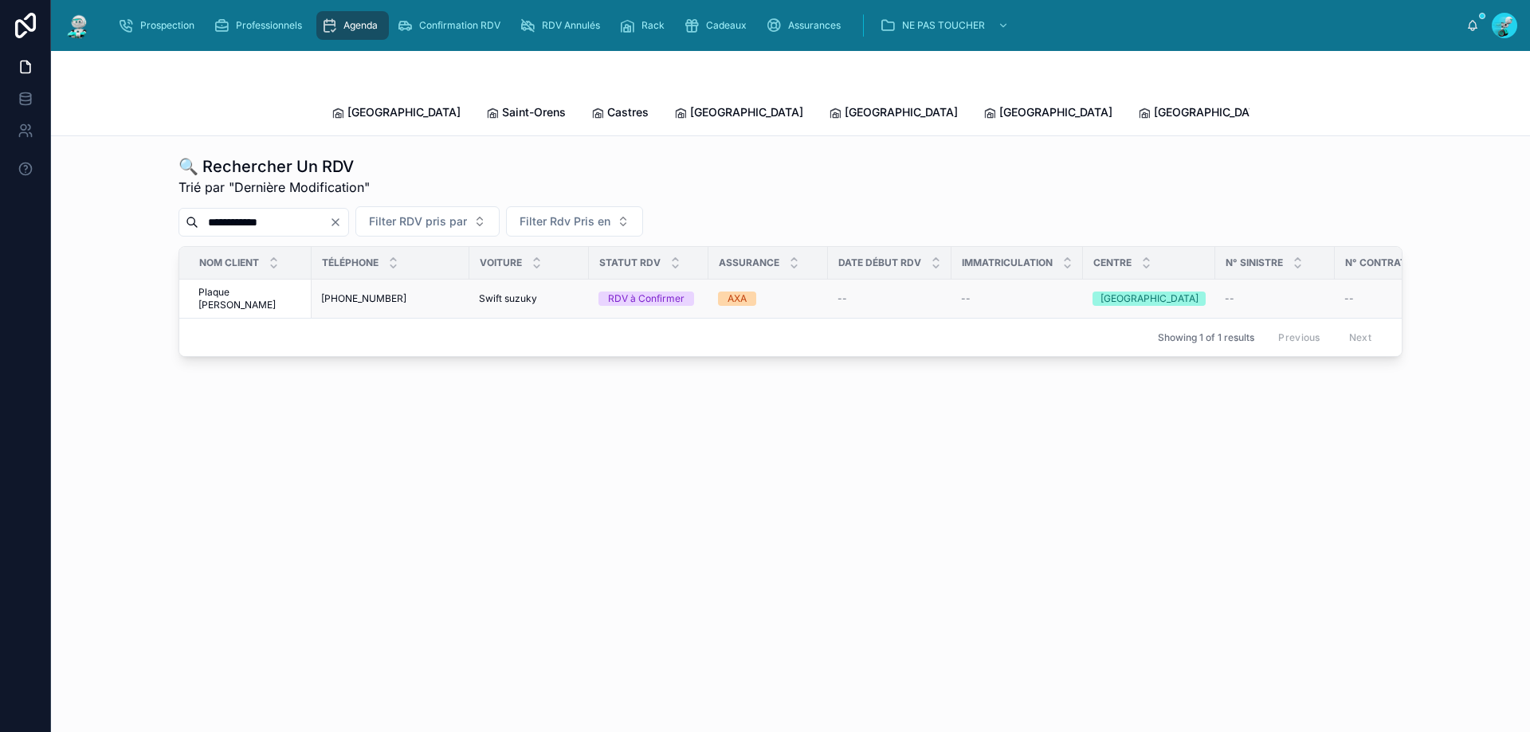
type input "**********"
click at [802, 292] on div "AXA" at bounding box center [768, 299] width 100 height 14
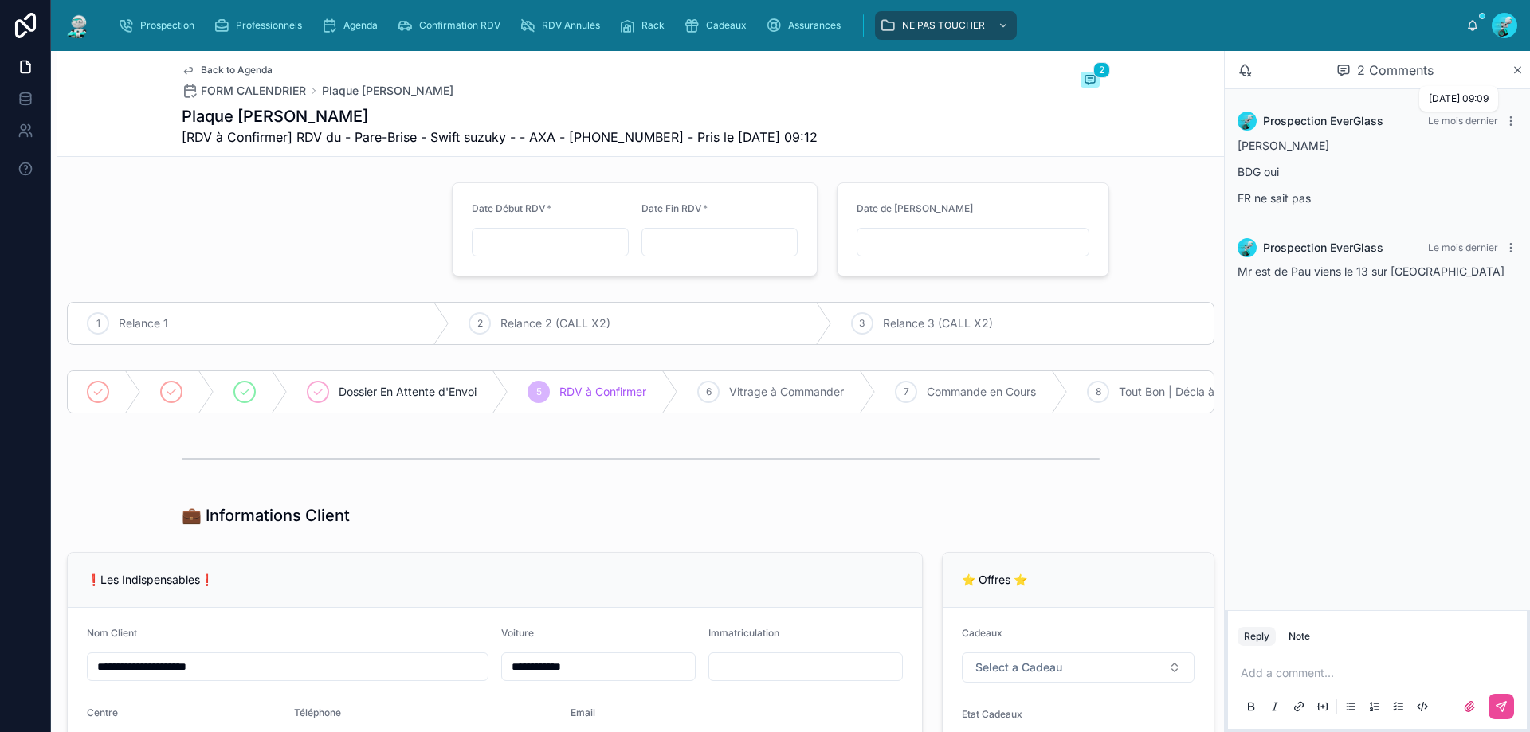
click at [1456, 118] on span "Le mois dernier" at bounding box center [1463, 121] width 70 height 12
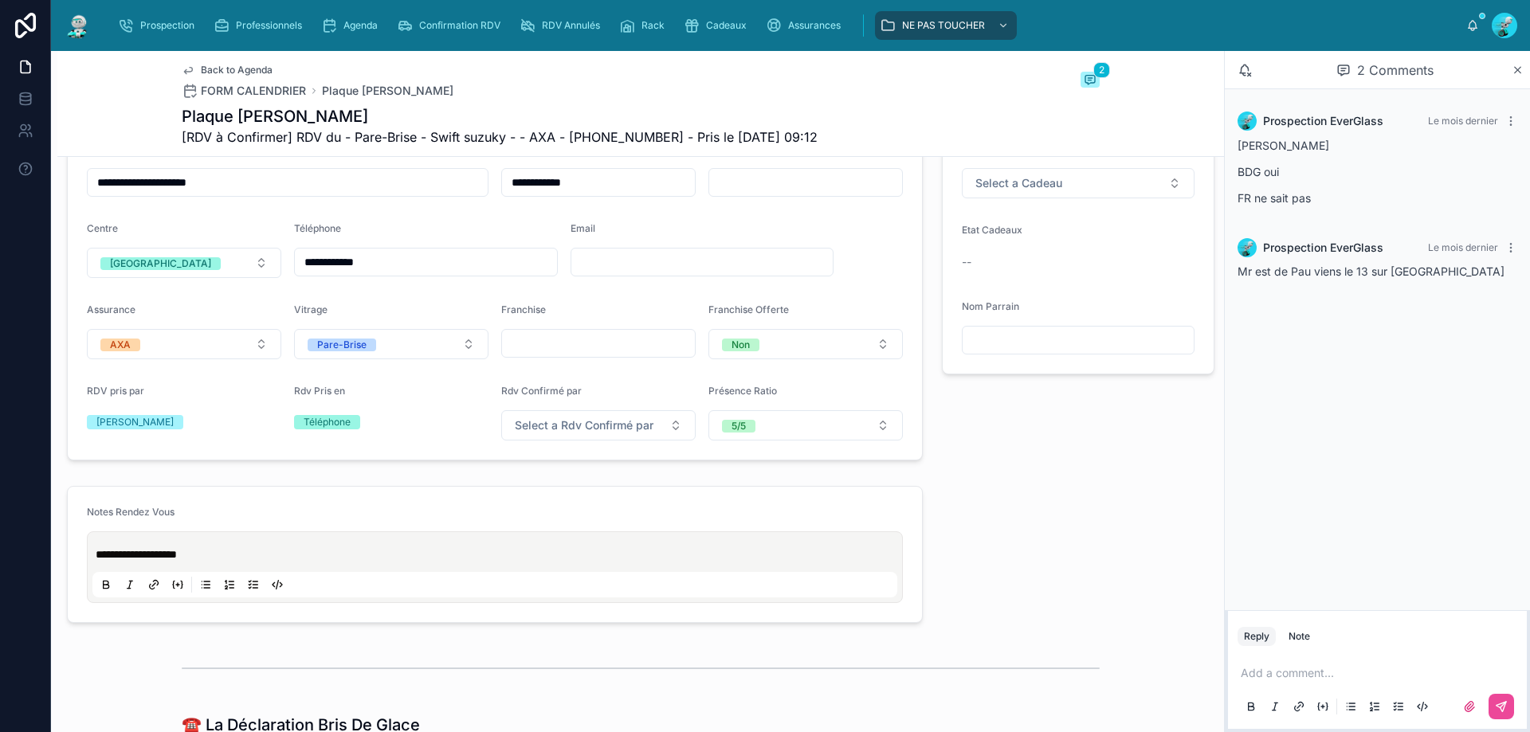
scroll to position [398, 0]
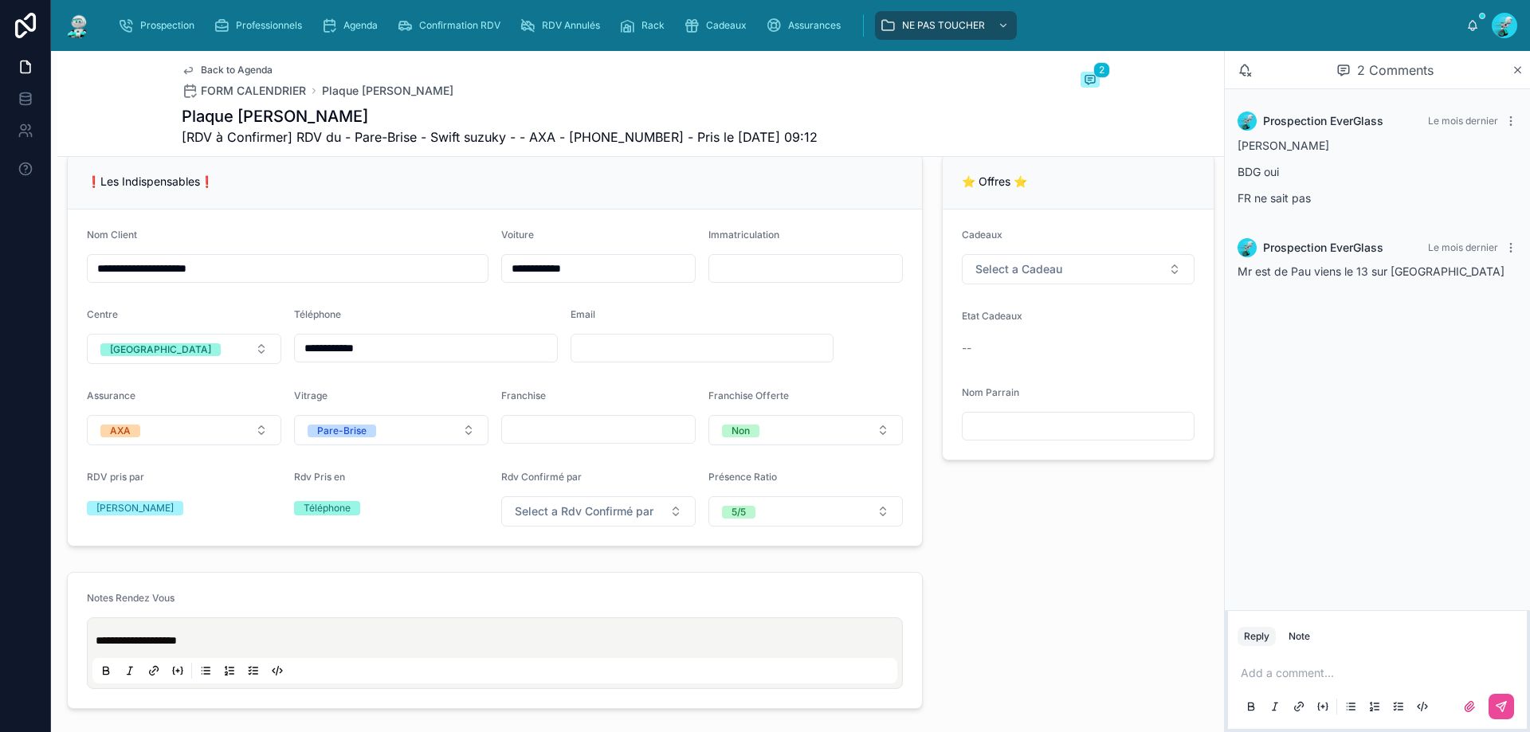
drag, startPoint x: 753, startPoint y: 276, endPoint x: 740, endPoint y: 268, distance: 14.6
click at [753, 276] on input "text" at bounding box center [805, 268] width 193 height 22
drag, startPoint x: 766, startPoint y: 273, endPoint x: 706, endPoint y: 277, distance: 60.7
click at [709, 277] on input "*******" at bounding box center [805, 268] width 193 height 22
type input "*******"
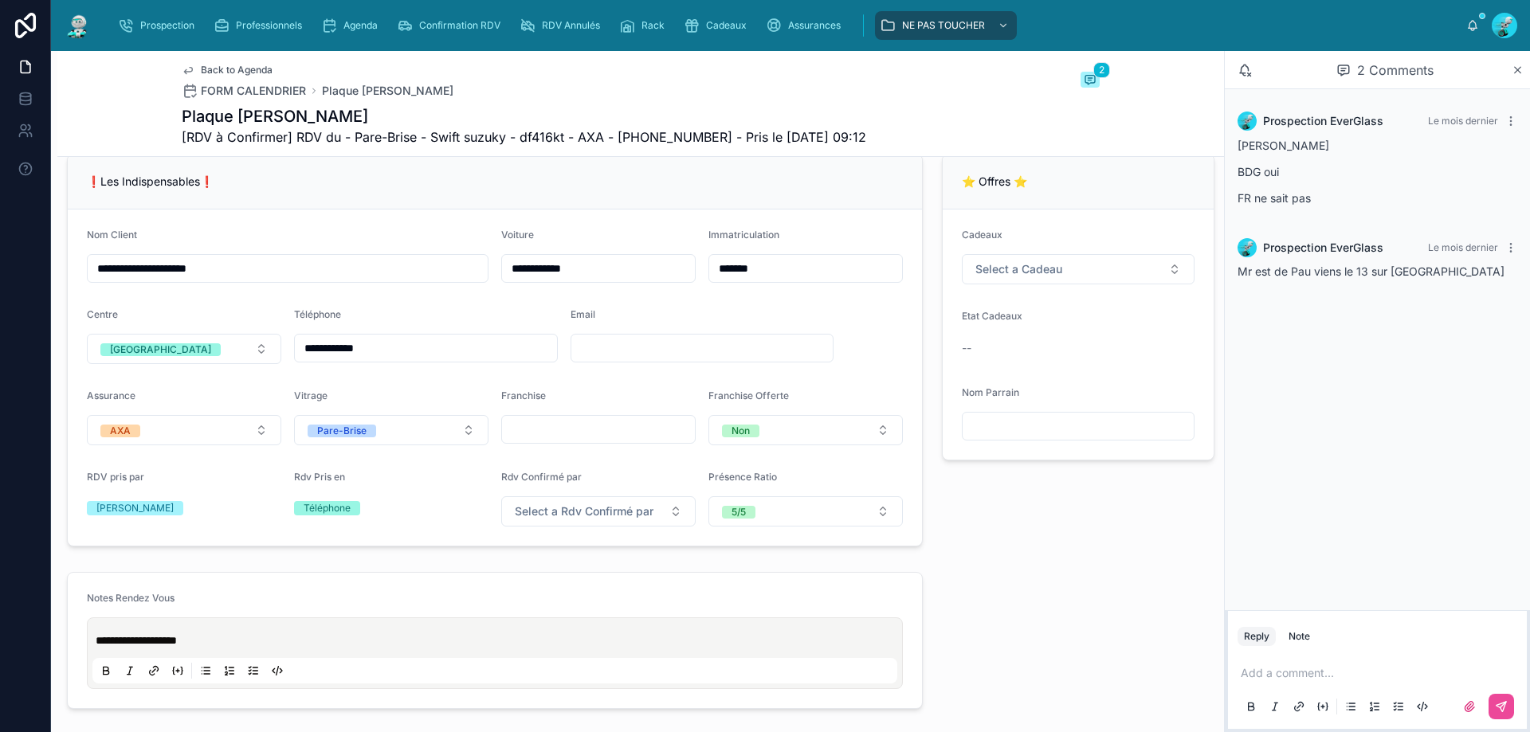
click at [797, 222] on form "**********" at bounding box center [495, 378] width 854 height 336
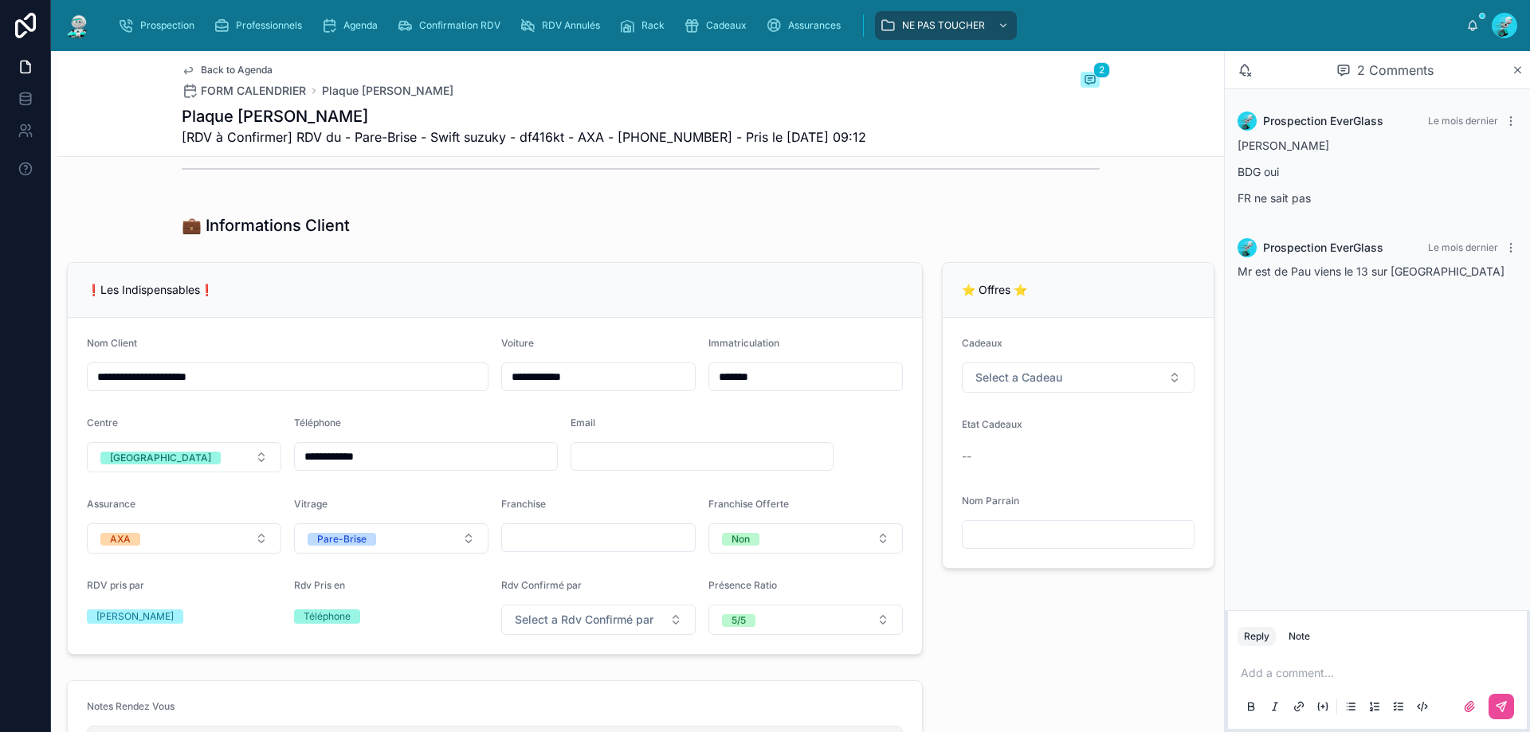
scroll to position [319, 0]
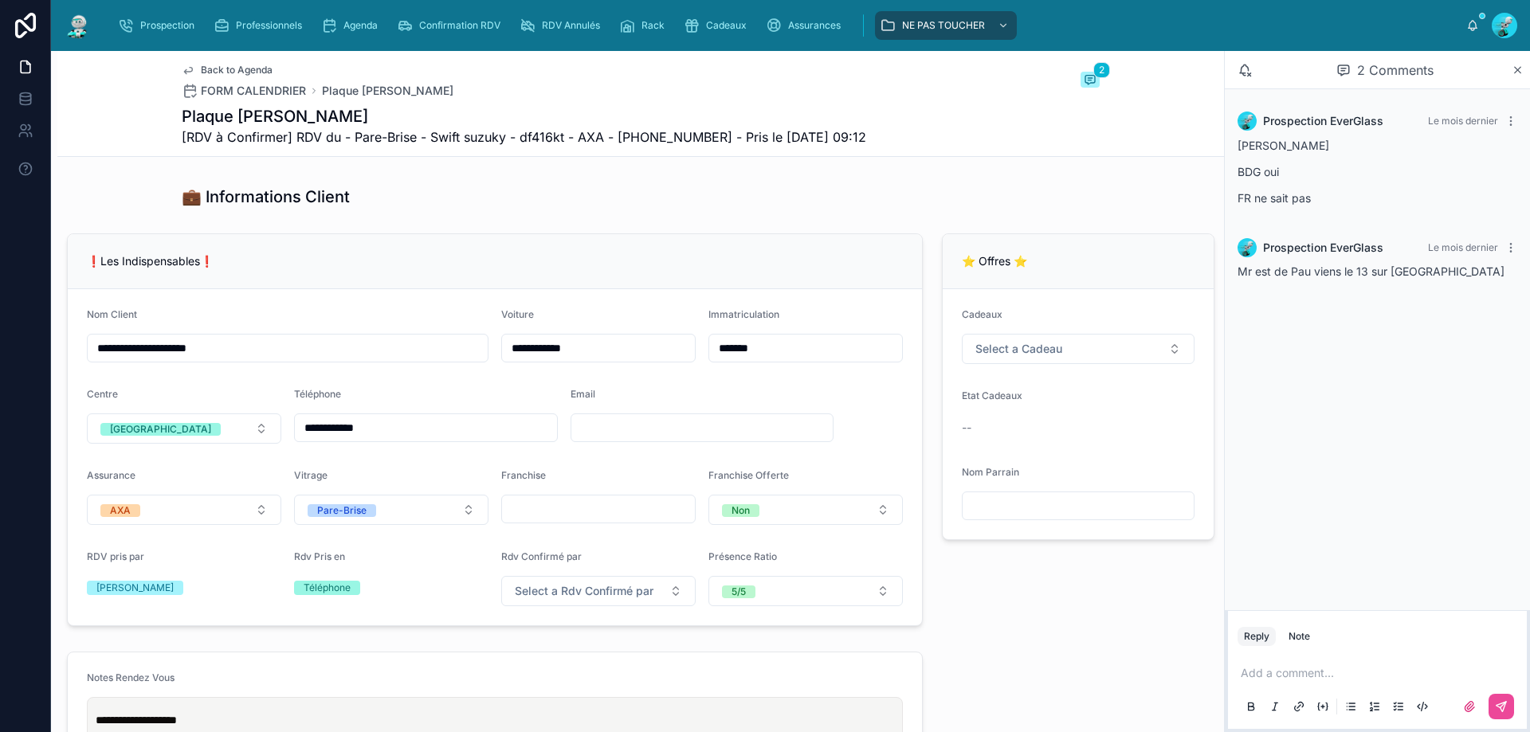
click at [634, 433] on input "text" at bounding box center [702, 428] width 262 height 22
type input "**********"
click at [888, 385] on form "**********" at bounding box center [495, 457] width 854 height 336
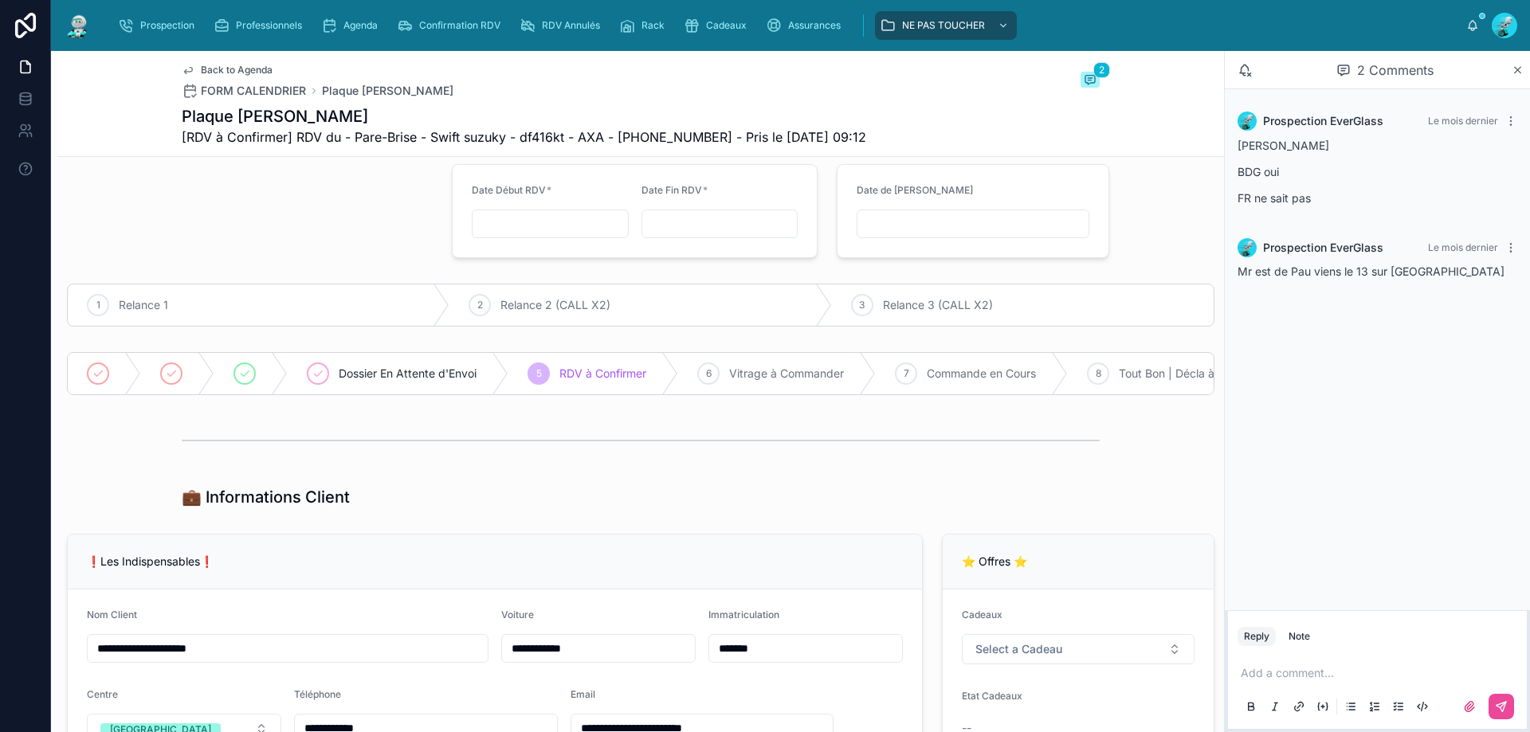
scroll to position [0, 0]
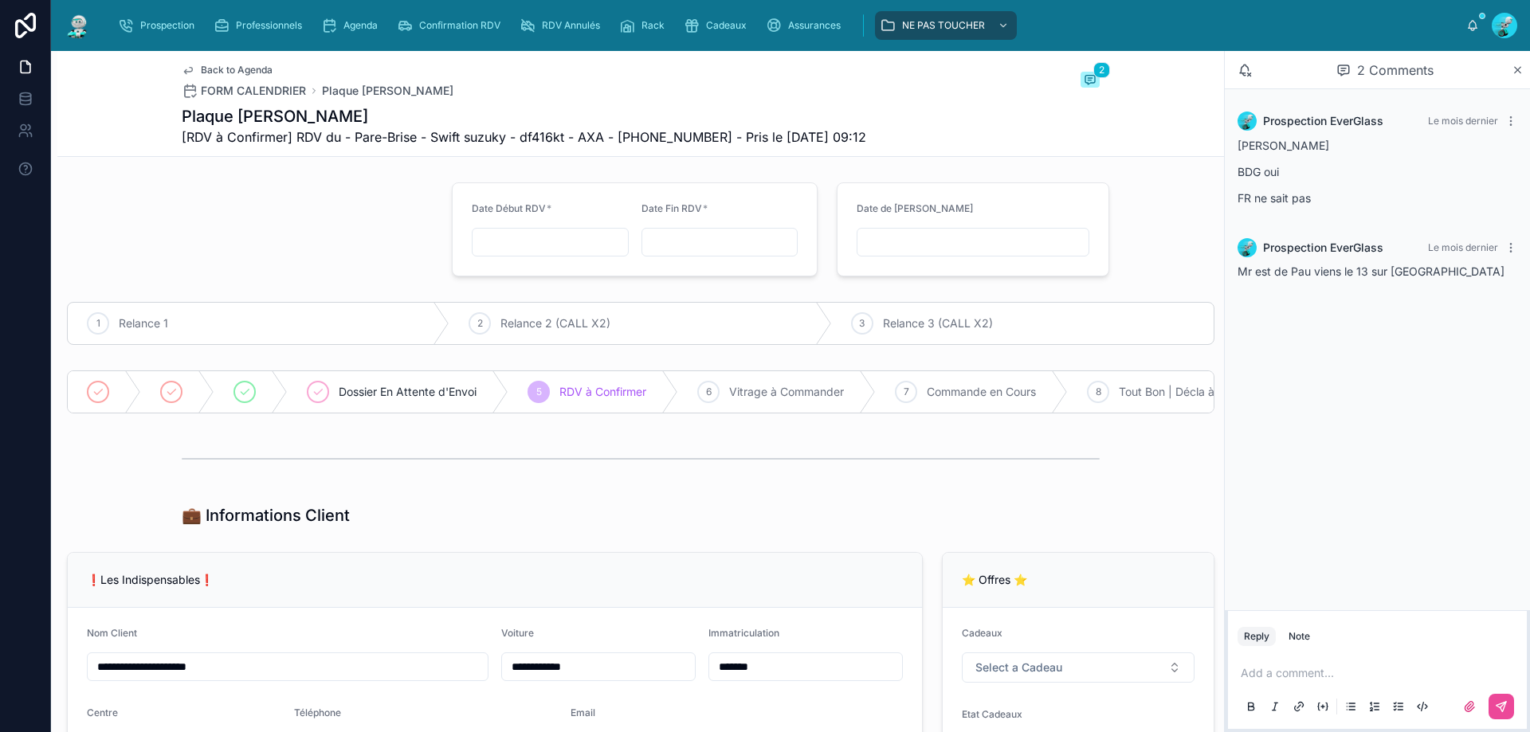
click at [506, 245] on input "text" at bounding box center [549, 242] width 155 height 22
click at [602, 408] on button "13" at bounding box center [602, 409] width 29 height 29
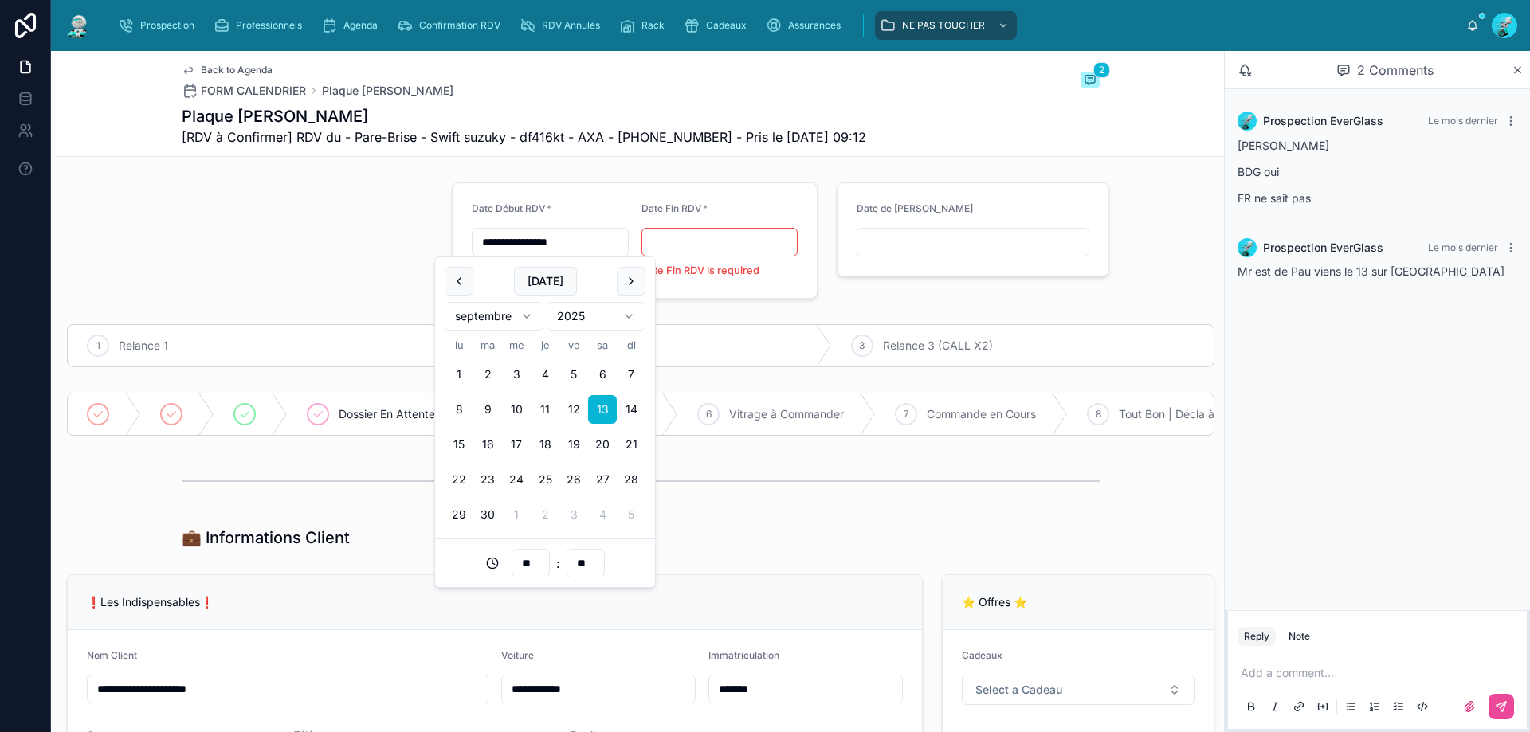
click at [537, 568] on input "**" at bounding box center [530, 563] width 37 height 22
click at [541, 441] on div "11" at bounding box center [531, 447] width 72 height 25
type input "**********"
type input "**"
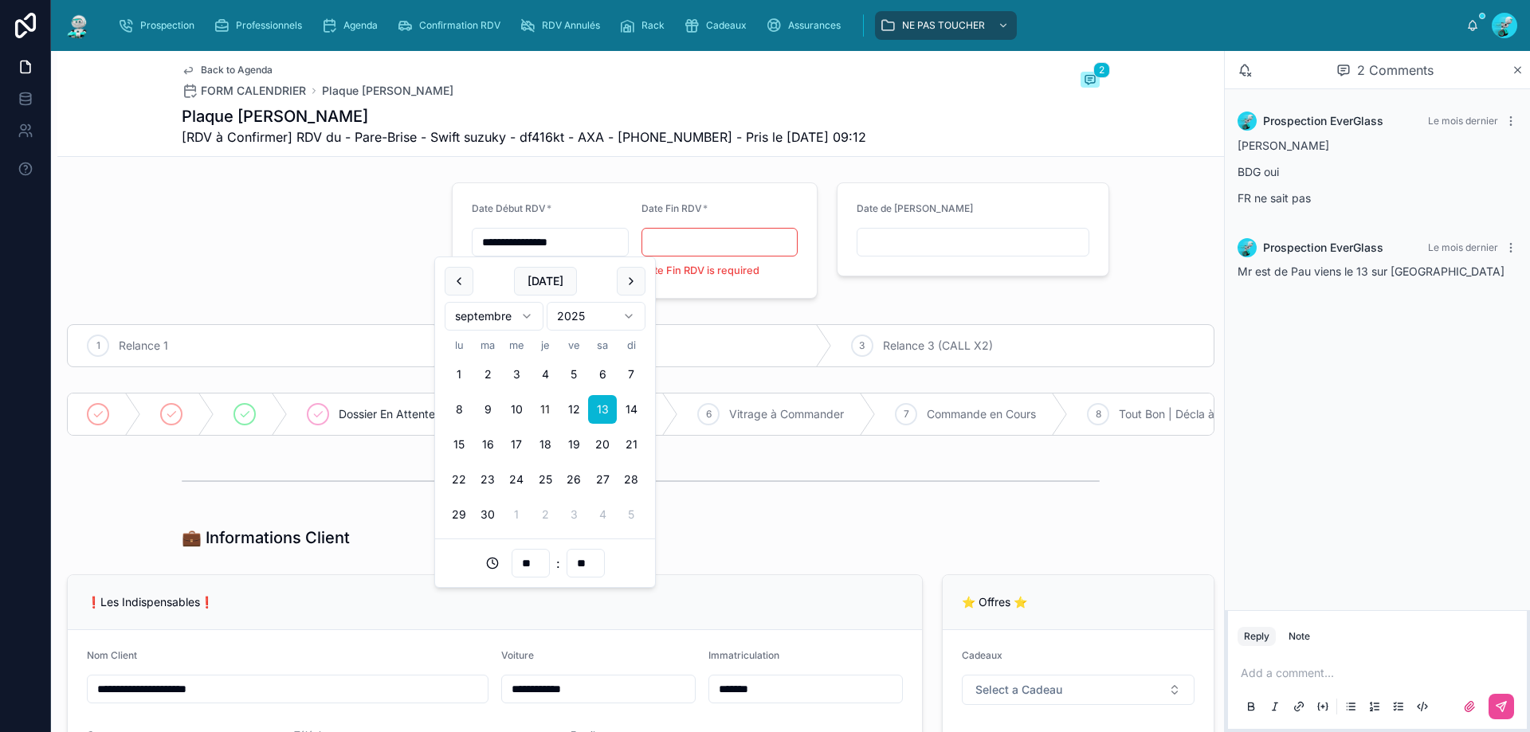
click at [707, 246] on input "text" at bounding box center [719, 242] width 155 height 22
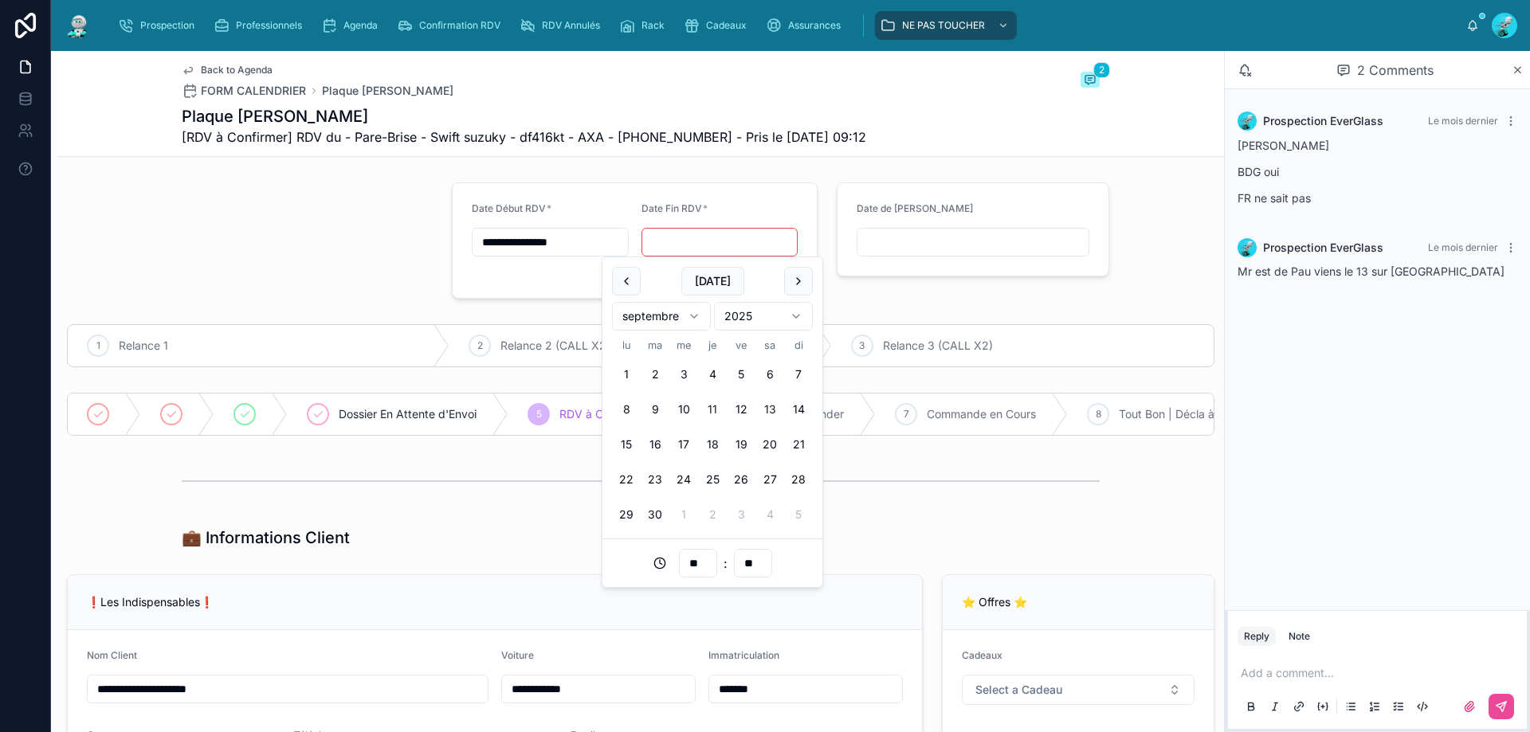
click at [770, 405] on button "13" at bounding box center [769, 409] width 29 height 29
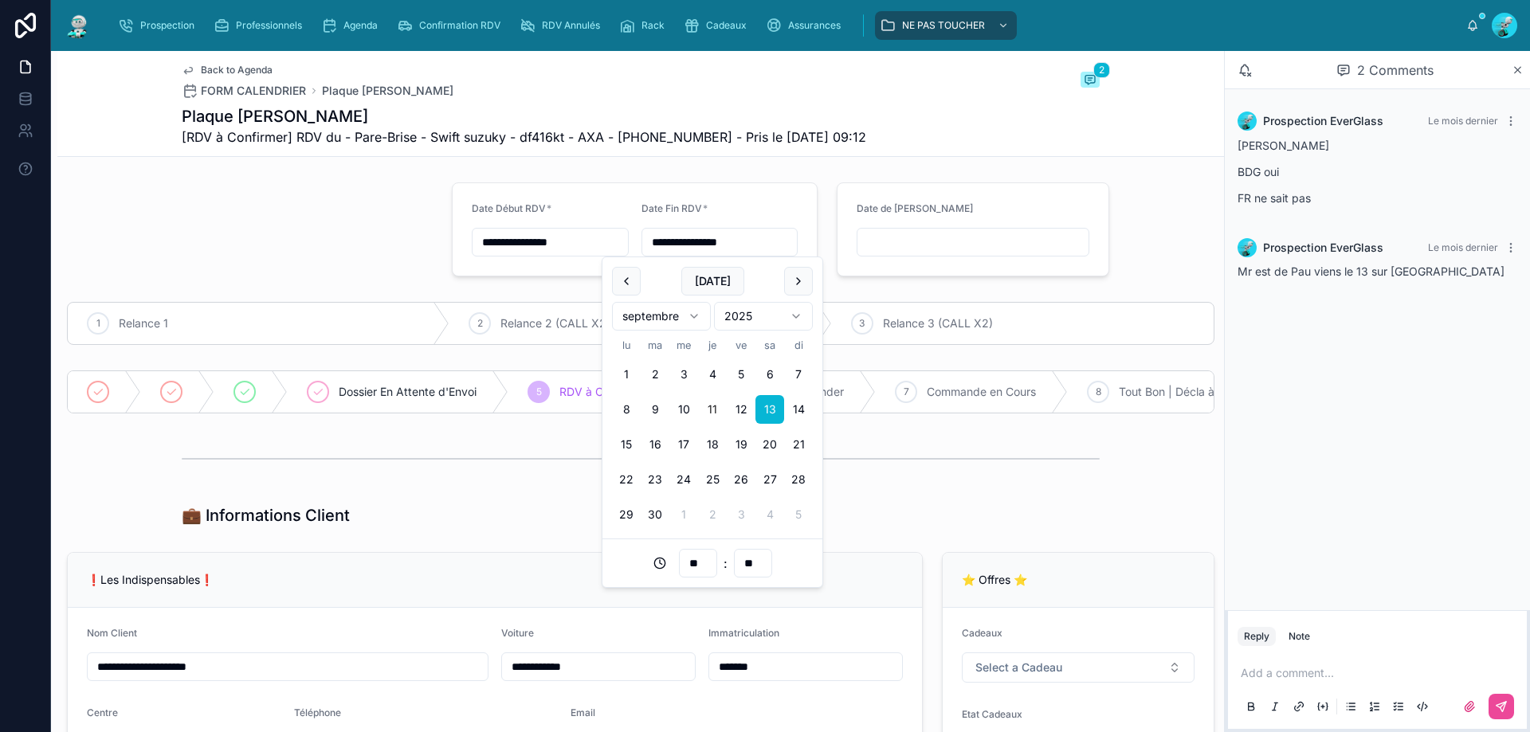
click at [688, 559] on input "**" at bounding box center [698, 563] width 37 height 22
click at [691, 470] on div "12" at bounding box center [698, 472] width 72 height 25
type input "**********"
type input "**"
click at [745, 558] on input "**" at bounding box center [753, 563] width 37 height 22
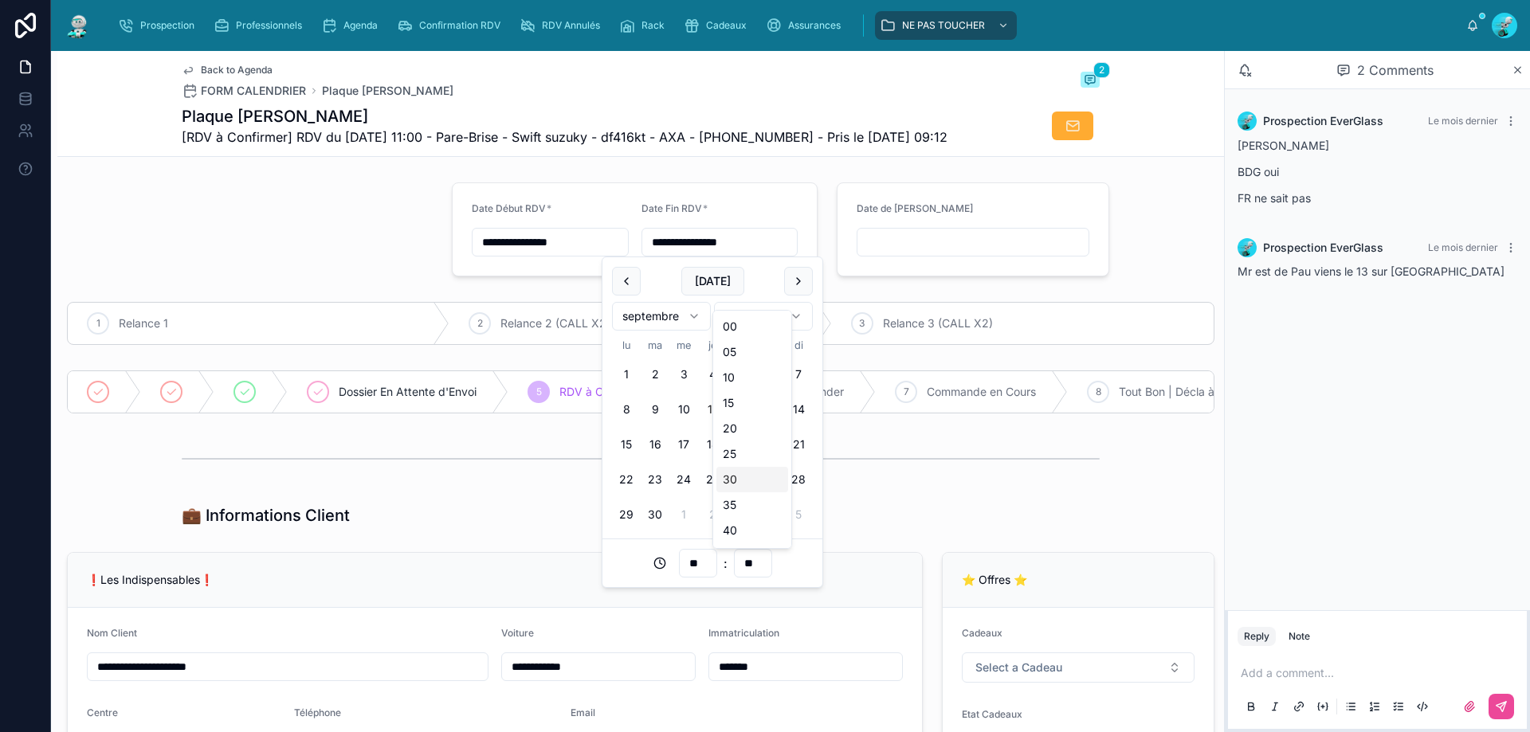
click at [736, 474] on div "30" at bounding box center [752, 479] width 72 height 25
type input "**********"
type input "**"
click at [916, 485] on div at bounding box center [640, 459] width 1166 height 53
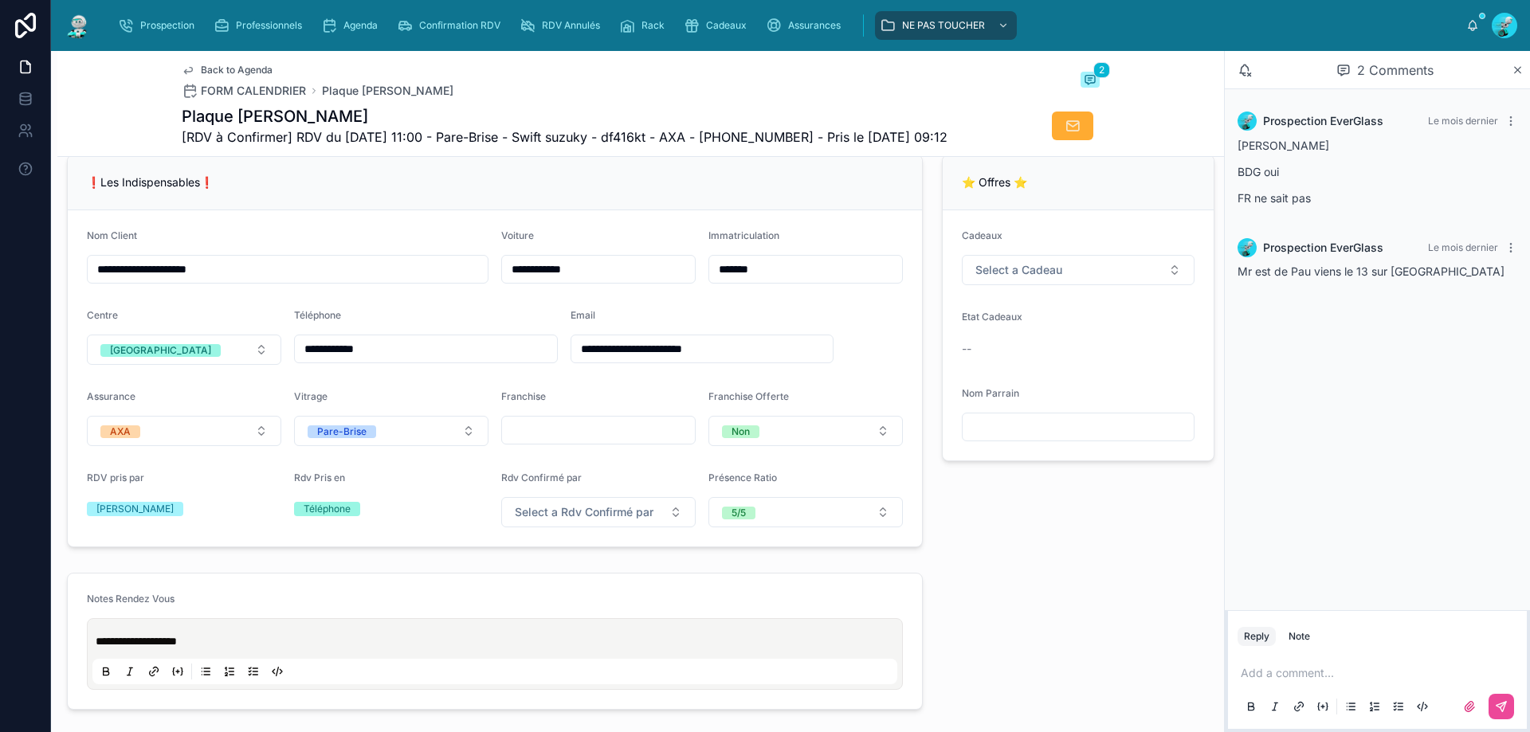
scroll to position [398, 0]
click at [629, 516] on span "Select a Rdv Confirmé par" at bounding box center [584, 512] width 139 height 16
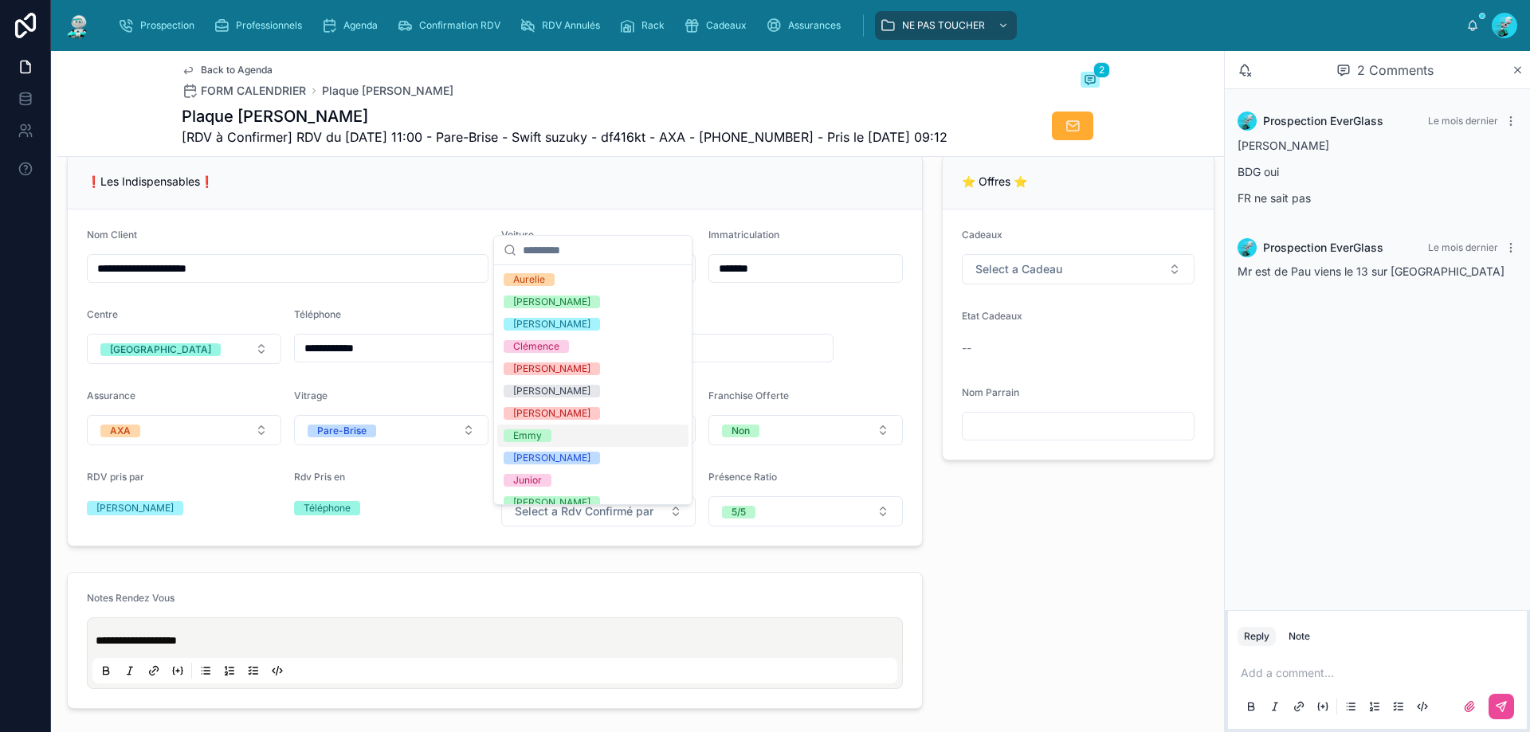
click at [585, 433] on div "Emmy" at bounding box center [592, 436] width 191 height 22
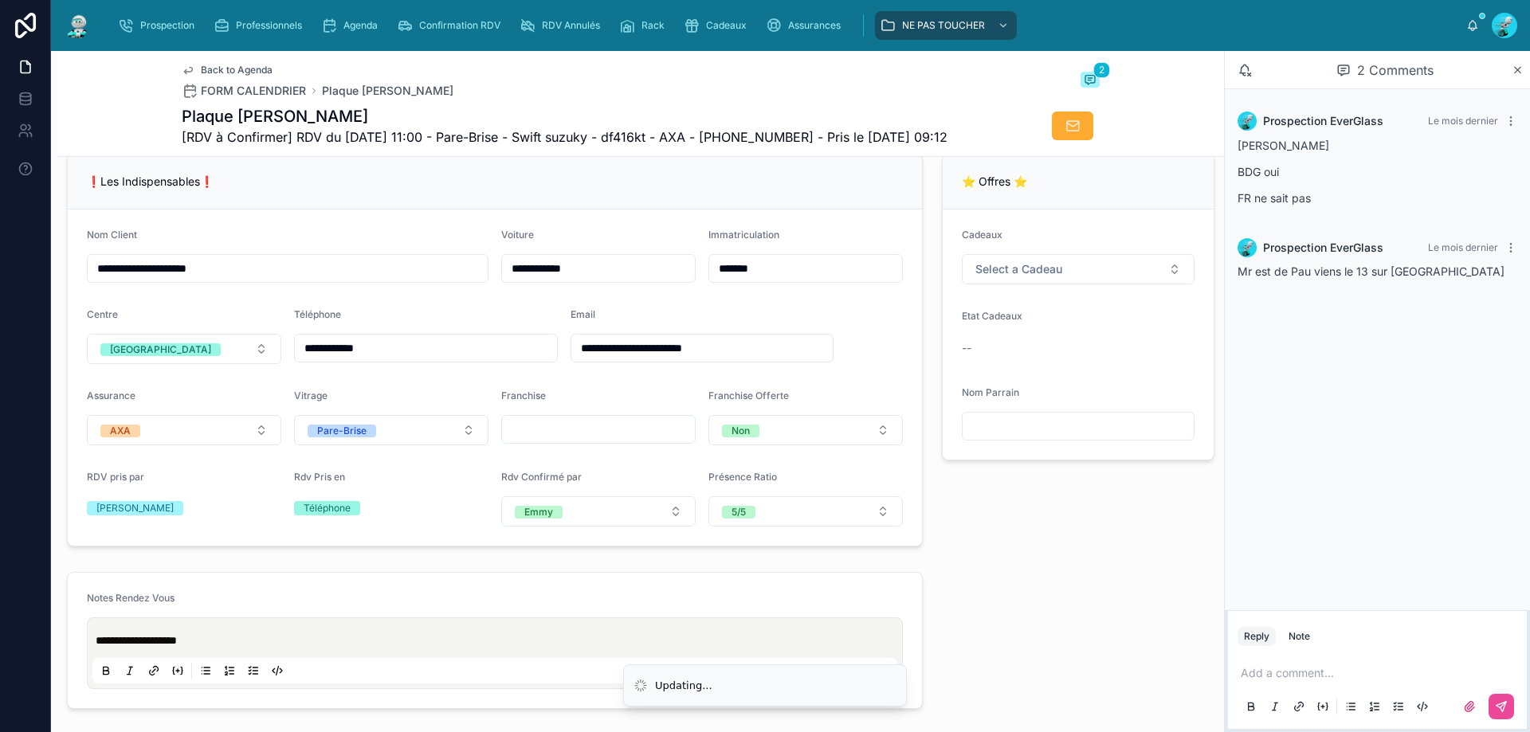
click at [841, 324] on form "**********" at bounding box center [495, 378] width 854 height 336
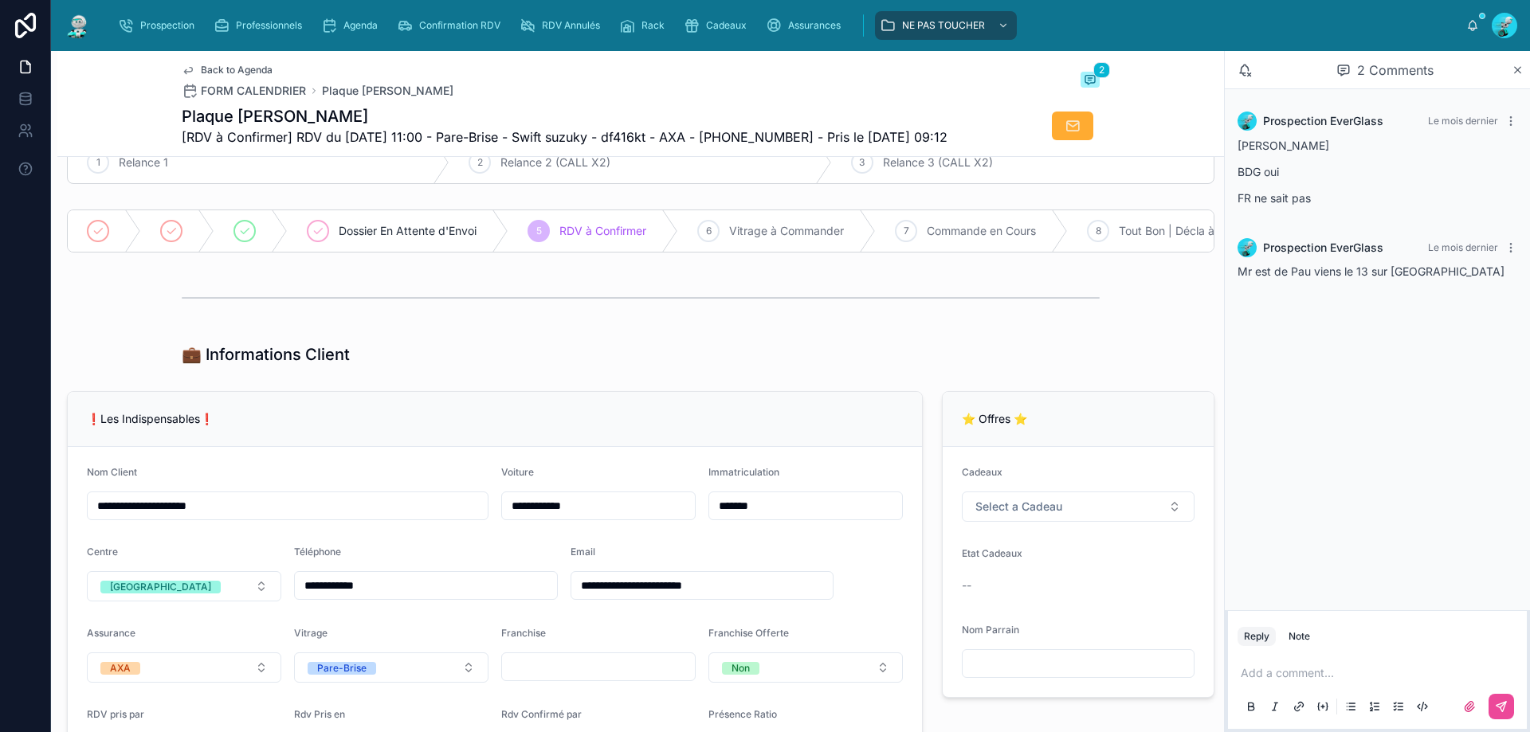
scroll to position [159, 0]
click at [711, 241] on div "6" at bounding box center [708, 232] width 22 height 22
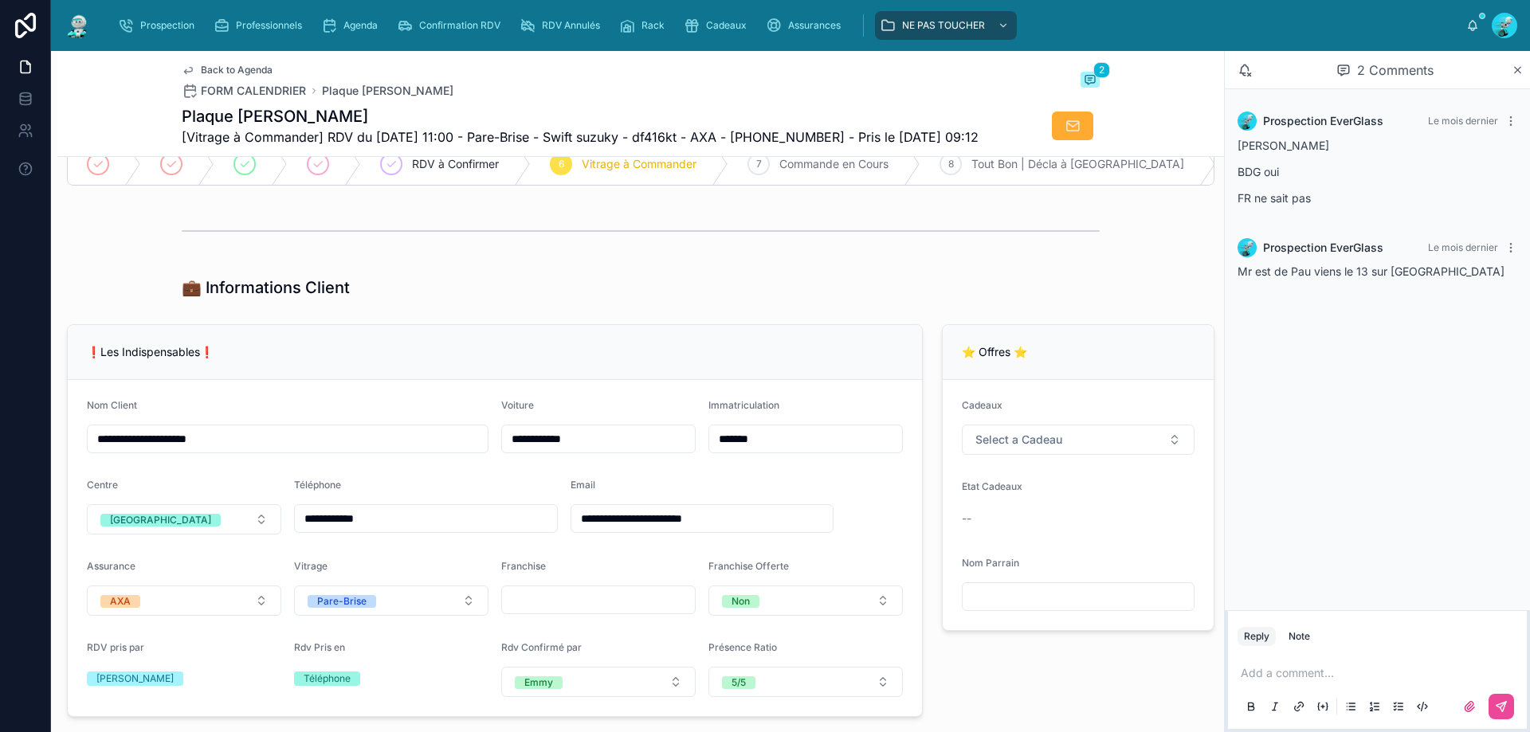
drag, startPoint x: 132, startPoint y: 467, endPoint x: 82, endPoint y: 472, distance: 50.5
click at [82, 472] on form "**********" at bounding box center [495, 548] width 854 height 336
type input "**********"
drag, startPoint x: 765, startPoint y: 555, endPoint x: 553, endPoint y: 558, distance: 211.9
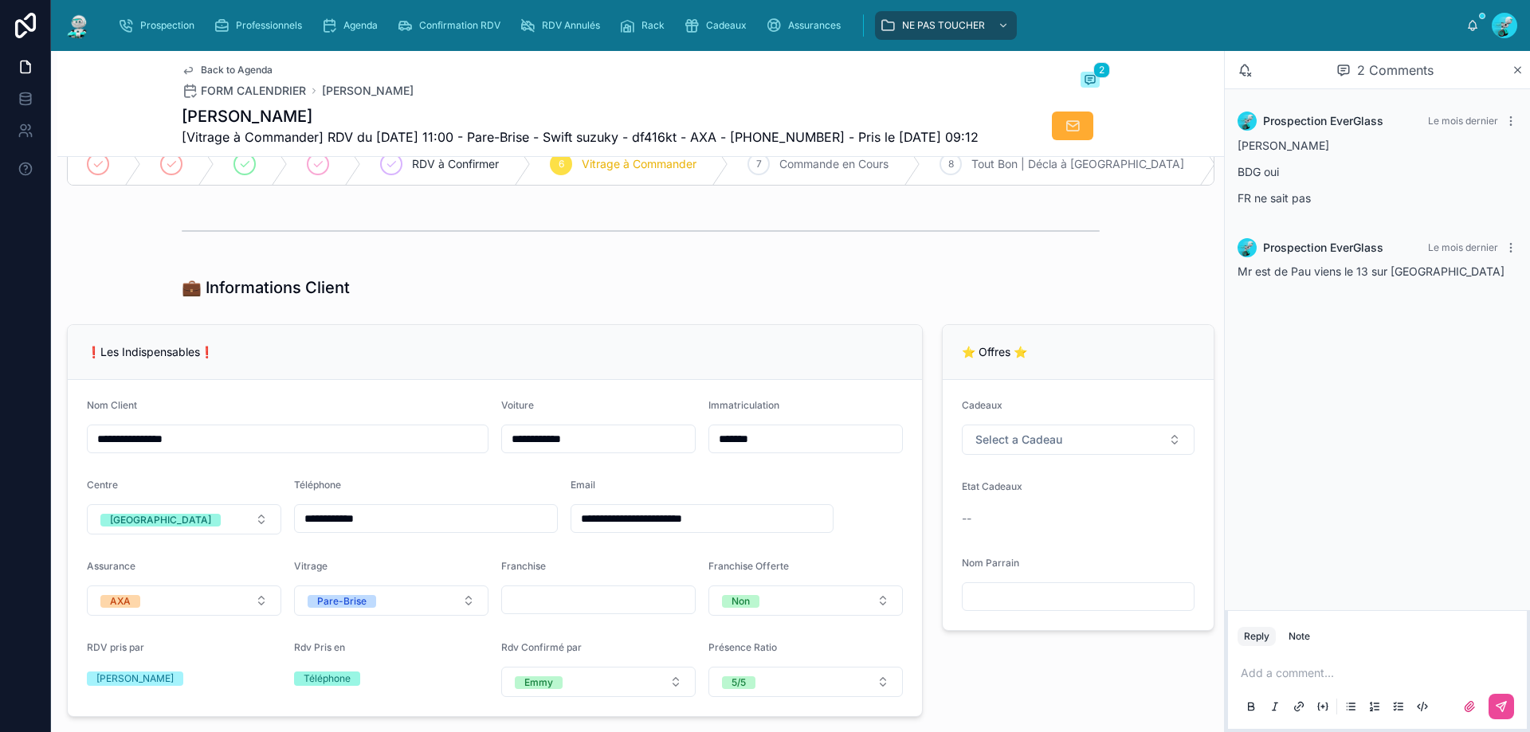
click at [553, 558] on form "**********" at bounding box center [495, 548] width 854 height 336
drag, startPoint x: 641, startPoint y: 551, endPoint x: 508, endPoint y: 374, distance: 221.3
click at [508, 374] on div "❗Les Indispensables❗" at bounding box center [495, 352] width 854 height 55
drag, startPoint x: 679, startPoint y: 548, endPoint x: 770, endPoint y: 556, distance: 92.0
click at [770, 530] on input "**********" at bounding box center [702, 519] width 262 height 22
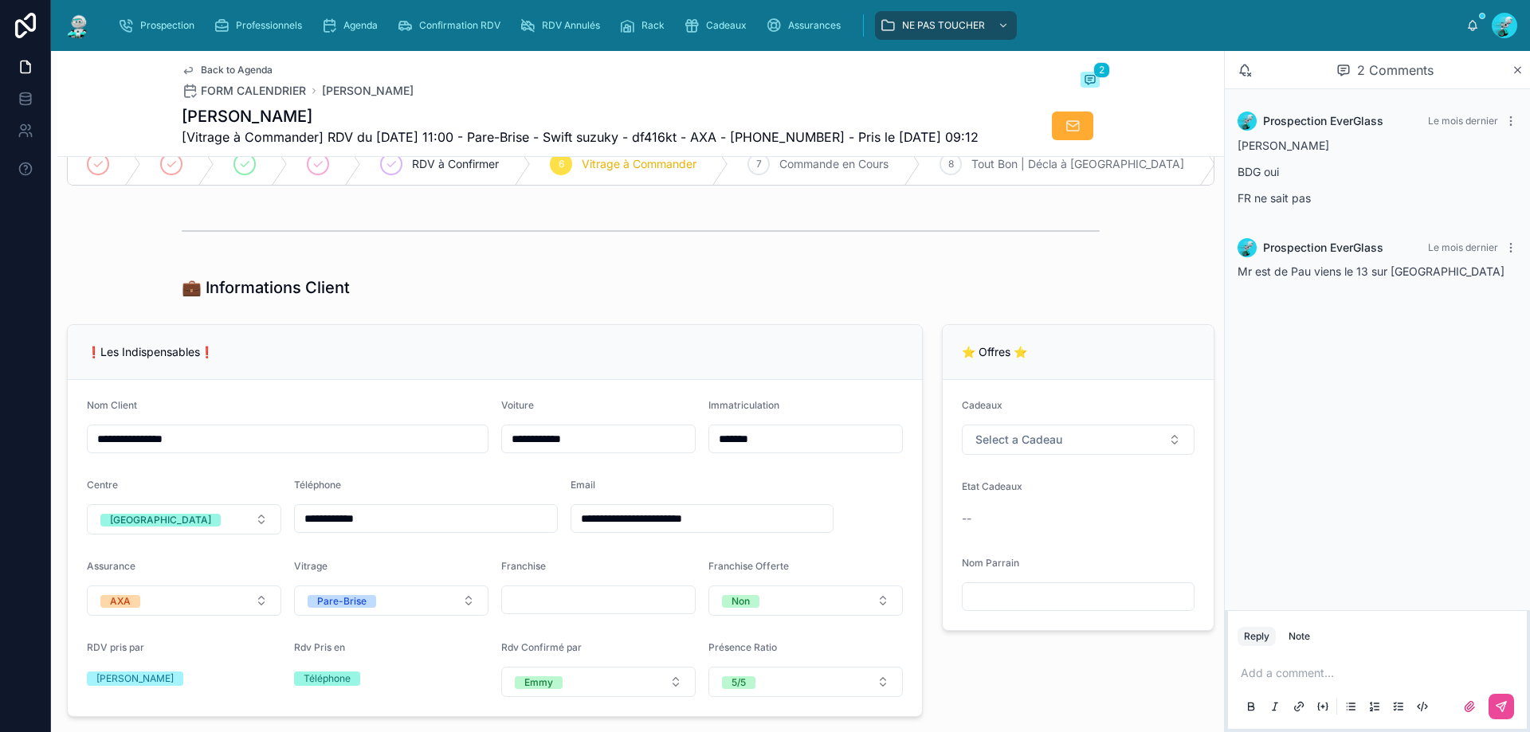
drag, startPoint x: 772, startPoint y: 559, endPoint x: 567, endPoint y: 564, distance: 204.8
click at [570, 535] on div "**********" at bounding box center [702, 507] width 264 height 56
drag, startPoint x: 653, startPoint y: 288, endPoint x: 645, endPoint y: 272, distance: 17.1
click at [651, 257] on div at bounding box center [640, 231] width 1166 height 53
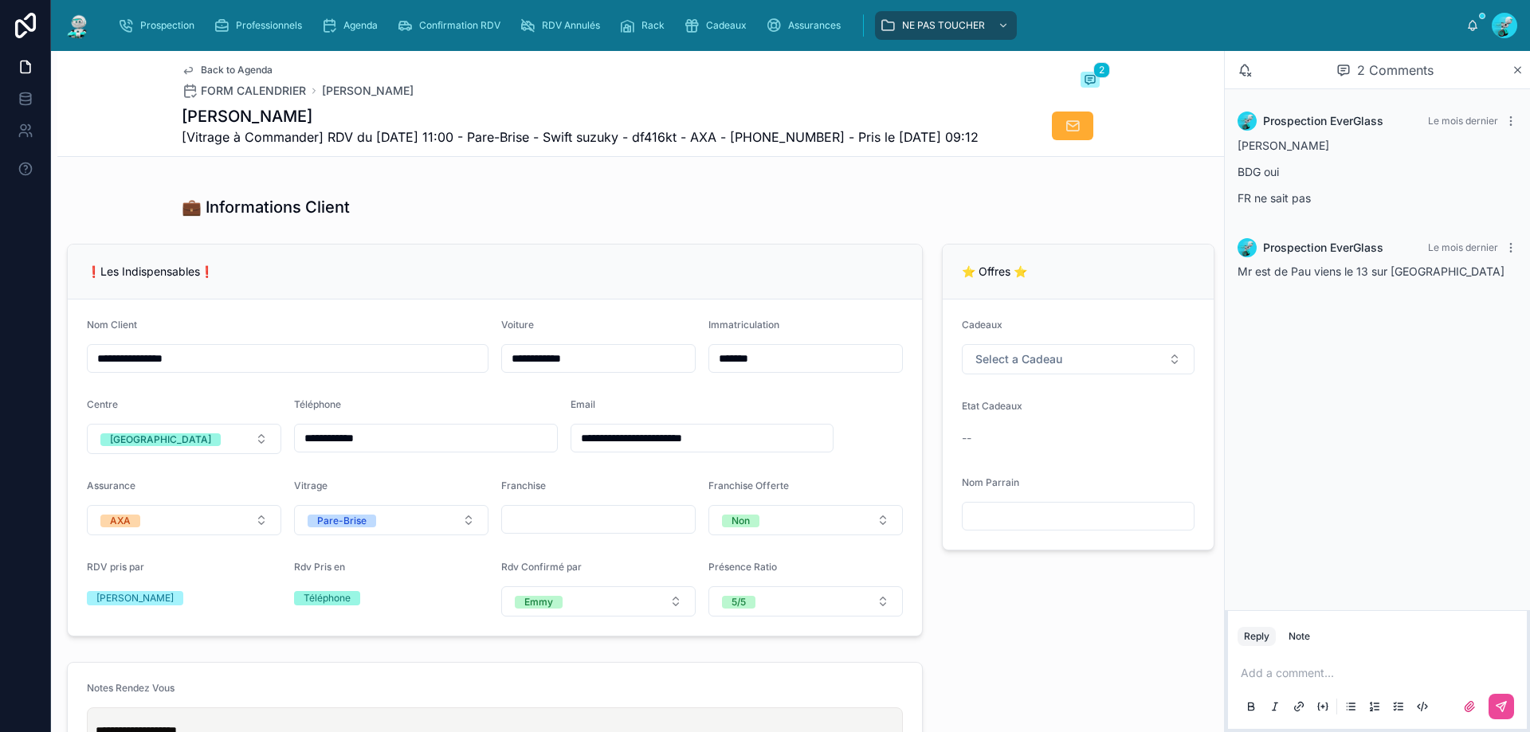
scroll to position [239, 0]
click at [1293, 675] on p at bounding box center [1380, 673] width 280 height 16
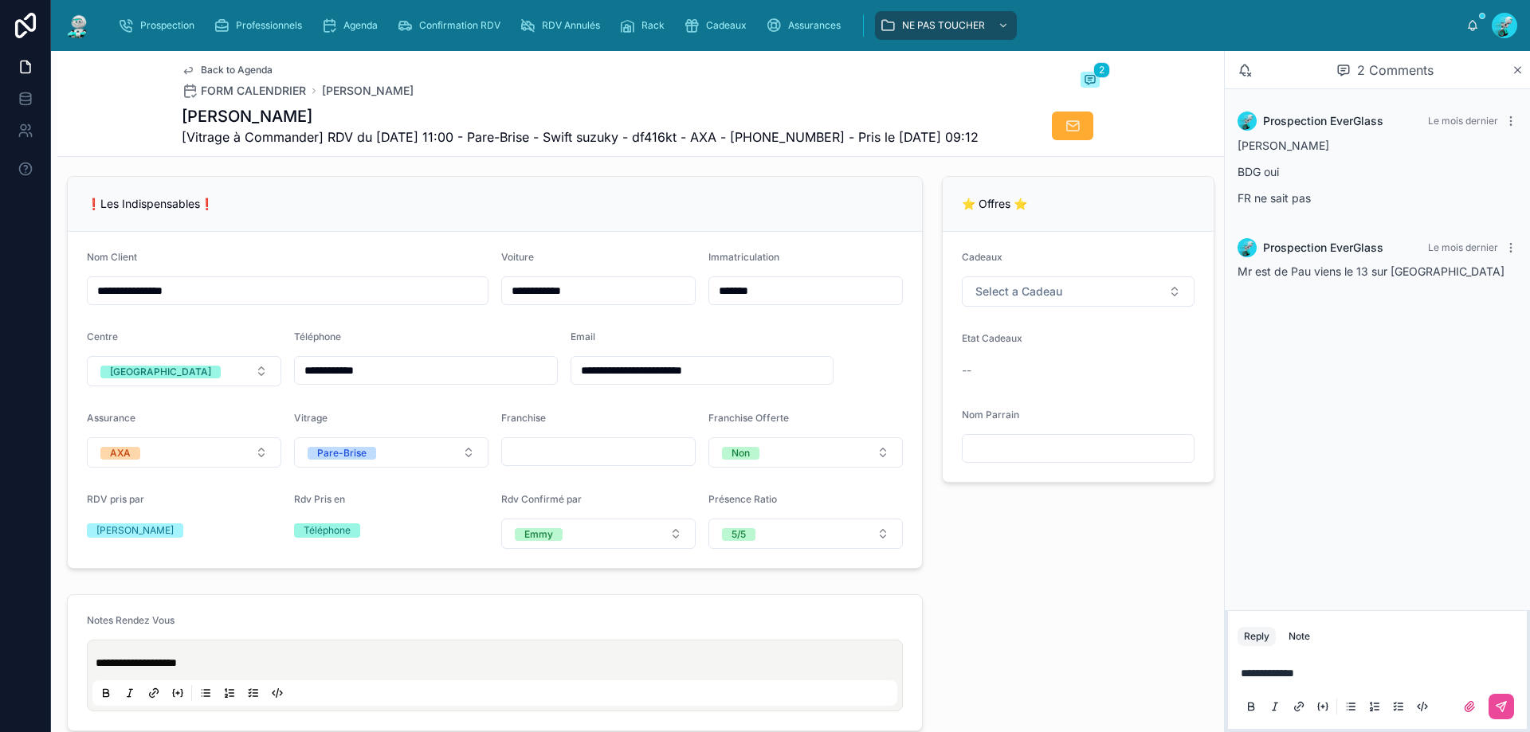
scroll to position [319, 0]
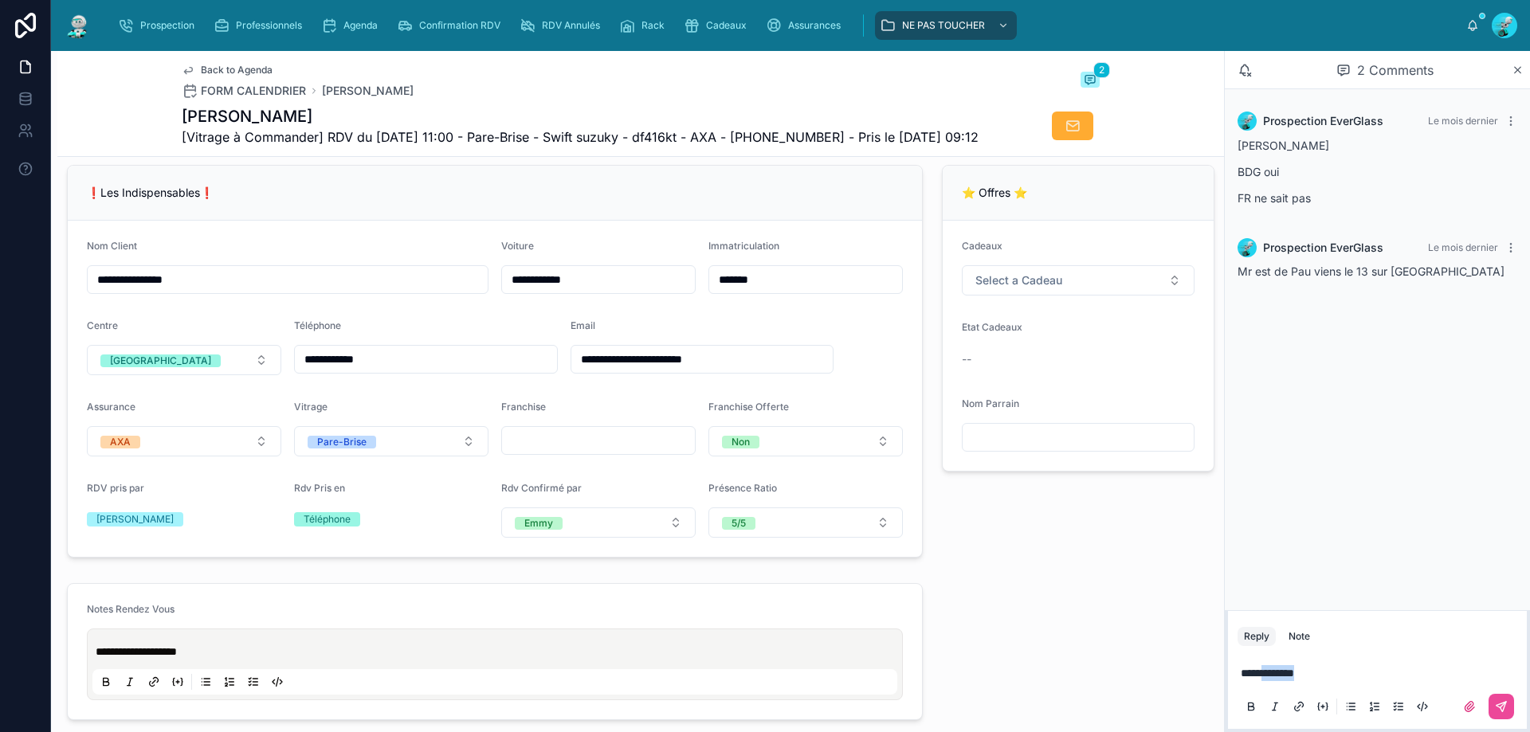
drag, startPoint x: 1315, startPoint y: 668, endPoint x: 1260, endPoint y: 681, distance: 57.4
click at [1260, 682] on div "**********" at bounding box center [1377, 689] width 280 height 67
click at [1495, 704] on icon at bounding box center [1501, 706] width 13 height 13
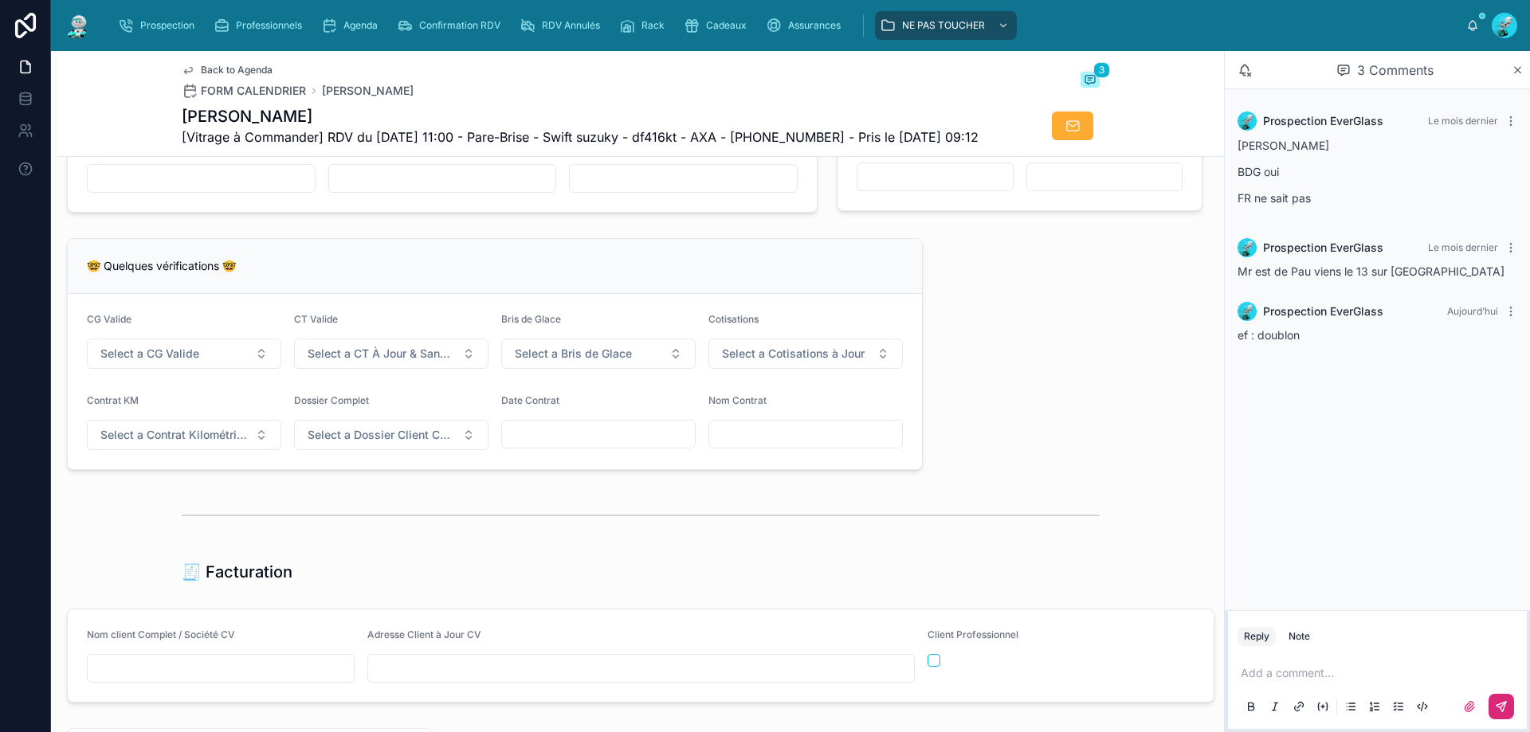
scroll to position [2071, 0]
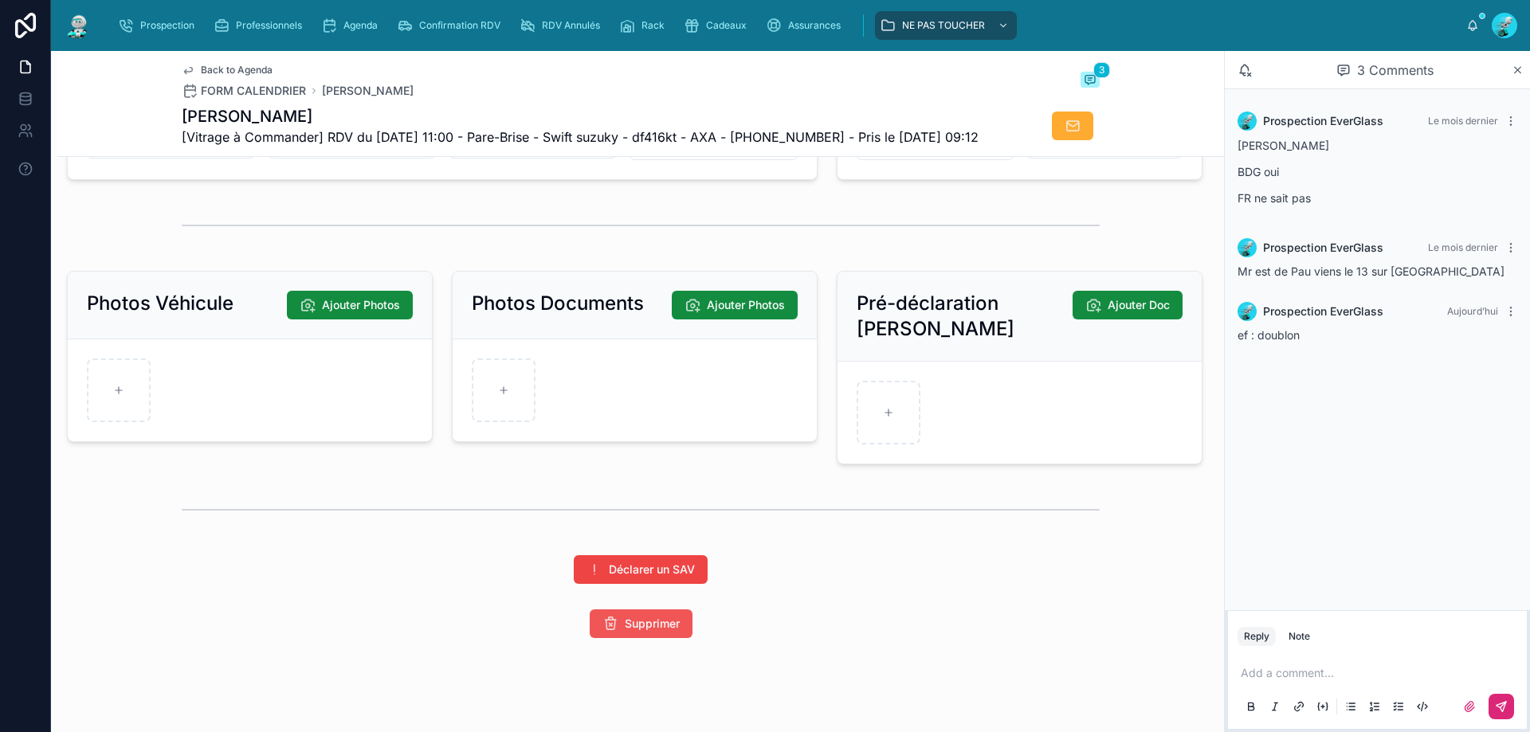
click at [626, 632] on span "Supprimer" at bounding box center [652, 624] width 55 height 16
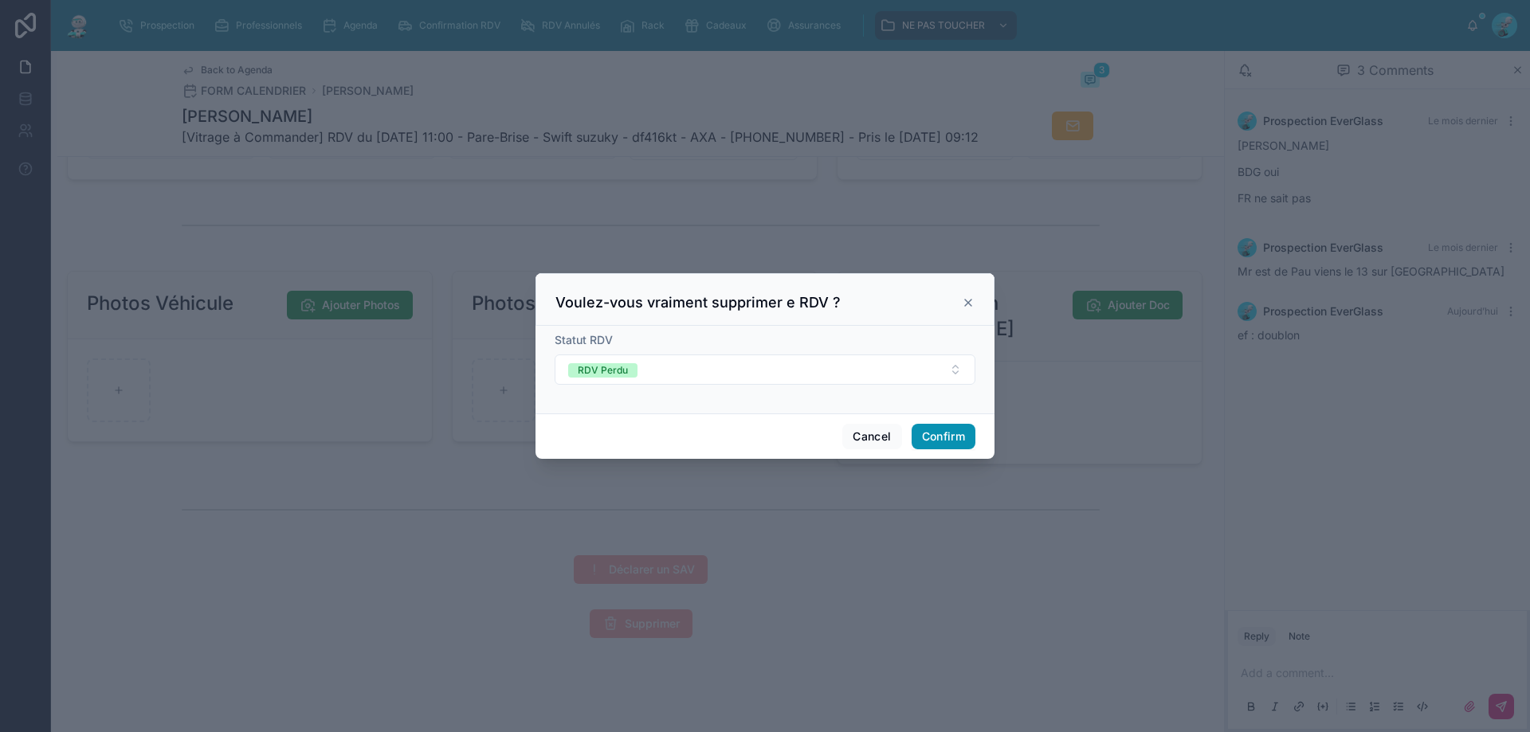
click at [943, 441] on button "Confirm" at bounding box center [943, 436] width 64 height 25
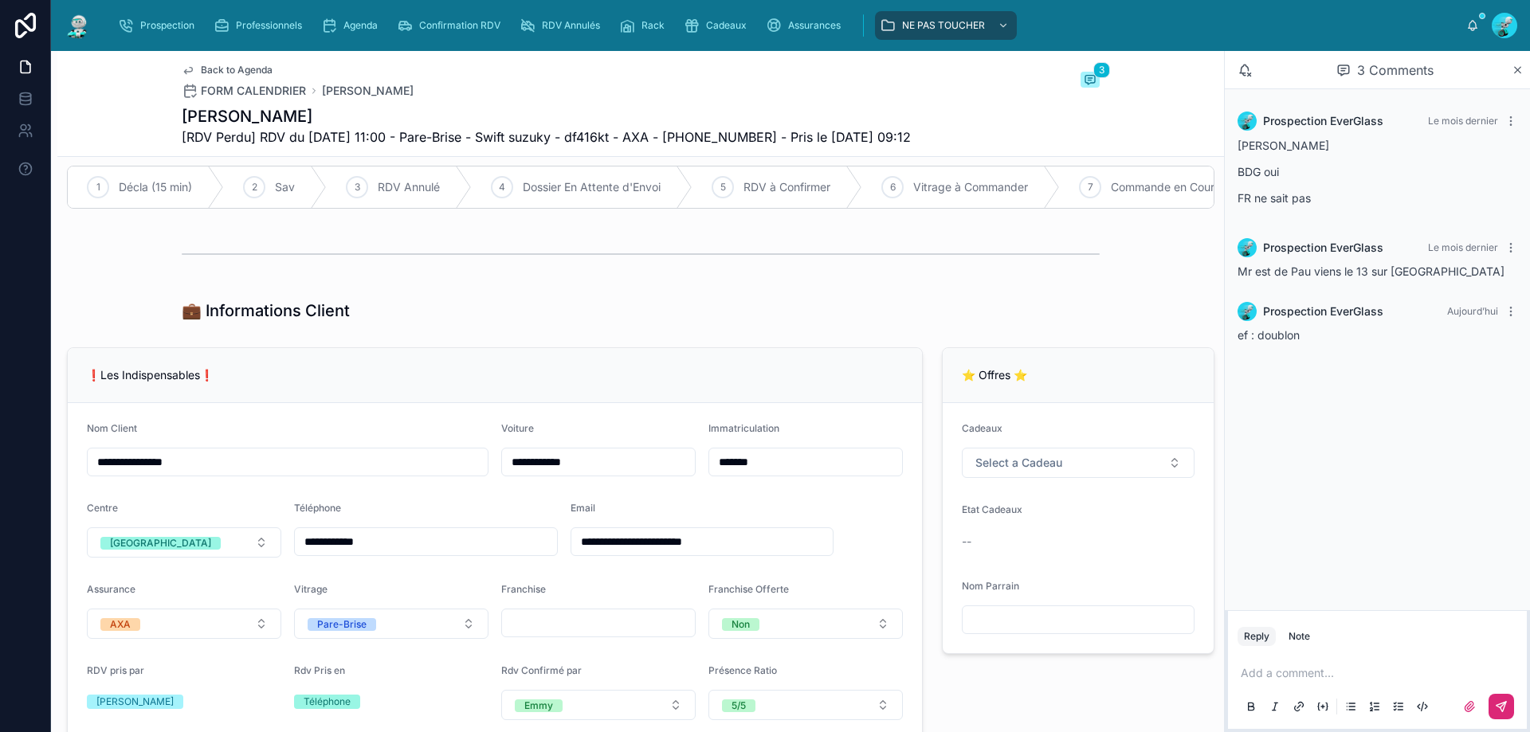
scroll to position [0, 0]
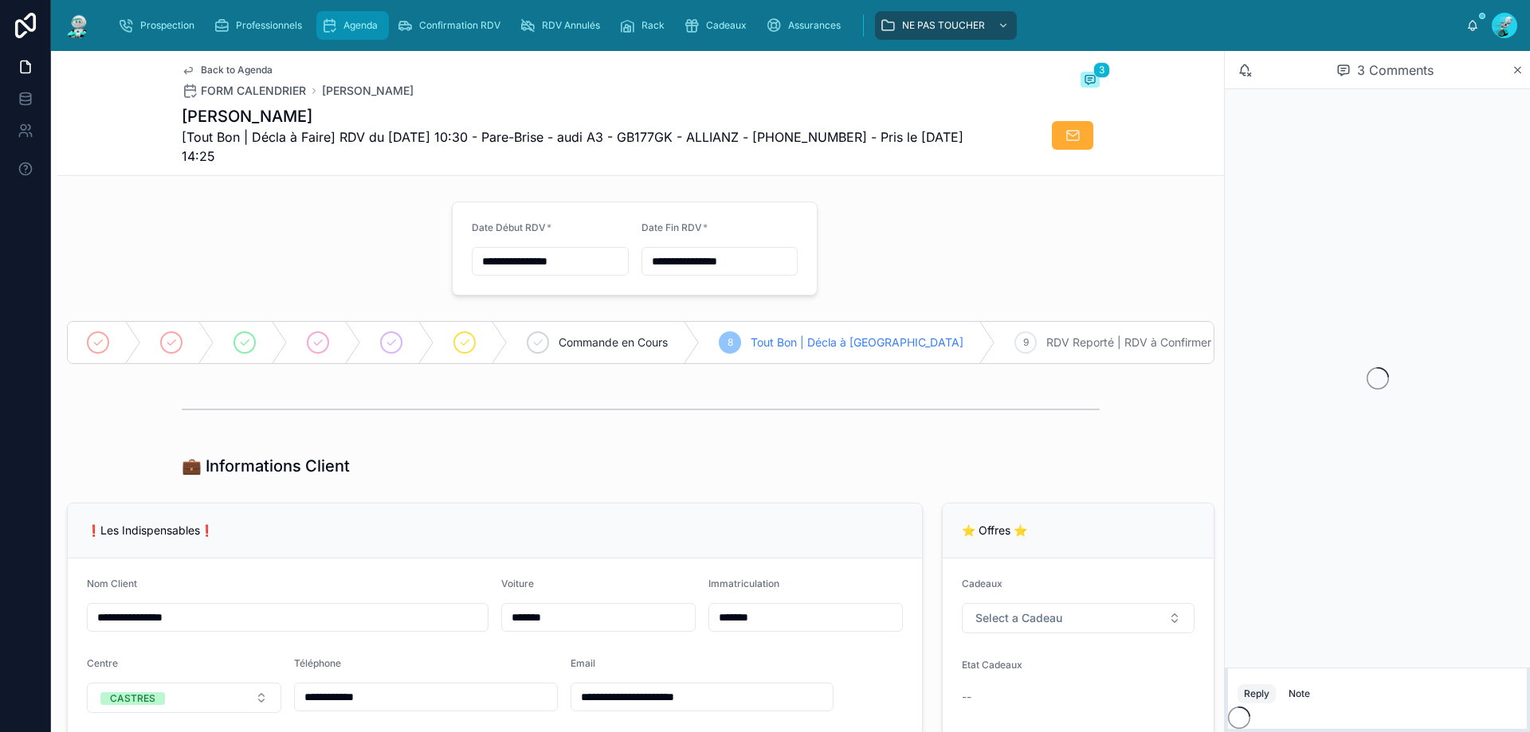
click at [370, 30] on span "Agenda" at bounding box center [360, 25] width 34 height 13
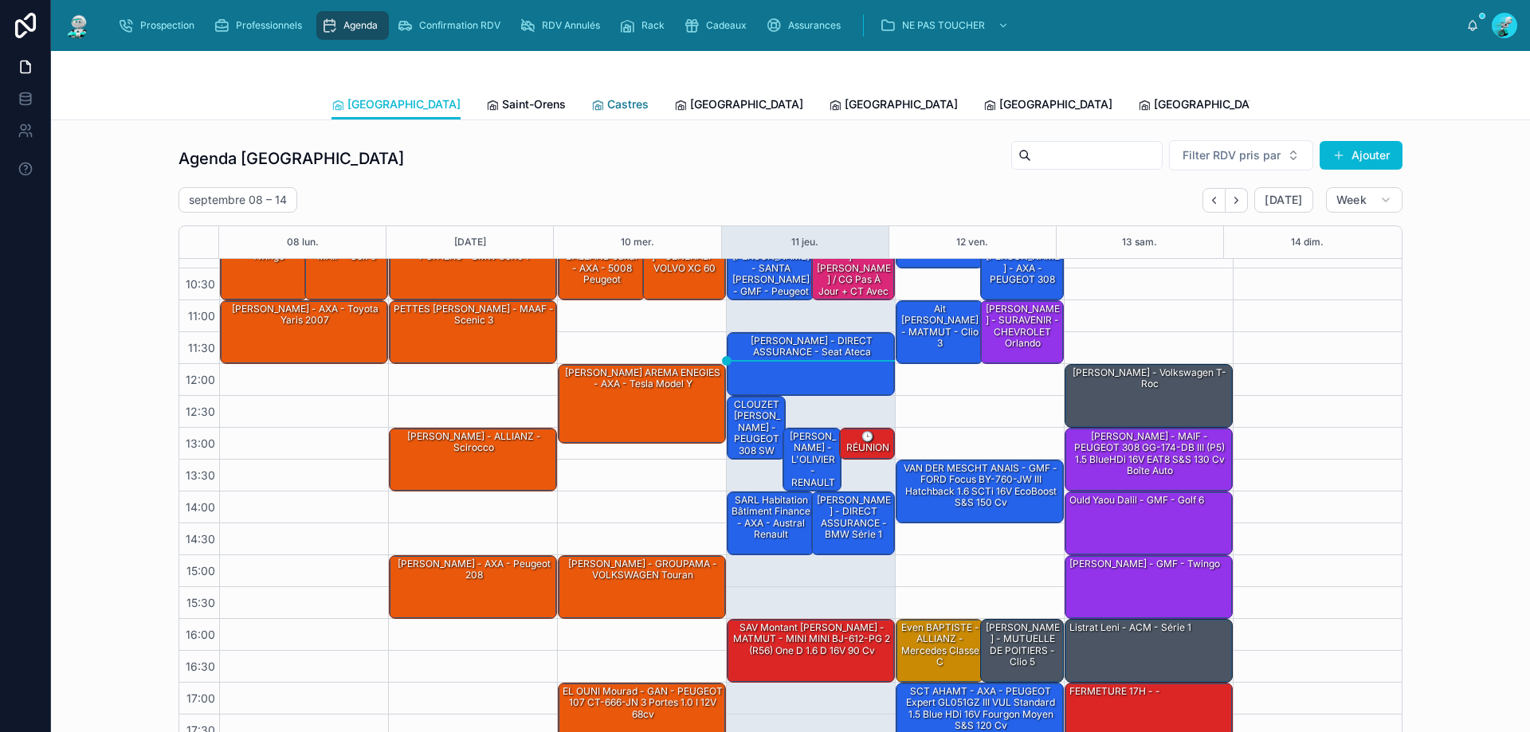
click at [607, 108] on span "Castres" at bounding box center [627, 104] width 41 height 16
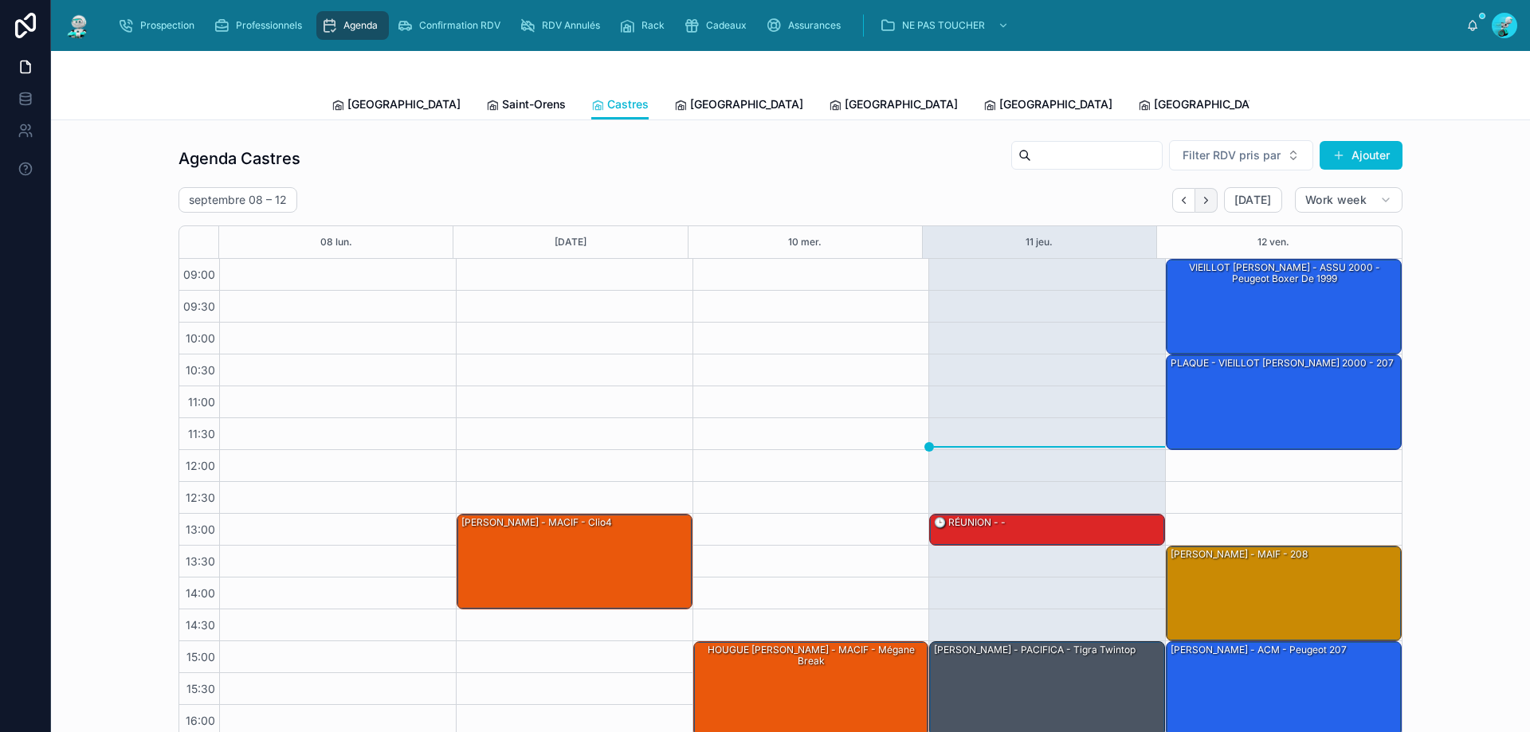
click at [1204, 206] on button "Next" at bounding box center [1206, 200] width 22 height 25
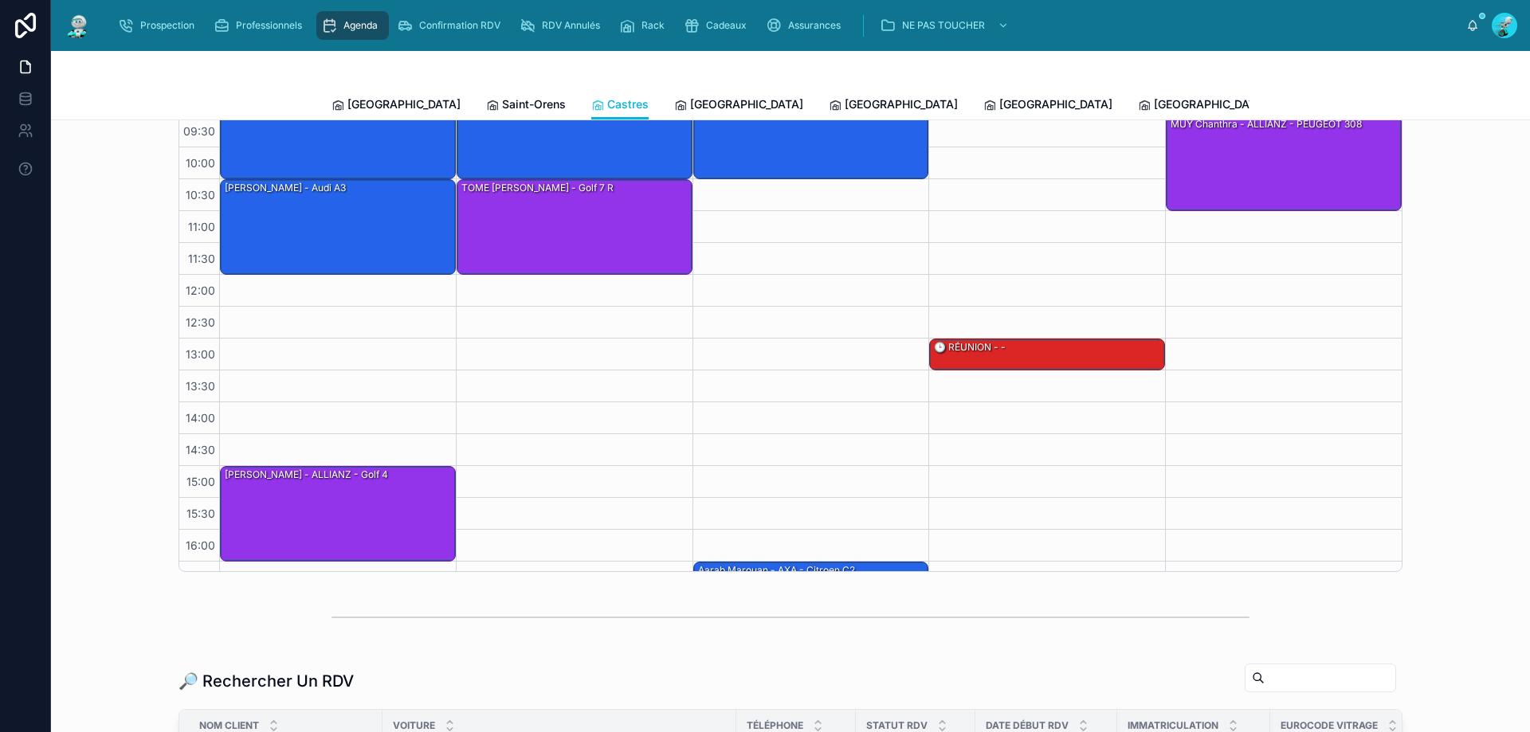
scroll to position [80, 0]
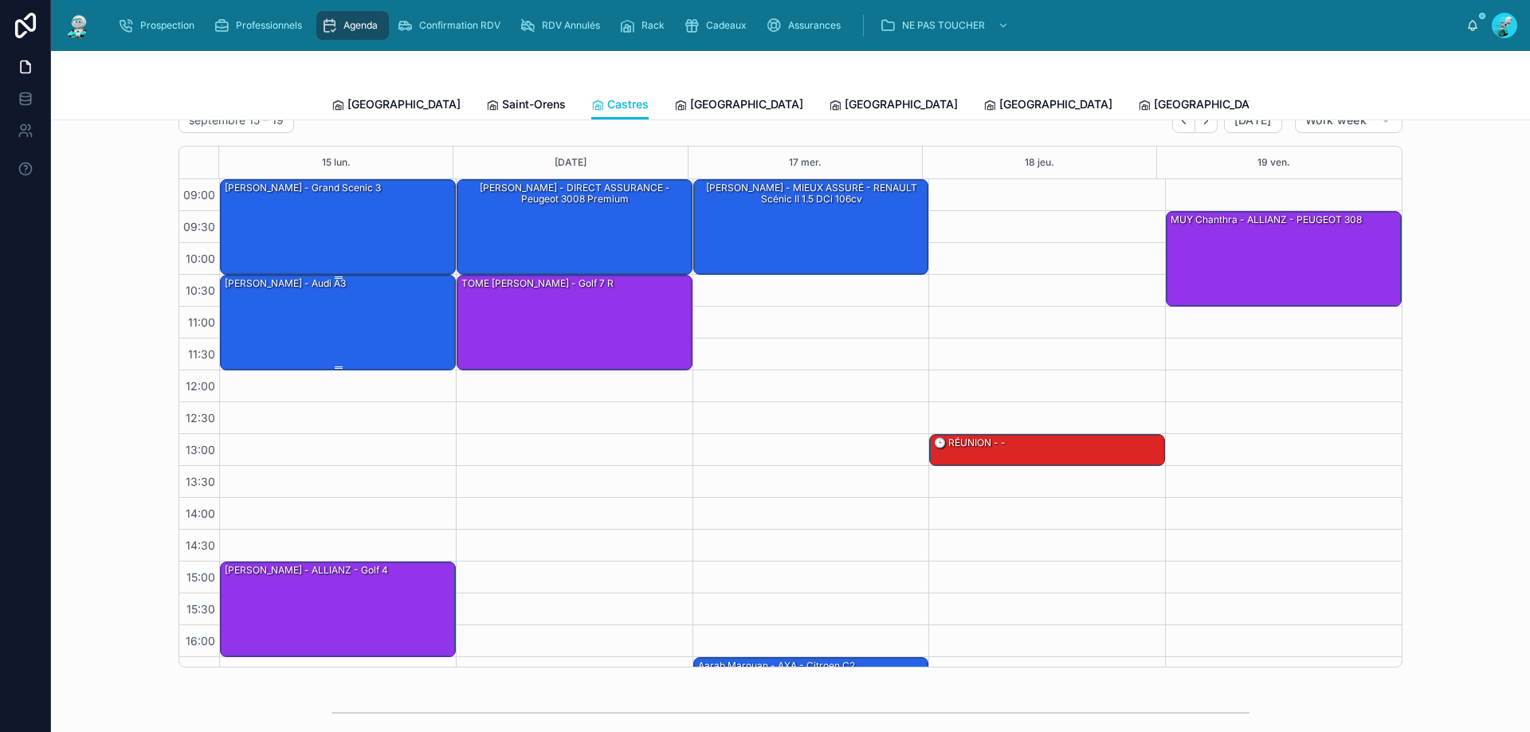
click at [372, 299] on div "Mamou Abdelkader - ALLIANZ - audi A3" at bounding box center [338, 322] width 231 height 92
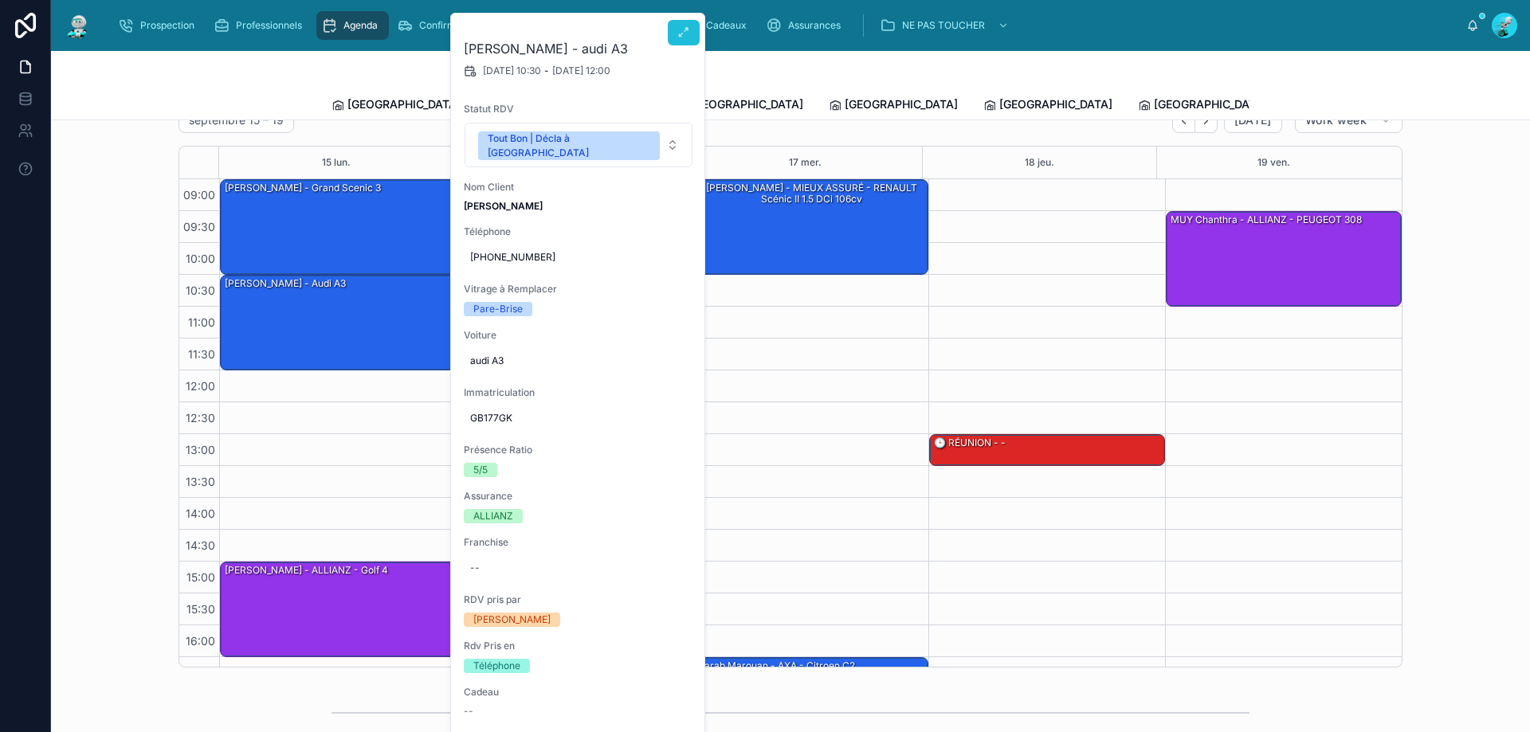
click at [681, 29] on icon at bounding box center [683, 32] width 13 height 13
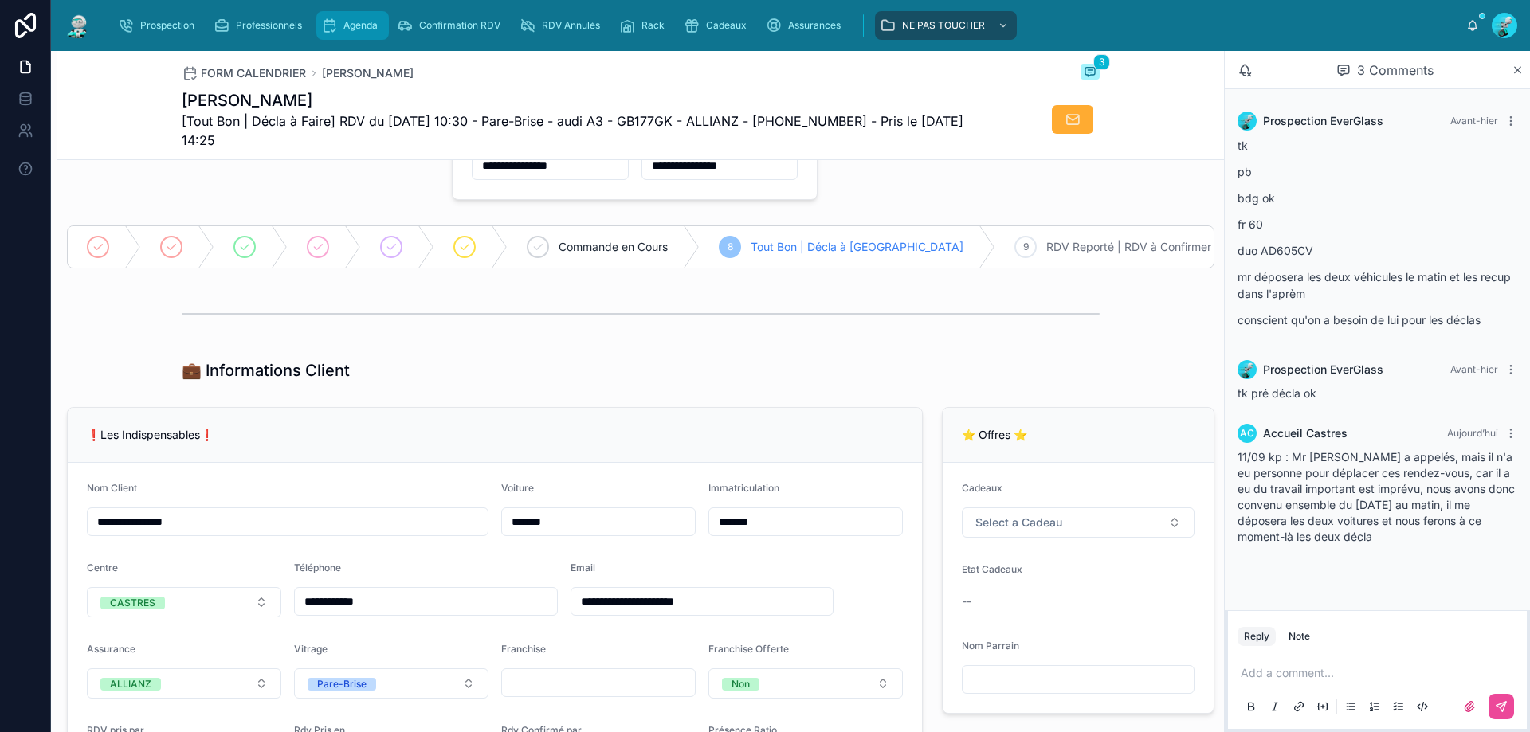
click at [322, 21] on icon "scrollable content" at bounding box center [329, 26] width 16 height 16
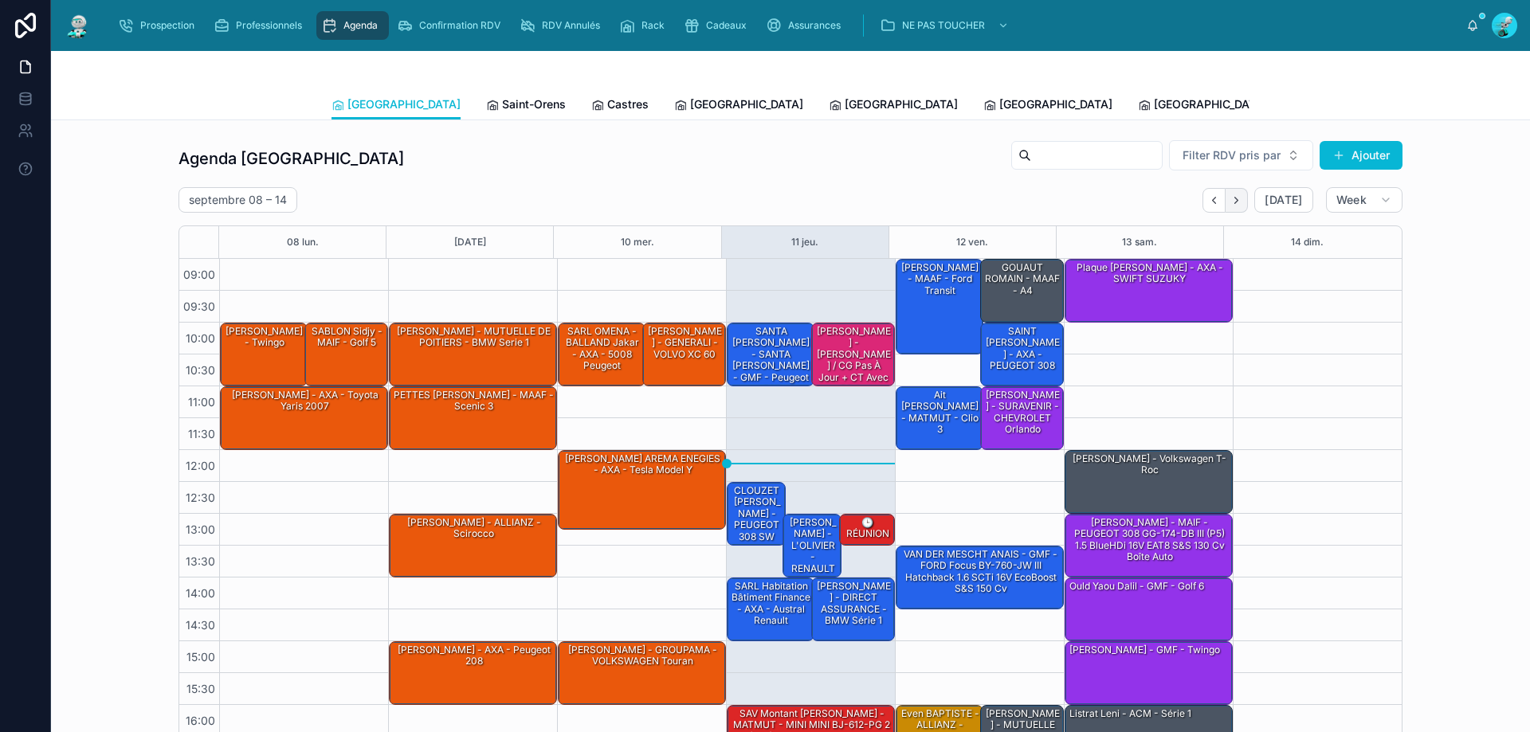
click at [1234, 206] on icon "Next" at bounding box center [1236, 200] width 12 height 12
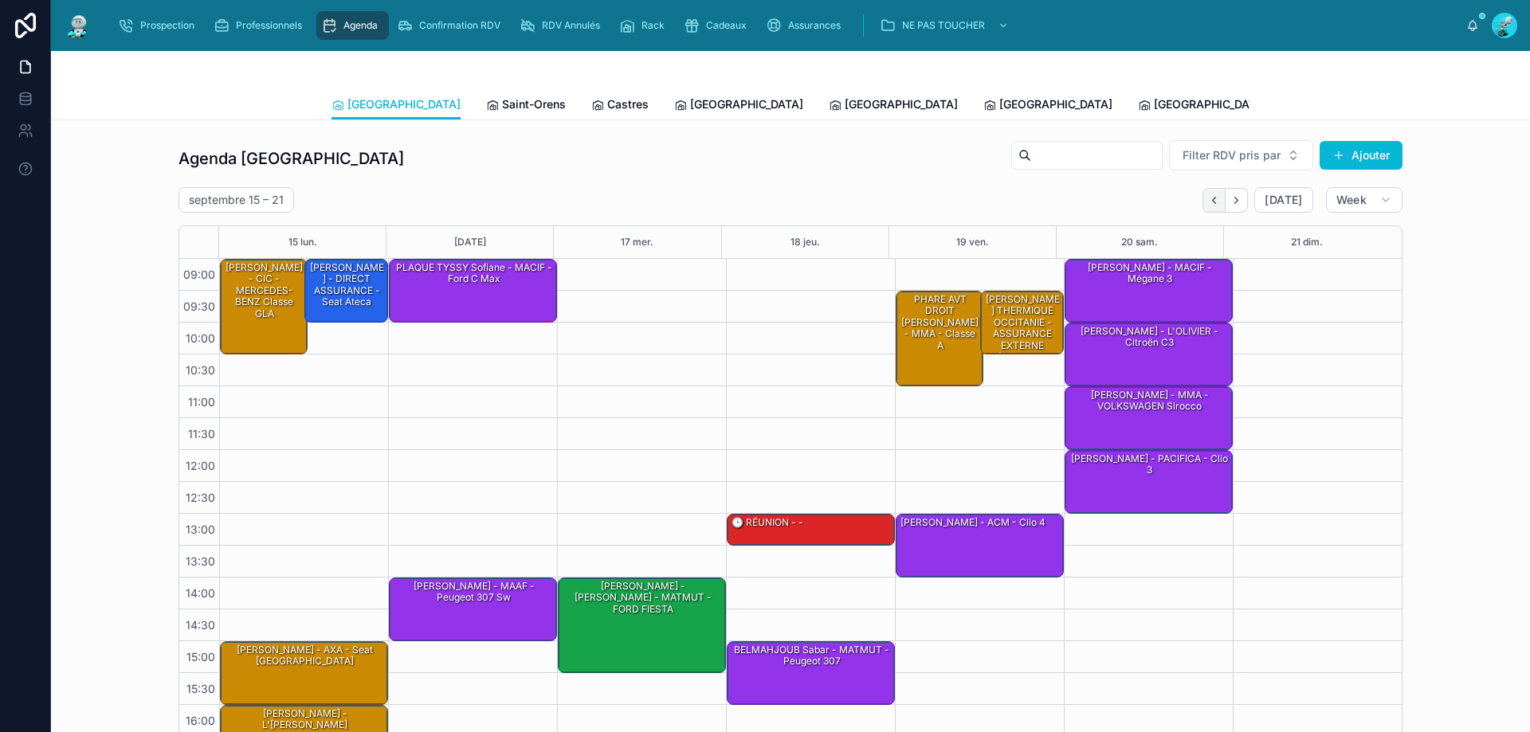
click at [1212, 195] on icon "Back" at bounding box center [1214, 200] width 12 height 12
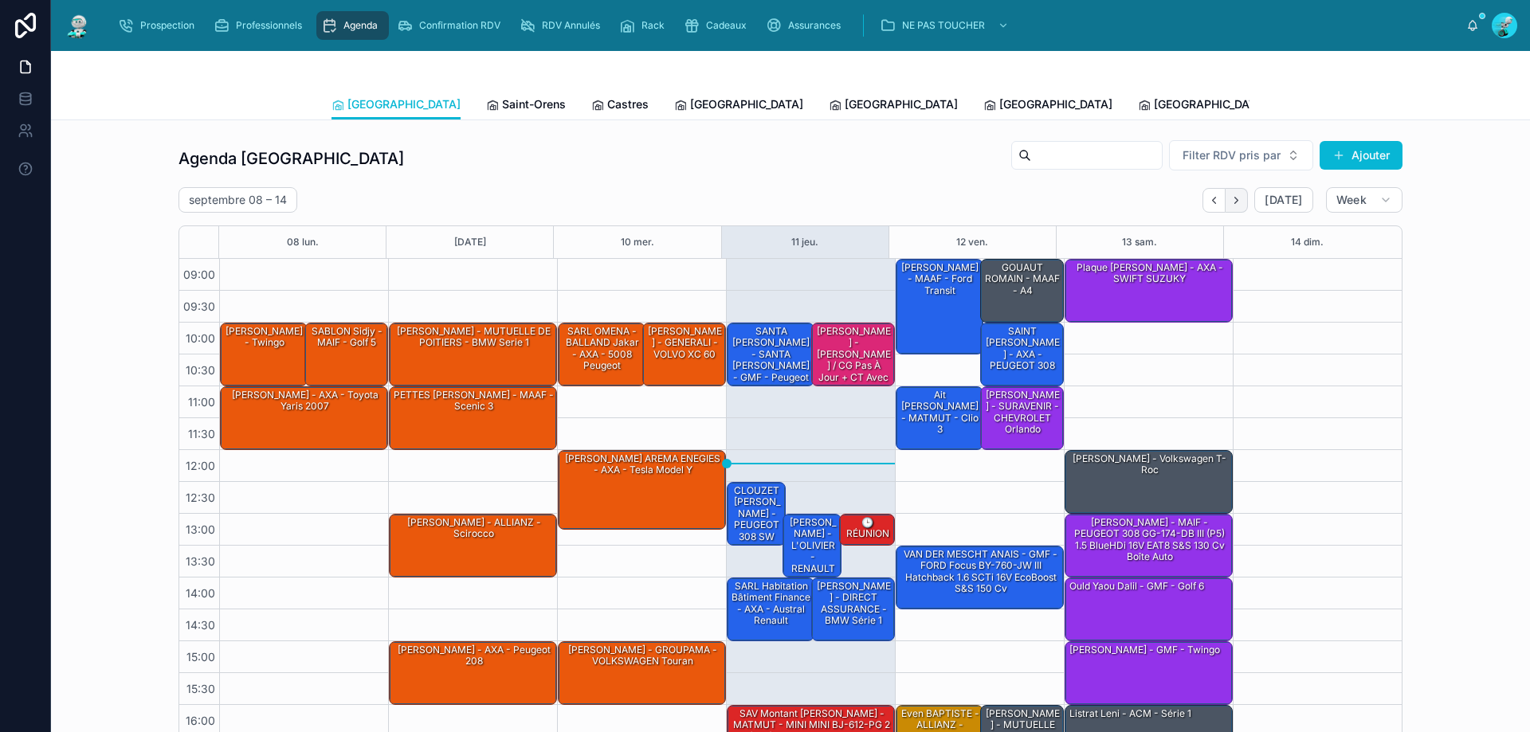
click at [1240, 200] on button "Next" at bounding box center [1236, 200] width 22 height 25
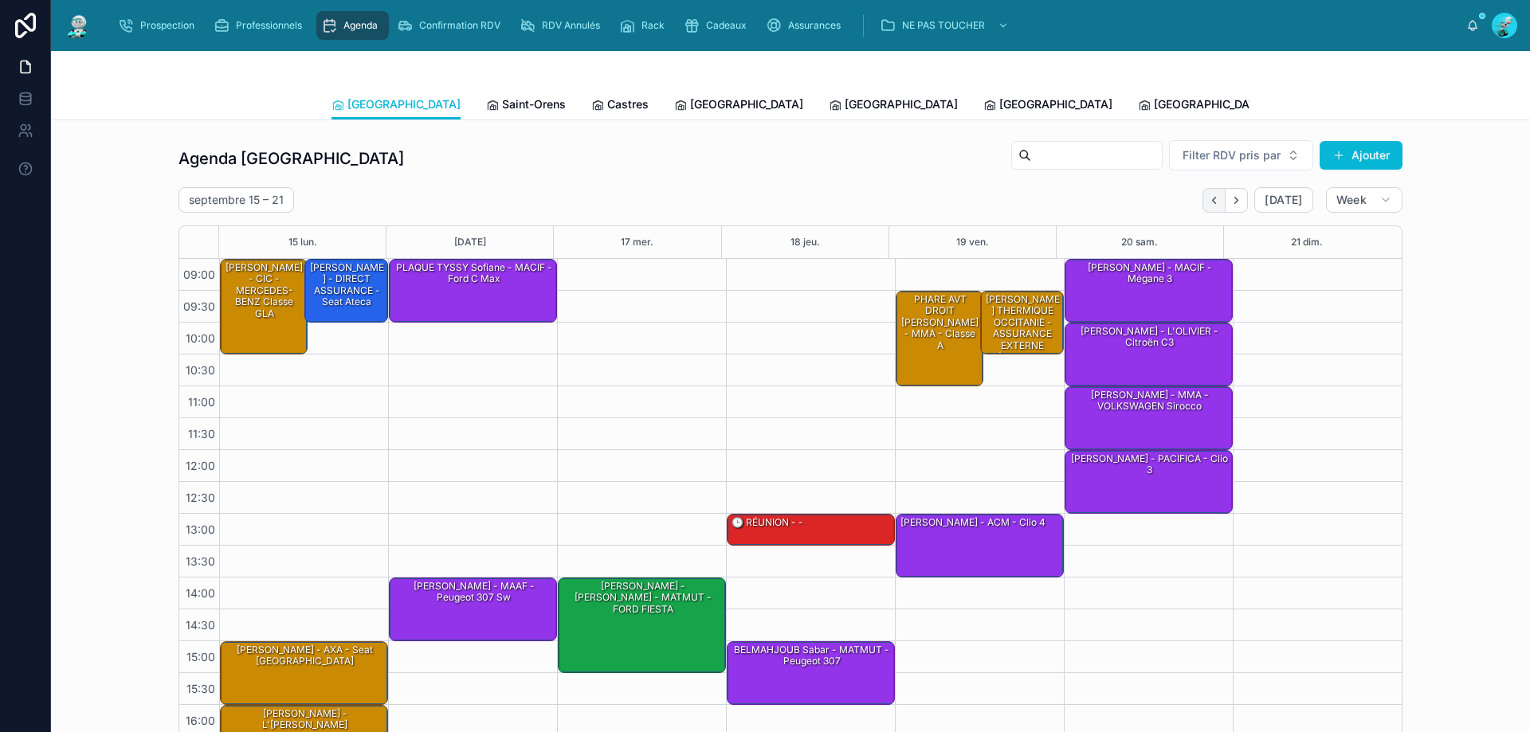
click at [1213, 199] on icon "Back" at bounding box center [1214, 200] width 12 height 12
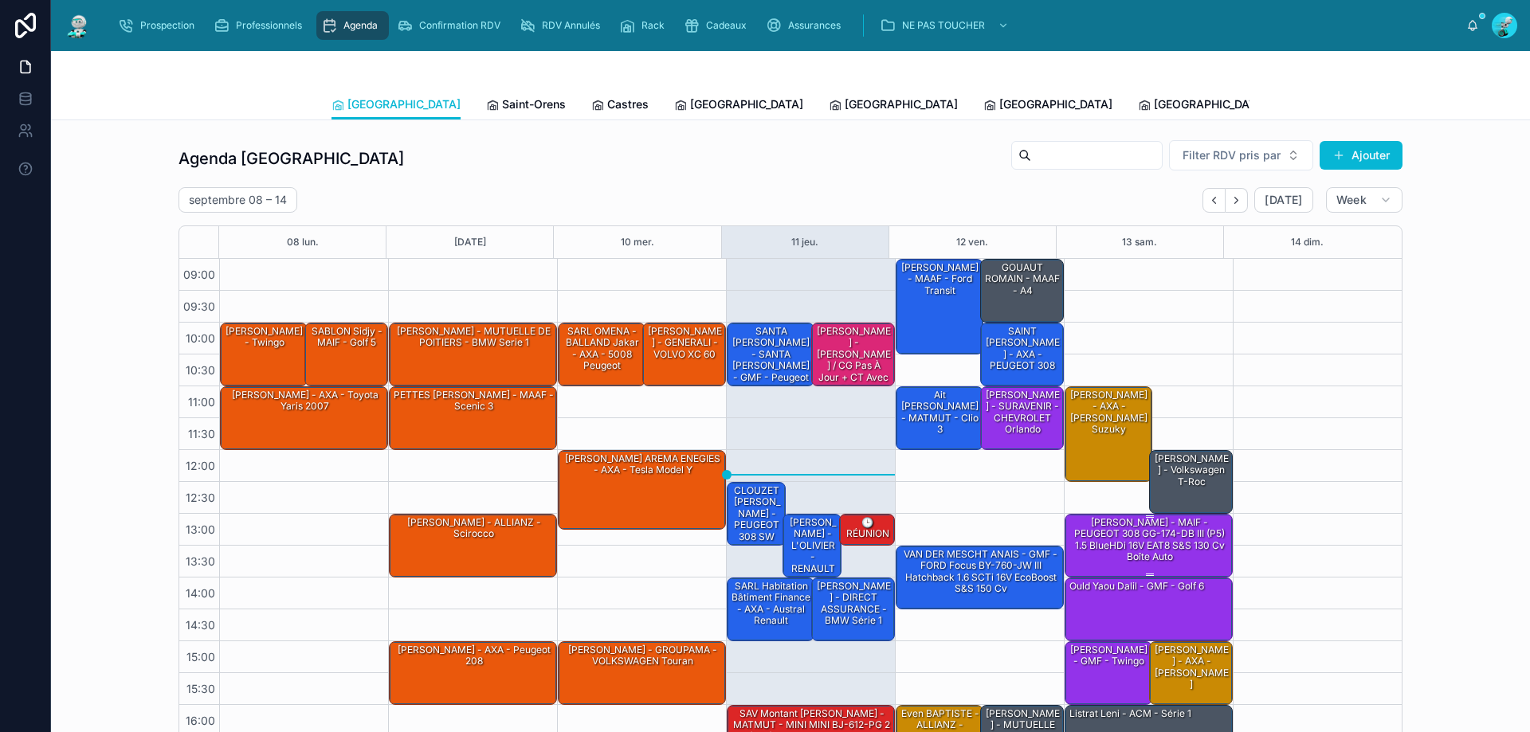
scroll to position [80, 0]
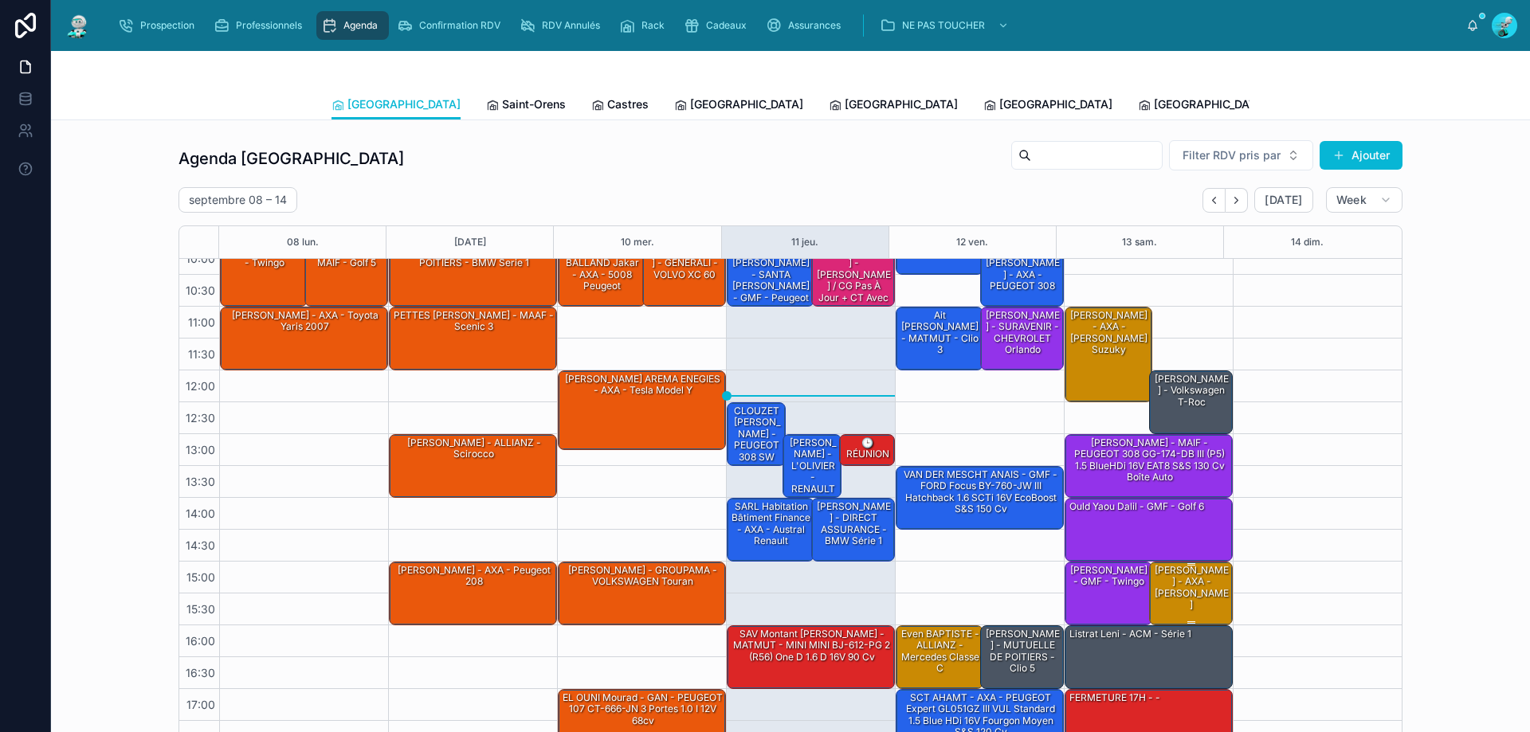
click at [1187, 573] on div "Lagrave Thomas - AXA - SWIFT SUZUKY" at bounding box center [1192, 587] width 80 height 49
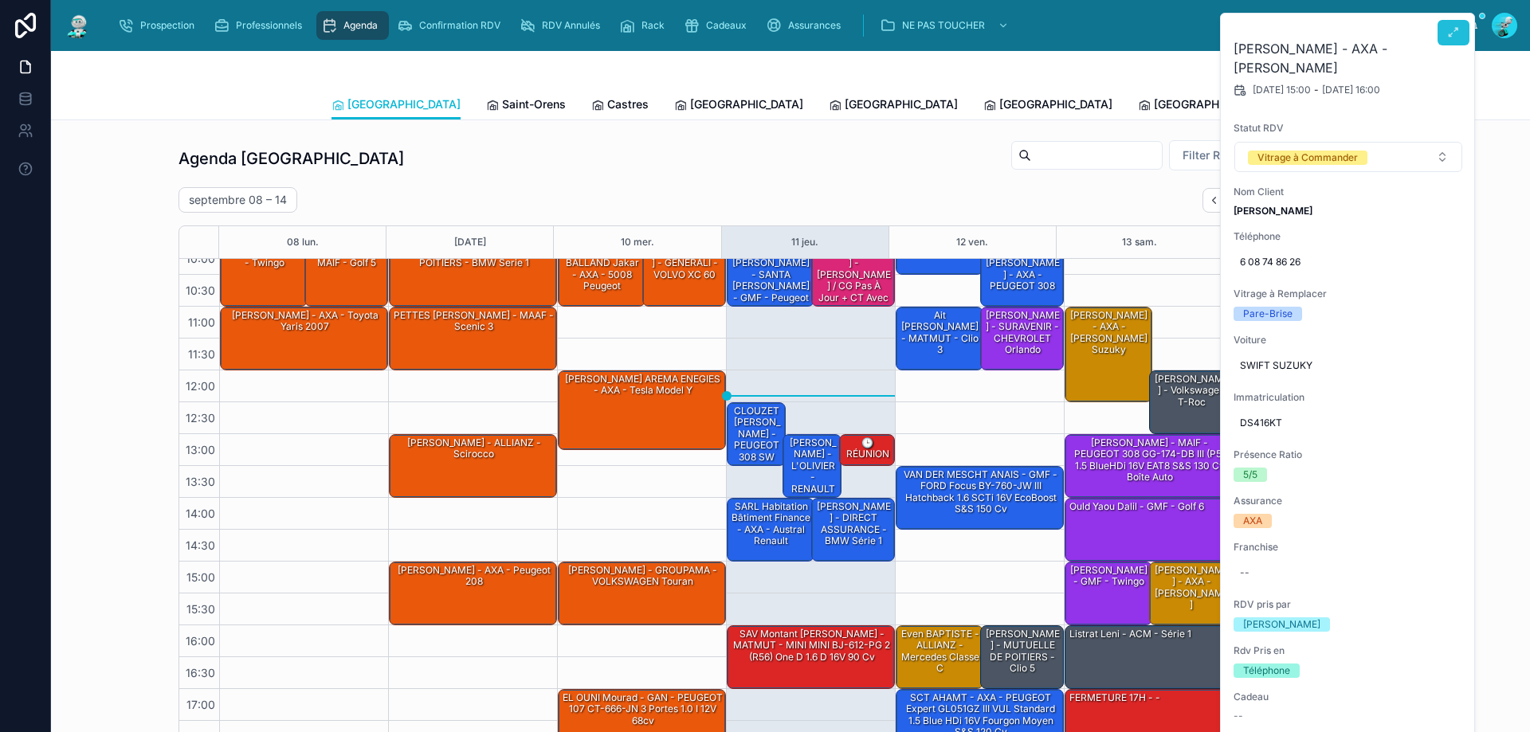
click at [1449, 34] on icon at bounding box center [1453, 32] width 13 height 13
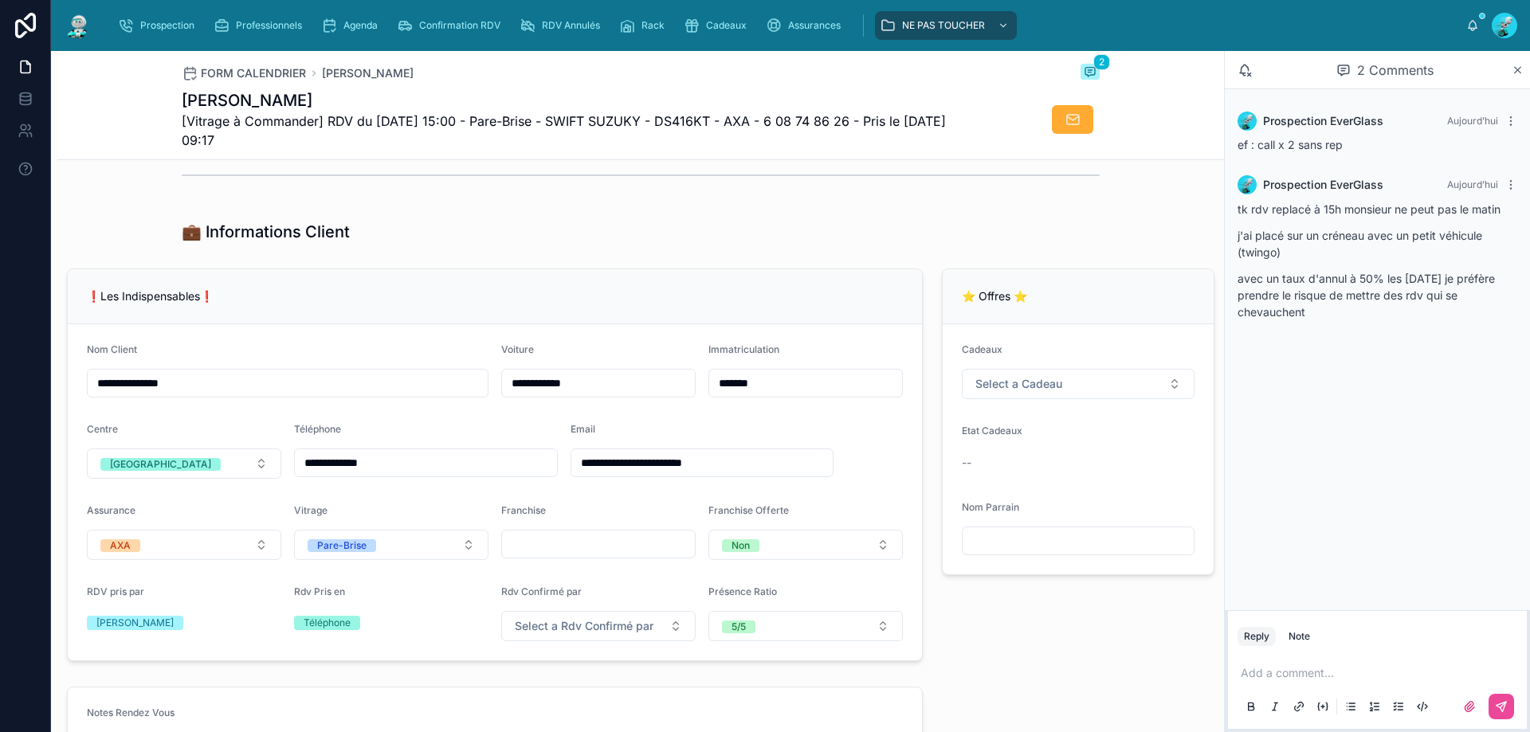
scroll to position [239, 0]
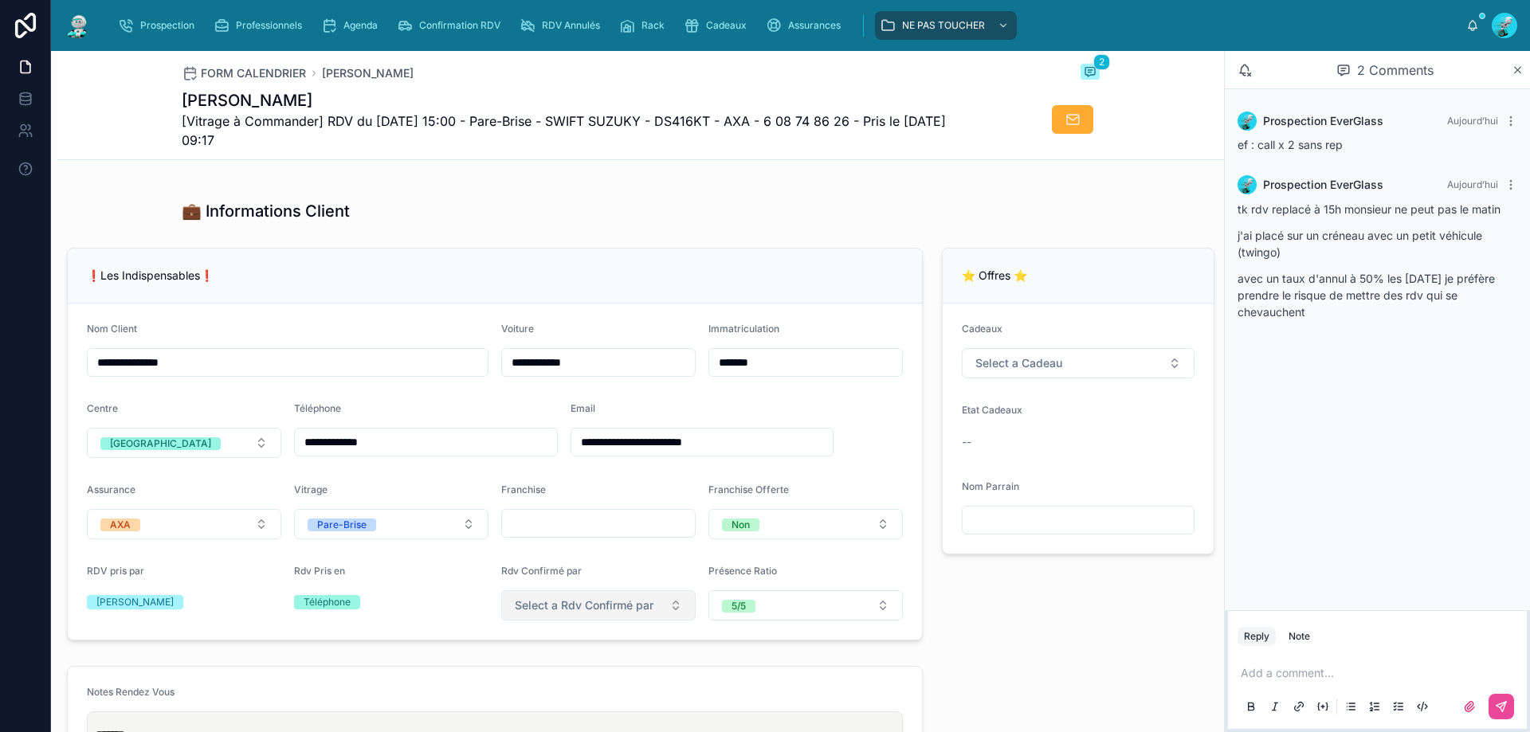
click at [609, 606] on button "Select a Rdv Confirmé par" at bounding box center [598, 605] width 194 height 30
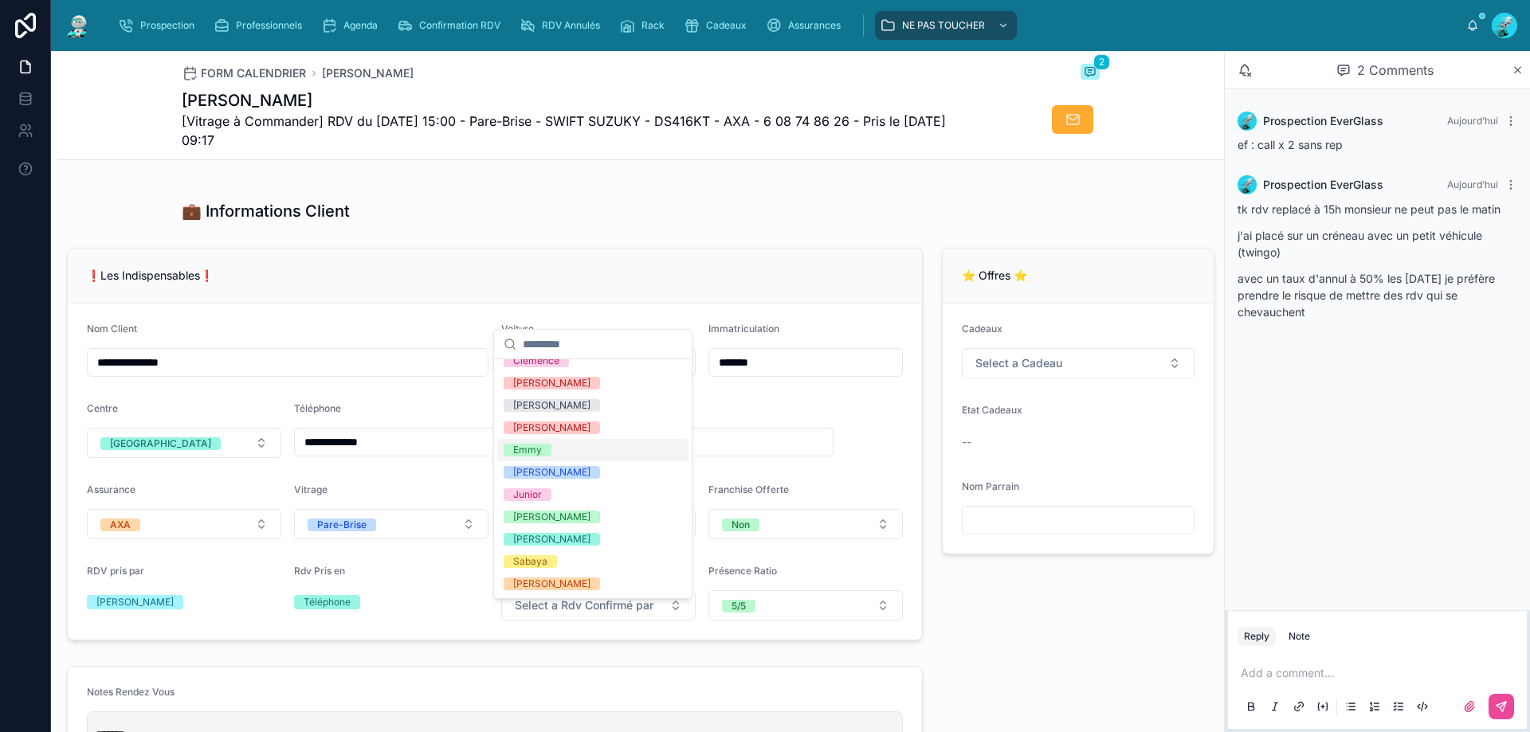
scroll to position [147, 0]
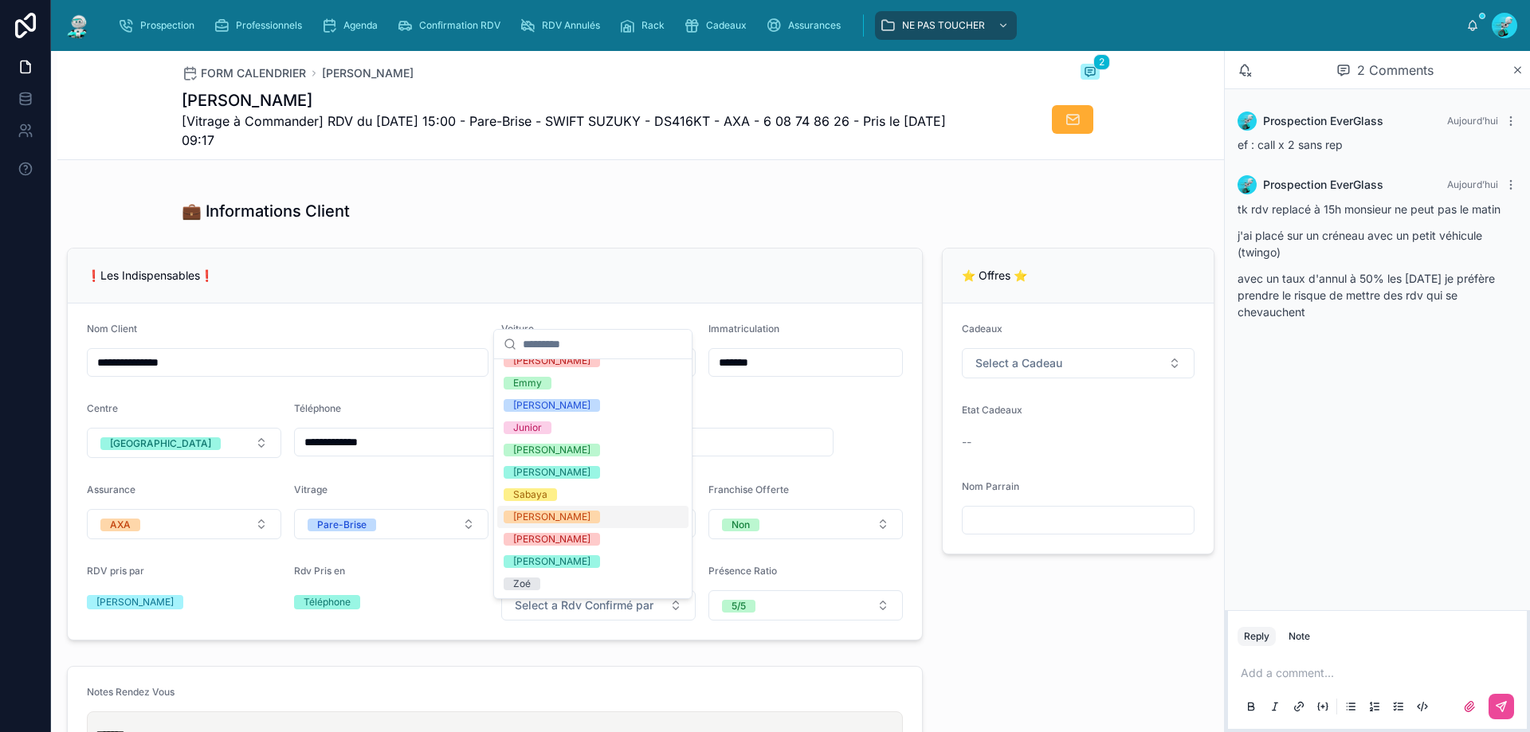
click at [597, 520] on div "[PERSON_NAME]" at bounding box center [592, 517] width 191 height 22
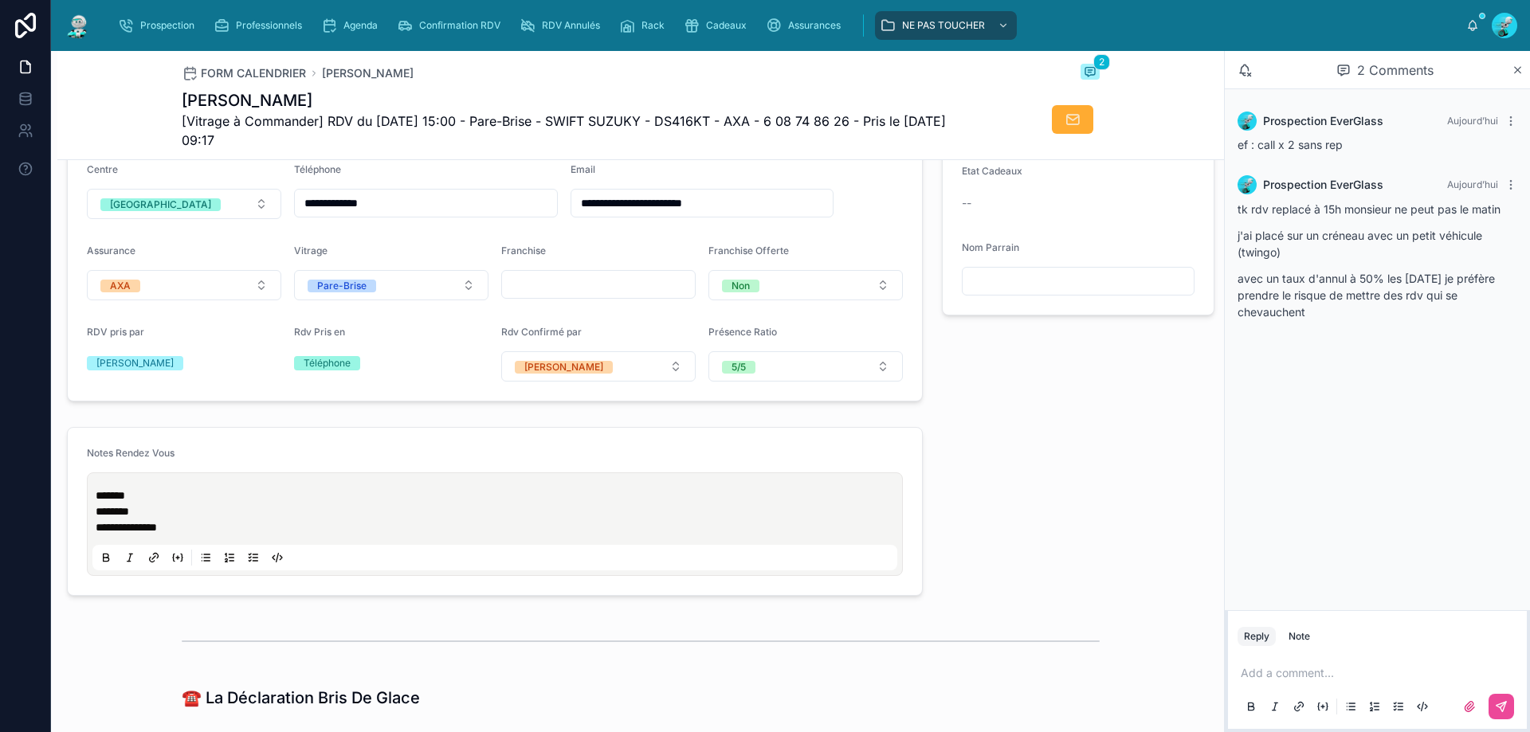
scroll to position [0, 0]
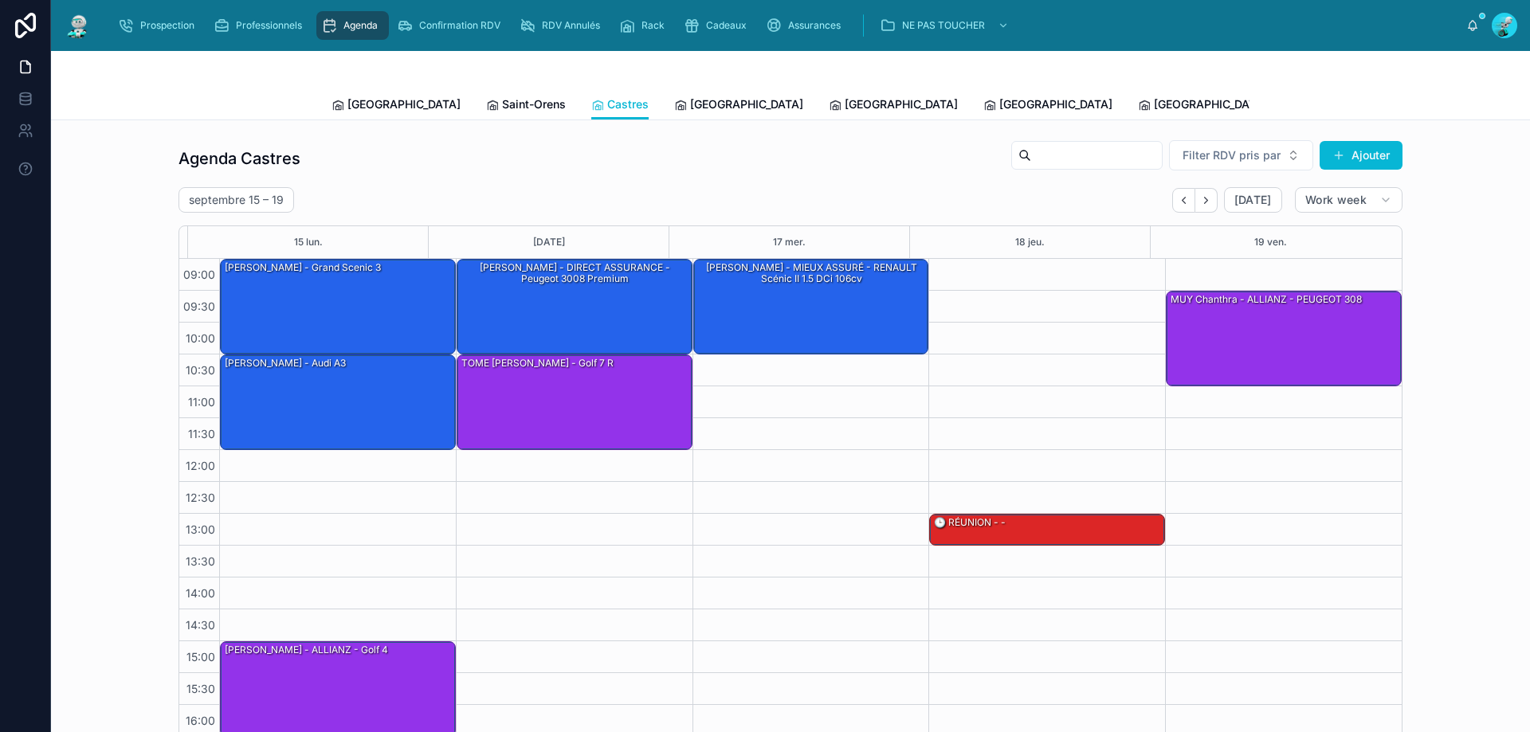
scroll to position [86, 0]
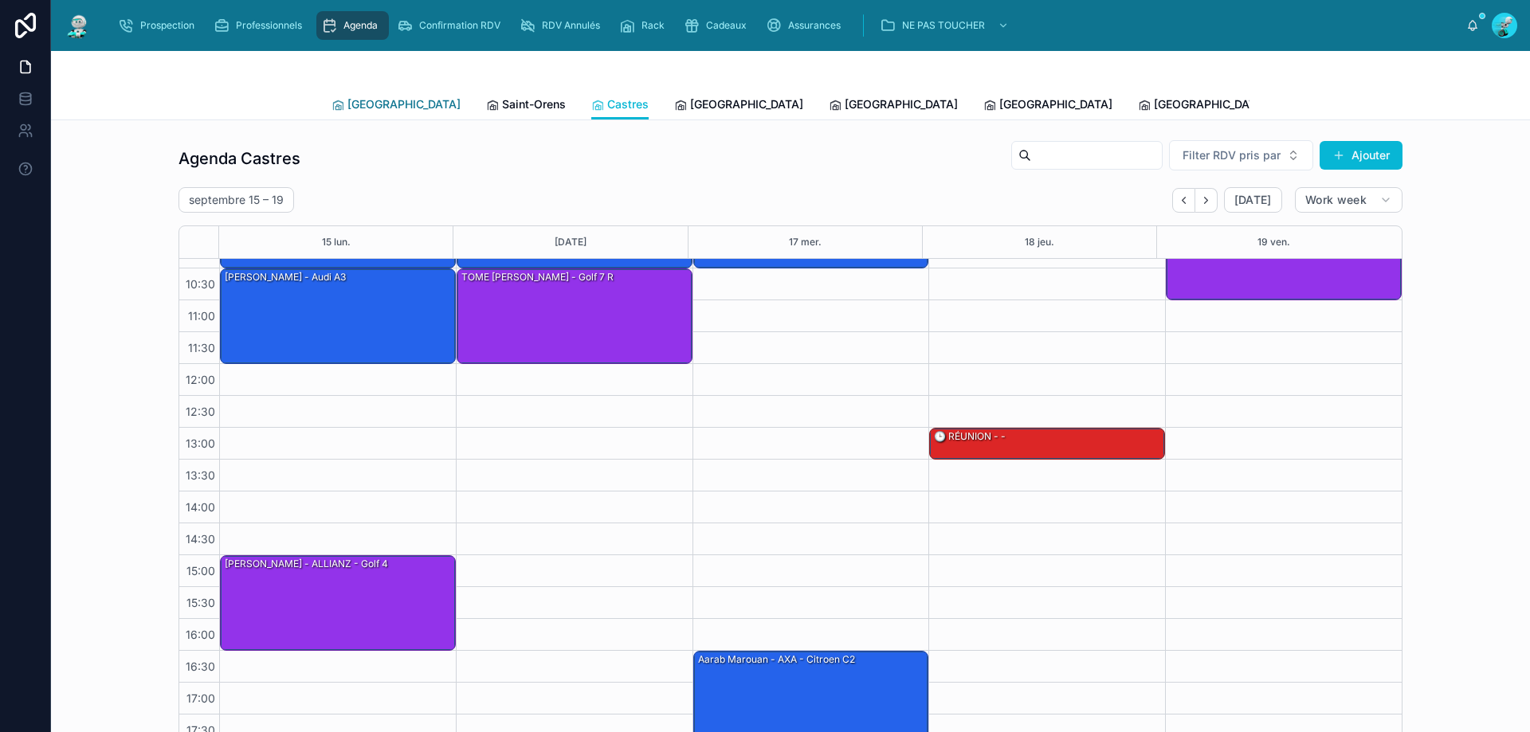
click at [370, 114] on link "[GEOGRAPHIC_DATA]" at bounding box center [395, 106] width 129 height 32
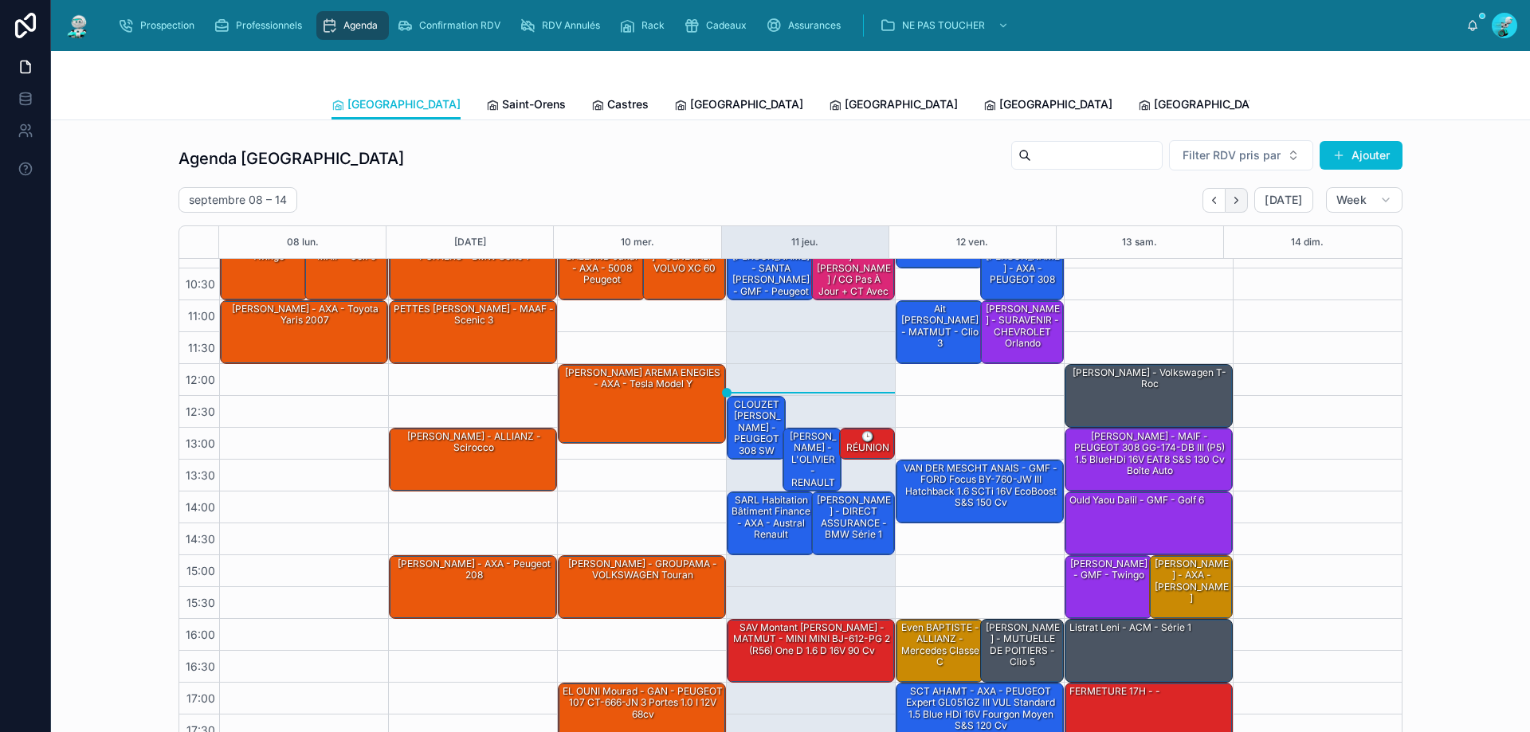
click at [1235, 198] on icon "Next" at bounding box center [1236, 200] width 12 height 12
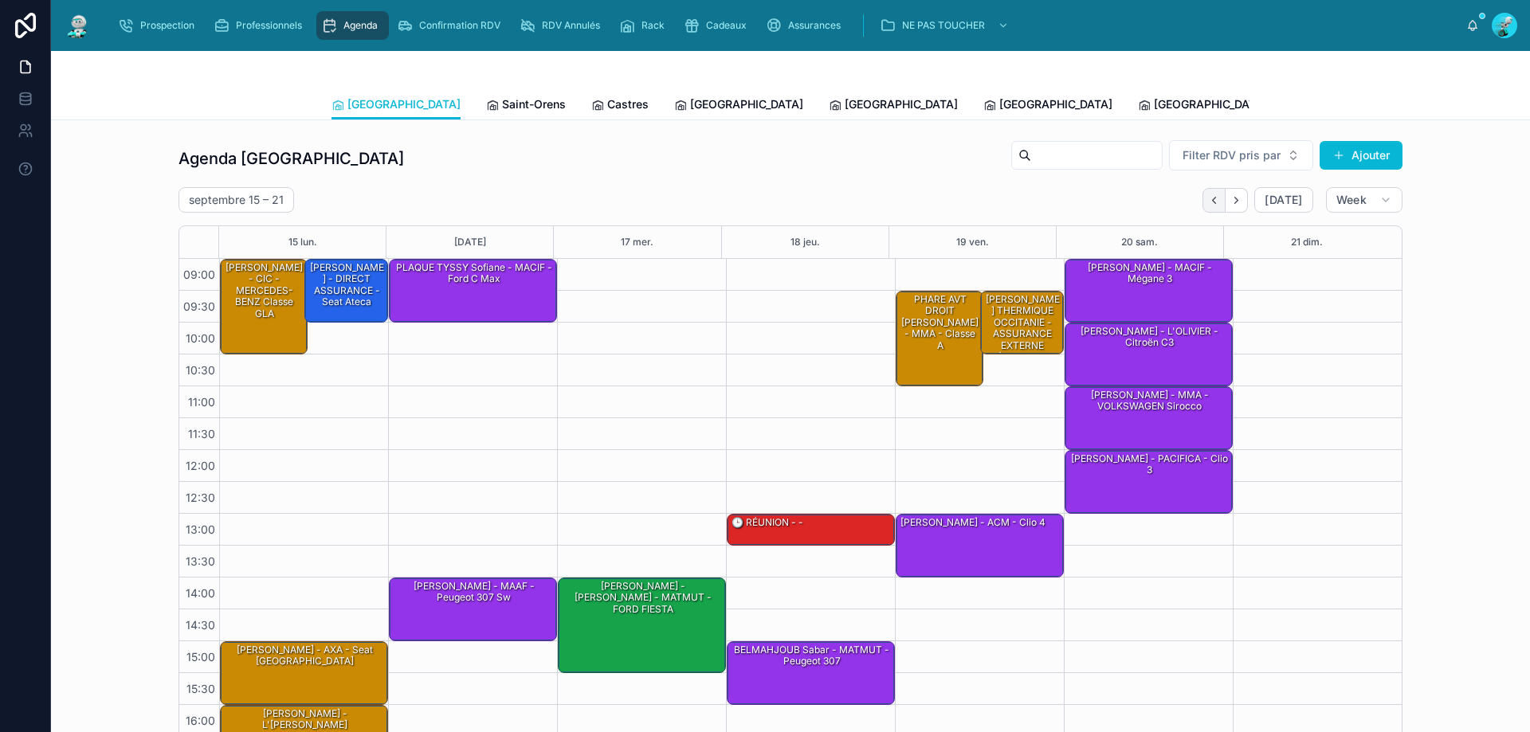
click at [1213, 207] on button "Back" at bounding box center [1213, 200] width 23 height 25
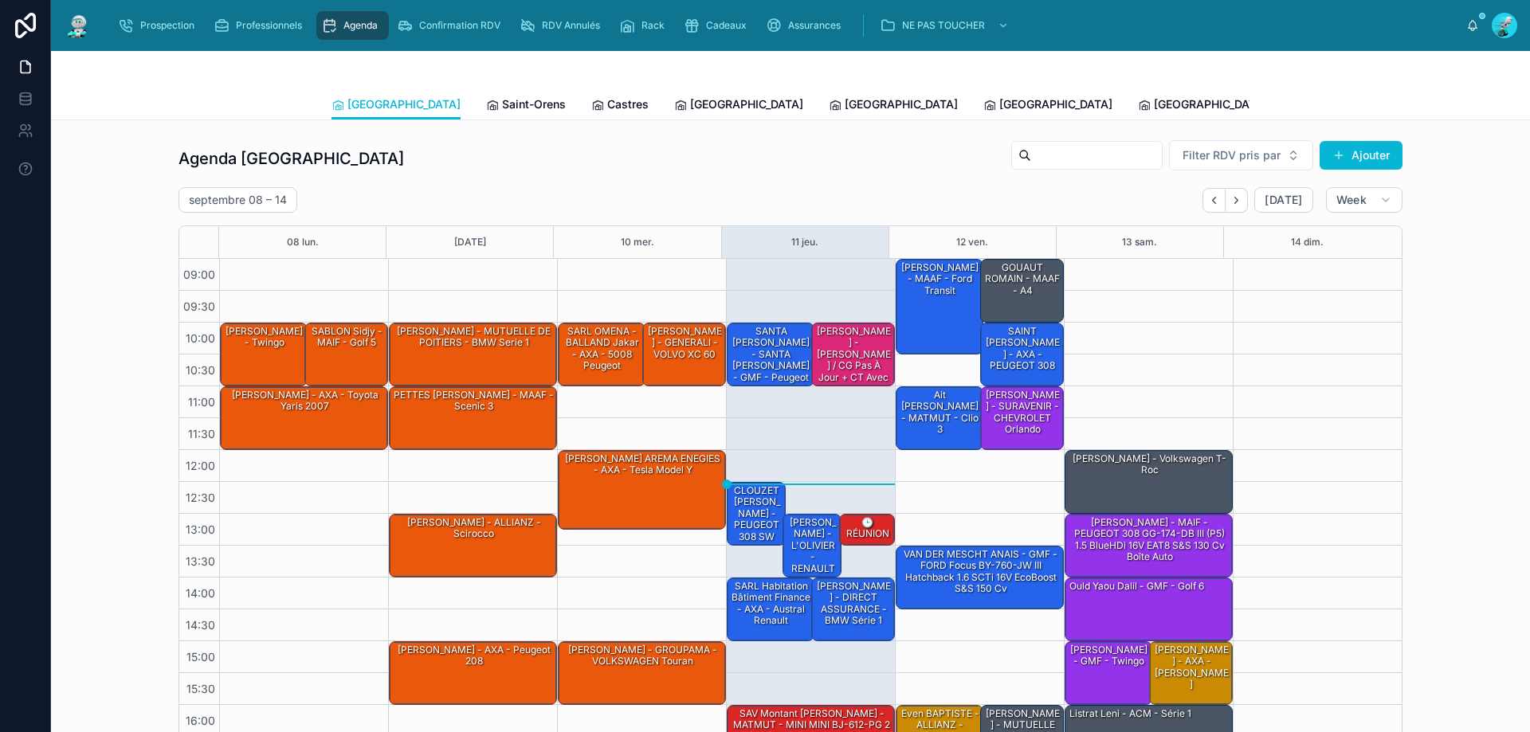
scroll to position [86, 0]
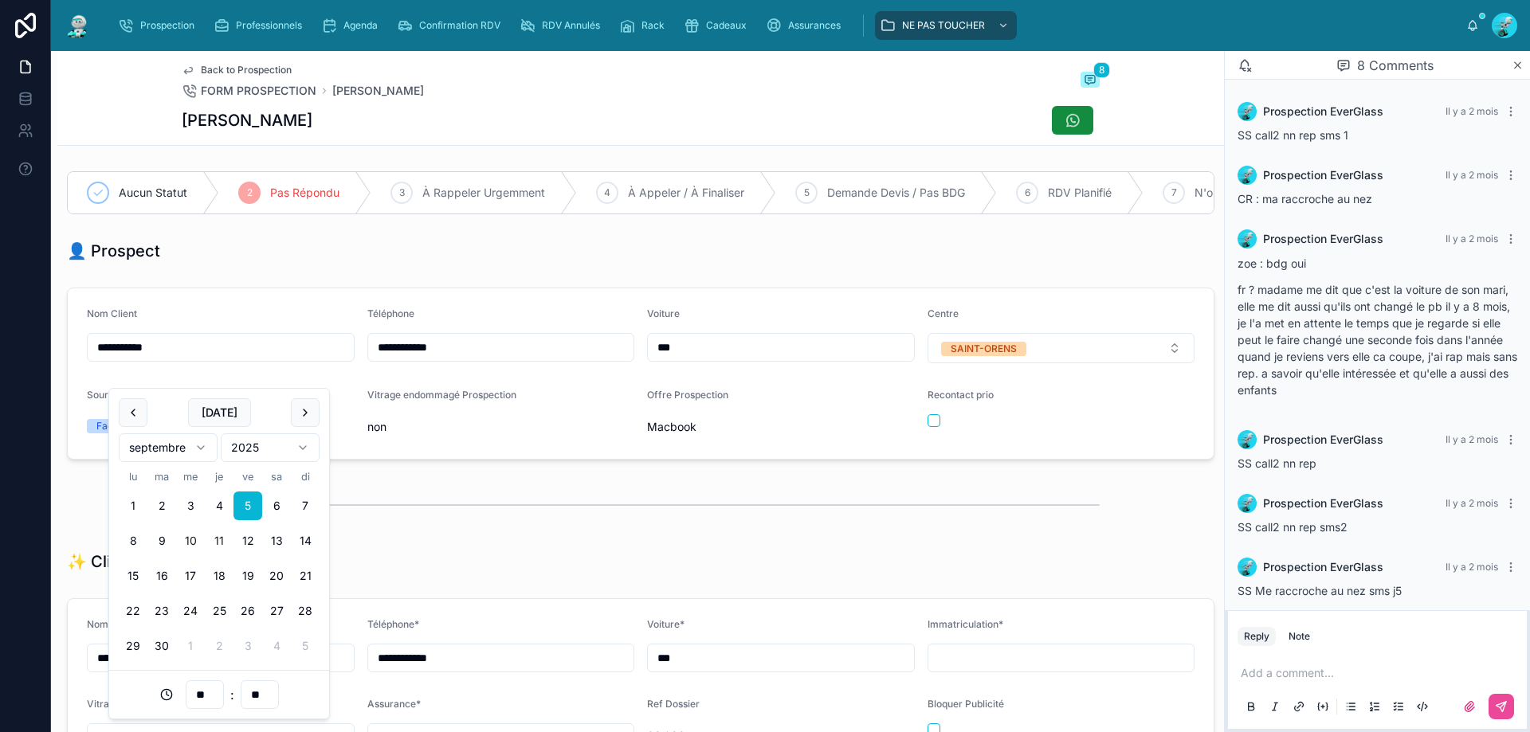
scroll to position [170, 0]
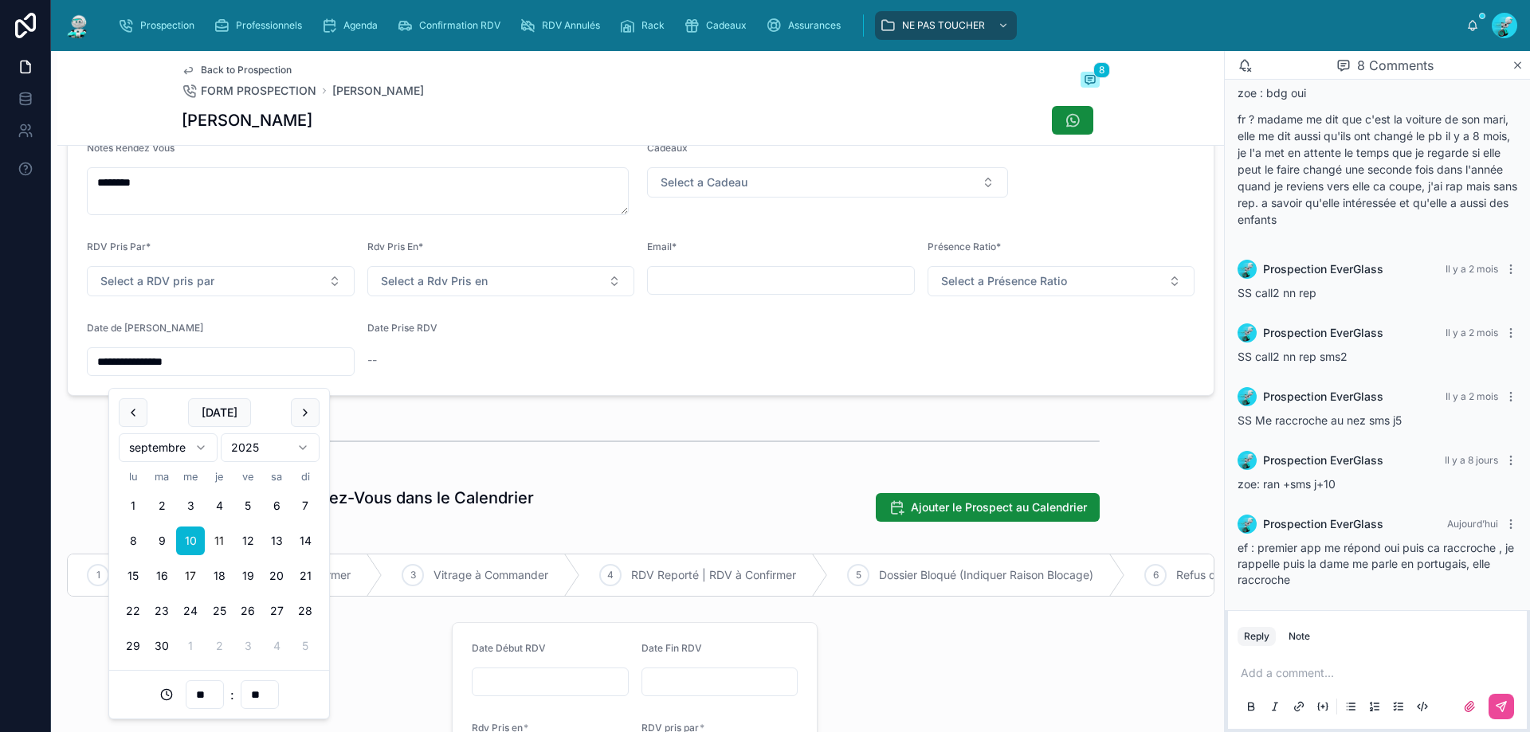
click at [187, 577] on button "17" at bounding box center [190, 576] width 29 height 29
type input "**********"
click at [415, 445] on div at bounding box center [641, 441] width 918 height 40
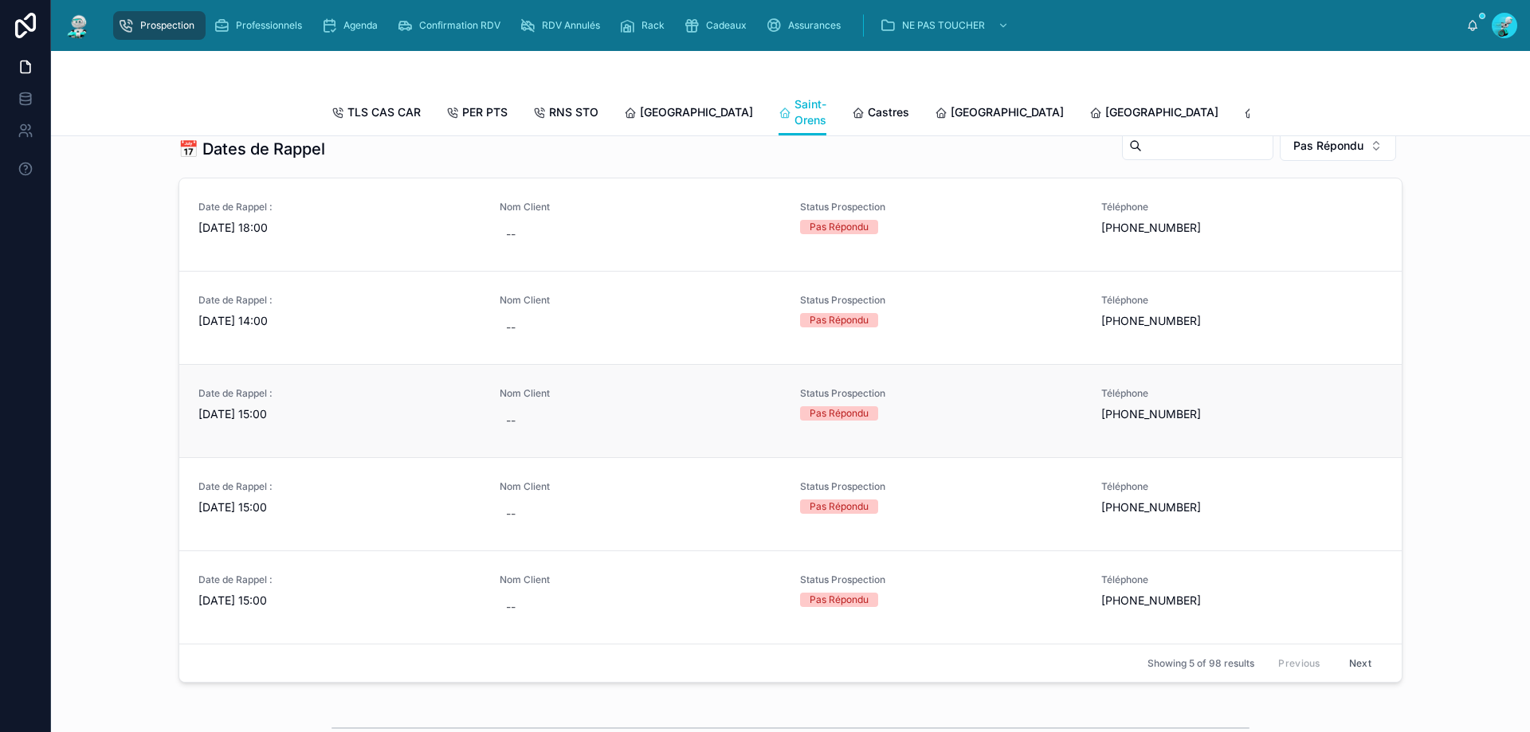
click at [684, 400] on span "Nom Client" at bounding box center [641, 393] width 282 height 13
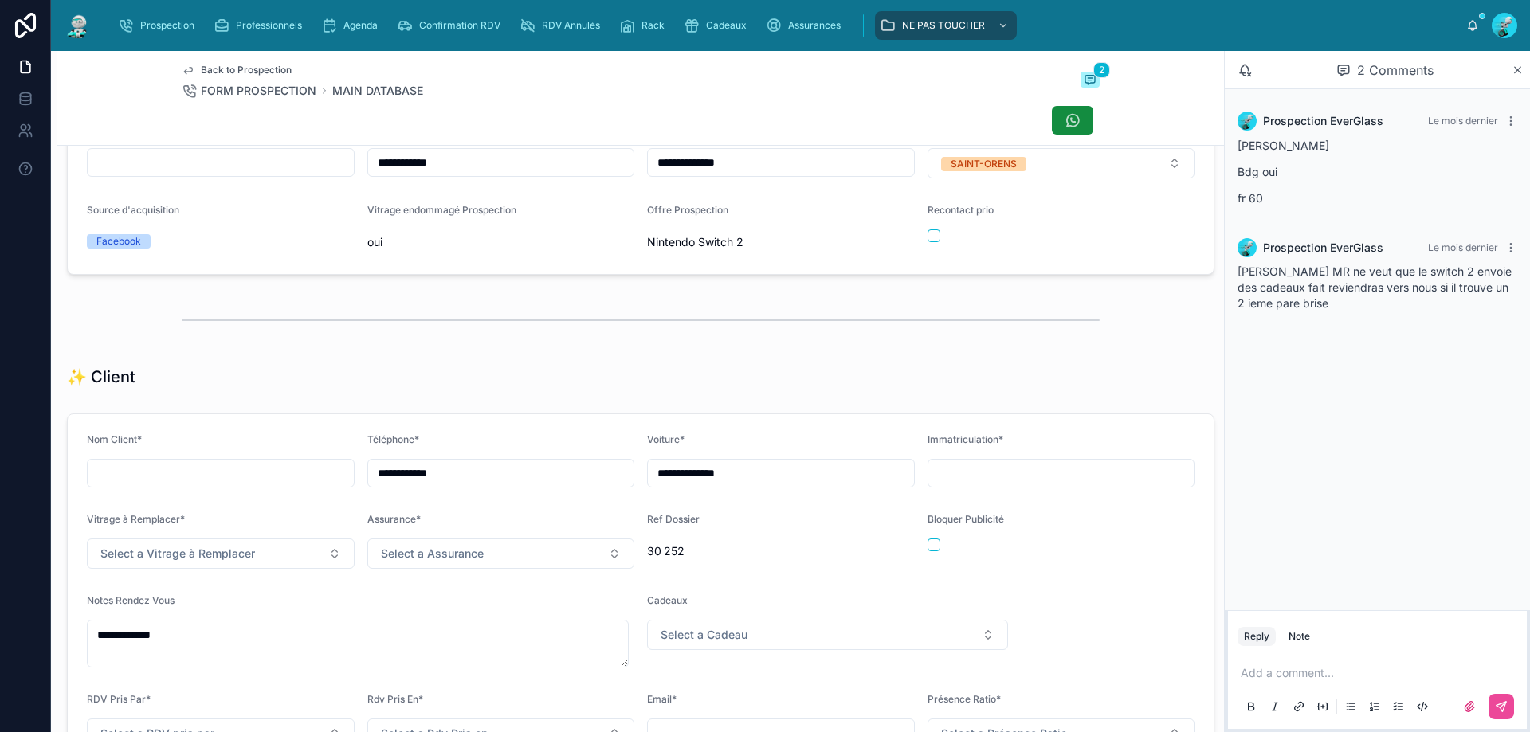
scroll to position [159, 0]
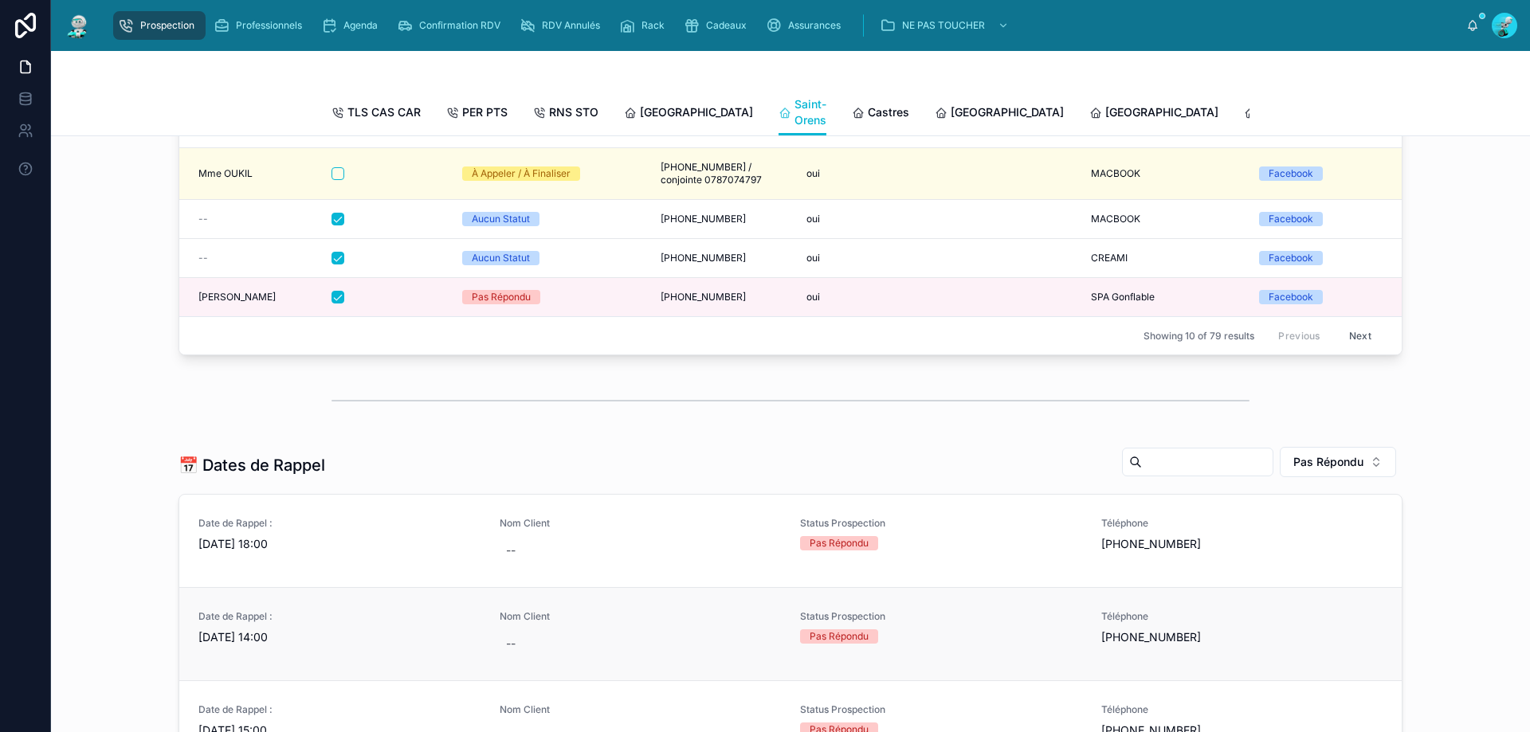
scroll to position [637, 0]
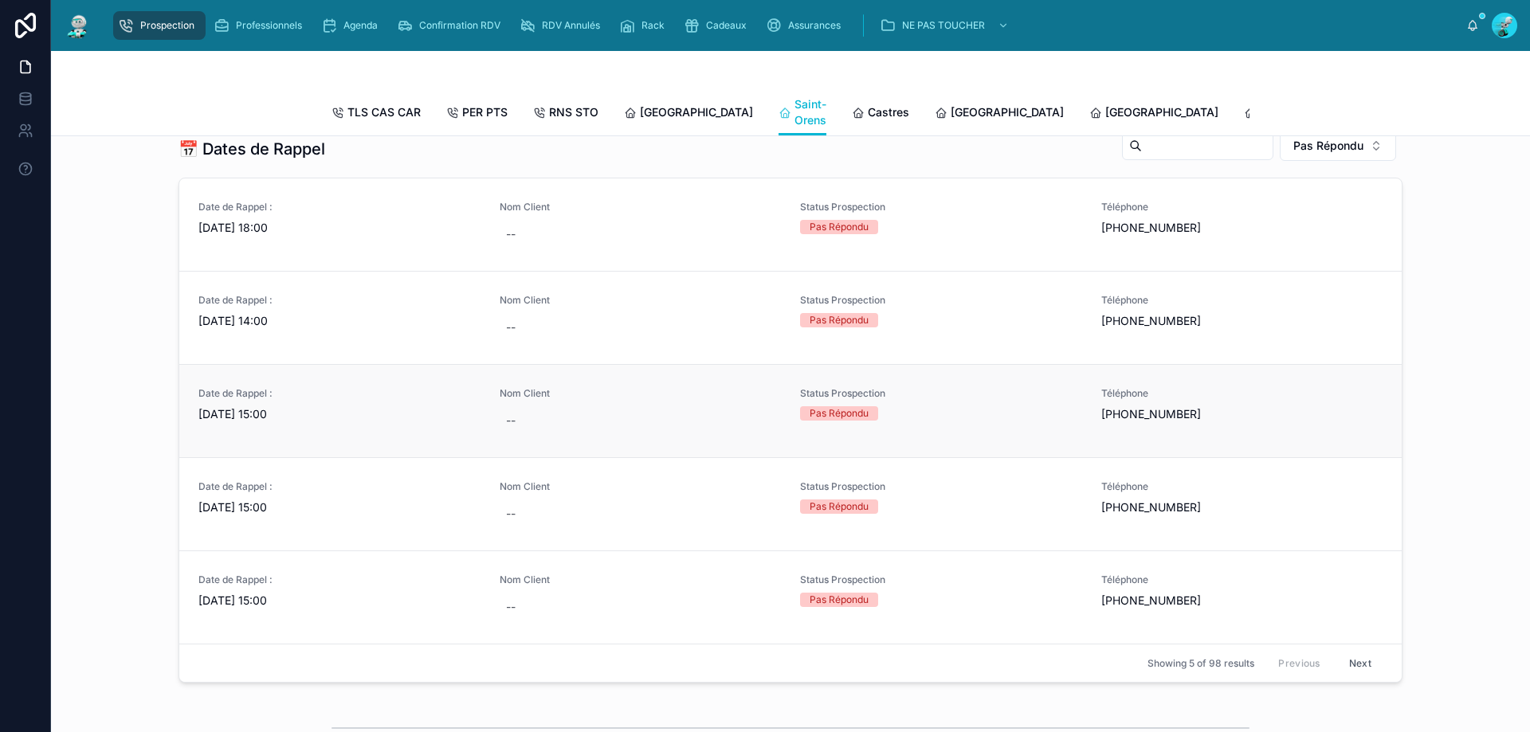
click at [367, 422] on span "[DATE] 15:00" at bounding box center [339, 414] width 282 height 16
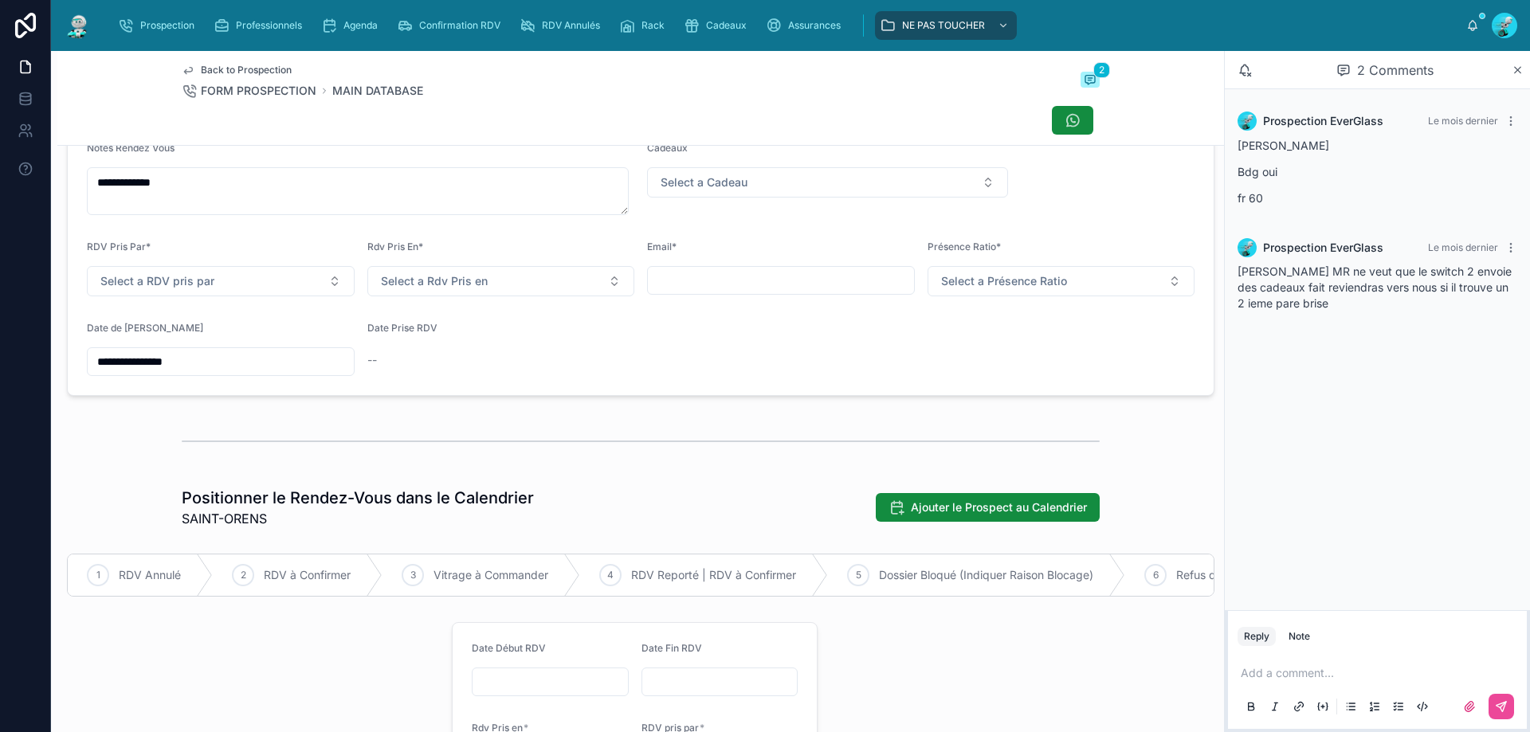
scroll to position [88, 0]
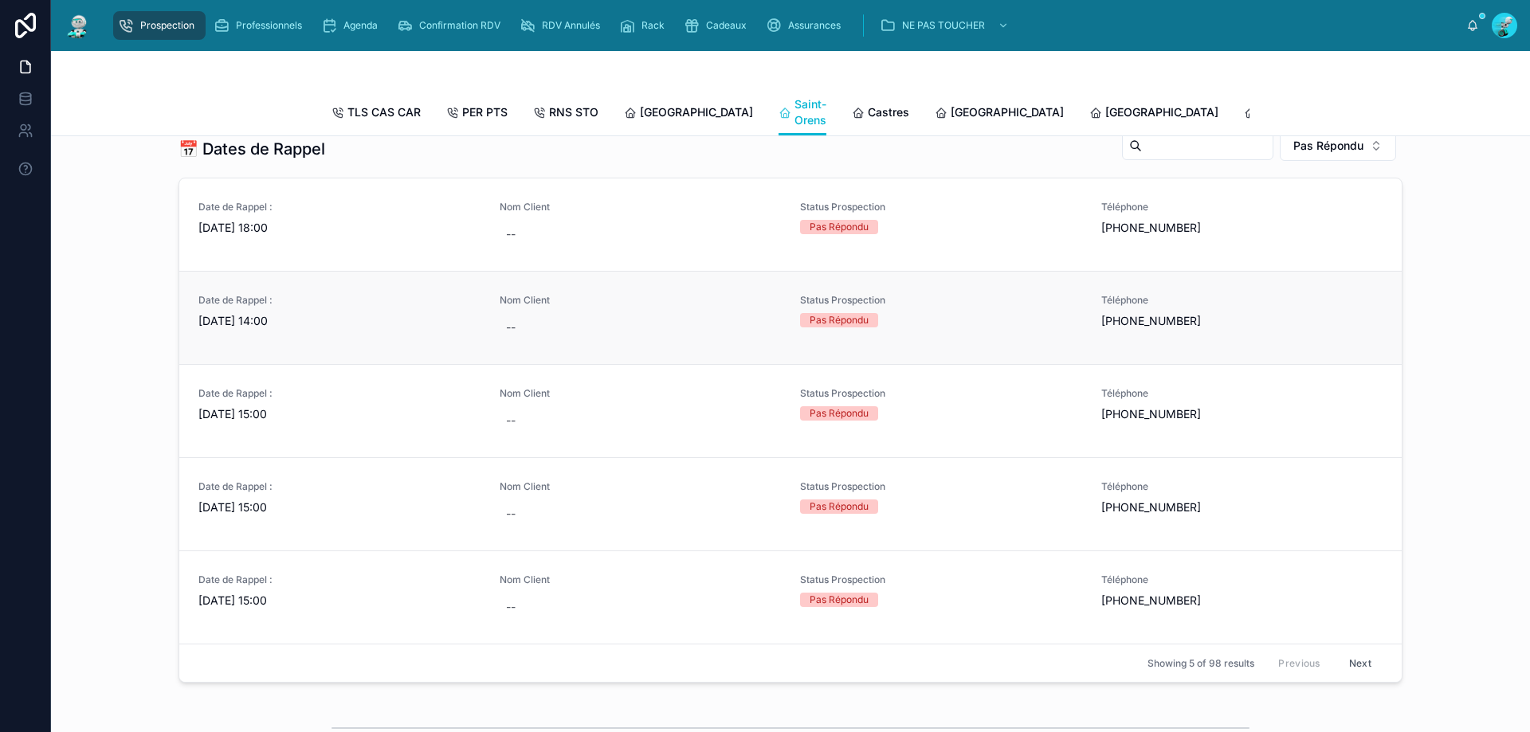
click at [388, 316] on link "Date de Rappel : [DATE] 14:00 Nom Client -- Status Prospection Pas Répondu Télé…" at bounding box center [790, 317] width 1222 height 93
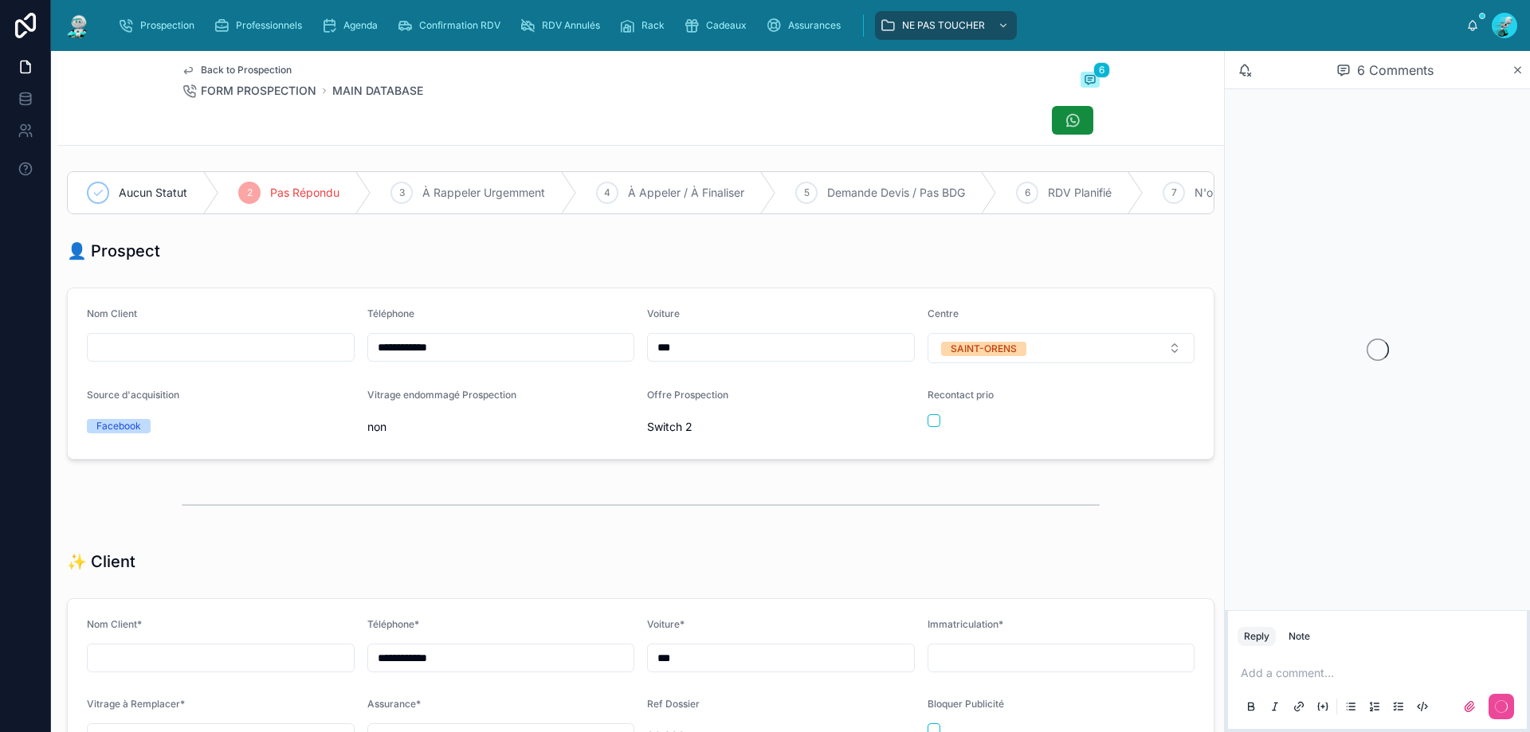
scroll to position [88, 0]
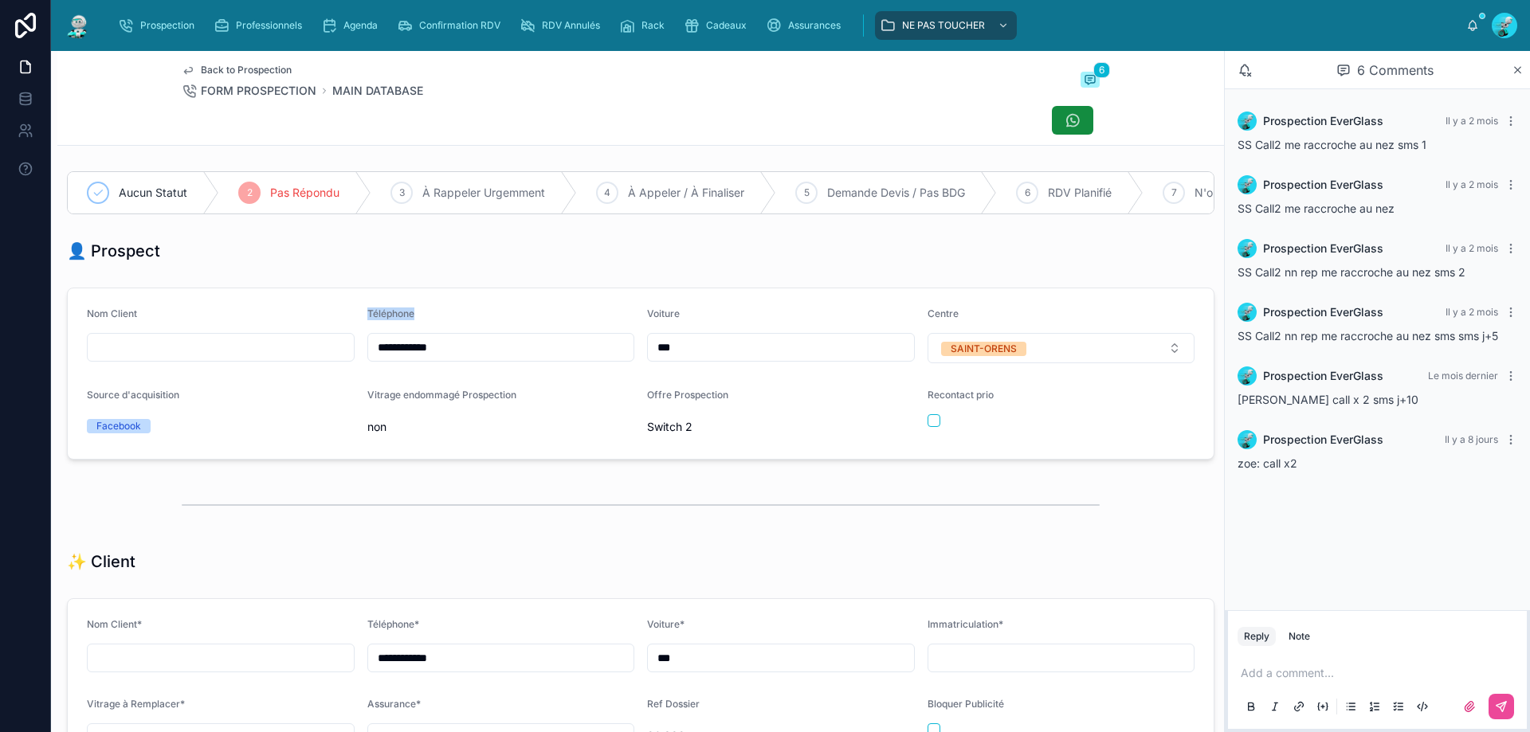
drag, startPoint x: 533, startPoint y: 374, endPoint x: 352, endPoint y: 365, distance: 181.1
click at [352, 365] on form "**********" at bounding box center [641, 373] width 1146 height 170
click at [525, 325] on div "Téléphone" at bounding box center [501, 317] width 268 height 19
drag, startPoint x: 453, startPoint y: 369, endPoint x: 339, endPoint y: 368, distance: 113.1
click at [339, 368] on form "**********" at bounding box center [641, 373] width 1146 height 170
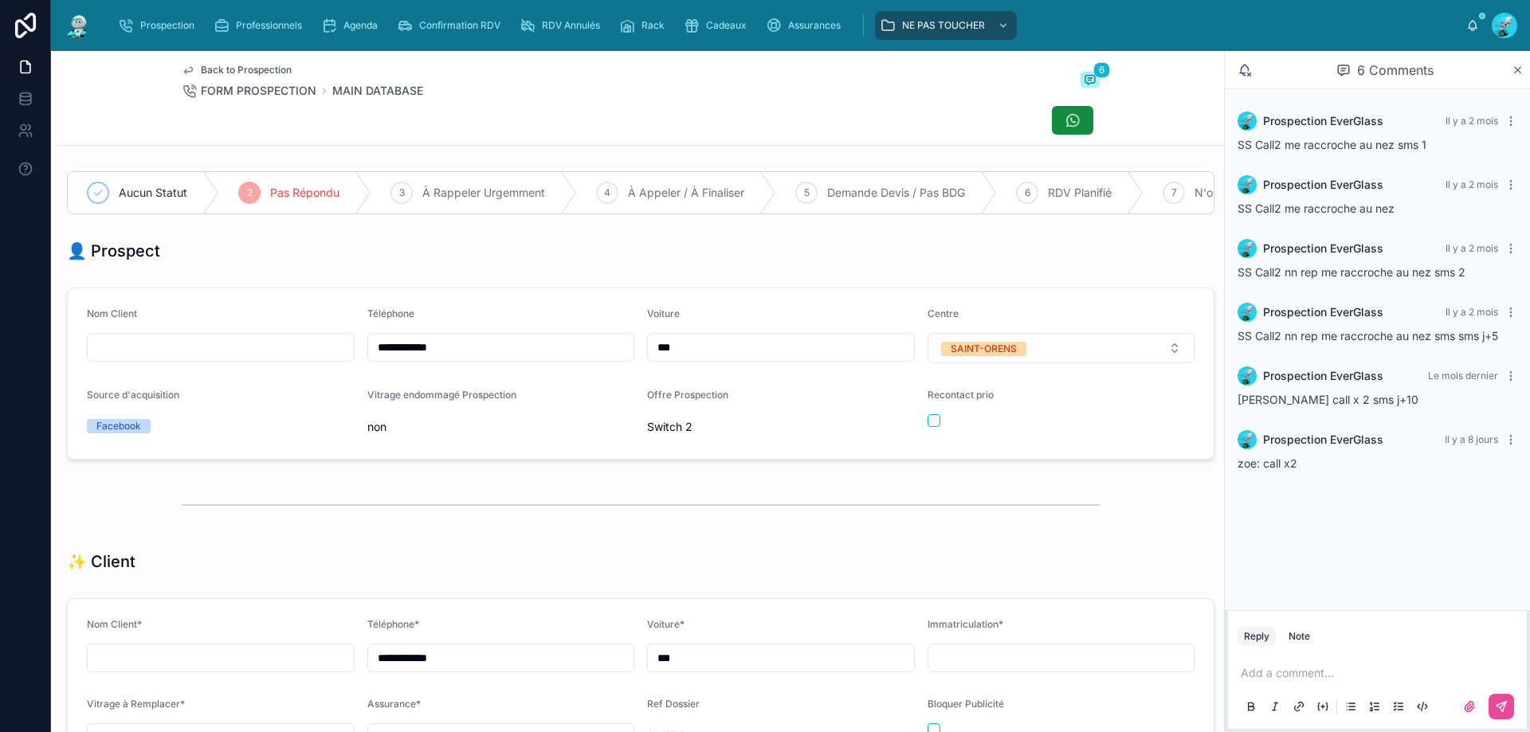
click at [500, 262] on div "👤 Prospect" at bounding box center [640, 251] width 1147 height 22
click at [1345, 673] on p at bounding box center [1380, 673] width 280 height 16
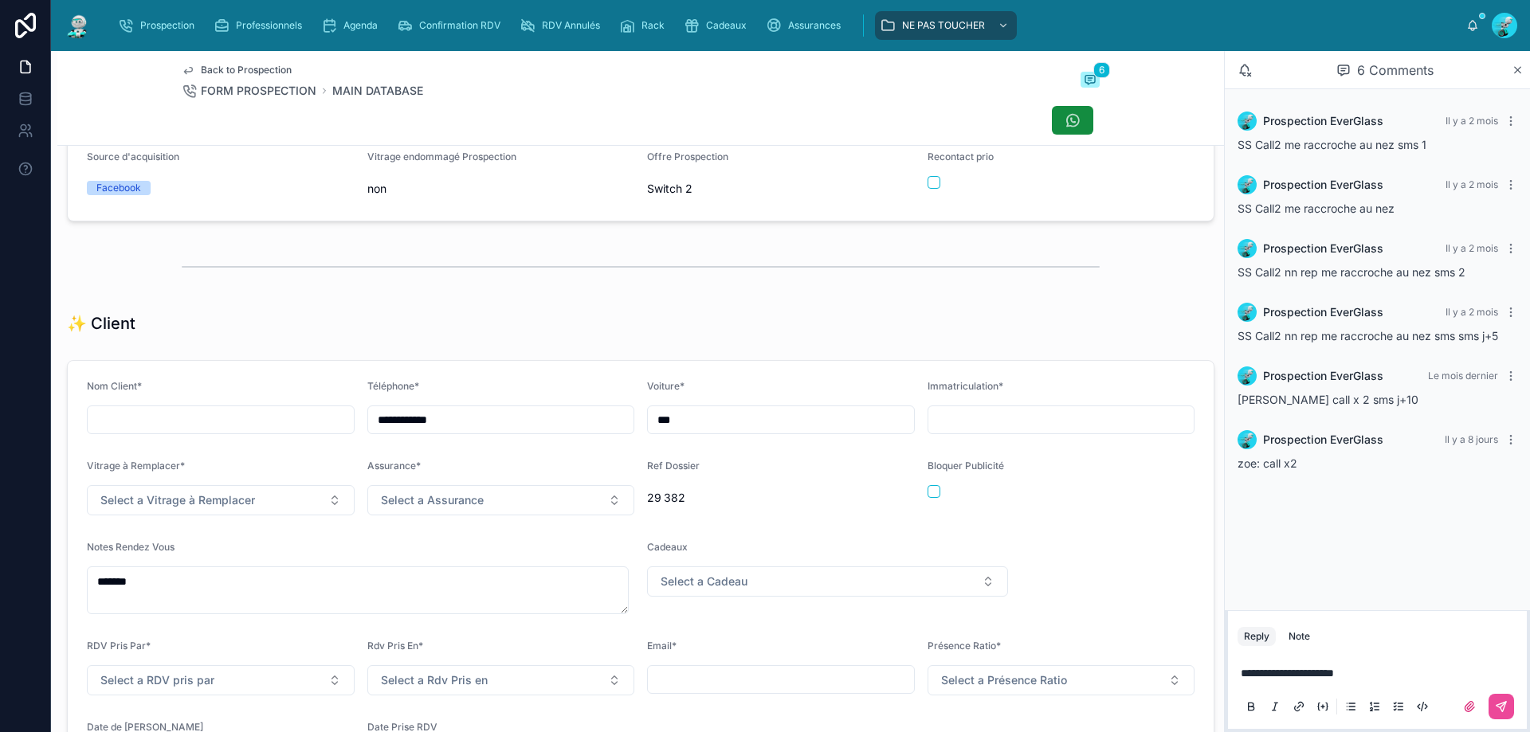
scroll to position [239, 0]
click at [1507, 711] on button at bounding box center [1500, 706] width 25 height 25
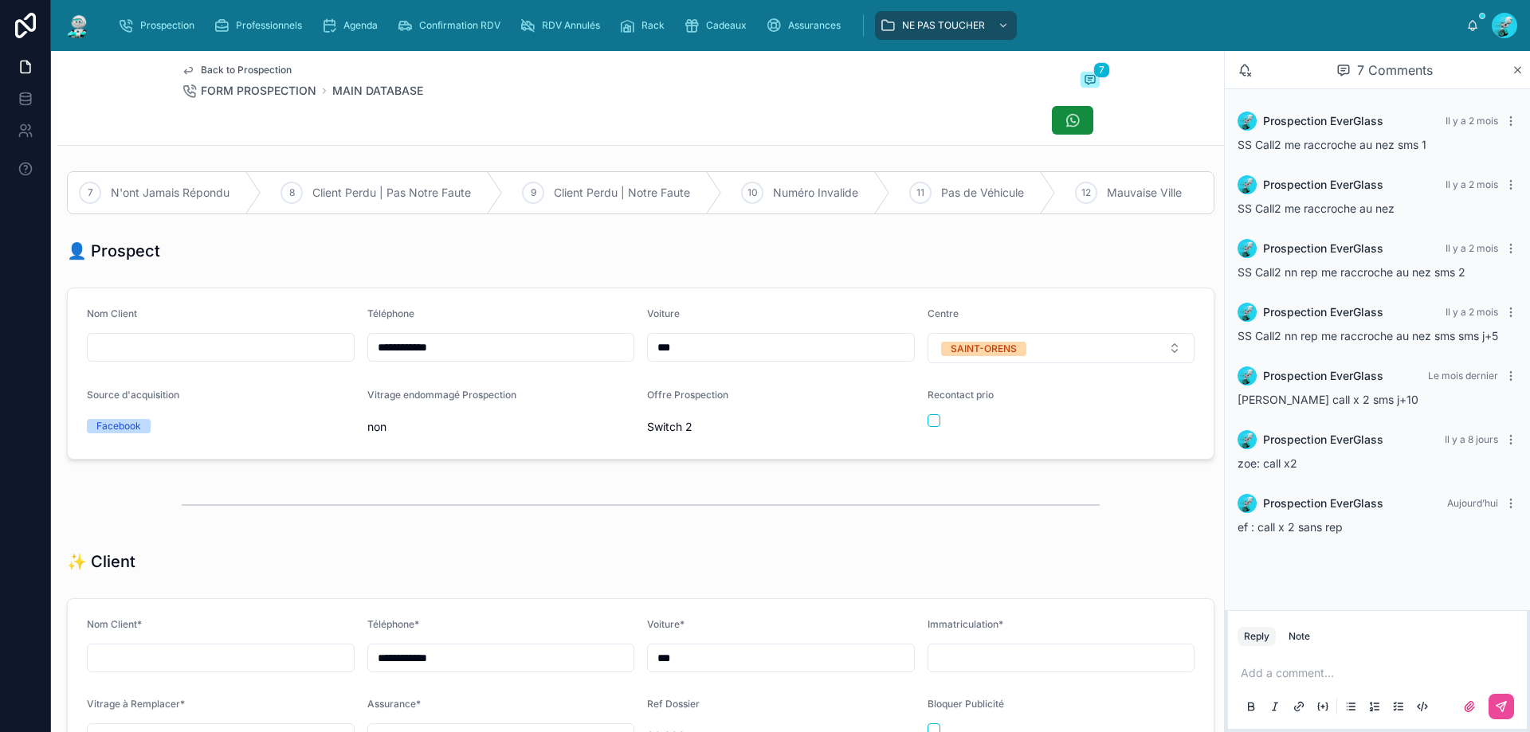
scroll to position [0, 1101]
click at [191, 189] on span "N'ont Jamais Répondu" at bounding box center [170, 193] width 119 height 16
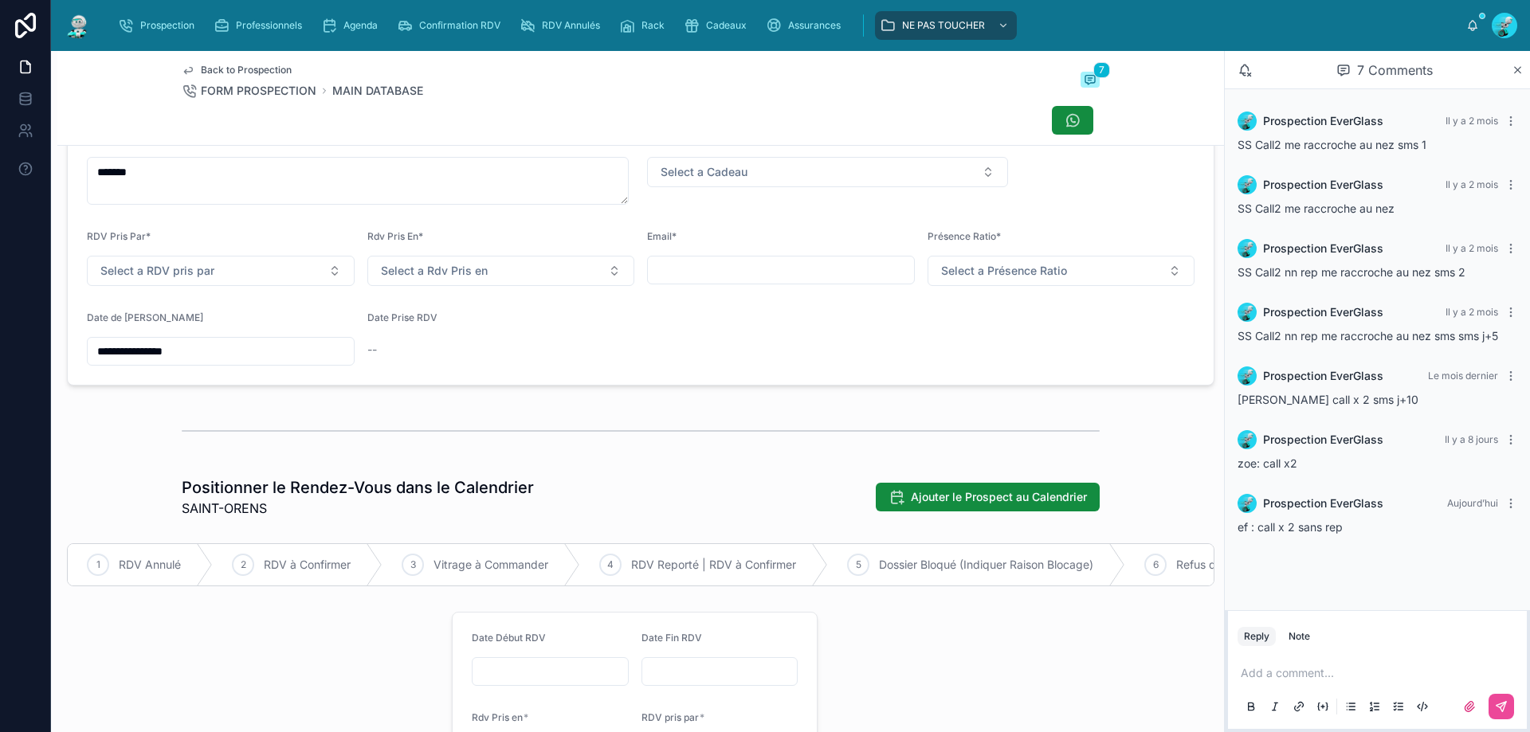
scroll to position [797, 0]
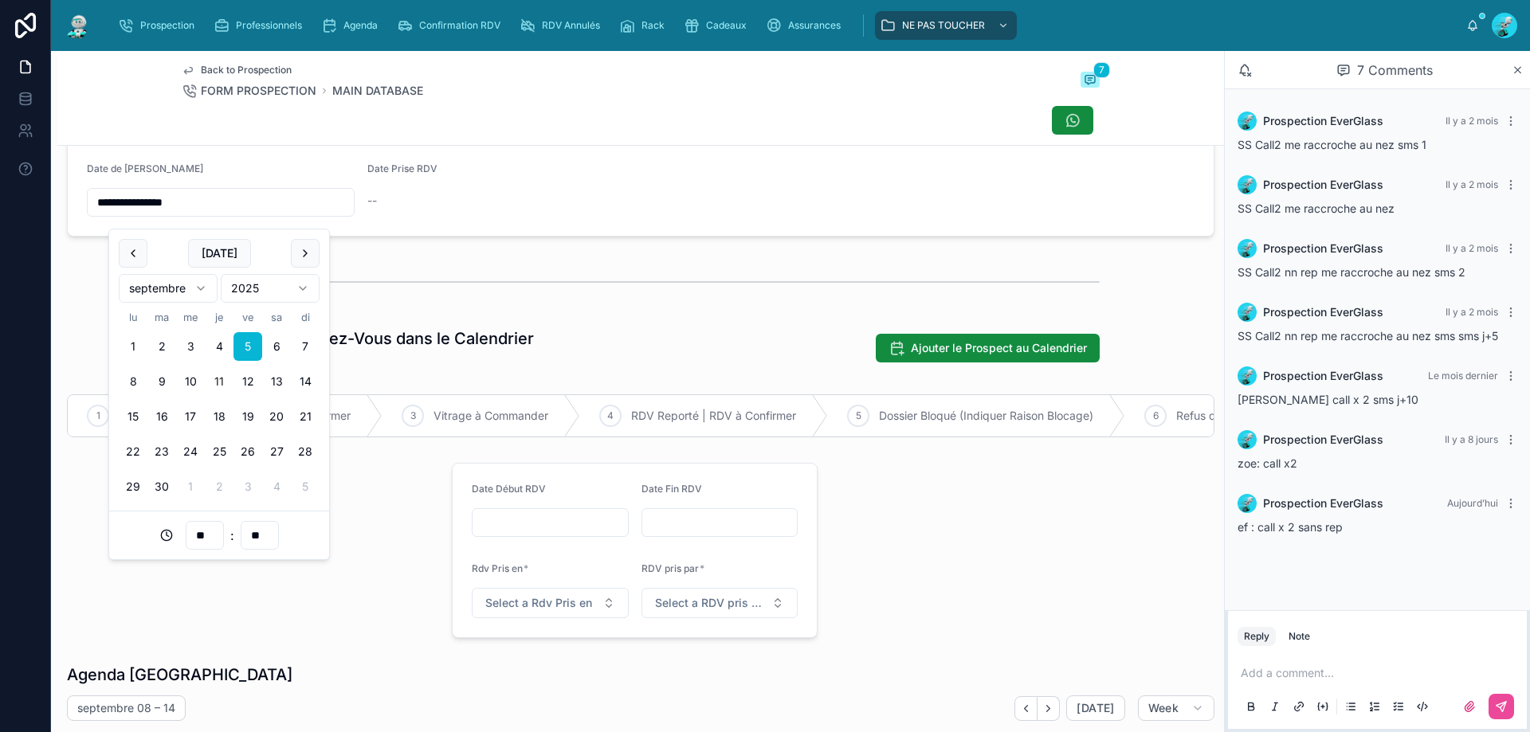
drag, startPoint x: 245, startPoint y: 214, endPoint x: 94, endPoint y: 237, distance: 152.5
click at [94, 236] on form "**********" at bounding box center [641, 18] width 1146 height 433
click at [605, 276] on div at bounding box center [641, 282] width 918 height 40
type input "**"
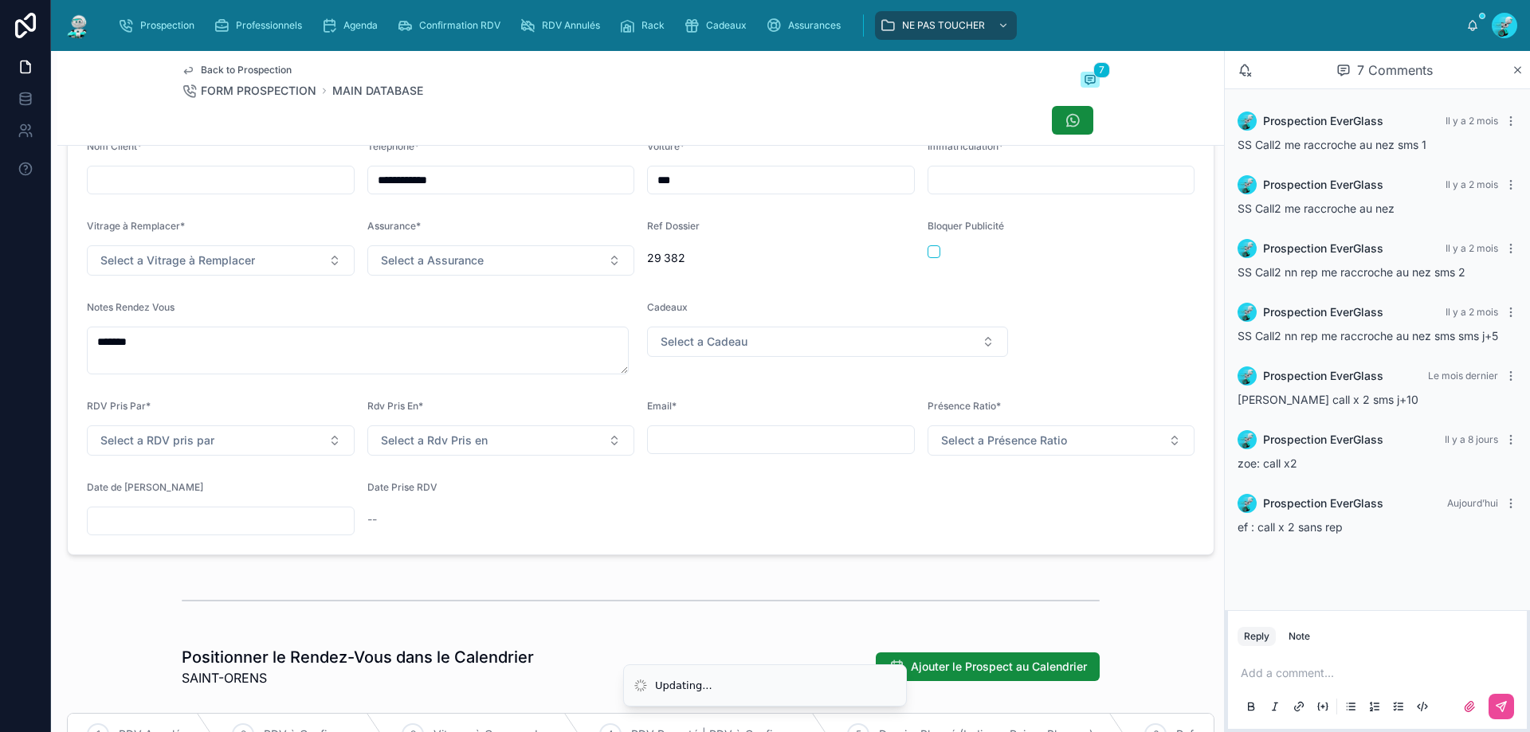
scroll to position [239, 0]
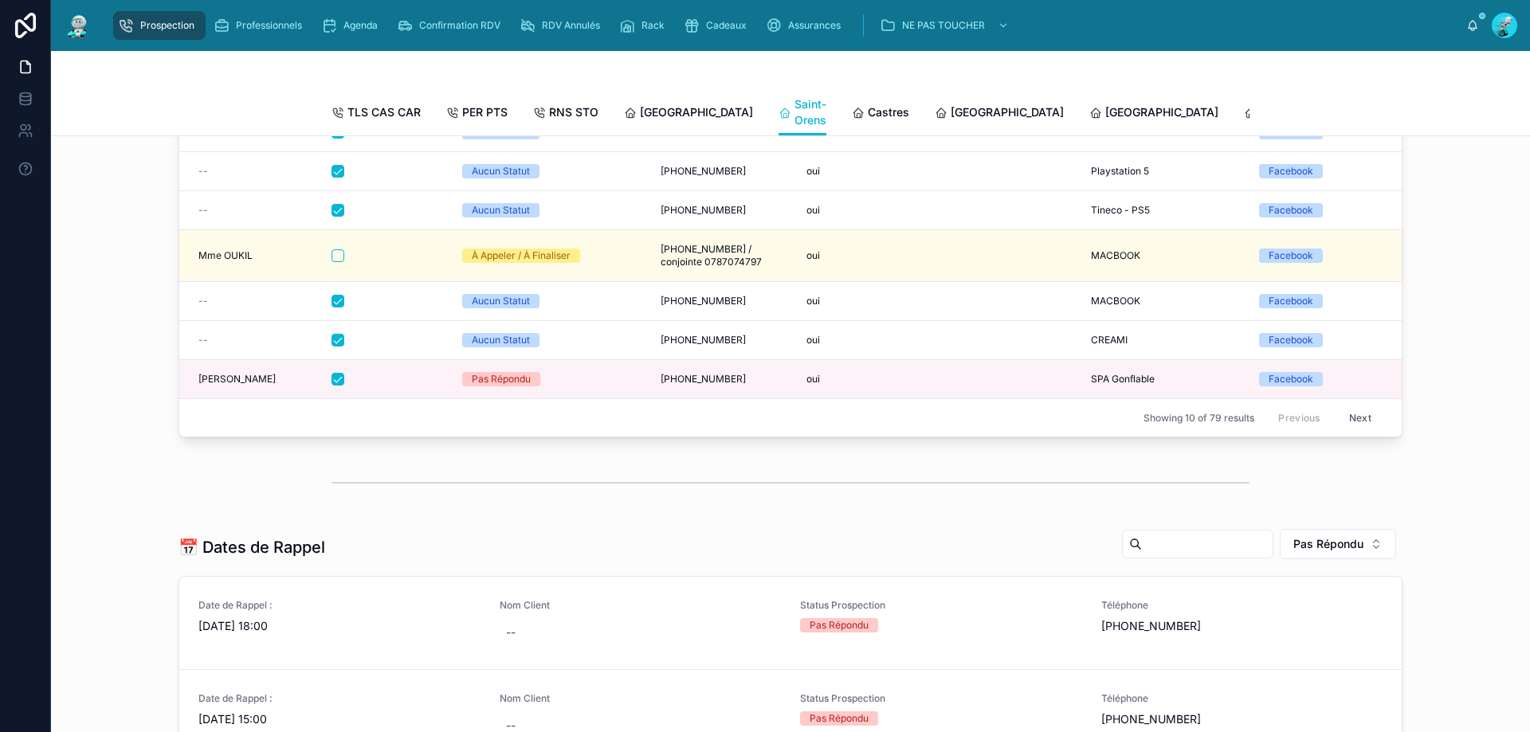
scroll to position [637, 0]
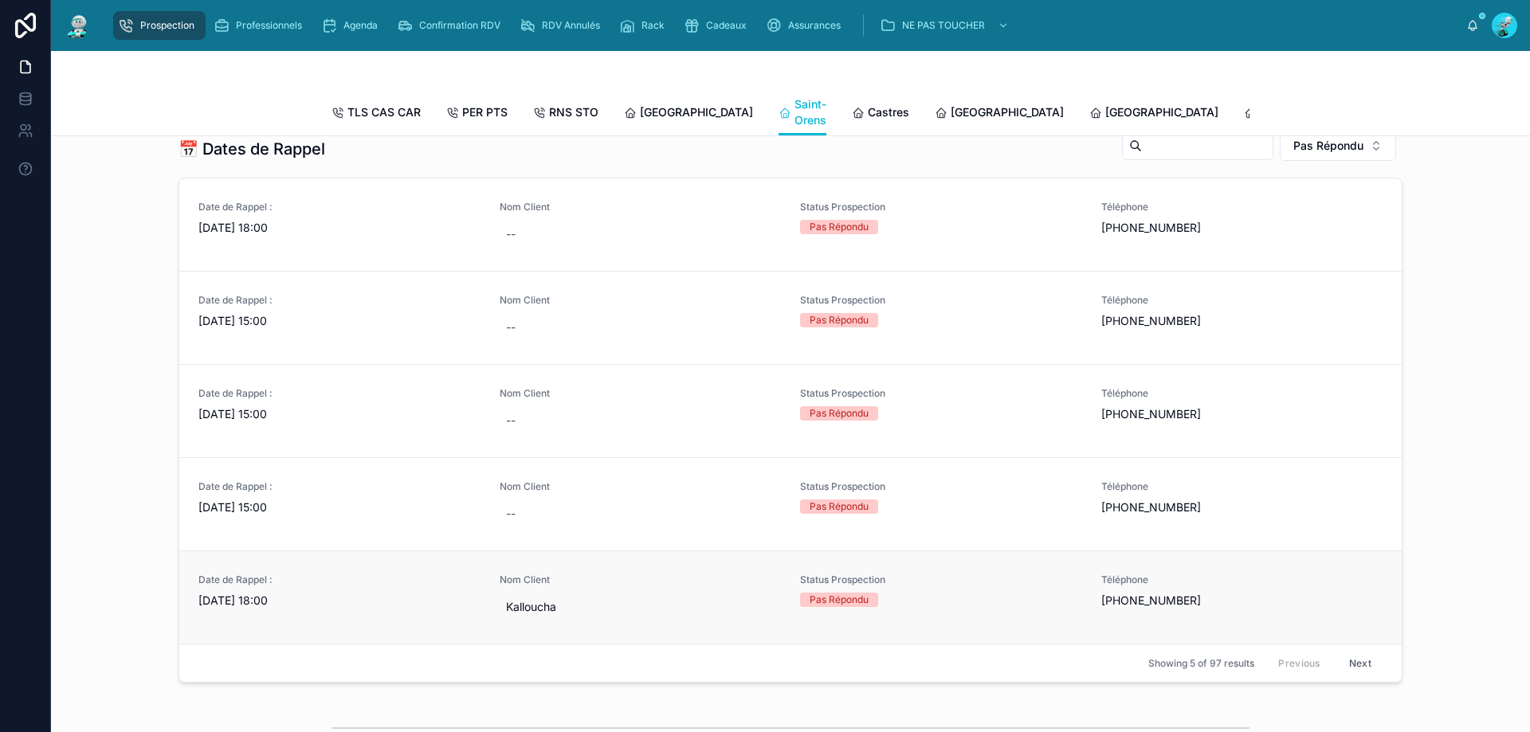
click at [727, 582] on link "Date de Rappel : [DATE] 18:00 Nom Client Kalloucha Status Prospection Pas Répon…" at bounding box center [790, 597] width 1222 height 93
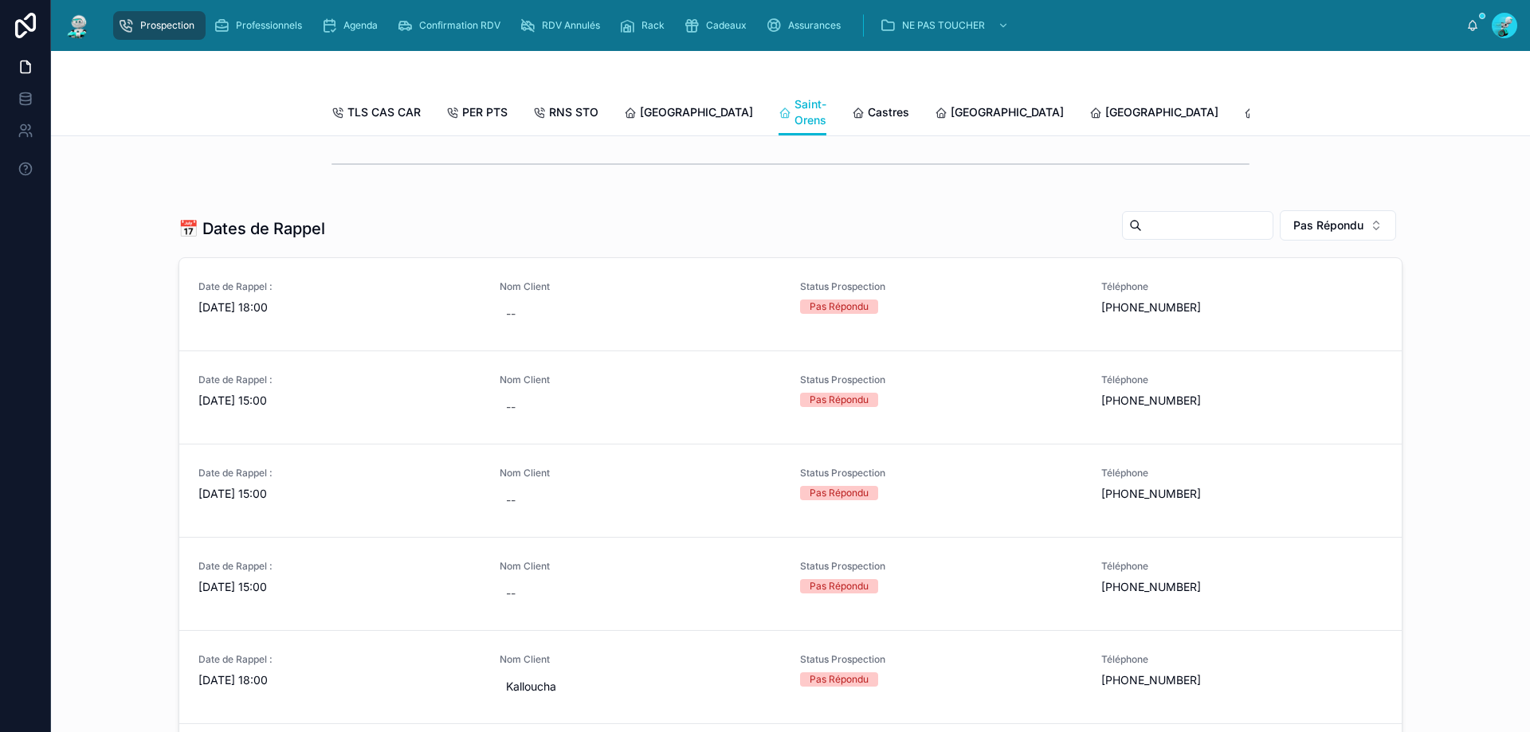
scroll to position [637, 0]
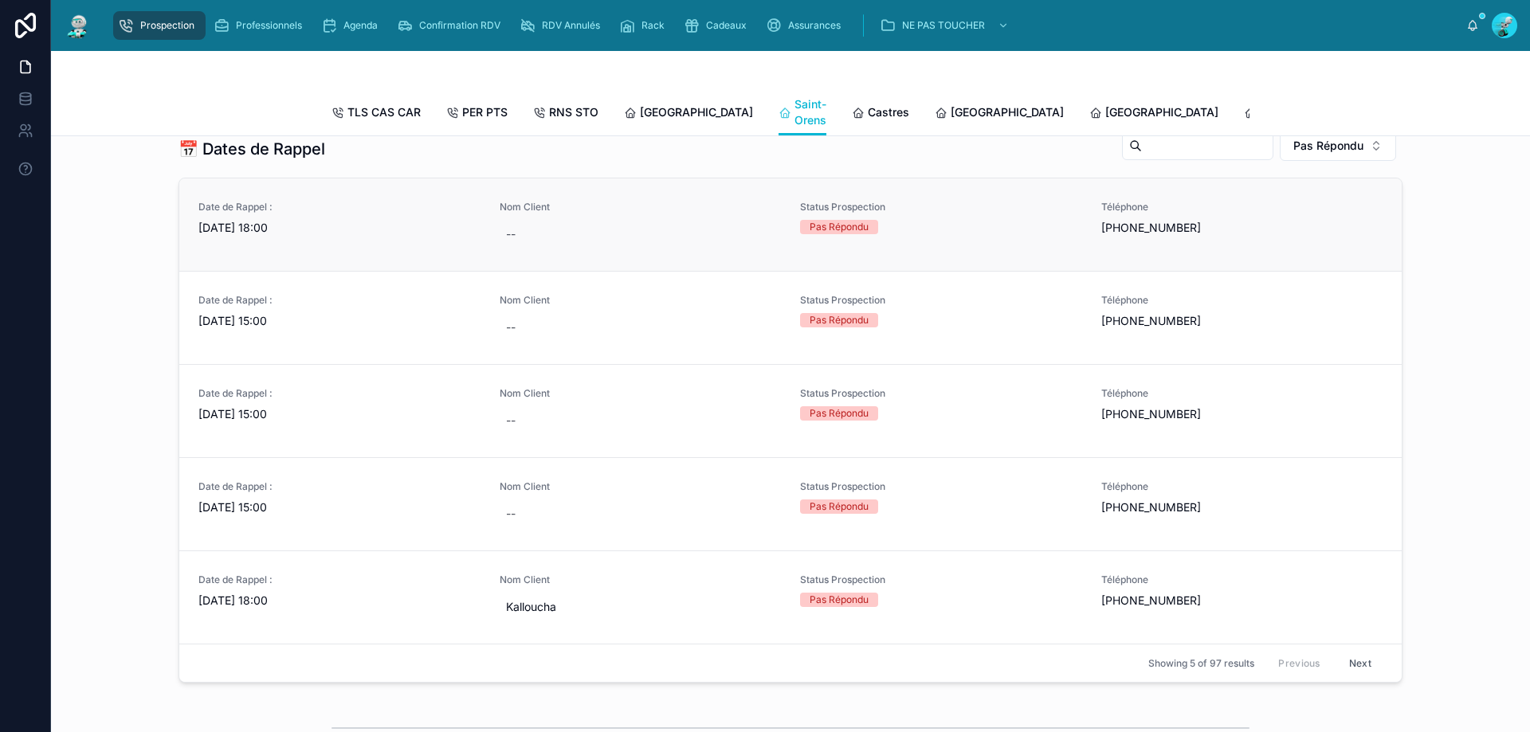
click at [573, 214] on span "Nom Client" at bounding box center [641, 207] width 282 height 13
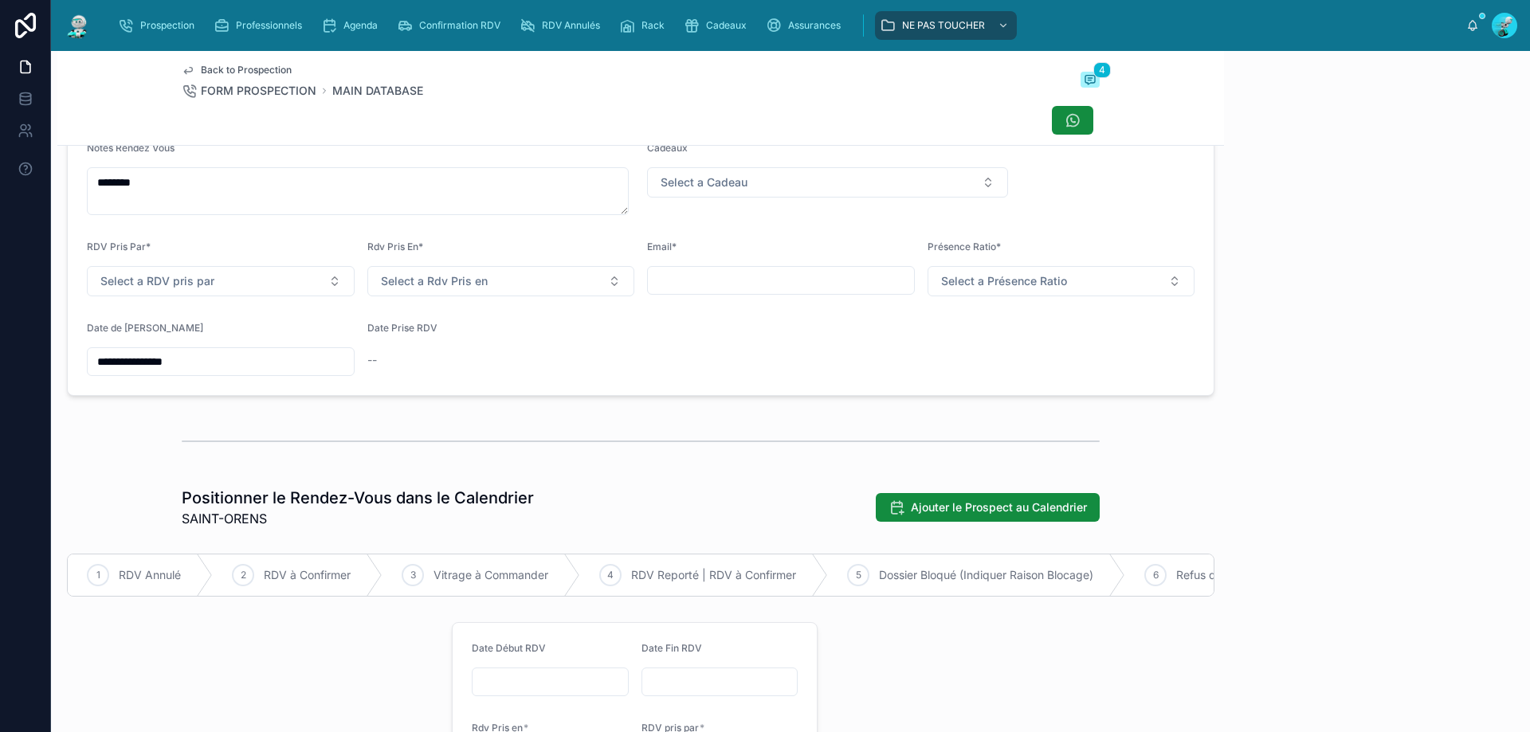
scroll to position [88, 0]
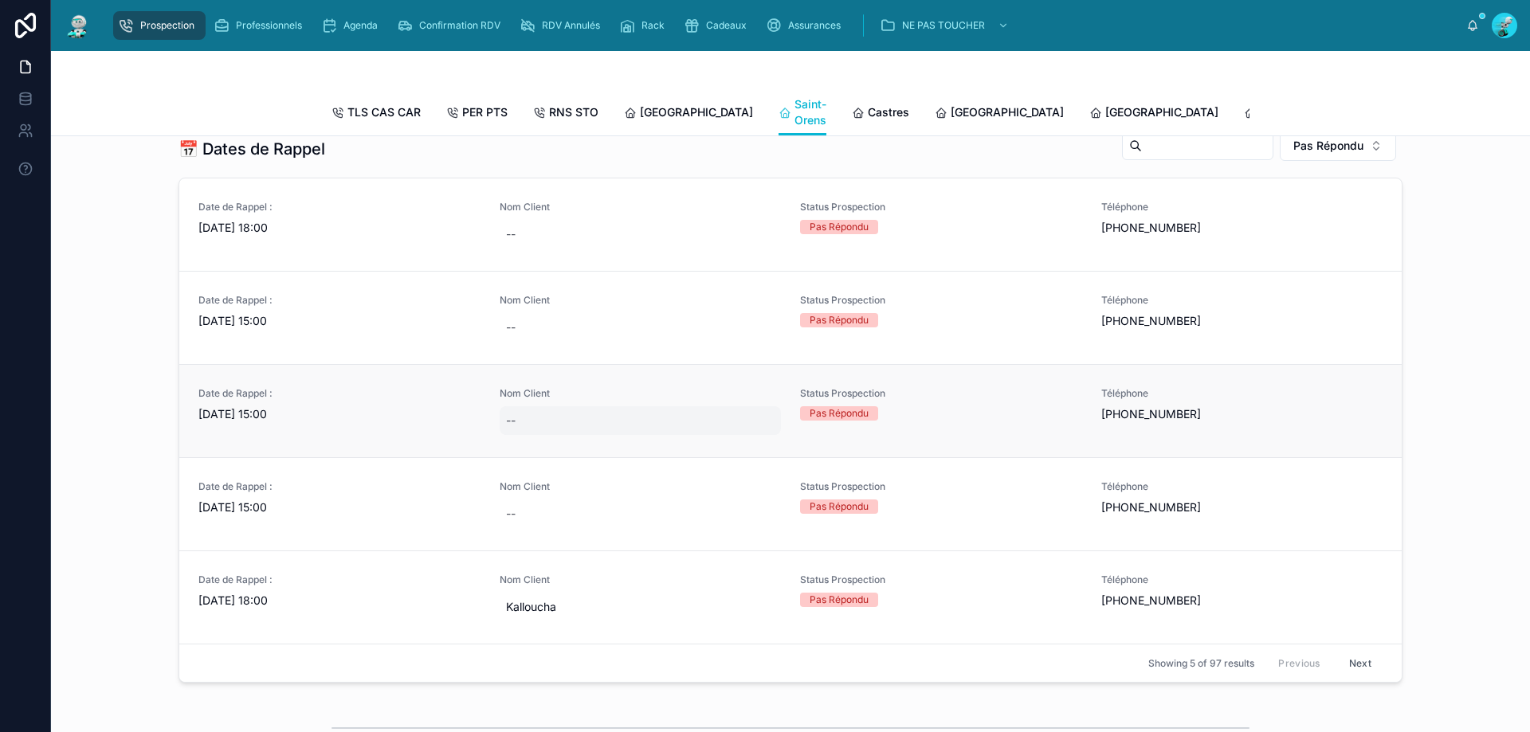
click at [623, 435] on div "--" at bounding box center [641, 420] width 282 height 29
click at [660, 400] on span "Nom Client" at bounding box center [641, 393] width 282 height 13
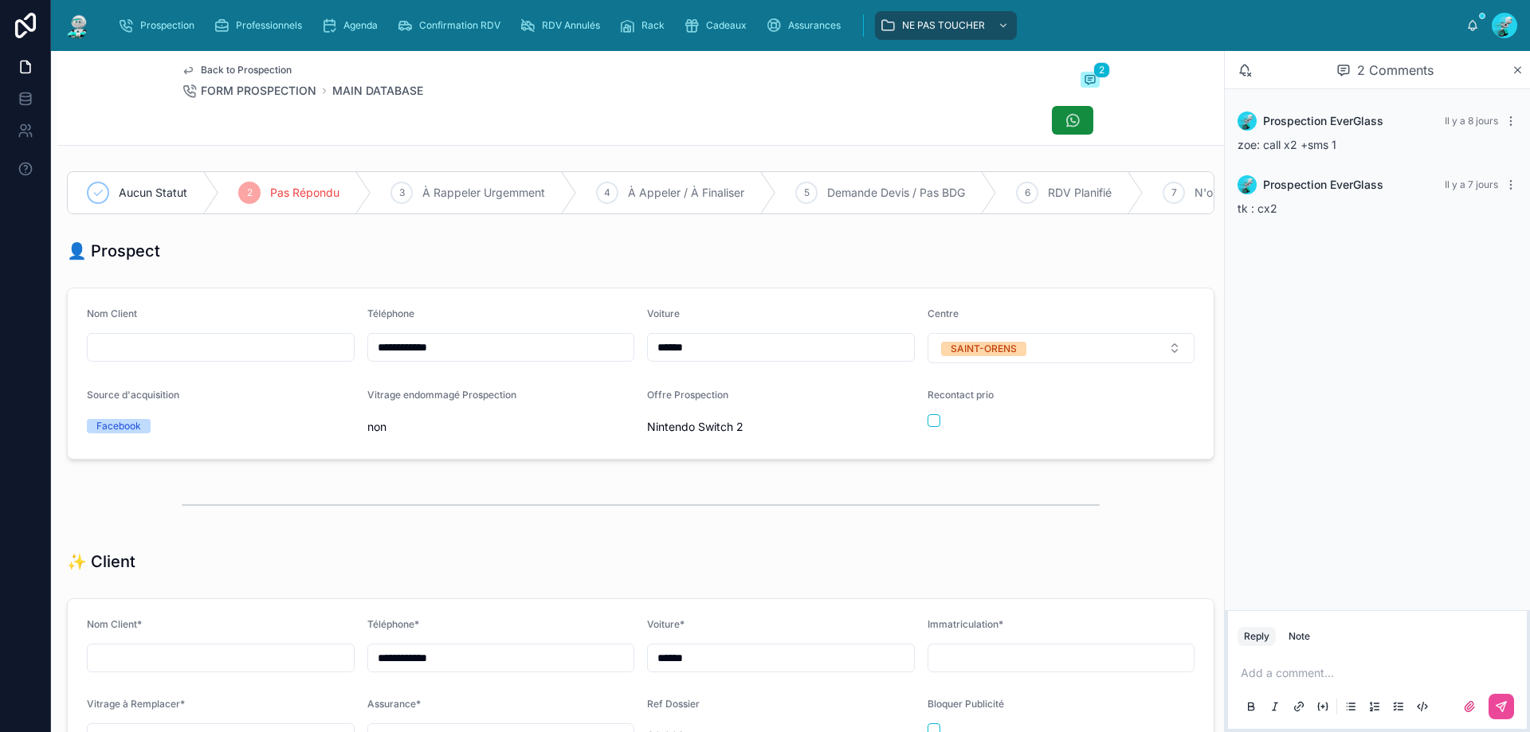
drag, startPoint x: 539, startPoint y: 357, endPoint x: 362, endPoint y: 363, distance: 177.0
click at [347, 363] on form "**********" at bounding box center [641, 373] width 1146 height 170
drag, startPoint x: 579, startPoint y: 280, endPoint x: 526, endPoint y: 279, distance: 53.4
drag, startPoint x: 1309, startPoint y: 602, endPoint x: 1325, endPoint y: 637, distance: 39.2
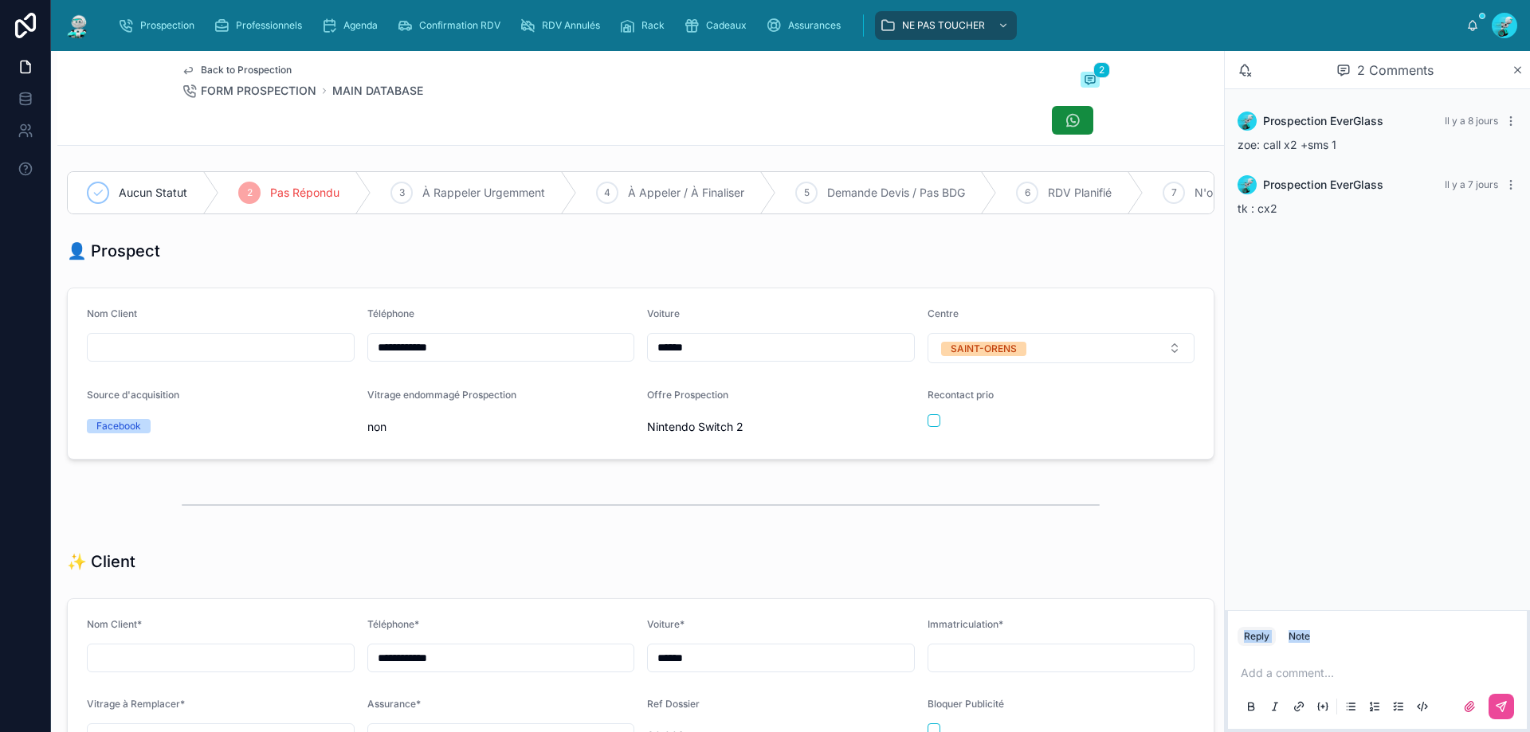
click at [1319, 620] on div "2 Comments Prospection EverGlass [DATE] zoe: call x2 +sms 1 Prospection EverGla…" at bounding box center [1377, 391] width 306 height 681
click at [1324, 671] on p at bounding box center [1380, 673] width 280 height 16
click at [1494, 707] on button at bounding box center [1500, 706] width 25 height 25
click at [1501, 247] on button at bounding box center [1507, 248] width 19 height 13
click at [1466, 217] on span "Delete comment" at bounding box center [1480, 220] width 75 height 13
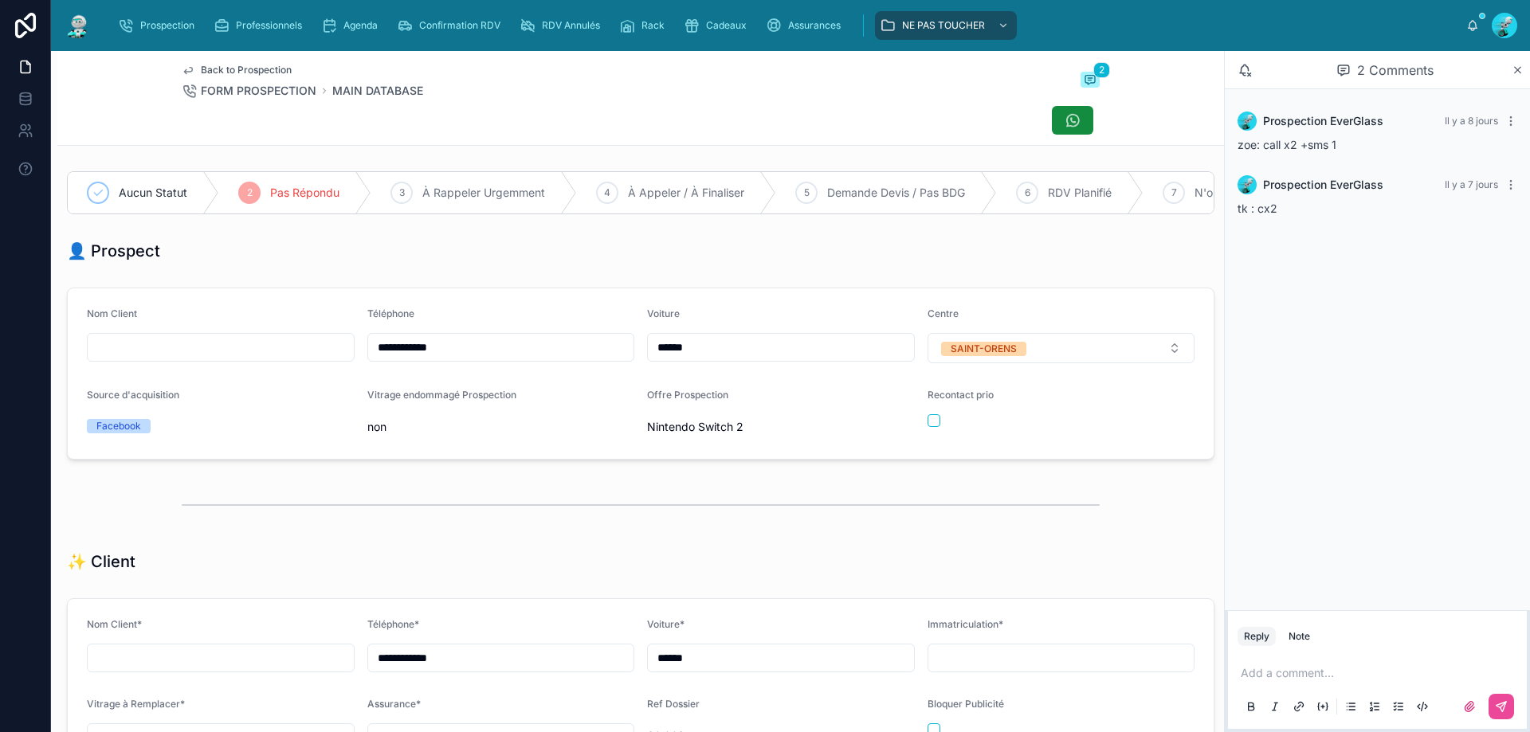
click at [1276, 676] on p at bounding box center [1380, 673] width 280 height 16
